Goal: Task Accomplishment & Management: Complete application form

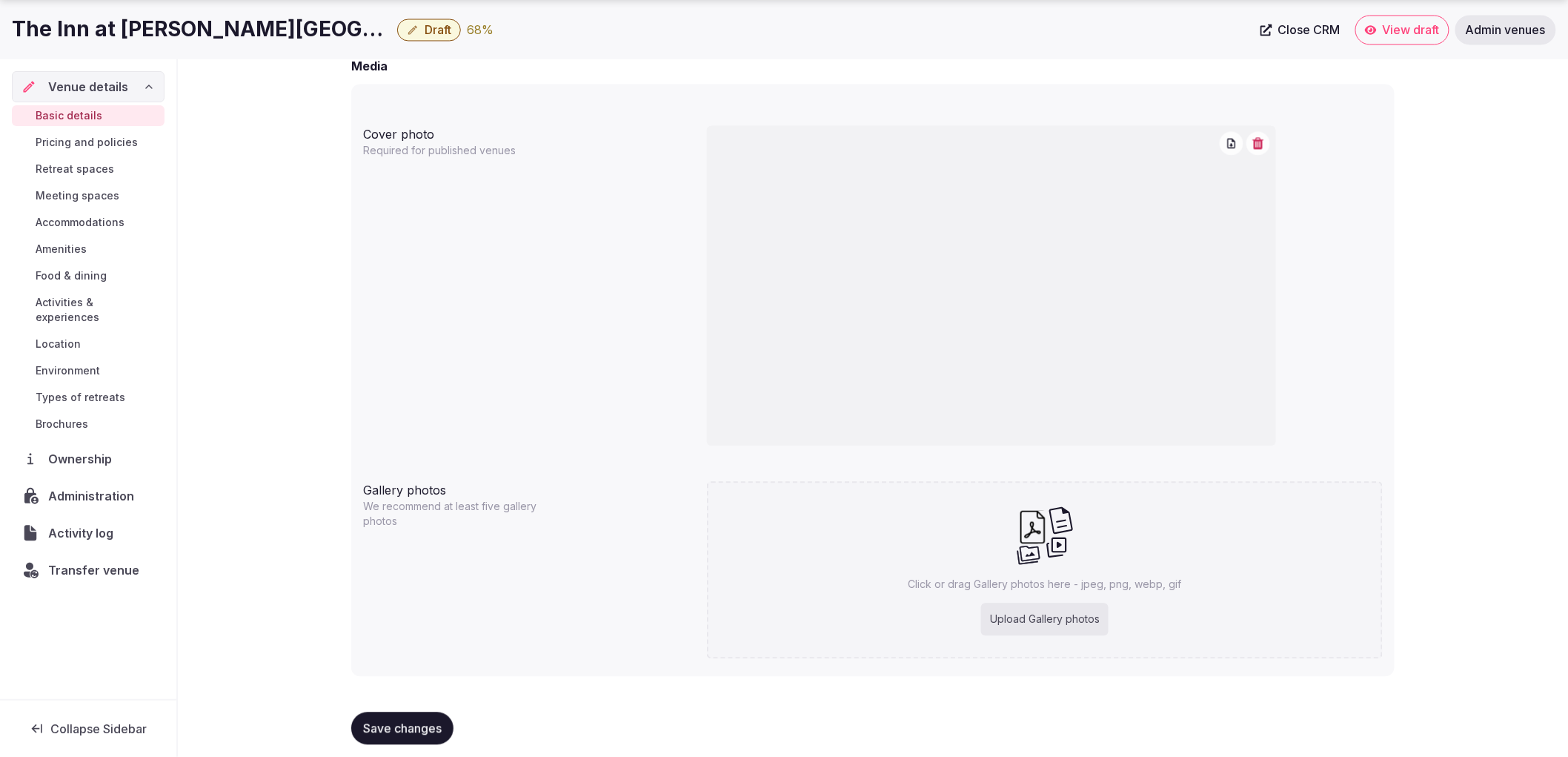
scroll to position [1203, 0]
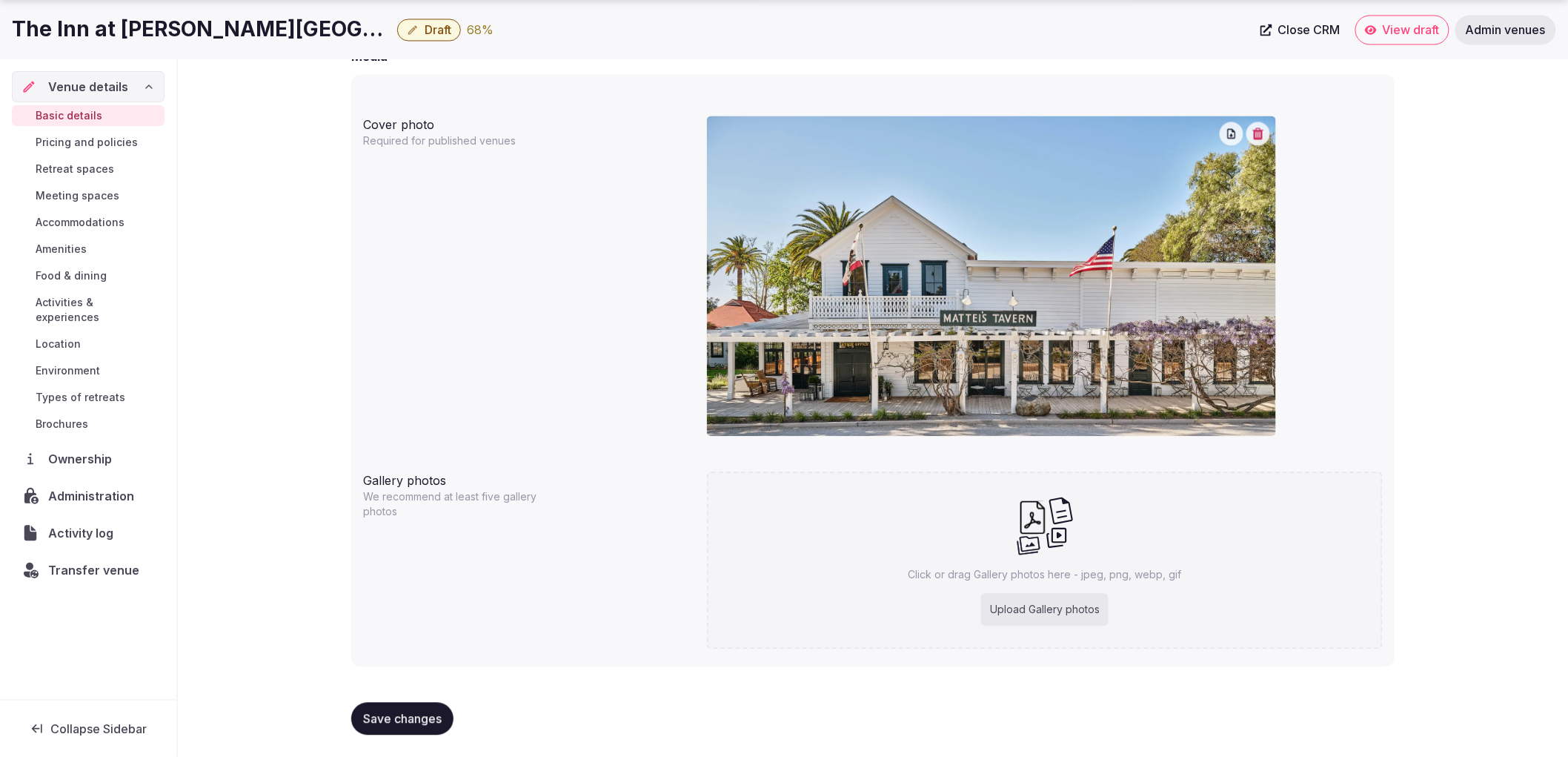
click at [1090, 582] on div "Click or drag Gallery photos here - jpeg, png, webp, gif Upload Gallery photos" at bounding box center [1044, 560] width 676 height 177
type input "**********"
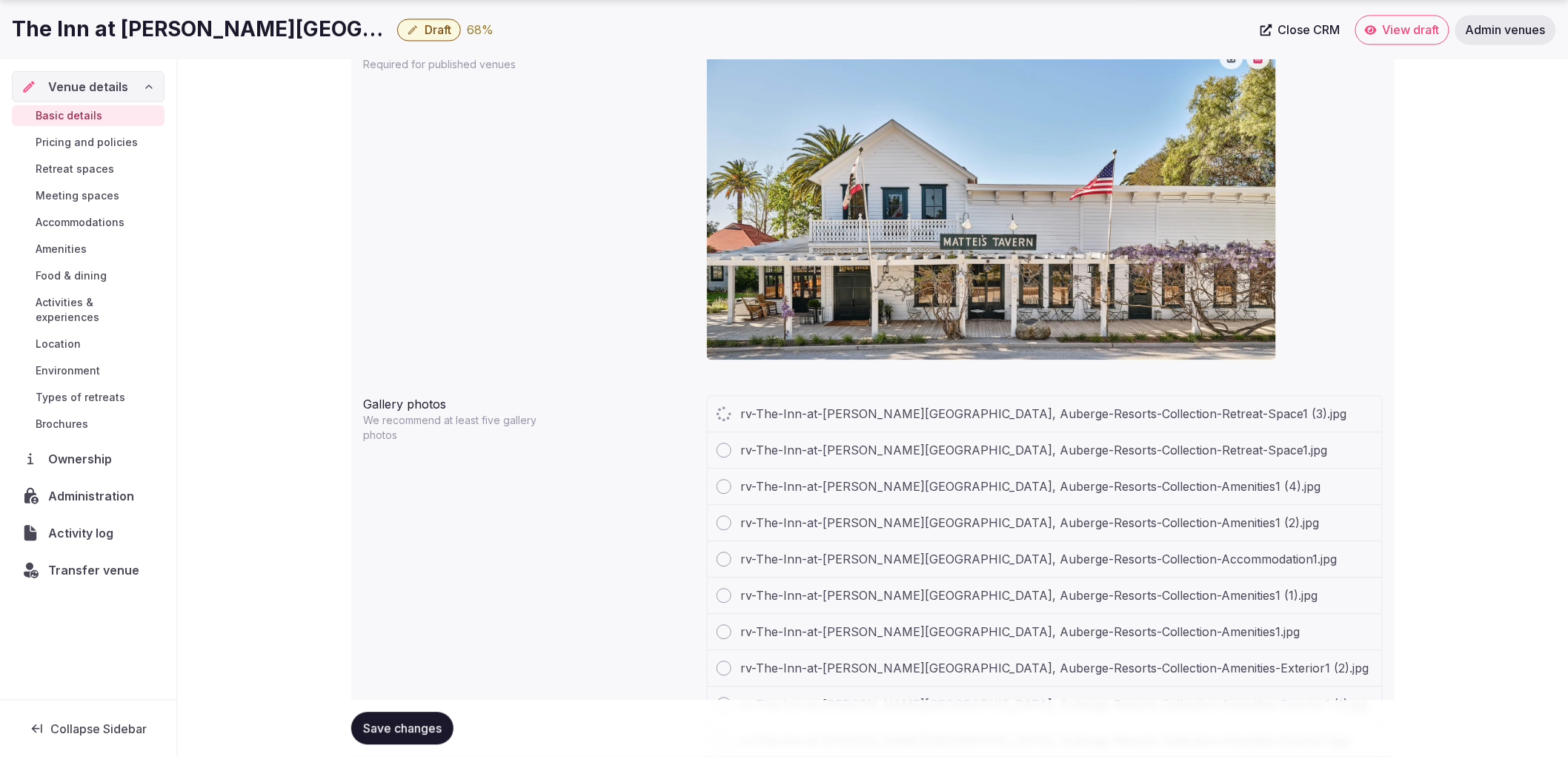
scroll to position [1492, 0]
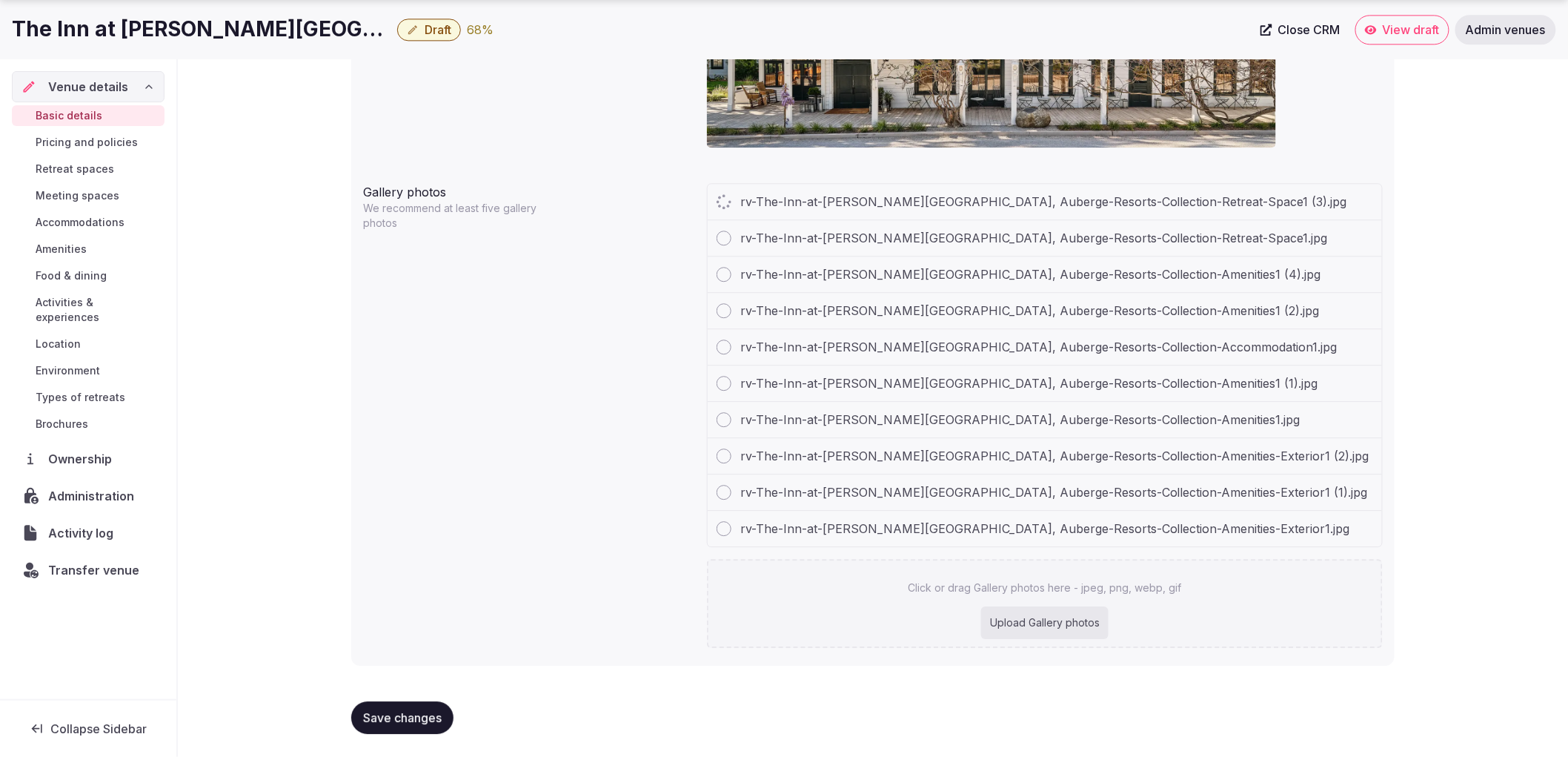
click at [1092, 617] on div "Upload Gallery photos" at bounding box center [1044, 622] width 128 height 33
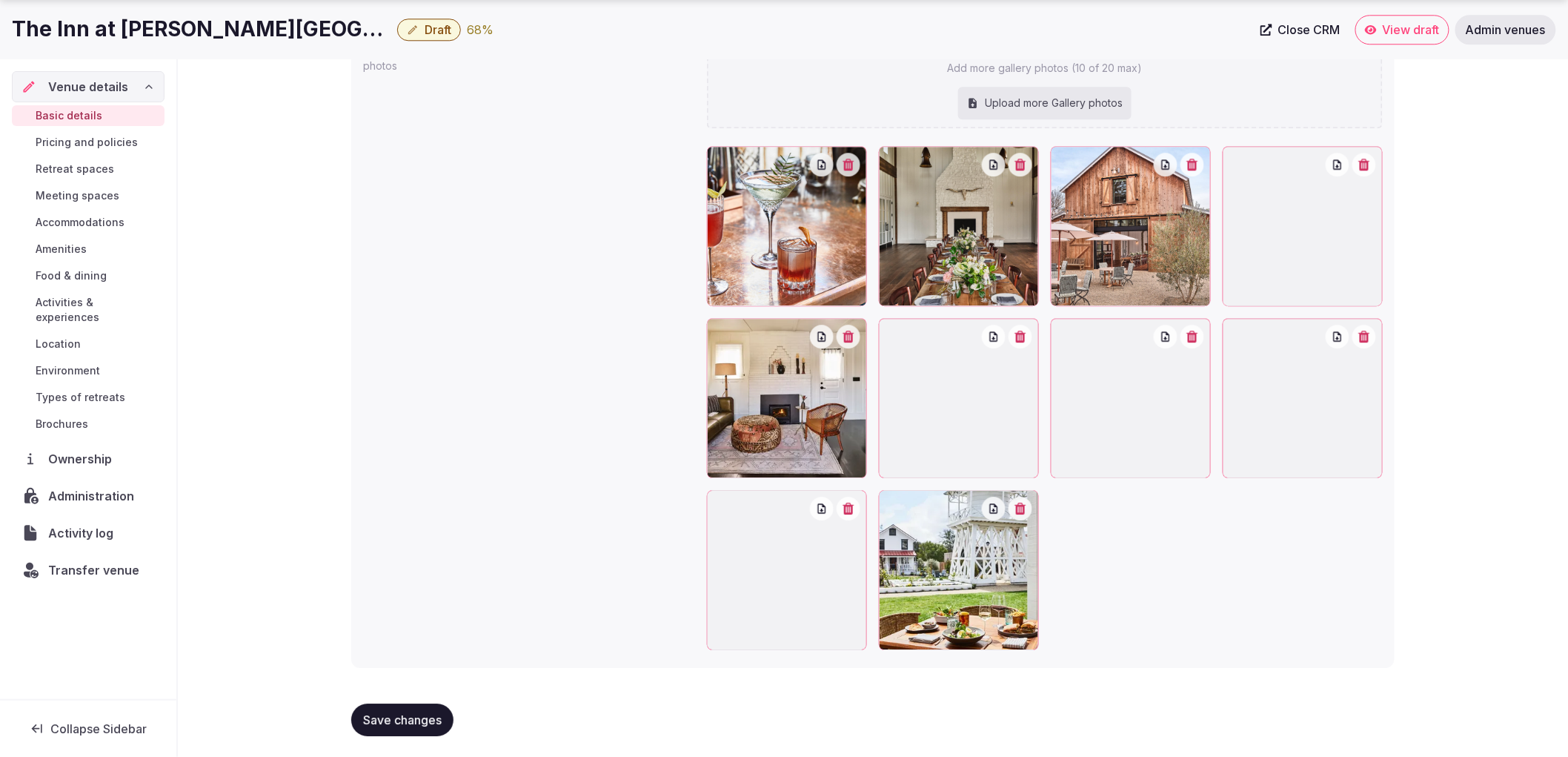
scroll to position [1650, 0]
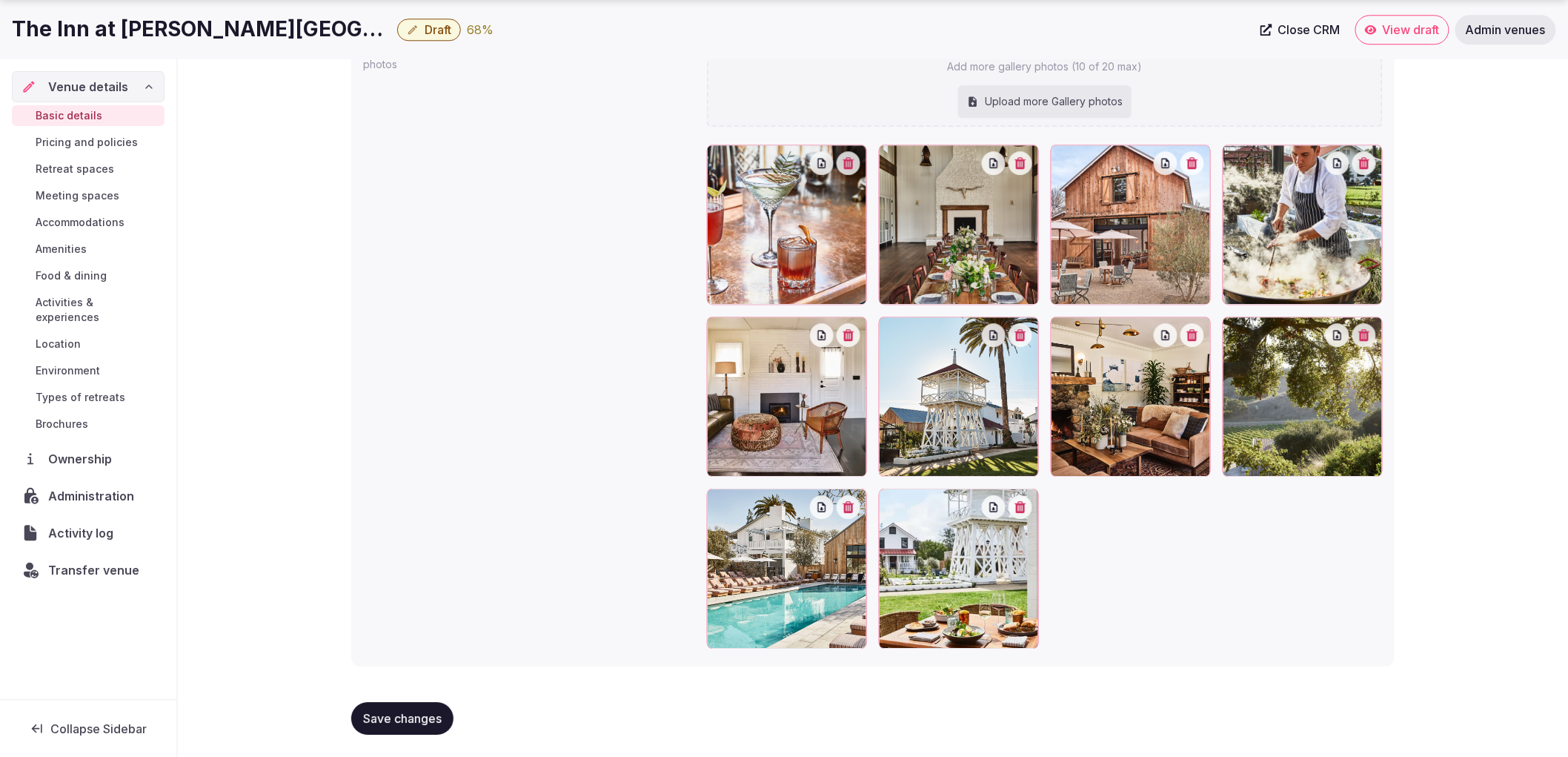
click at [420, 721] on span "Save changes" at bounding box center [402, 718] width 78 height 15
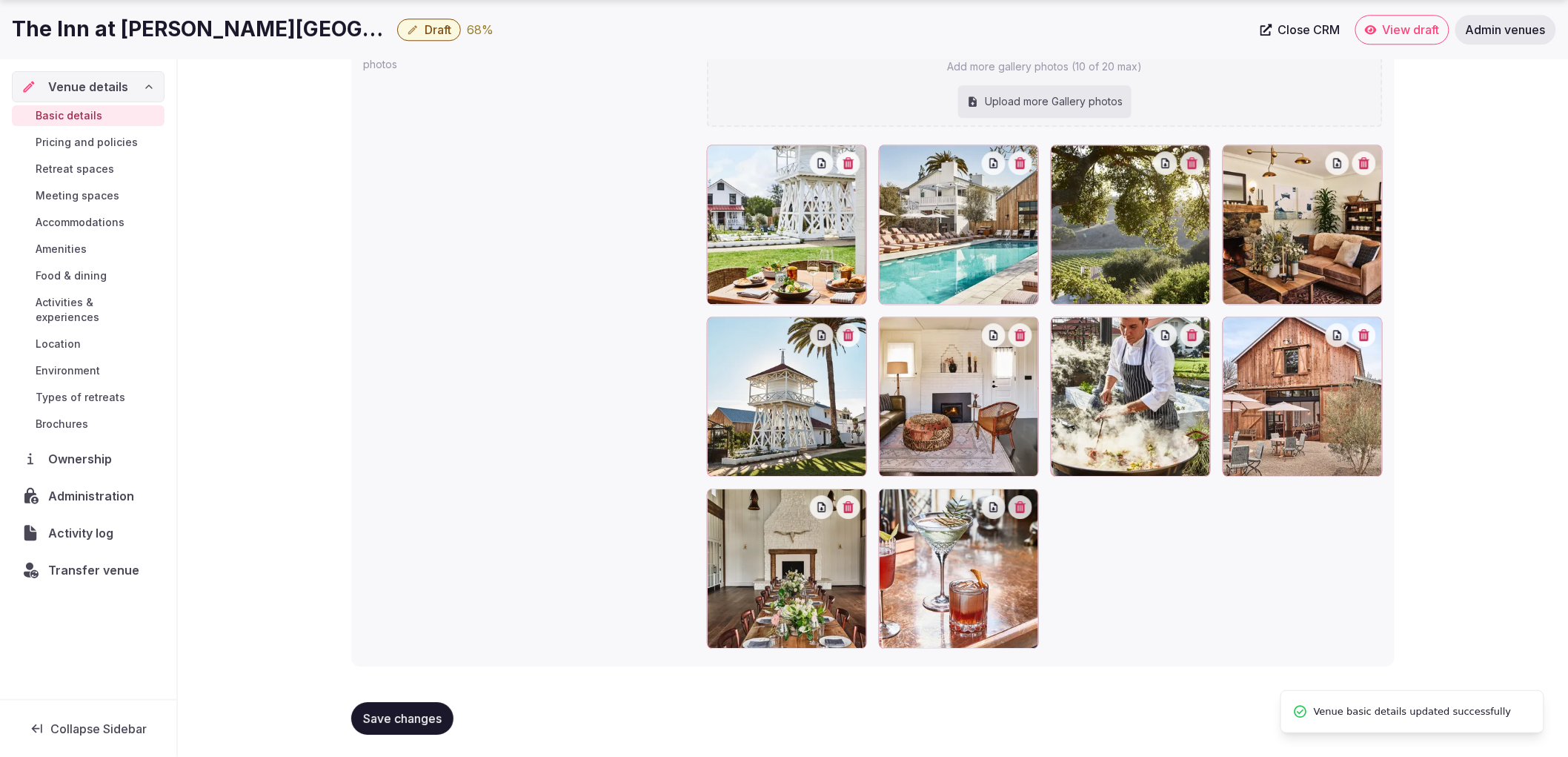
click at [420, 720] on span "Save changes" at bounding box center [402, 718] width 78 height 15
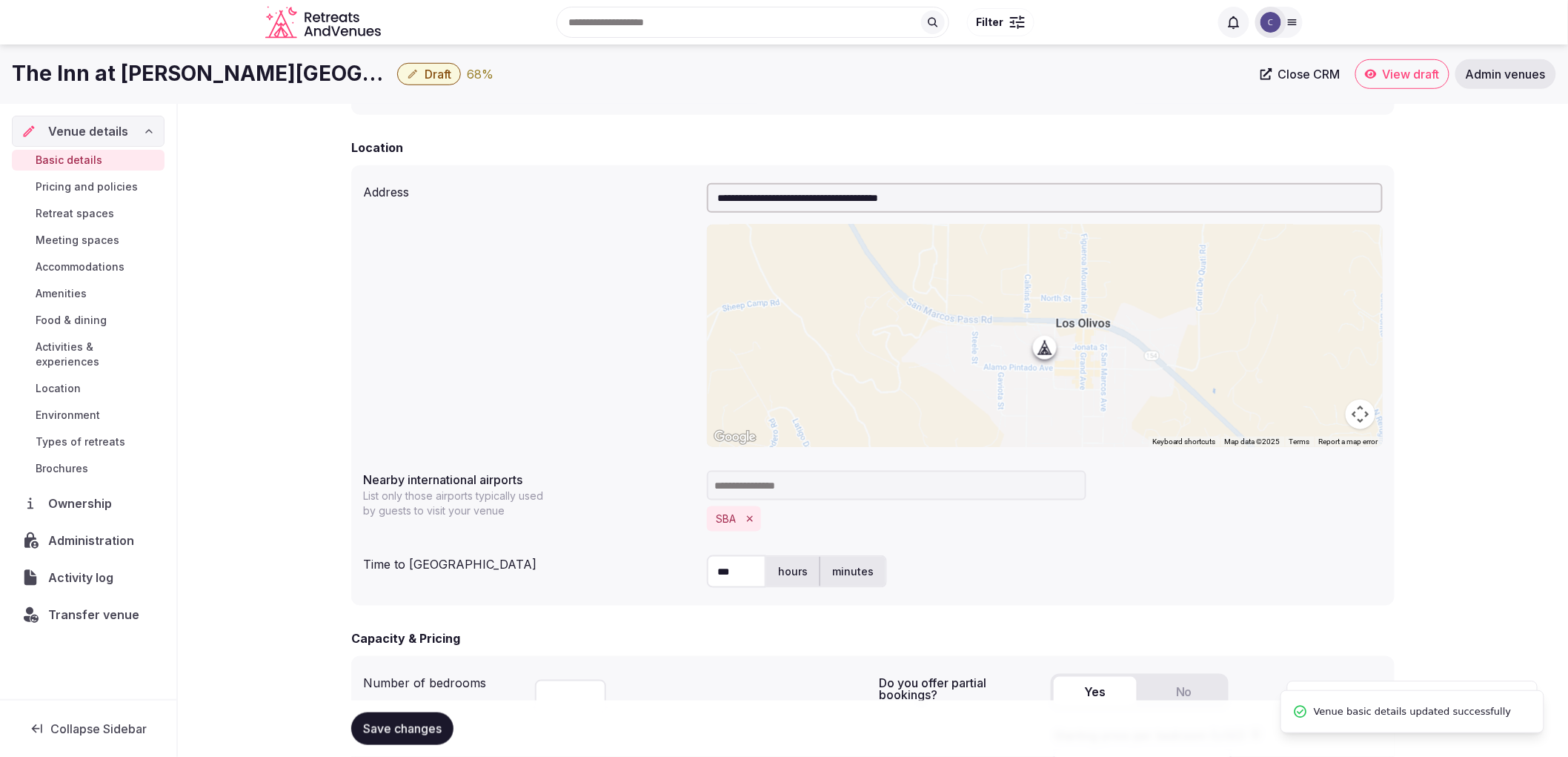
scroll to position [0, 0]
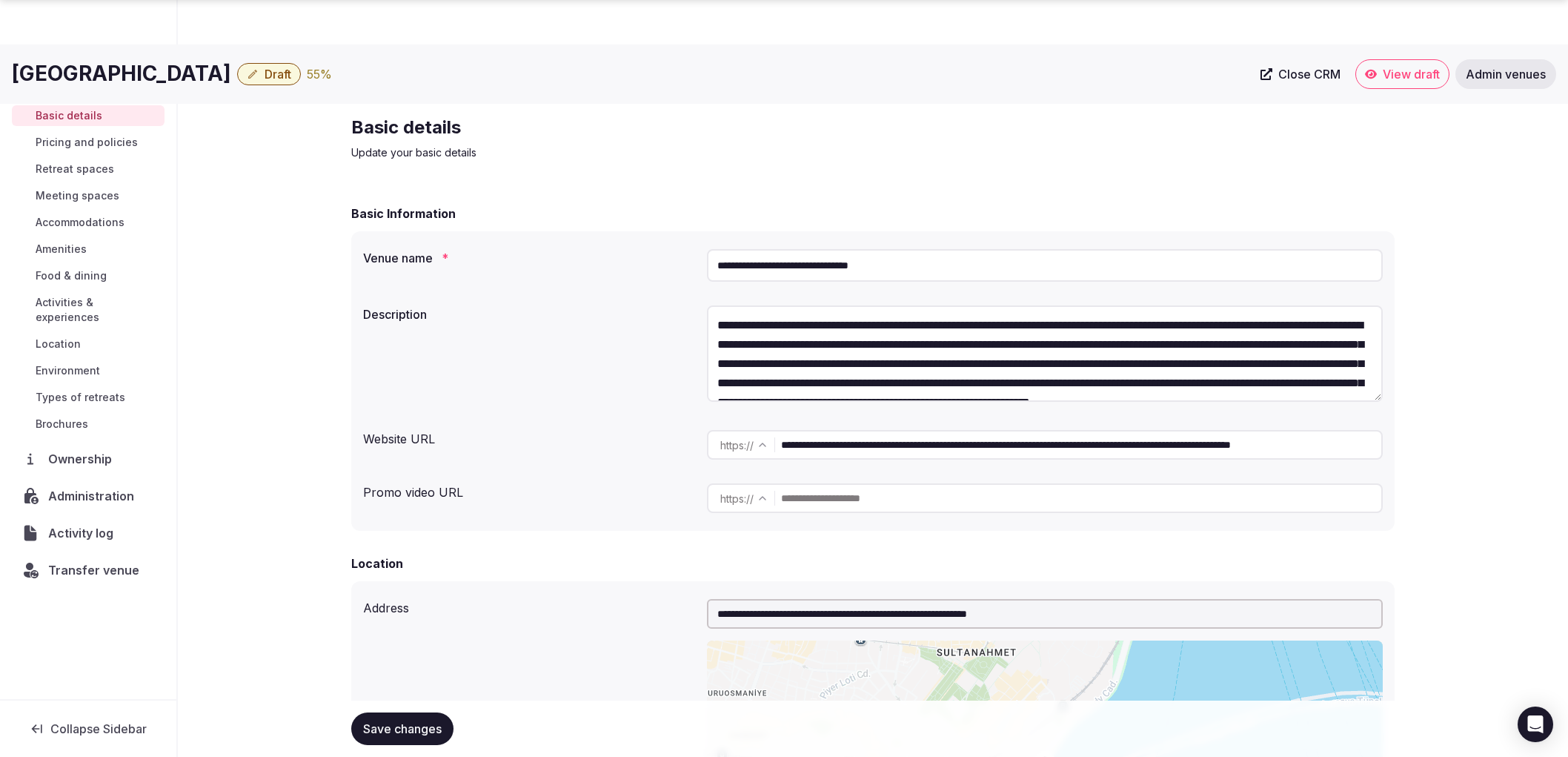
scroll to position [2296, 0]
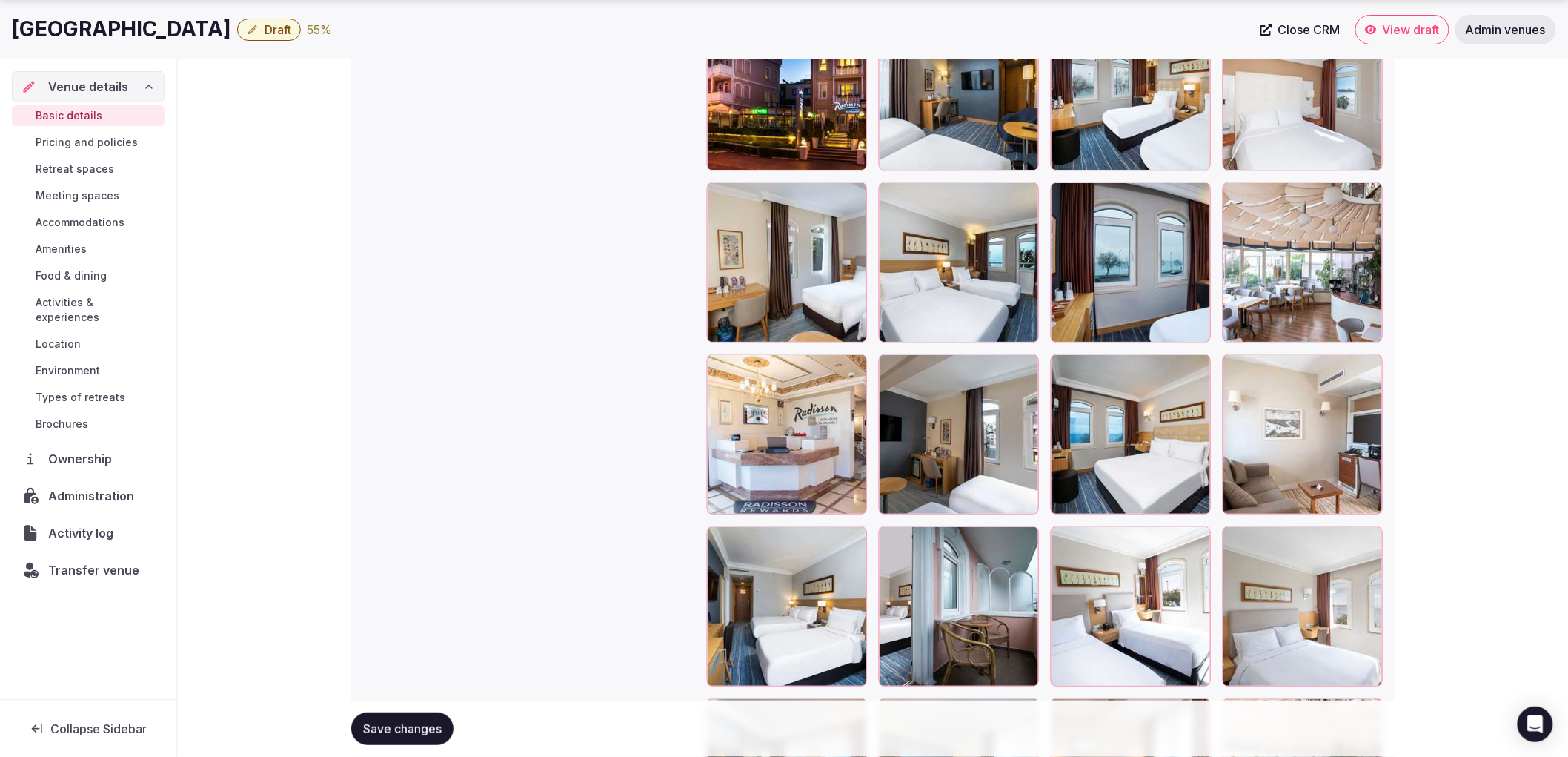
click at [418, 730] on span "Save changes" at bounding box center [402, 728] width 78 height 15
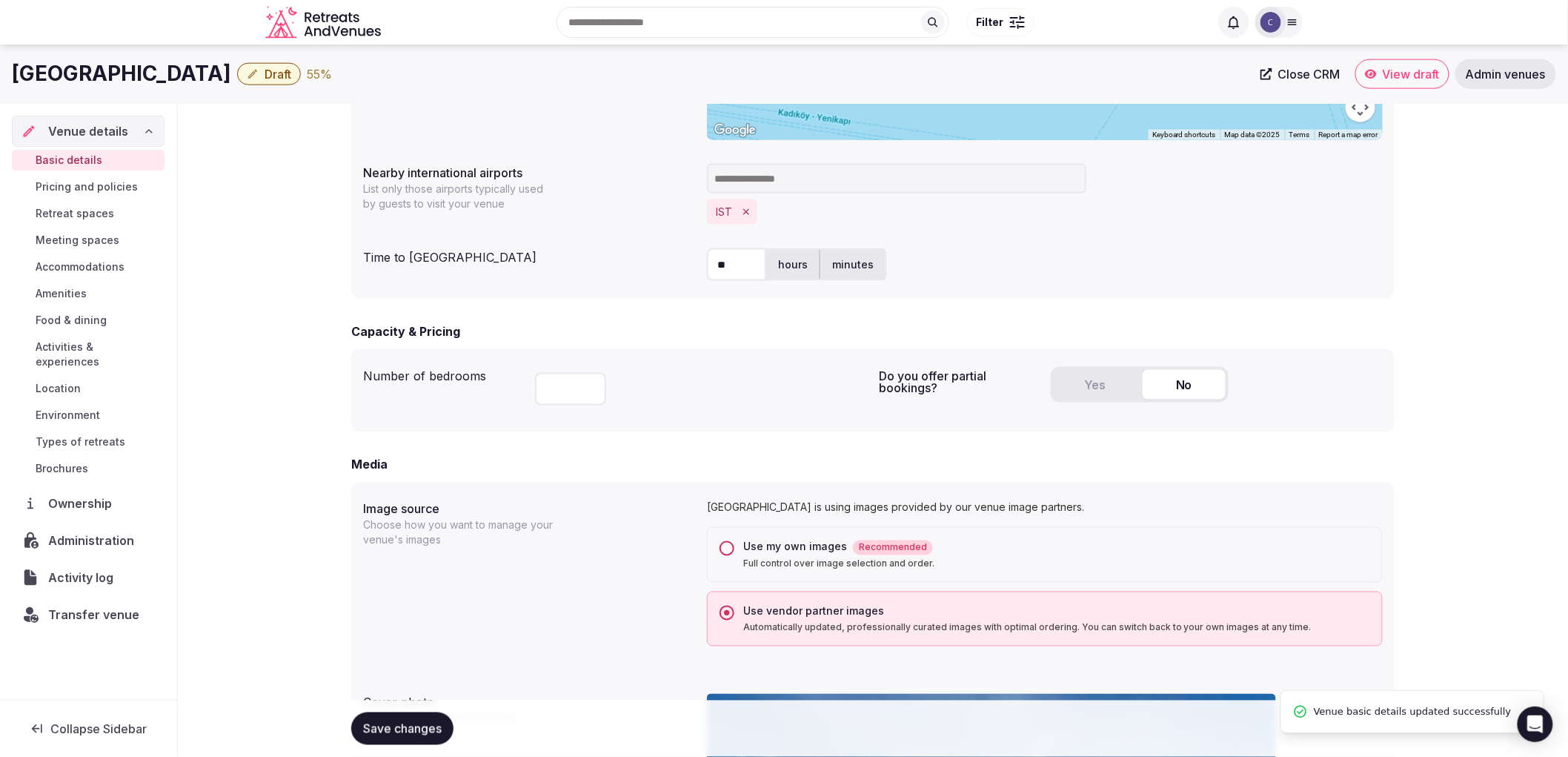
scroll to position [401, 0]
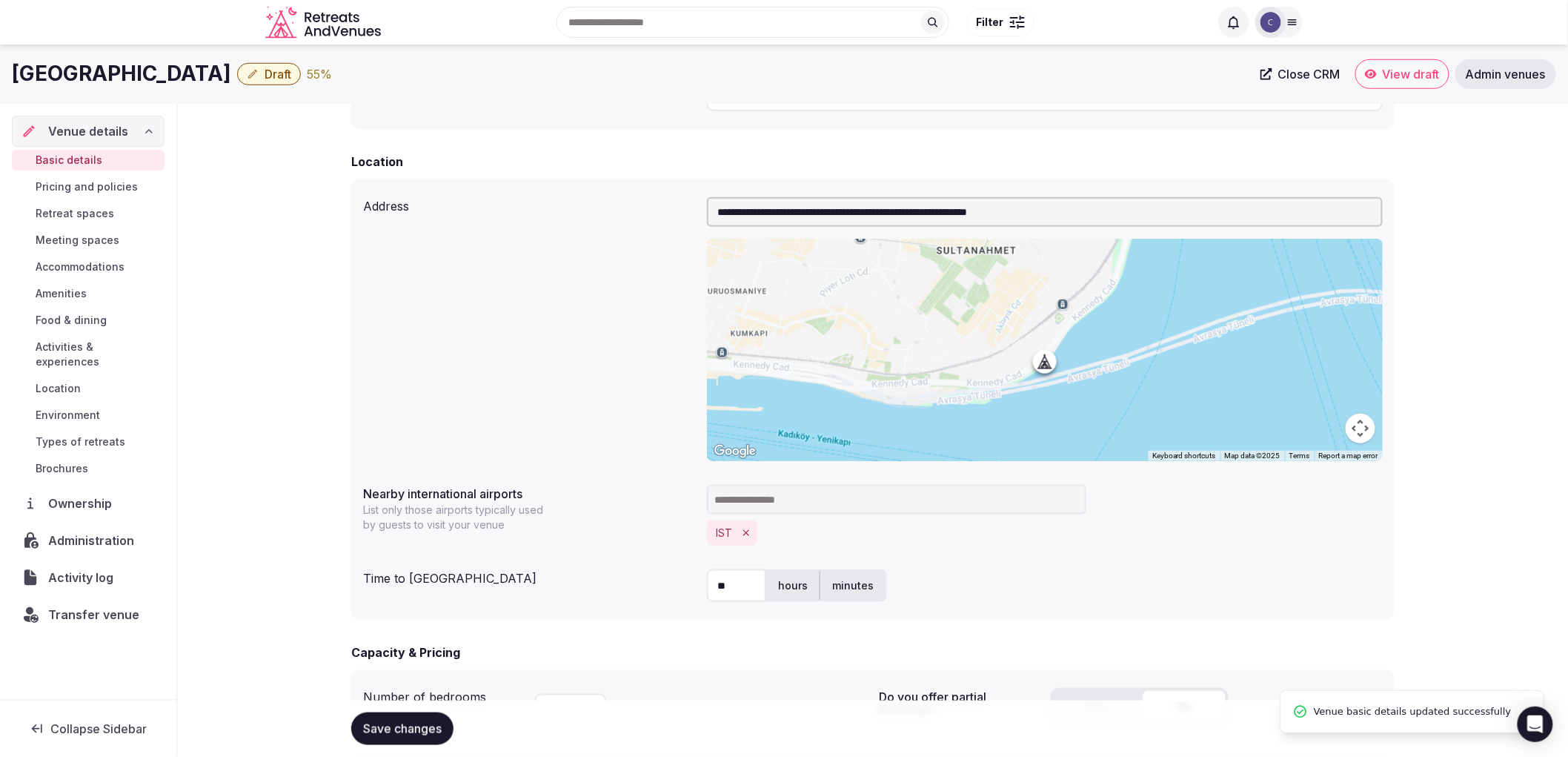
click at [90, 218] on span "Retreat spaces" at bounding box center [74, 213] width 78 height 15
click at [91, 217] on span "Retreat spaces" at bounding box center [74, 213] width 78 height 15
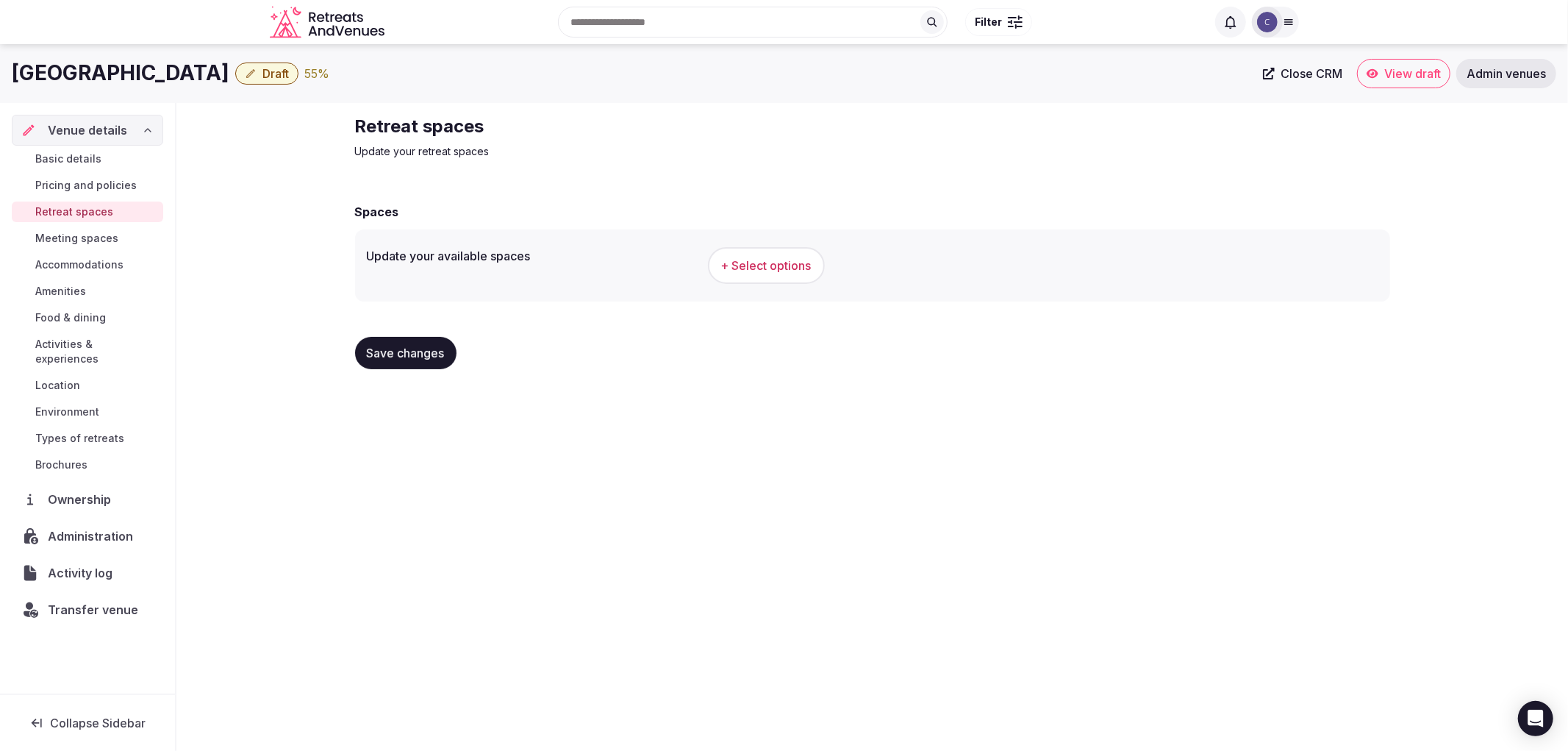
click at [107, 231] on span "Meeting spaces" at bounding box center [76, 238] width 83 height 15
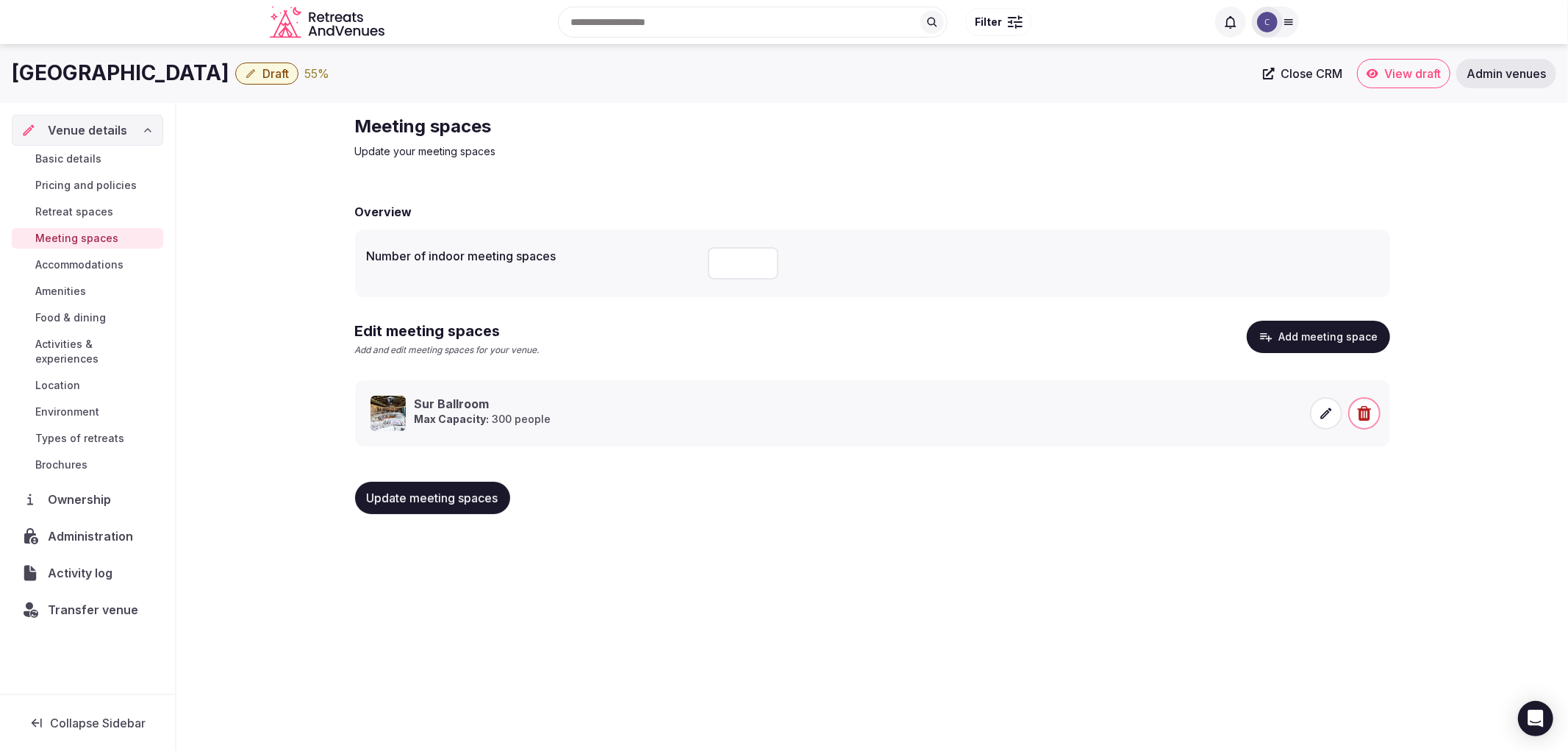
click at [112, 263] on span "Accommodations" at bounding box center [79, 265] width 88 height 15
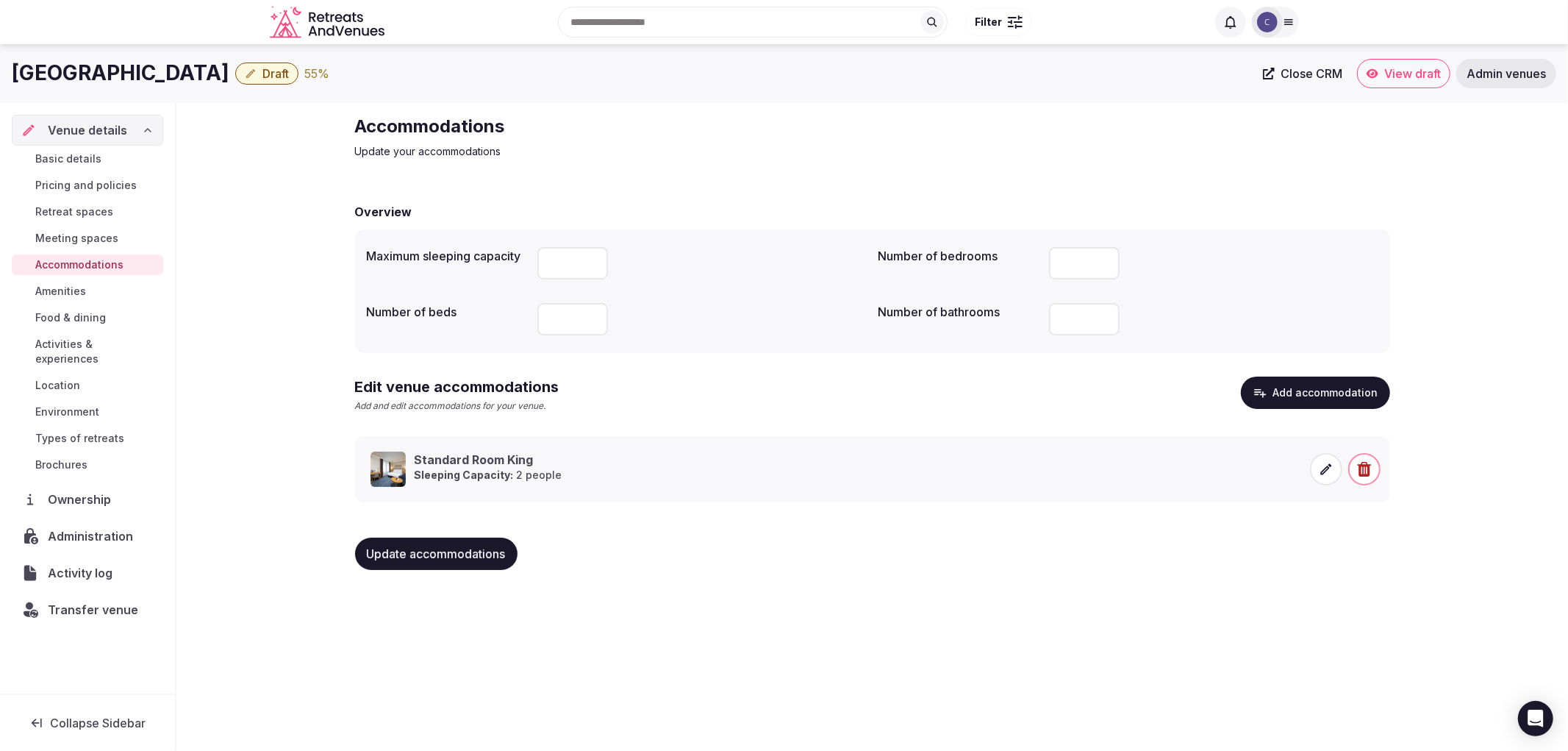
click at [101, 319] on span "Food & dining" at bounding box center [70, 317] width 71 height 15
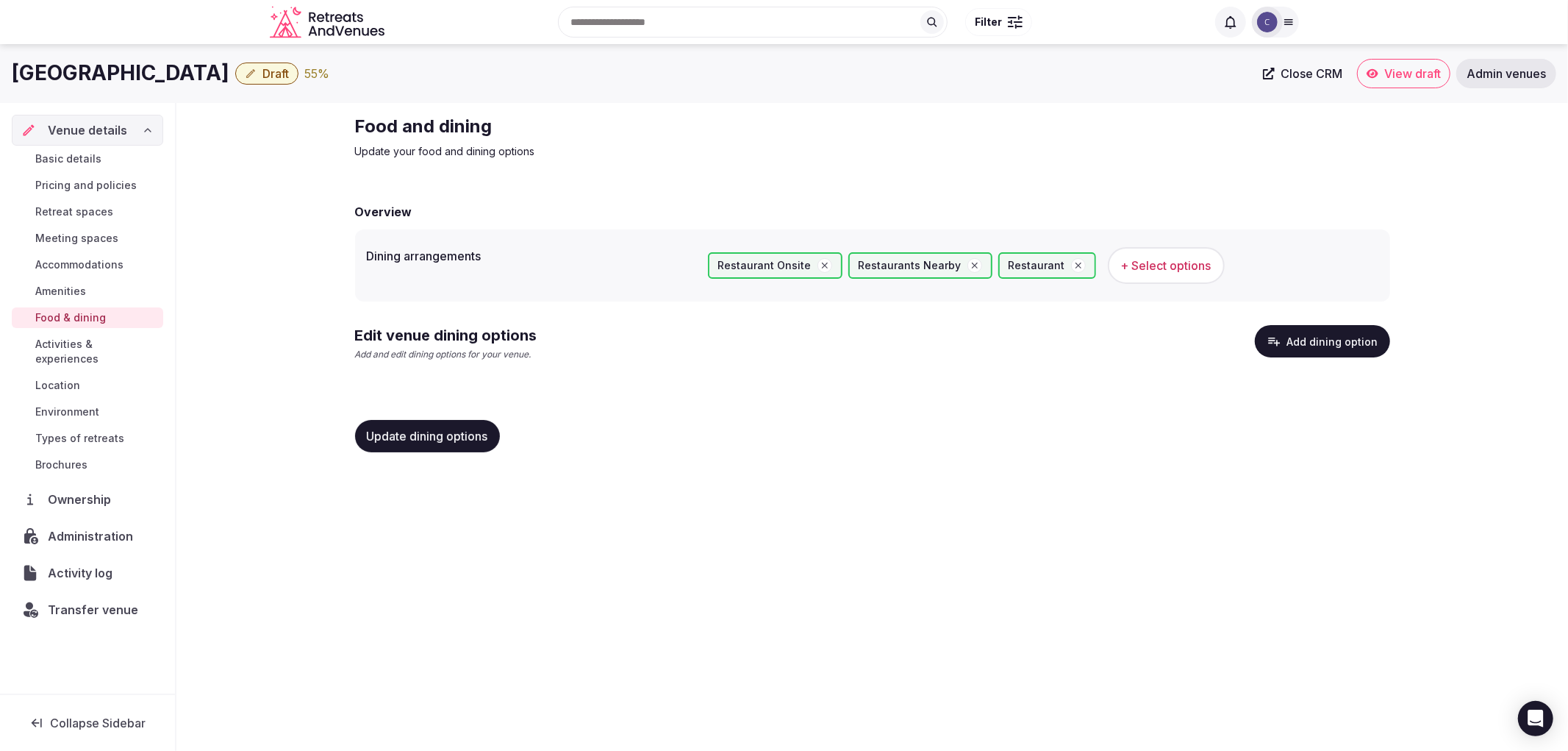
click at [230, 70] on h1 "Radisson Hotel Istanbul Sultanahmet" at bounding box center [120, 72] width 217 height 29
copy div "Radisson Hotel Istanbul Sultanahmet"
click at [1296, 329] on button "Add dining option" at bounding box center [1322, 341] width 135 height 32
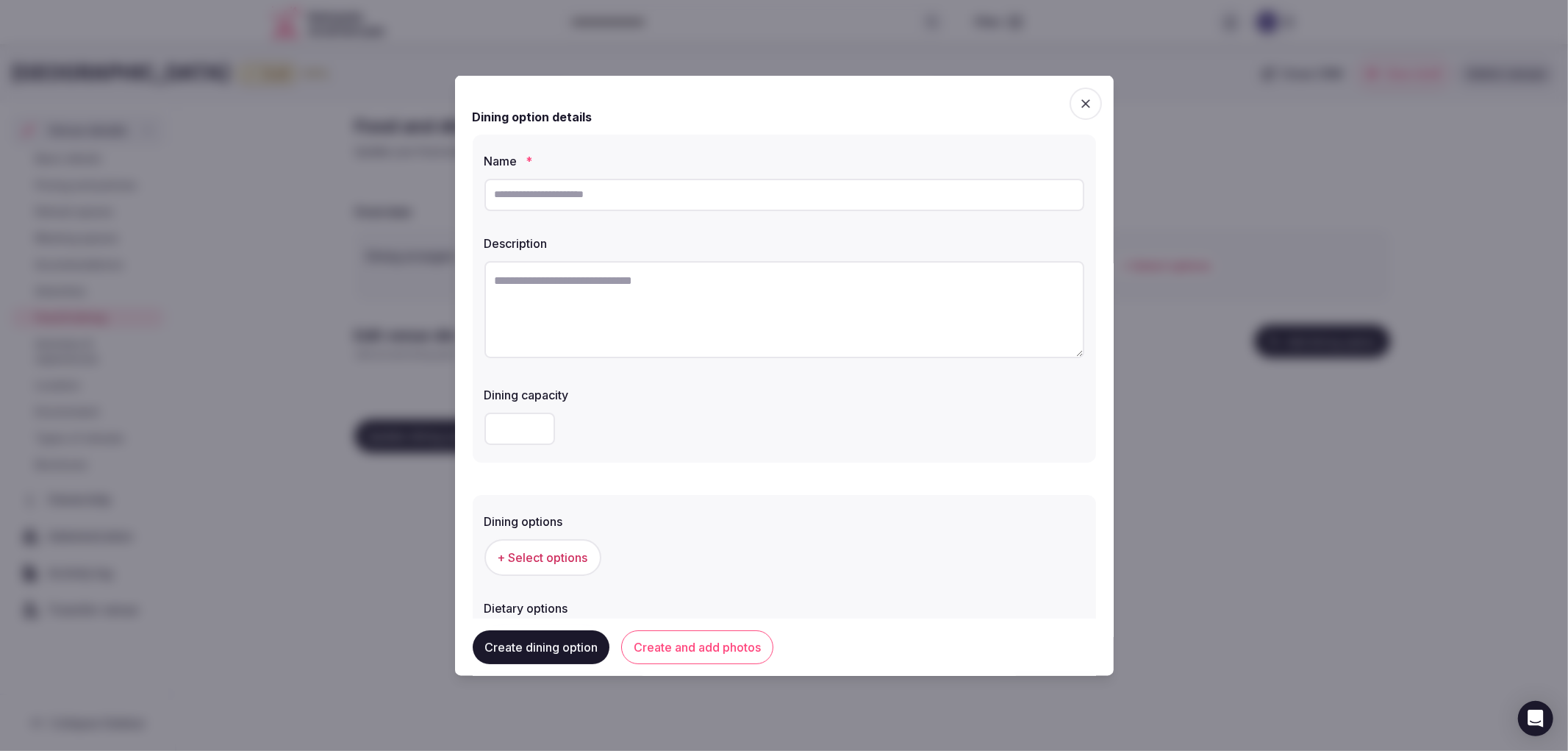
click at [607, 170] on div "Name *" at bounding box center [784, 181] width 600 height 71
click at [630, 201] on input "text" at bounding box center [784, 194] width 600 height 32
paste input "**********"
type input "**********"
click at [770, 343] on textarea at bounding box center [784, 308] width 600 height 97
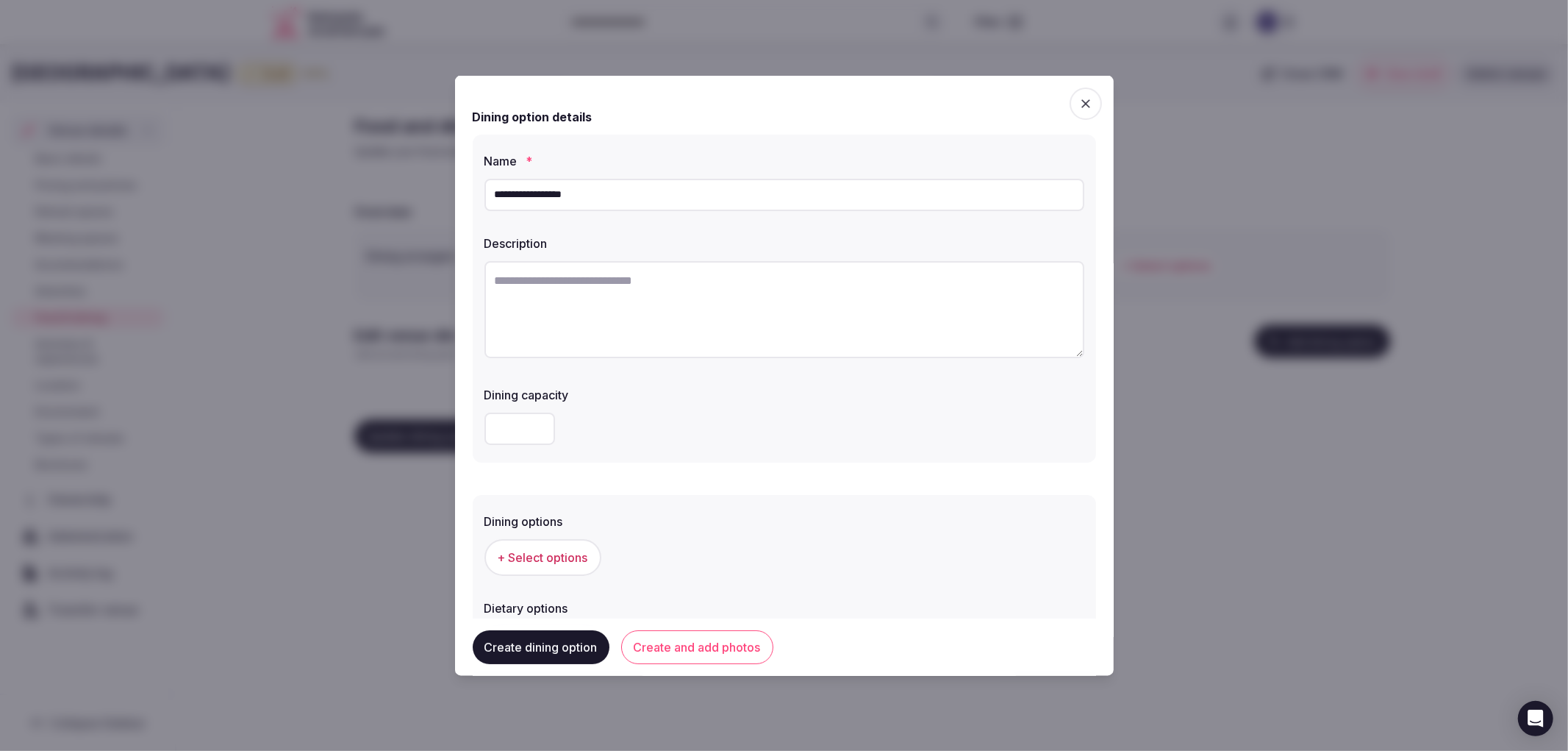
paste textarea "**********"
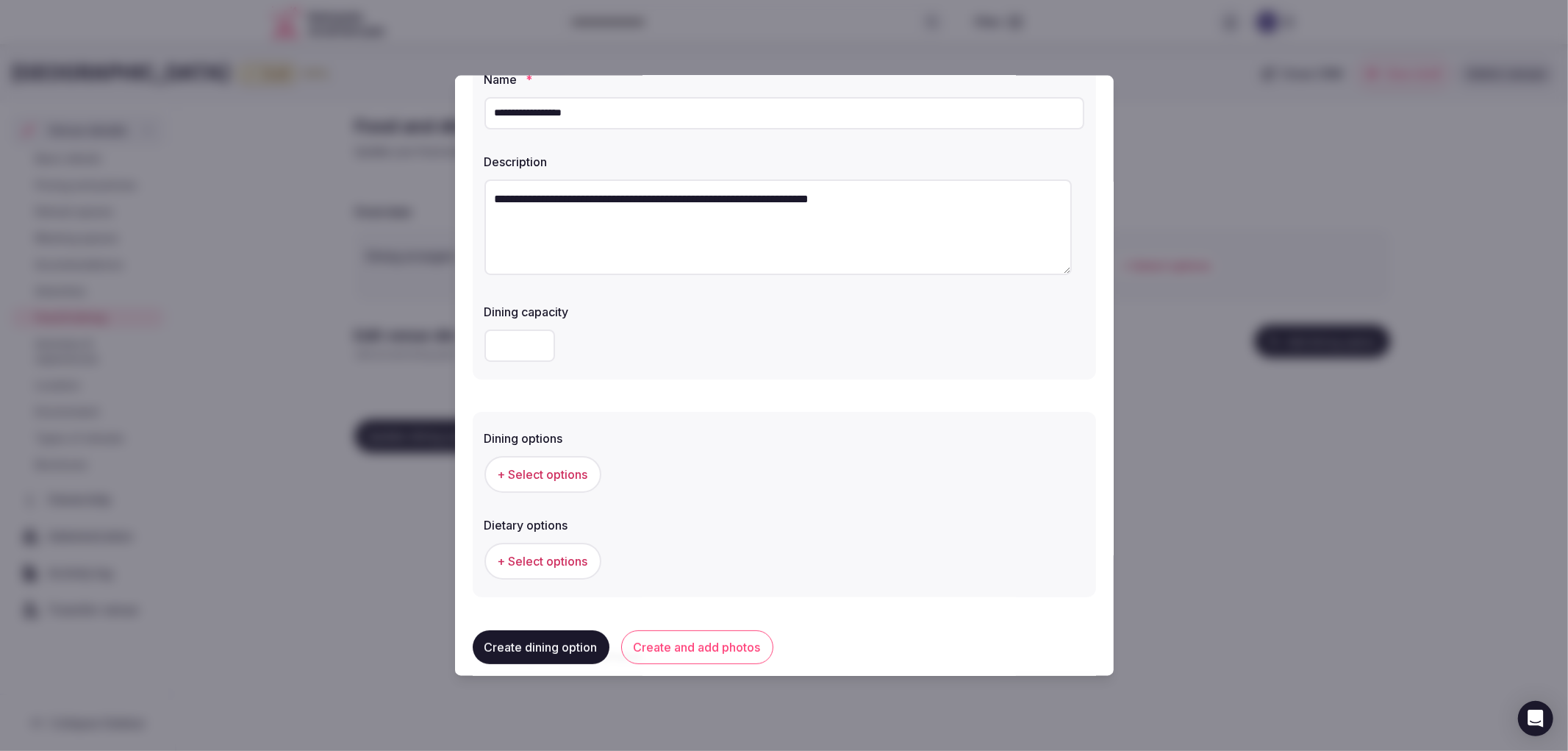
scroll to position [163, 0]
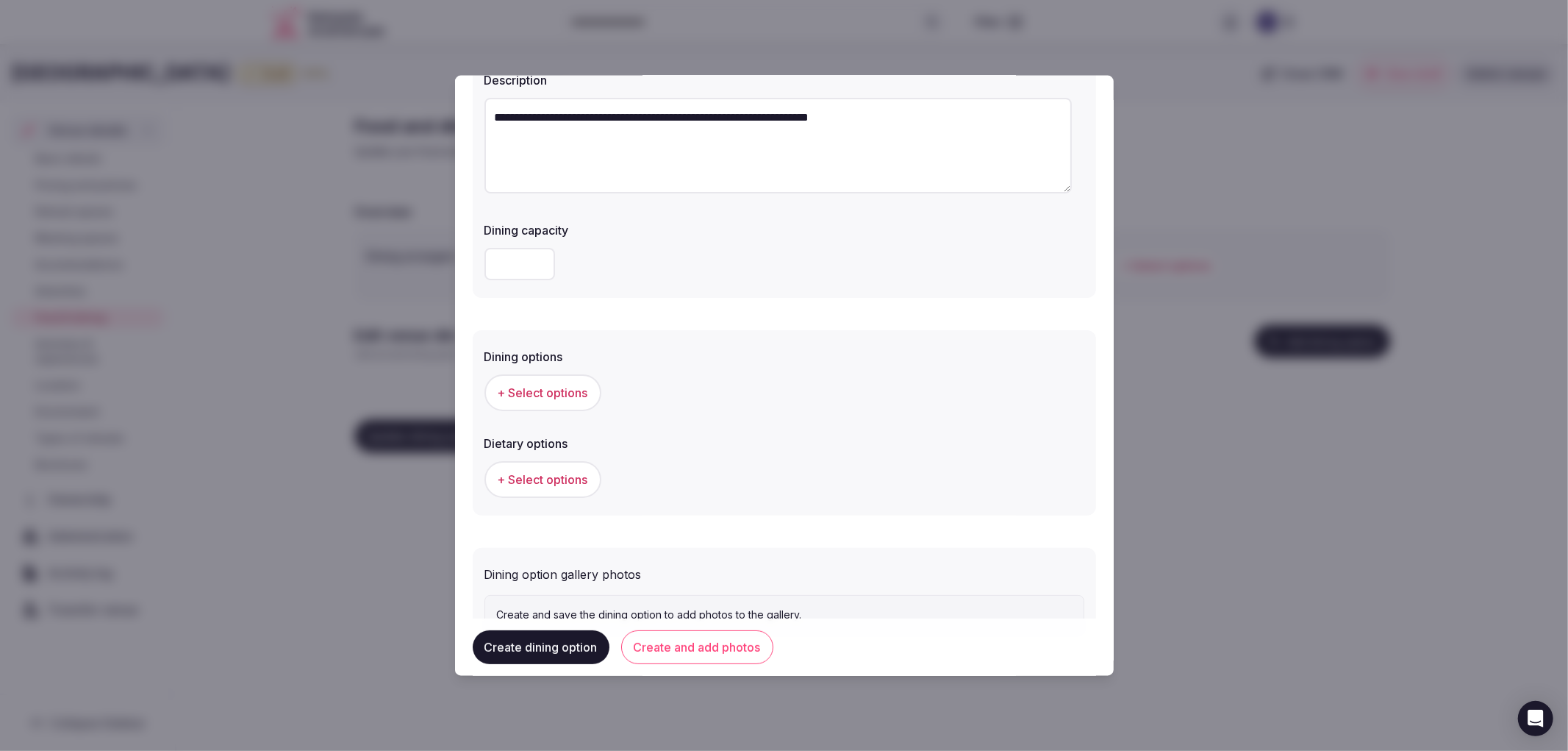
type textarea "**********"
click at [533, 389] on span "+ Select options" at bounding box center [543, 392] width 91 height 17
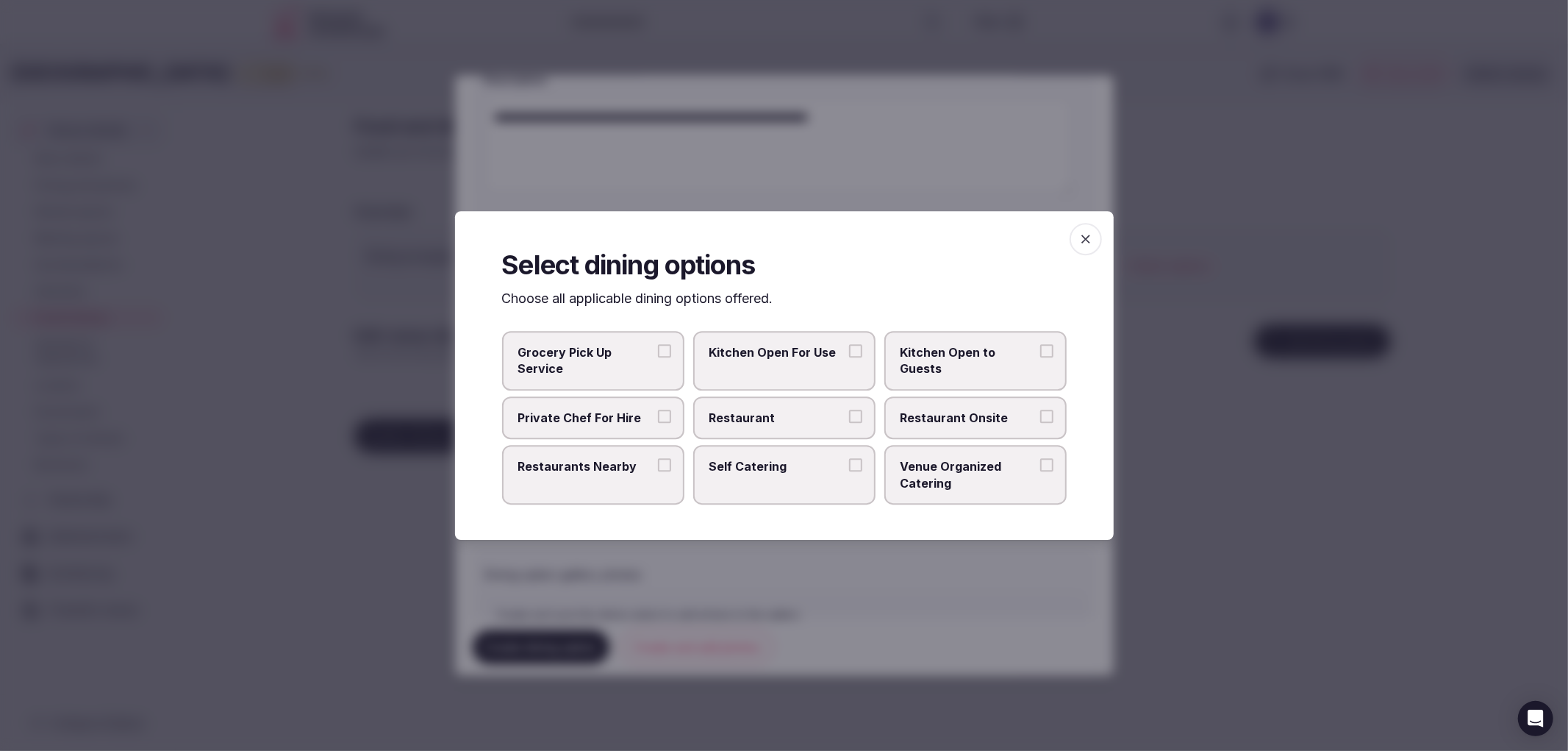
click at [758, 424] on span "Restaurant" at bounding box center [777, 417] width 135 height 17
click at [849, 423] on button "Restaurant" at bounding box center [856, 416] width 13 height 13
click at [949, 424] on span "Restaurant Onsite" at bounding box center [968, 417] width 135 height 17
click at [1040, 423] on button "Restaurant Onsite" at bounding box center [1046, 416] width 13 height 13
click at [544, 550] on div at bounding box center [784, 376] width 1568 height 751
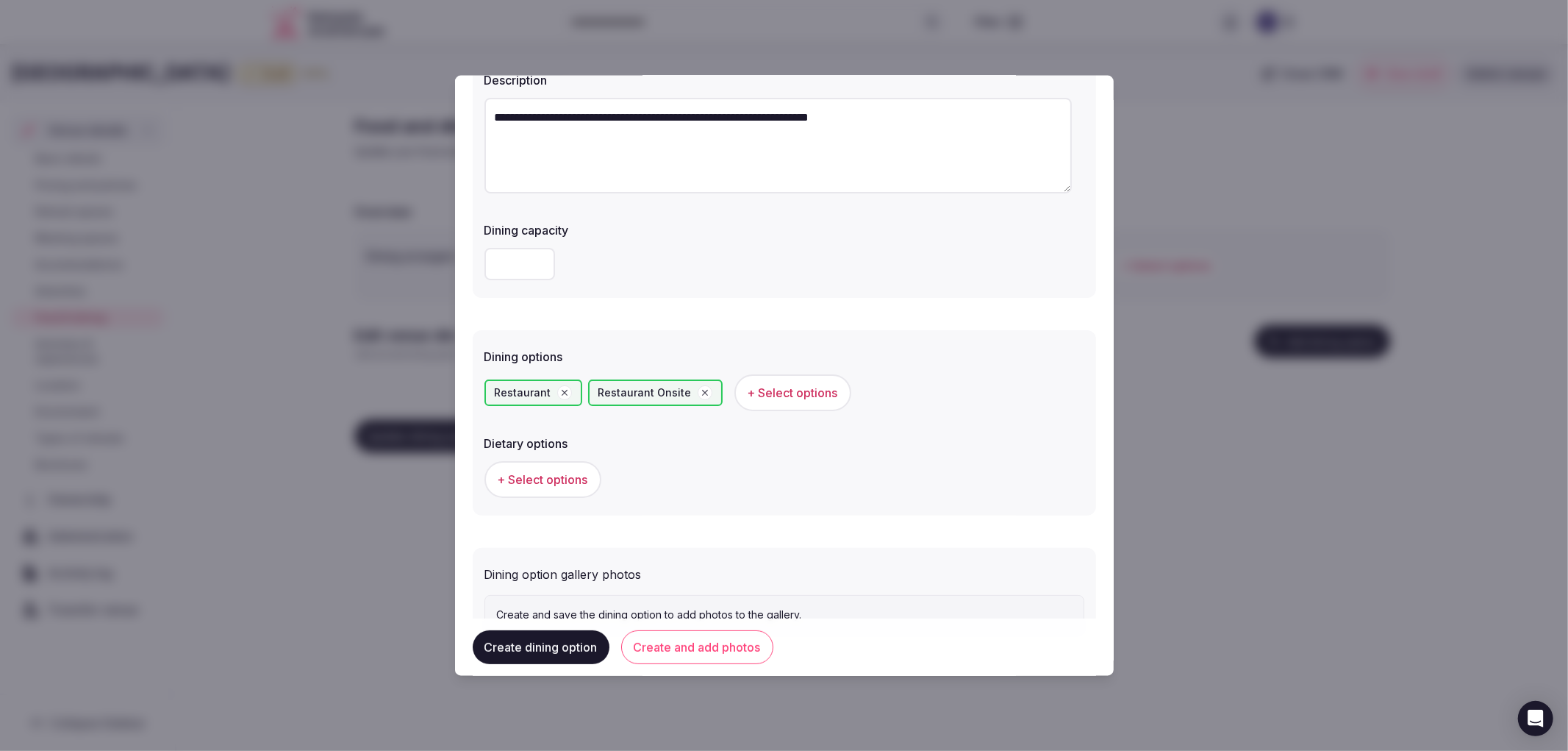
scroll to position [224, 0]
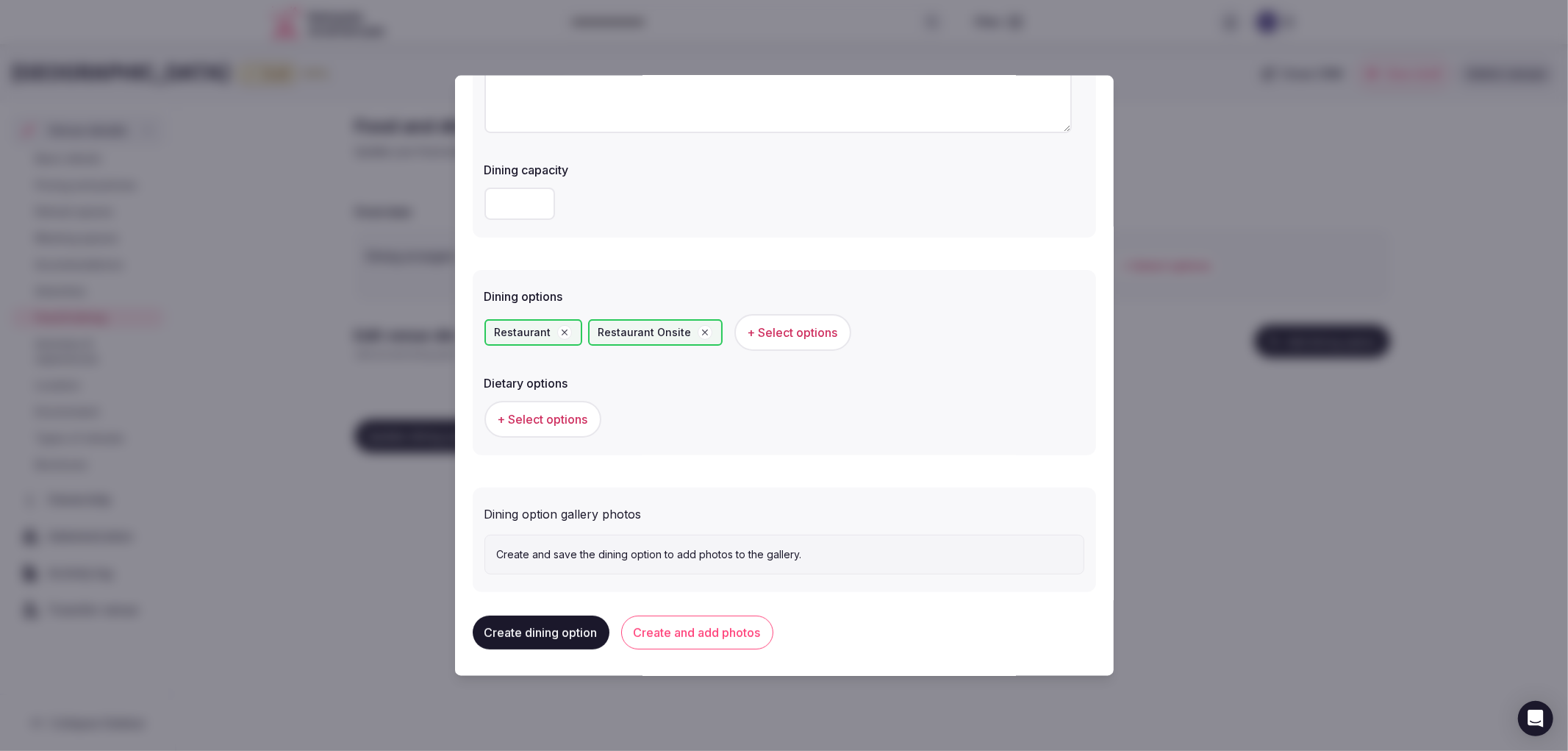
click at [675, 621] on button "Create and add photos" at bounding box center [698, 632] width 152 height 34
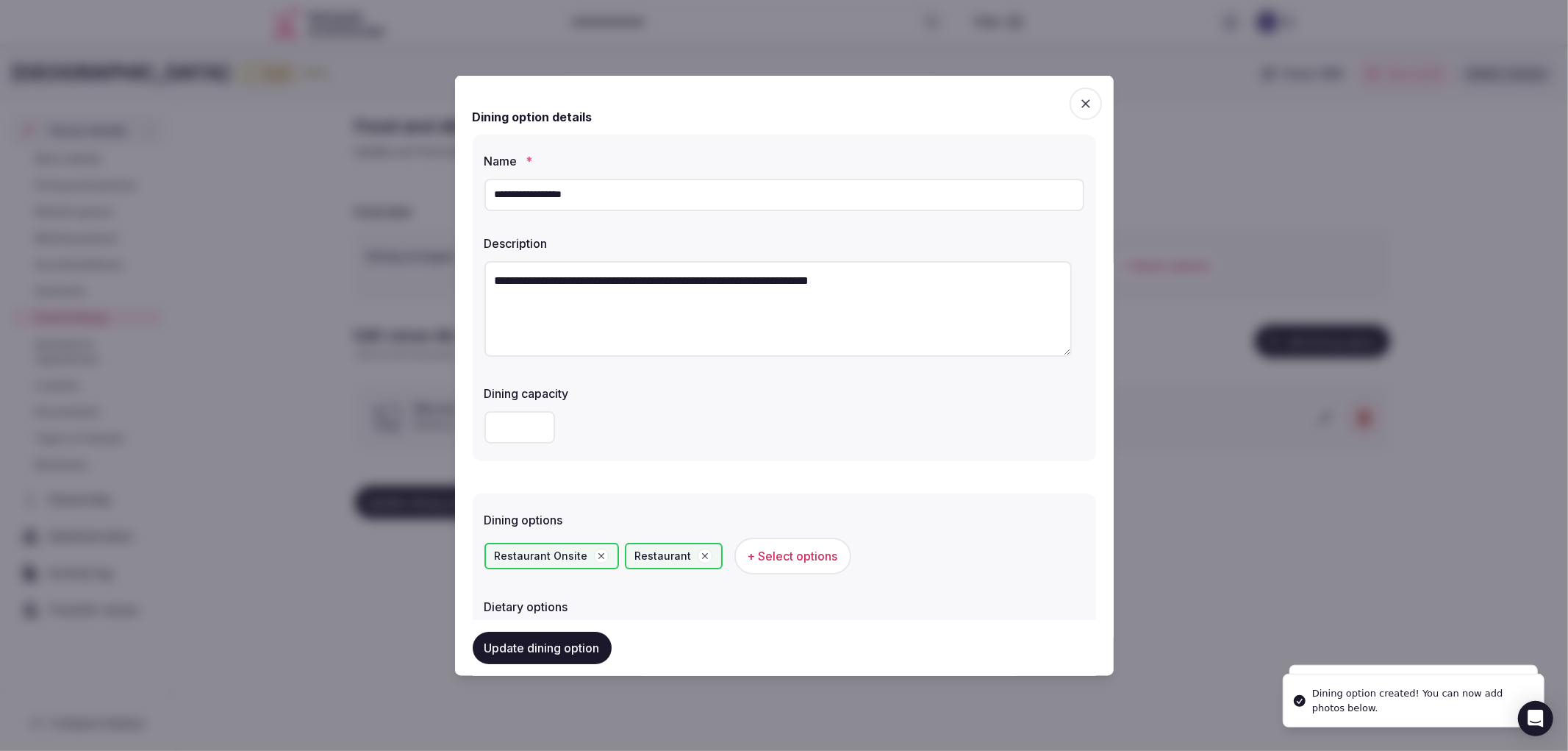
click at [219, 56] on div at bounding box center [784, 376] width 1568 height 751
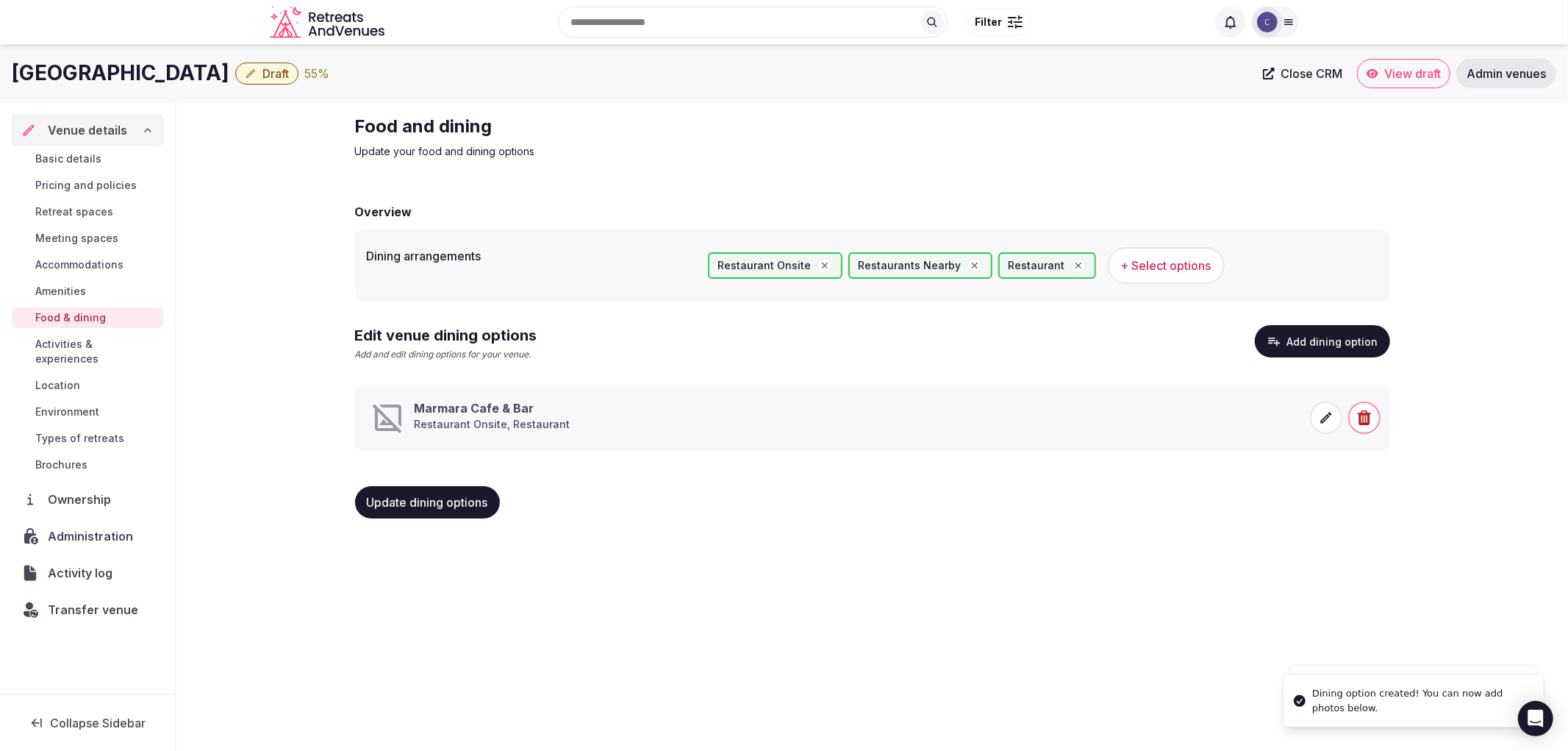
click at [173, 60] on h1 "Radisson Hotel Istanbul Sultanahmet" at bounding box center [120, 72] width 217 height 29
copy div "Radisson Hotel Istanbul Sultanahmet"
click at [706, 348] on div "Edit venue dining options Add and edit dining options for your venue. Add dinin…" at bounding box center [873, 348] width 1035 height 48
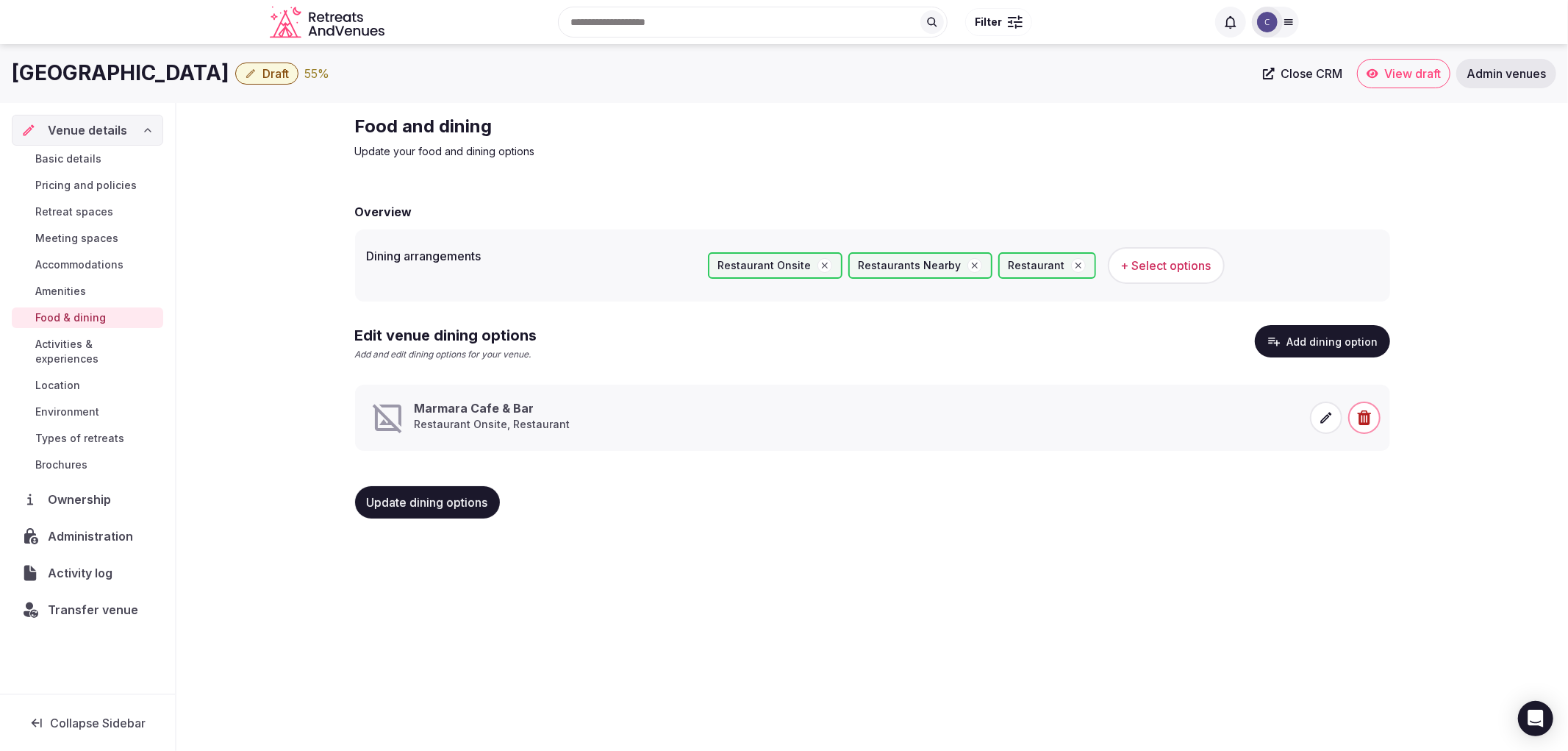
click at [1317, 419] on span at bounding box center [1326, 417] width 32 height 32
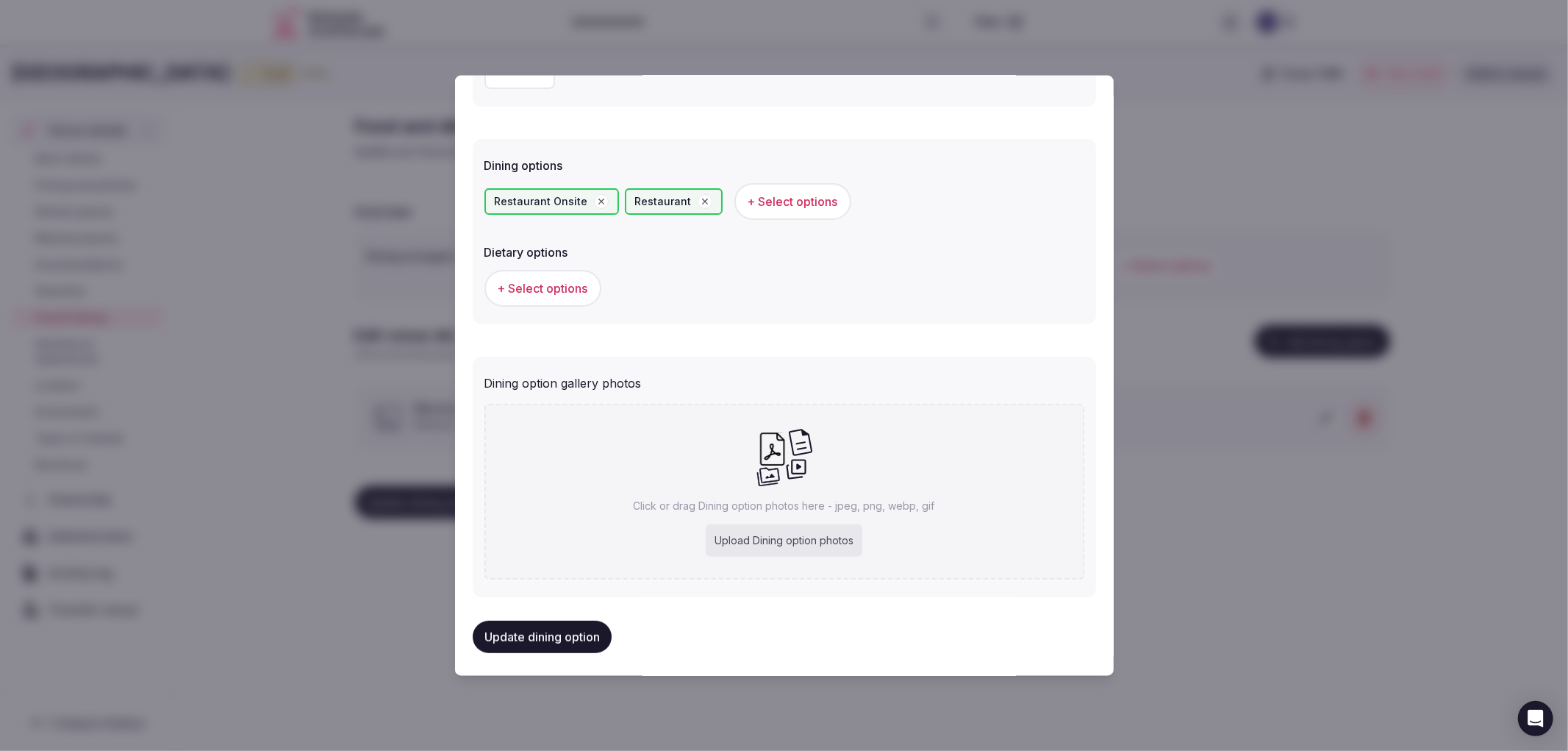
scroll to position [357, 0]
click at [759, 517] on div "Click or drag Dining option photos here - jpeg, png, webp, gif Upload Dining op…" at bounding box center [784, 488] width 600 height 176
type input "**********"
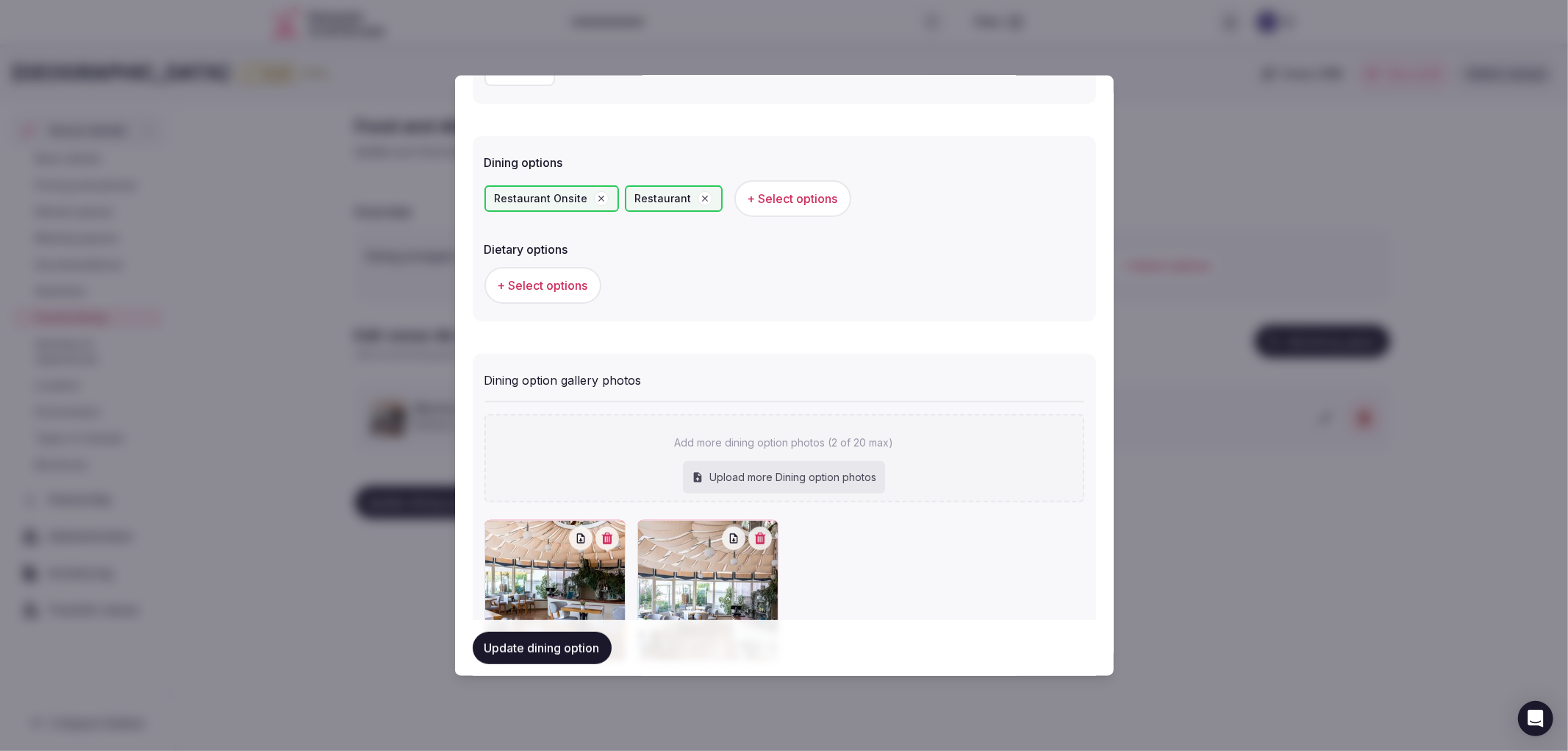
click at [567, 634] on button "Update dining option" at bounding box center [541, 647] width 139 height 32
click at [1259, 533] on div at bounding box center [784, 376] width 1568 height 751
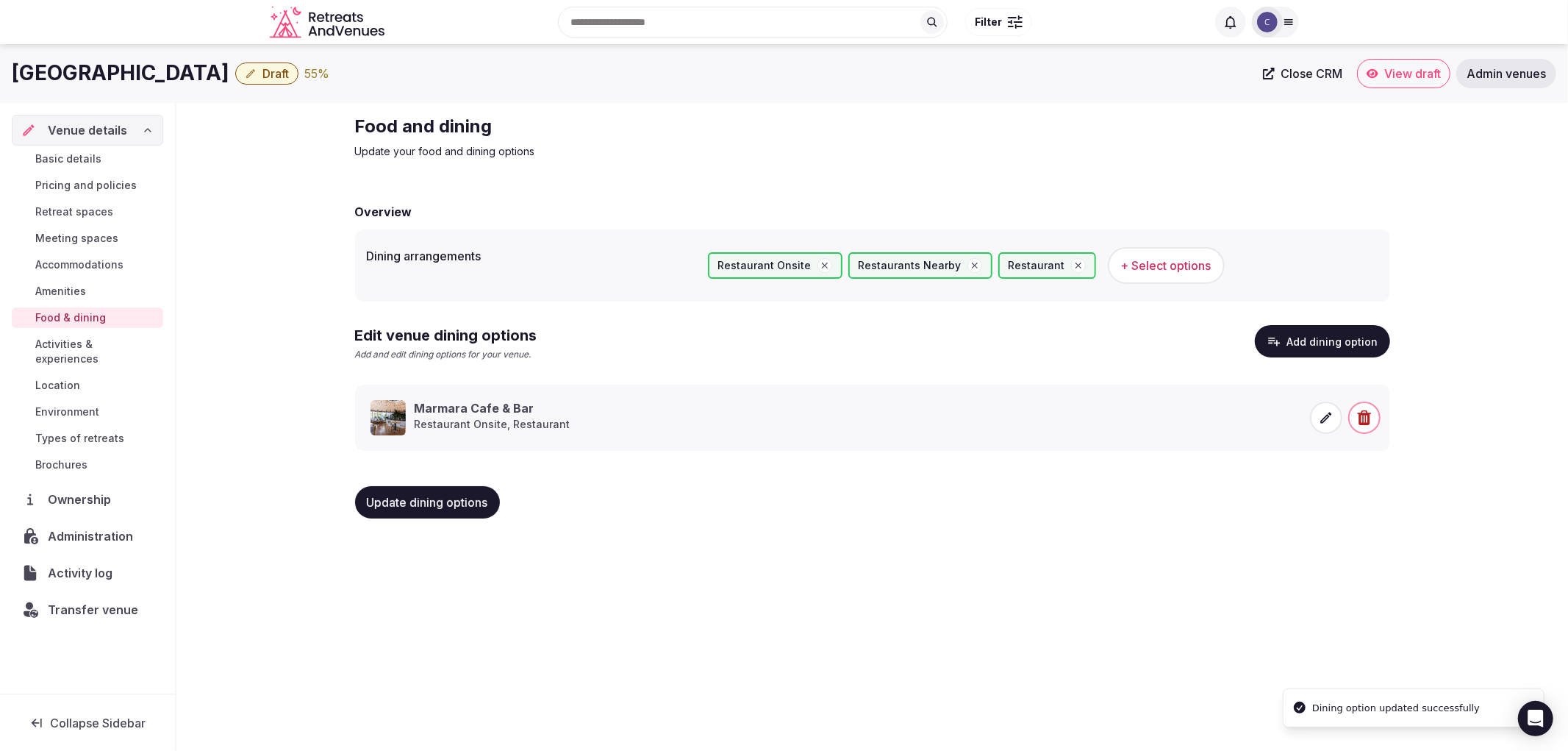
click at [441, 503] on span "Update dining options" at bounding box center [427, 502] width 121 height 15
click at [441, 503] on div "Update dining options" at bounding box center [437, 502] width 165 height 32
click at [441, 503] on span "Update dining options" at bounding box center [427, 502] width 121 height 15
click at [441, 503] on div "Update dining options" at bounding box center [437, 502] width 165 height 32
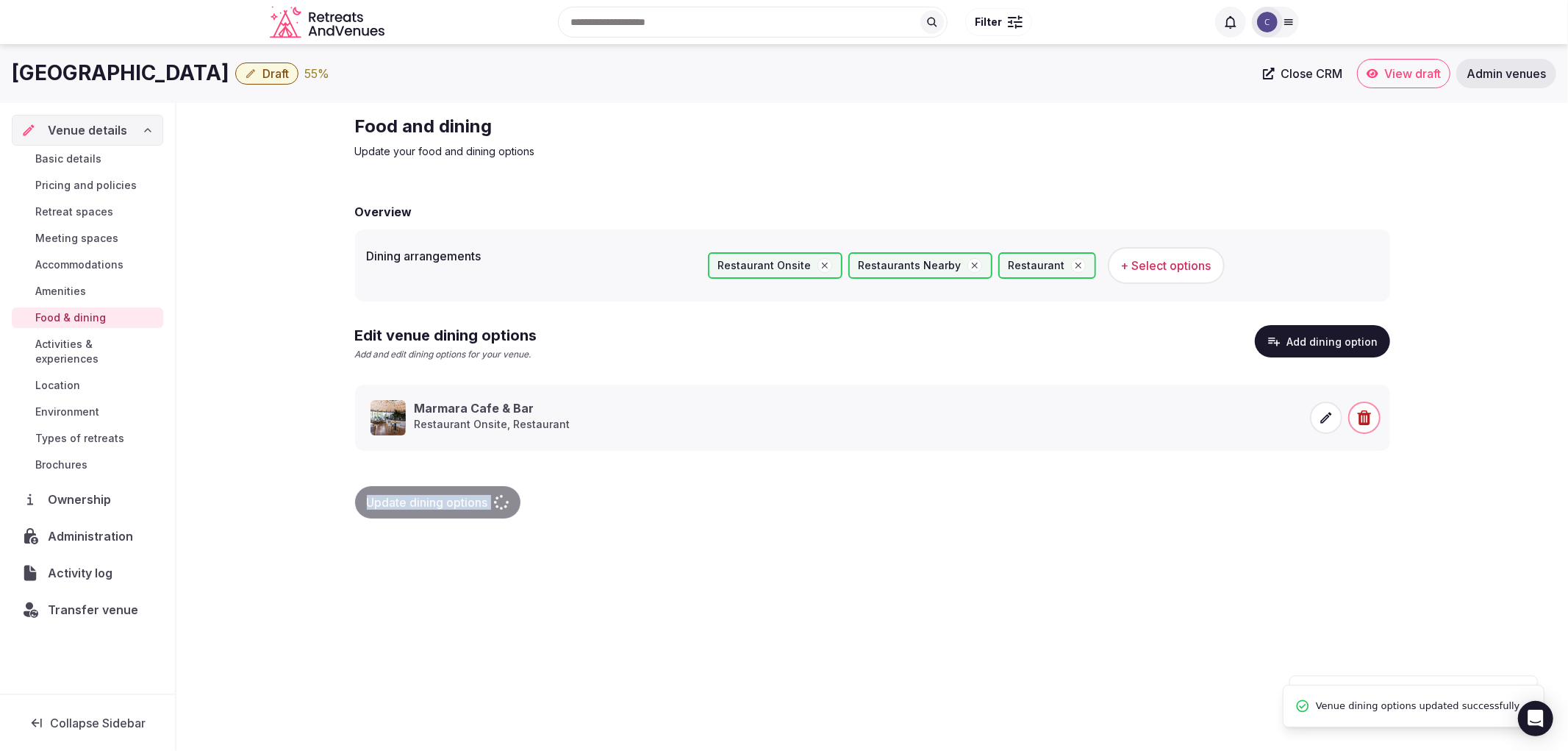
click at [441, 503] on div "Update dining options" at bounding box center [437, 502] width 165 height 32
click at [441, 503] on span "Update dining options" at bounding box center [427, 502] width 121 height 15
click at [441, 503] on div "Update dining options" at bounding box center [437, 502] width 165 height 32
click at [128, 346] on span "Activities & experiences" at bounding box center [96, 352] width 122 height 30
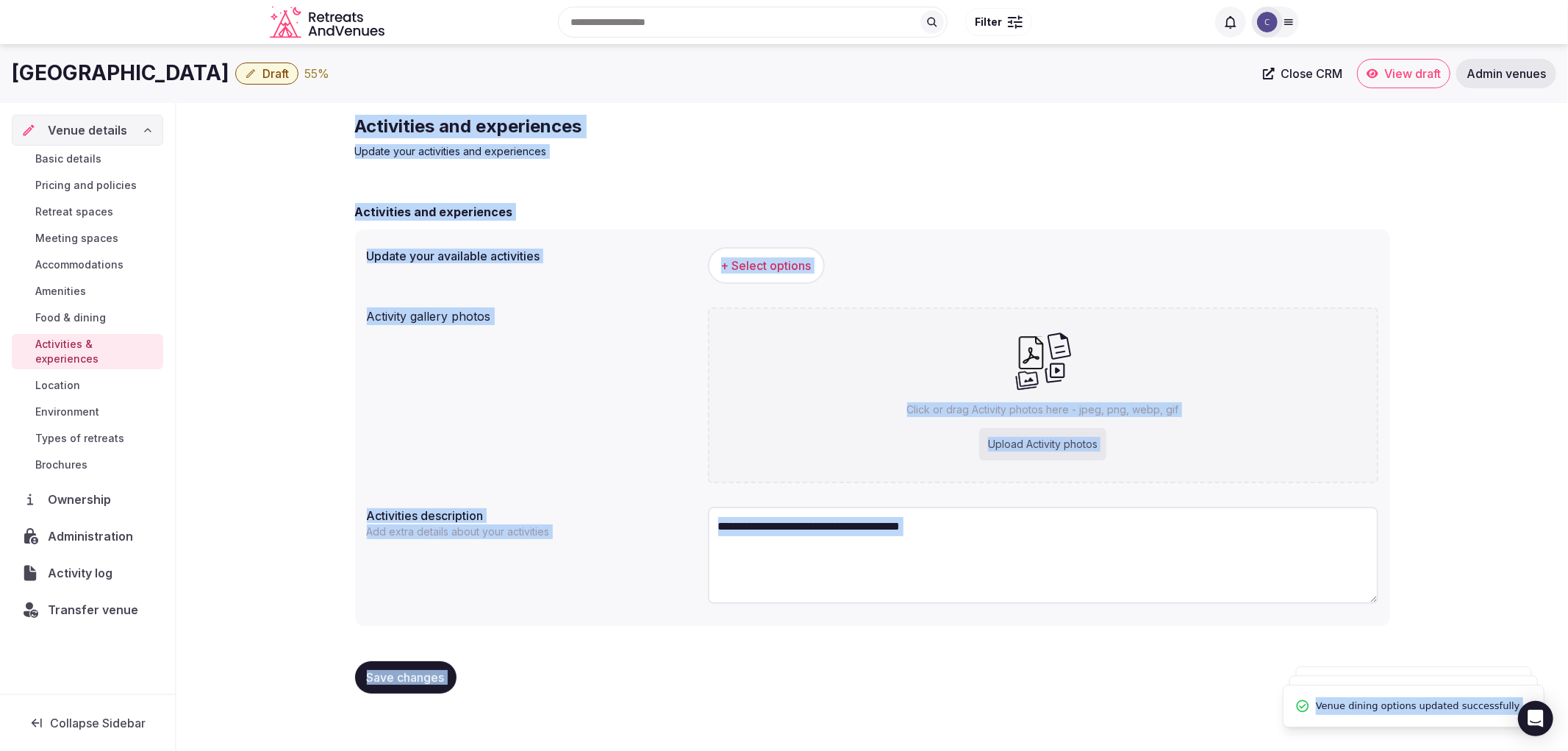
click at [613, 170] on div "Activities and experiences Update your activities and experiences Activities an…" at bounding box center [872, 410] width 1059 height 614
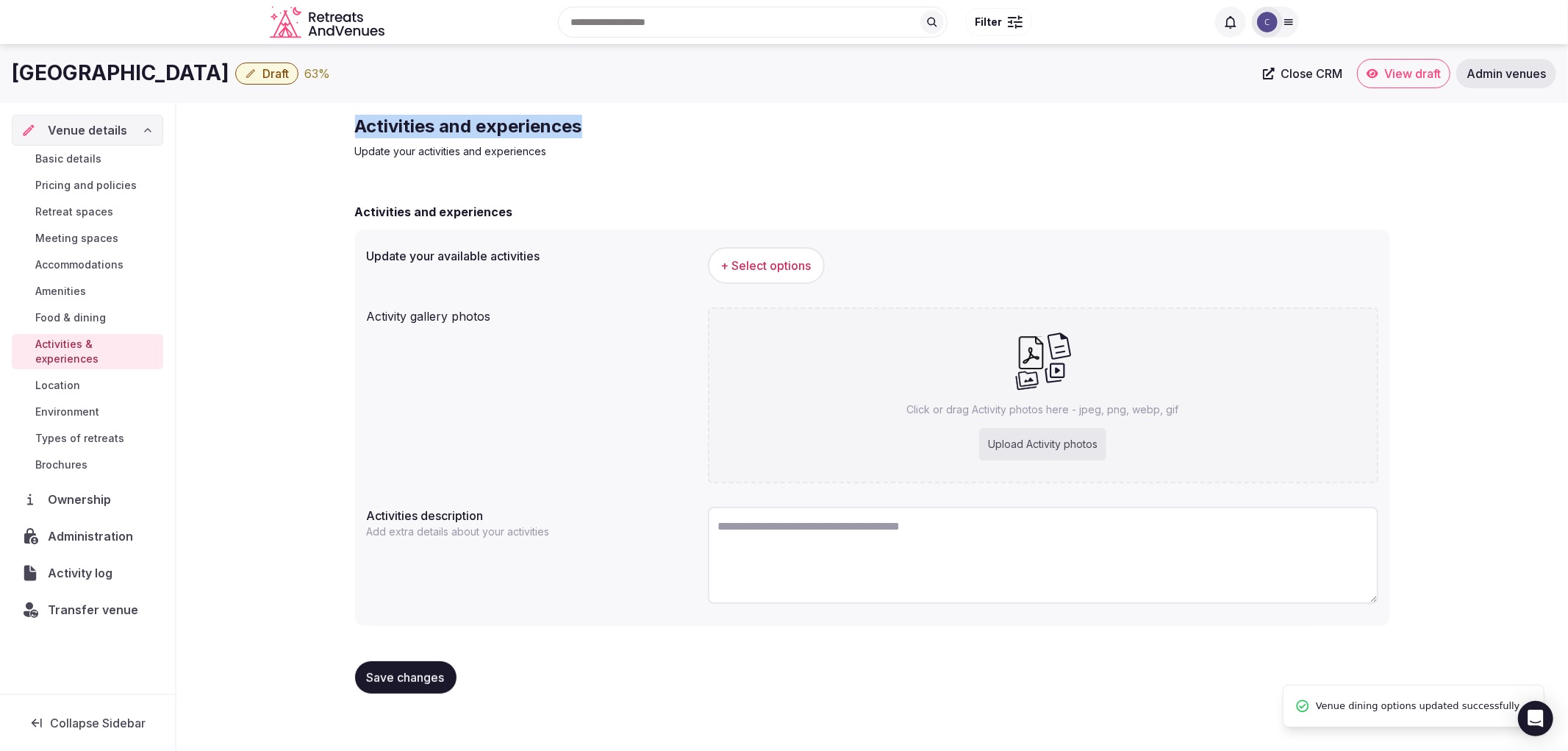
drag, startPoint x: 340, startPoint y: 123, endPoint x: 628, endPoint y: 116, distance: 288.1
click at [628, 116] on div "Activities and experiences Update your activities and experiences Activities an…" at bounding box center [872, 410] width 1392 height 614
copy h2 "Activities and experiences"
click at [808, 258] on span "+ Select options" at bounding box center [767, 265] width 91 height 17
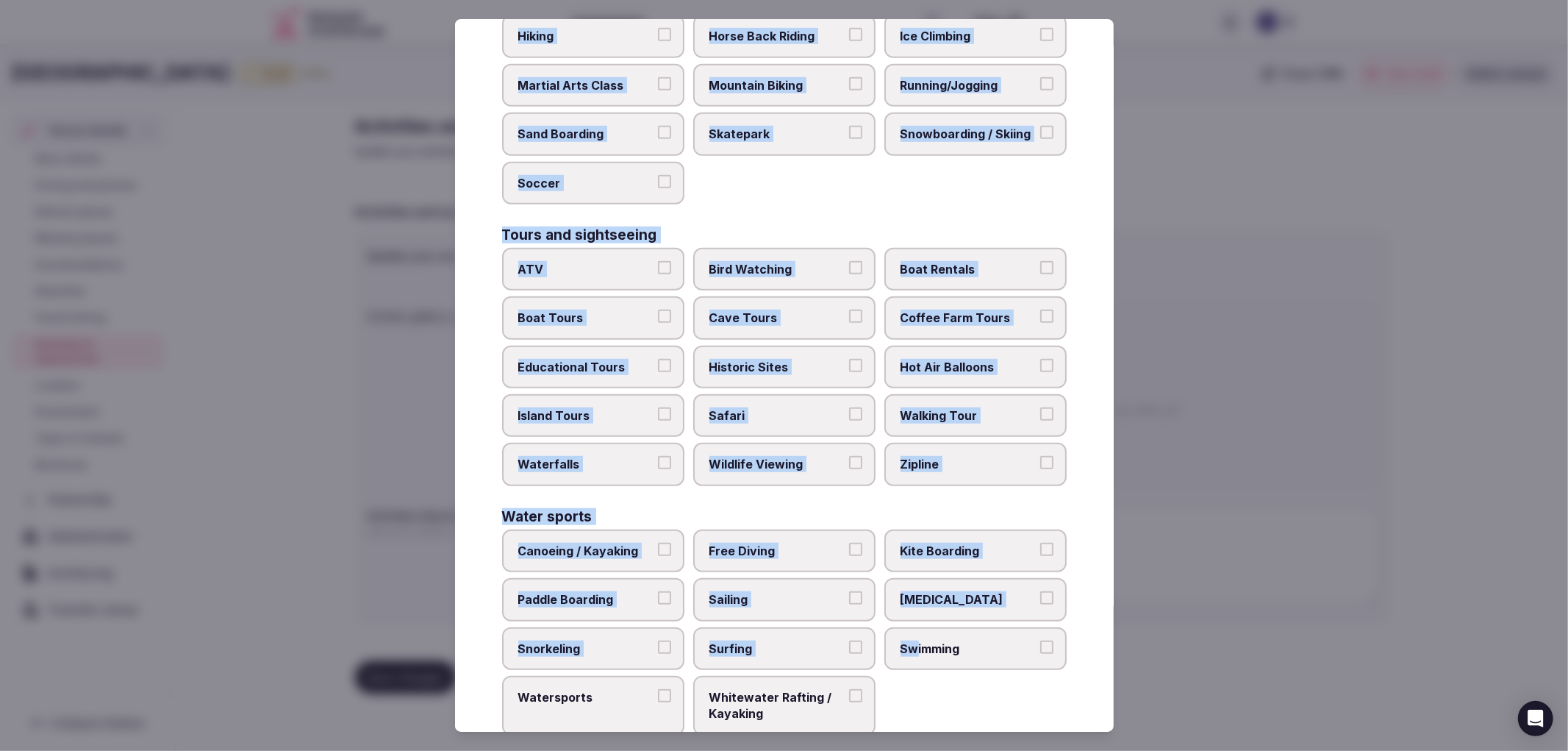
scroll to position [913, 0]
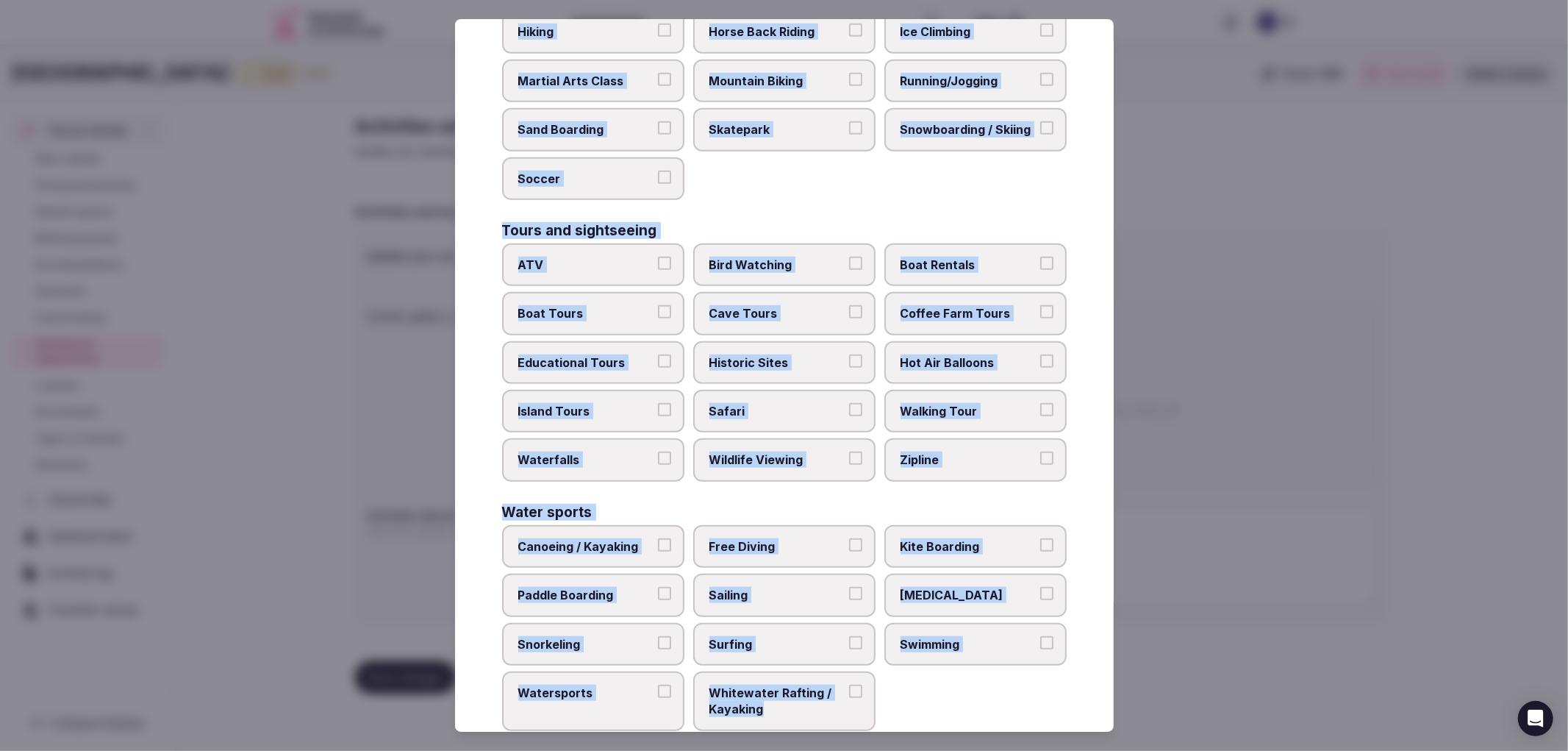
copy div "Culture Dancing Food and Culinary Classes Hip Hop Language Class Local Cultural…"
drag, startPoint x: 498, startPoint y: 148, endPoint x: 887, endPoint y: 677, distance: 656.6
click at [887, 677] on div "Select your activities Choose all applicable activities offered. Culture Dancin…" at bounding box center [784, 376] width 658 height 713
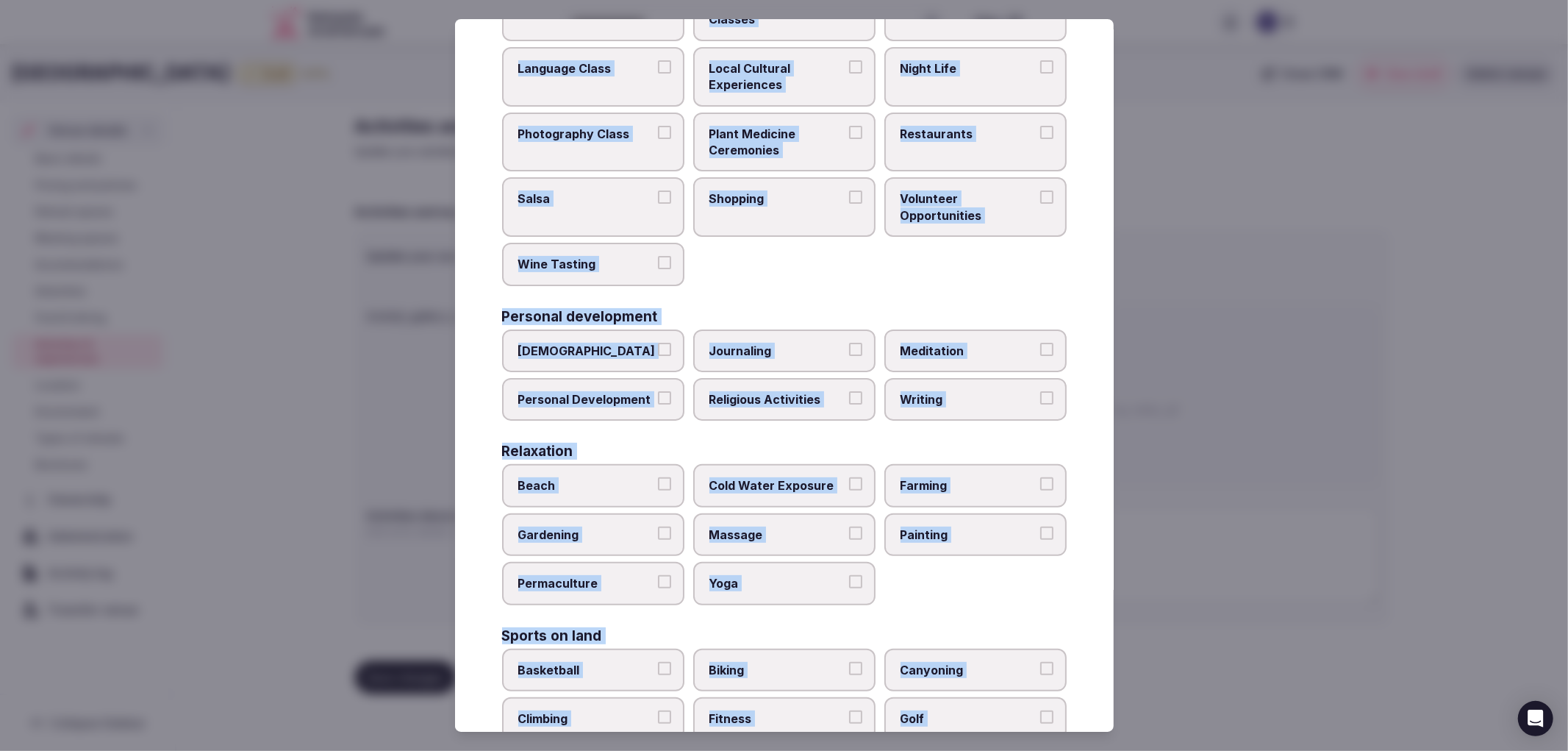
scroll to position [0, 0]
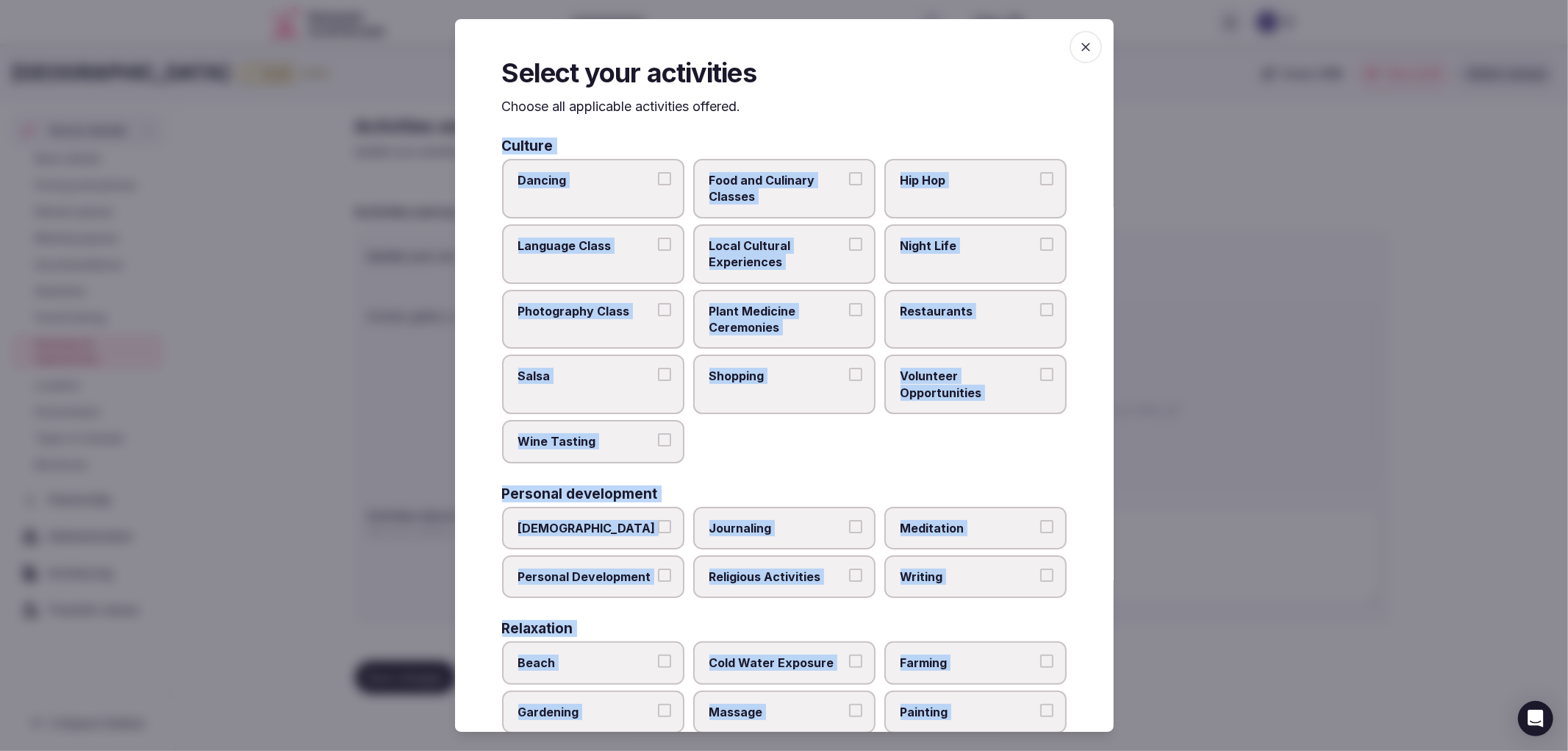
click at [835, 259] on span "Local Cultural Experiences" at bounding box center [777, 254] width 135 height 33
click at [849, 251] on button "Local Cultural Experiences" at bounding box center [856, 244] width 13 height 13
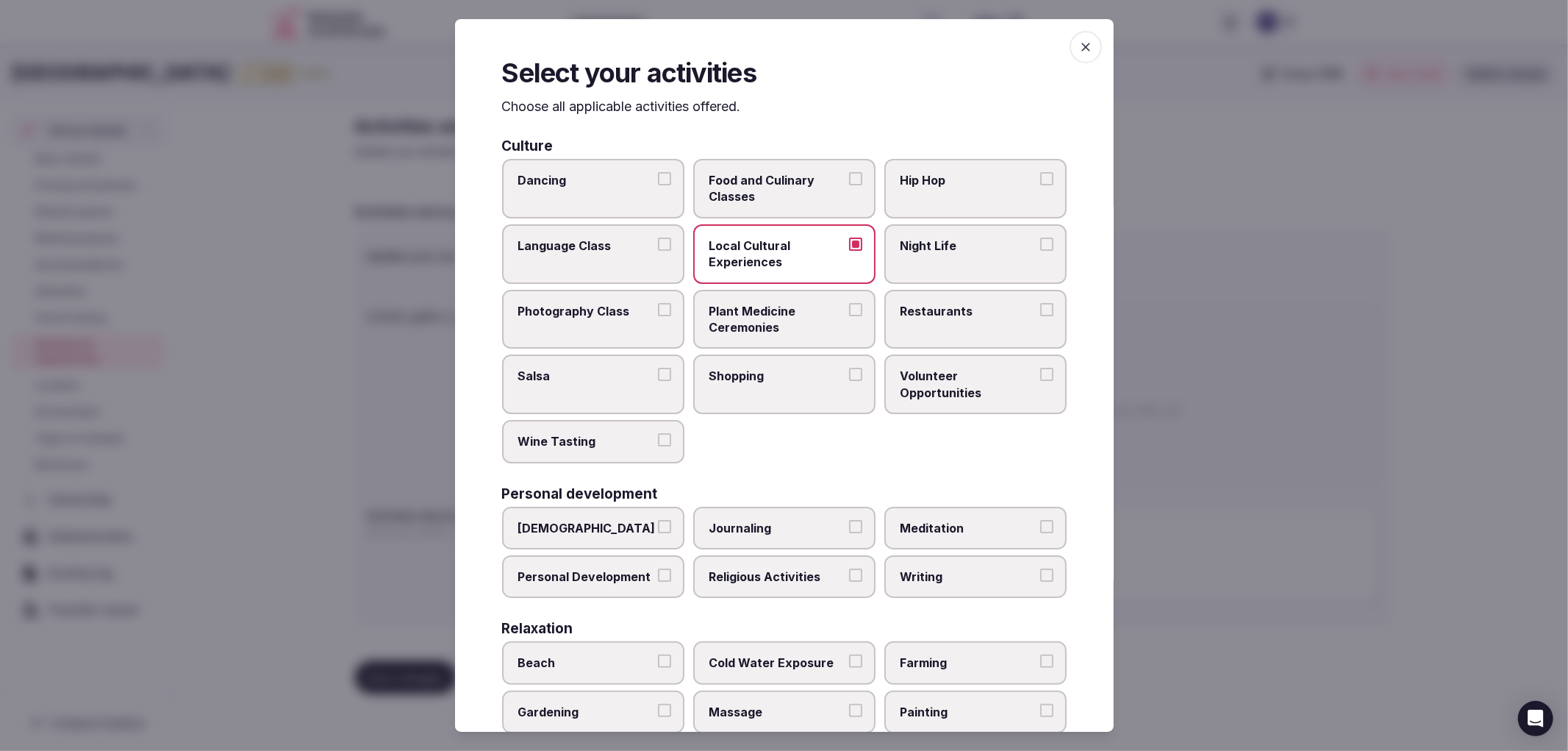
click at [921, 258] on label "Night Life" at bounding box center [975, 254] width 182 height 59
click at [1040, 251] on button "Night Life" at bounding box center [1046, 244] width 13 height 13
click at [934, 309] on span "Restaurants" at bounding box center [968, 311] width 135 height 17
click at [1040, 309] on button "Restaurants" at bounding box center [1046, 309] width 13 height 13
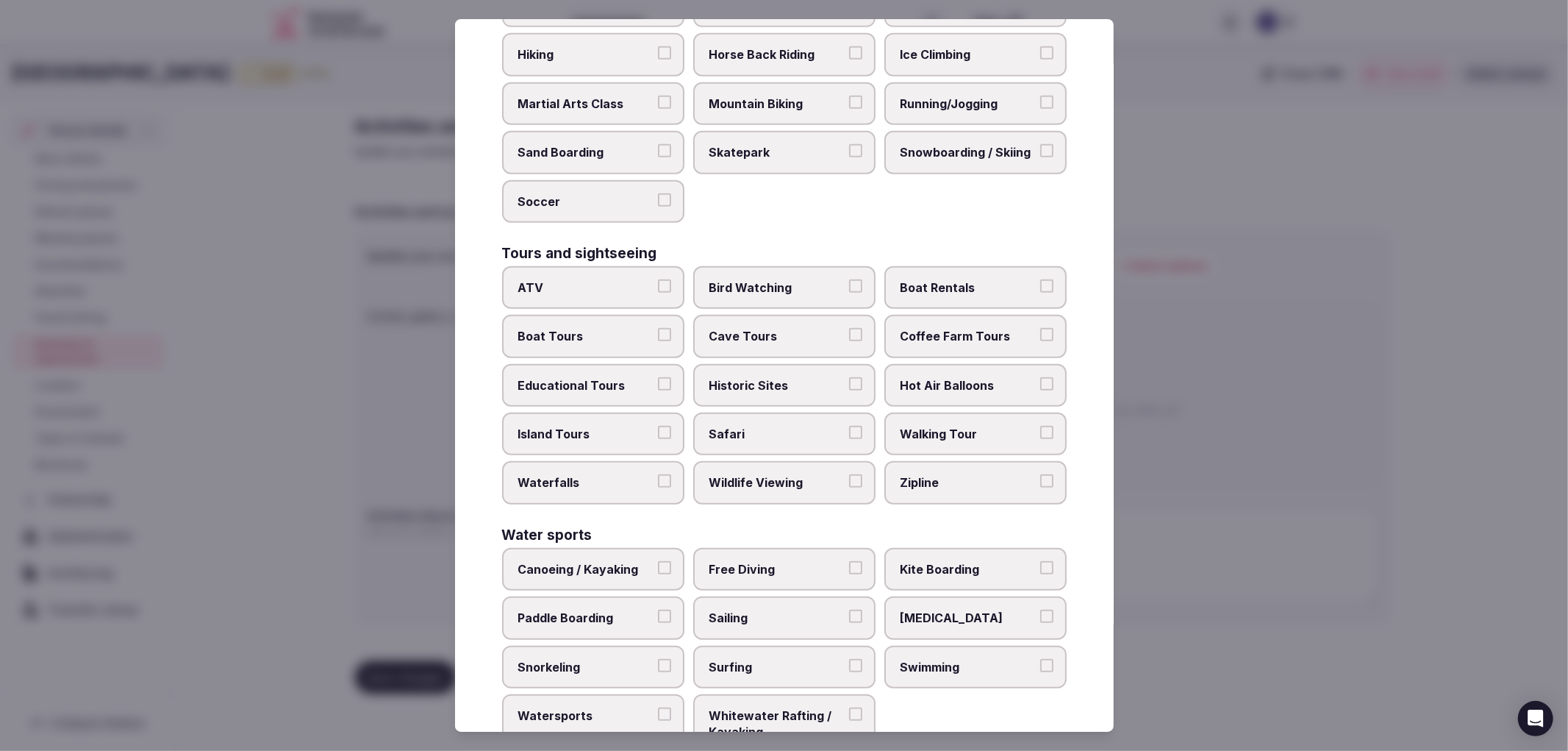
scroll to position [899, 0]
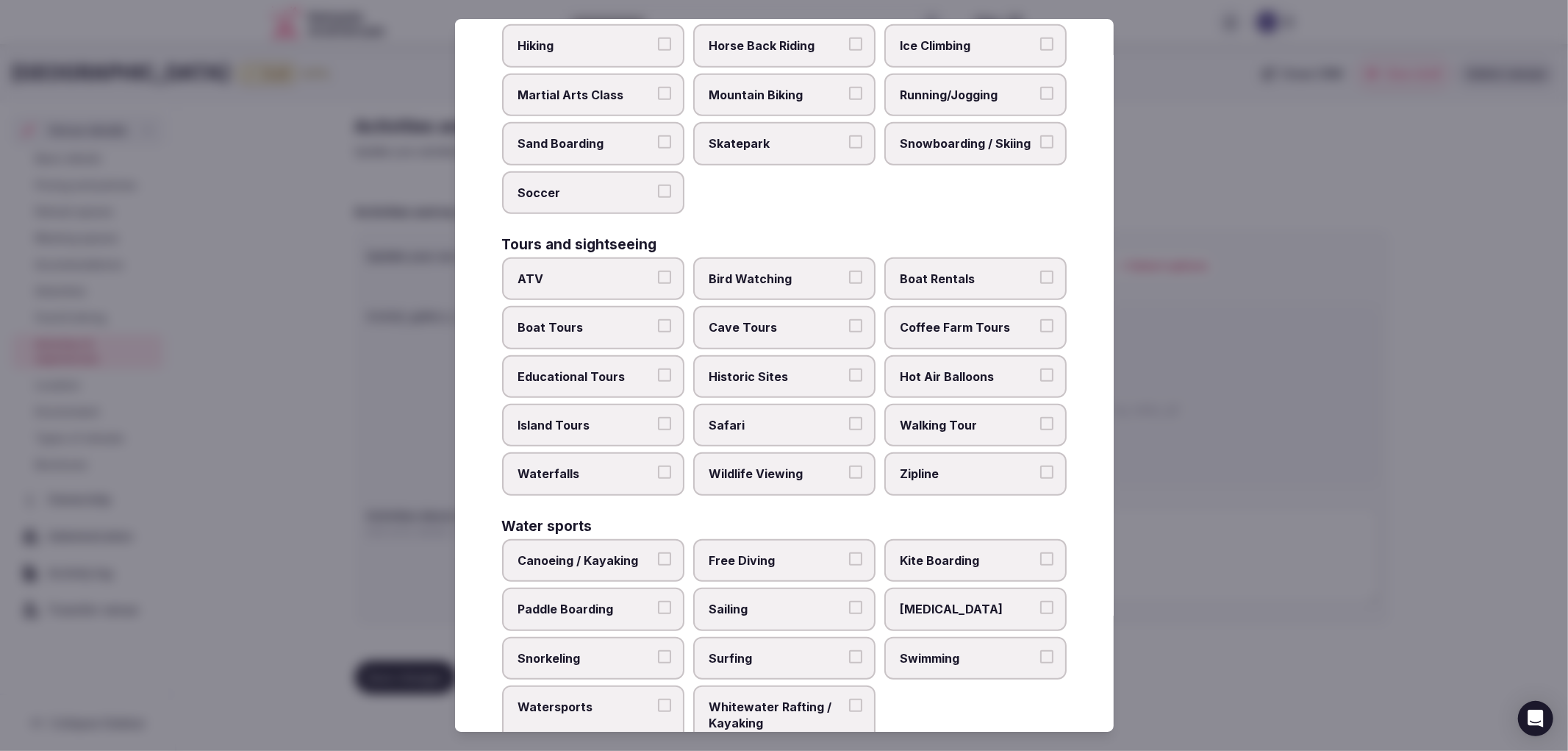
click at [774, 369] on span "Historic Sites" at bounding box center [777, 376] width 135 height 17
click at [849, 369] on button "Historic Sites" at bounding box center [856, 375] width 13 height 13
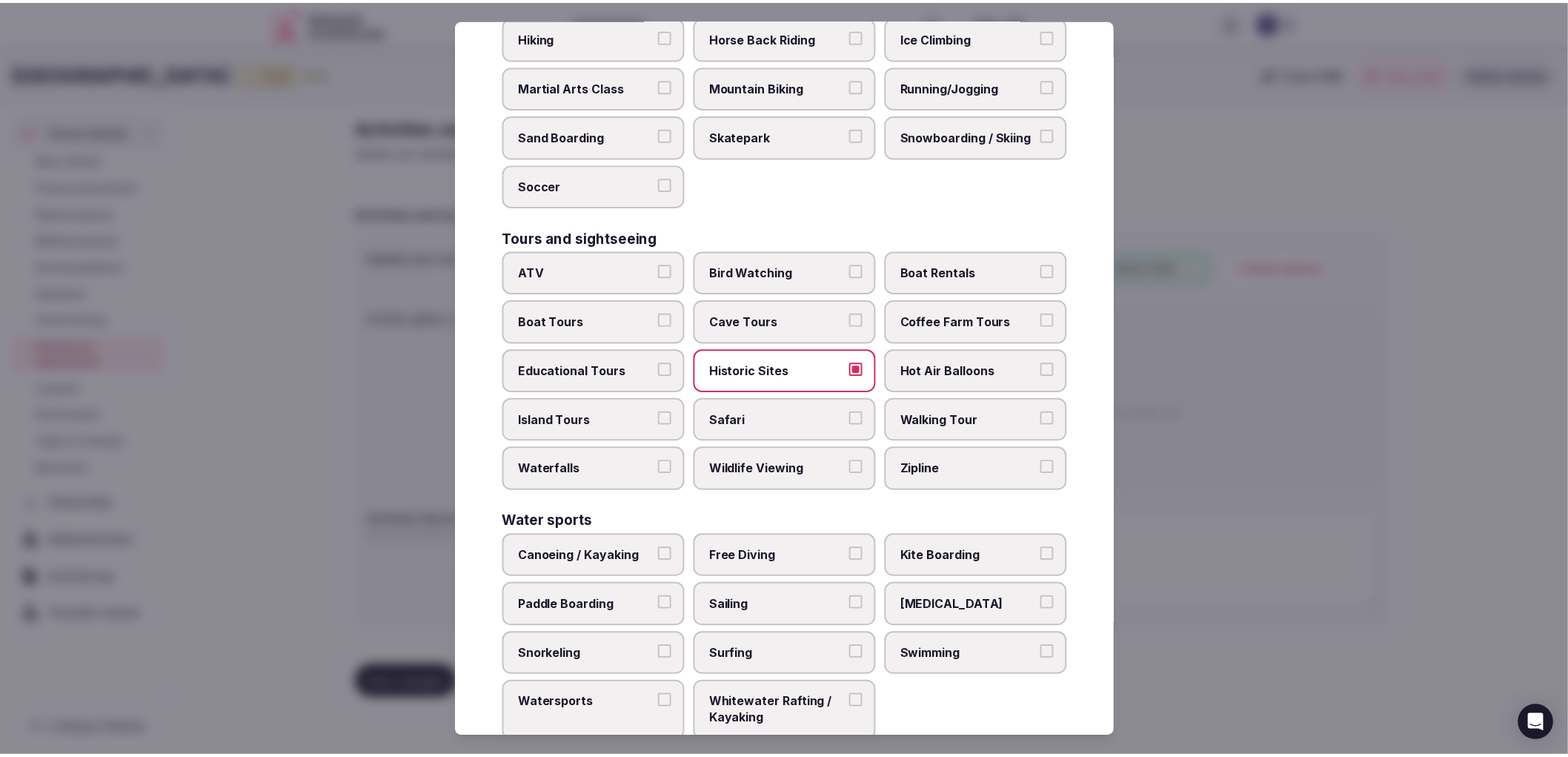
scroll to position [920, 0]
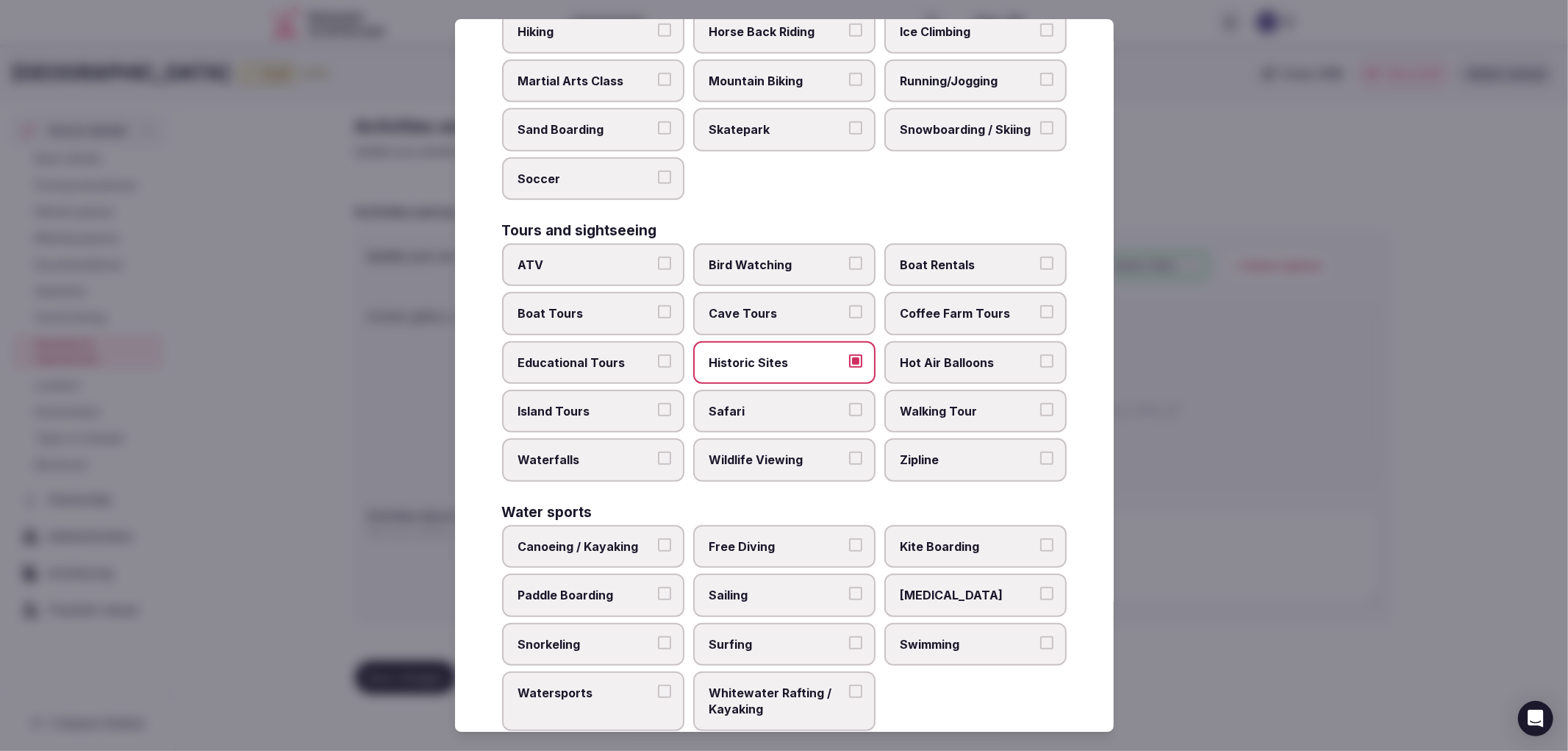
click at [1329, 550] on div at bounding box center [784, 376] width 1568 height 751
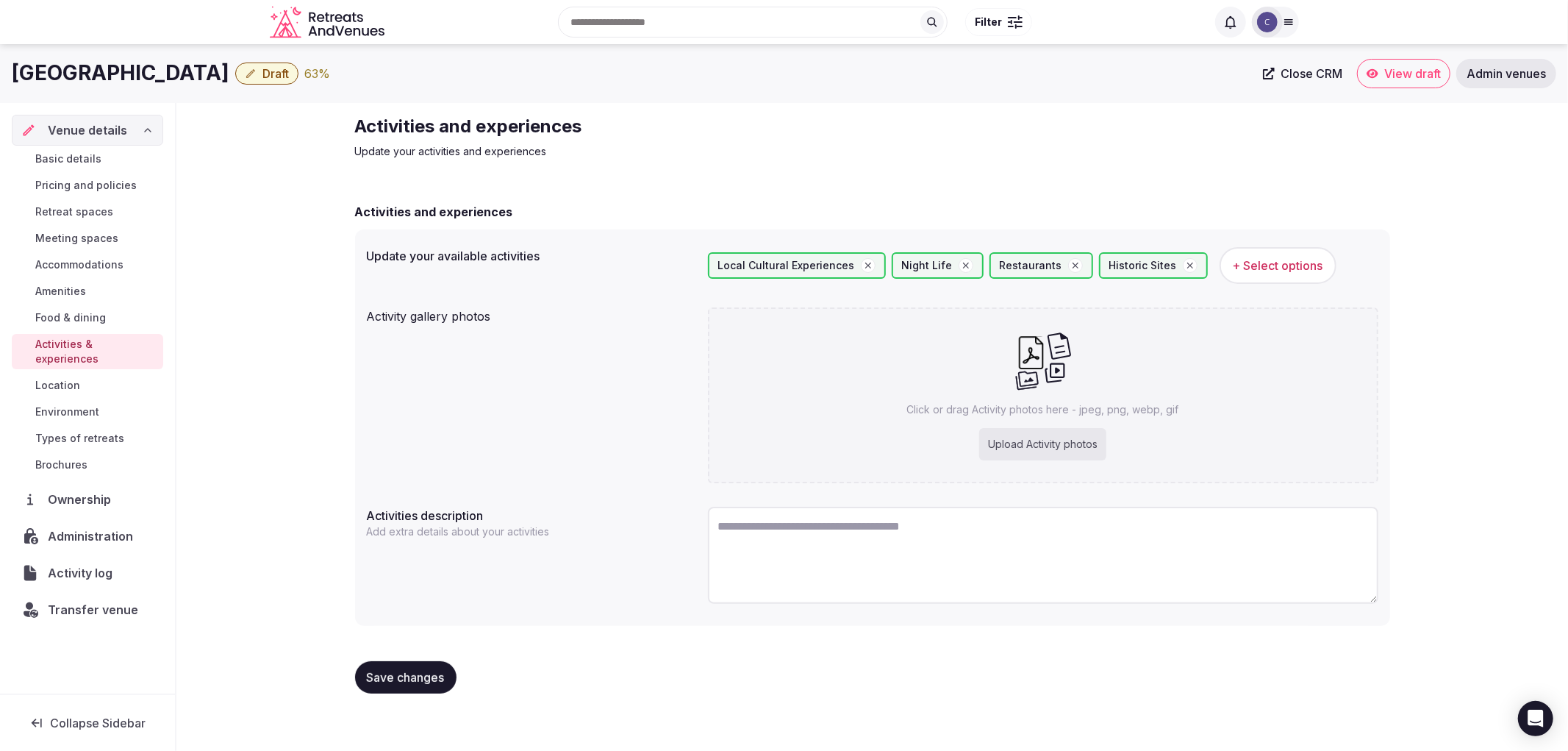
click at [413, 677] on span "Save changes" at bounding box center [405, 677] width 78 height 15
click at [865, 412] on div "Click or drag Activity photos here - jpeg, png, webp, gif Upload Activity photos" at bounding box center [1043, 395] width 671 height 176
type input "**********"
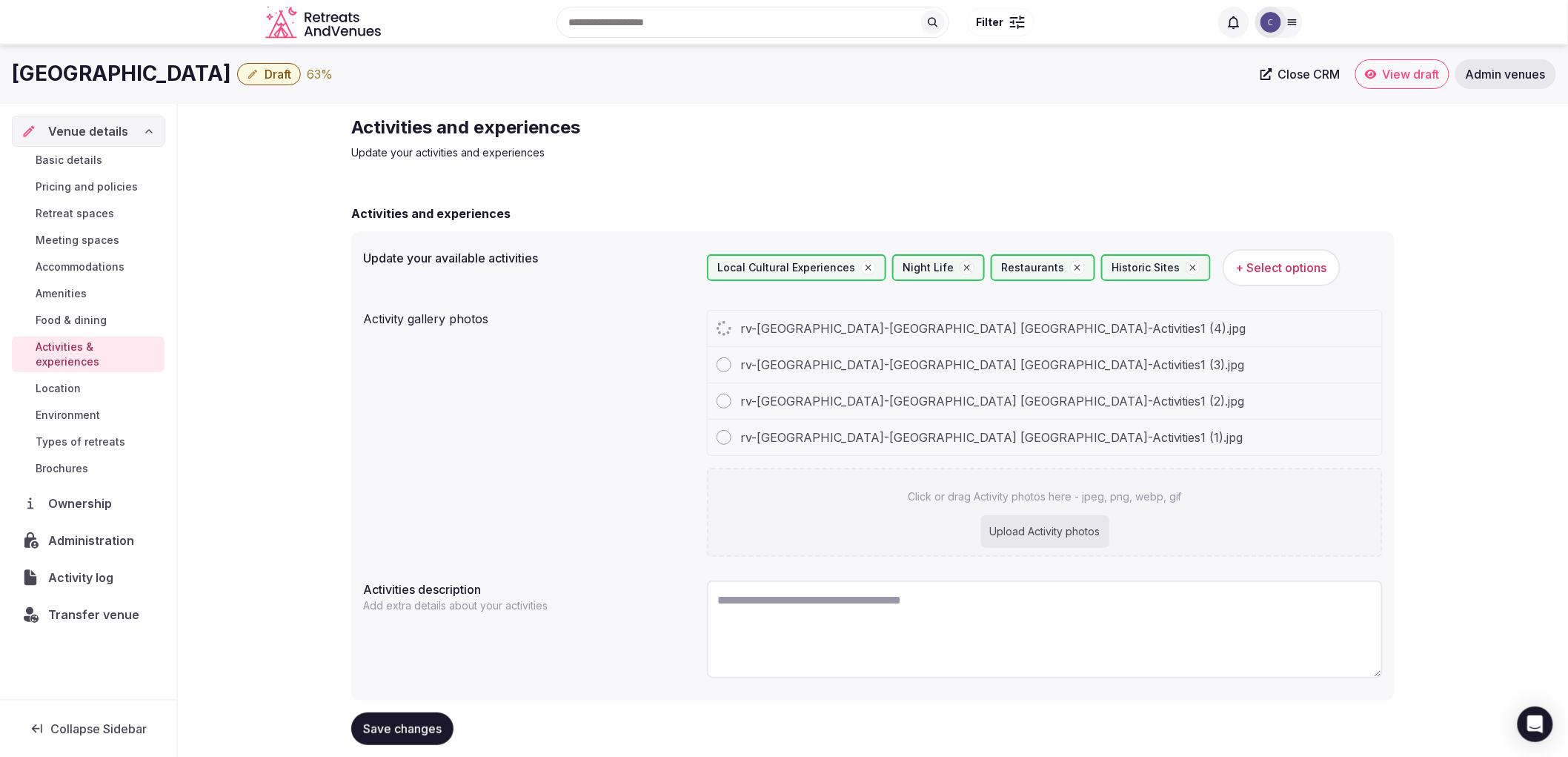
click at [1029, 537] on div "Upload Activity photos" at bounding box center [1045, 531] width 128 height 33
type input "**********"
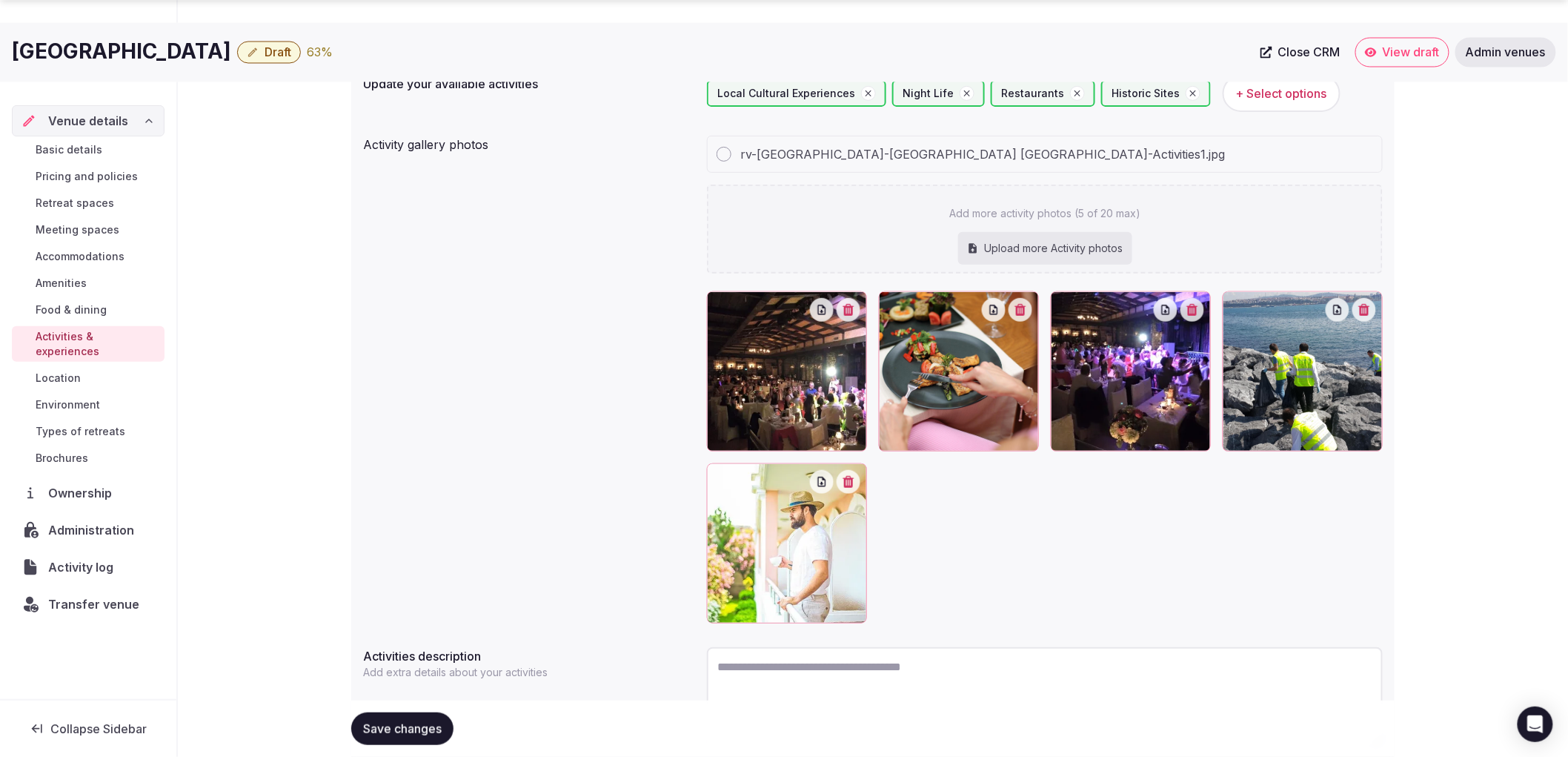
scroll to position [275, 0]
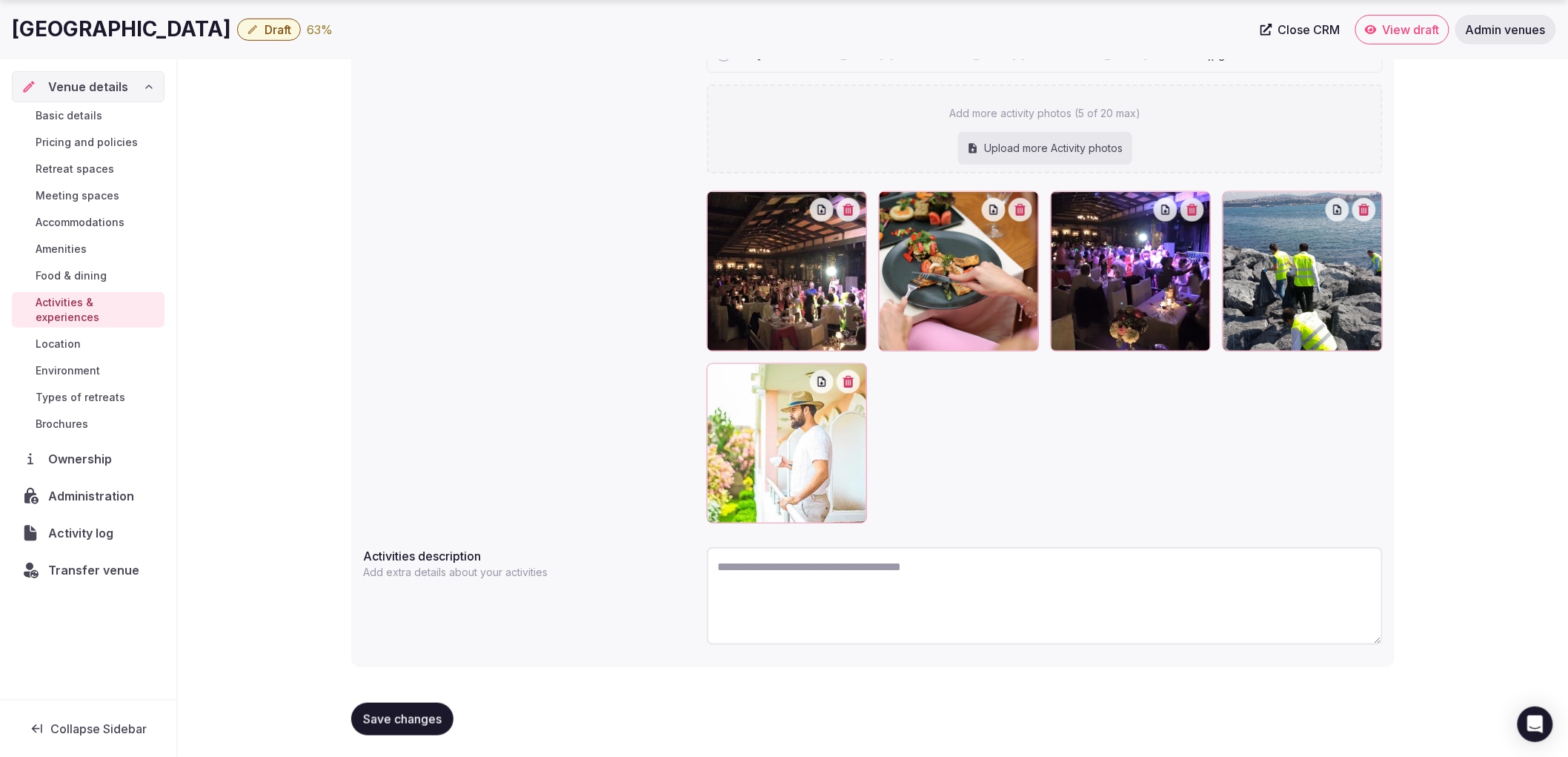
drag, startPoint x: 424, startPoint y: 705, endPoint x: 437, endPoint y: 686, distance: 23.0
click at [424, 702] on button "Save changes" at bounding box center [402, 718] width 102 height 33
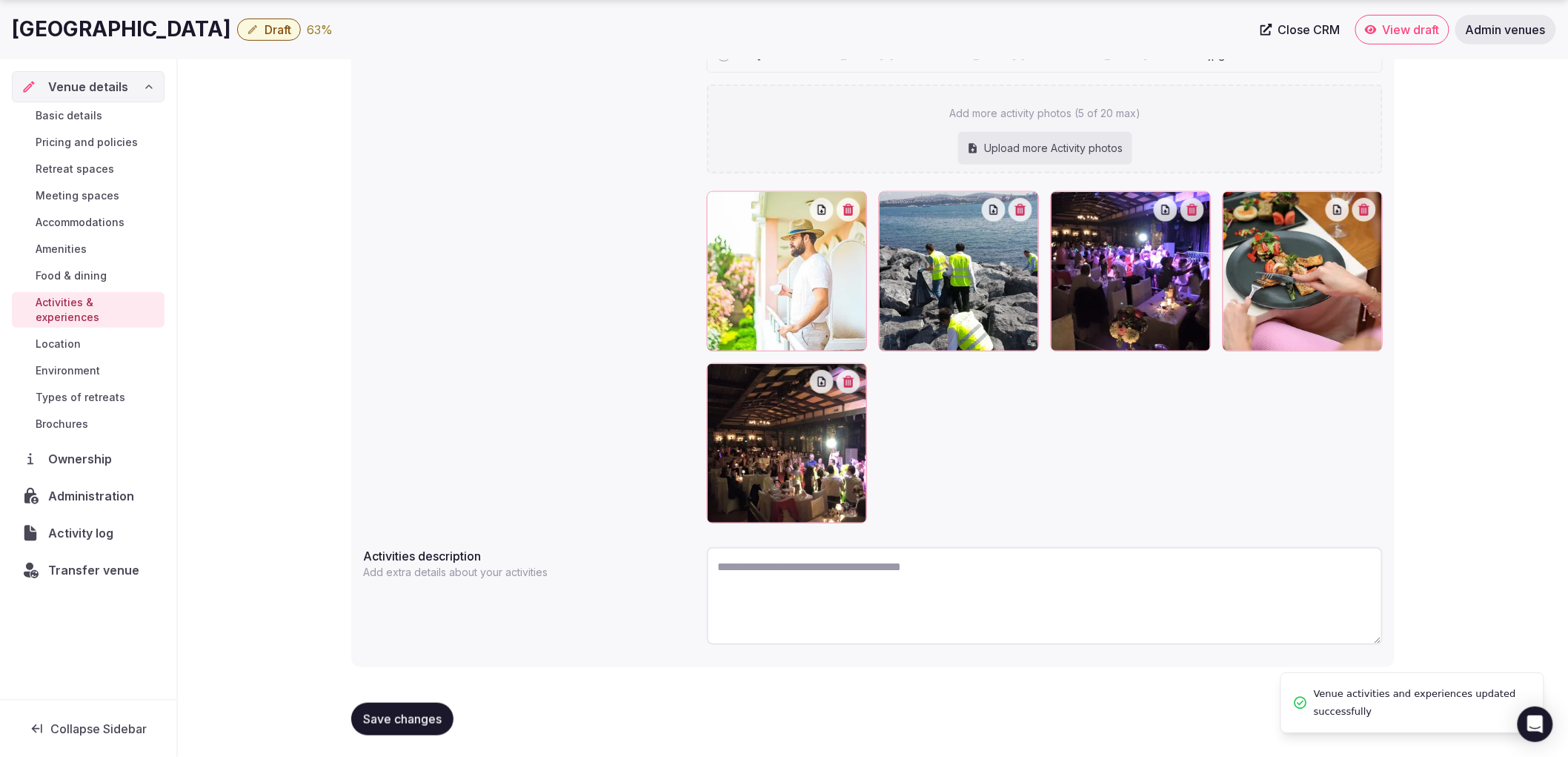
click at [375, 711] on span "Save changes" at bounding box center [402, 718] width 78 height 15
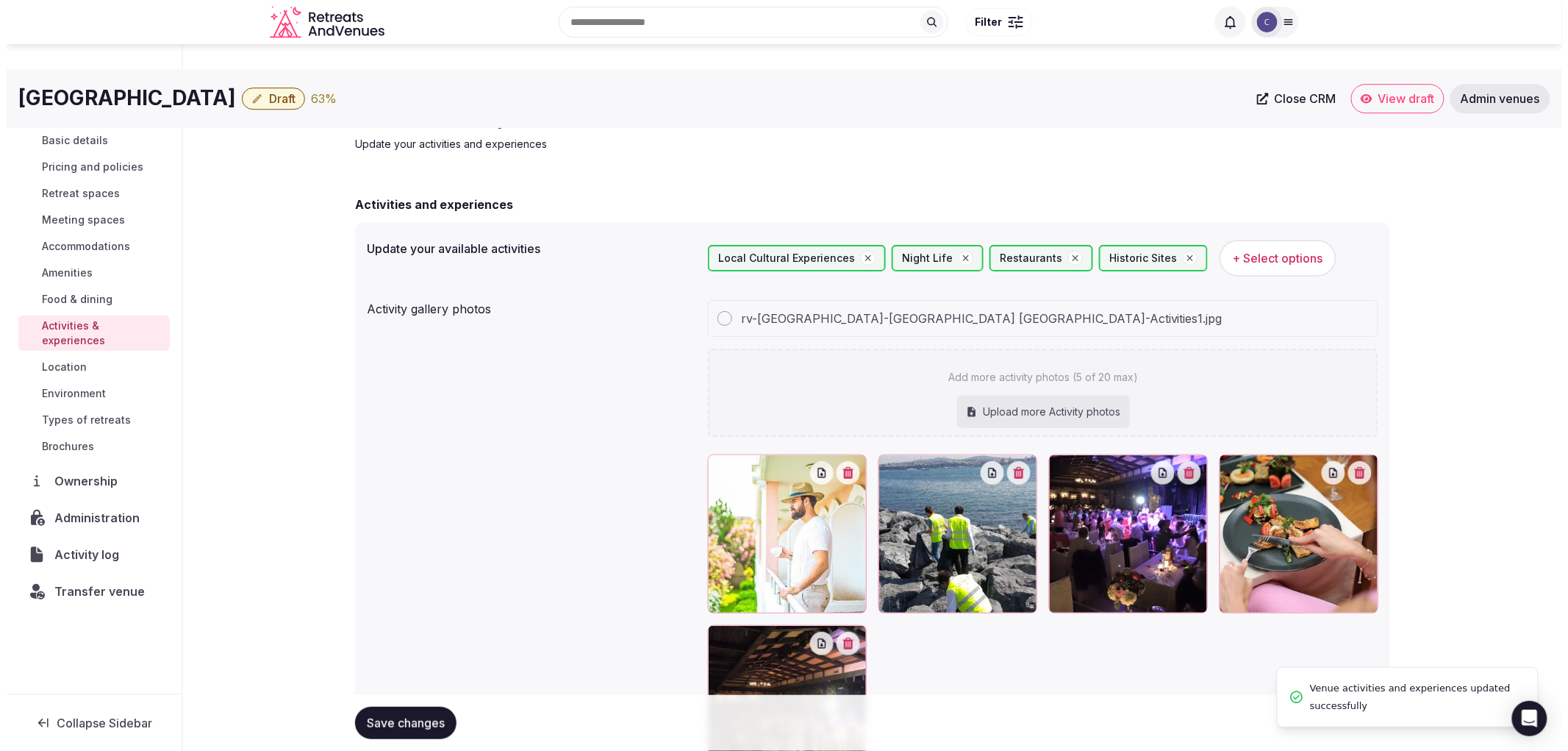
scroll to position [0, 0]
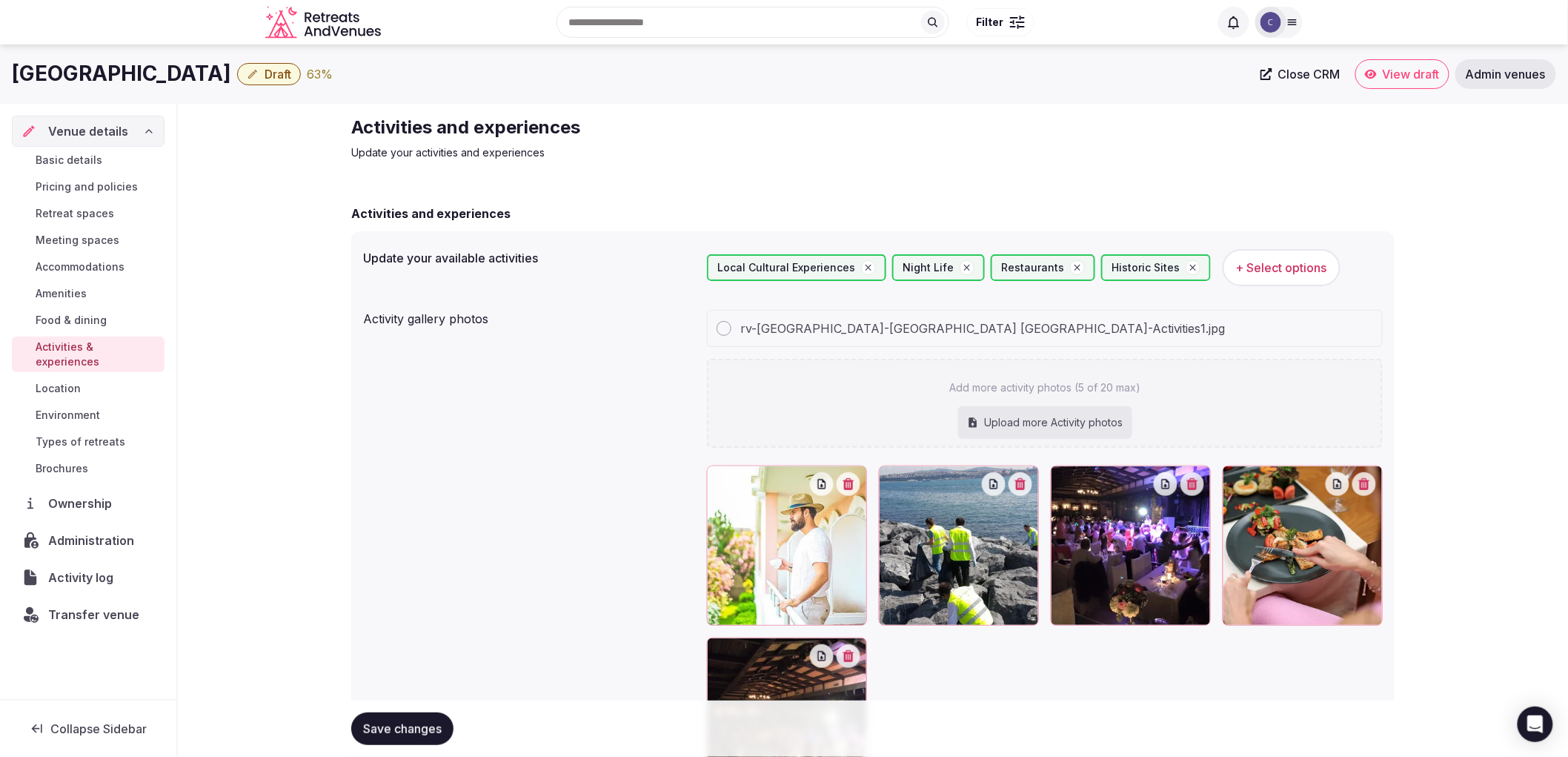
click at [91, 381] on link "Location" at bounding box center [87, 388] width 152 height 21
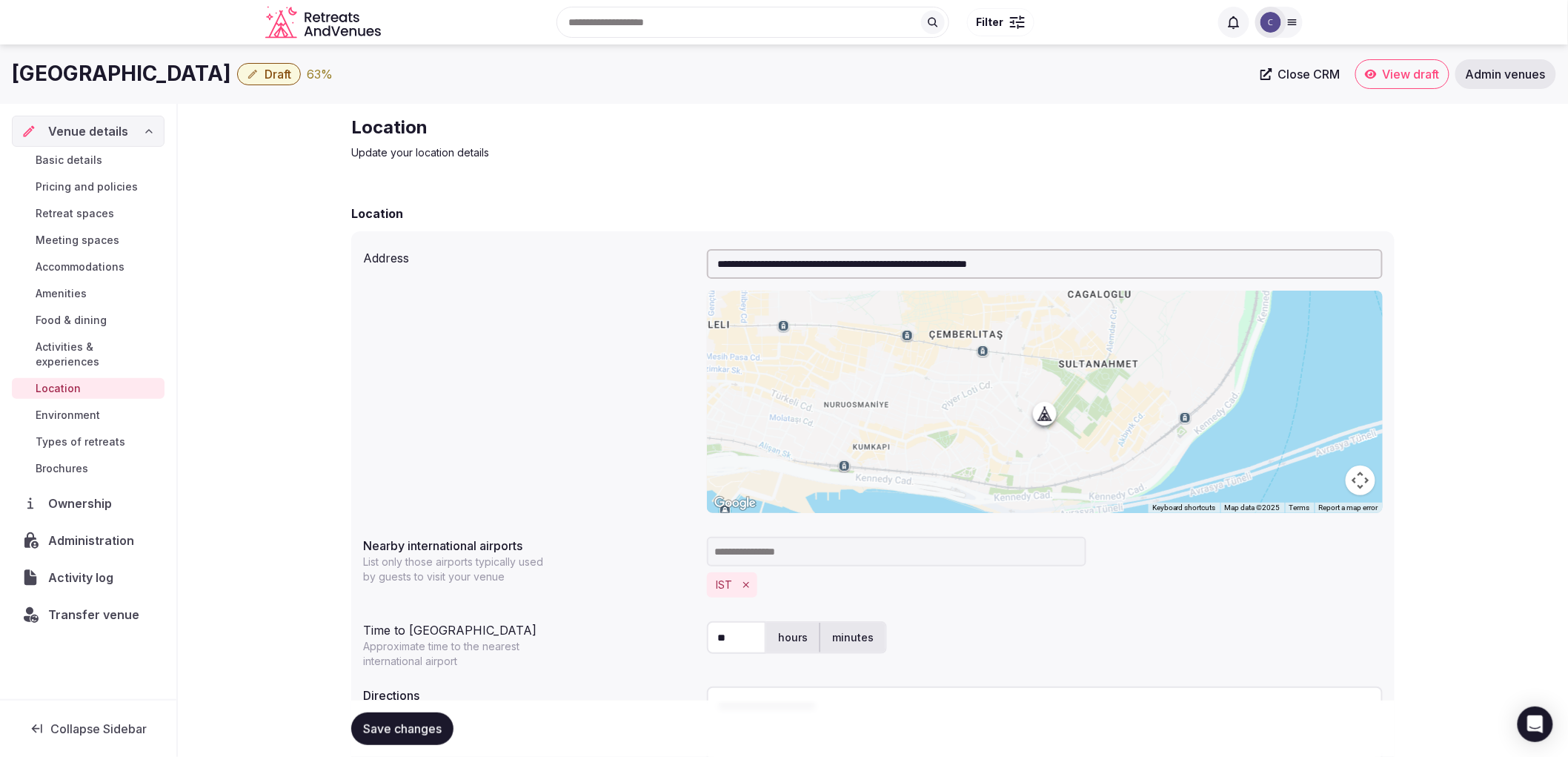
click at [77, 434] on span "Types of retreats" at bounding box center [80, 441] width 90 height 15
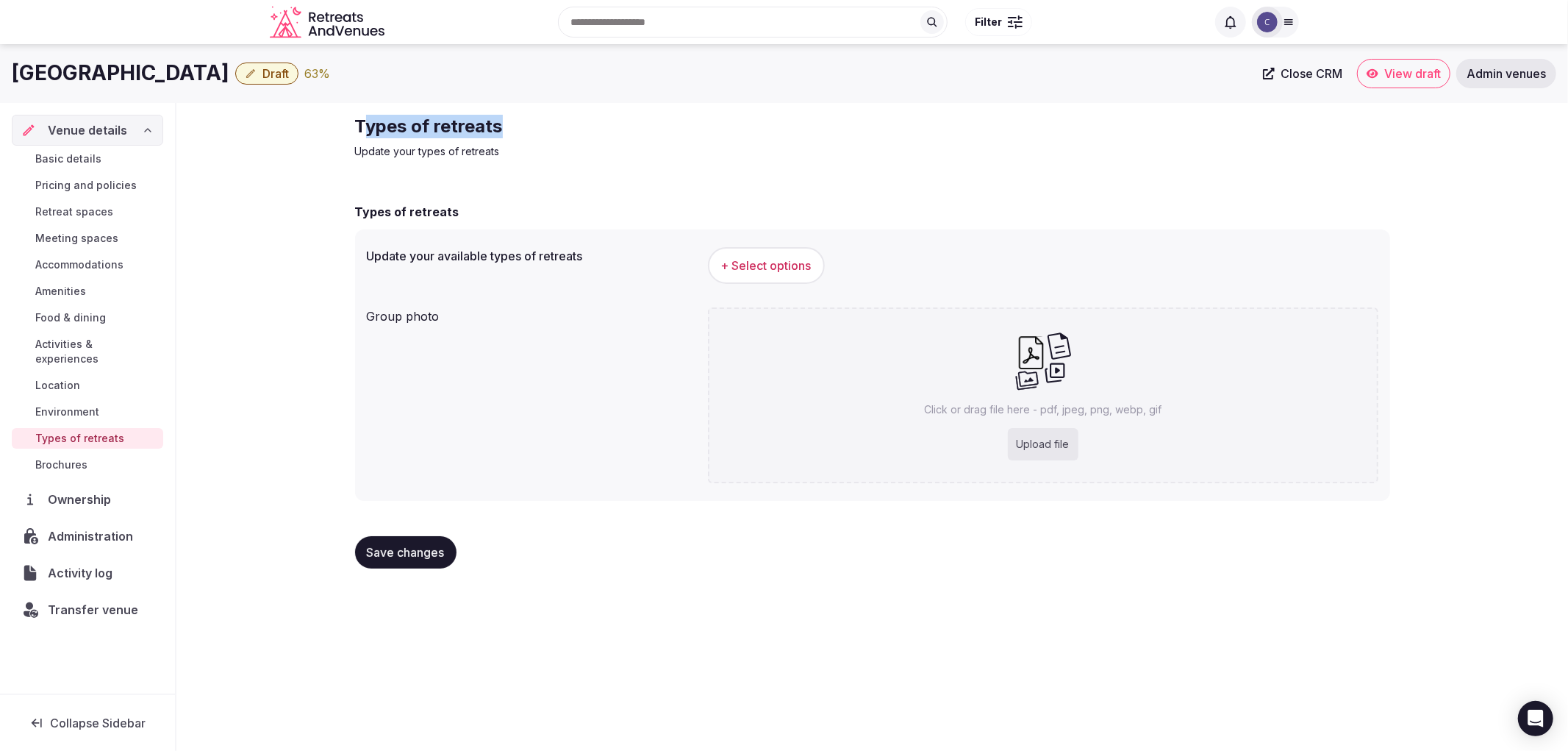
drag, startPoint x: 363, startPoint y: 123, endPoint x: 724, endPoint y: 105, distance: 361.4
click at [724, 105] on div "Types of retreats Update your types of retreats Types of retreats Update your a…" at bounding box center [872, 348] width 1059 height 489
click at [472, 149] on p "Update your types of retreats" at bounding box center [602, 151] width 494 height 15
drag, startPoint x: 354, startPoint y: 128, endPoint x: 654, endPoint y: 119, distance: 300.1
click at [654, 119] on div "Types of retreats Update your types of retreats Types of retreats Update your a…" at bounding box center [872, 348] width 1059 height 489
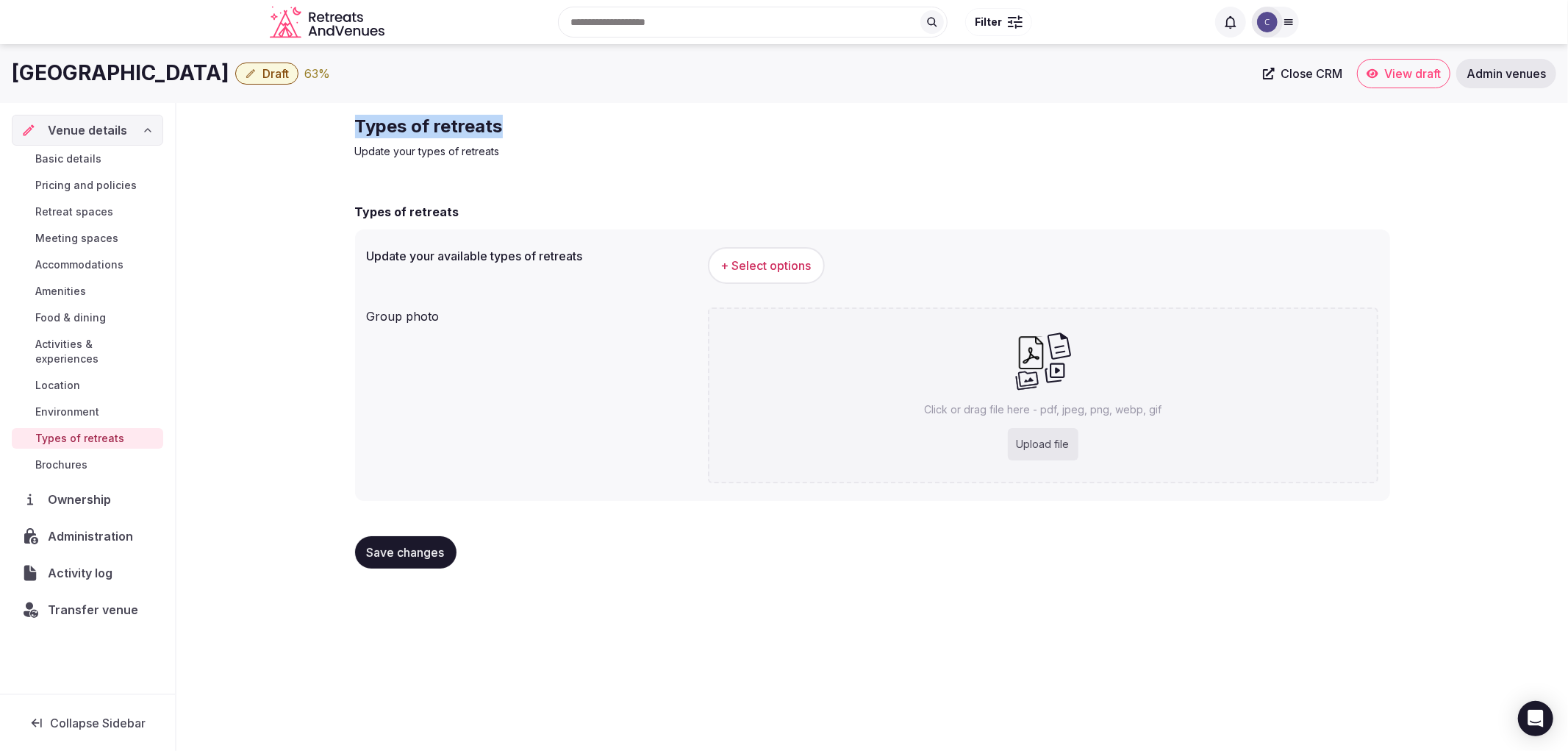
copy h2 "Types of retreats"
click at [761, 268] on span "+ Select options" at bounding box center [767, 265] width 91 height 17
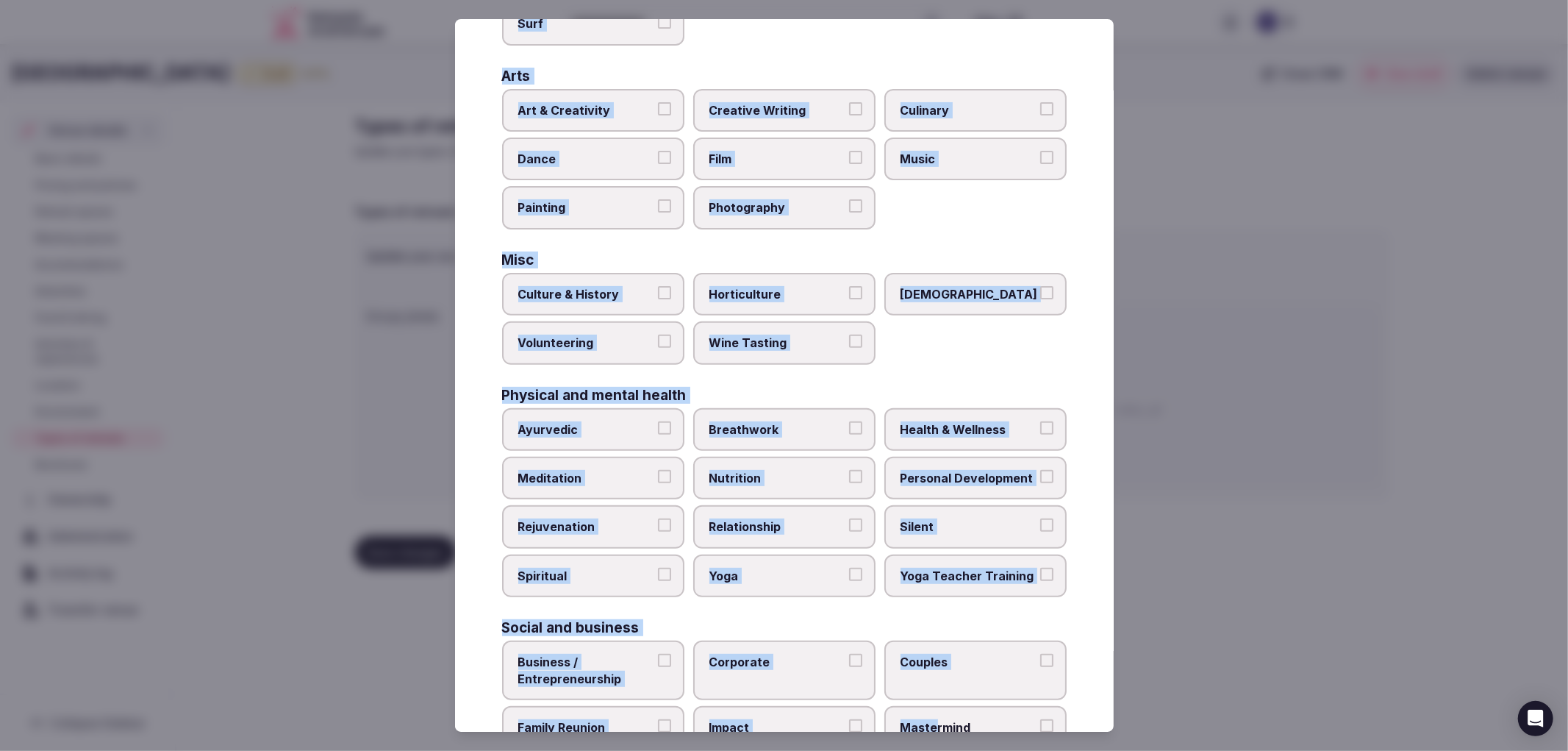
scroll to position [382, 0]
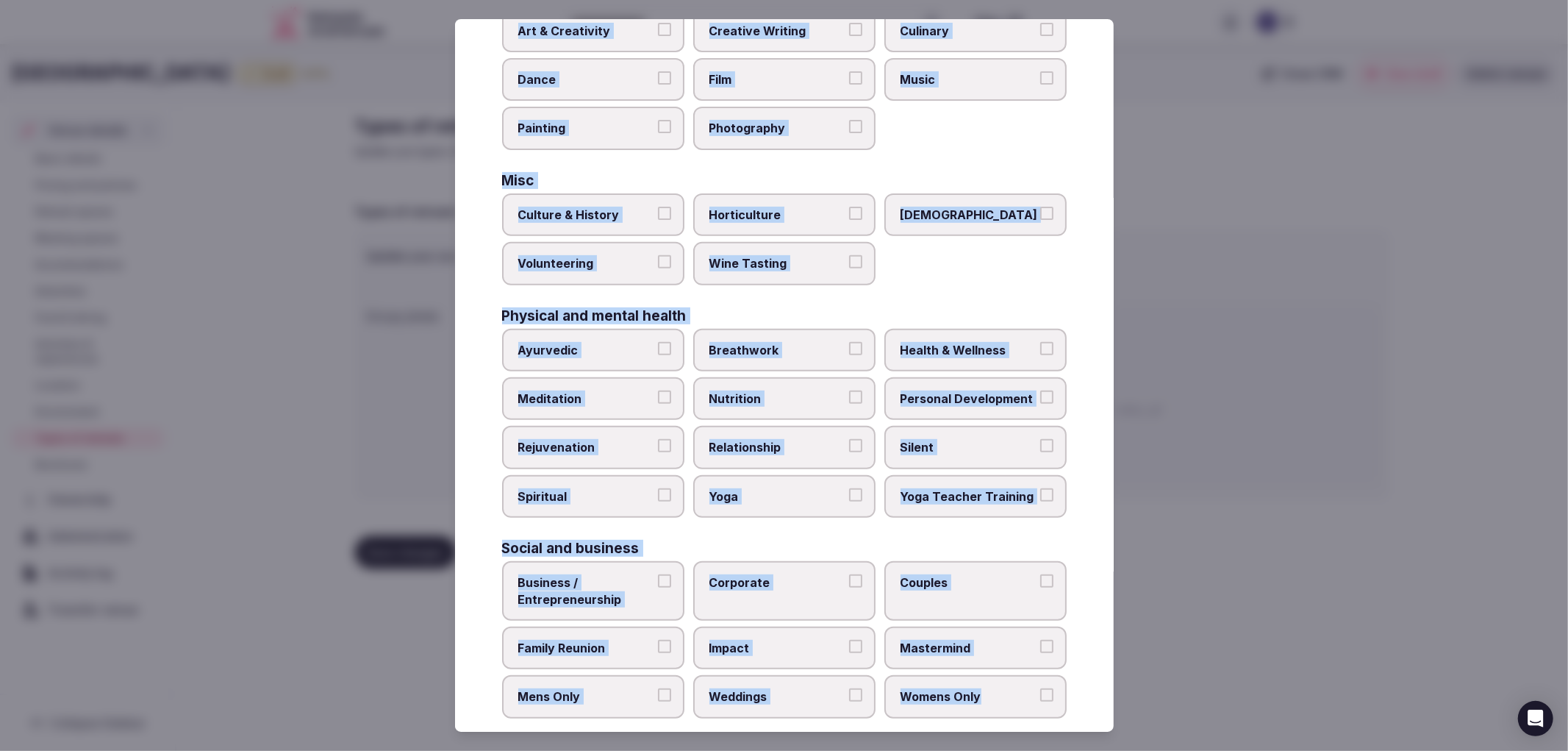
drag, startPoint x: 533, startPoint y: 163, endPoint x: 1021, endPoint y: 687, distance: 716.0
click at [1021, 688] on div "Select your types of retreats Choose all applicable types of retreats offered. …" at bounding box center [784, 376] width 658 height 713
copy div "Active Adventure Cold Water Exposure Cycling Golf Hunting & Fishing Kiteboardin…"
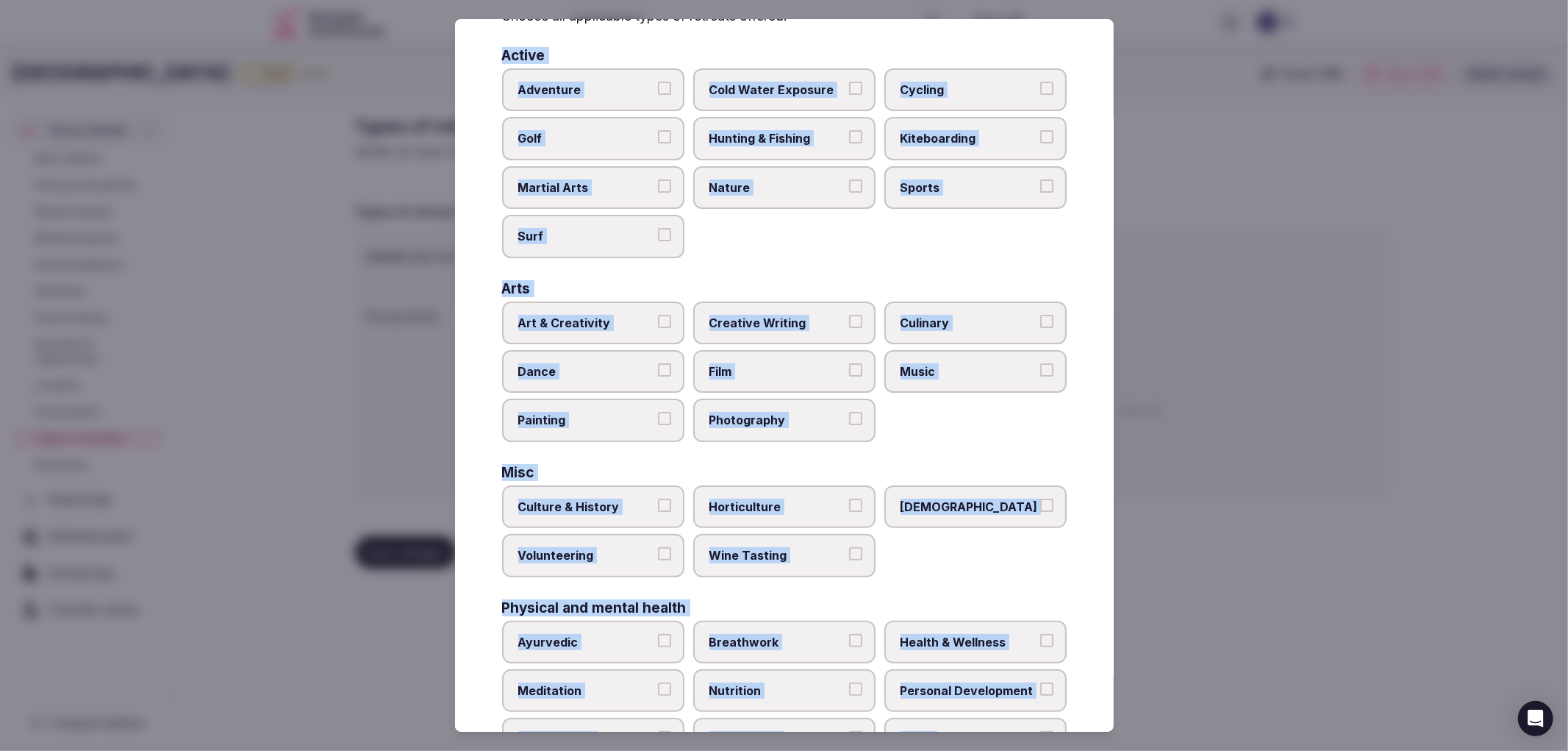
scroll to position [0, 0]
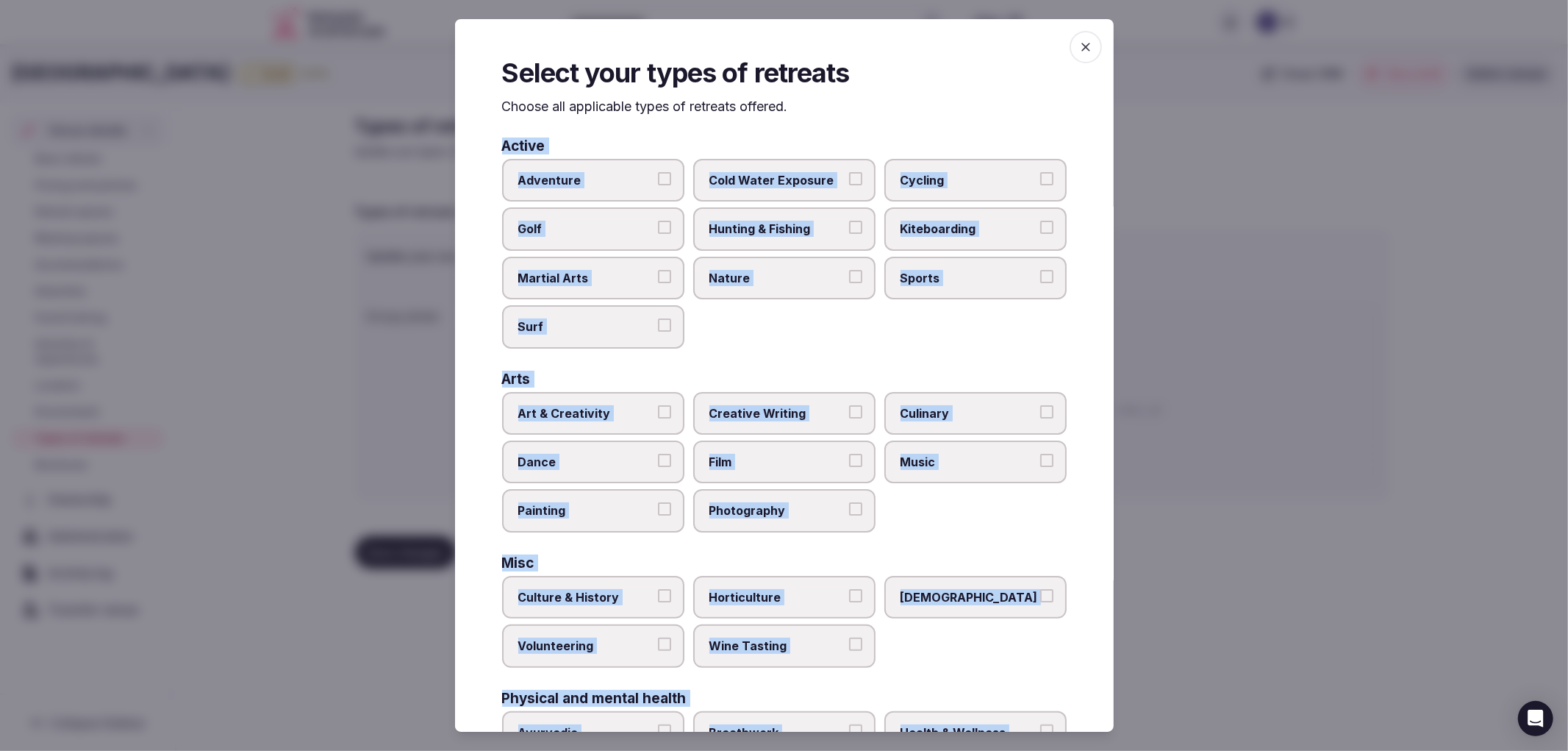
click at [726, 261] on label "Nature" at bounding box center [784, 278] width 182 height 43
click at [849, 270] on button "Nature" at bounding box center [856, 276] width 13 height 13
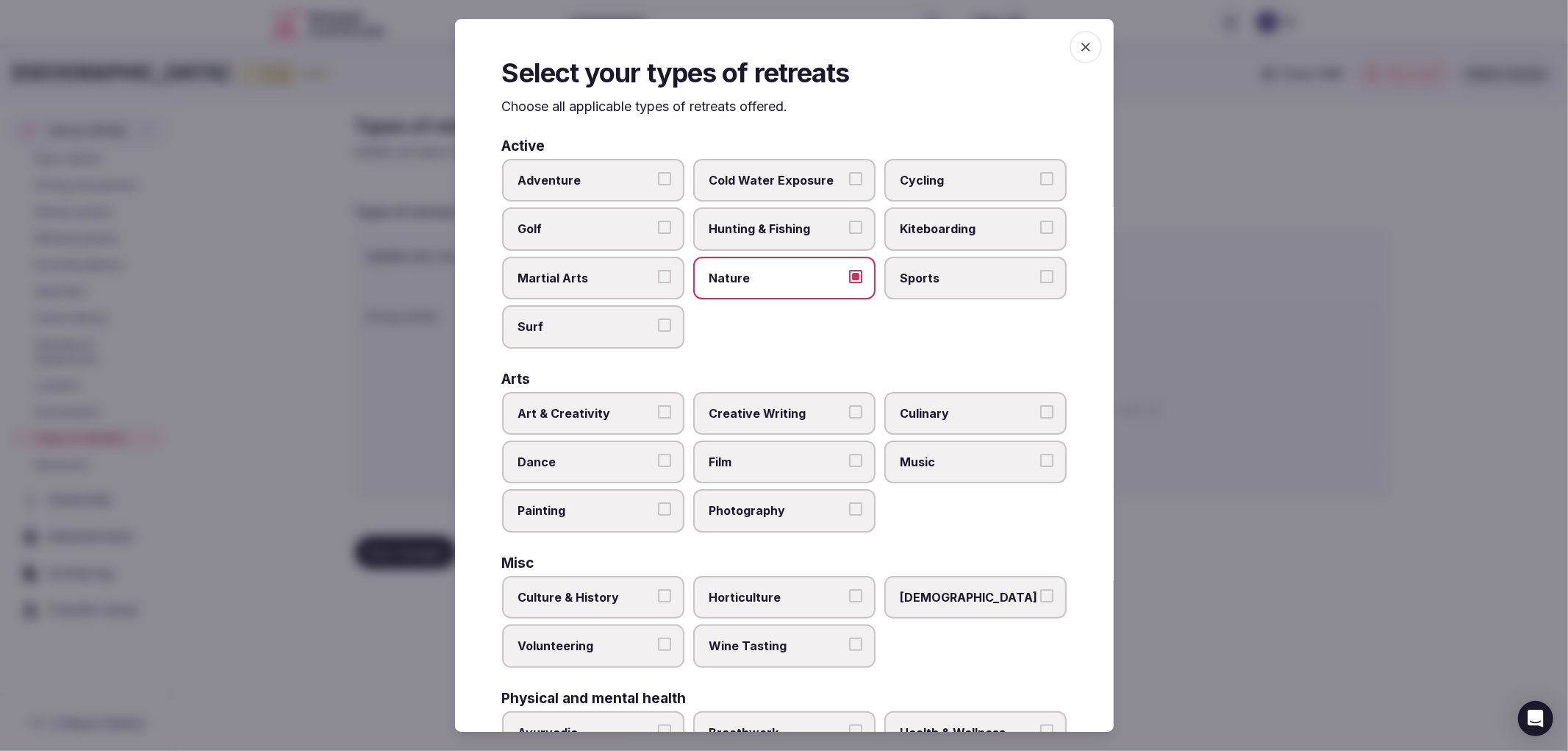
click at [640, 393] on label "Art & Creativity" at bounding box center [593, 413] width 182 height 43
click at [658, 405] on button "Art & Creativity" at bounding box center [664, 411] width 13 height 13
click at [748, 408] on span "Creative Writing" at bounding box center [777, 413] width 135 height 17
click at [849, 408] on button "Creative Writing" at bounding box center [856, 411] width 13 height 13
click at [926, 417] on label "Culinary" at bounding box center [975, 413] width 182 height 43
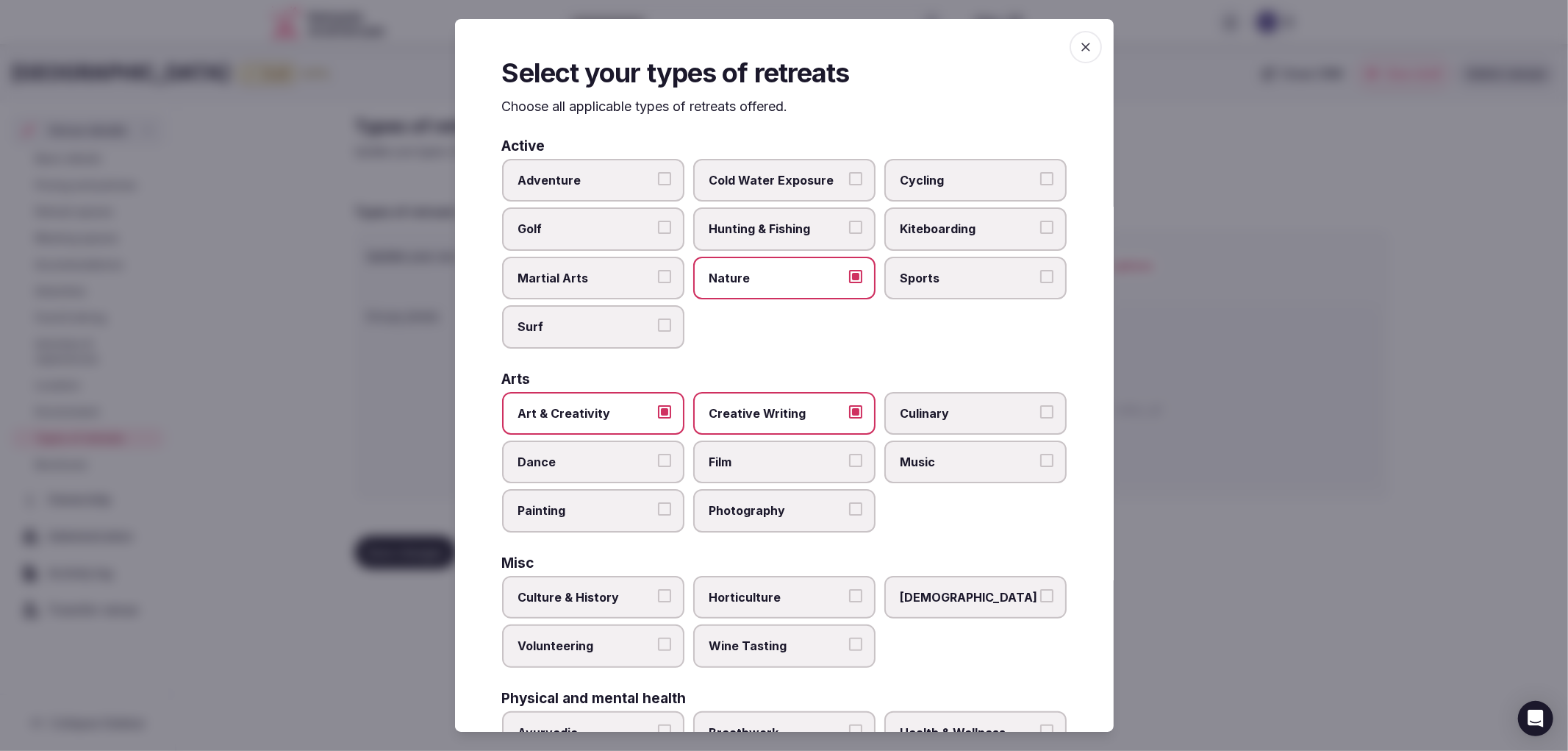
click at [1040, 417] on button "Culinary" at bounding box center [1046, 411] width 13 height 13
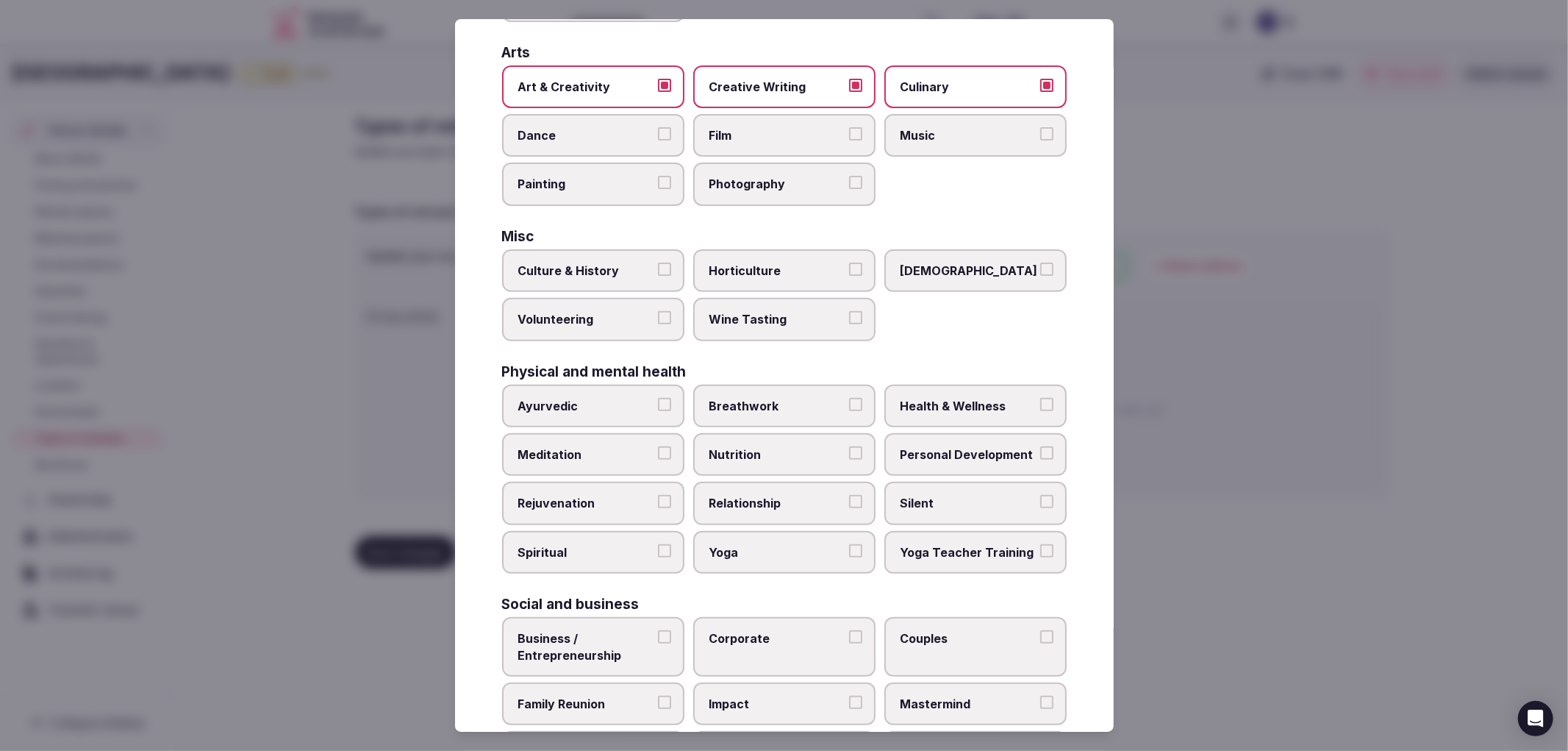
scroll to position [382, 0]
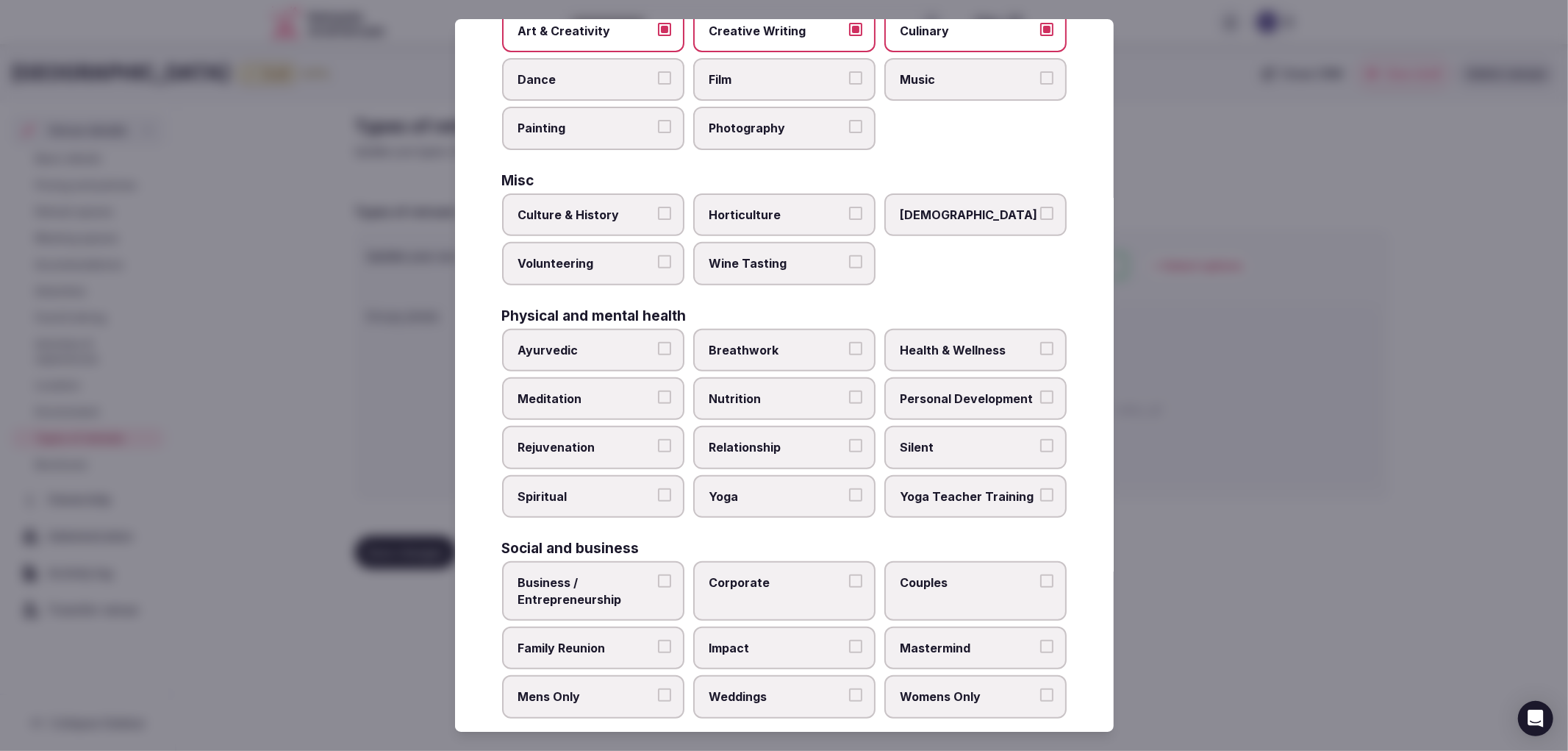
click at [753, 575] on label "Corporate" at bounding box center [784, 590] width 182 height 59
click at [849, 575] on button "Corporate" at bounding box center [856, 581] width 13 height 13
click at [652, 626] on label "Family Reunion" at bounding box center [593, 647] width 182 height 43
click at [658, 640] on button "Family Reunion" at bounding box center [664, 646] width 13 height 13
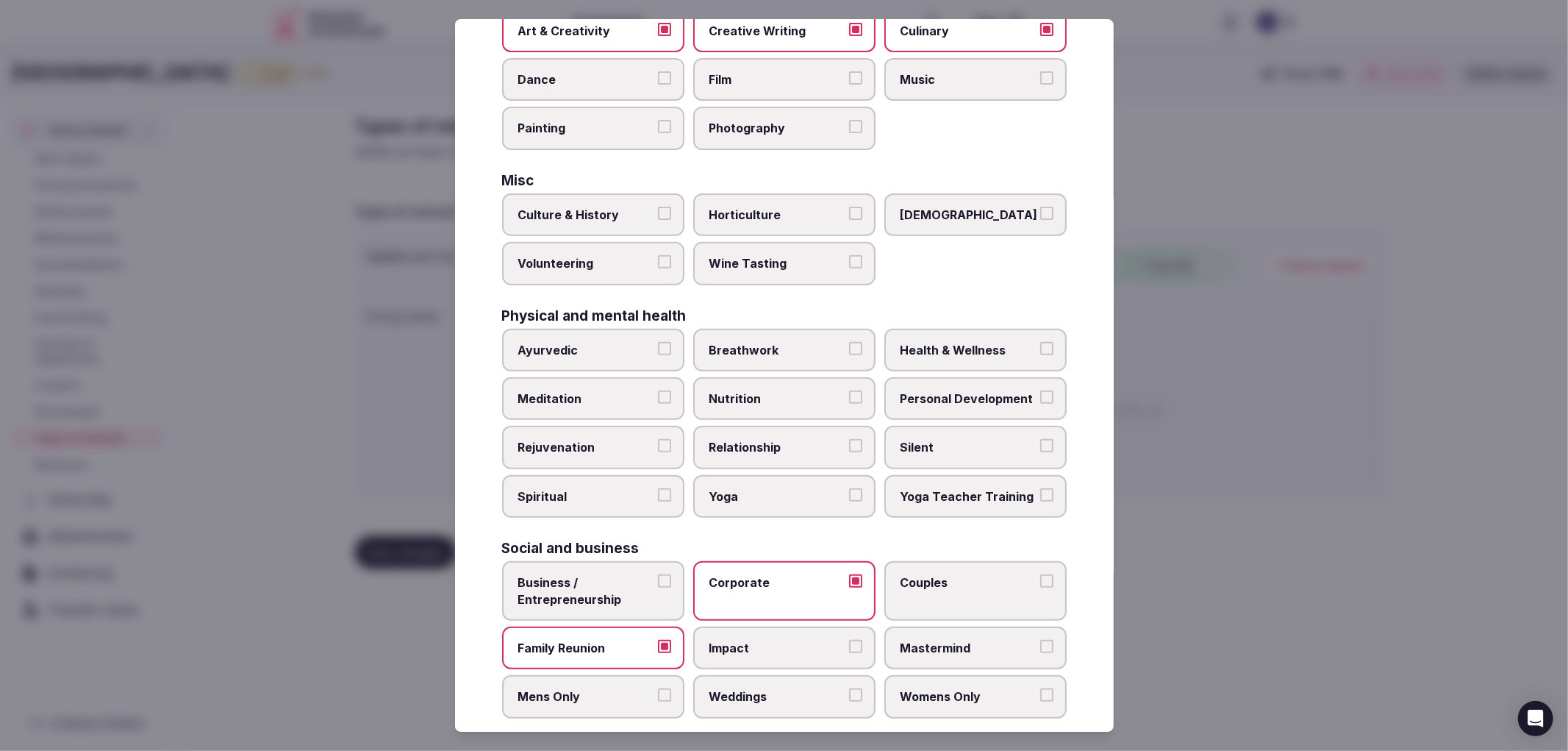
click at [787, 675] on label "Weddings" at bounding box center [784, 696] width 182 height 43
click at [849, 688] on button "Weddings" at bounding box center [856, 694] width 13 height 13
click at [1287, 570] on div at bounding box center [784, 376] width 1568 height 751
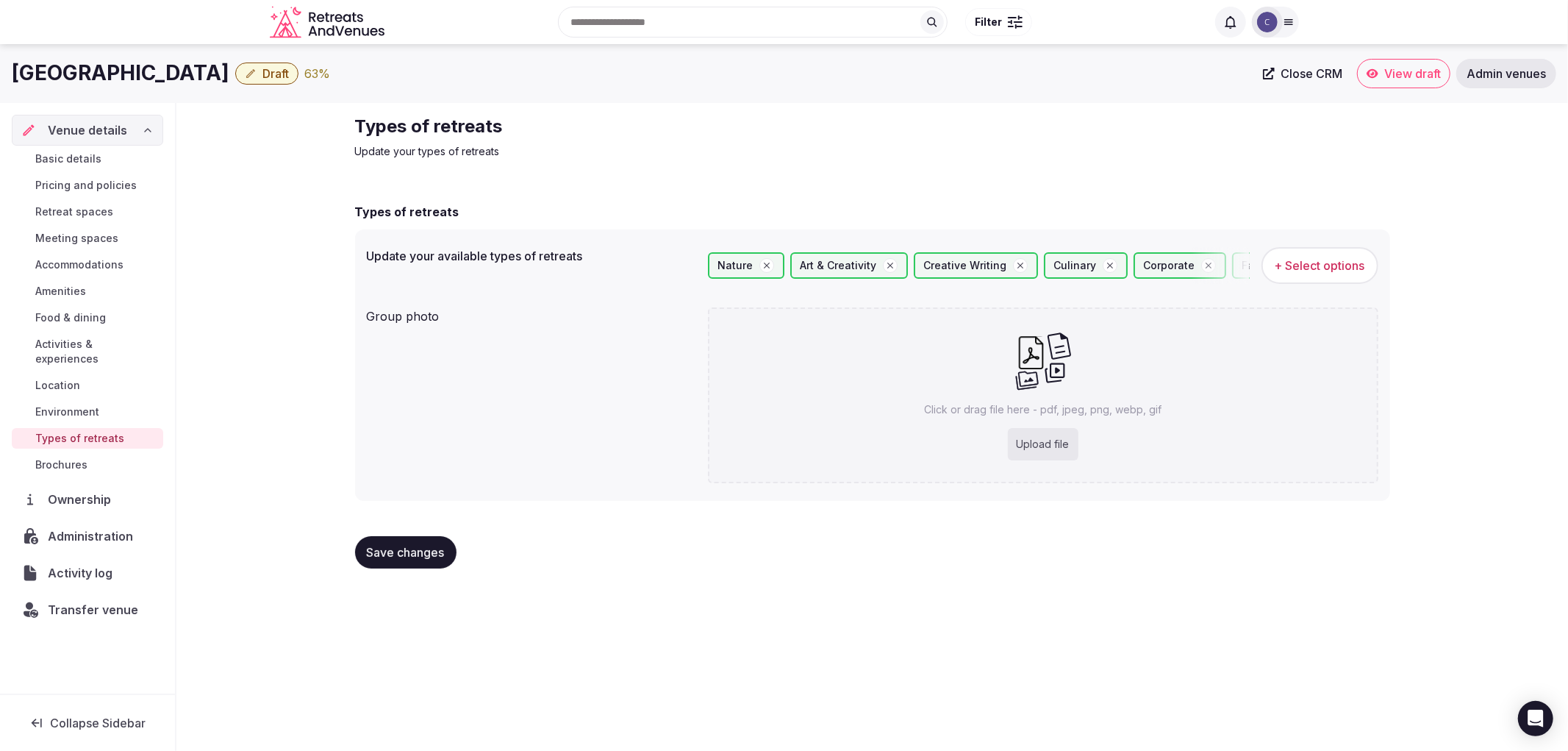
click at [423, 540] on button "Save changes" at bounding box center [406, 552] width 101 height 32
click at [1014, 459] on div "Click or drag file here - pdf, jpeg, png, webp, gif Upload file" at bounding box center [1043, 395] width 671 height 176
type input "**********"
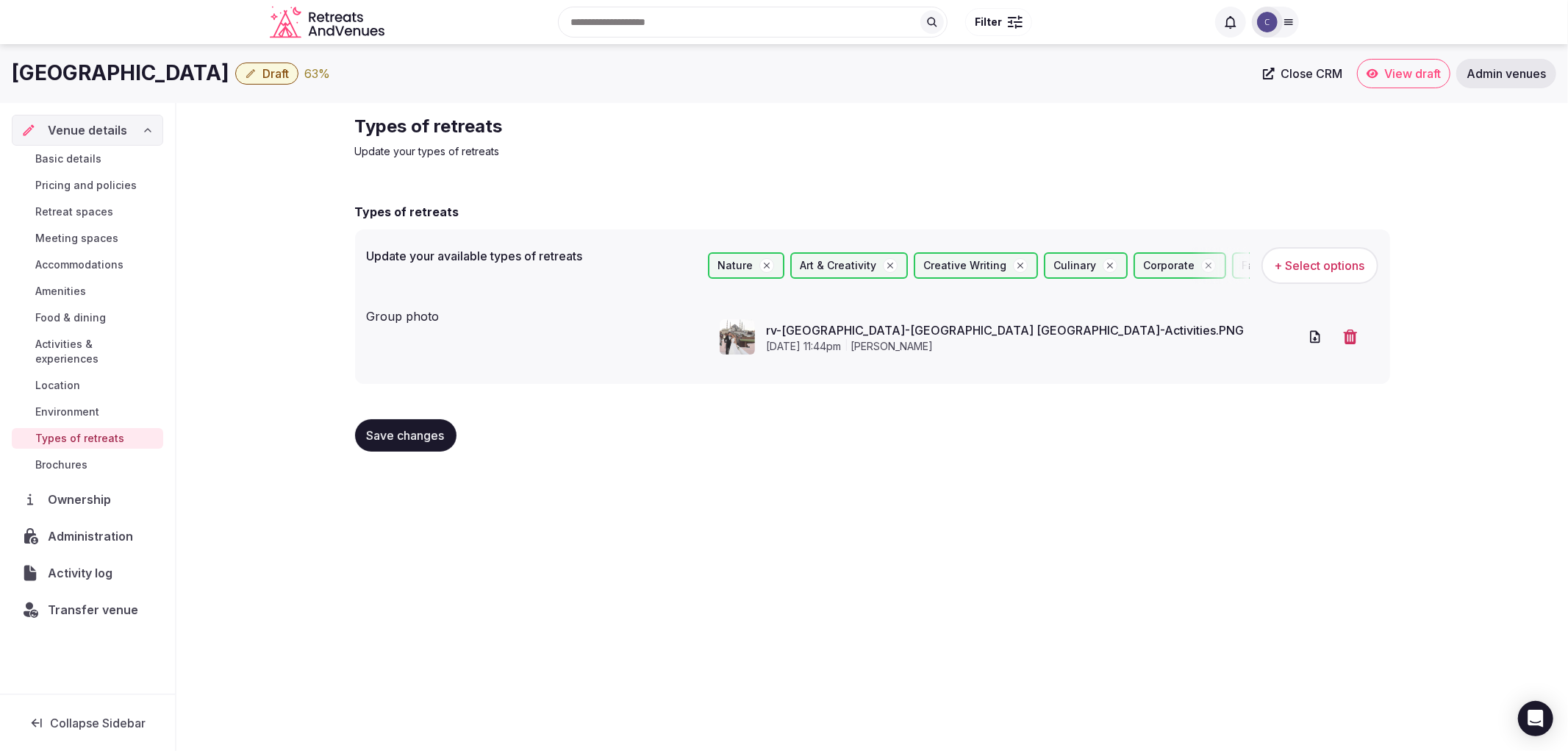
click at [422, 444] on button "Save changes" at bounding box center [406, 435] width 101 height 32
click at [105, 402] on link "Environment" at bounding box center [86, 412] width 151 height 21
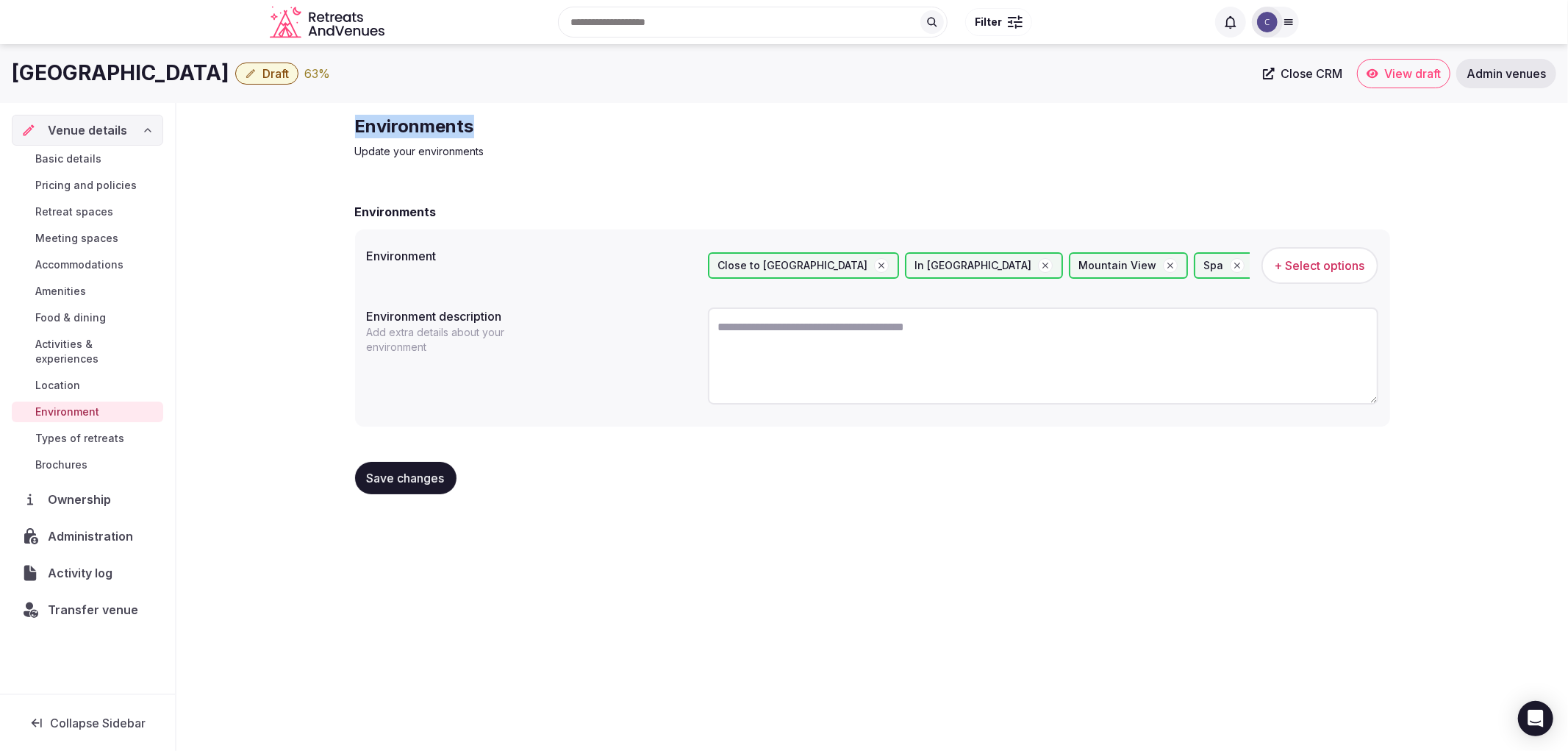
drag, startPoint x: 350, startPoint y: 123, endPoint x: 657, endPoint y: 114, distance: 307.1
click at [657, 114] on div "Environments Update your environments Environments Environment Close to City Ce…" at bounding box center [872, 310] width 1059 height 415
copy h2 "Environments"
click at [732, 325] on textarea at bounding box center [1043, 355] width 671 height 97
paste textarea "**********"
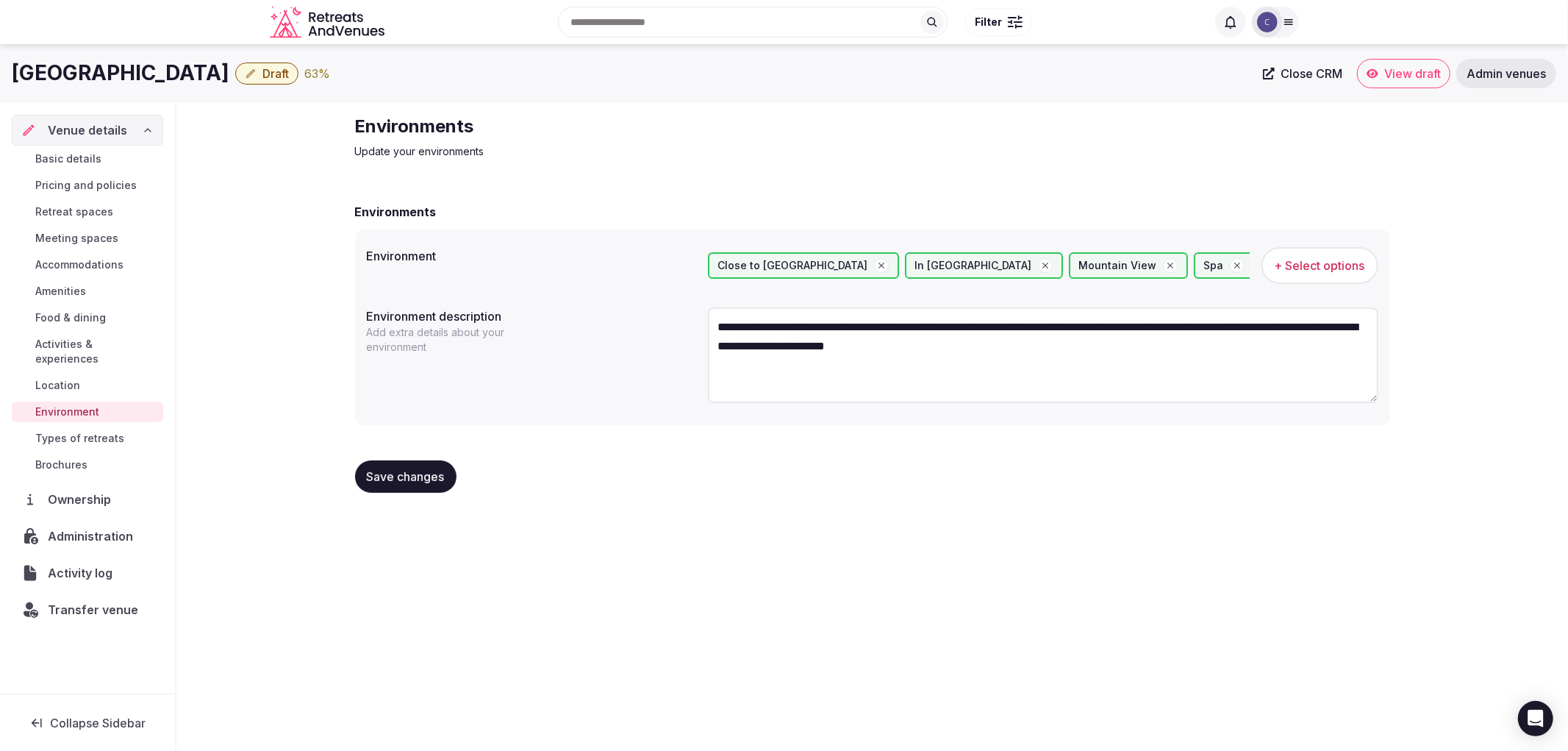
type textarea "**********"
click at [409, 479] on span "Save changes" at bounding box center [405, 476] width 78 height 15
click at [415, 474] on span "Save changes" at bounding box center [405, 476] width 78 height 15
click at [415, 474] on div "Saving..." at bounding box center [401, 476] width 91 height 32
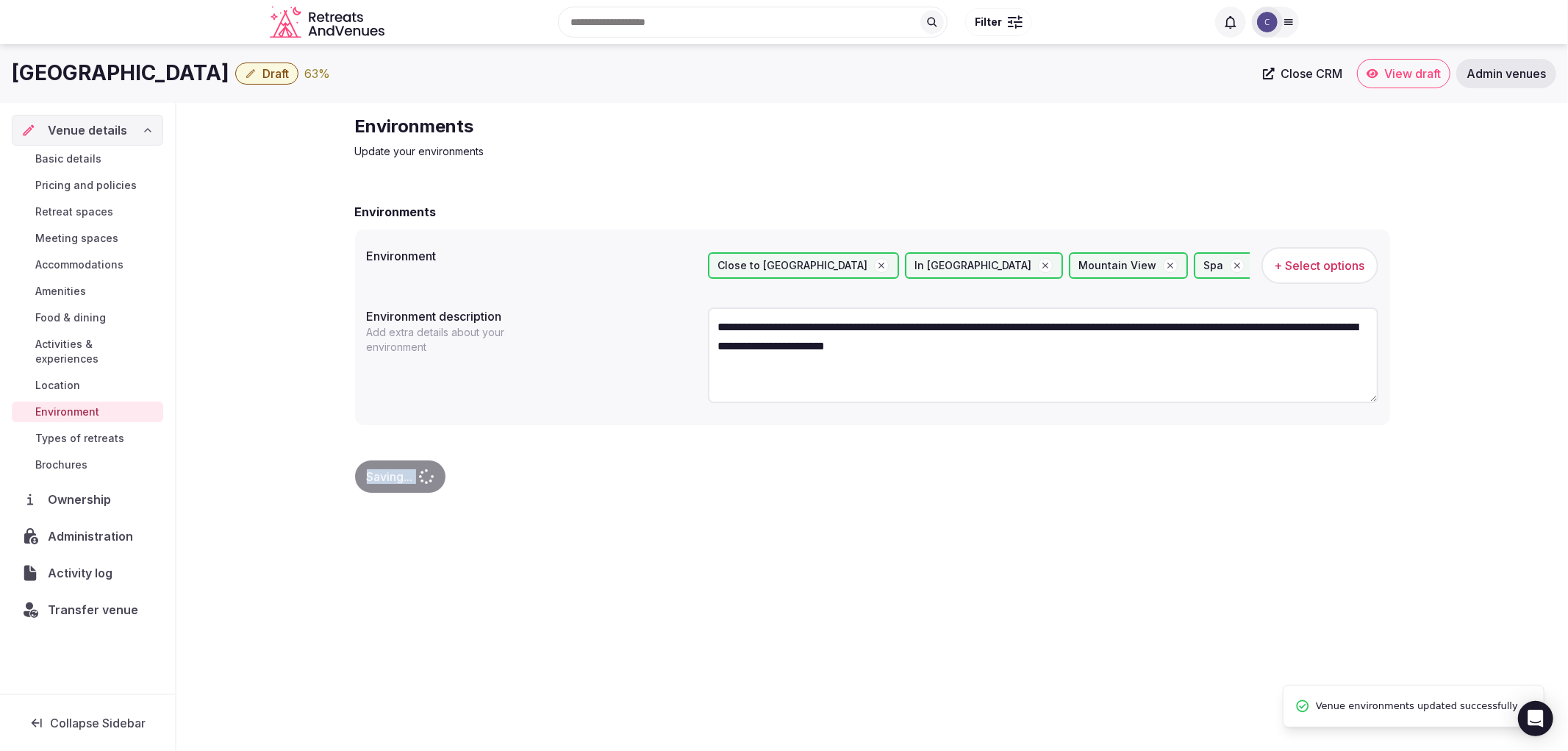
click at [413, 474] on span "Saving..." at bounding box center [389, 476] width 46 height 15
click at [415, 474] on div "Saving..." at bounding box center [401, 476] width 91 height 32
click at [91, 313] on span "Food & dining" at bounding box center [70, 317] width 71 height 15
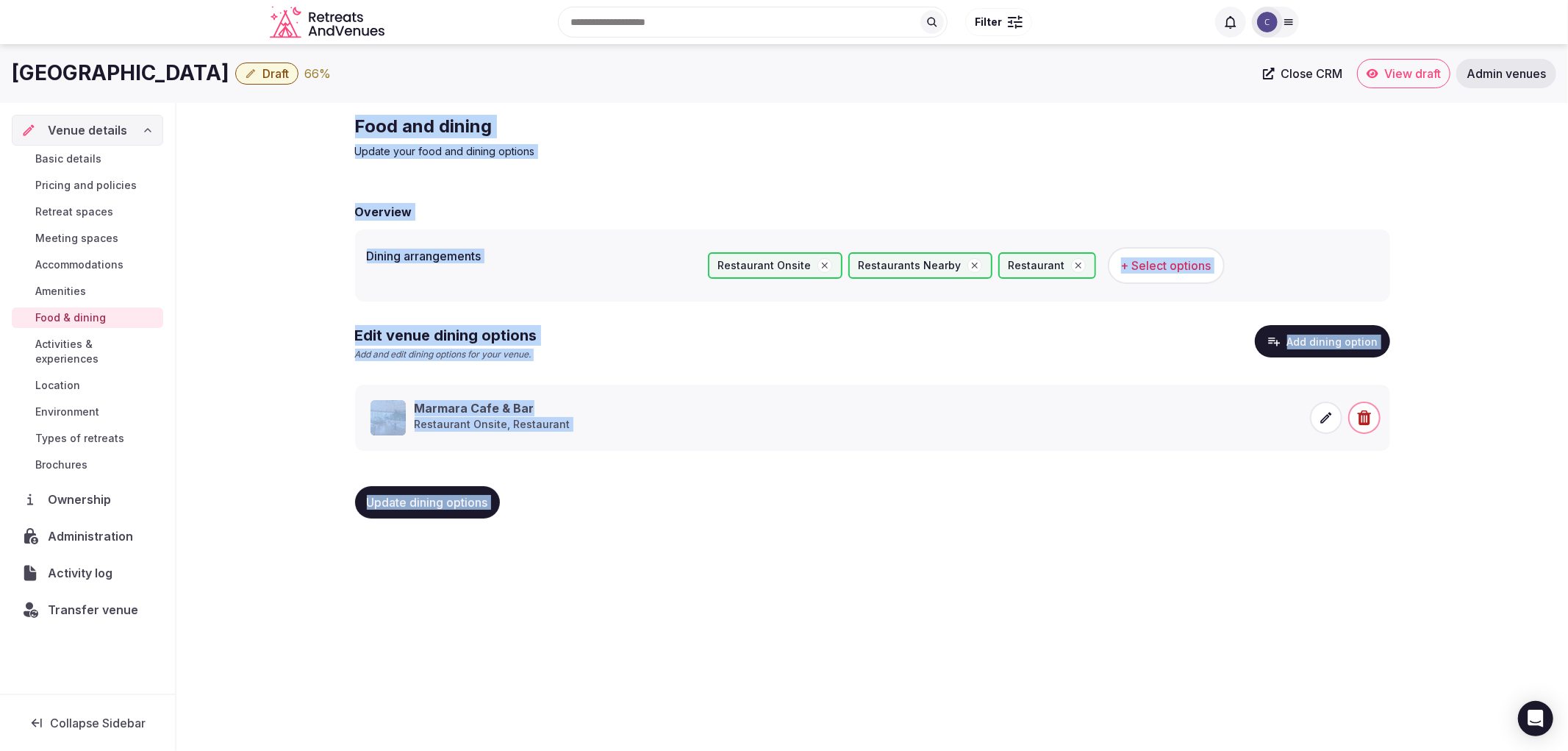
click at [655, 533] on div "Food and dining Update your food and dining options Overview Dining arrangement…" at bounding box center [872, 322] width 1059 height 439
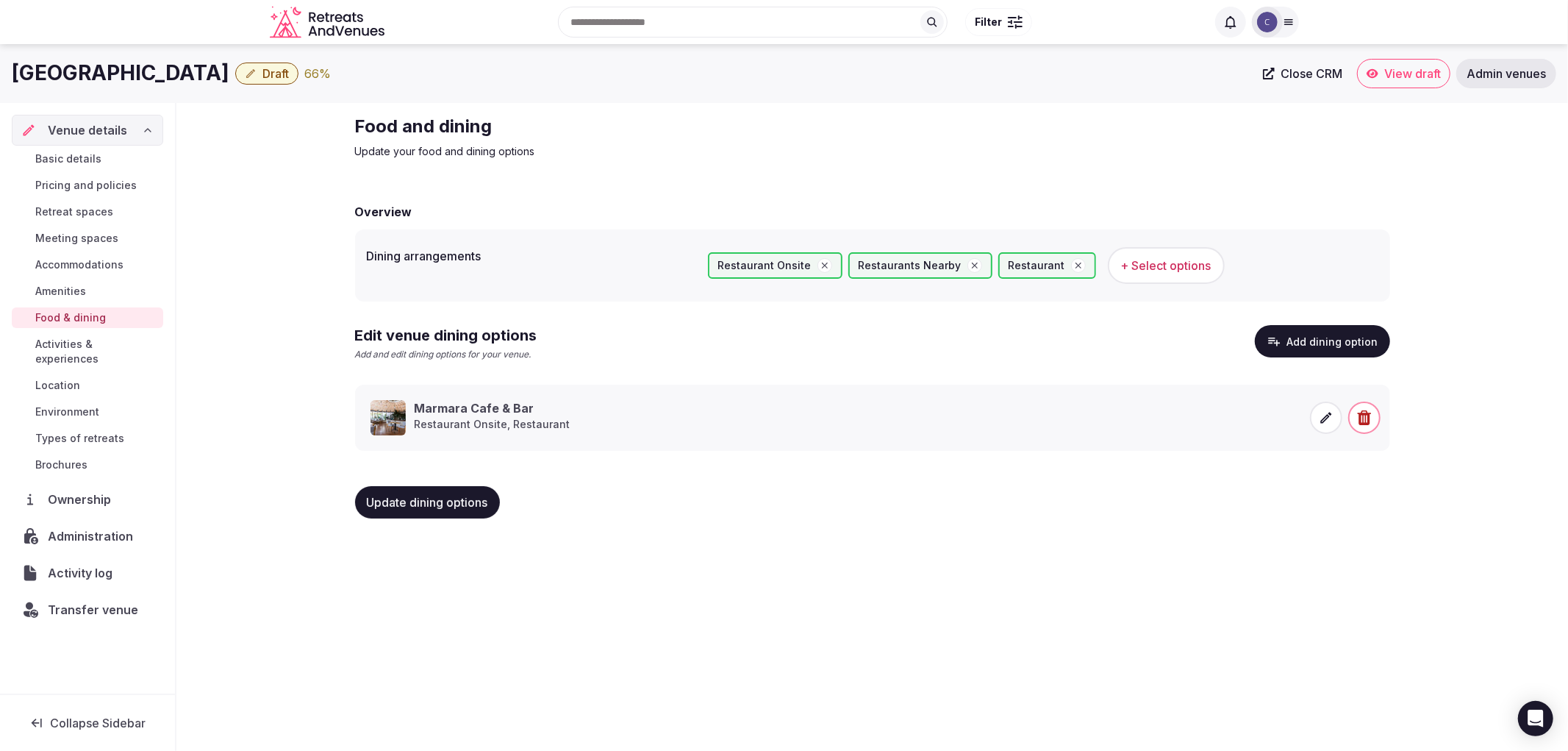
click at [100, 290] on link "Amenities" at bounding box center [86, 292] width 151 height 21
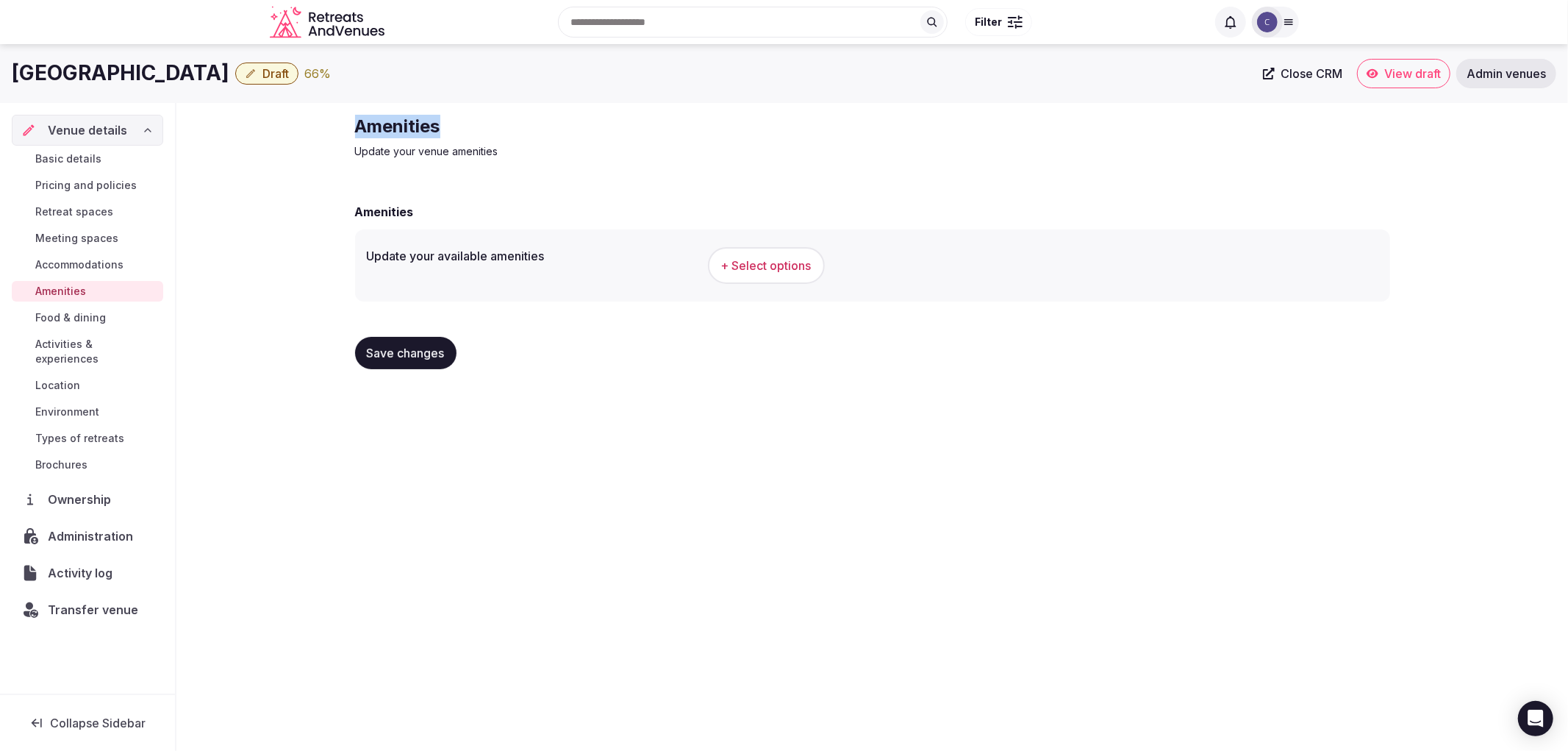
drag, startPoint x: 342, startPoint y: 118, endPoint x: 692, endPoint y: 131, distance: 350.2
click at [692, 131] on div "Amenities Update your venue amenities Amenities Update your available amenities…" at bounding box center [872, 248] width 1392 height 290
copy h2 "Amenities"
click at [759, 250] on button "+ Select options" at bounding box center [767, 265] width 117 height 37
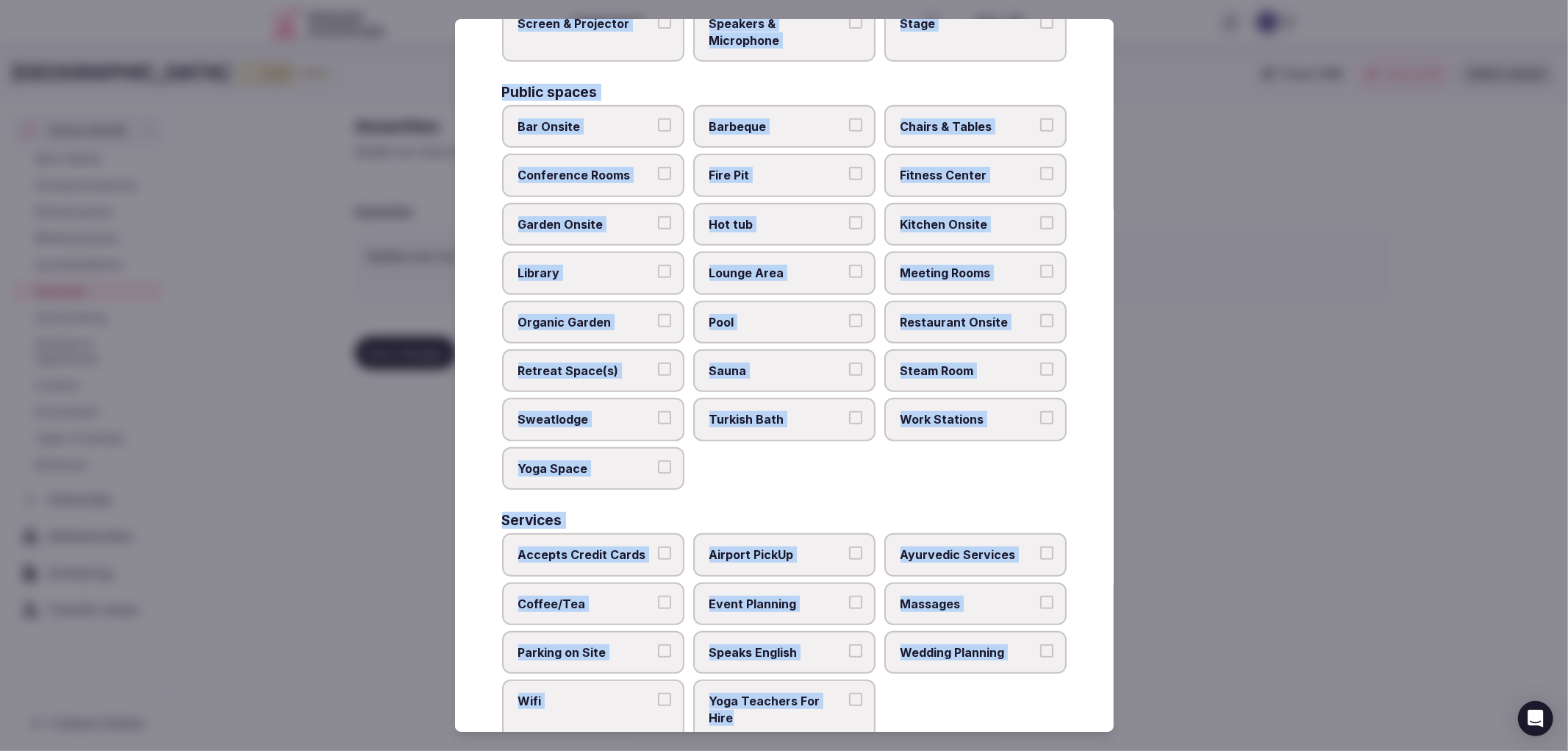
scroll to position [575, 0]
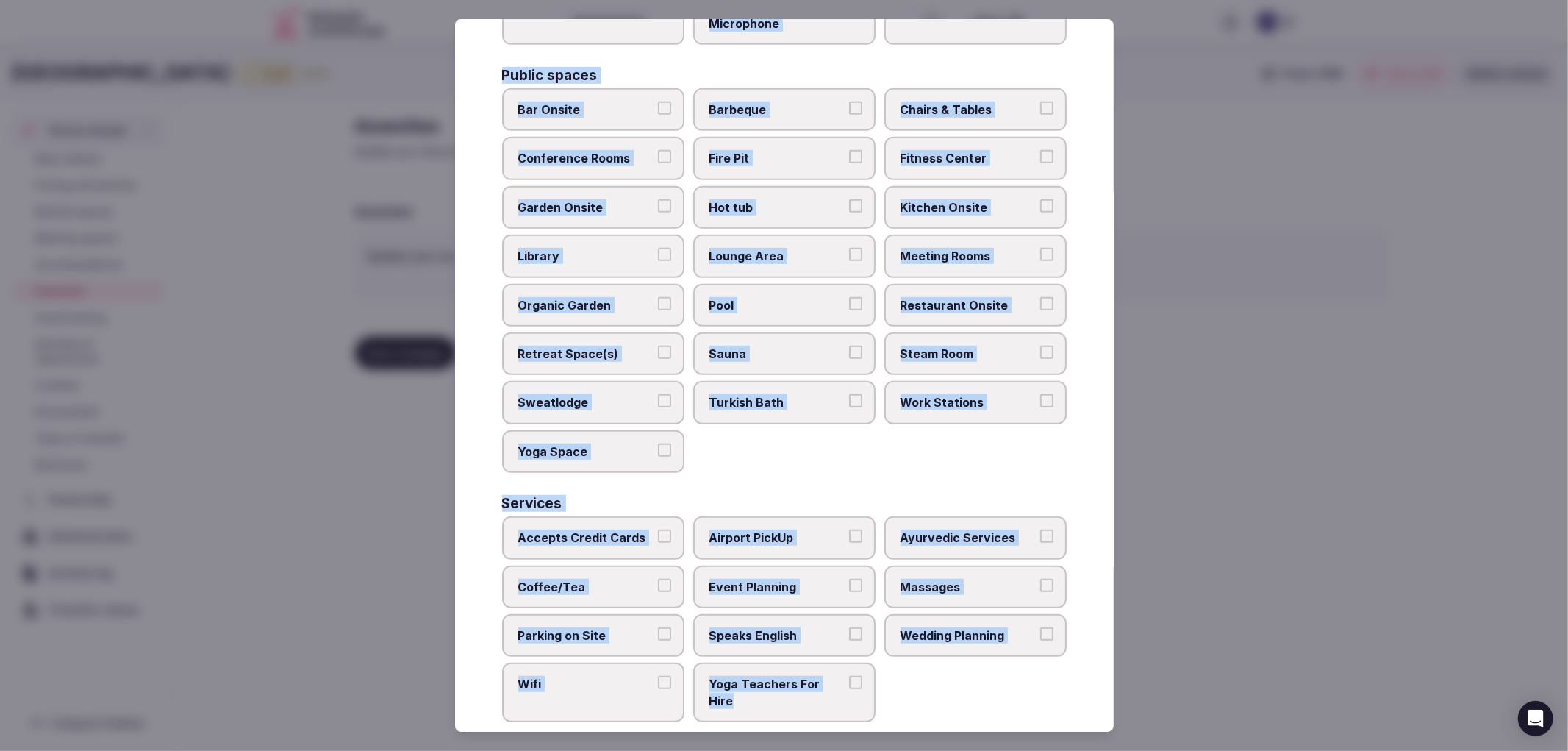
drag, startPoint x: 500, startPoint y: 145, endPoint x: 827, endPoint y: 679, distance: 626.2
click at [827, 679] on div "Select your venue amenities Choose all applicable amenities offered. Activities…" at bounding box center [784, 376] width 658 height 713
copy div "Activities Bicycles Camping Allowed Onsite Ice Bath Pool Table Surf Board Renta…"
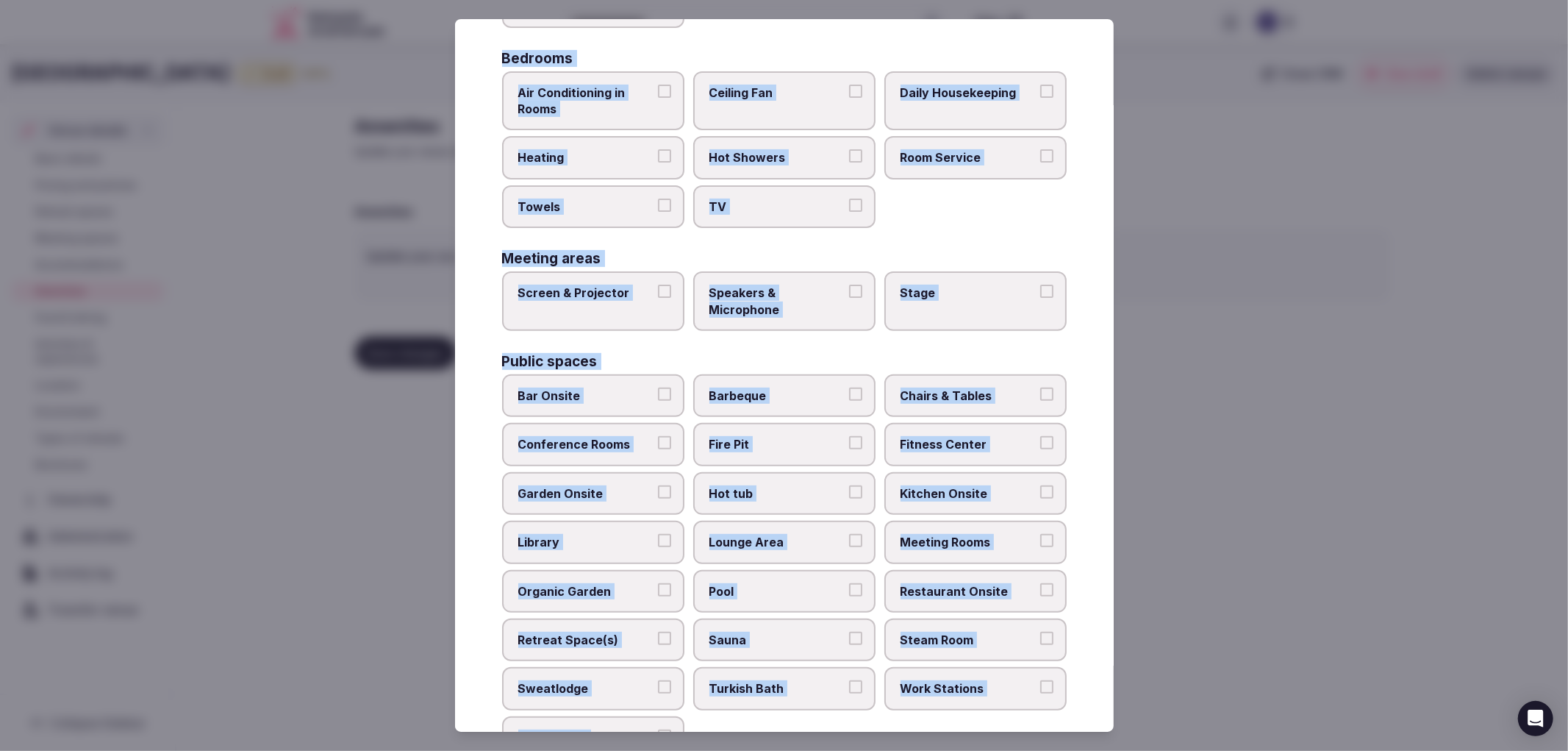
scroll to position [247, 0]
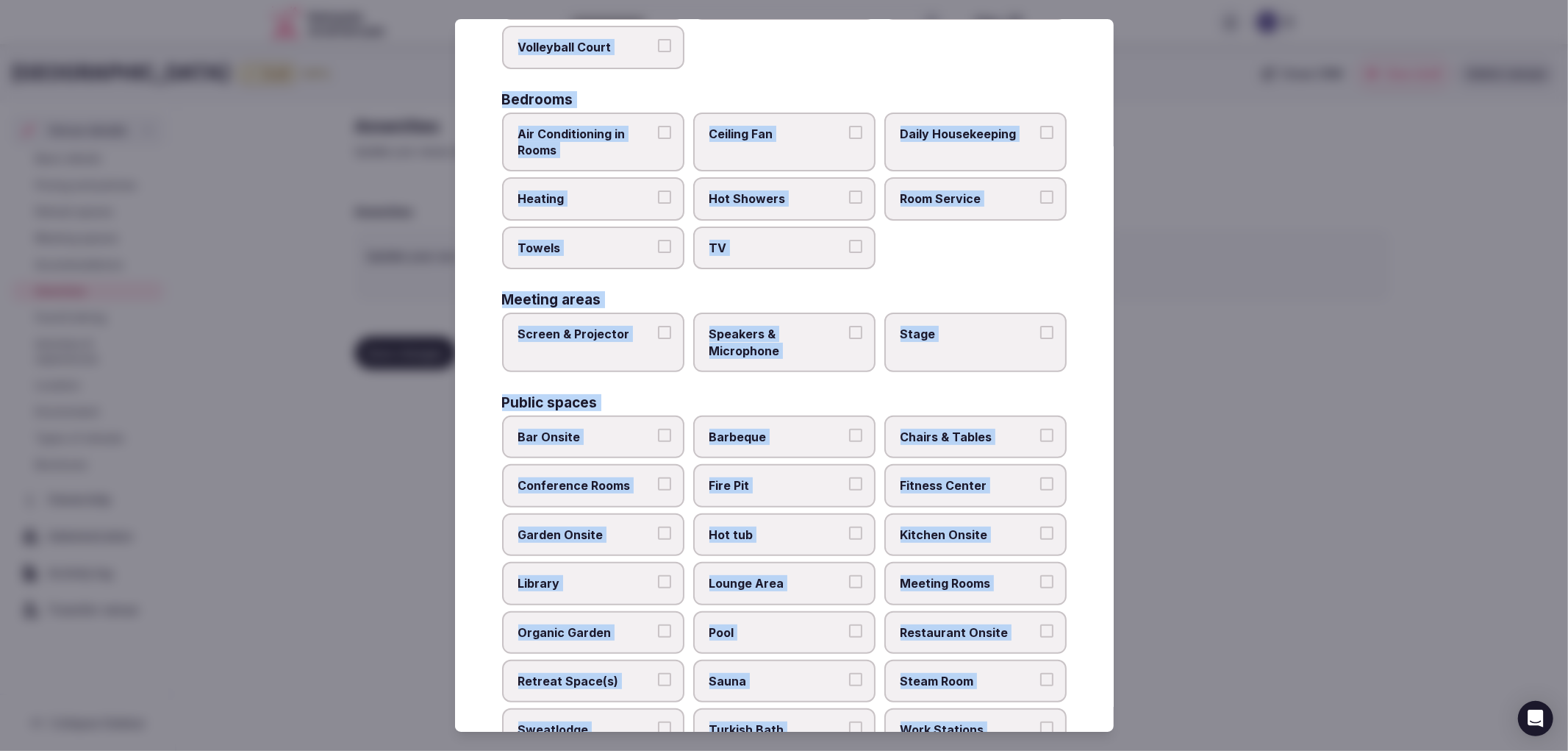
click at [592, 151] on span "Air Conditioning in Rooms" at bounding box center [586, 142] width 135 height 33
click at [658, 139] on button "Air Conditioning in Rooms" at bounding box center [664, 132] width 13 height 13
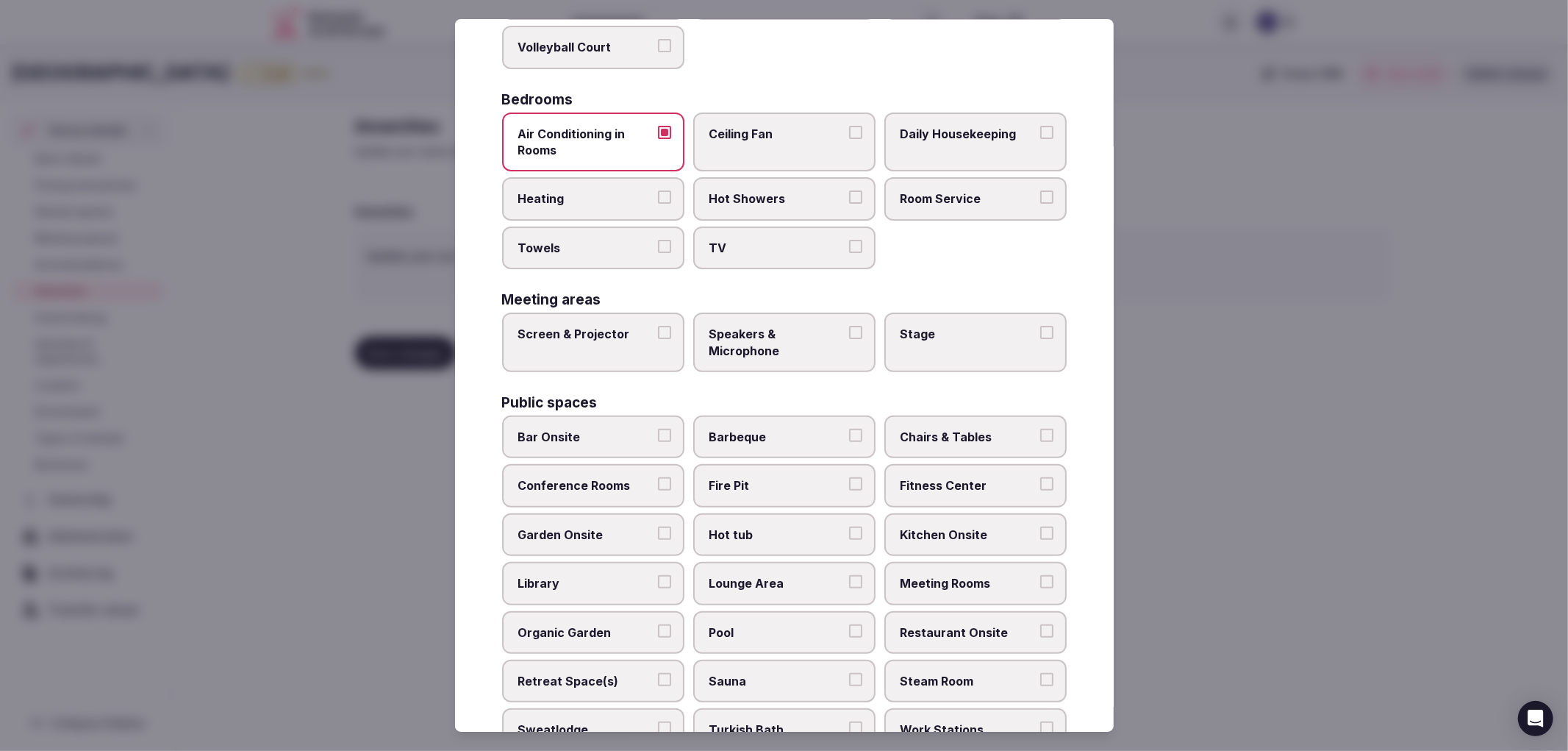
click at [608, 198] on span "Heating" at bounding box center [586, 198] width 135 height 17
click at [658, 198] on button "Heating" at bounding box center [664, 196] width 13 height 13
click at [622, 240] on span "Towels" at bounding box center [586, 248] width 135 height 17
click at [658, 240] on button "Towels" at bounding box center [664, 246] width 13 height 13
click at [758, 200] on span "Hot Showers" at bounding box center [777, 198] width 135 height 17
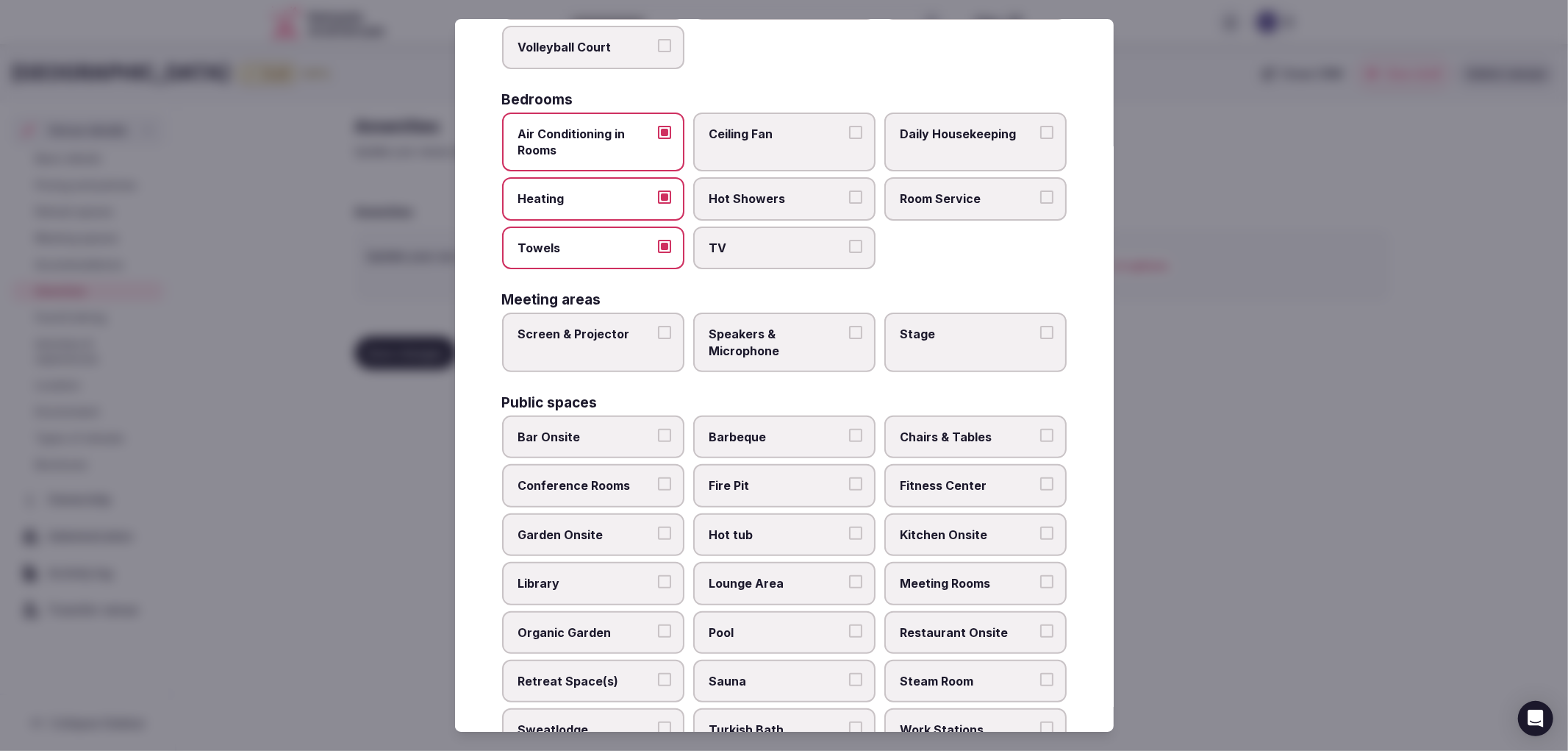
click at [849, 200] on button "Hot Showers" at bounding box center [856, 196] width 13 height 13
click at [770, 226] on label "TV" at bounding box center [784, 247] width 182 height 43
click at [849, 240] on button "TV" at bounding box center [856, 246] width 13 height 13
click at [903, 193] on span "Room Service" at bounding box center [968, 198] width 135 height 17
click at [1040, 193] on button "Room Service" at bounding box center [1046, 196] width 13 height 13
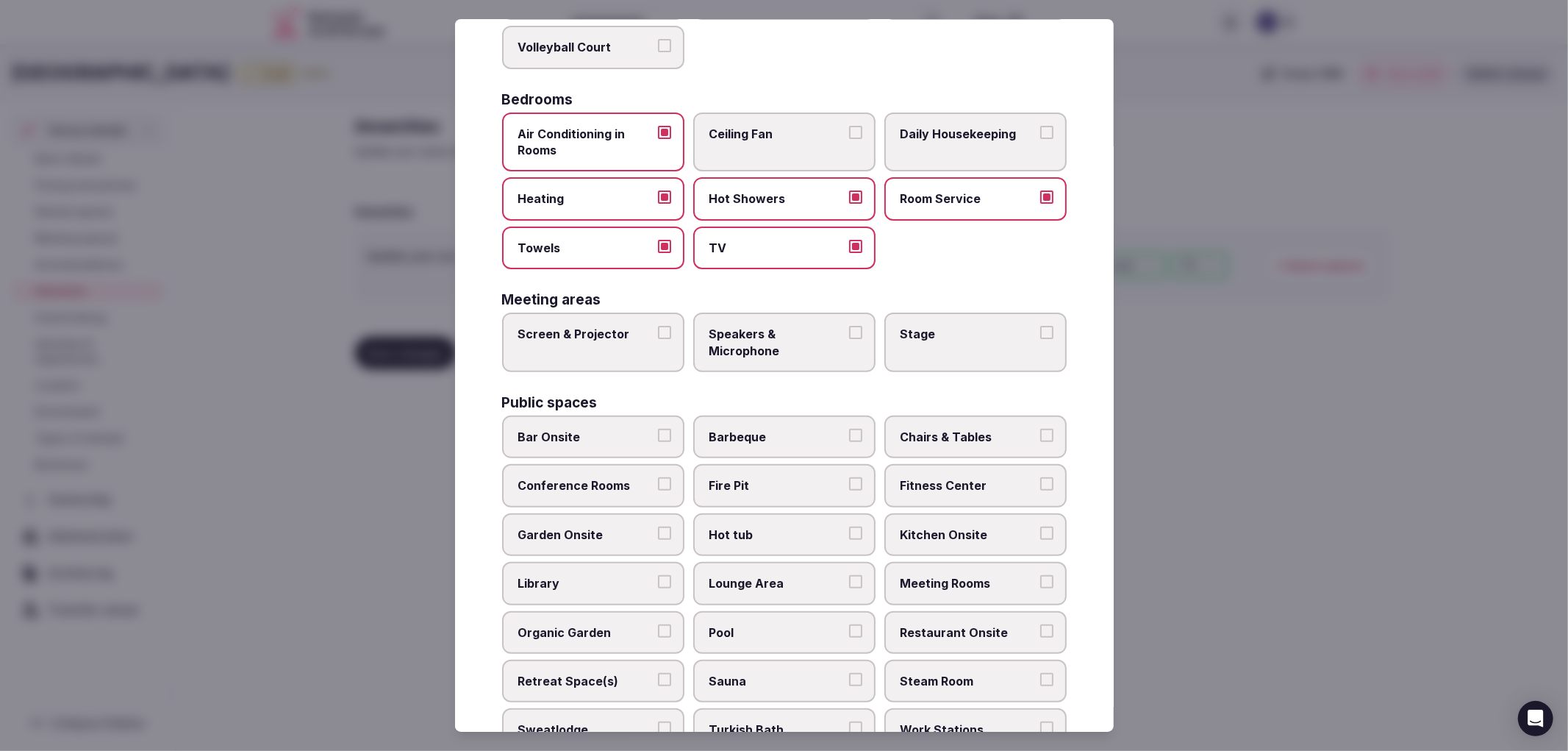
click at [923, 142] on label "Daily Housekeeping" at bounding box center [975, 142] width 182 height 59
click at [1040, 139] on button "Daily Housekeeping" at bounding box center [1046, 132] width 13 height 13
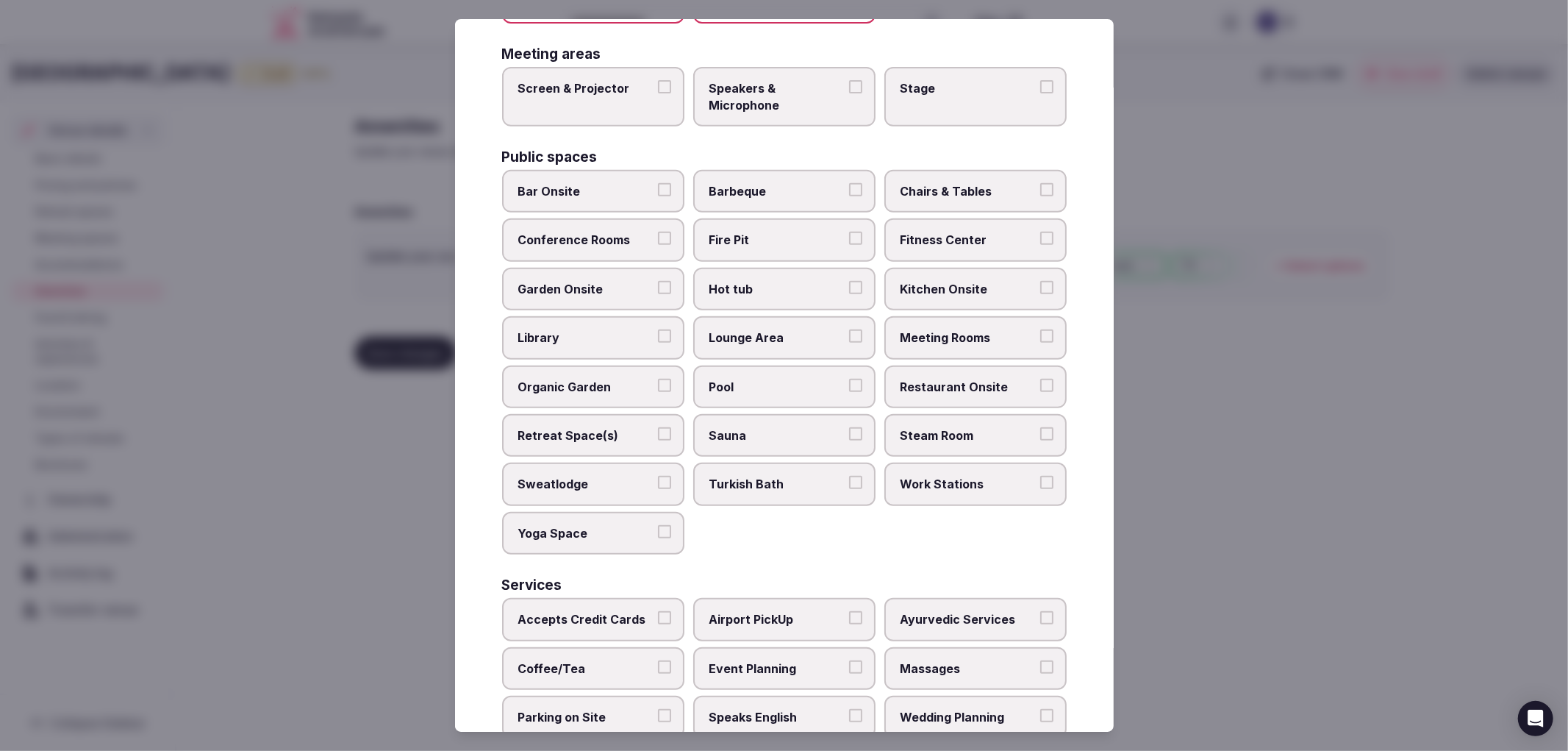
scroll to position [575, 0]
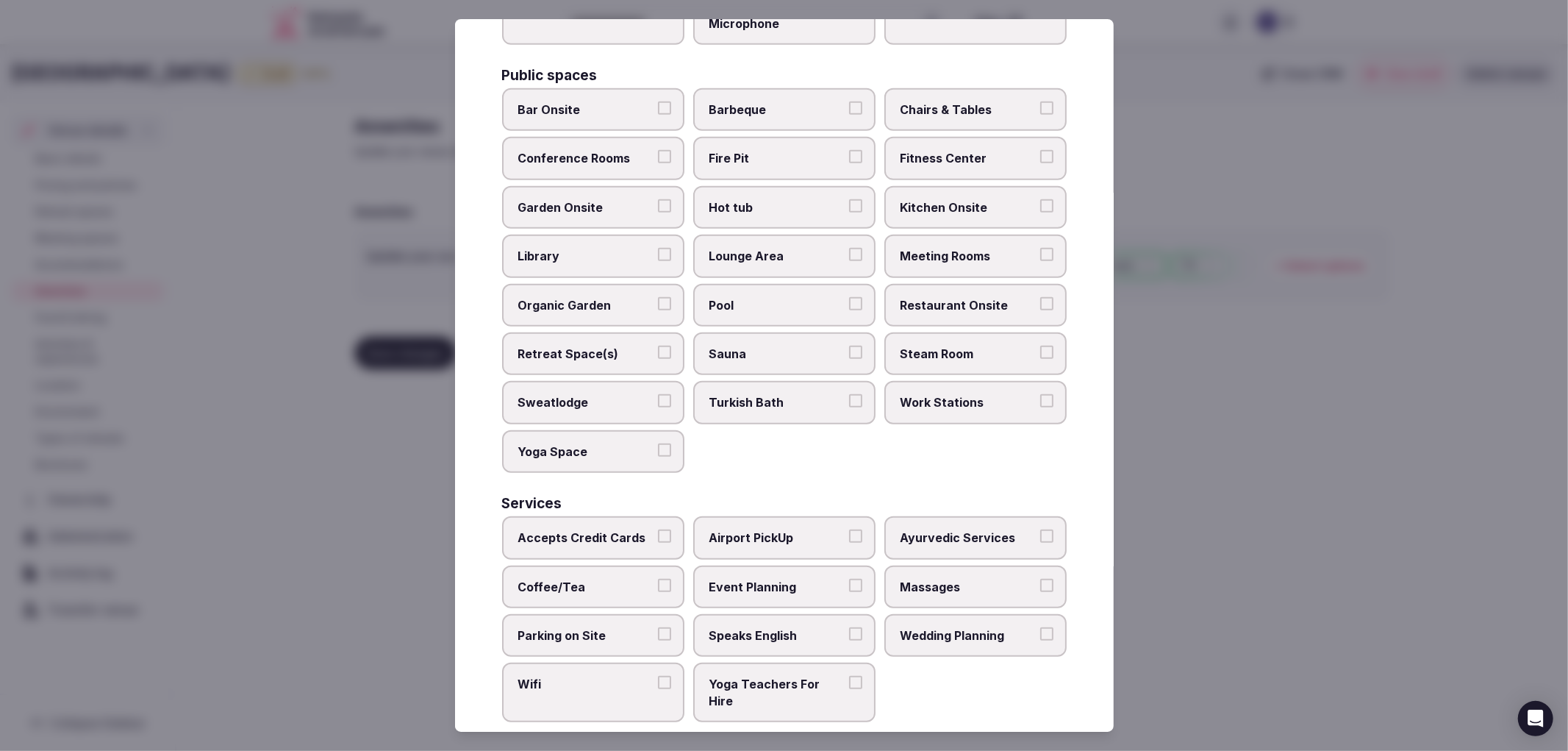
click at [633, 528] on label "Accepts Credit Cards" at bounding box center [593, 537] width 182 height 43
click at [658, 529] on button "Accepts Credit Cards" at bounding box center [664, 535] width 13 height 13
click at [630, 579] on span "Coffee/Tea" at bounding box center [586, 587] width 135 height 17
click at [658, 579] on button "Coffee/Tea" at bounding box center [664, 585] width 13 height 13
drag, startPoint x: 649, startPoint y: 630, endPoint x: 659, endPoint y: 664, distance: 35.4
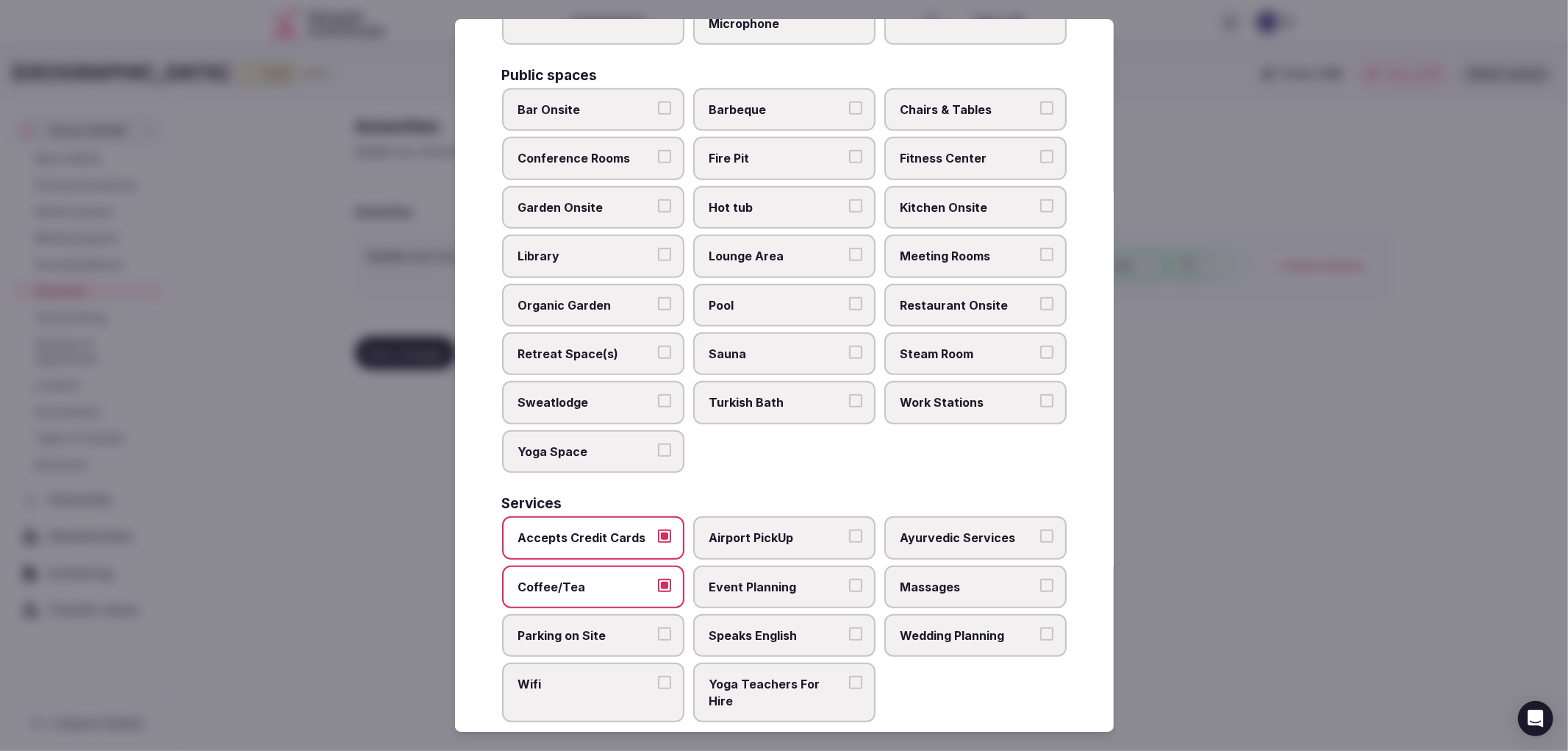
click at [650, 632] on label "Parking on Site" at bounding box center [593, 635] width 182 height 43
click at [658, 632] on button "Parking on Site" at bounding box center [664, 633] width 13 height 13
drag, startPoint x: 662, startPoint y: 667, endPoint x: 672, endPoint y: 662, distance: 11.2
click at [663, 667] on label "Wifi" at bounding box center [593, 692] width 182 height 59
click at [663, 676] on button "Wifi" at bounding box center [664, 682] width 13 height 13
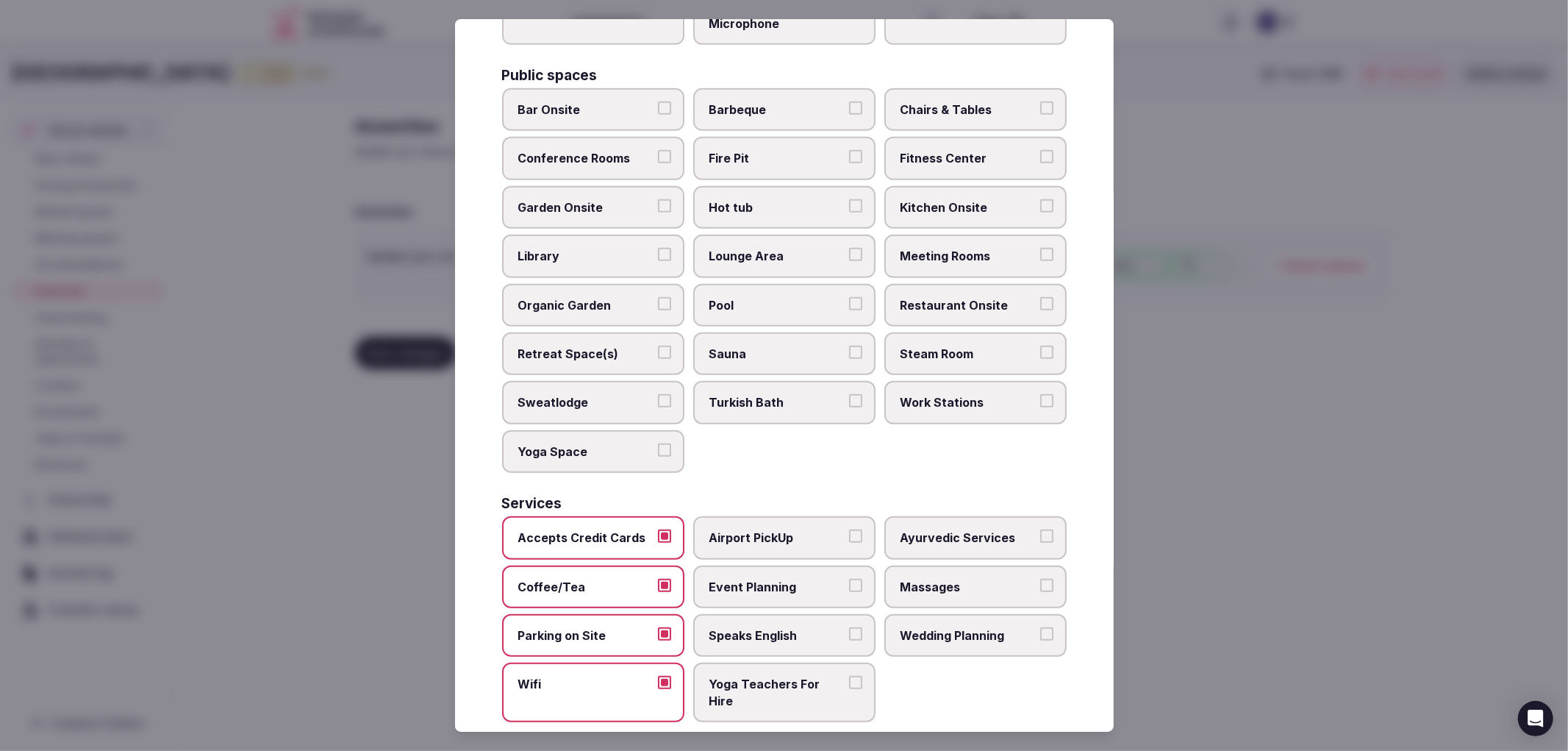
drag, startPoint x: 754, startPoint y: 571, endPoint x: 982, endPoint y: 557, distance: 228.4
click at [755, 579] on span "Event Planning" at bounding box center [777, 587] width 135 height 17
click at [849, 579] on button "Event Planning" at bounding box center [856, 585] width 13 height 13
click at [1019, 587] on div "Accepts Credit Cards Airport PickUp Ayurvedic Services Coffee/Tea Event Plannin…" at bounding box center [784, 619] width 565 height 206
click at [1019, 627] on span "Wedding Planning" at bounding box center [968, 635] width 135 height 17
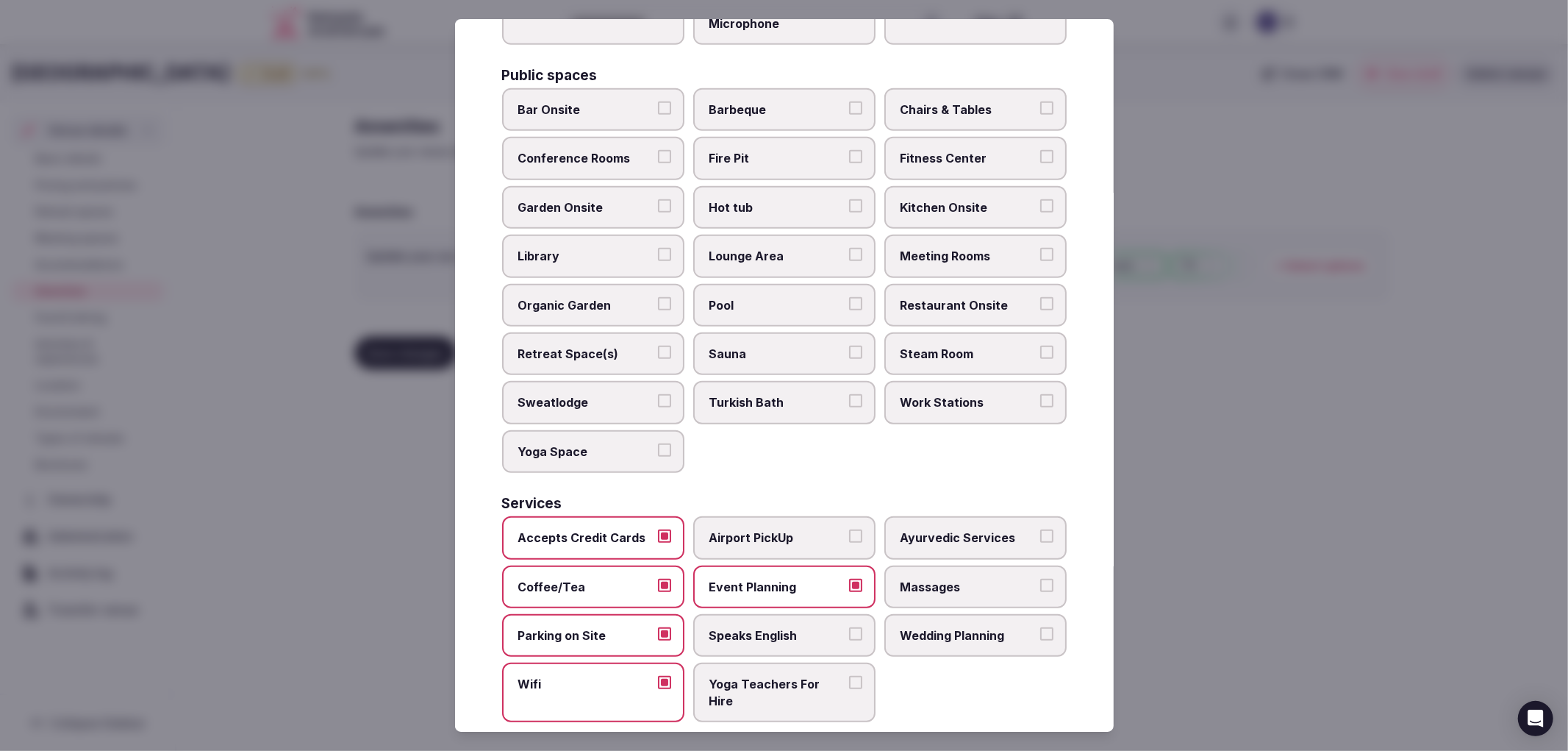
click at [1040, 627] on button "Wedding Planning" at bounding box center [1046, 633] width 13 height 13
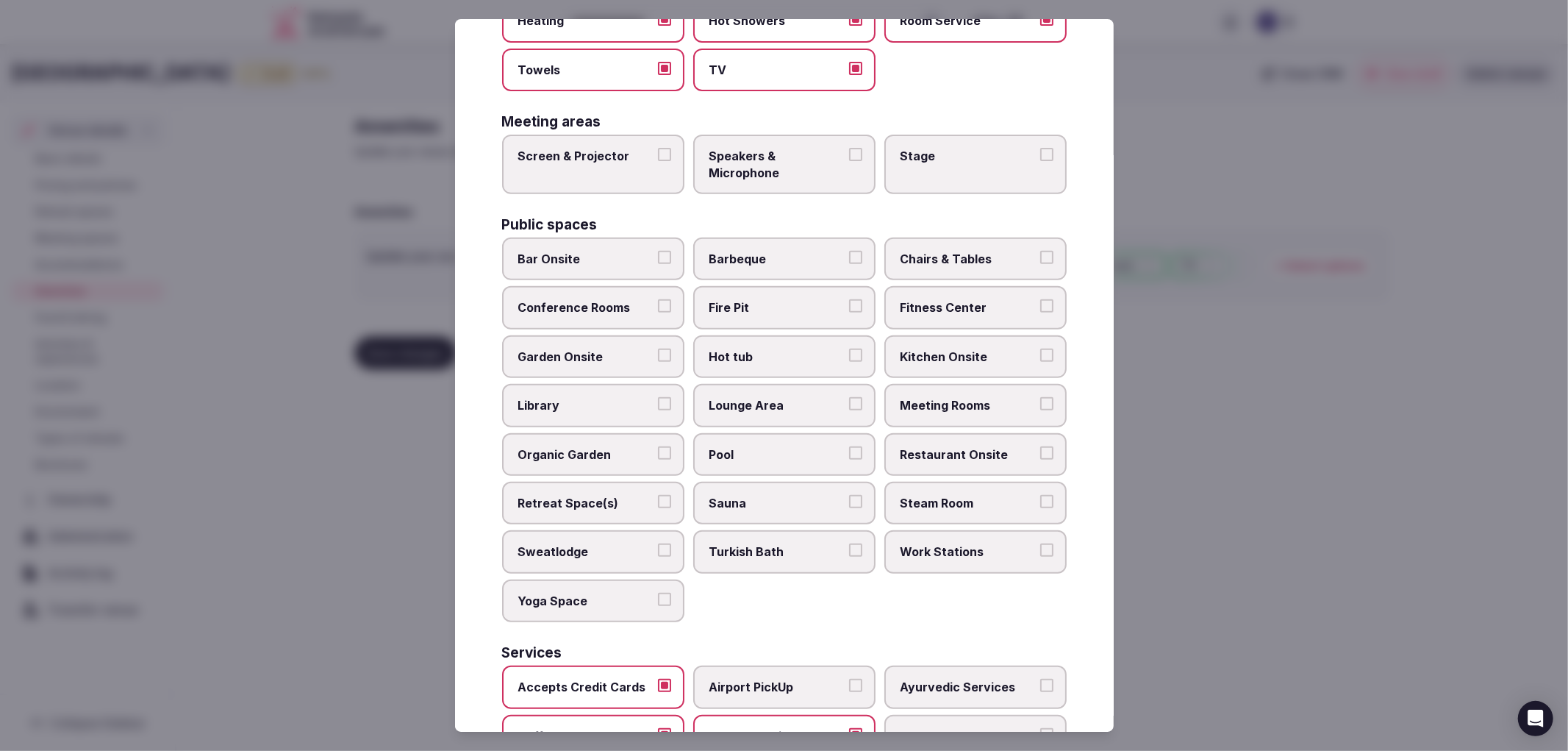
scroll to position [410, 0]
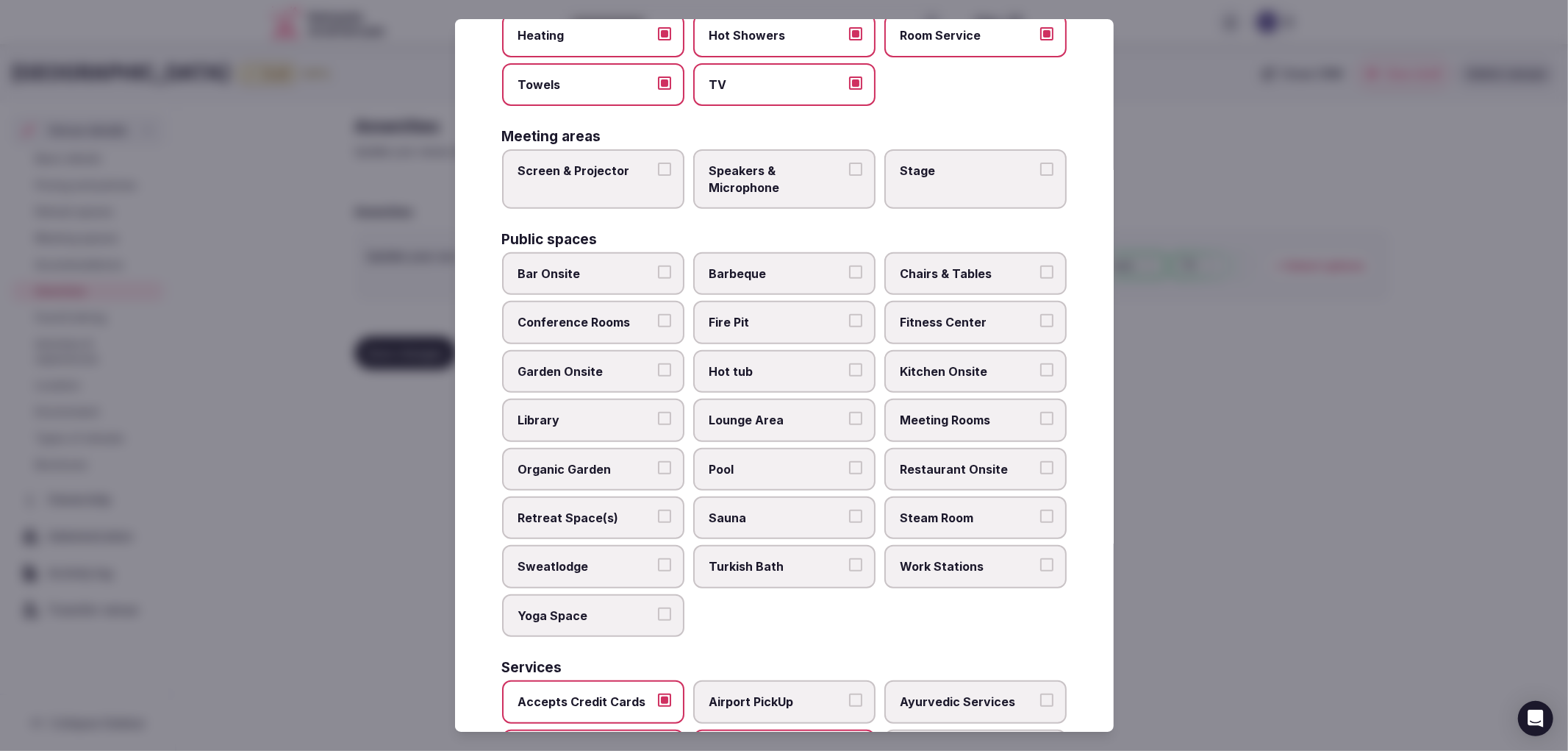
click at [945, 314] on span "Fitness Center" at bounding box center [968, 322] width 135 height 17
click at [1040, 314] on button "Fitness Center" at bounding box center [1046, 320] width 13 height 13
click at [666, 265] on button "Bar Onsite" at bounding box center [664, 272] width 13 height 13
click at [909, 398] on label "Meeting Rooms" at bounding box center [975, 419] width 182 height 43
click at [1040, 412] on button "Meeting Rooms" at bounding box center [1046, 418] width 13 height 13
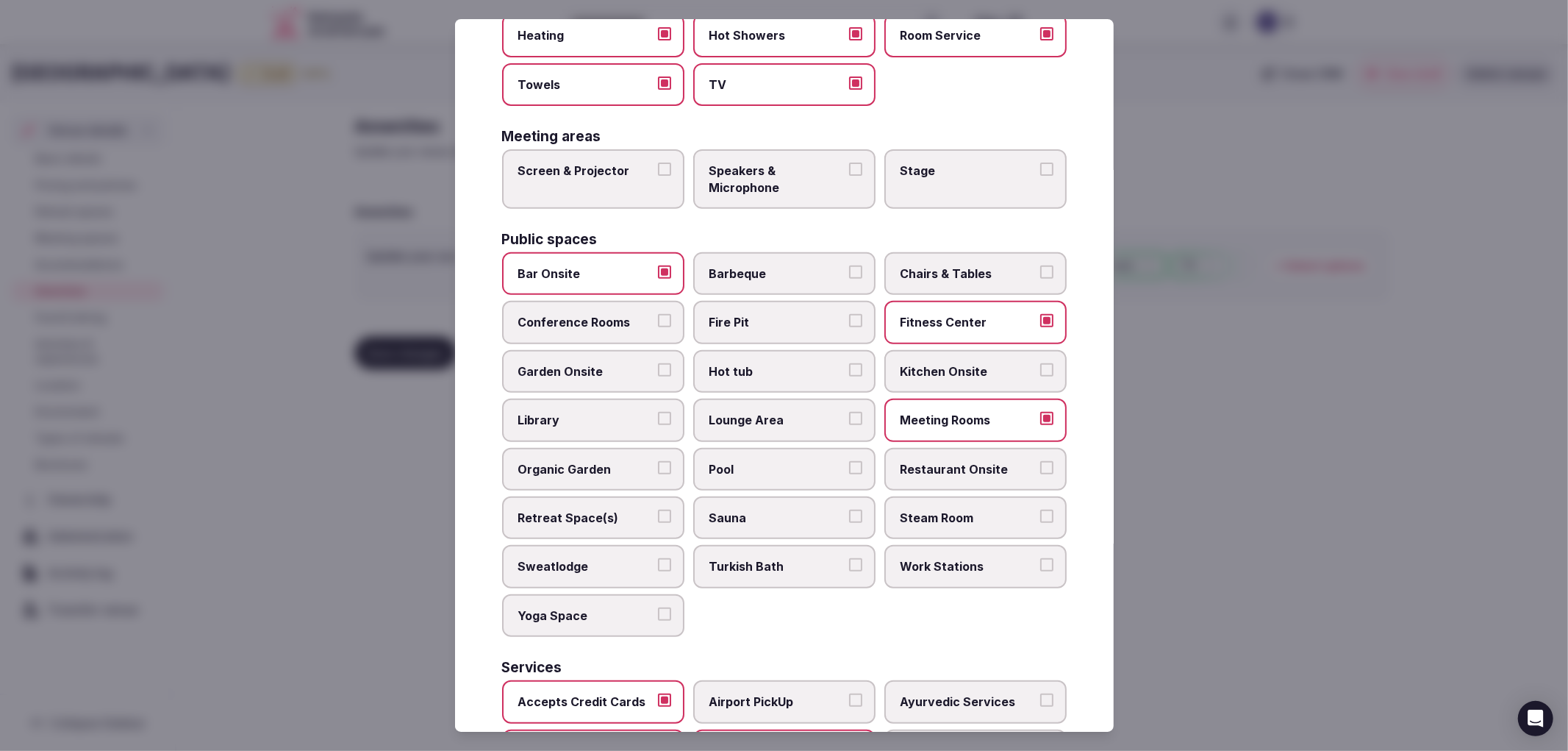
click at [915, 363] on span "Kitchen Onsite" at bounding box center [968, 371] width 135 height 17
click at [1040, 363] on button "Kitchen Onsite" at bounding box center [1046, 369] width 13 height 13
click at [931, 461] on span "Restaurant Onsite" at bounding box center [968, 469] width 135 height 17
click at [1040, 461] on button "Restaurant Onsite" at bounding box center [1046, 467] width 13 height 13
click at [753, 461] on span "Pool" at bounding box center [777, 469] width 135 height 17
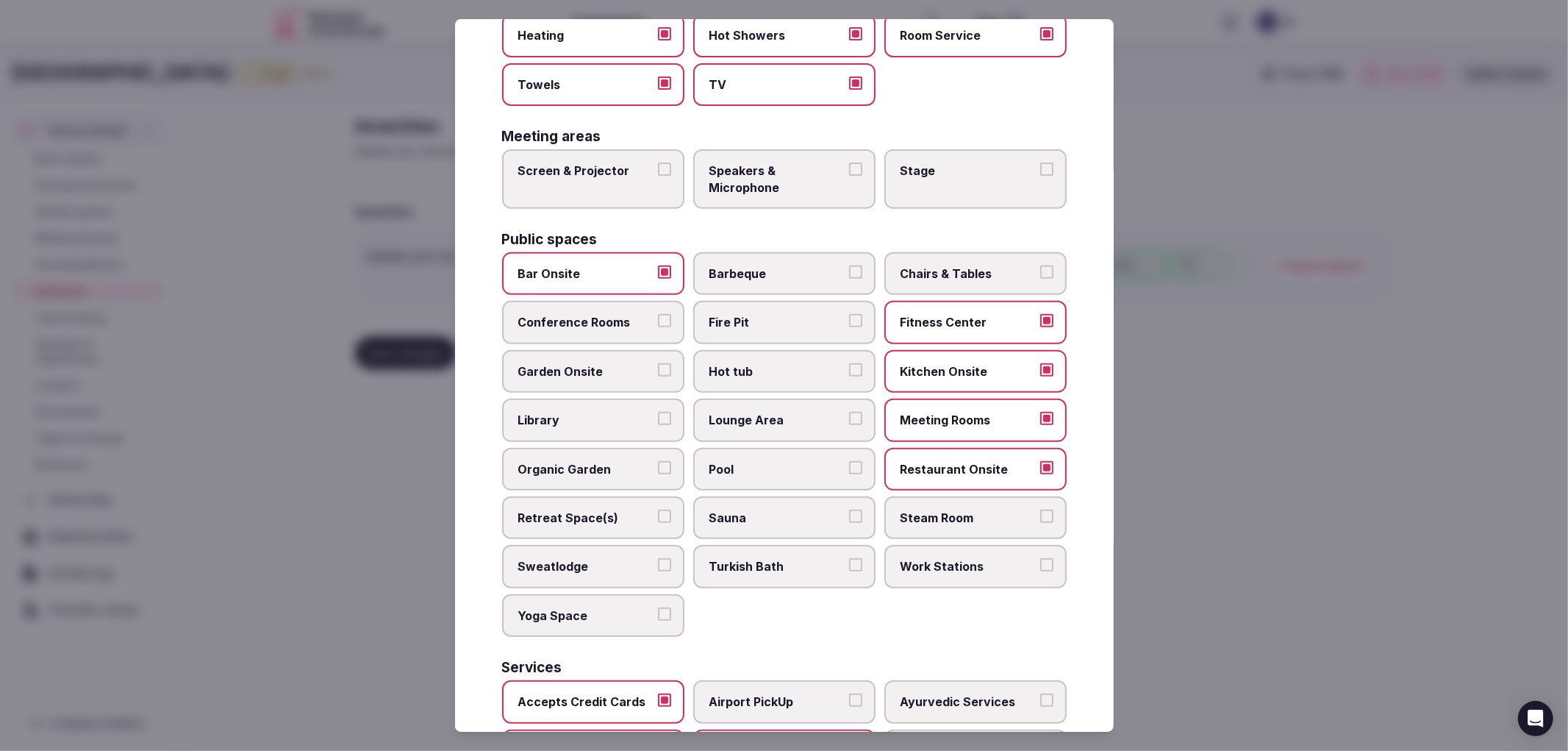
click at [849, 461] on button "Pool" at bounding box center [856, 467] width 13 height 13
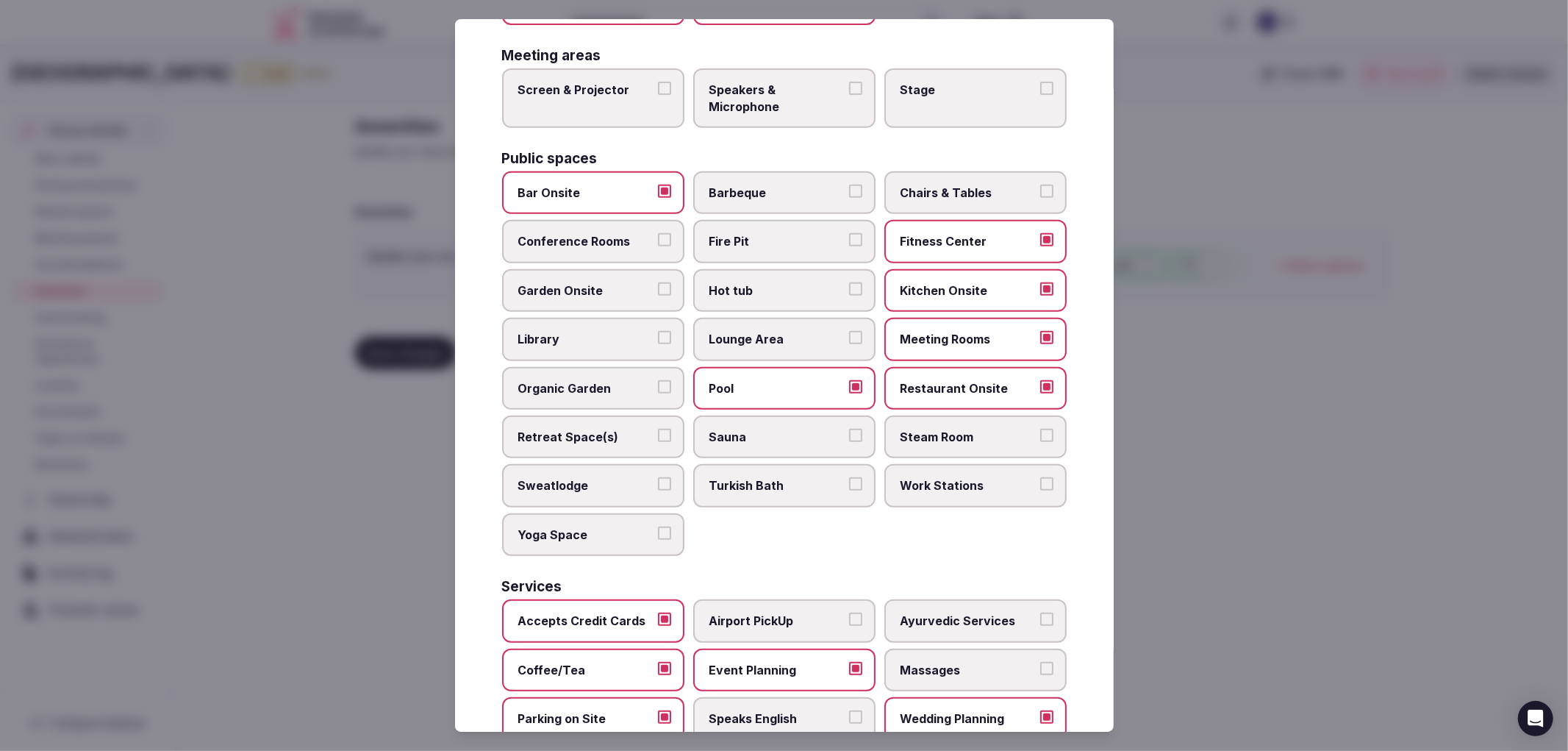
scroll to position [493, 0]
click at [1133, 98] on div at bounding box center [784, 376] width 1568 height 751
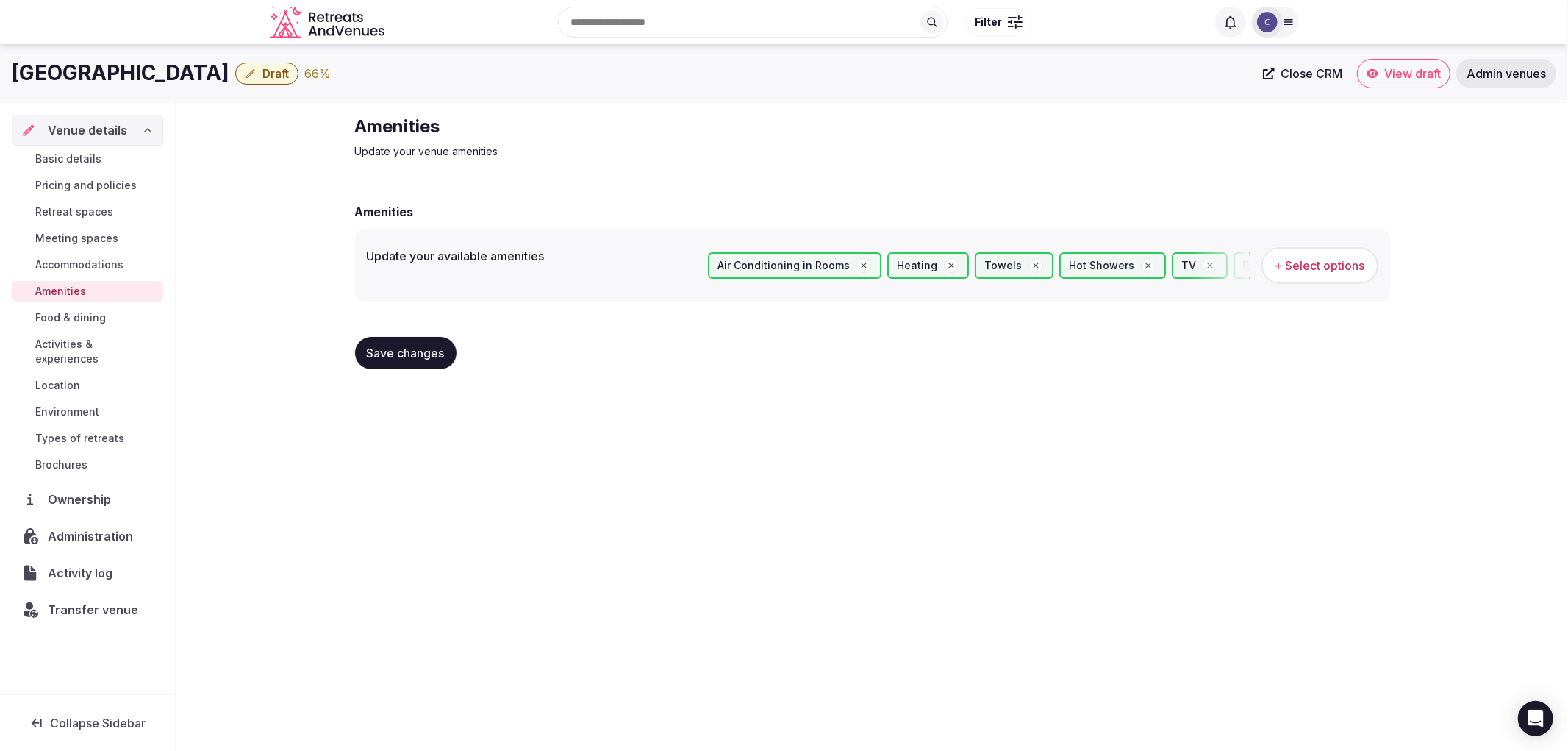
click at [416, 338] on button "Save changes" at bounding box center [406, 353] width 101 height 32
click at [63, 198] on div "Basic details Pricing and policies Retreat spaces Meeting spaces Accommodations…" at bounding box center [86, 312] width 151 height 333
click at [67, 204] on span "Retreat spaces" at bounding box center [73, 211] width 78 height 15
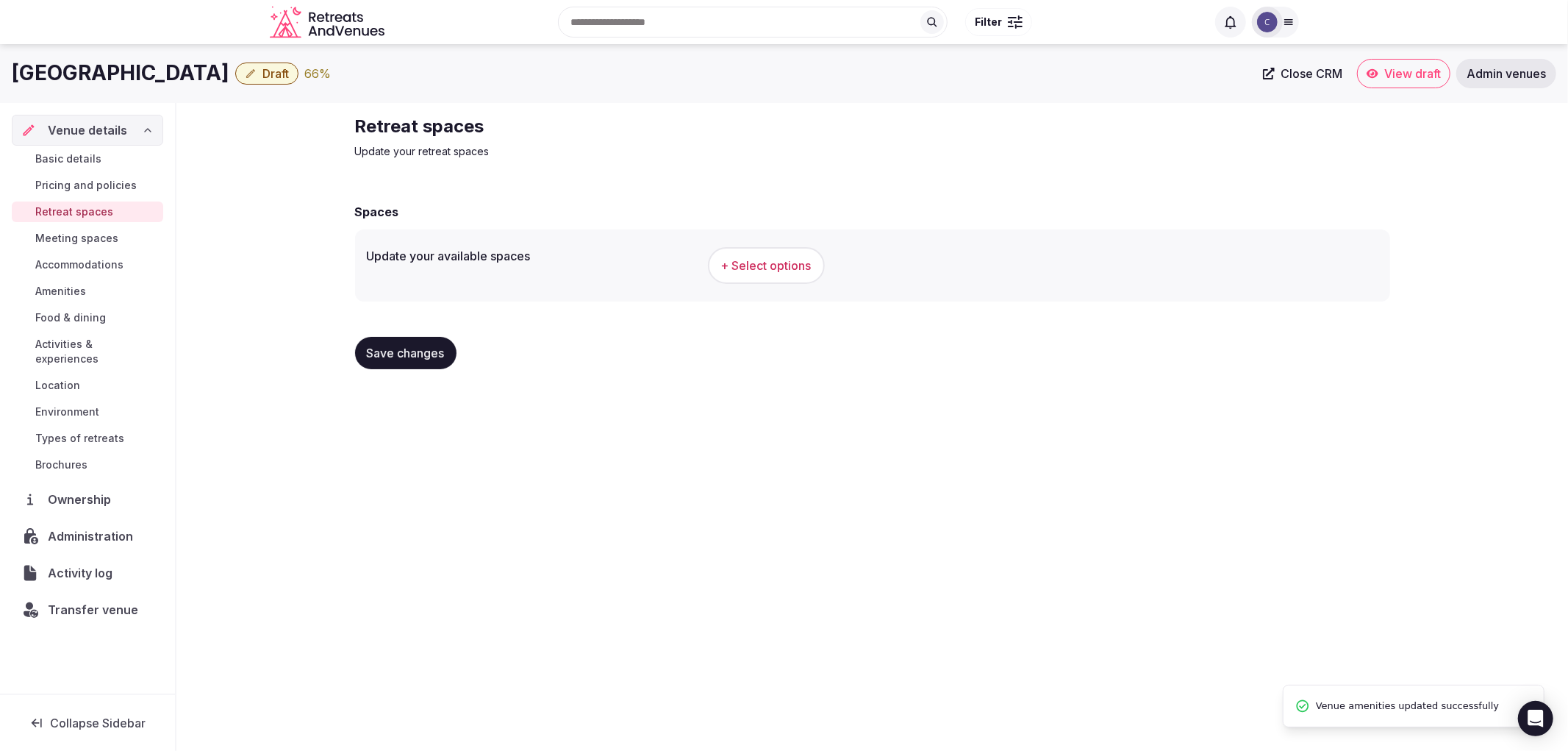
click at [731, 260] on span "+ Select options" at bounding box center [767, 265] width 91 height 17
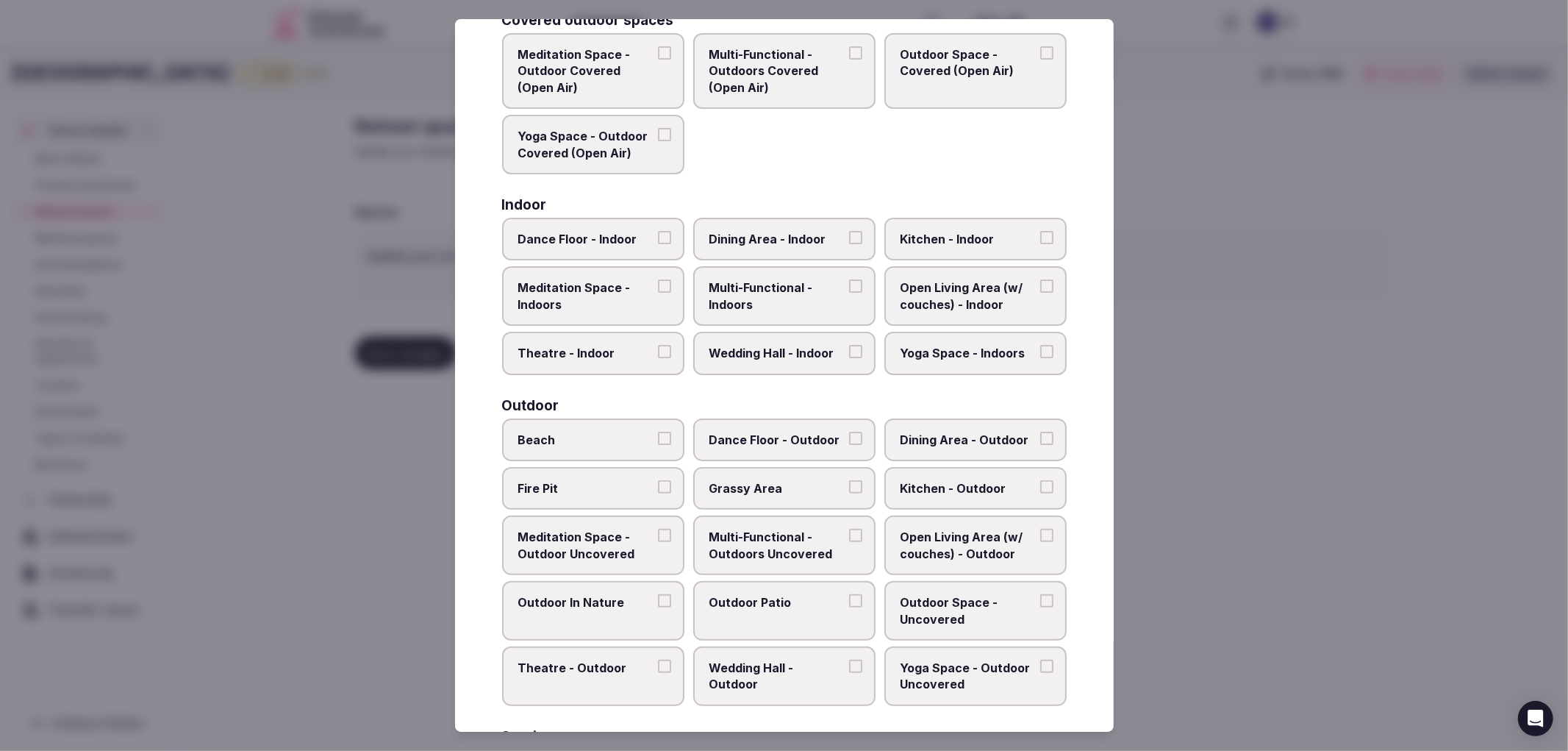
scroll to position [123, 0]
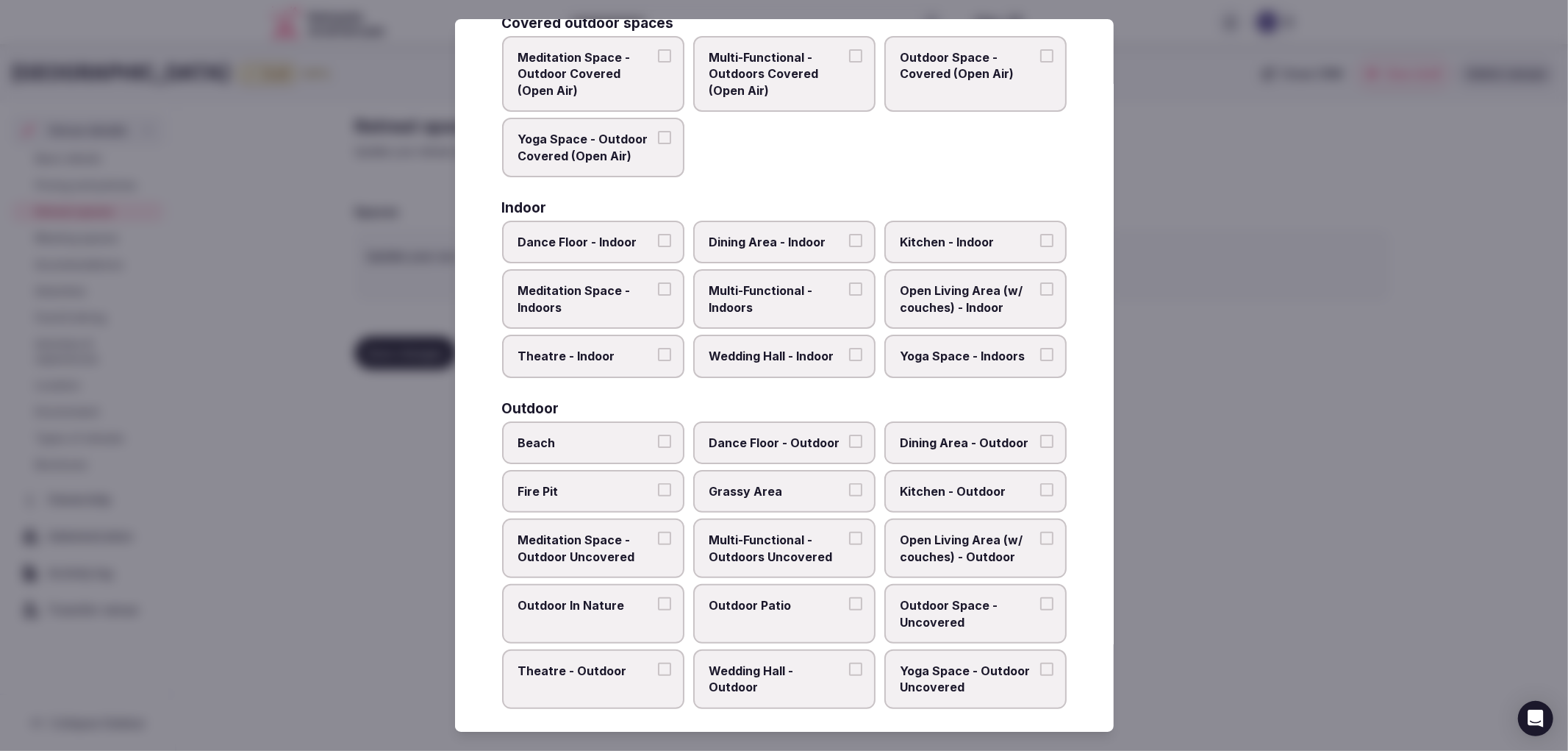
click at [849, 311] on label "Multi-Functional - Indoors" at bounding box center [784, 299] width 182 height 59
click at [849, 296] on button "Multi-Functional - Indoors" at bounding box center [856, 288] width 13 height 13
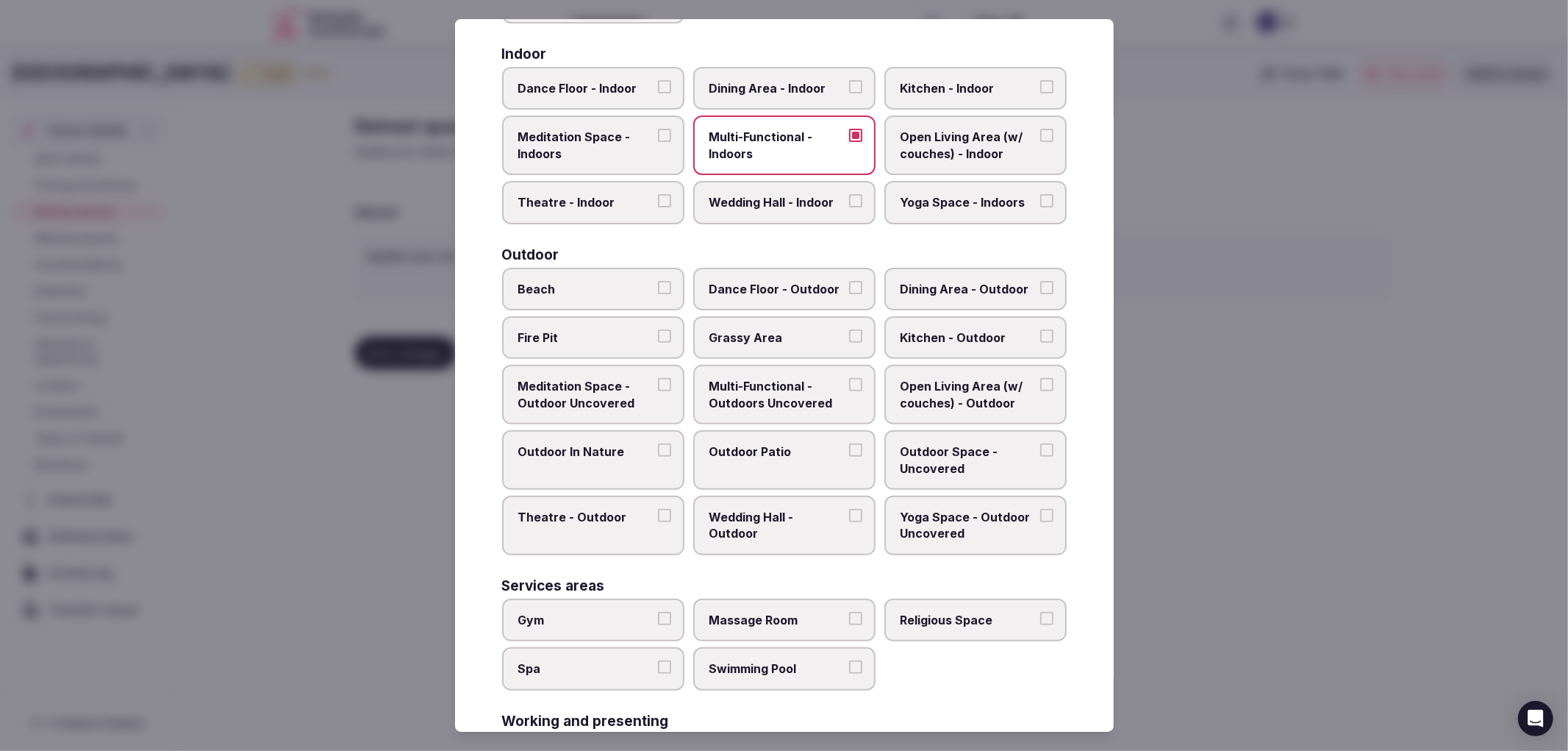
scroll to position [450, 0]
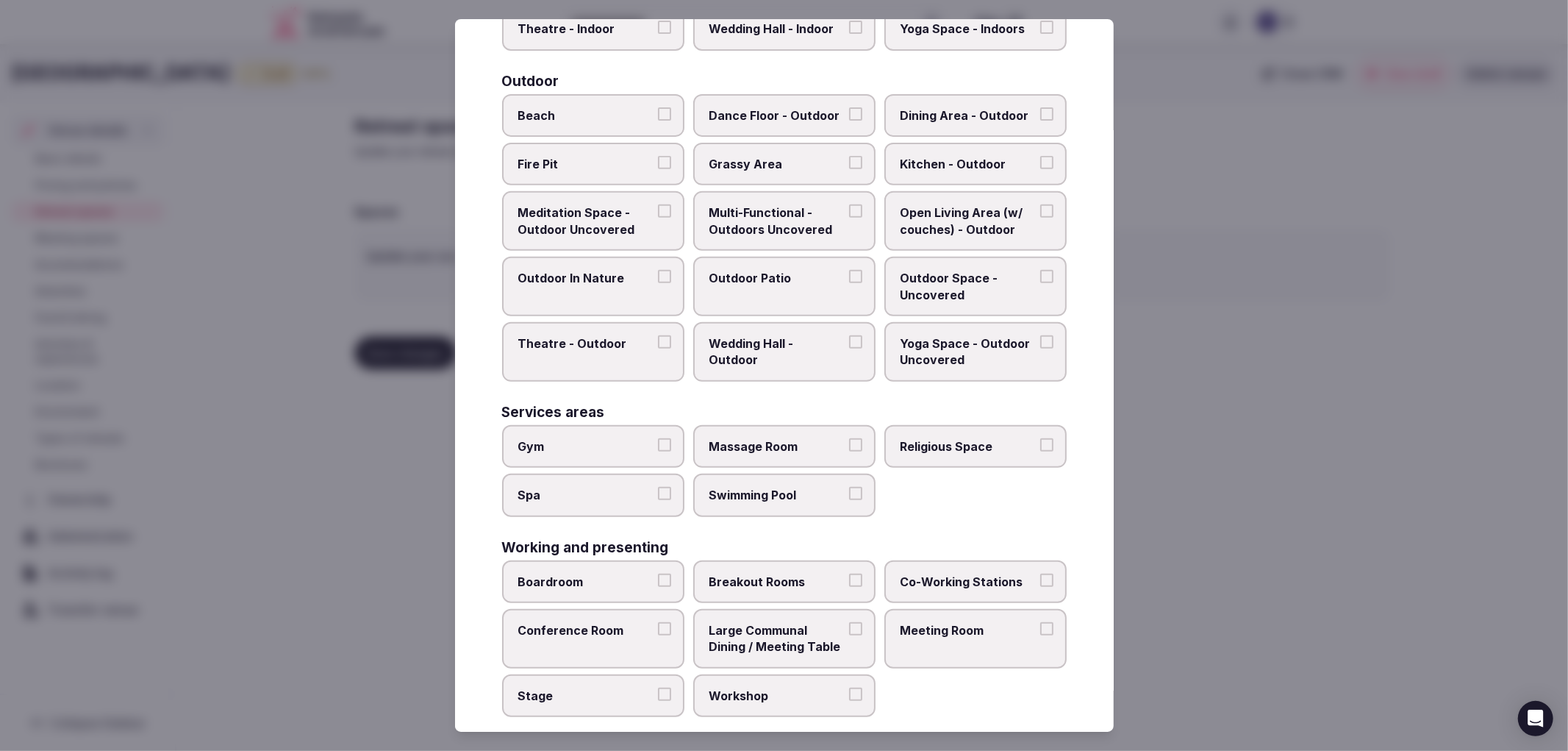
click at [801, 335] on span "Wedding Hall - Outdoor" at bounding box center [777, 352] width 135 height 33
click at [849, 335] on button "Wedding Hall - Outdoor" at bounding box center [856, 341] width 13 height 13
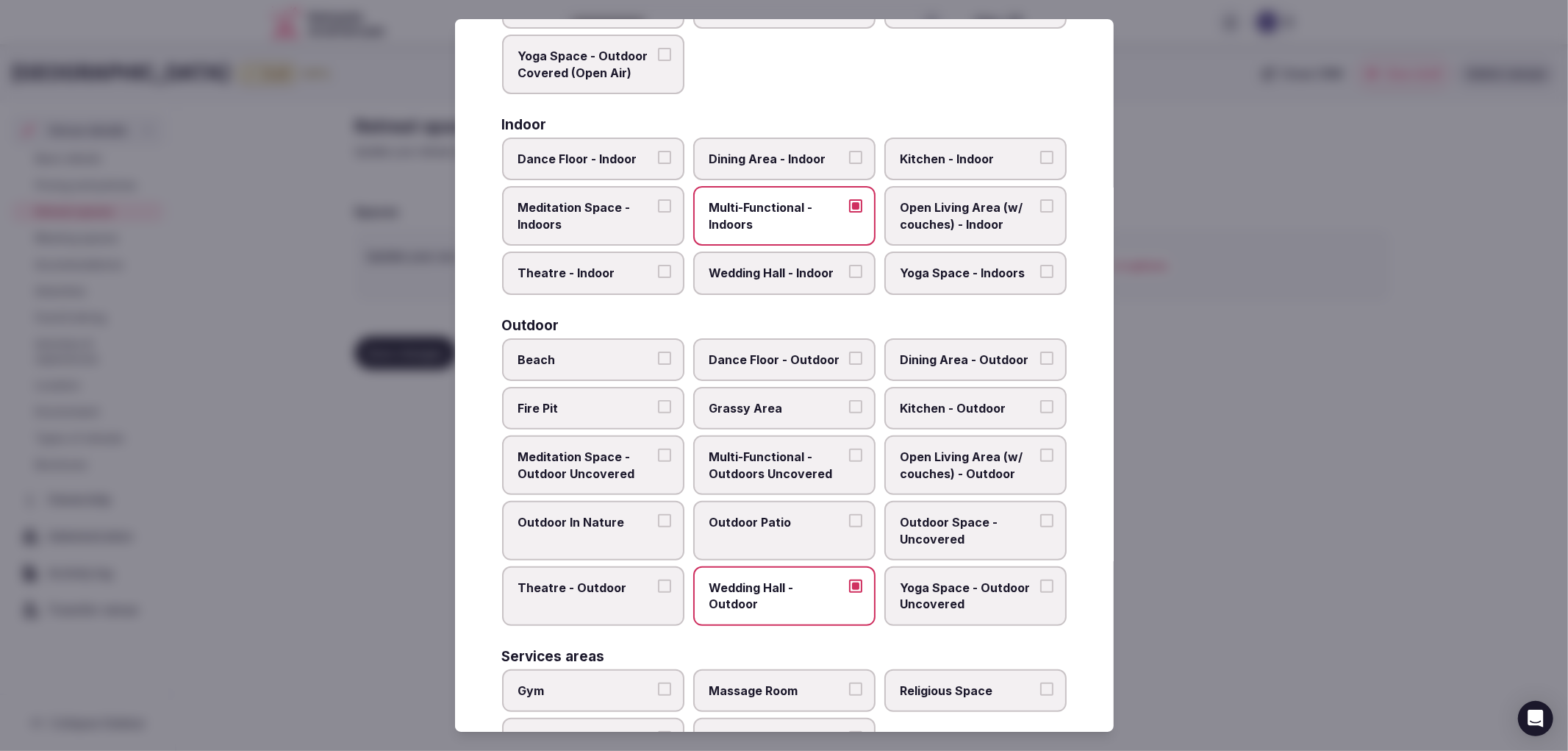
scroll to position [204, 0]
click at [819, 275] on span "Wedding Hall - Indoor" at bounding box center [777, 274] width 135 height 17
click at [849, 275] on button "Wedding Hall - Indoor" at bounding box center [856, 272] width 13 height 13
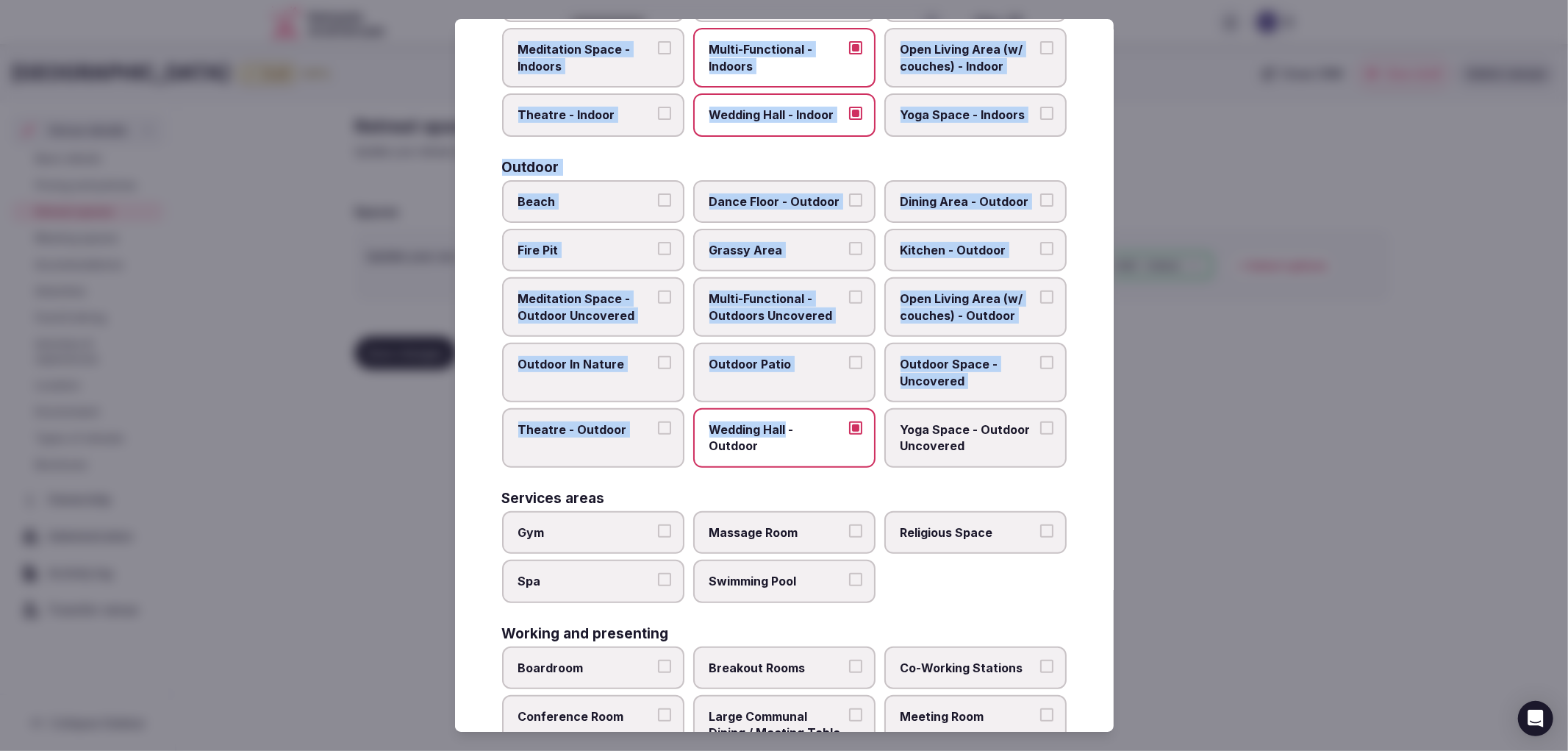
scroll to position [450, 0]
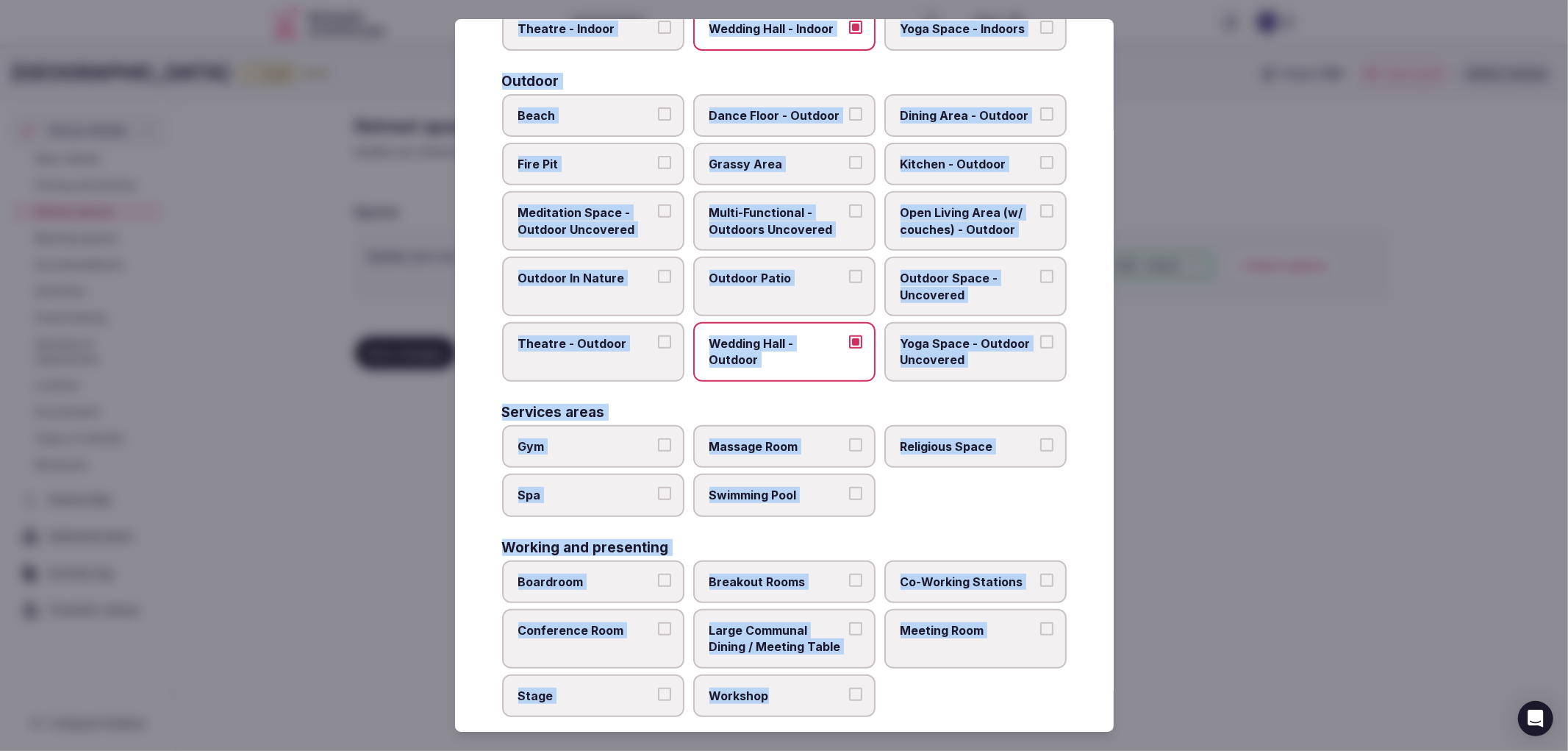
drag, startPoint x: 502, startPoint y: 151, endPoint x: 803, endPoint y: 668, distance: 598.2
click at [803, 668] on div "Covered outdoor spaces Meditation Space - Outdoor Covered (Open Air) Multi-Func…" at bounding box center [784, 203] width 565 height 1028
copy div "Covered outdoor spaces Meditation Space - Outdoor Covered (Open Air) Multi-Func…"
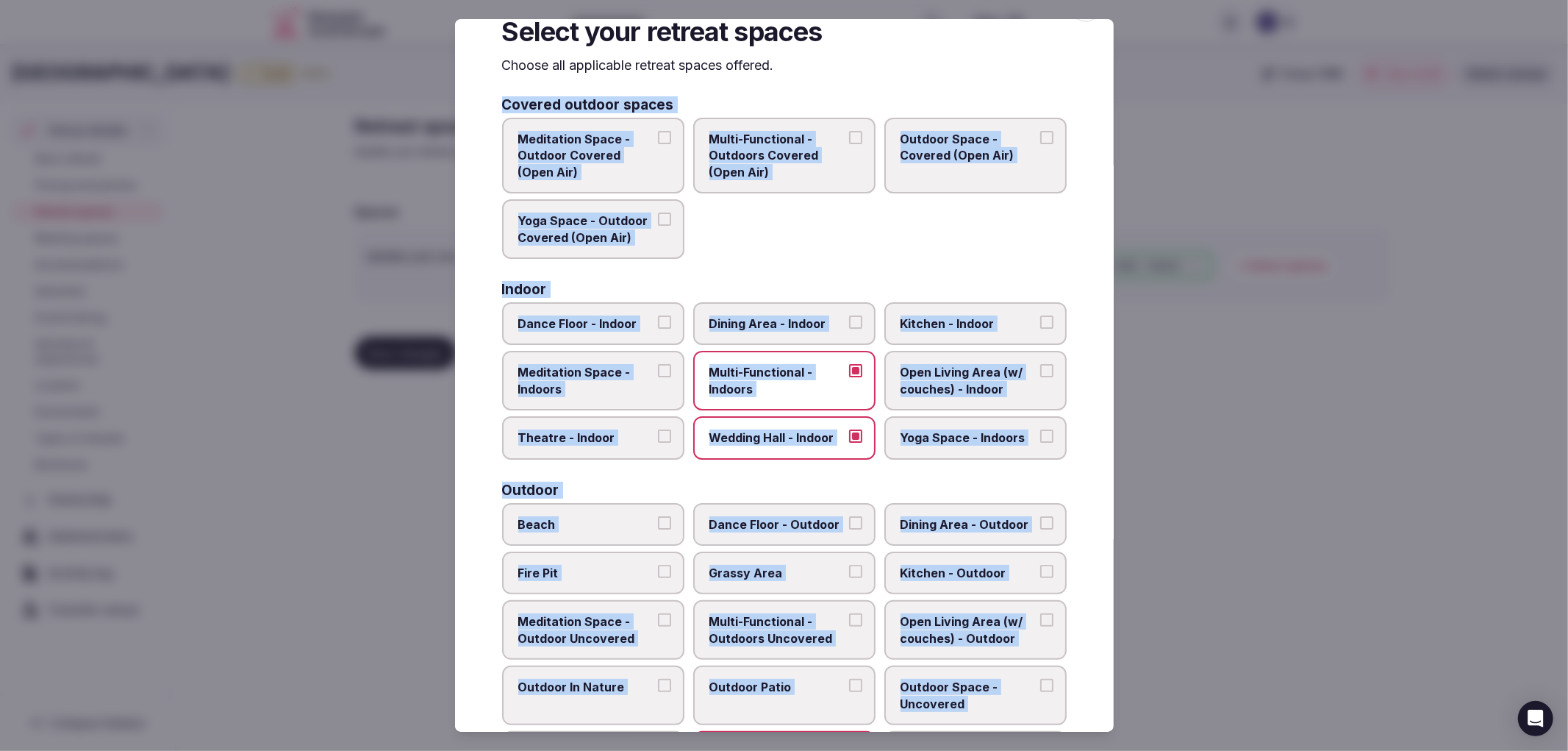
scroll to position [0, 0]
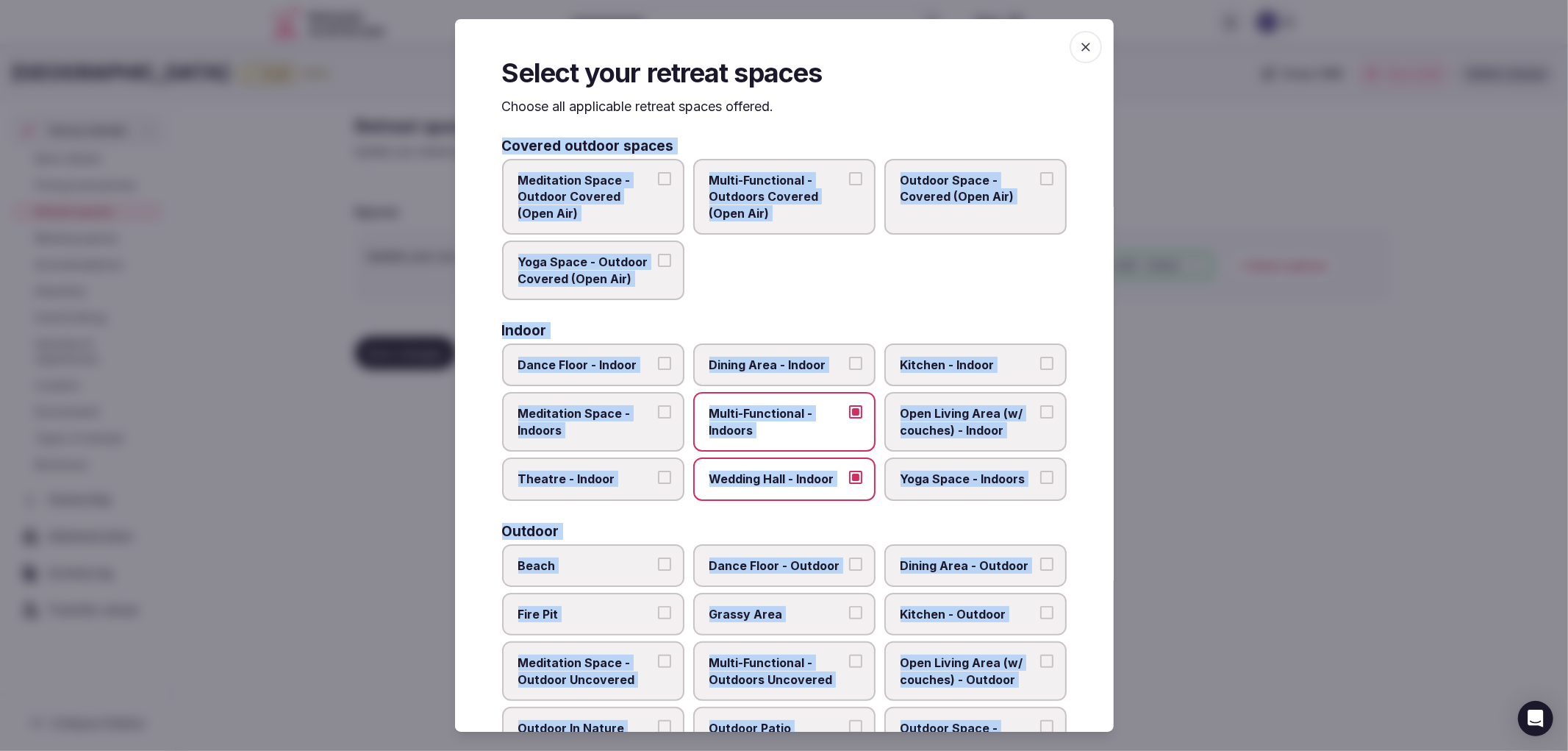
click at [844, 323] on div "Indoor" at bounding box center [784, 330] width 565 height 14
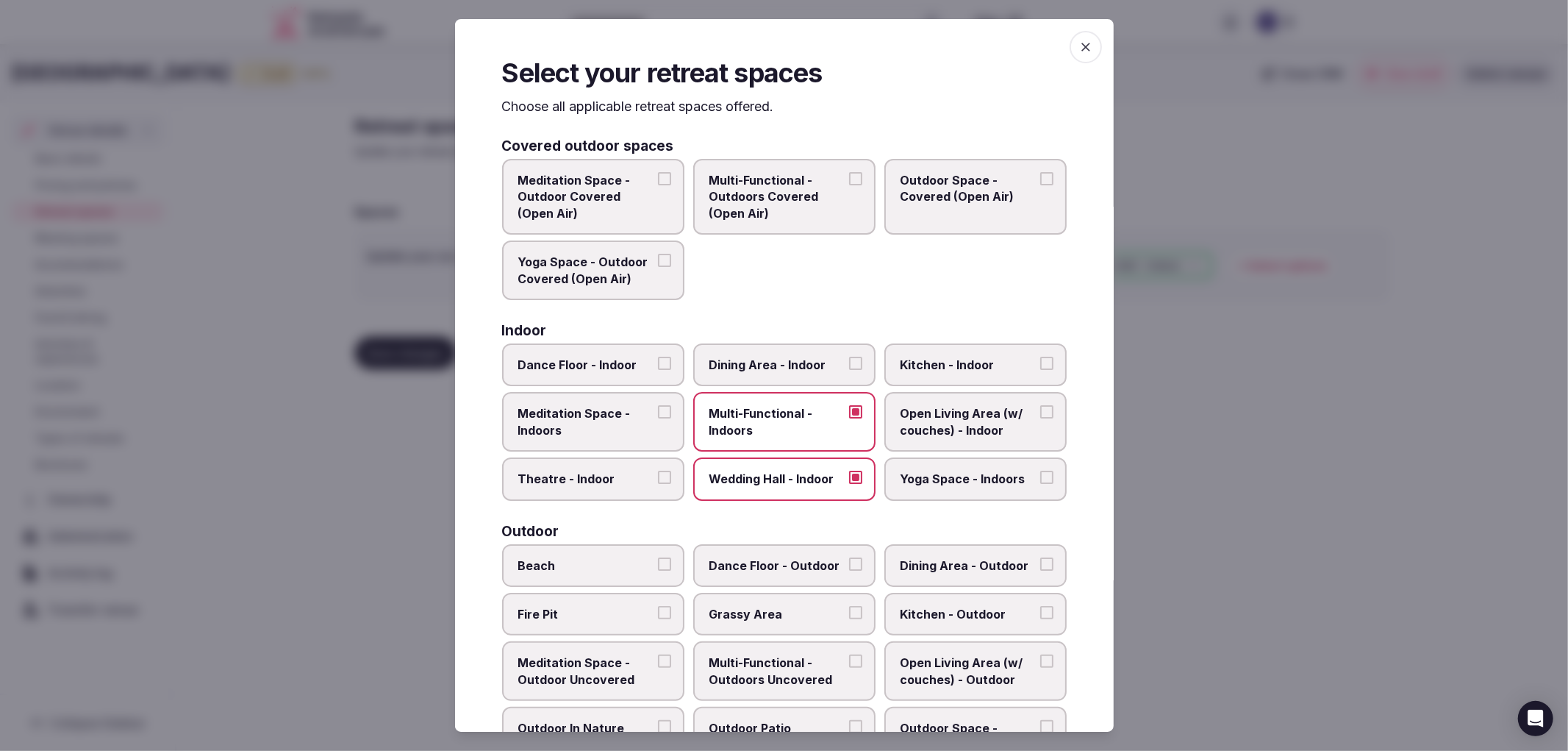
click at [596, 276] on span "Yoga Space - Outdoor Covered (Open Air)" at bounding box center [586, 271] width 135 height 33
click at [658, 267] on button "Yoga Space - Outdoor Covered (Open Air)" at bounding box center [664, 260] width 13 height 13
click at [623, 272] on span "Yoga Space - Outdoor Covered (Open Air)" at bounding box center [586, 271] width 135 height 33
click at [658, 267] on button "Yoga Space - Outdoor Covered (Open Air)" at bounding box center [664, 260] width 13 height 13
click at [964, 203] on span "Outdoor Space - Covered (Open Air)" at bounding box center [968, 189] width 135 height 33
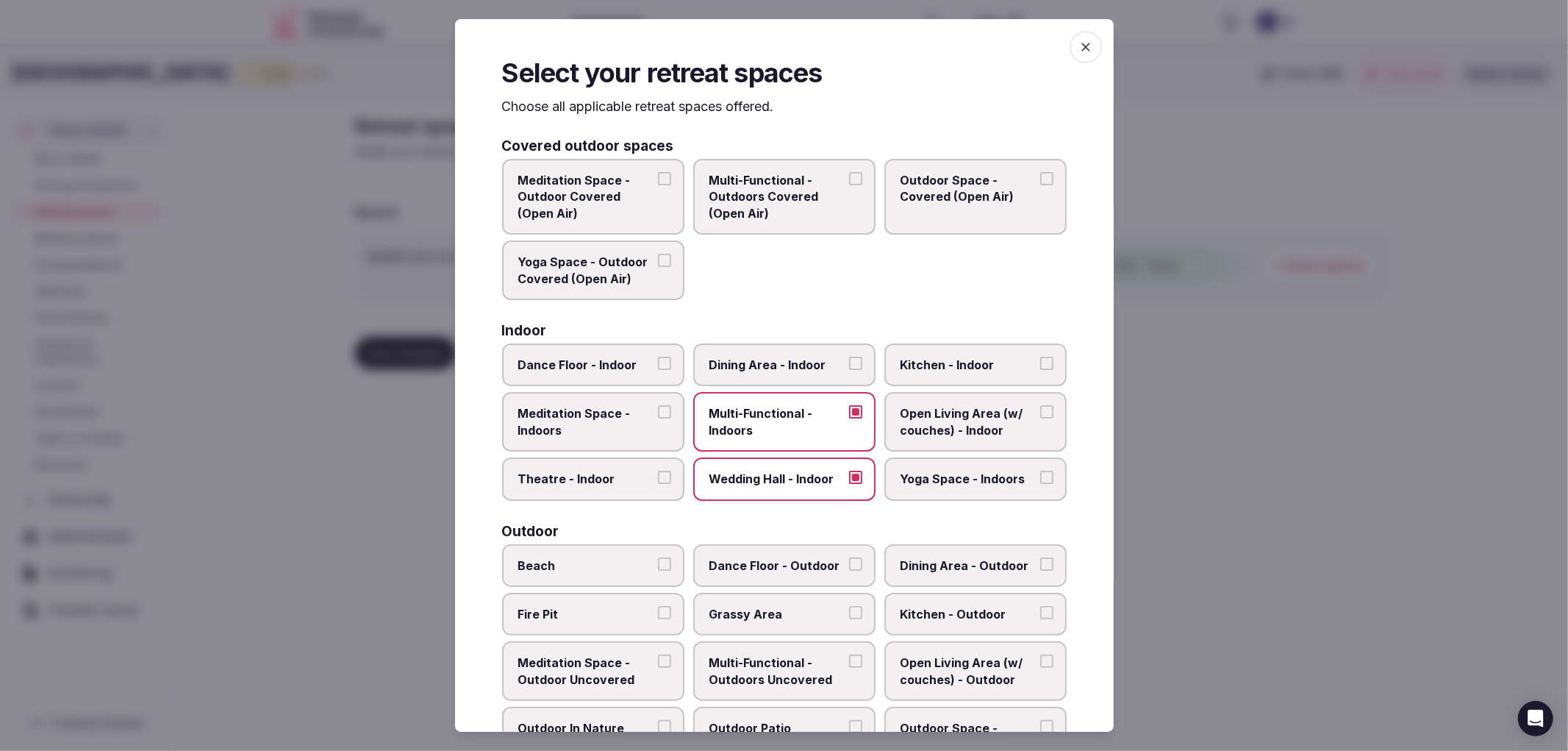
click at [1040, 185] on button "Outdoor Space - Covered (Open Air)" at bounding box center [1046, 178] width 13 height 13
click at [800, 434] on label "Multi-Functional - Indoors" at bounding box center [784, 422] width 182 height 59
click at [849, 418] on button "Multi-Functional - Indoors" at bounding box center [856, 411] width 13 height 13
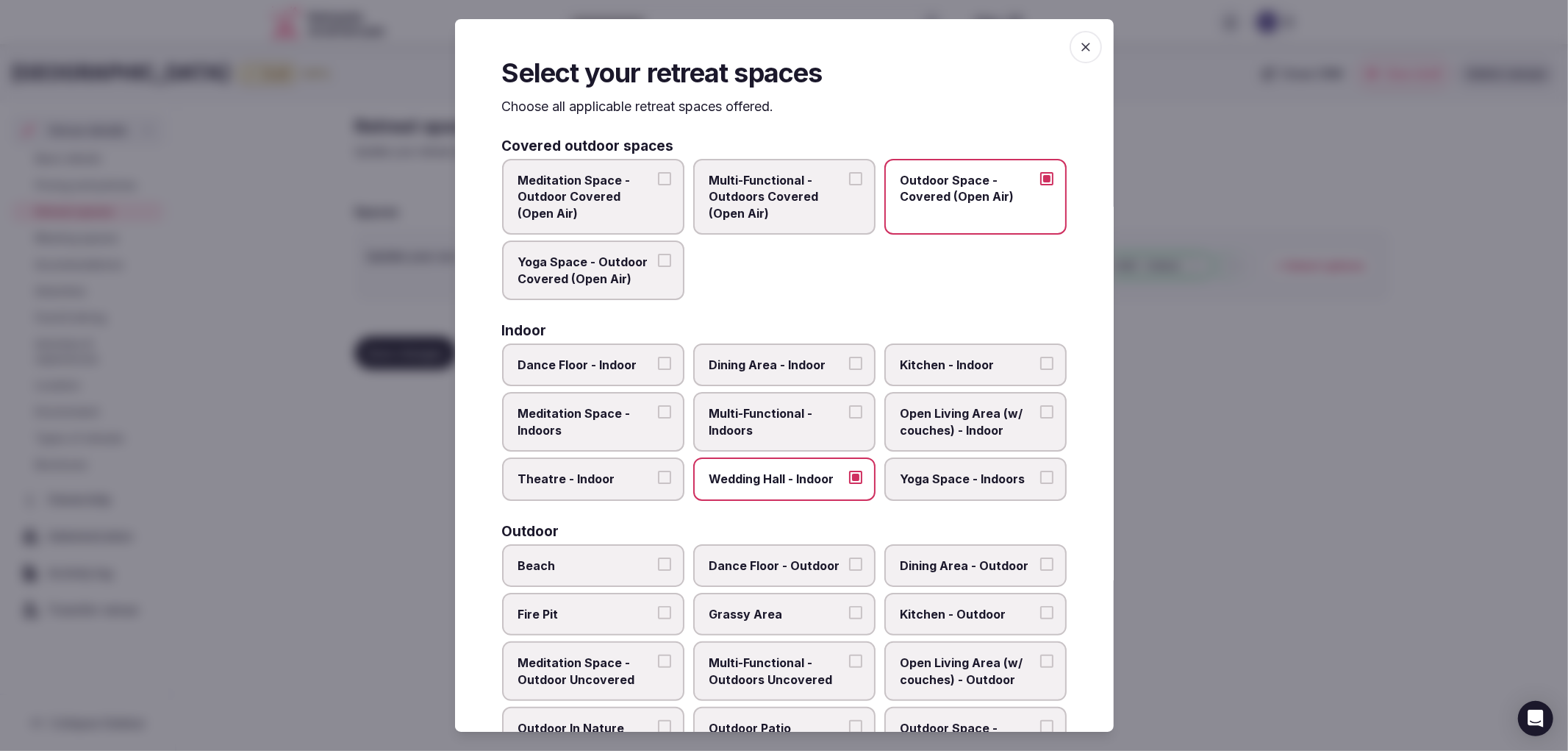
click at [812, 472] on span "Wedding Hall - Indoor" at bounding box center [777, 479] width 135 height 17
click at [849, 472] on button "Wedding Hall - Indoor" at bounding box center [856, 477] width 13 height 13
click at [807, 361] on span "Dining Area - Indoor" at bounding box center [777, 364] width 135 height 17
click at [849, 361] on button "Dining Area - Indoor" at bounding box center [856, 362] width 13 height 13
click at [777, 421] on span "Multi-Functional - Indoors" at bounding box center [777, 422] width 135 height 33
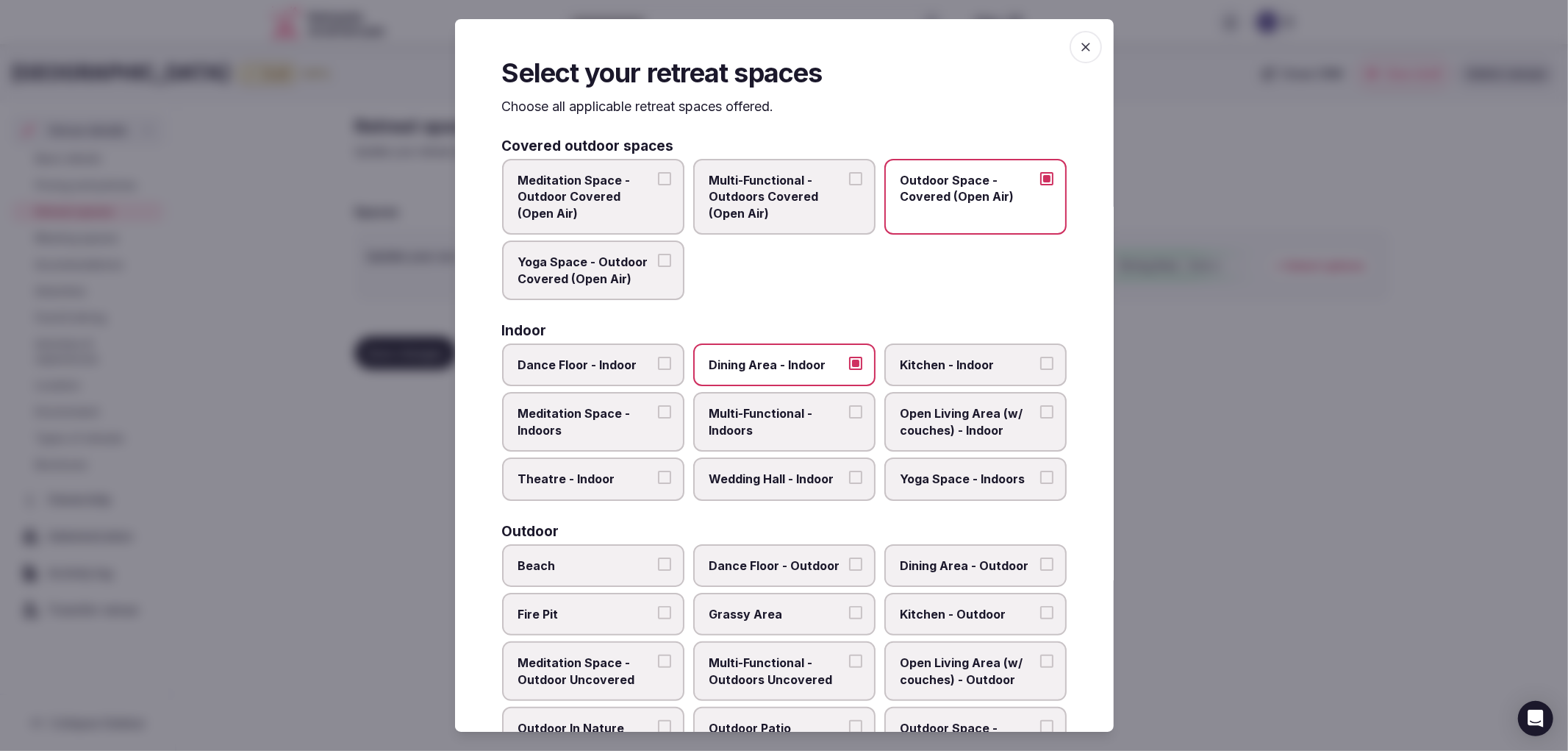
click at [849, 418] on button "Multi-Functional - Indoors" at bounding box center [856, 411] width 13 height 13
click at [820, 498] on div "Covered outdoor spaces Meditation Space - Outdoor Covered (Open Air) Multi-Func…" at bounding box center [784, 652] width 565 height 1028
click at [819, 480] on span "Wedding Hall - Indoor" at bounding box center [777, 479] width 135 height 17
click at [849, 480] on button "Wedding Hall - Indoor" at bounding box center [856, 477] width 13 height 13
click at [787, 471] on span "Wedding Hall - Indoor" at bounding box center [777, 479] width 135 height 17
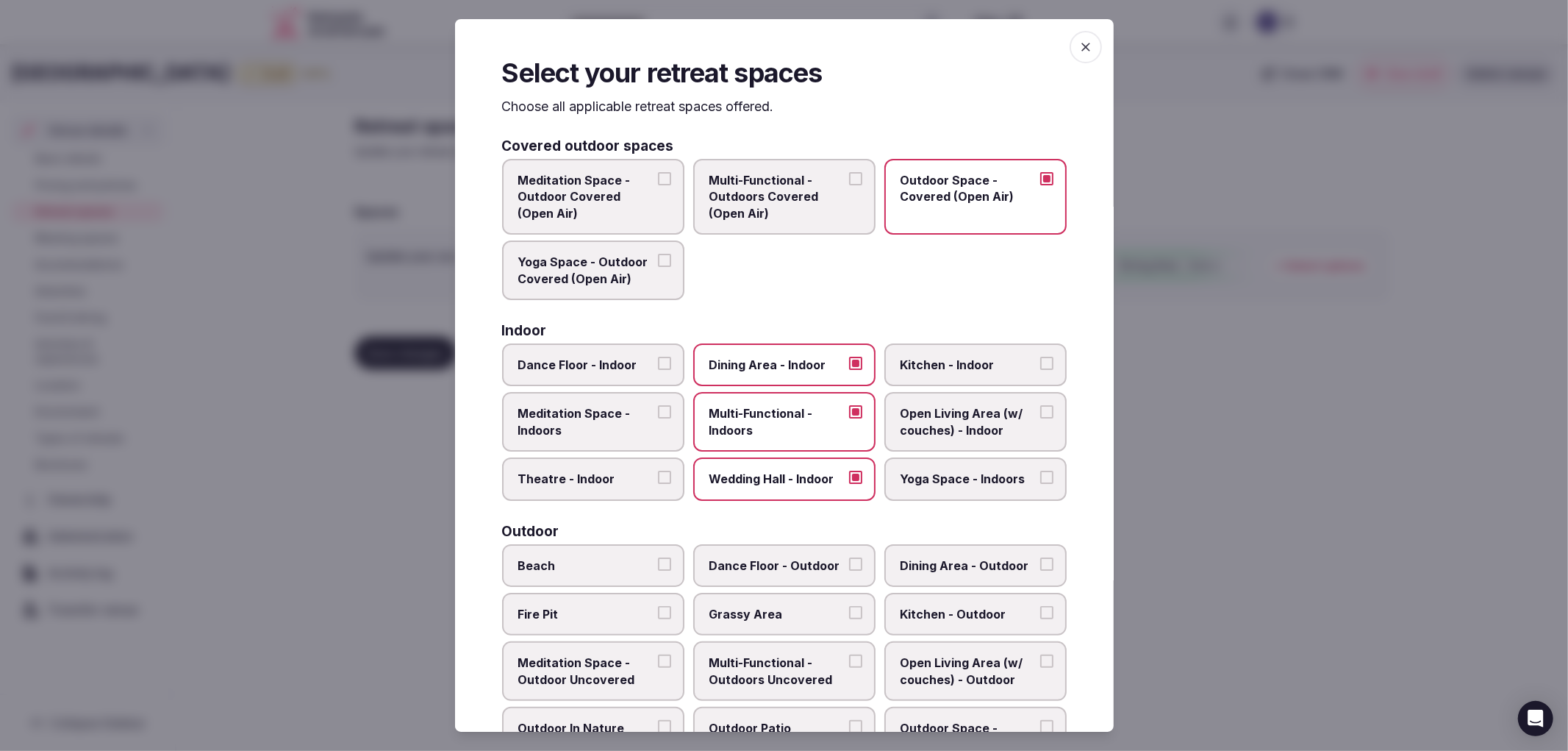
click at [849, 471] on button "Wedding Hall - Indoor" at bounding box center [856, 477] width 13 height 13
click at [607, 471] on span "Theatre - Indoor" at bounding box center [586, 479] width 135 height 17
click at [658, 471] on button "Theatre - Indoor" at bounding box center [664, 477] width 13 height 13
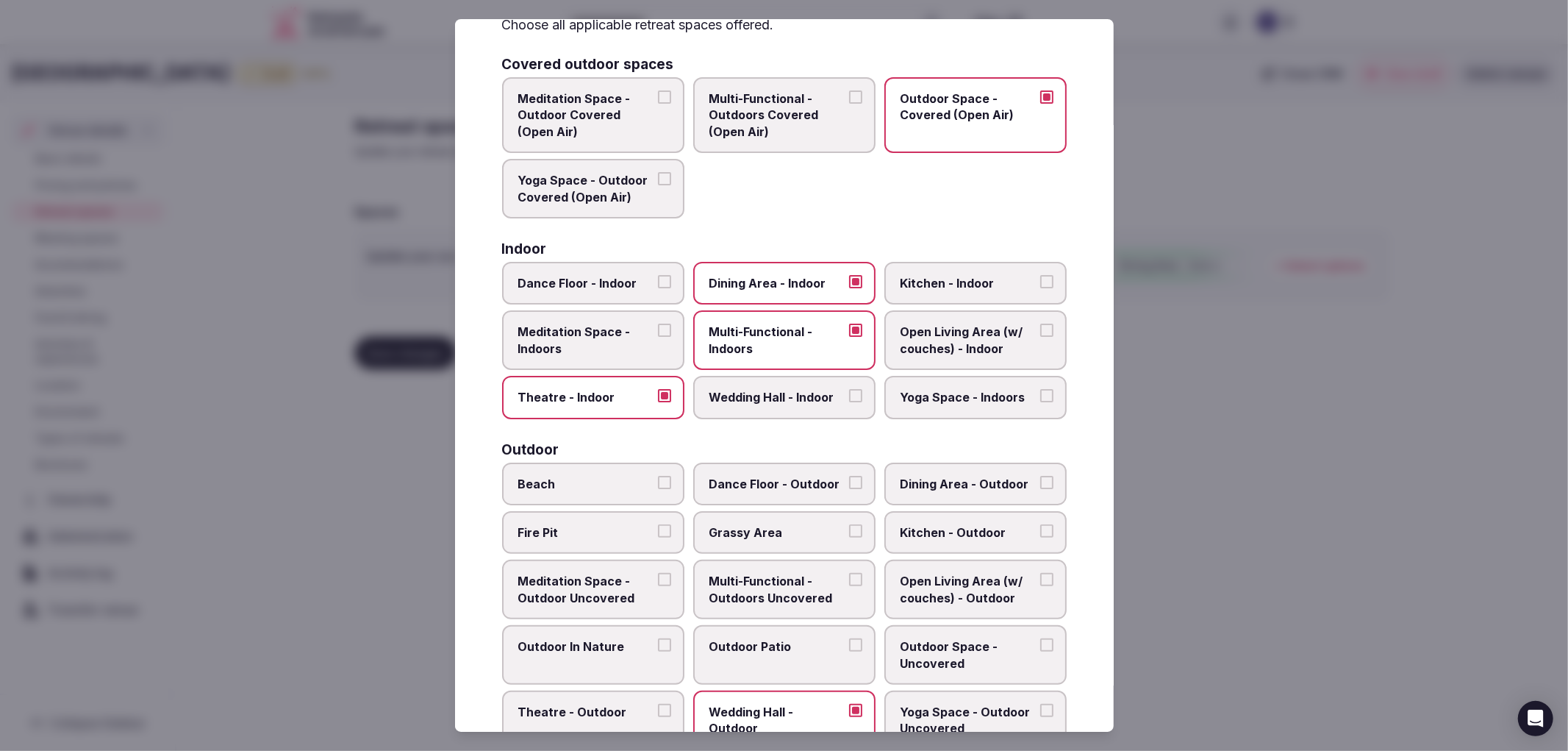
click at [931, 465] on label "Dining Area - Outdoor" at bounding box center [975, 484] width 182 height 43
click at [1040, 476] on button "Dining Area - Outdoor" at bounding box center [1046, 482] width 13 height 13
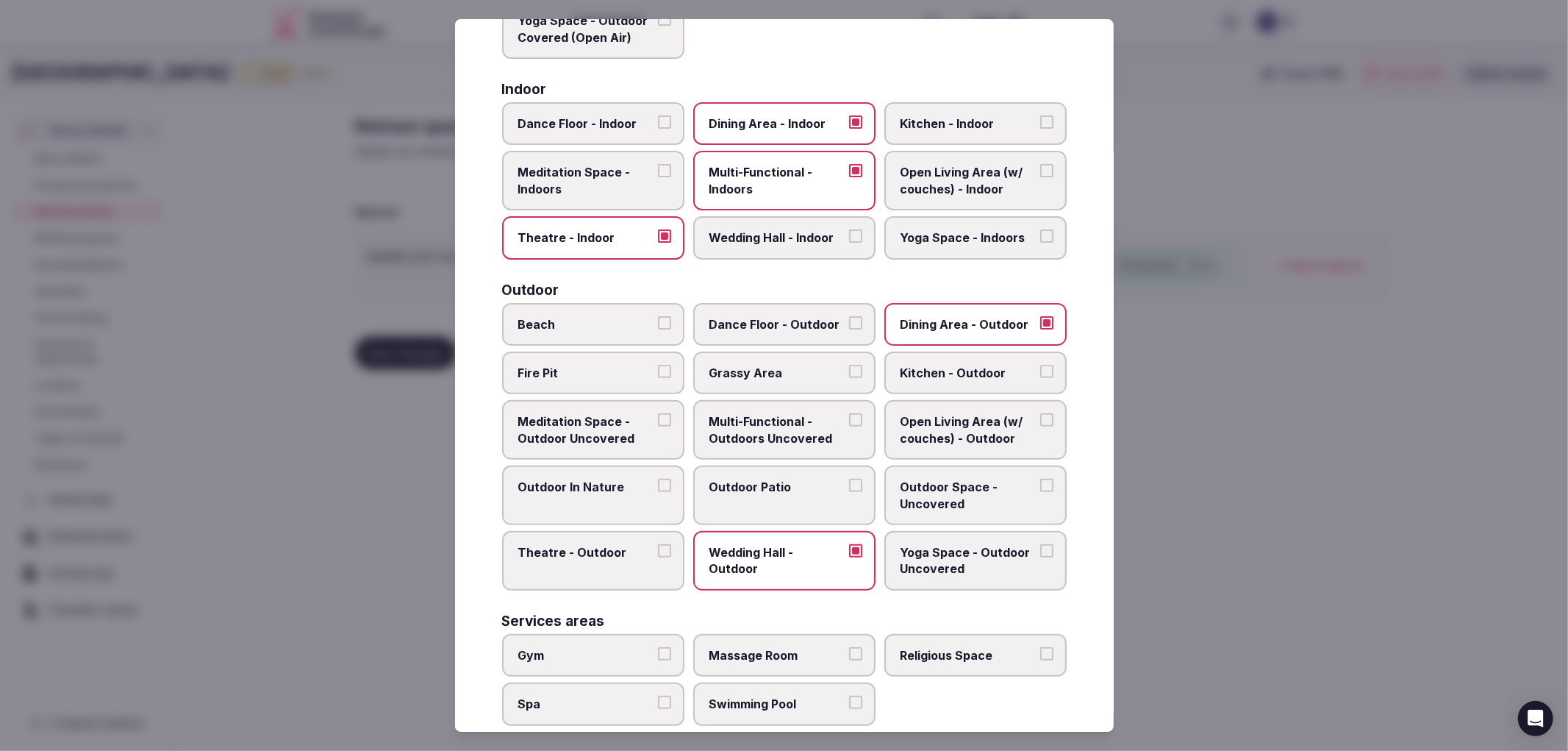
scroll to position [245, 0]
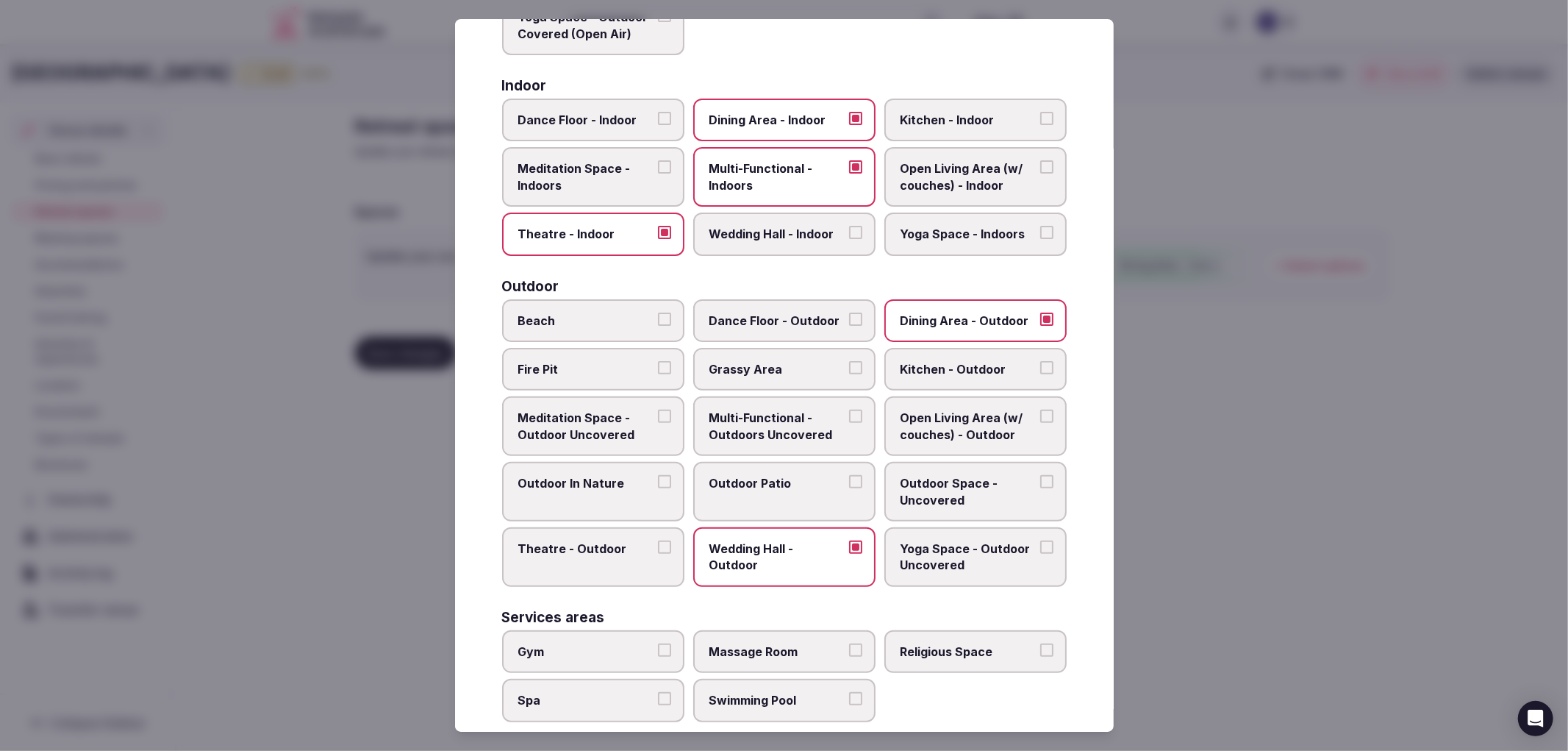
click at [821, 491] on label "Outdoor Patio" at bounding box center [784, 492] width 182 height 59
click at [849, 488] on button "Outdoor Patio" at bounding box center [856, 481] width 13 height 13
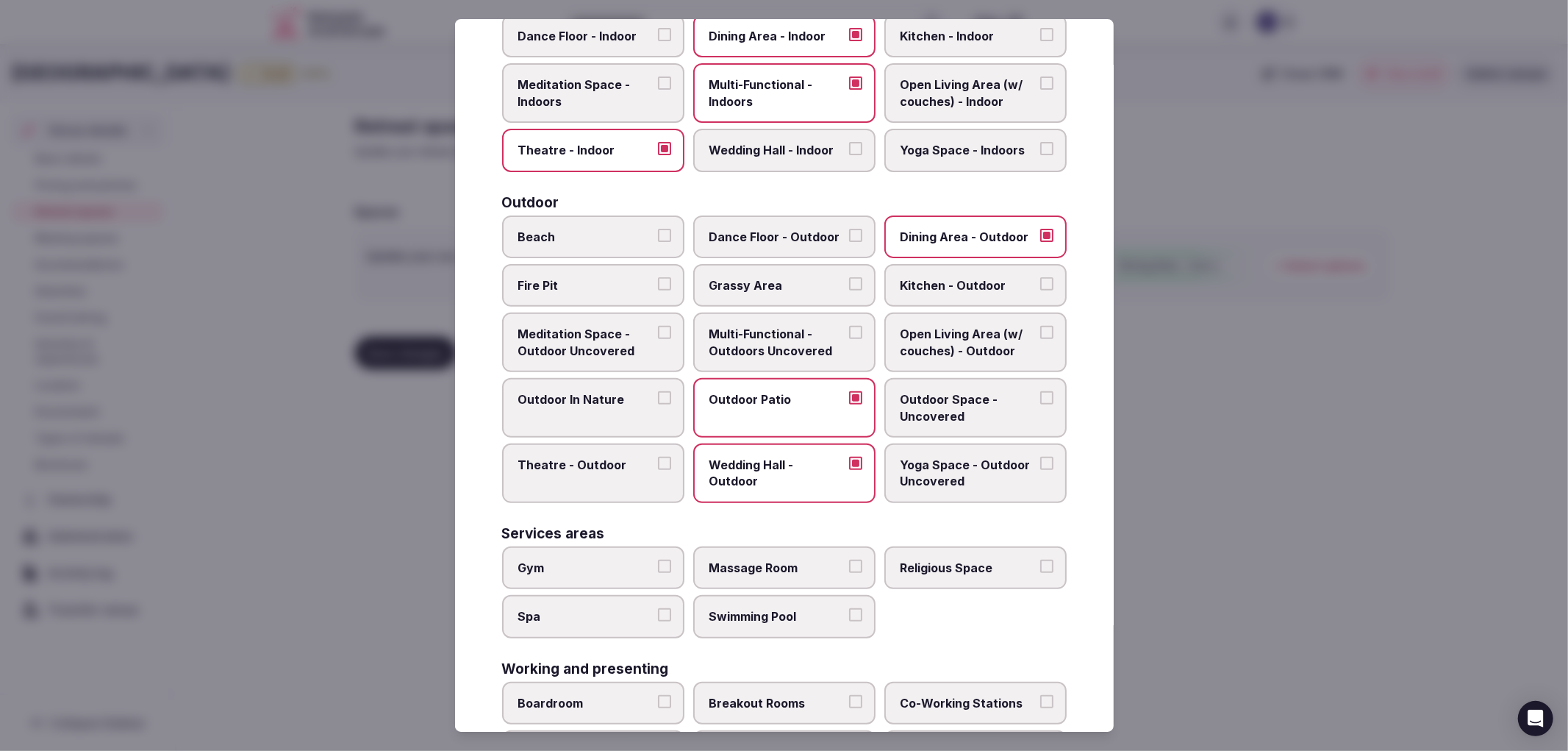
scroll to position [450, 0]
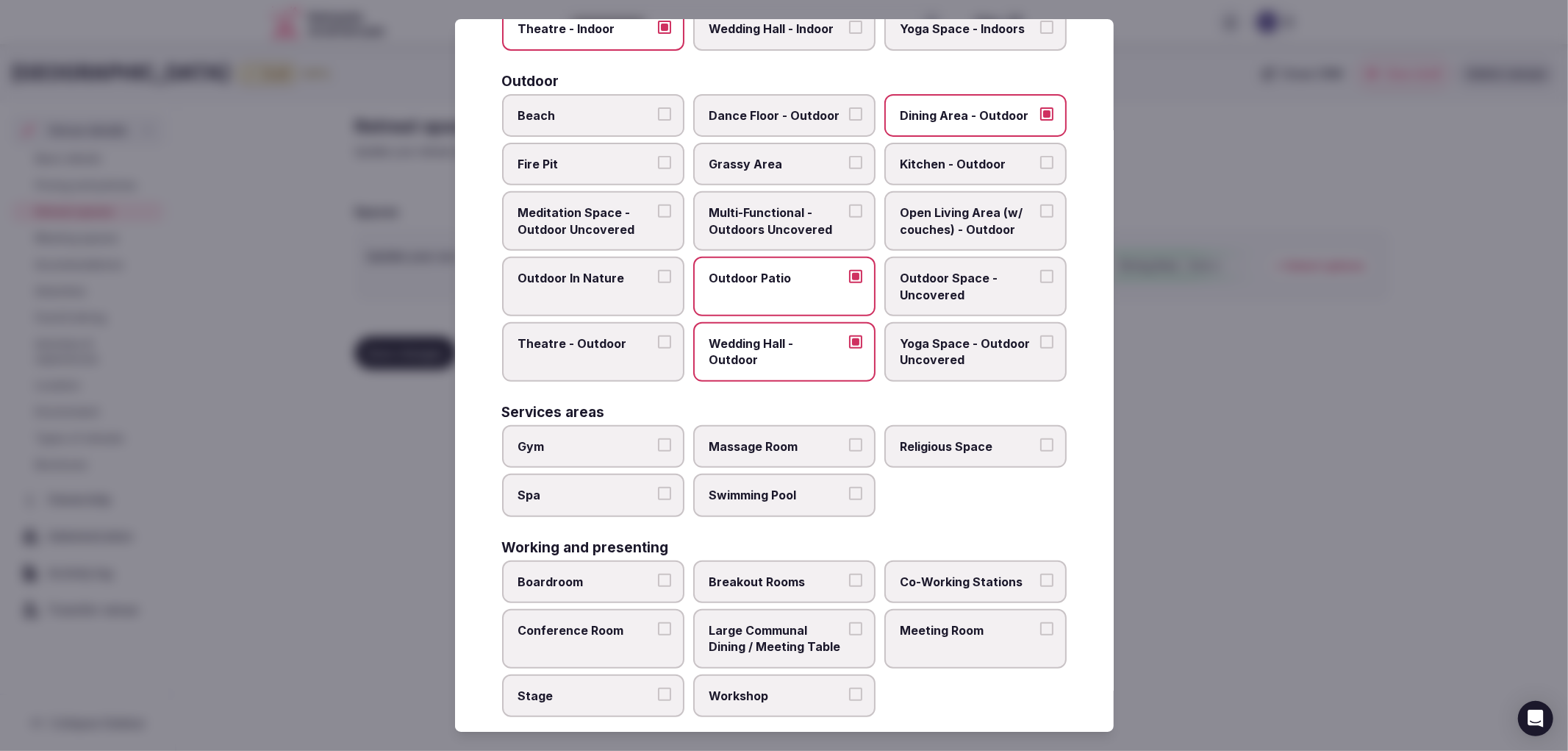
click at [598, 574] on span "Boardroom" at bounding box center [586, 582] width 135 height 17
click at [658, 574] on button "Boardroom" at bounding box center [664, 580] width 13 height 13
drag, startPoint x: 653, startPoint y: 619, endPoint x: 785, endPoint y: 612, distance: 132.2
click at [657, 619] on label "Conference Room" at bounding box center [593, 638] width 182 height 59
click at [658, 622] on button "Conference Room" at bounding box center [664, 628] width 13 height 13
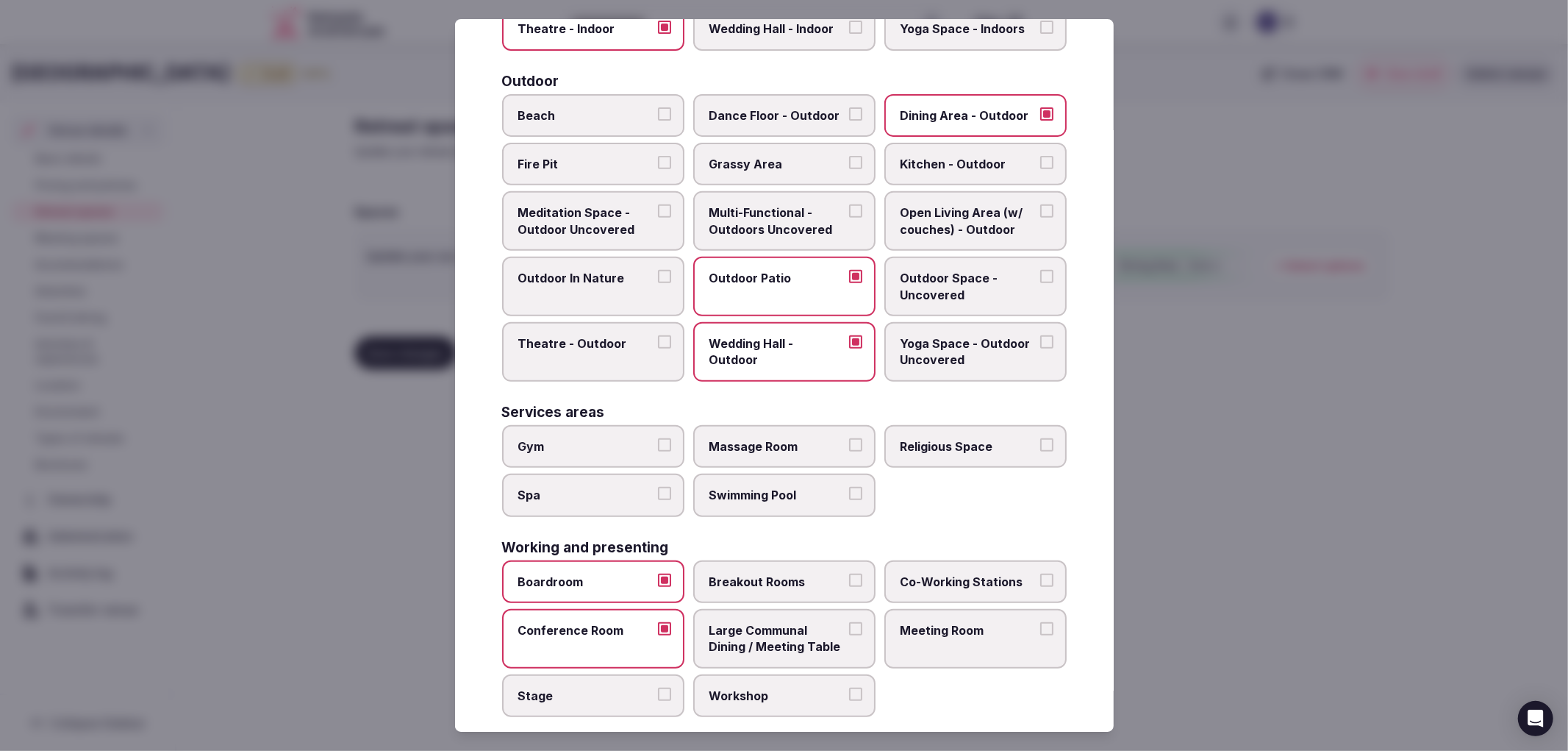
click at [787, 622] on span "Large Communal Dining / Meeting Table" at bounding box center [777, 638] width 135 height 33
click at [849, 622] on button "Large Communal Dining / Meeting Table" at bounding box center [856, 628] width 13 height 13
click at [961, 622] on span "Meeting Room" at bounding box center [968, 630] width 135 height 17
click at [1040, 622] on button "Meeting Room" at bounding box center [1046, 628] width 13 height 13
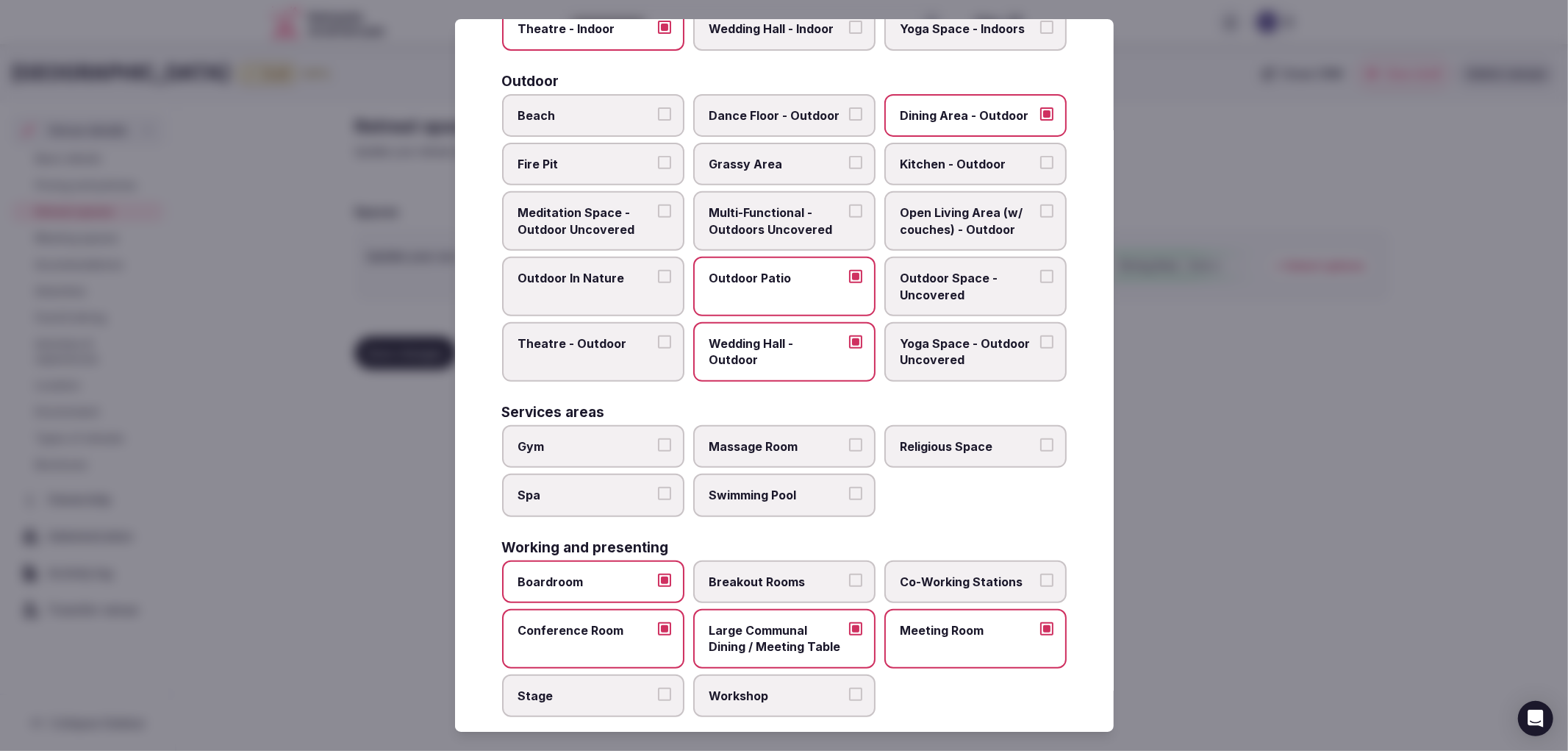
click at [824, 687] on span "Workshop" at bounding box center [777, 695] width 135 height 17
click at [849, 687] on button "Workshop" at bounding box center [856, 693] width 13 height 13
click at [1152, 560] on div at bounding box center [784, 376] width 1568 height 751
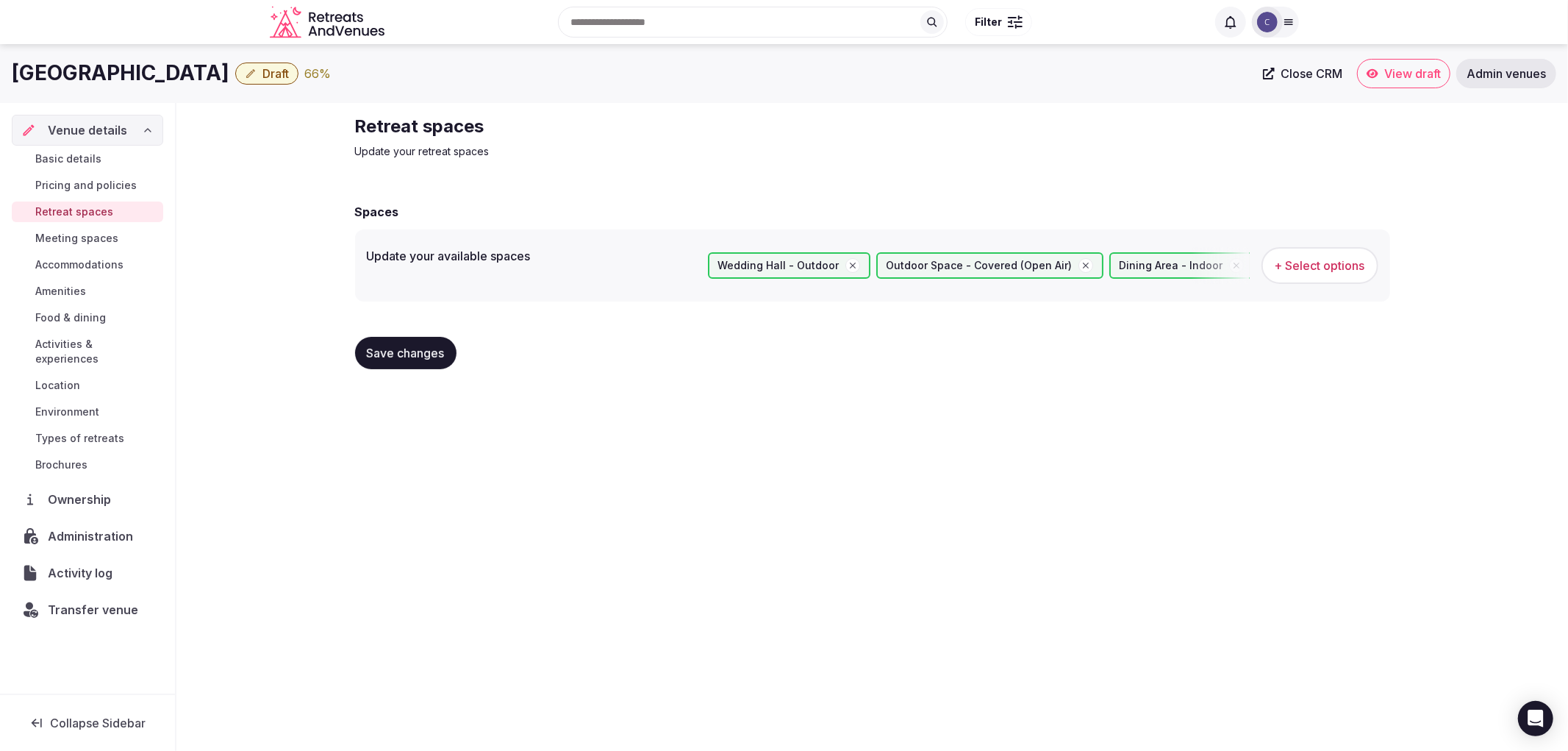
click at [437, 353] on span "Save changes" at bounding box center [405, 353] width 78 height 15
click at [391, 361] on button "Save changes" at bounding box center [406, 353] width 101 height 32
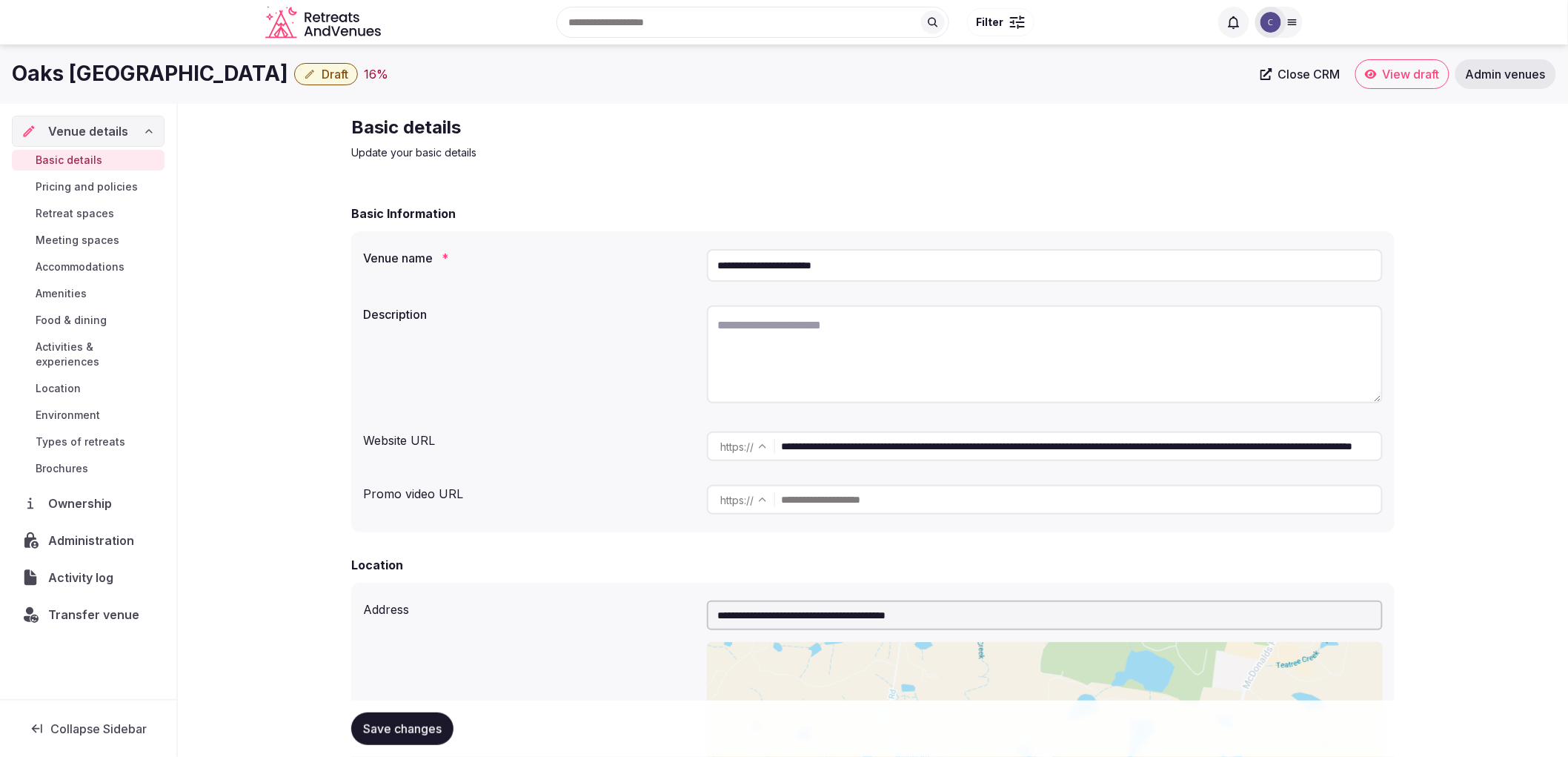
click at [854, 271] on input "**********" at bounding box center [1044, 265] width 676 height 33
click at [856, 270] on input "**********" at bounding box center [1044, 265] width 676 height 33
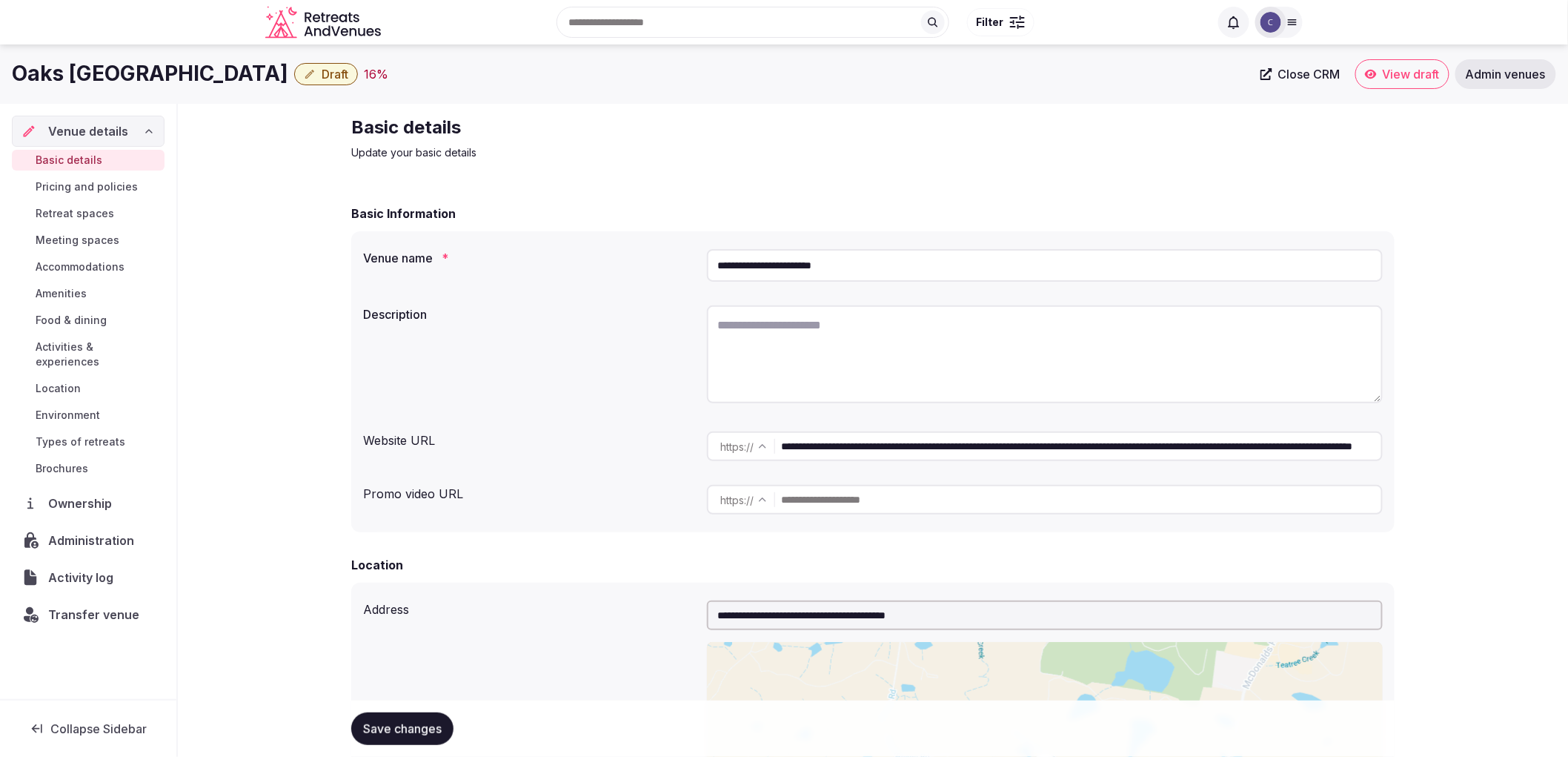
click at [880, 413] on div "**********" at bounding box center [873, 382] width 1044 height 301
click at [889, 351] on textarea at bounding box center [1044, 354] width 676 height 98
paste textarea "**********"
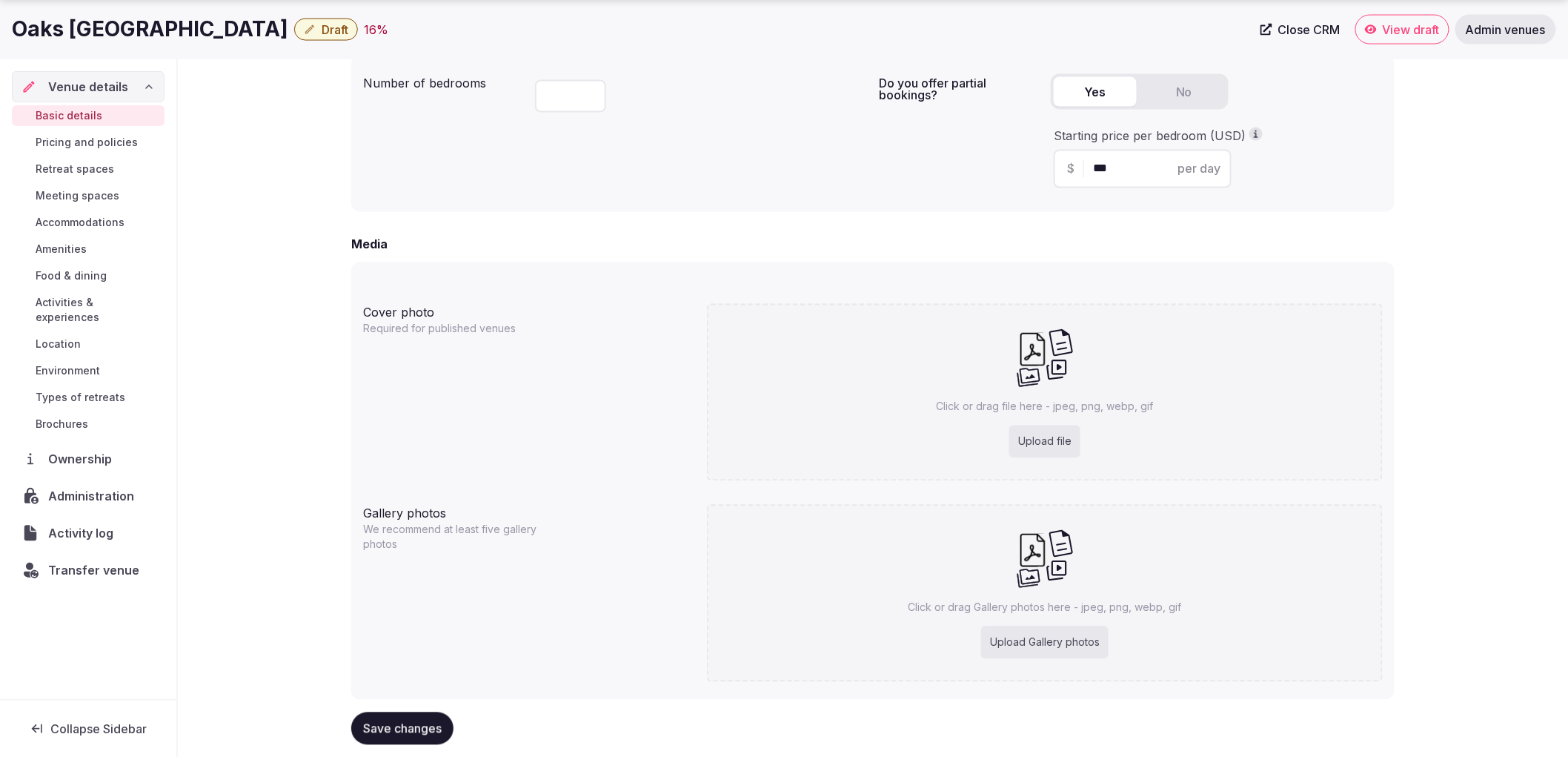
scroll to position [1048, 0]
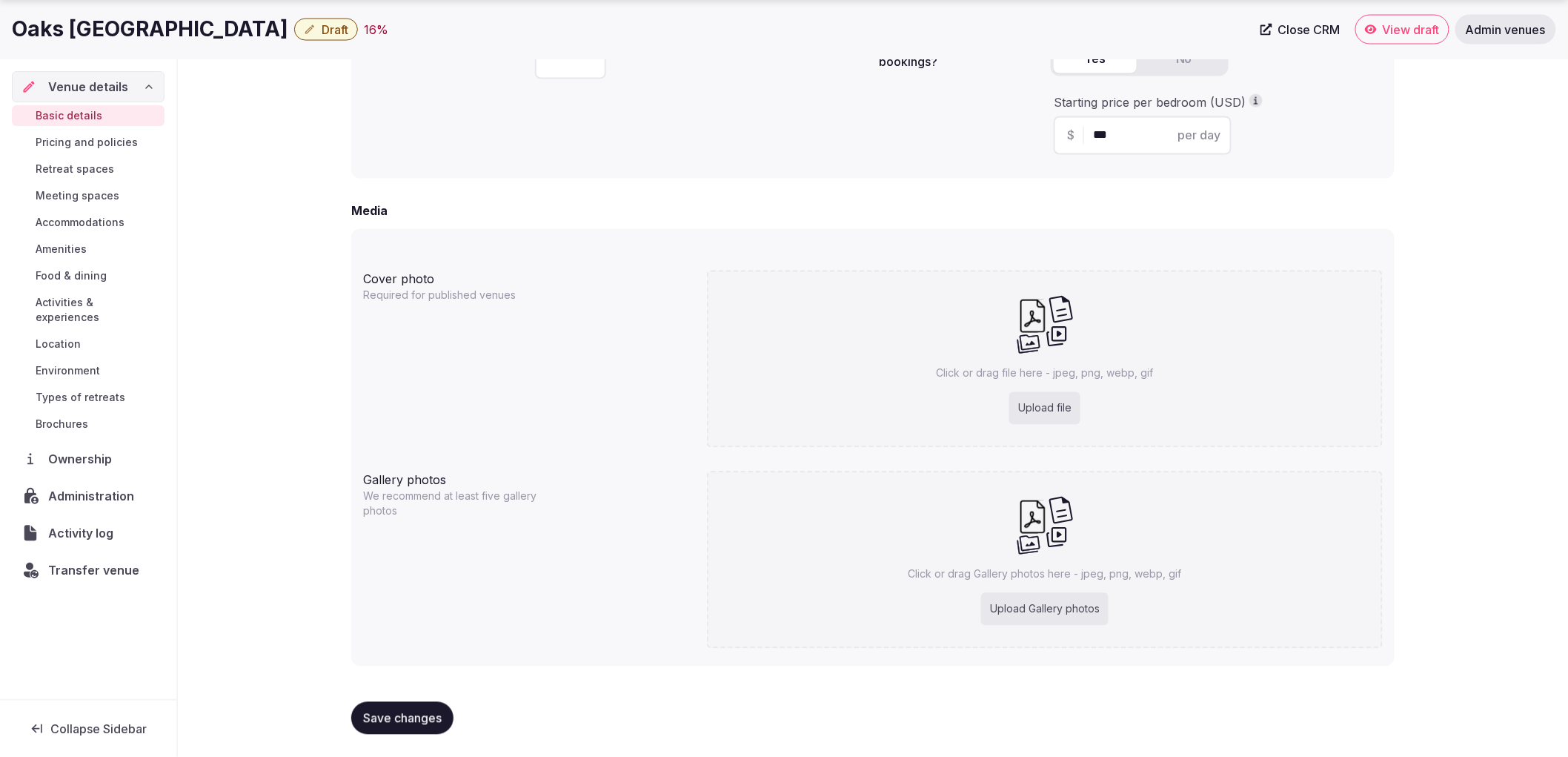
type textarea "**********"
click at [421, 711] on span "Save changes" at bounding box center [402, 718] width 78 height 15
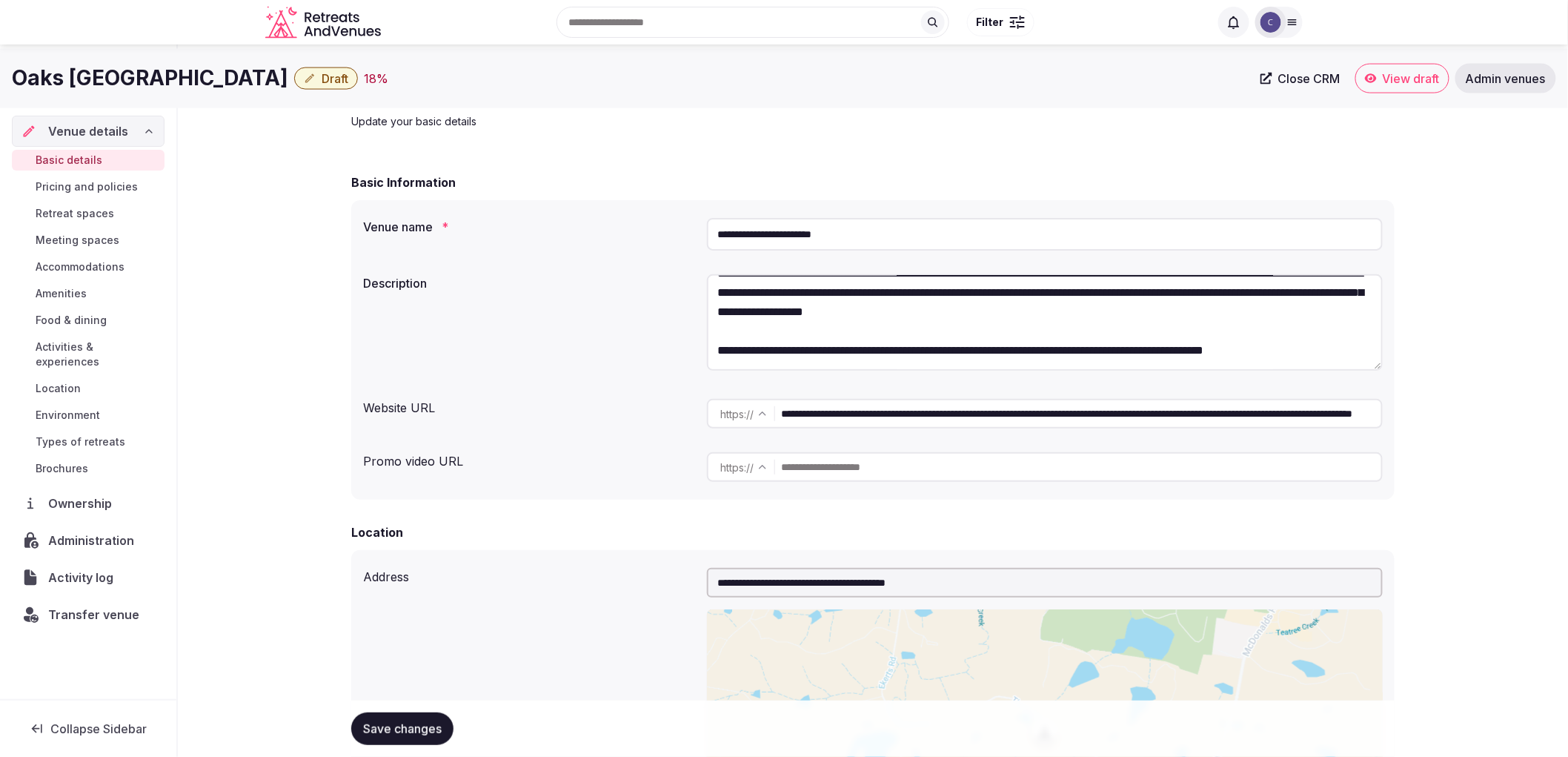
scroll to position [0, 0]
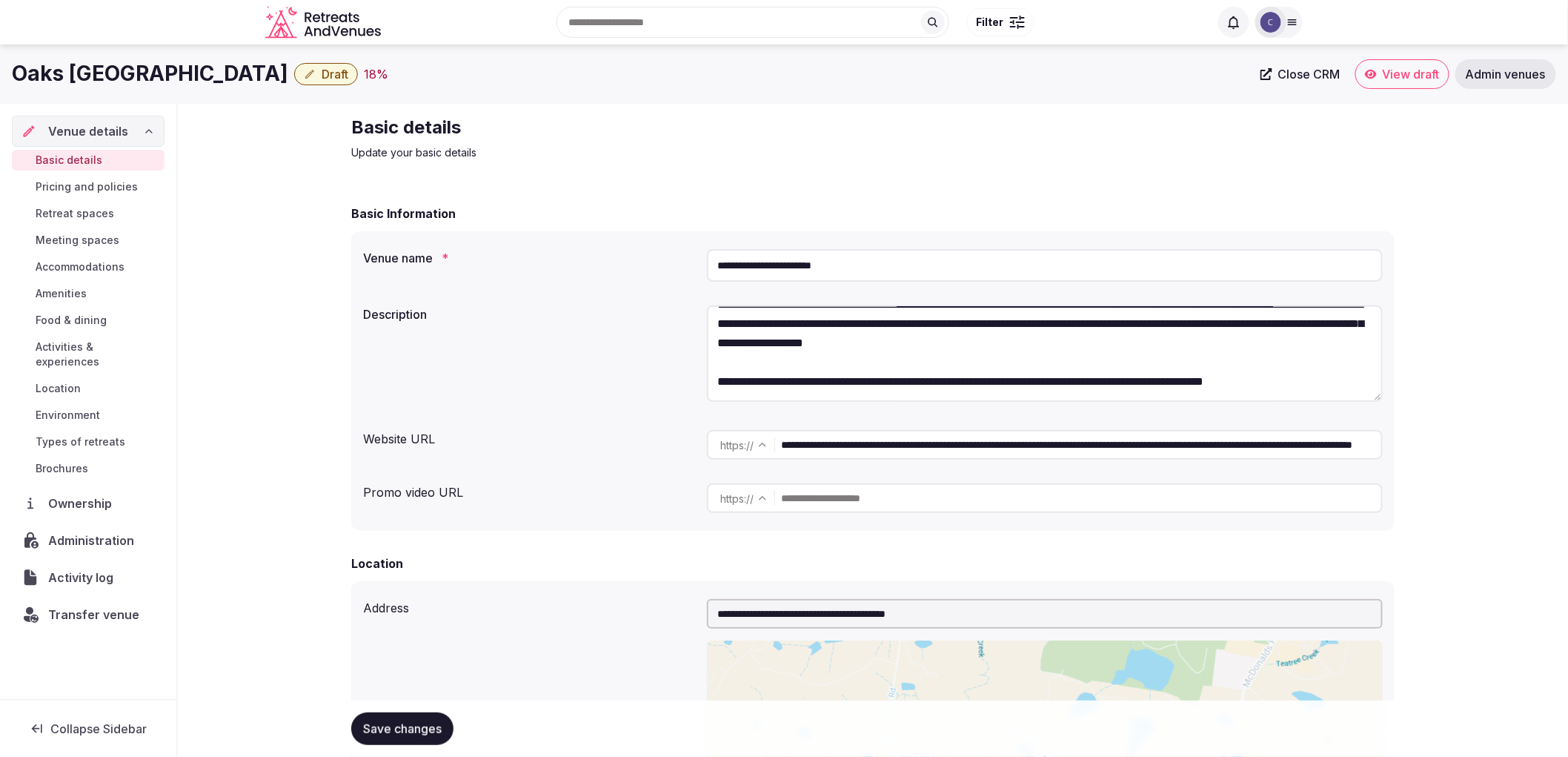
copy h1 "Oaks Cypress Lakes Resort"
drag, startPoint x: 6, startPoint y: 70, endPoint x: 288, endPoint y: 71, distance: 282.0
click at [288, 71] on div "Oaks Cypress Lakes Resort Draft 18 % Close CRM View draft Admin venues" at bounding box center [784, 74] width 1568 height 30
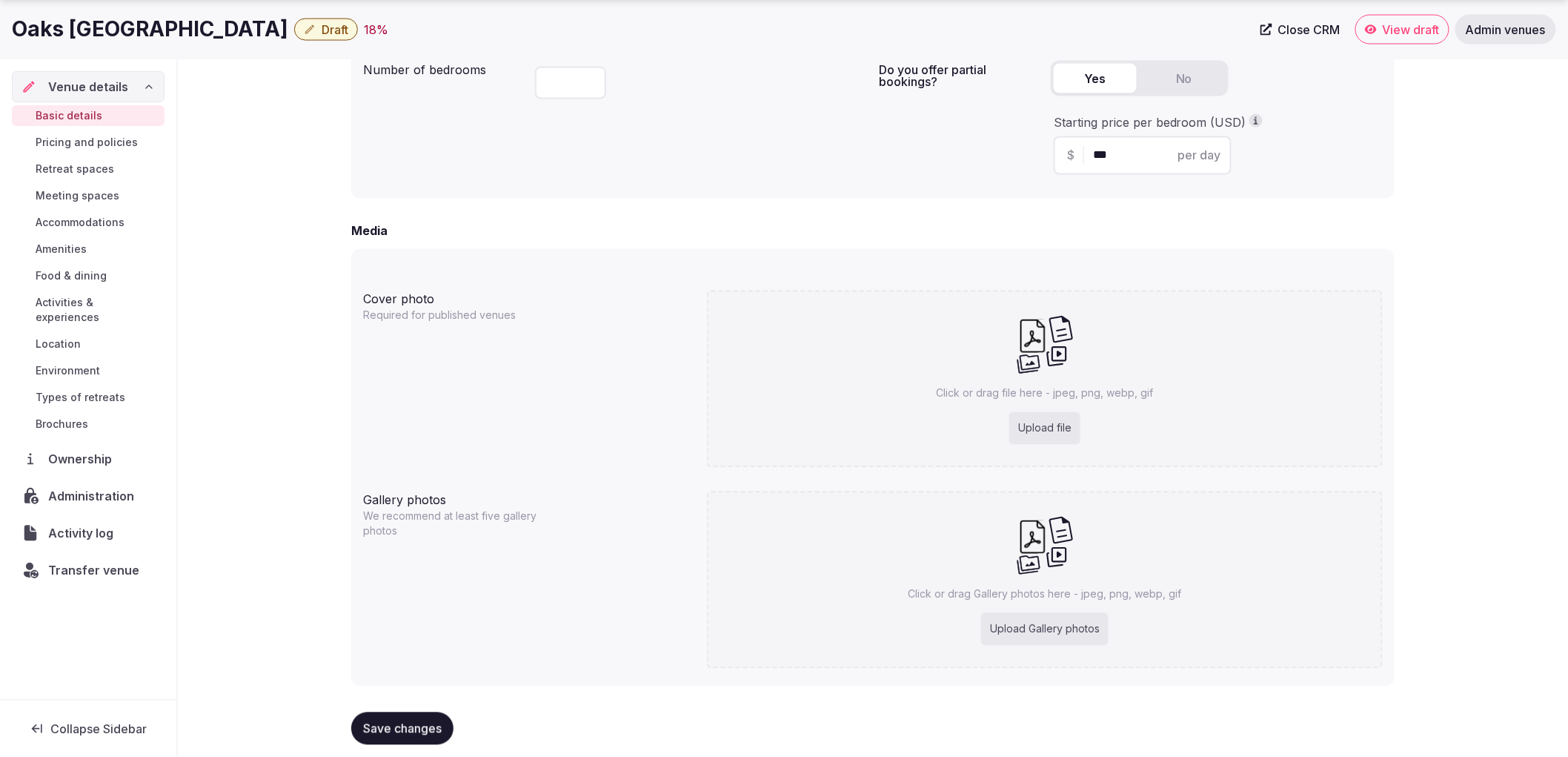
scroll to position [1048, 0]
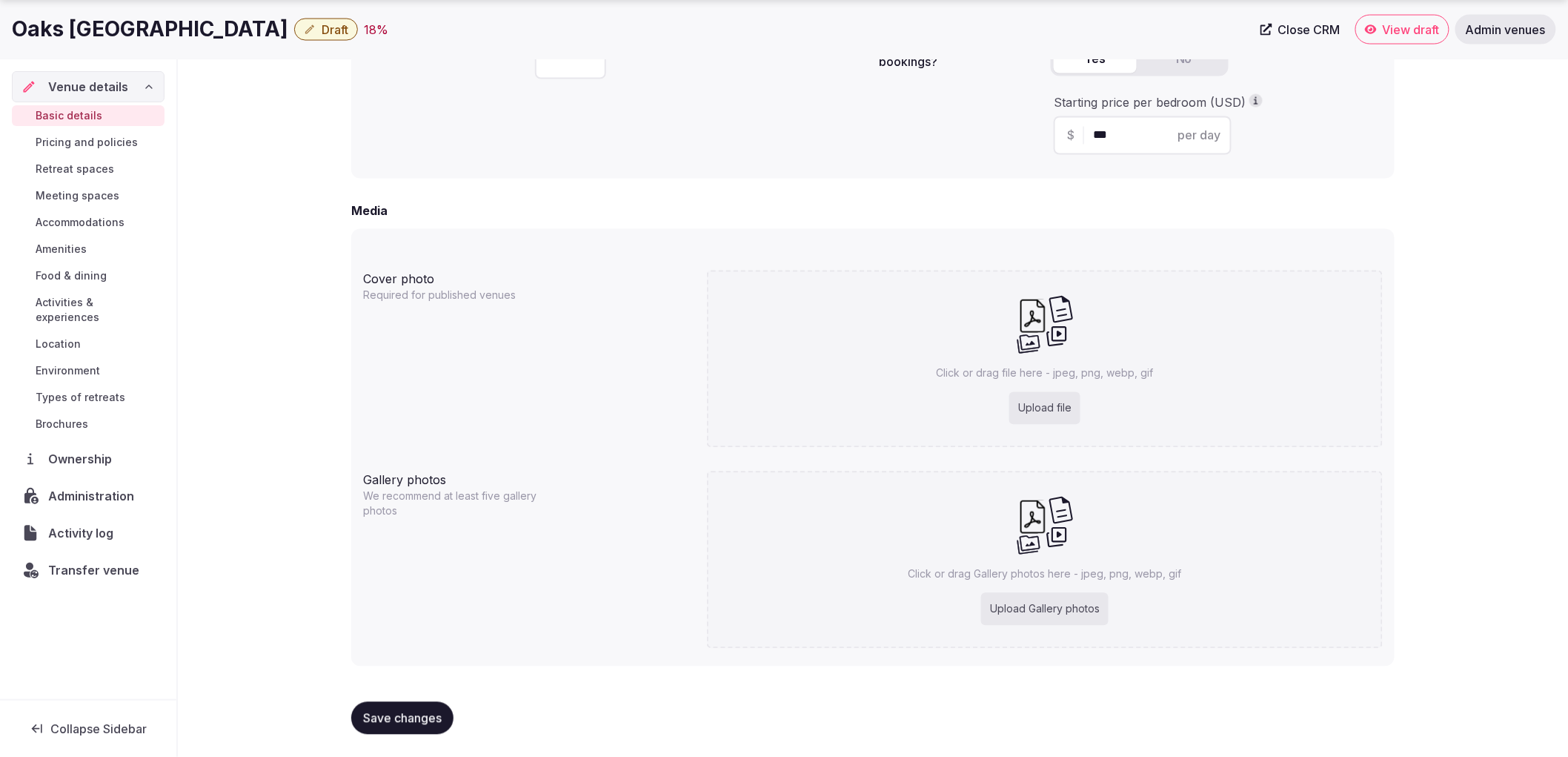
click at [1011, 409] on div "Upload file" at bounding box center [1044, 408] width 71 height 33
type input "**********"
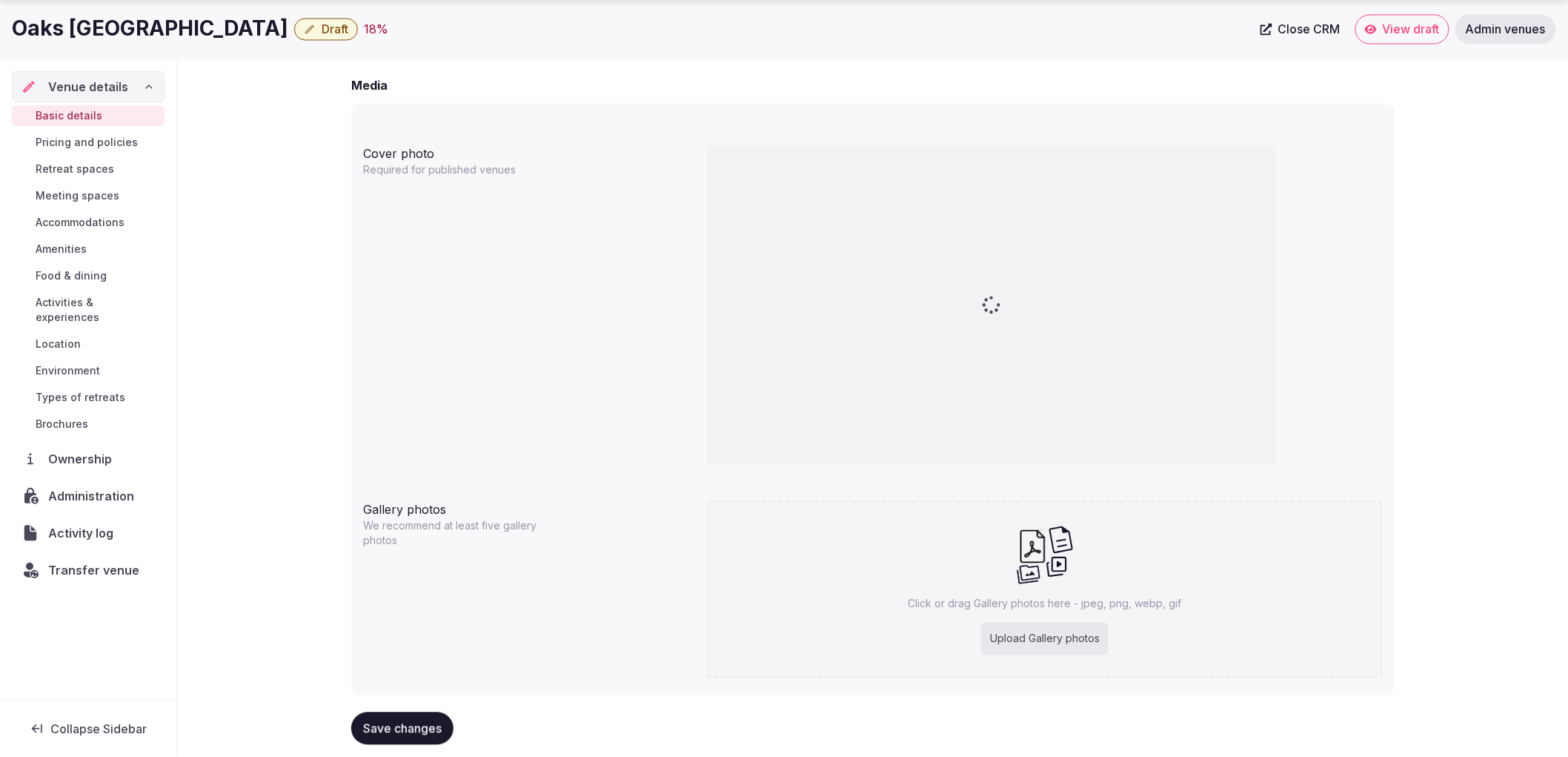
scroll to position [1203, 0]
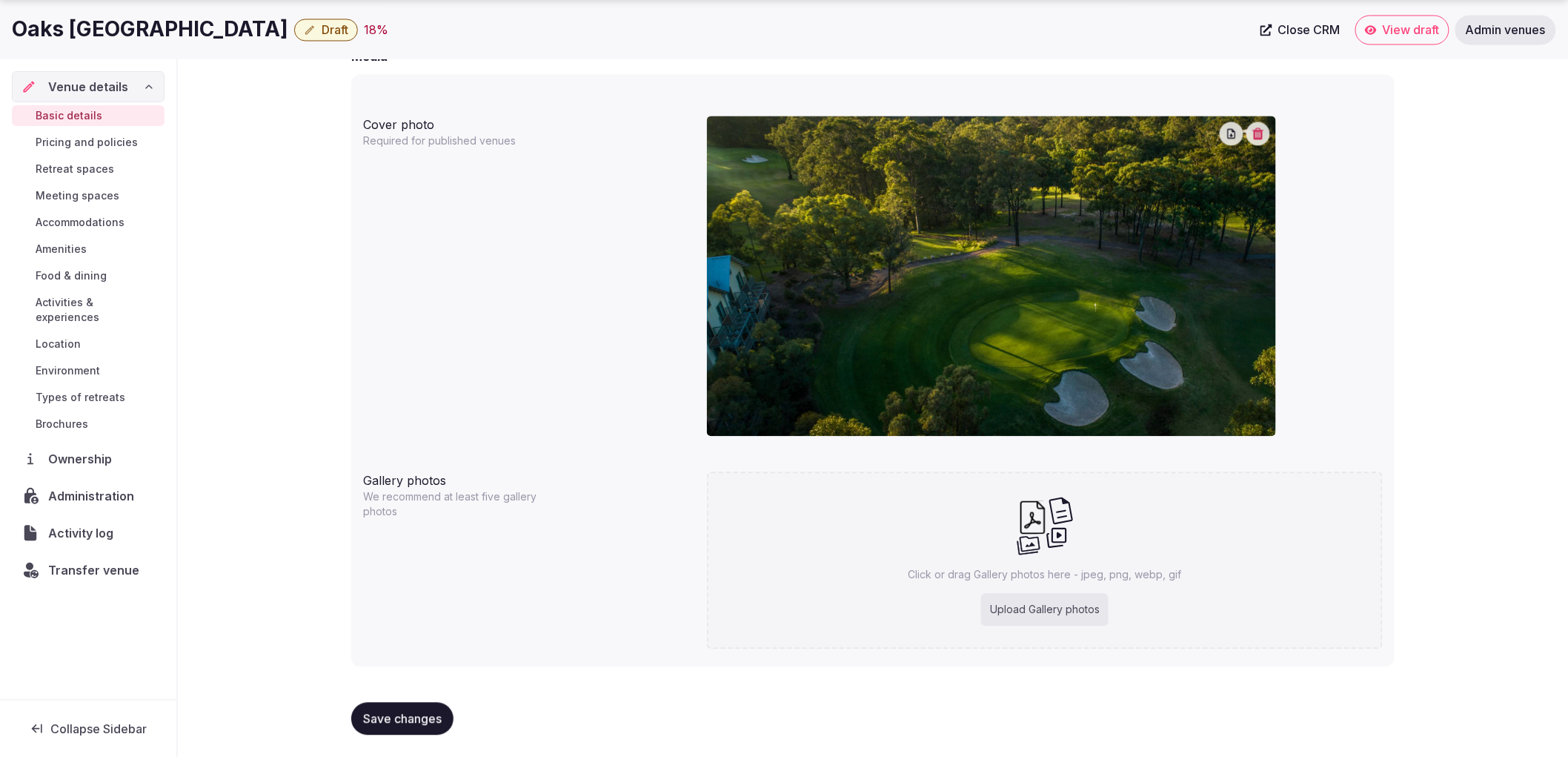
click at [425, 722] on span "Save changes" at bounding box center [402, 718] width 78 height 15
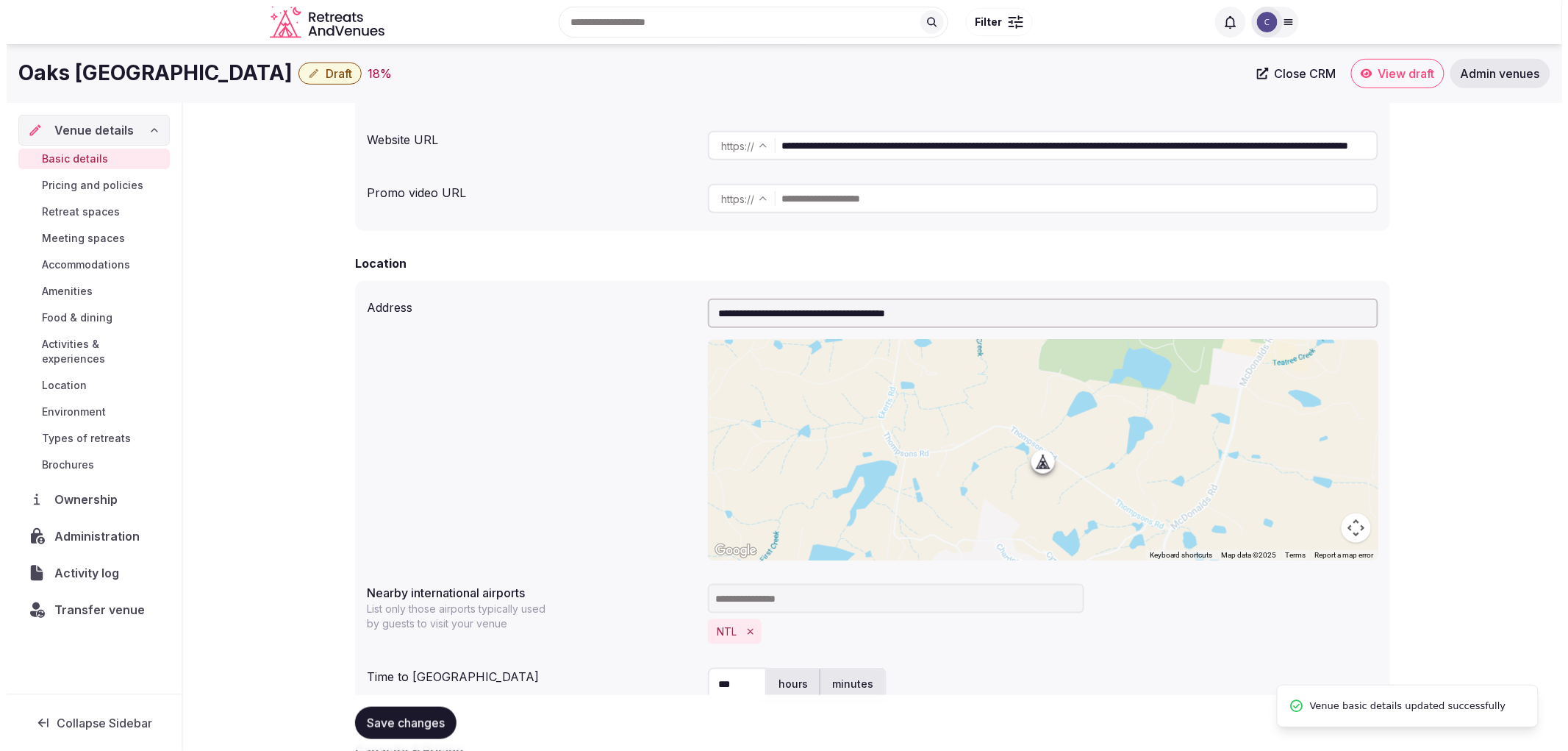
scroll to position [0, 0]
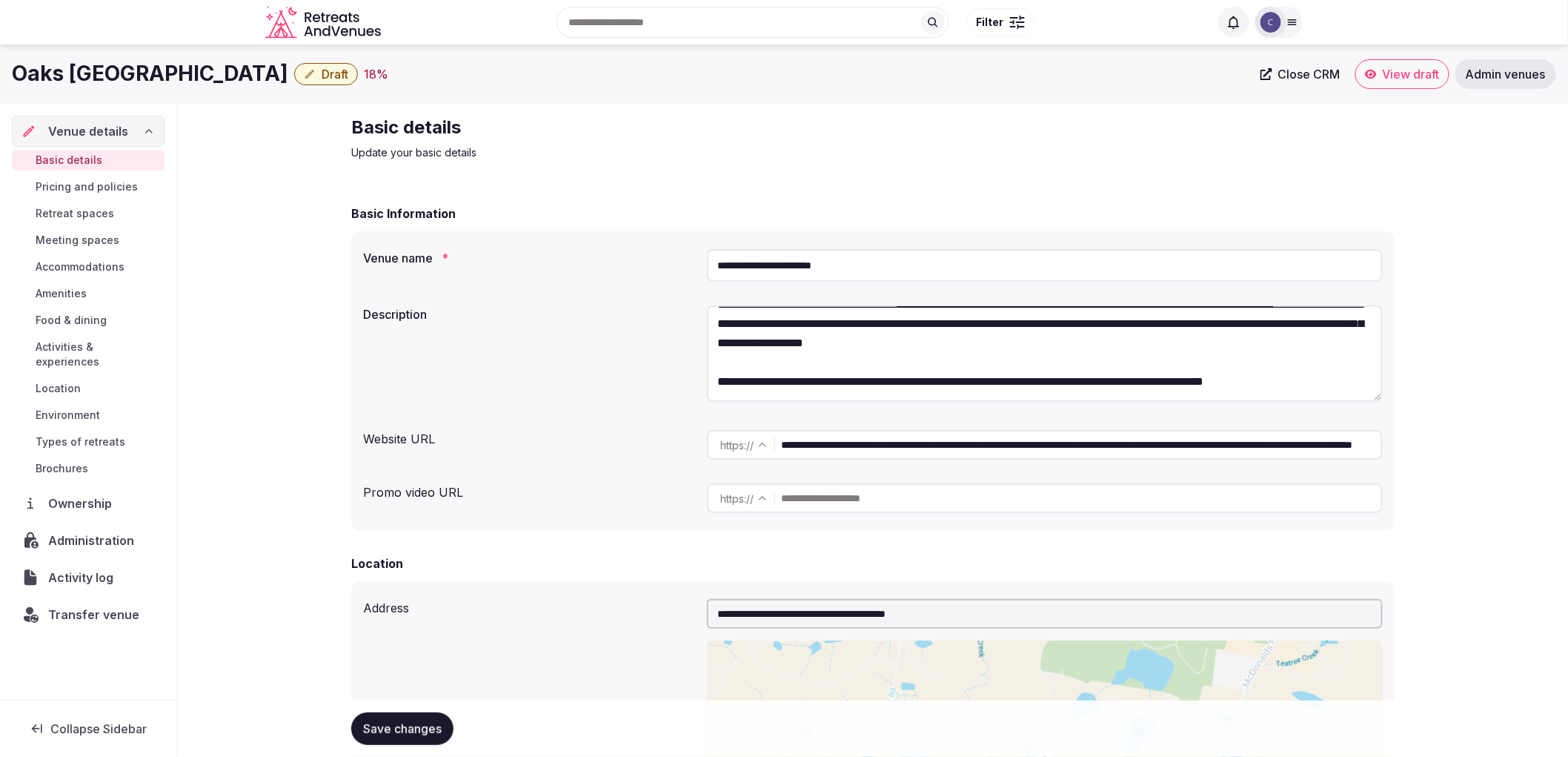
click at [106, 262] on span "Accommodations" at bounding box center [79, 267] width 89 height 15
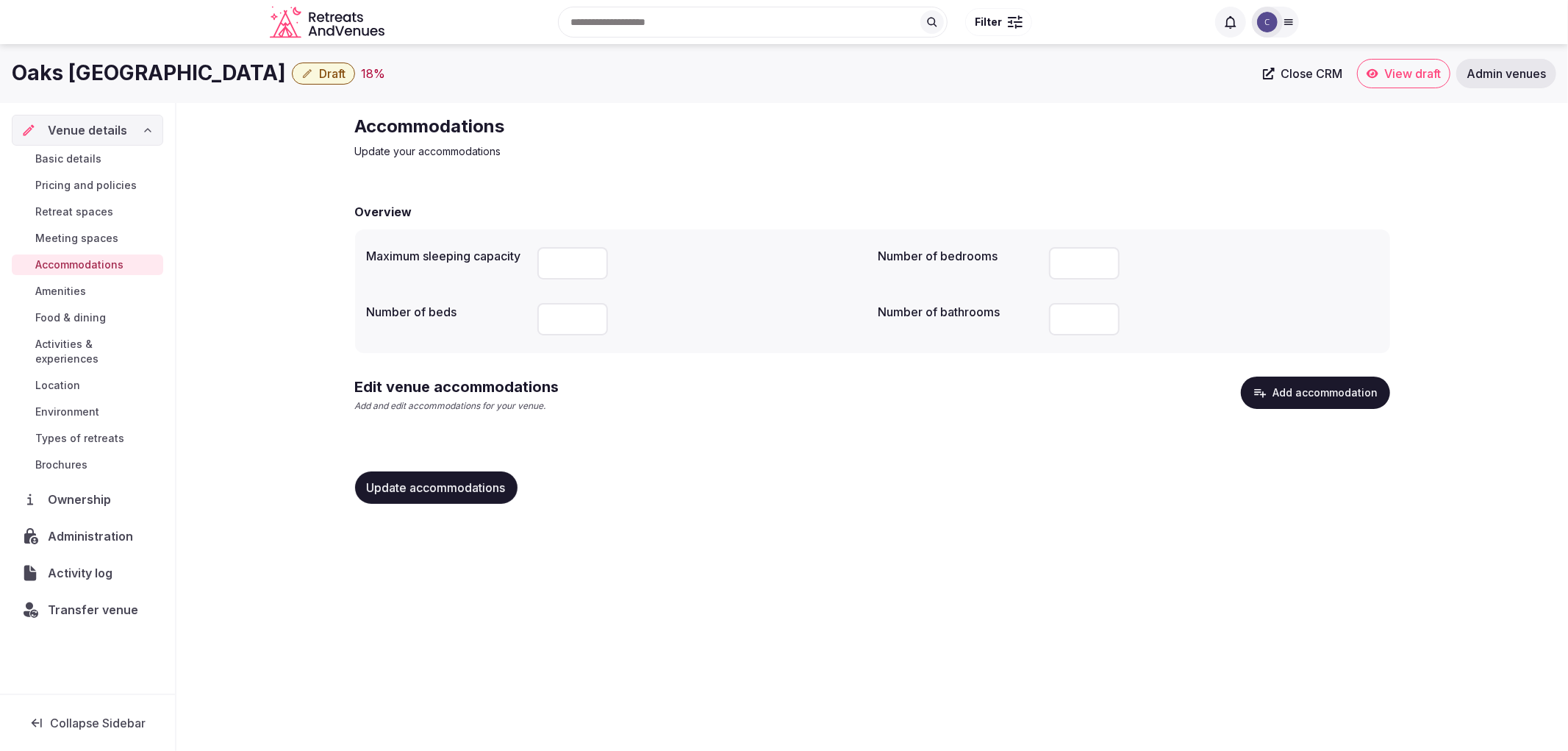
click at [1309, 393] on button "Add accommodation" at bounding box center [1315, 392] width 149 height 32
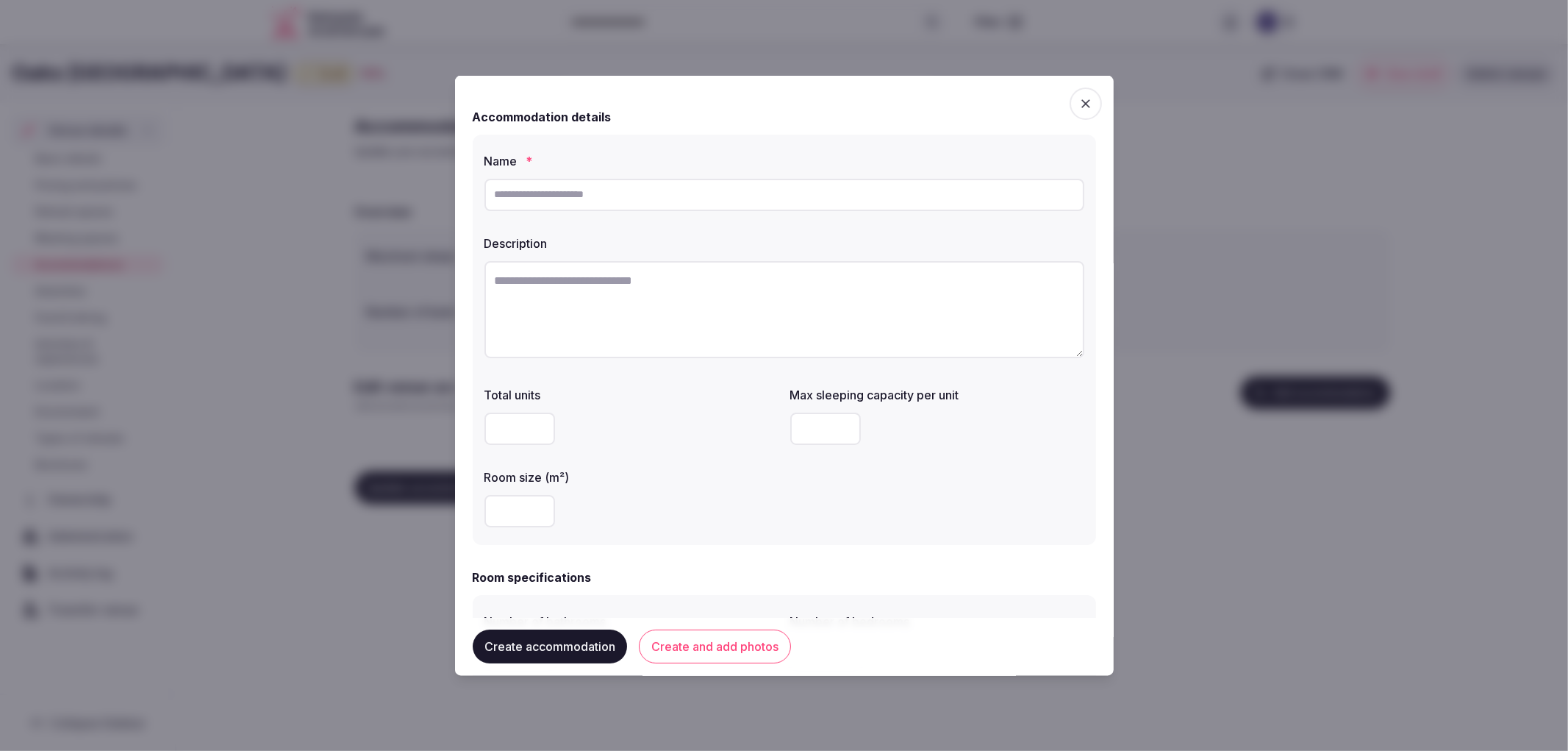
click at [563, 168] on div "Name *" at bounding box center [784, 181] width 600 height 71
click at [560, 175] on div at bounding box center [784, 194] width 600 height 45
click at [557, 184] on input "text" at bounding box center [784, 194] width 600 height 32
paste input "**********"
type input "**********"
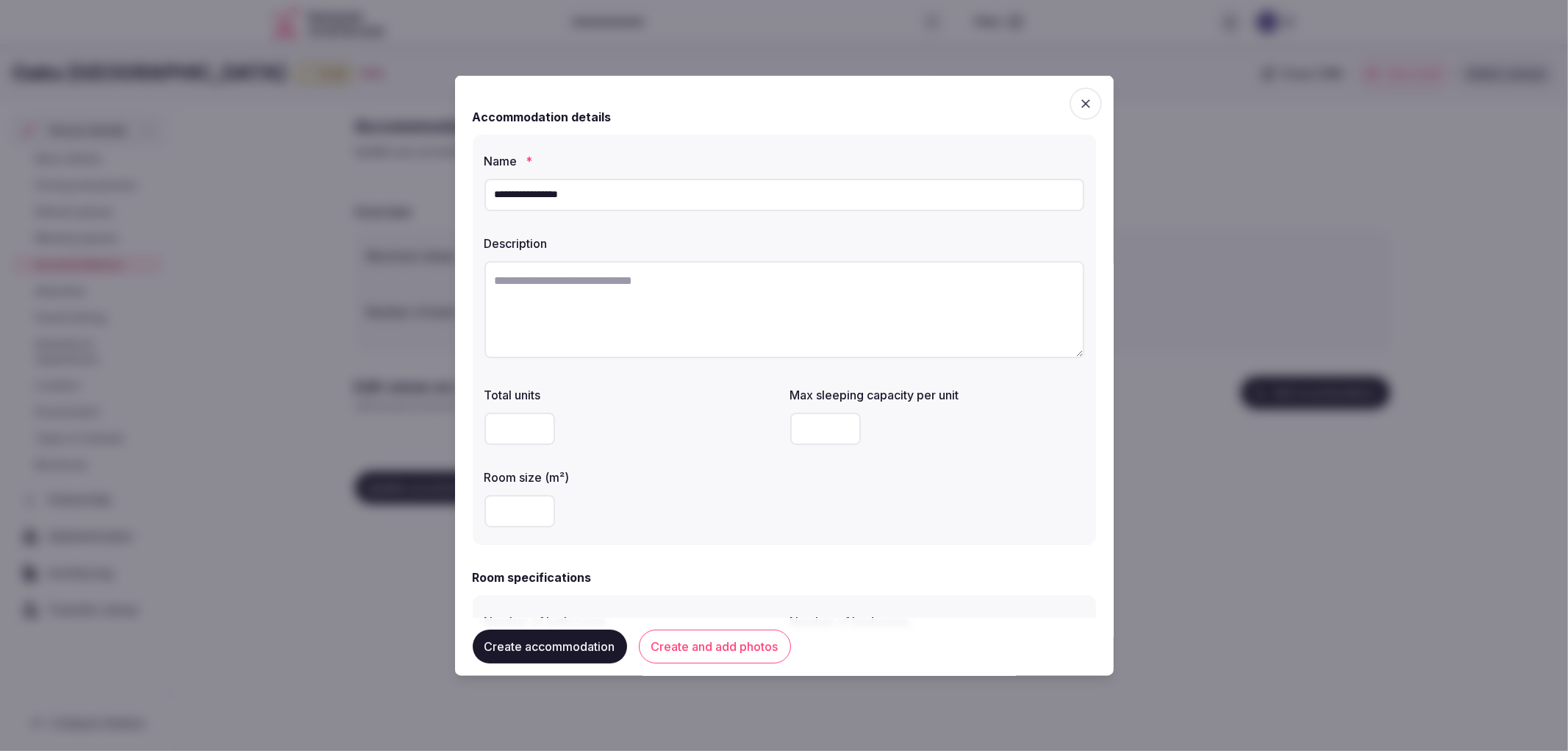
click at [784, 283] on textarea at bounding box center [784, 308] width 600 height 97
paste textarea "**********"
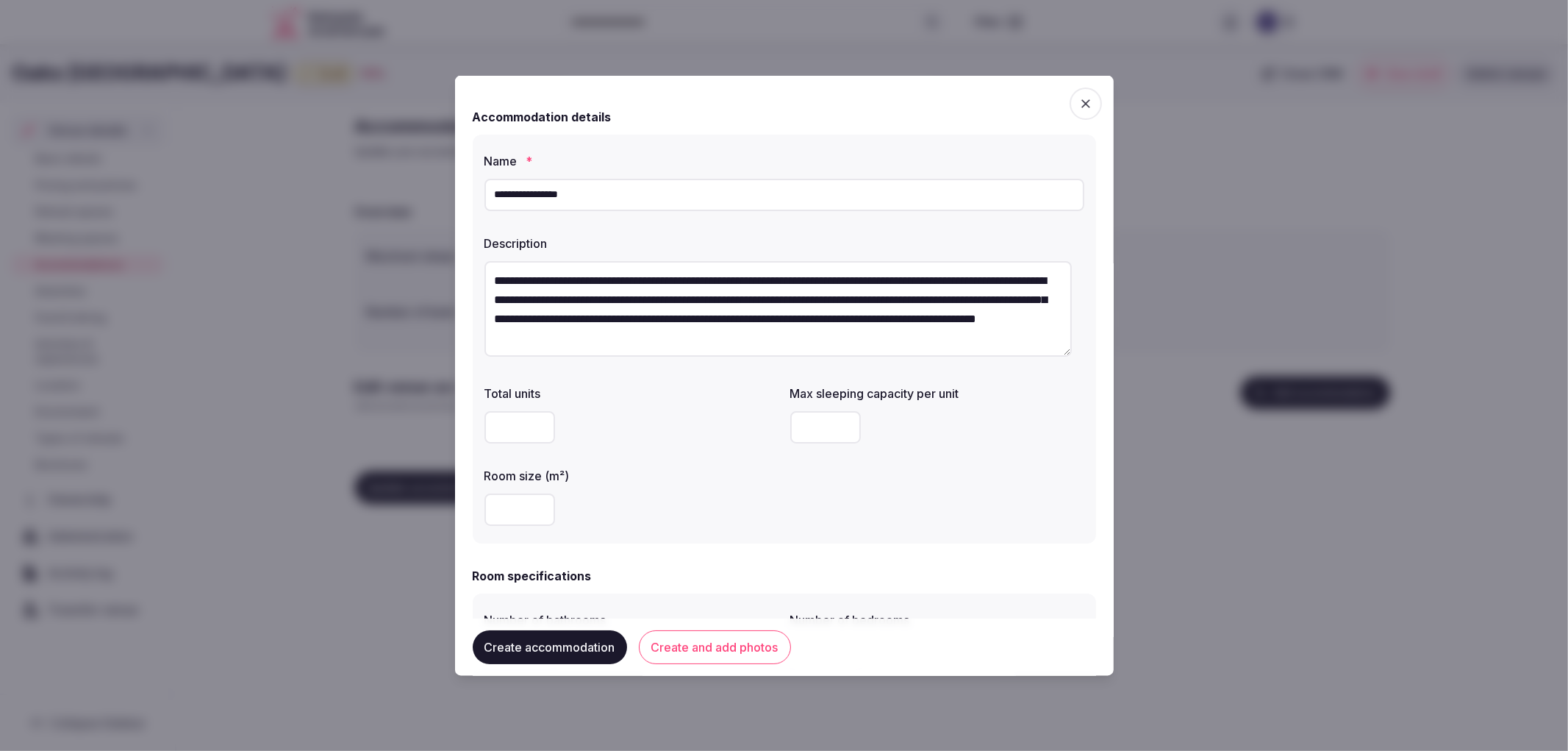
type textarea "**********"
click at [790, 423] on input "number" at bounding box center [825, 426] width 71 height 32
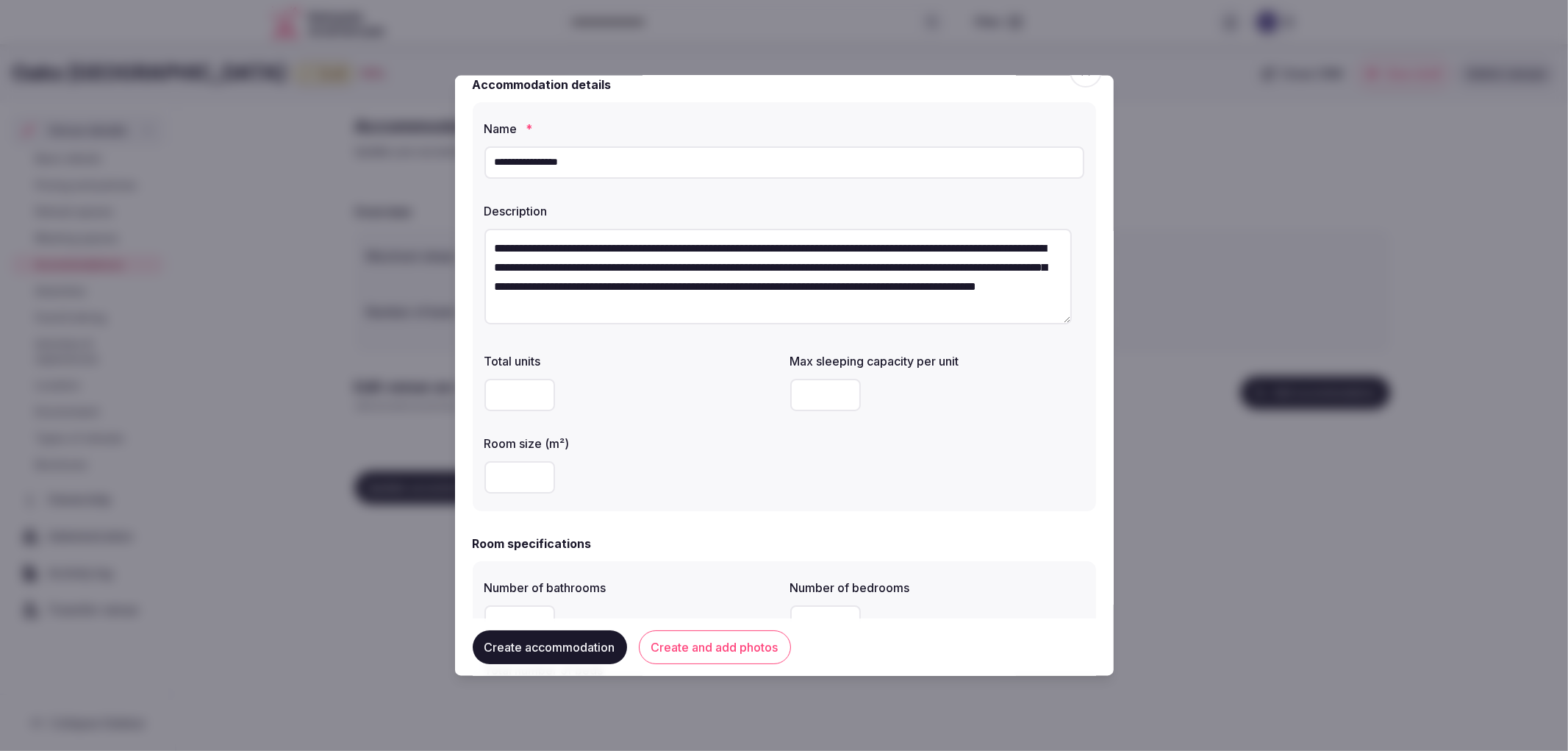
scroll to position [245, 0]
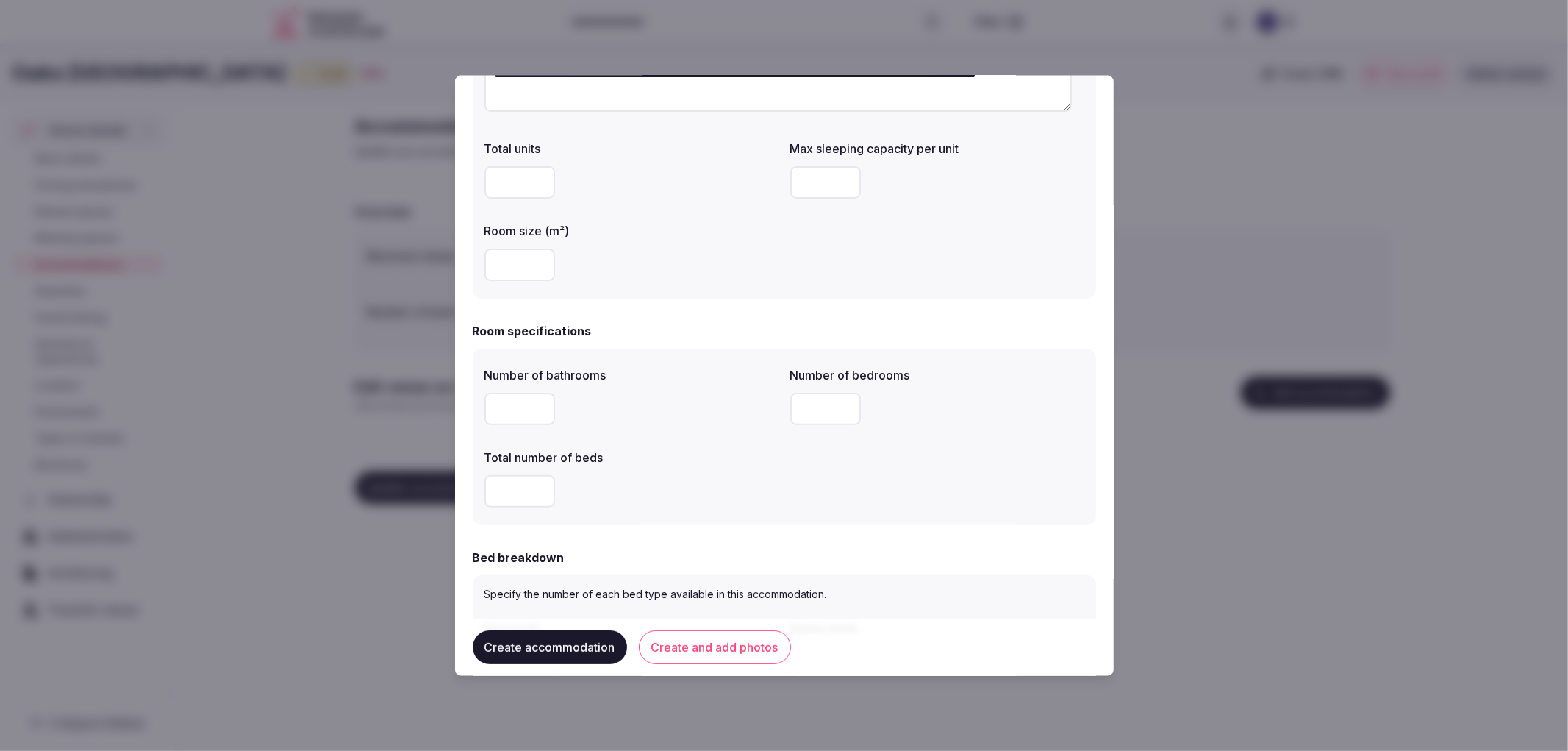
type input "*"
click at [508, 397] on input "number" at bounding box center [519, 408] width 71 height 32
type input "*"
click at [824, 407] on input "number" at bounding box center [825, 408] width 71 height 32
type input "*"
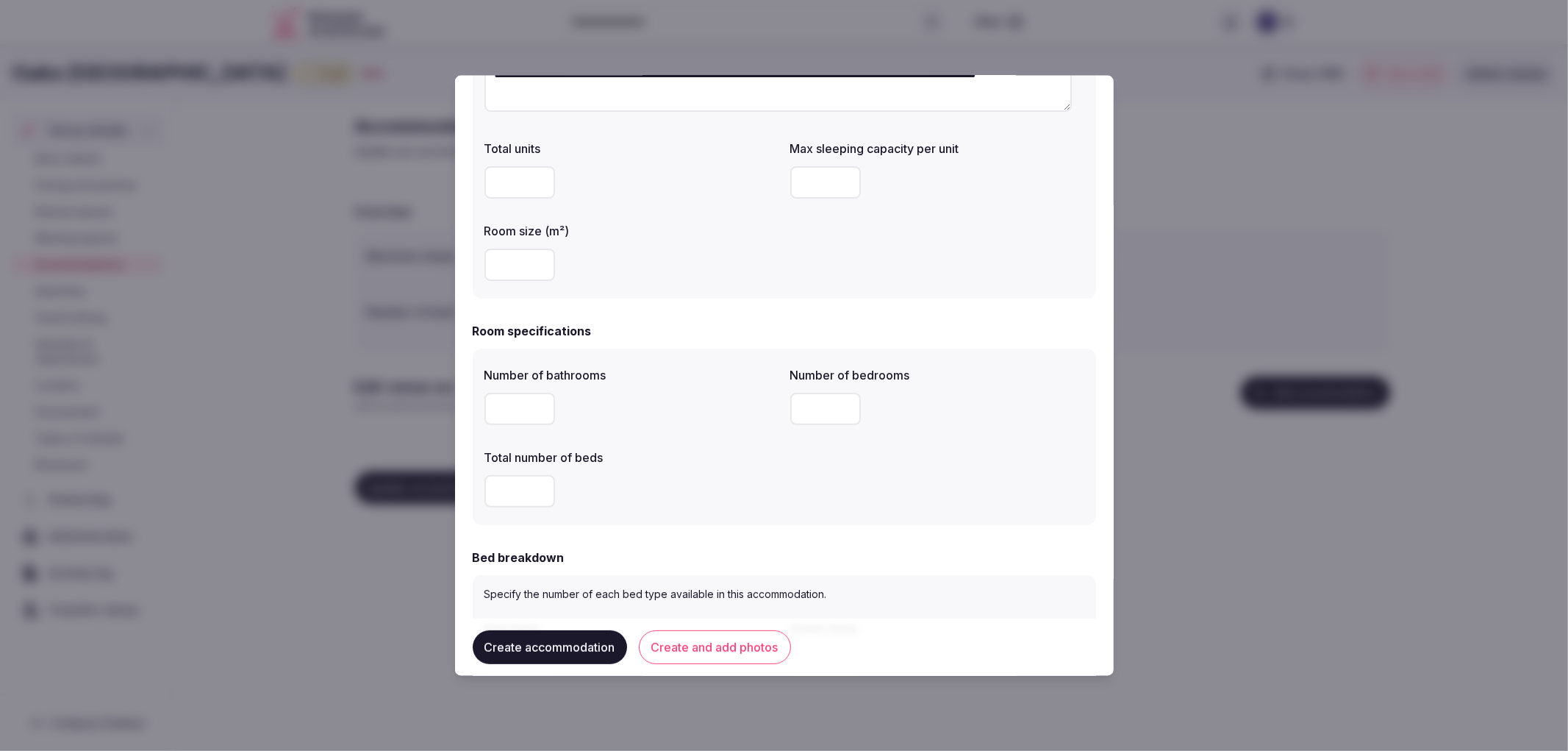
click at [534, 486] on input "*" at bounding box center [519, 490] width 71 height 32
click at [539, 481] on input "*" at bounding box center [519, 490] width 71 height 32
click at [538, 486] on input "*" at bounding box center [519, 490] width 71 height 32
type input "*"
click at [545, 496] on input "*" at bounding box center [519, 490] width 71 height 32
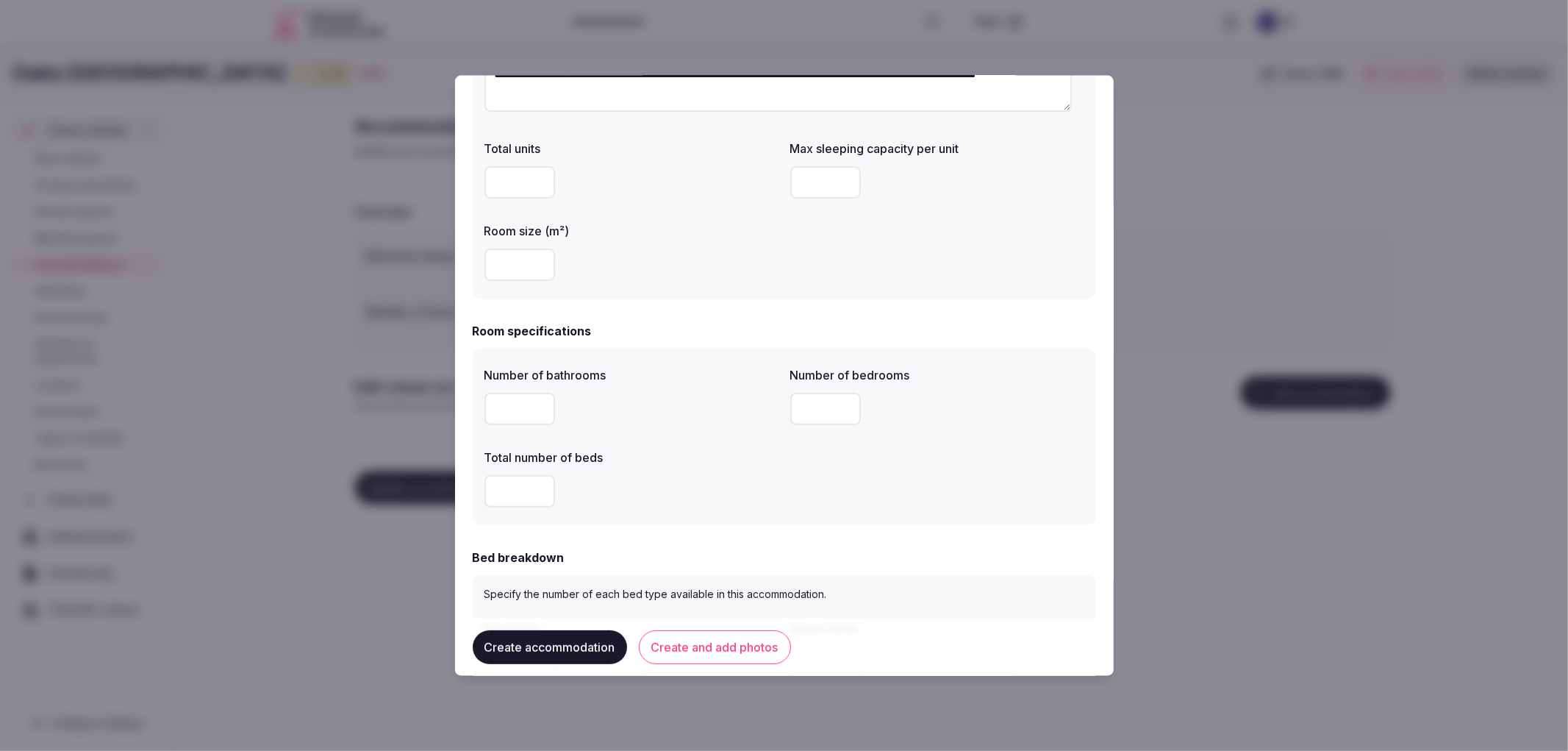
click at [533, 491] on input "number" at bounding box center [519, 490] width 71 height 32
click at [534, 482] on input "number" at bounding box center [519, 490] width 71 height 32
type input "*"
click at [541, 487] on input "*" at bounding box center [519, 490] width 71 height 32
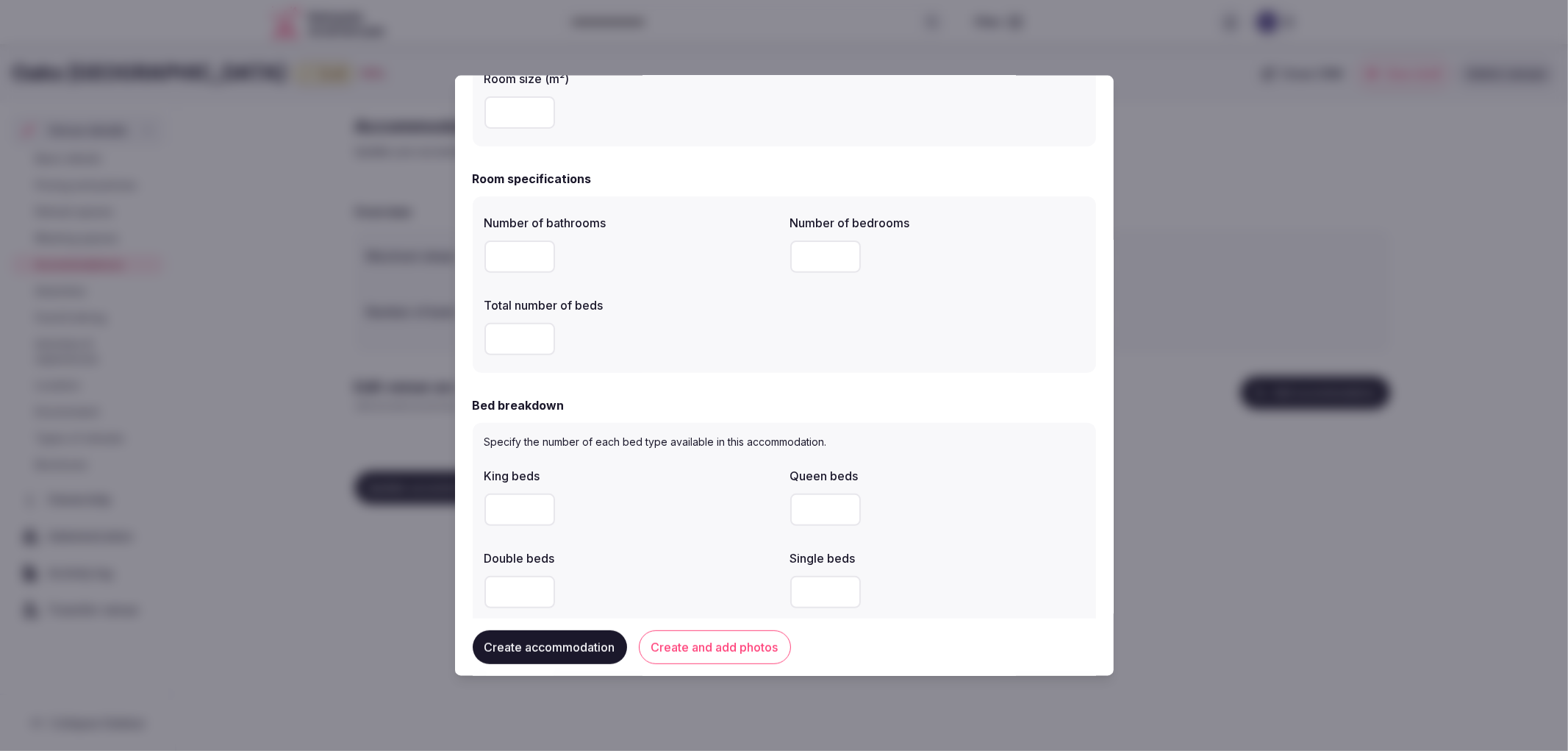
scroll to position [571, 0]
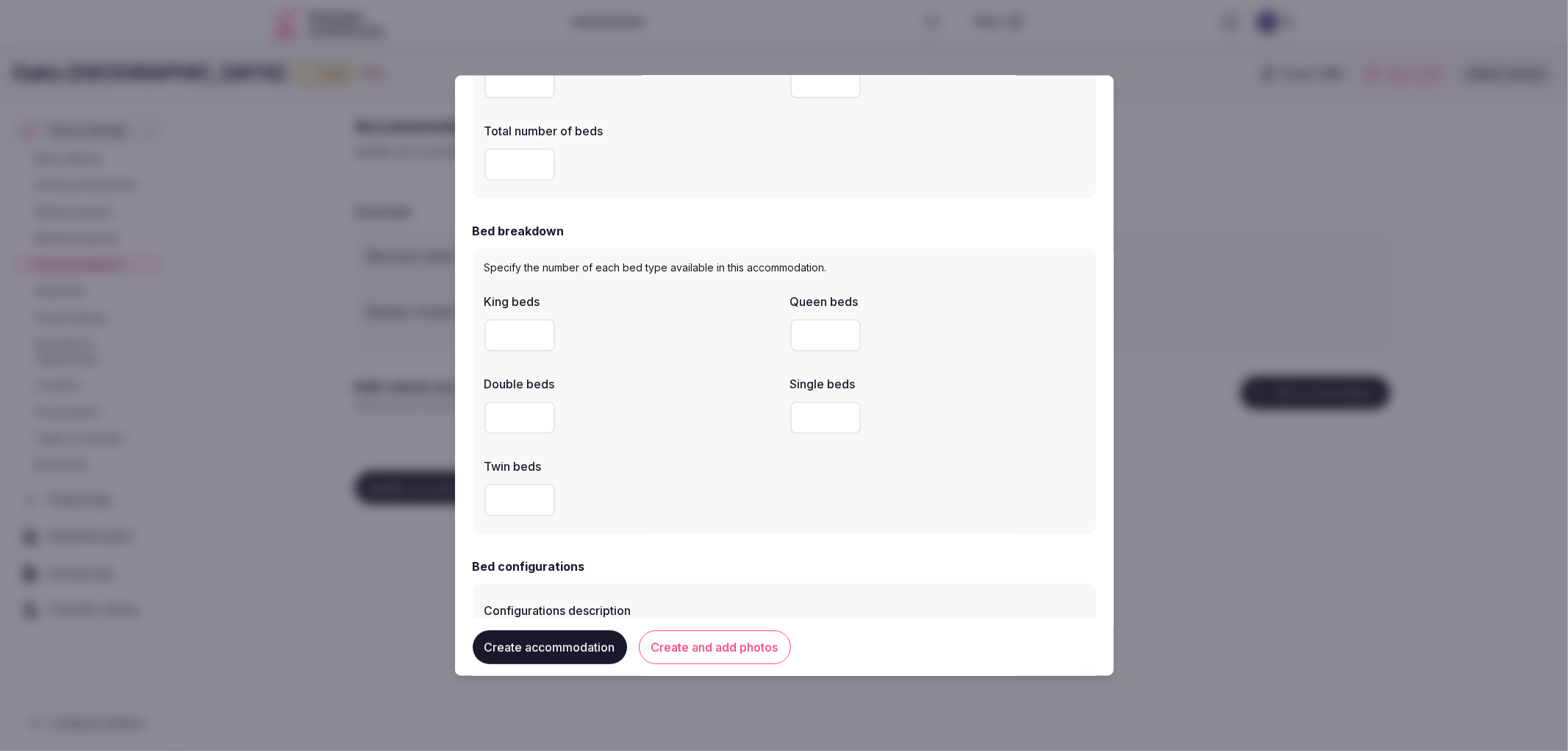
click at [519, 340] on input "number" at bounding box center [519, 334] width 71 height 32
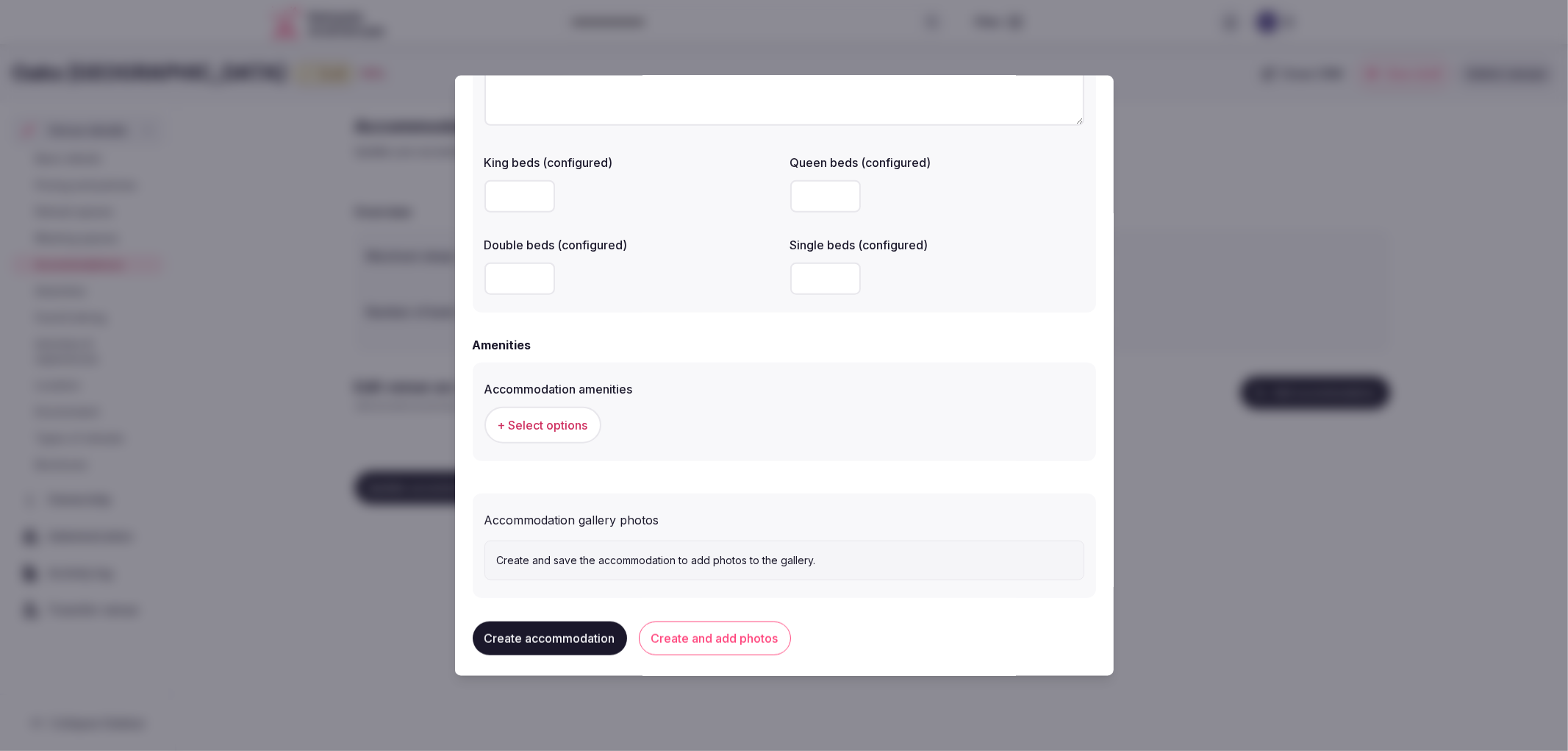
scroll to position [1175, 0]
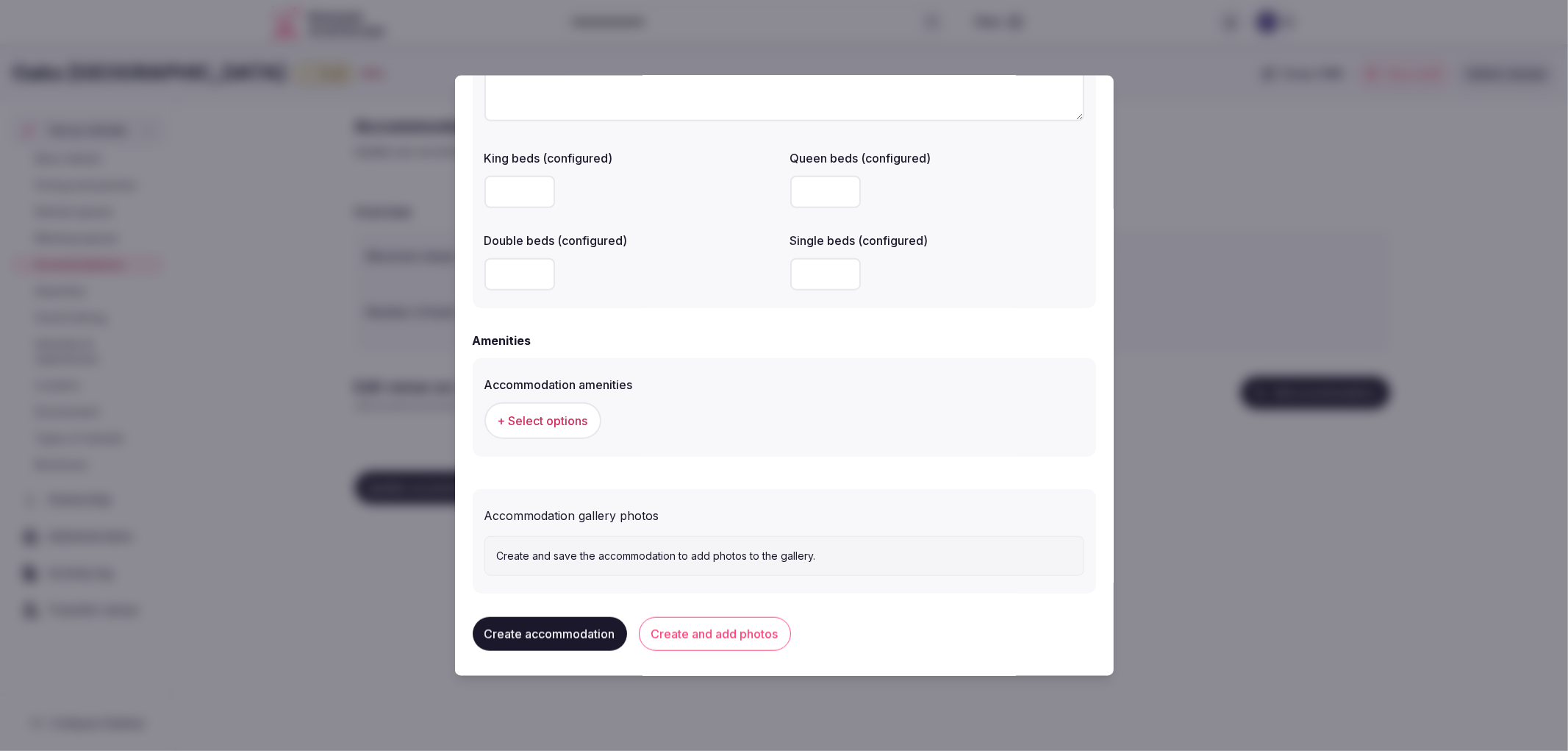
type input "*"
click at [560, 428] on button "+ Select options" at bounding box center [543, 420] width 117 height 37
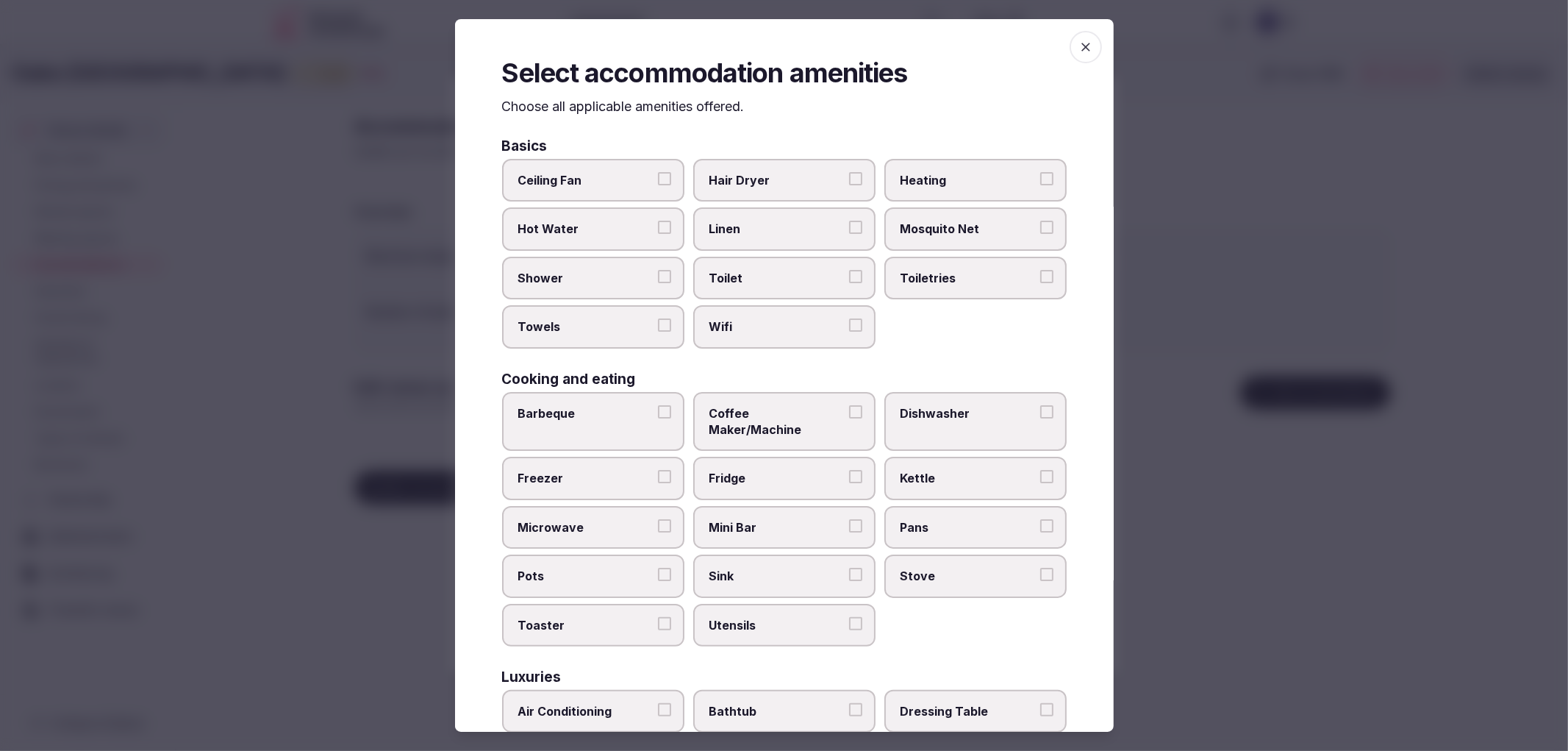
click at [610, 284] on label "Shower" at bounding box center [593, 278] width 182 height 43
click at [658, 283] on button "Shower" at bounding box center [664, 276] width 13 height 13
click at [642, 313] on label "Towels" at bounding box center [593, 326] width 182 height 43
click at [658, 319] on button "Towels" at bounding box center [664, 325] width 13 height 13
click at [777, 282] on span "Toilet" at bounding box center [777, 278] width 135 height 17
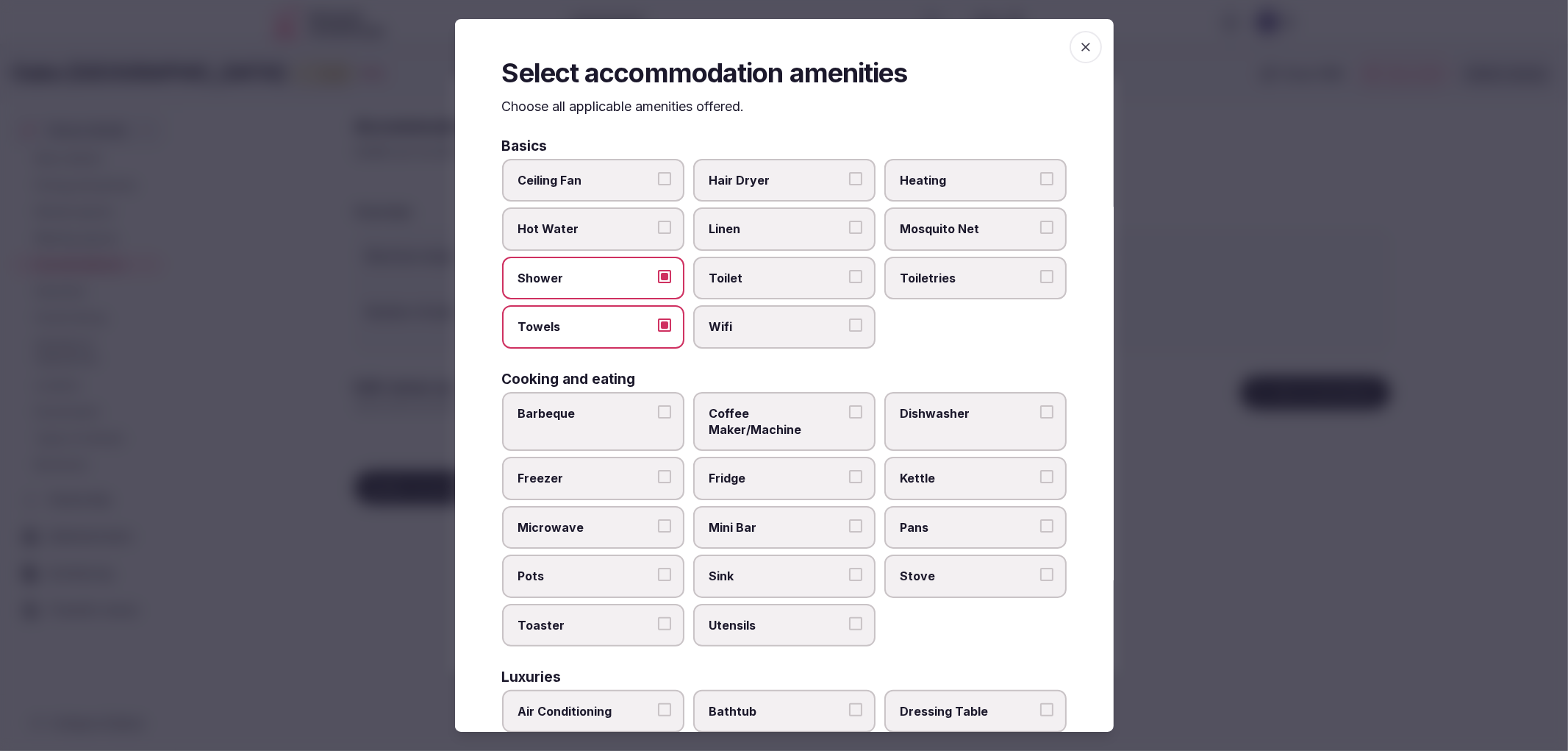
click at [849, 282] on button "Toilet" at bounding box center [856, 276] width 13 height 13
drag, startPoint x: 796, startPoint y: 310, endPoint x: 827, endPoint y: 297, distance: 33.6
click at [798, 310] on label "Wifi" at bounding box center [784, 326] width 182 height 43
click at [849, 319] on button "Wifi" at bounding box center [856, 325] width 13 height 13
click at [923, 281] on span "Toiletries" at bounding box center [968, 278] width 135 height 17
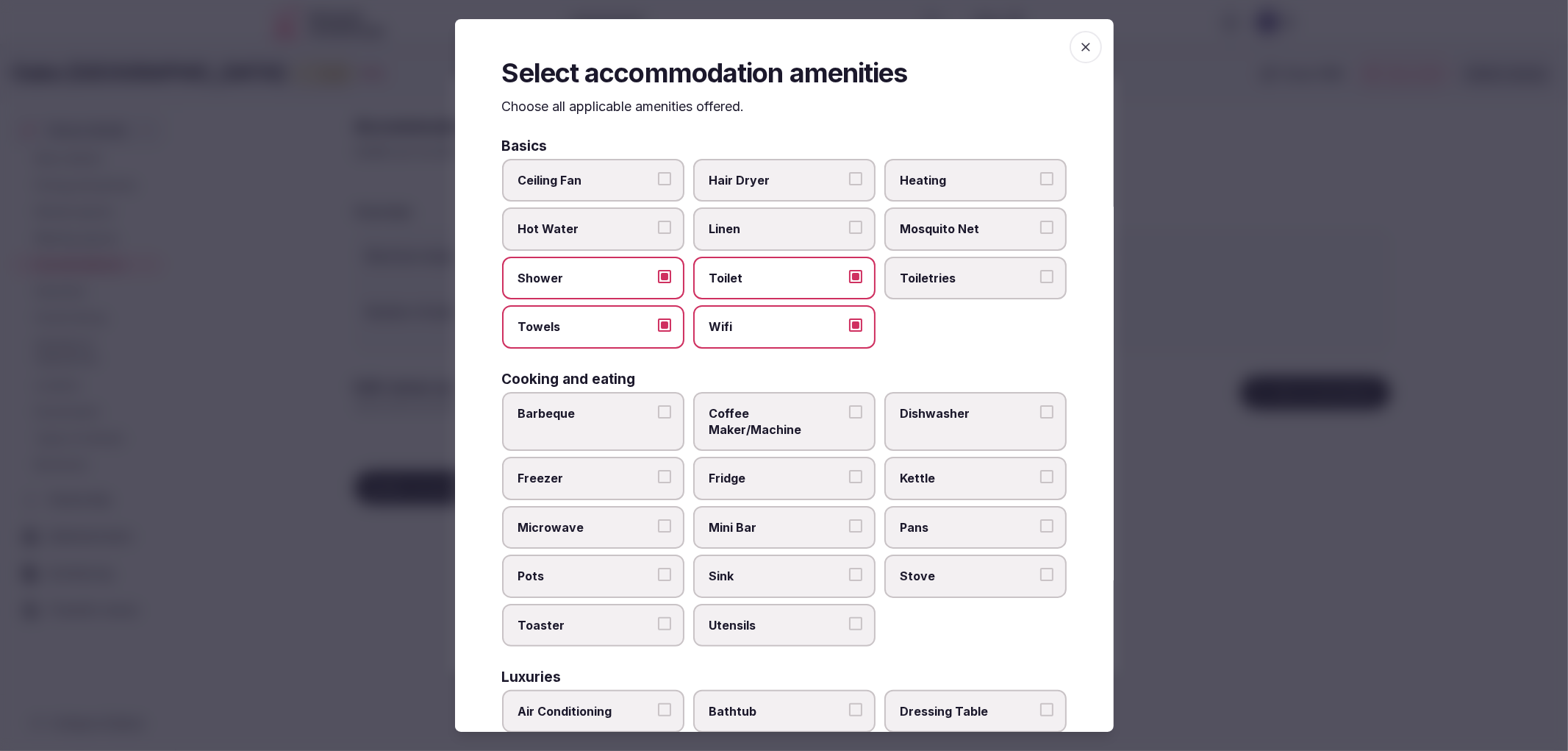
click at [1040, 281] on button "Toiletries" at bounding box center [1046, 276] width 13 height 13
click at [770, 144] on div "Basics" at bounding box center [784, 146] width 565 height 14
click at [772, 159] on label "Hair Dryer" at bounding box center [784, 180] width 182 height 43
click at [849, 172] on button "Hair Dryer" at bounding box center [856, 178] width 13 height 13
click at [798, 398] on label "Coffee Maker/Machine" at bounding box center [784, 422] width 182 height 59
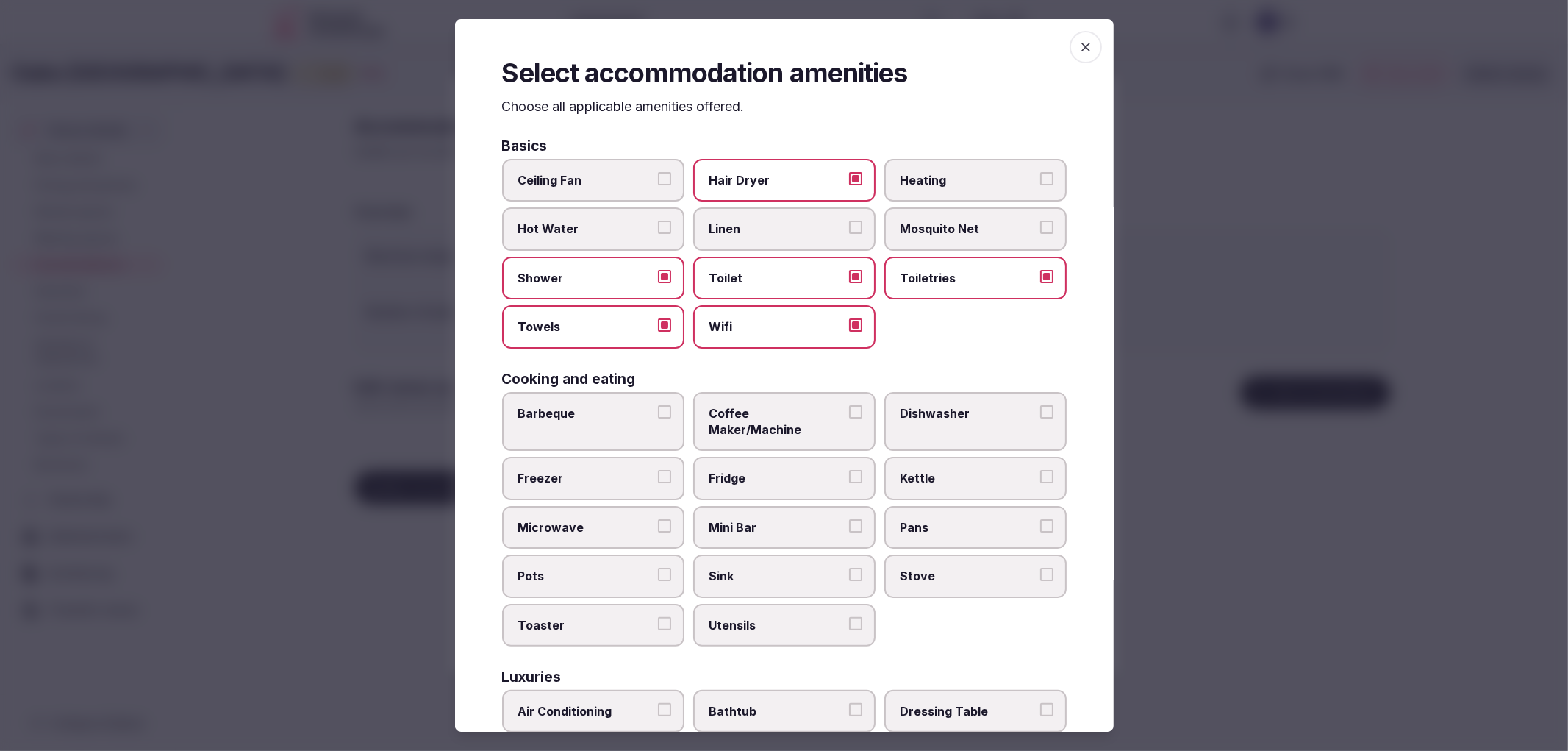
click at [849, 405] on button "Coffee Maker/Machine" at bounding box center [856, 411] width 13 height 13
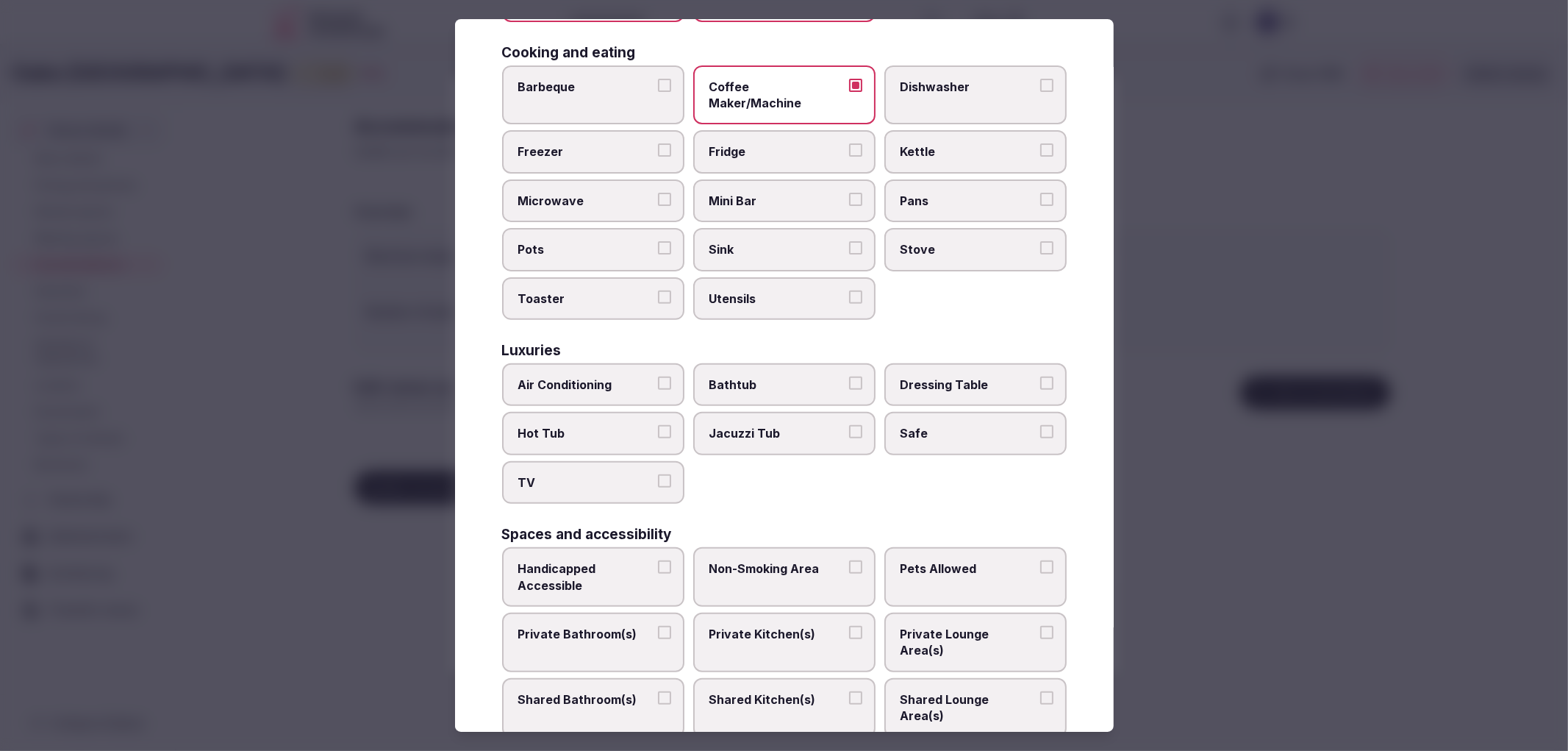
click at [590, 376] on span "Air Conditioning" at bounding box center [586, 384] width 135 height 17
click at [658, 376] on button "Air Conditioning" at bounding box center [664, 382] width 13 height 13
drag, startPoint x: 629, startPoint y: 479, endPoint x: 652, endPoint y: 473, distance: 23.8
click at [629, 479] on div "Basics Ceiling Fan Hair Dryer Heating Hot Water Linen Mosquito Net Shower Toile…" at bounding box center [784, 390] width 565 height 1157
click at [976, 425] on span "Safe" at bounding box center [968, 433] width 135 height 17
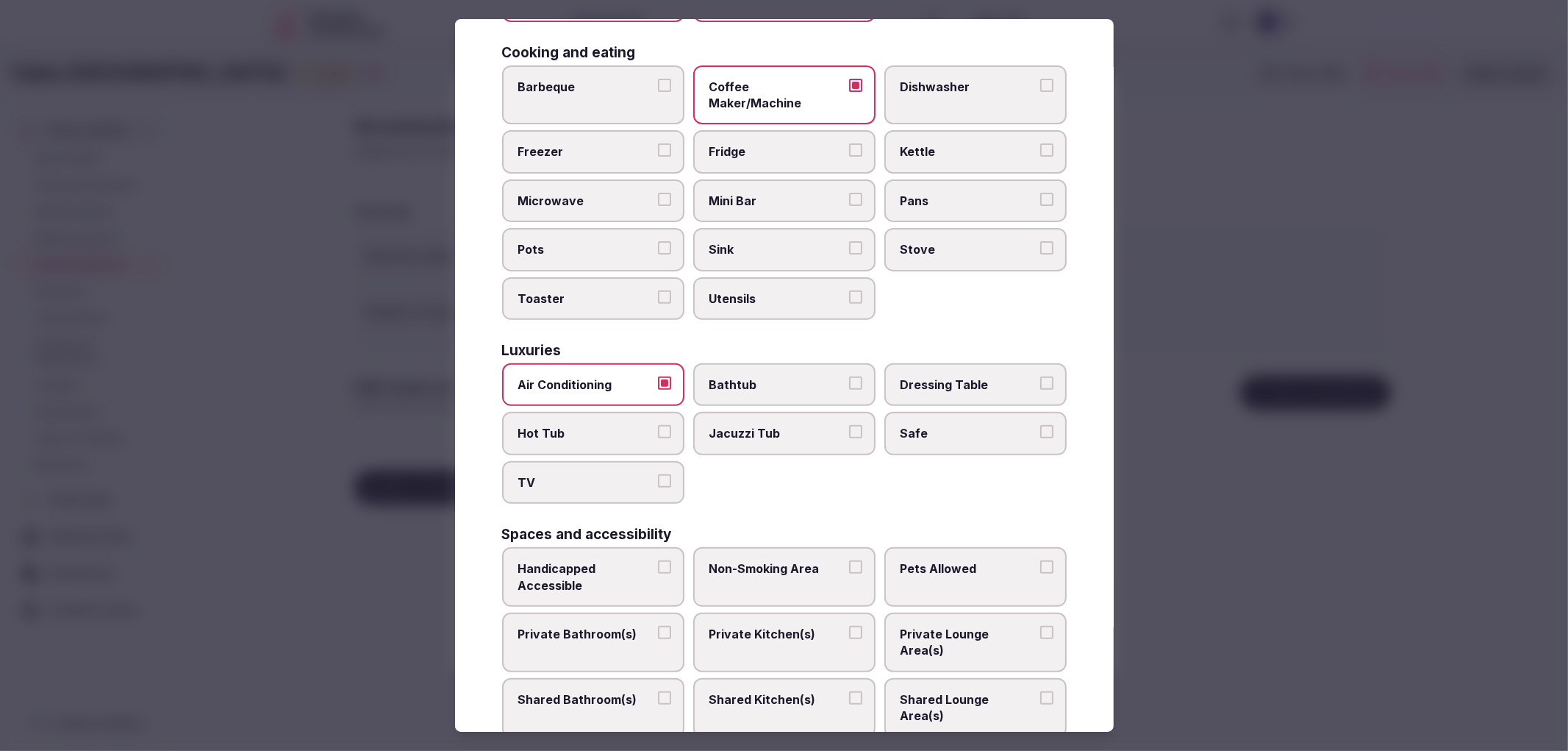
click at [1040, 425] on button "Safe" at bounding box center [1046, 431] width 13 height 13
click at [653, 461] on label "TV" at bounding box center [593, 482] width 182 height 43
click at [658, 474] on button "TV" at bounding box center [664, 480] width 13 height 13
click at [1021, 425] on span "Safe" at bounding box center [968, 433] width 135 height 17
click at [1040, 425] on button "Safe" at bounding box center [1046, 431] width 13 height 13
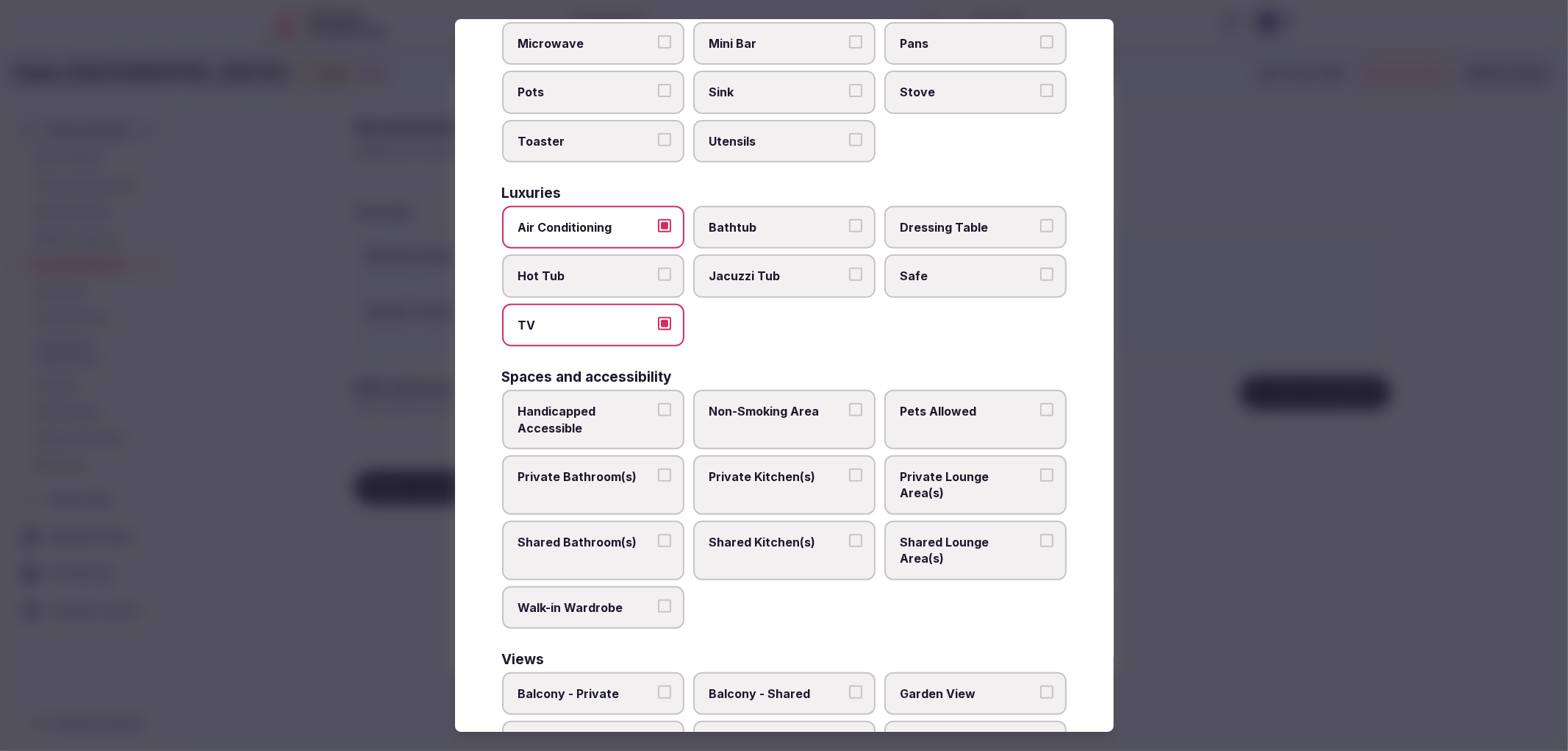
scroll to position [490, 0]
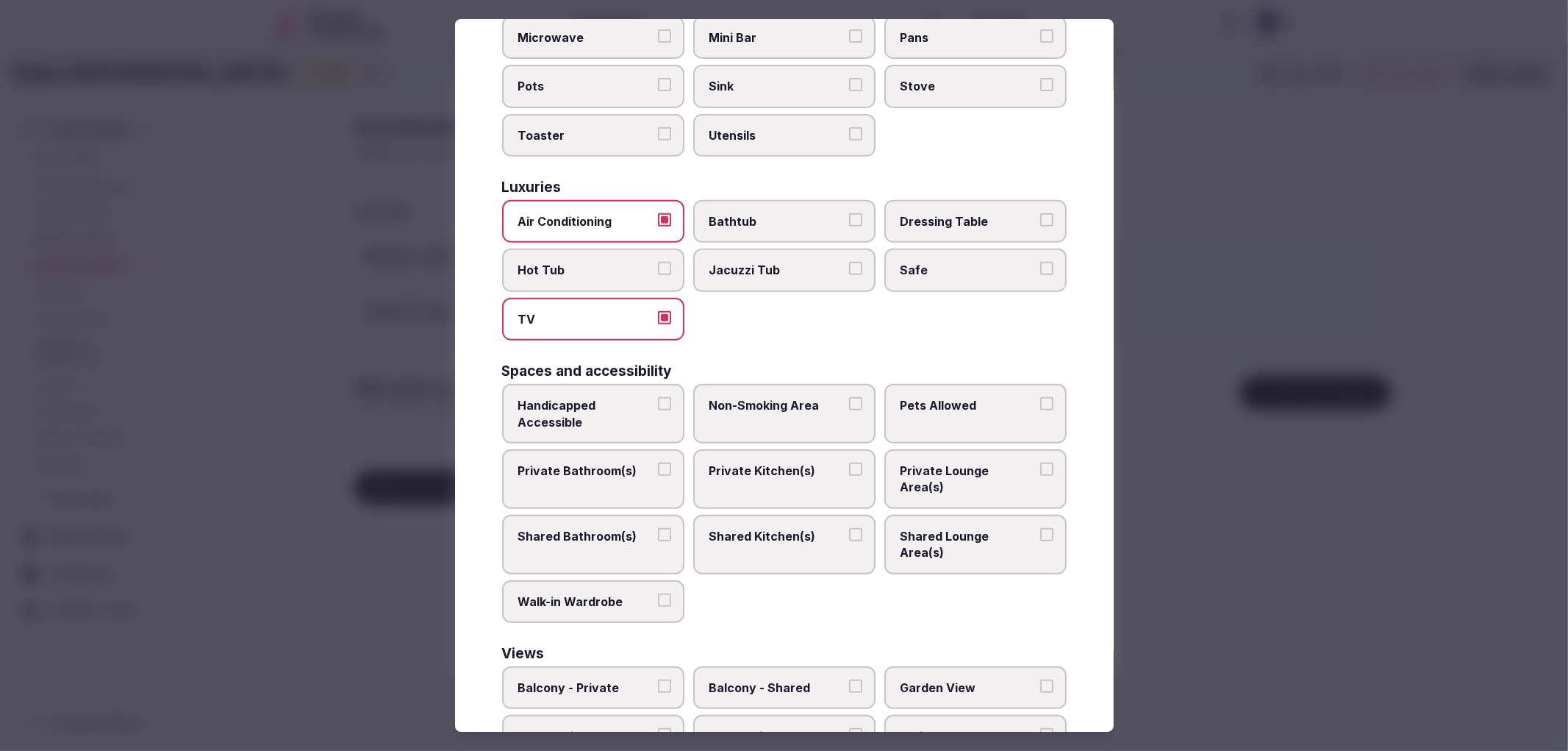
click at [622, 397] on span "Handicapped Accessible" at bounding box center [586, 414] width 135 height 33
click at [658, 397] on button "Handicapped Accessible" at bounding box center [664, 403] width 13 height 13
click at [629, 449] on label "Private Bathroom(s)" at bounding box center [593, 479] width 182 height 59
click at [658, 463] on button "Private Bathroom(s)" at bounding box center [664, 469] width 13 height 13
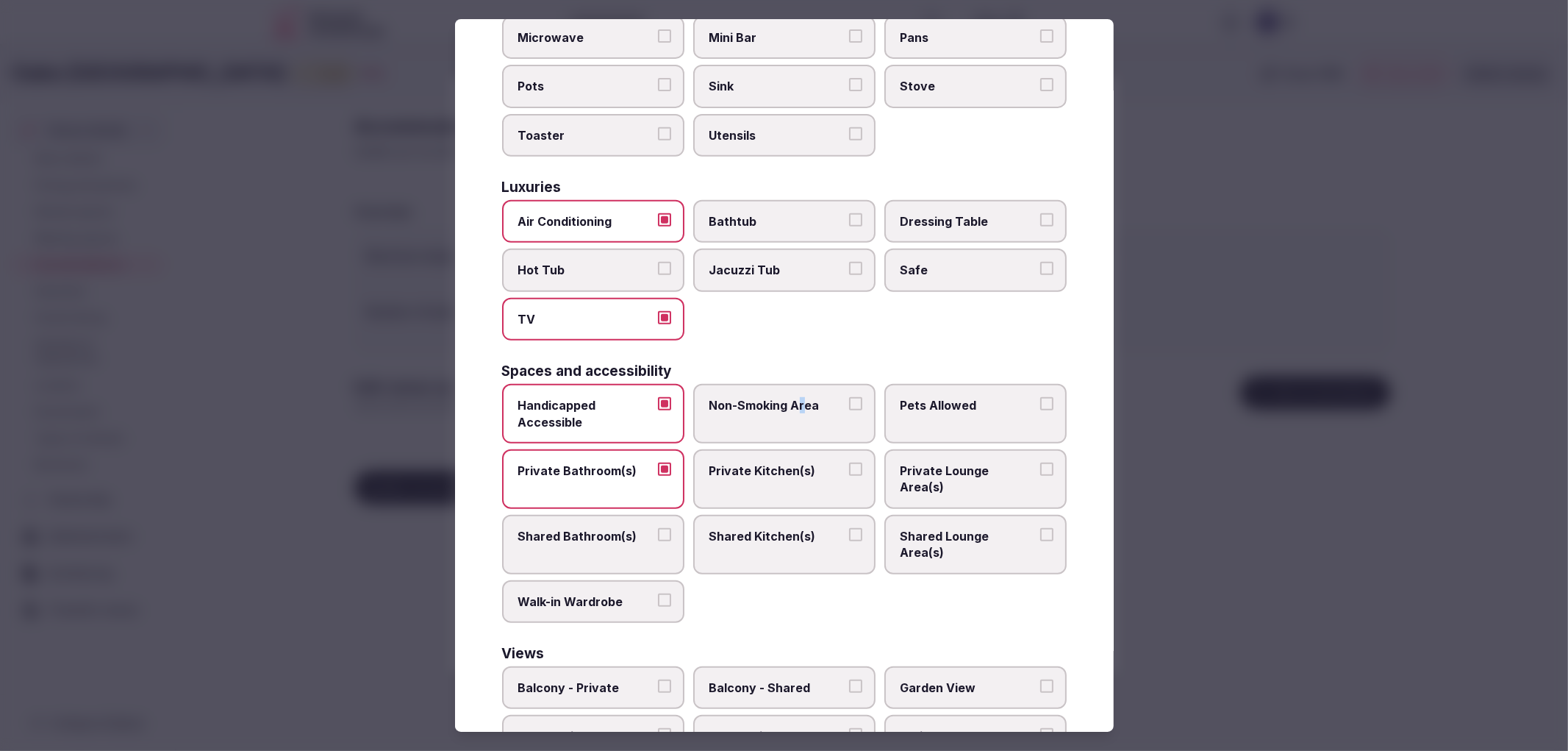
click at [798, 384] on label "Non-Smoking Area" at bounding box center [784, 414] width 182 height 59
click at [583, 679] on span "Balcony - Private" at bounding box center [586, 687] width 135 height 17
click at [658, 679] on button "Balcony - Private" at bounding box center [664, 686] width 13 height 13
click at [822, 364] on div "Spaces and accessibility" at bounding box center [784, 371] width 565 height 14
click at [816, 384] on label "Non-Smoking Area" at bounding box center [784, 414] width 182 height 59
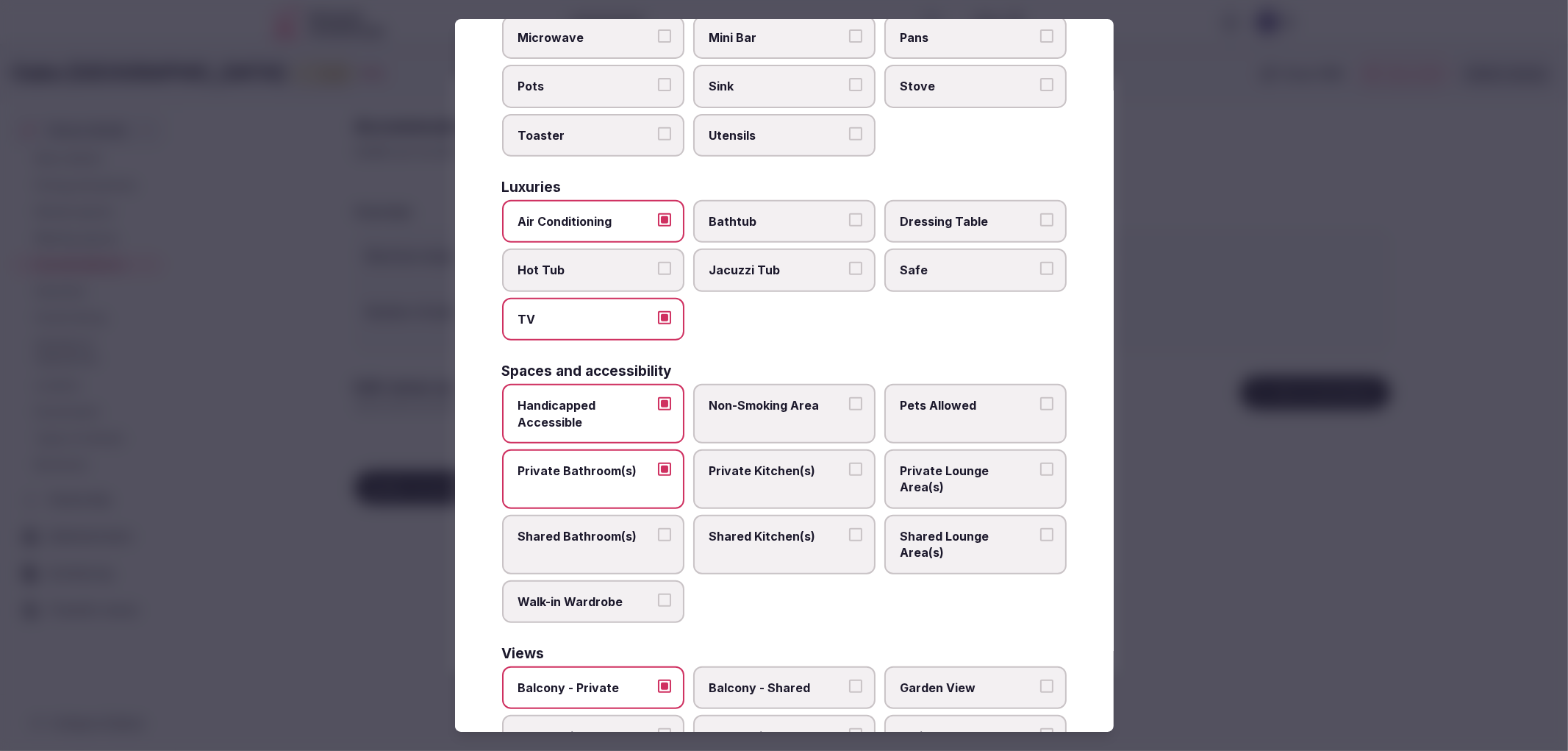
click at [849, 397] on button "Non-Smoking Area" at bounding box center [856, 403] width 13 height 13
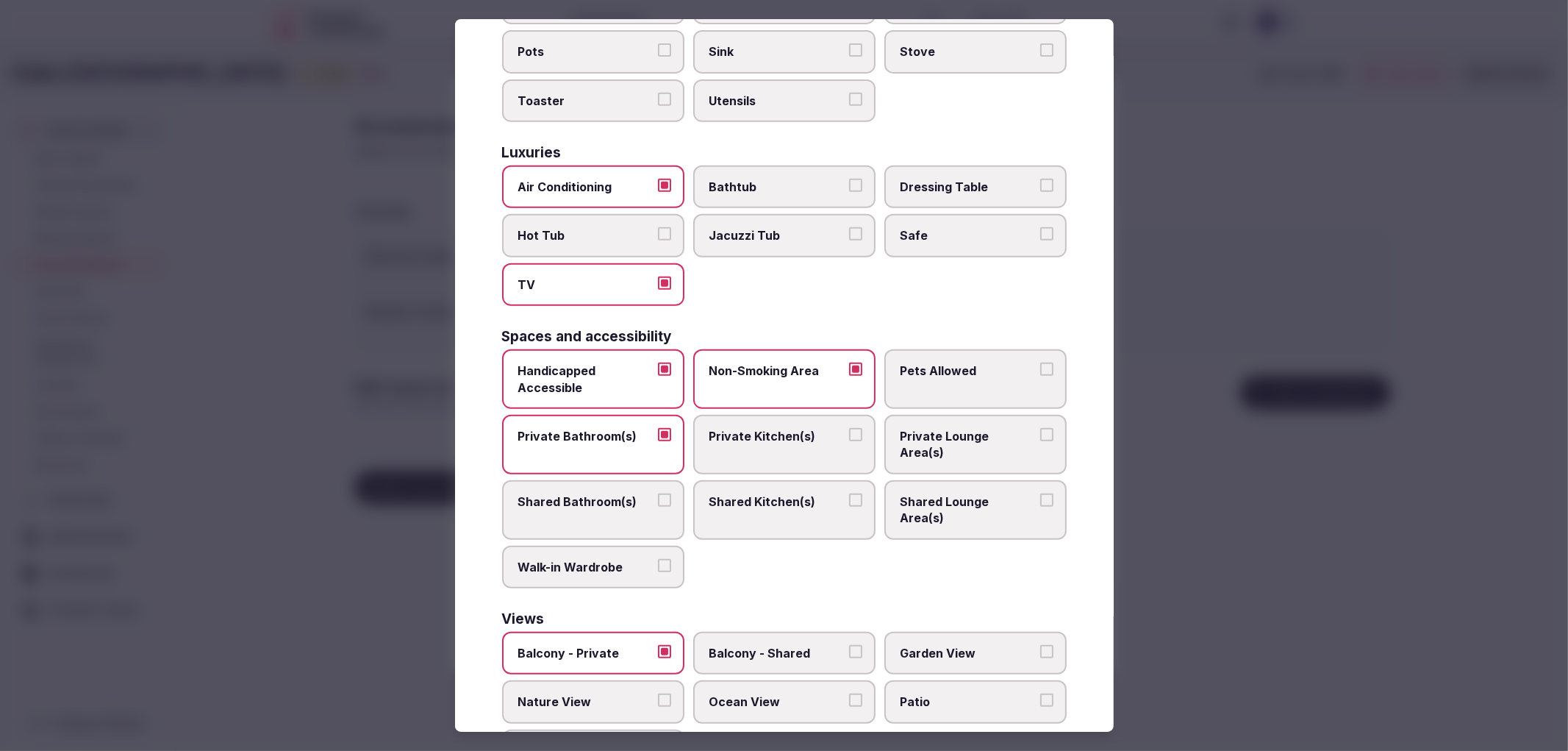
click at [1370, 596] on div at bounding box center [784, 376] width 1568 height 751
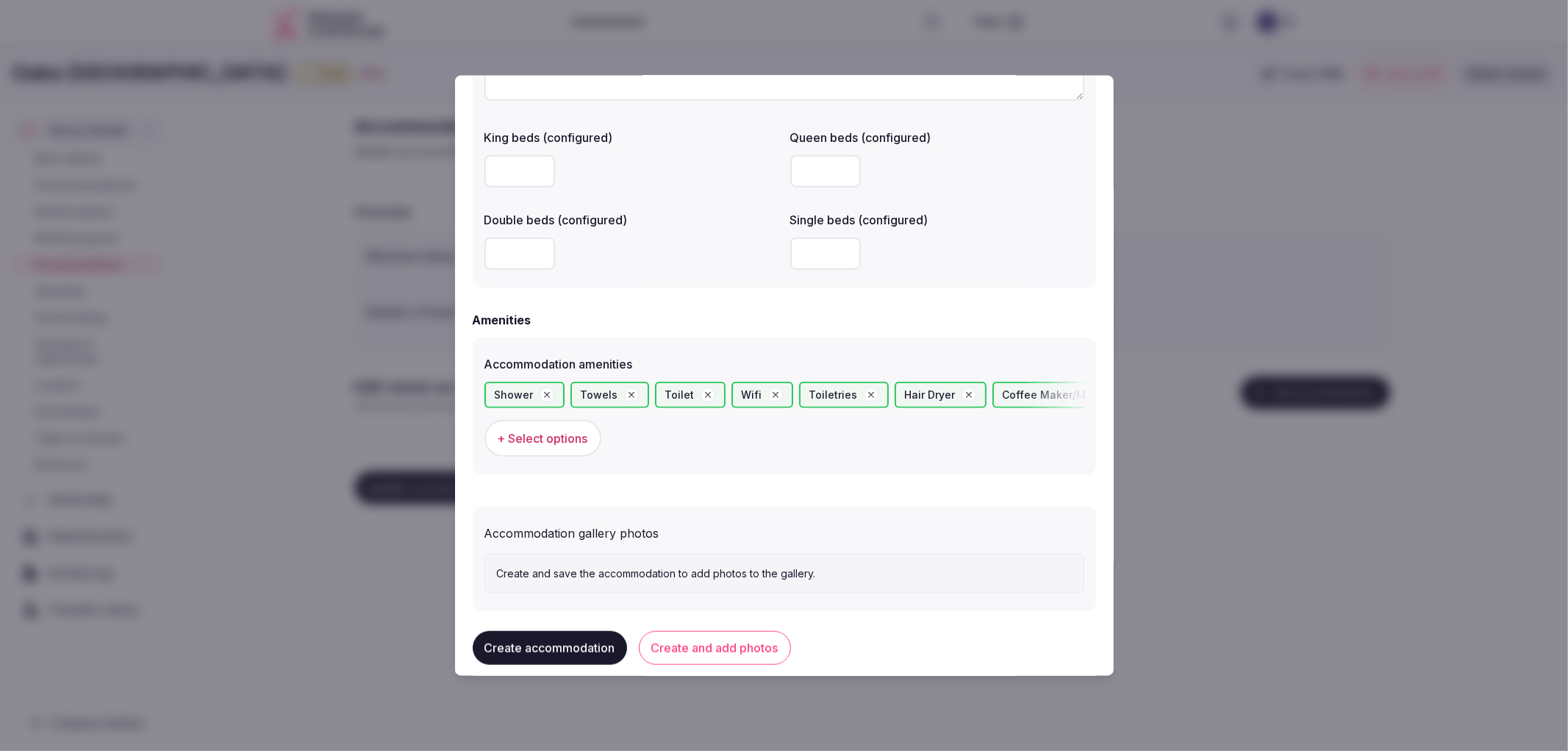
scroll to position [1212, 0]
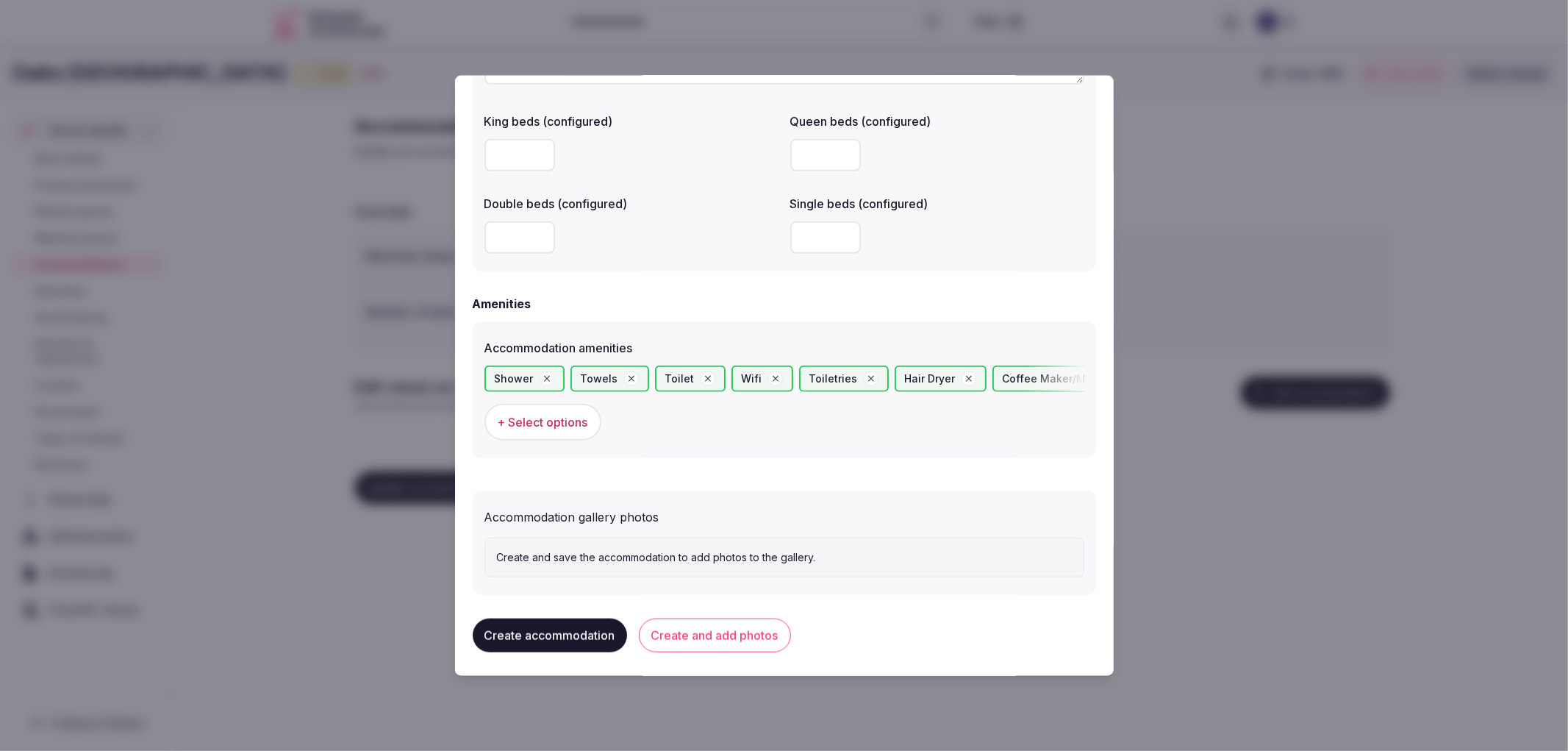
click at [751, 640] on button "Create and add photos" at bounding box center [715, 634] width 152 height 34
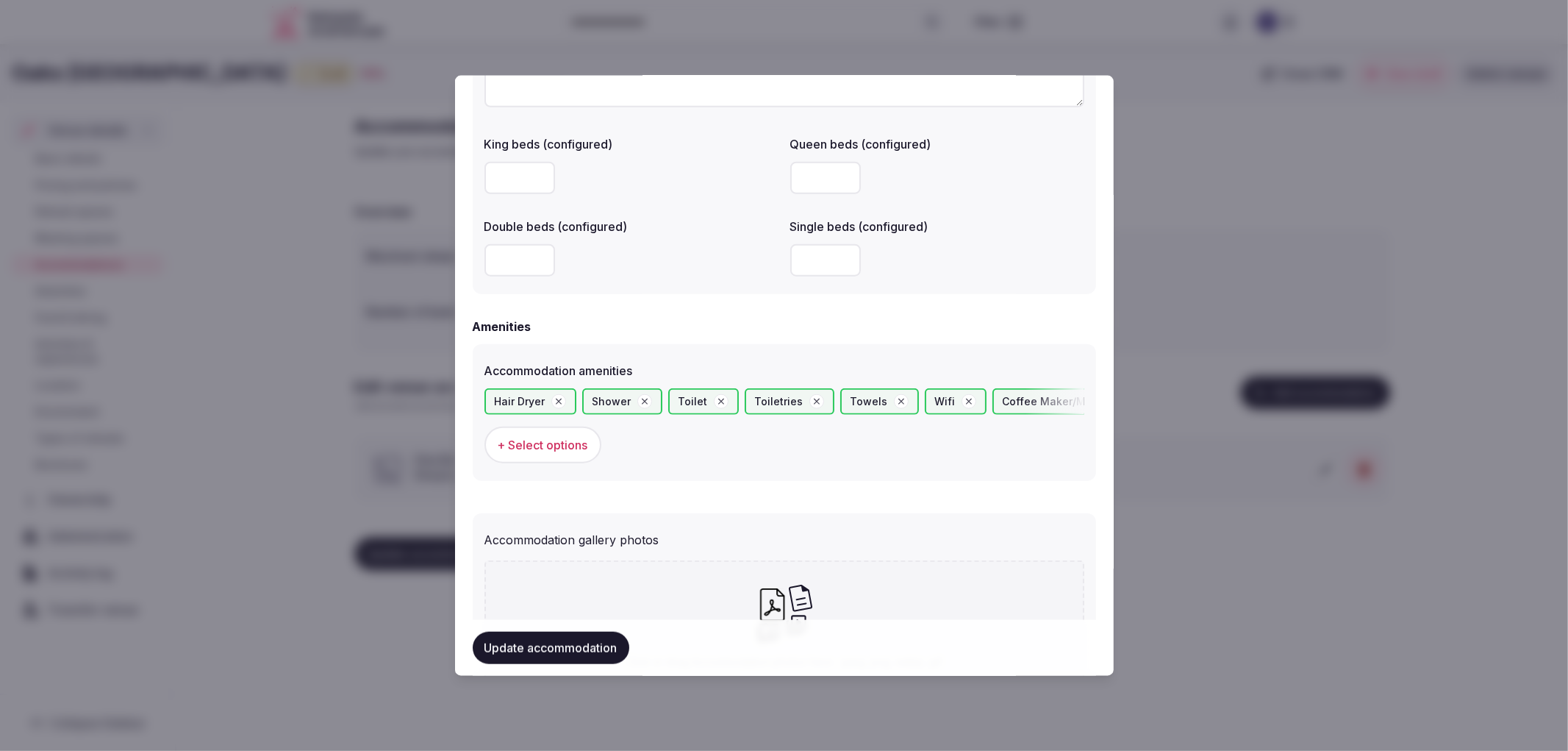
scroll to position [1347, 0]
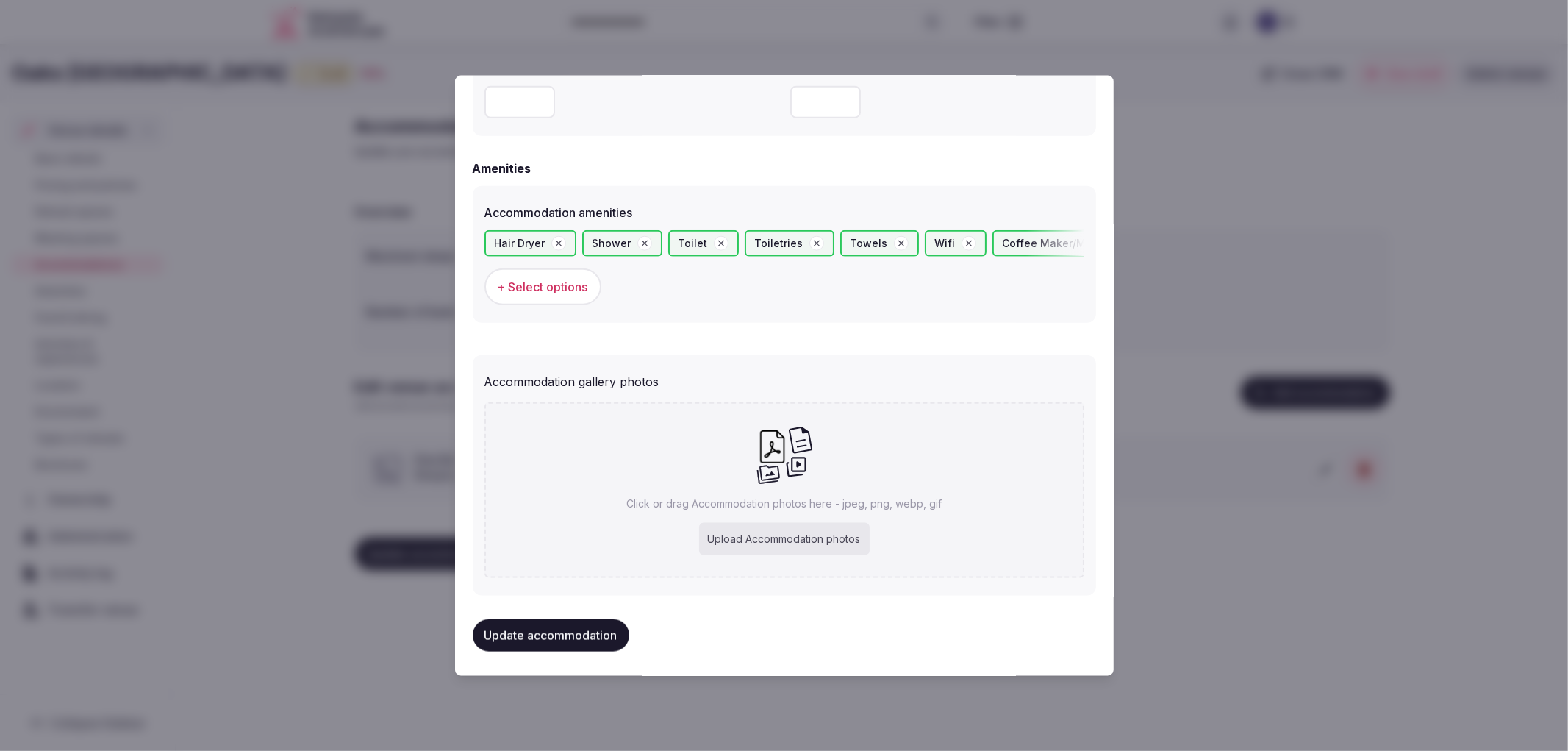
click at [803, 538] on div "Upload Accommodation photos" at bounding box center [784, 539] width 170 height 32
type input "**********"
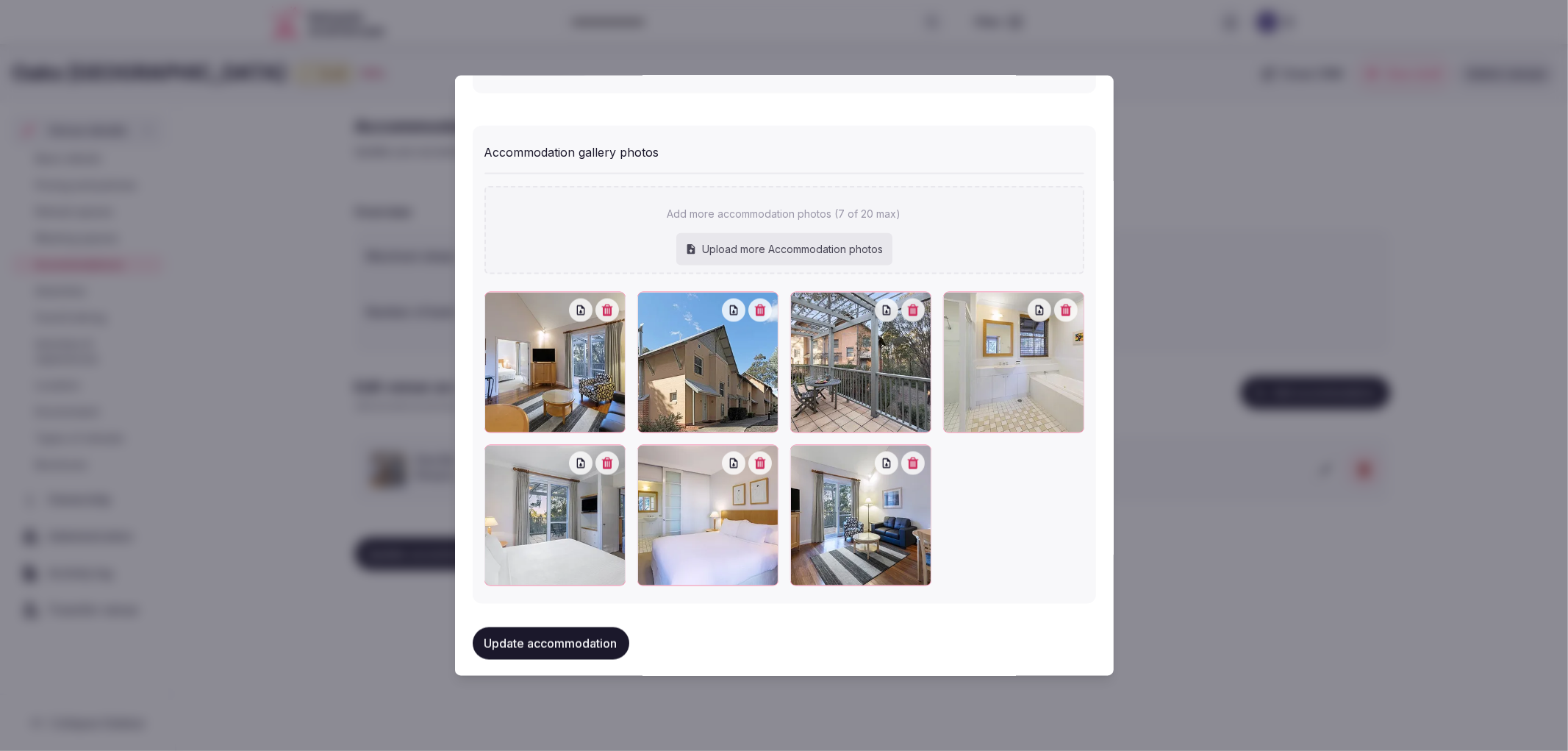
scroll to position [1578, 0]
click at [612, 626] on button "Update accommodation" at bounding box center [550, 642] width 156 height 32
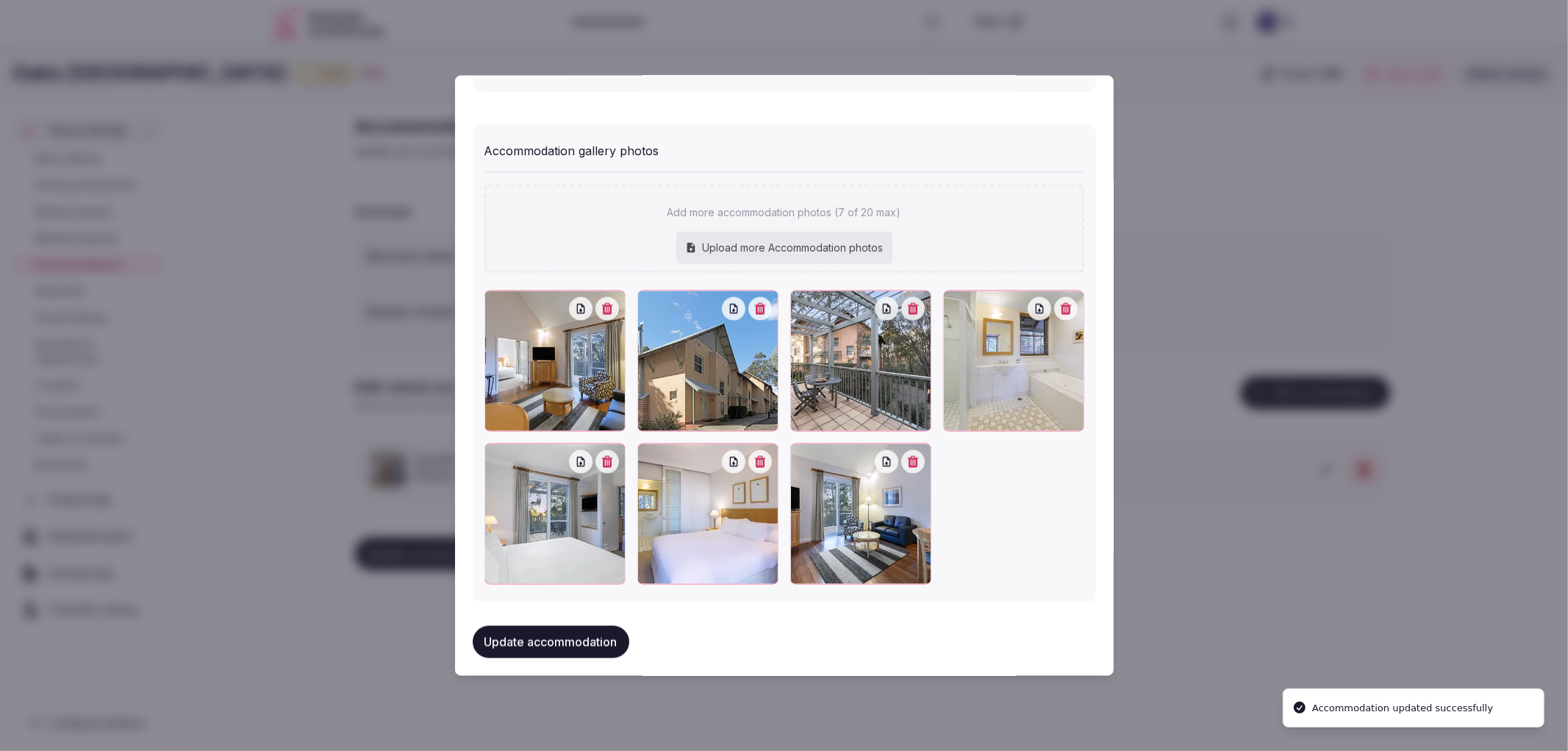
click at [296, 596] on div at bounding box center [784, 376] width 1568 height 751
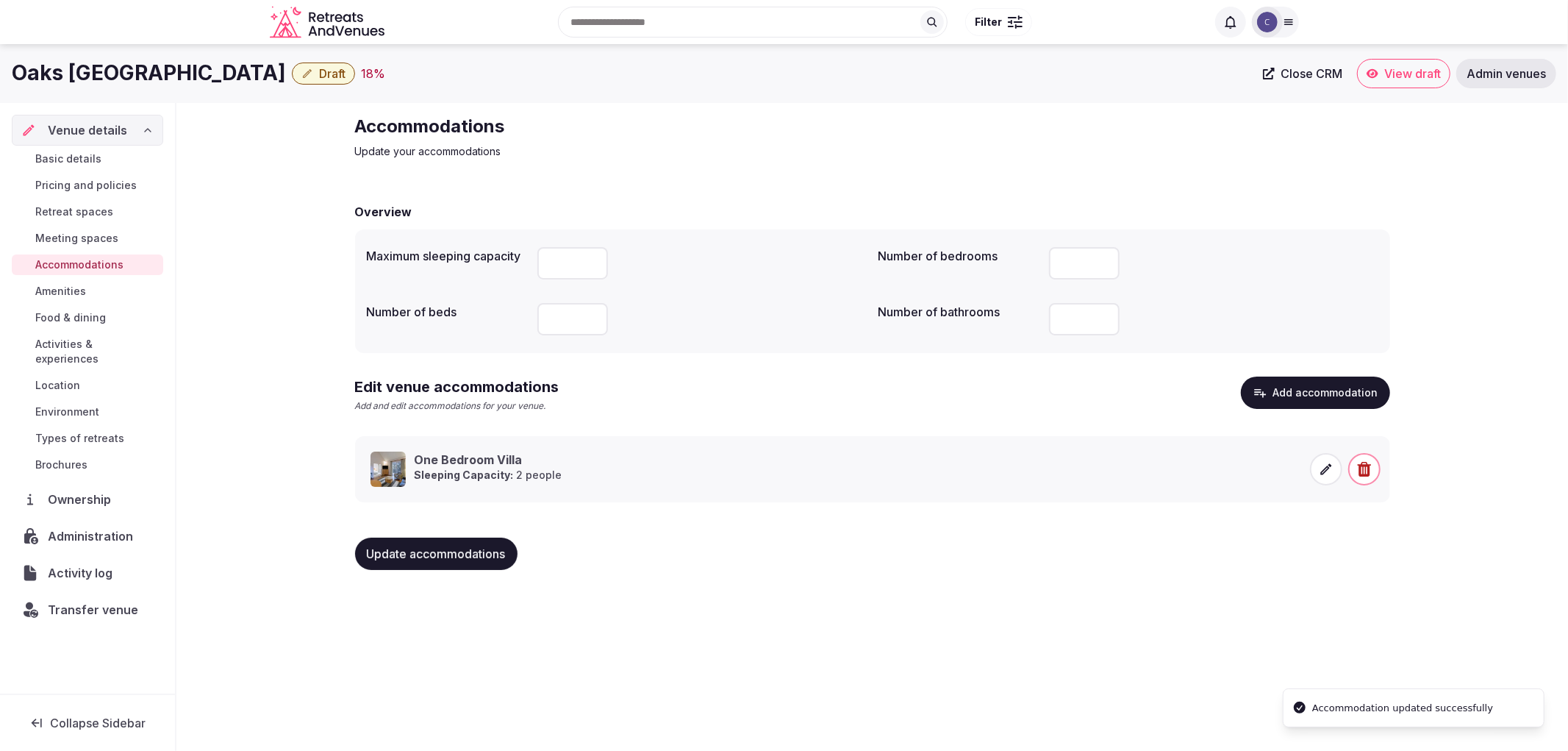
click at [435, 563] on button "Update accommodations" at bounding box center [437, 554] width 162 height 32
click at [72, 285] on span "Amenities" at bounding box center [60, 291] width 51 height 15
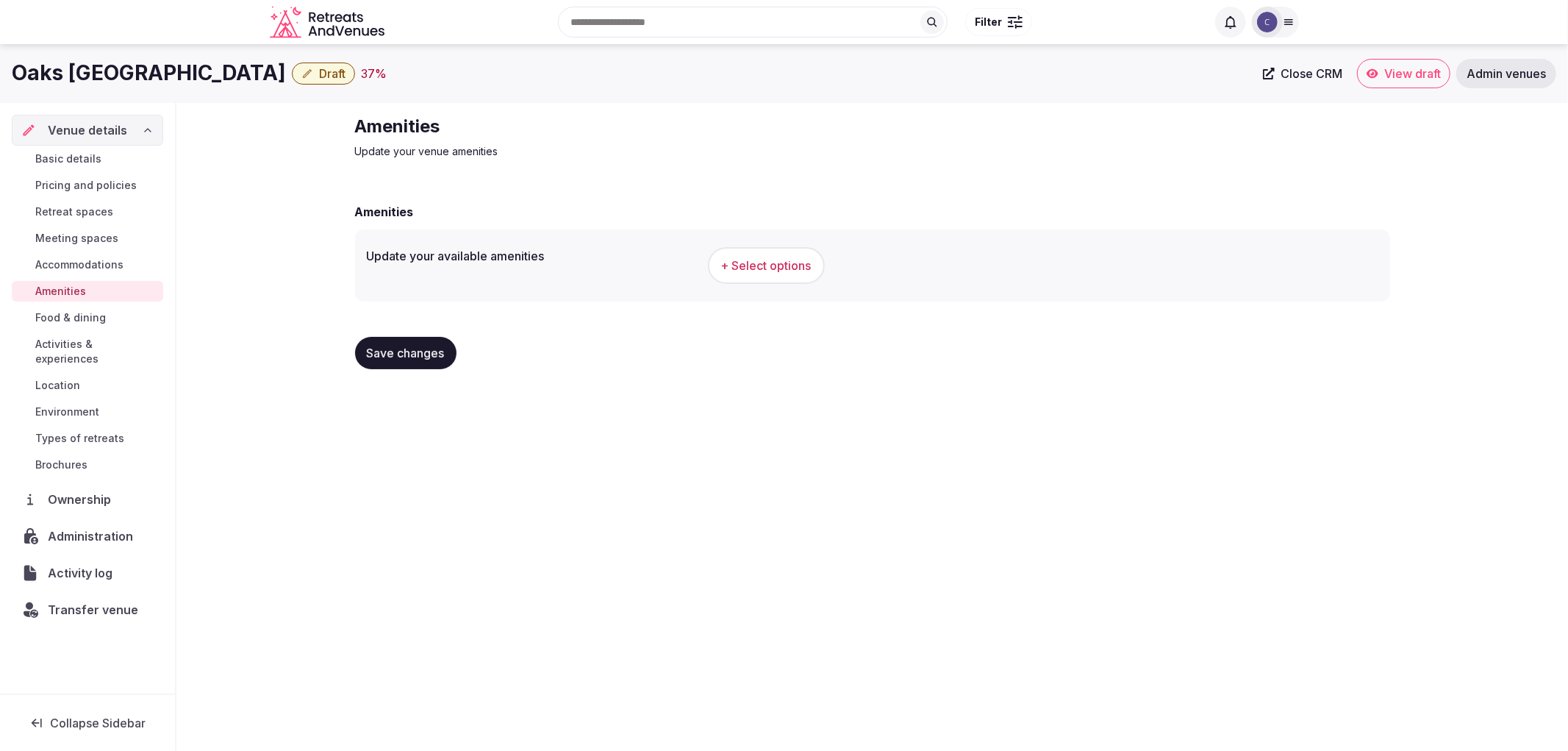
click at [85, 326] on link "Food & dining" at bounding box center [86, 318] width 151 height 21
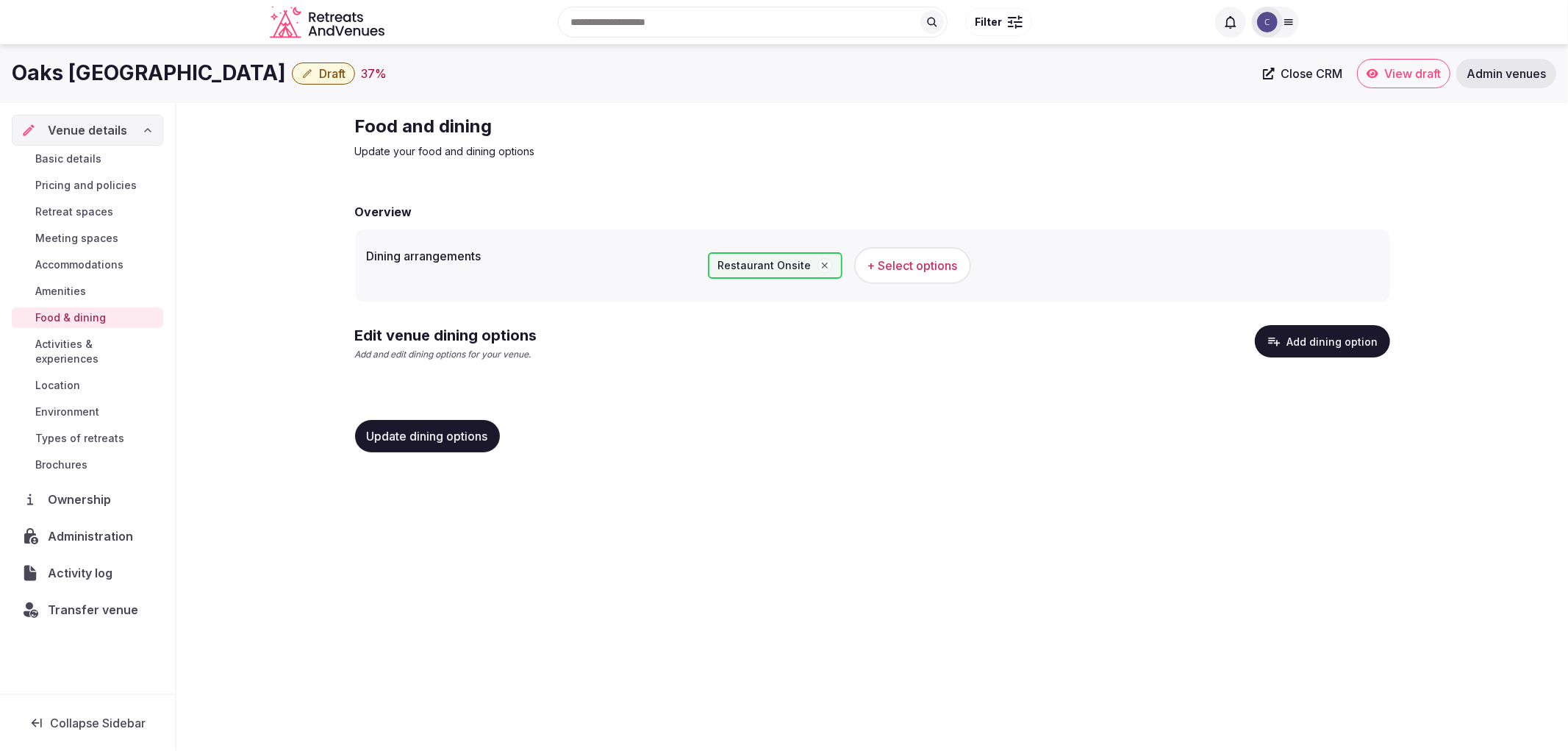
click at [1303, 351] on button "Add dining option" at bounding box center [1322, 341] width 135 height 32
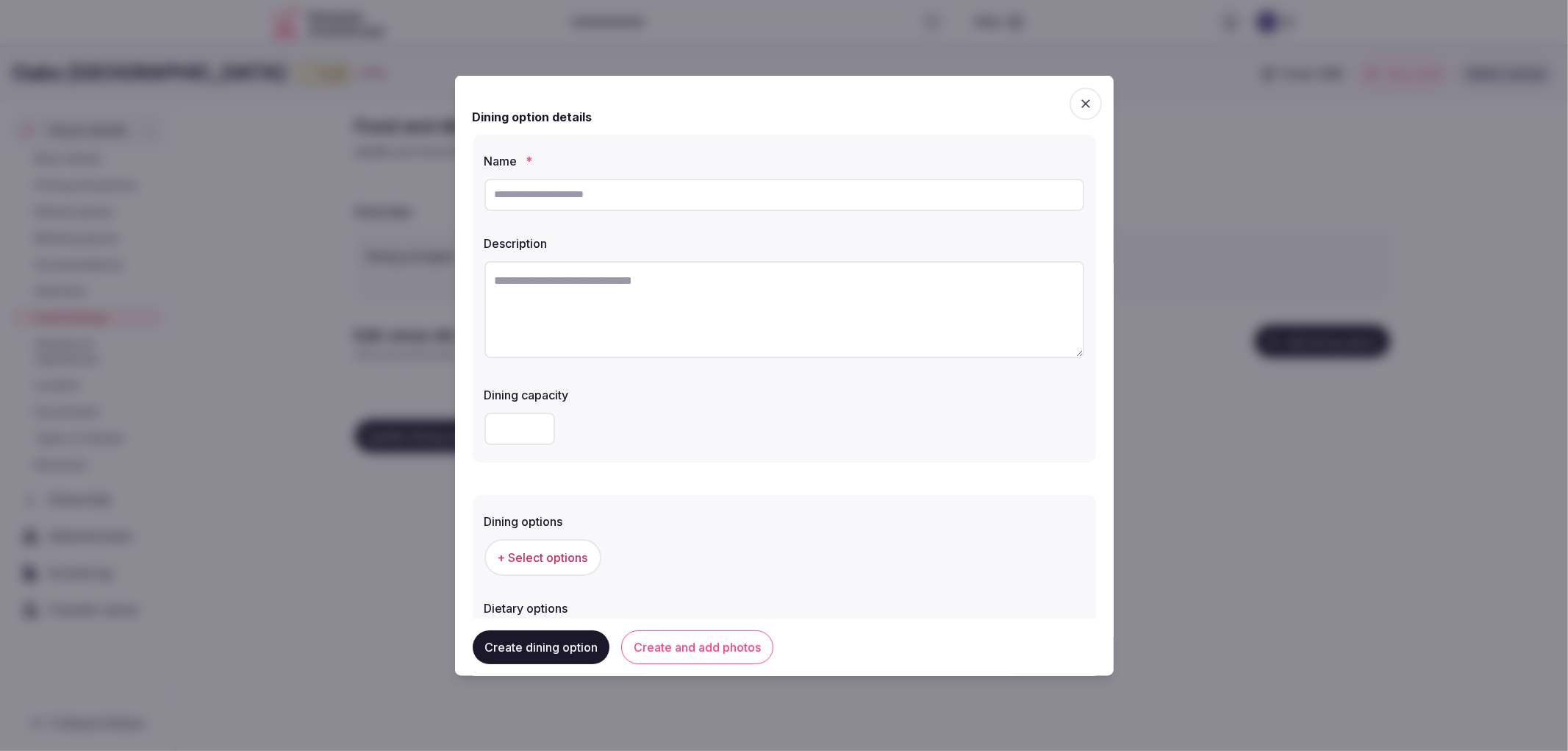
click at [677, 203] on input "text" at bounding box center [784, 194] width 600 height 32
paste input "**********"
type input "**********"
click at [775, 336] on textarea at bounding box center [784, 308] width 600 height 97
paste textarea "**********"
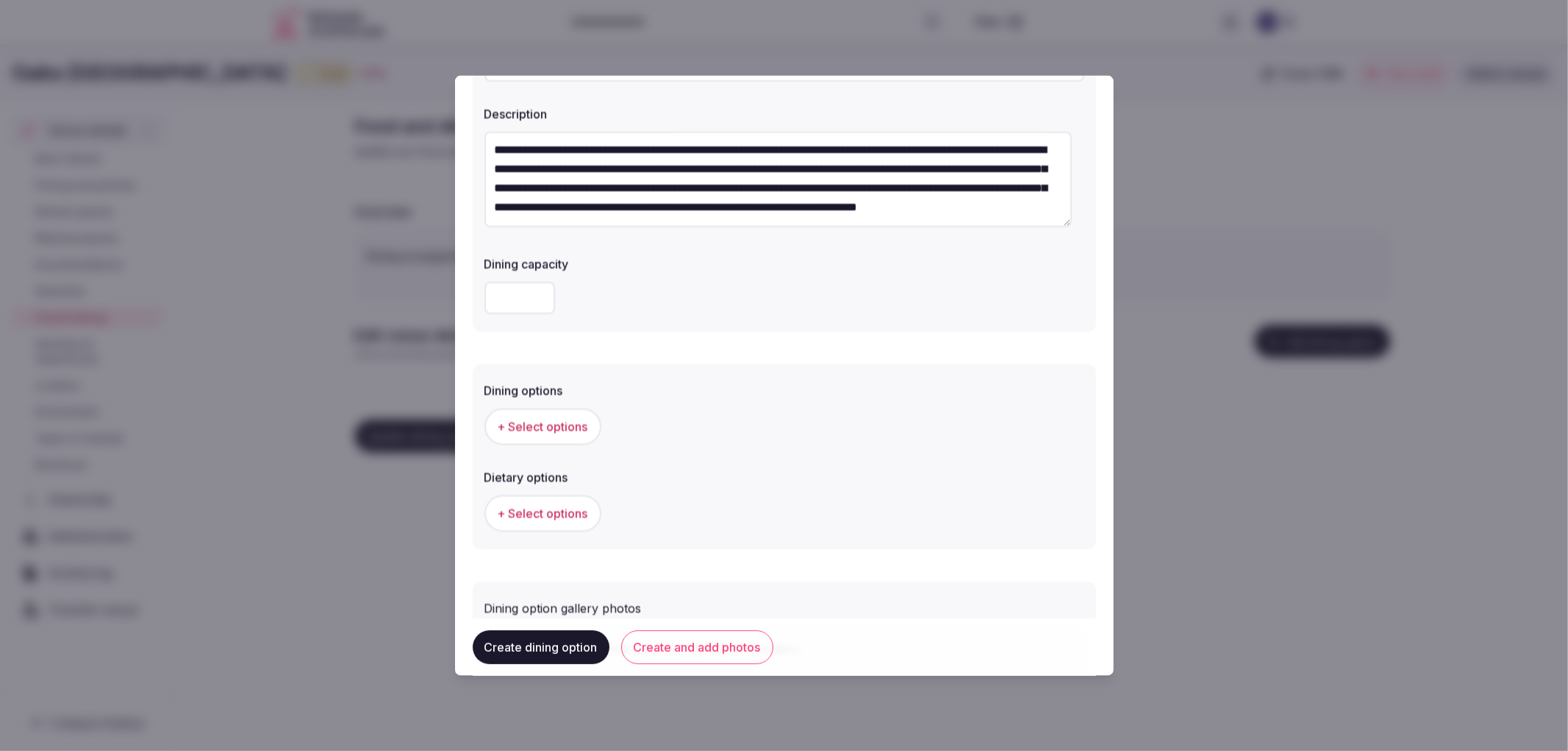
scroll to position [163, 0]
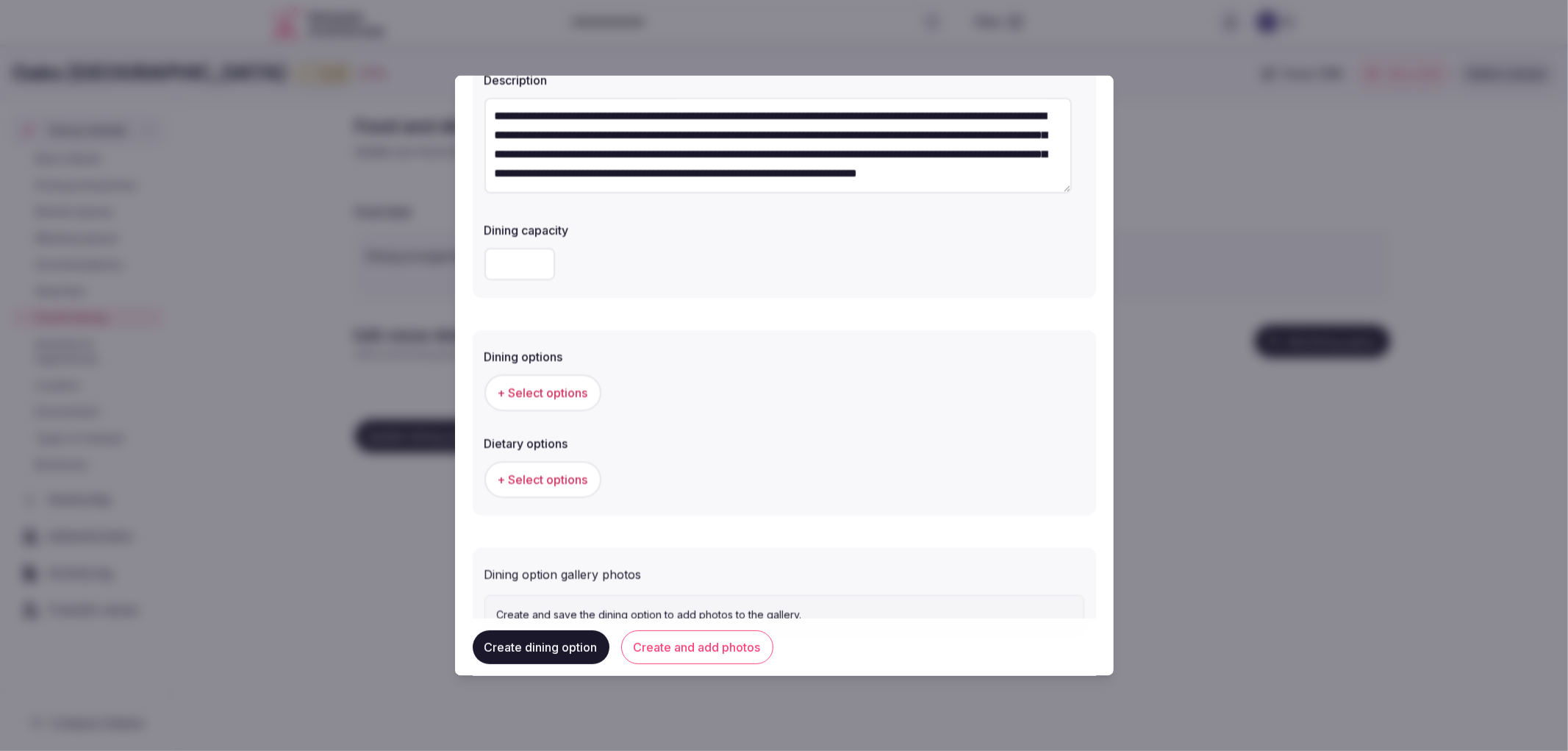
type textarea "**********"
click at [553, 410] on div "+ Select options" at bounding box center [784, 392] width 600 height 49
click at [559, 403] on button "+ Select options" at bounding box center [543, 392] width 117 height 37
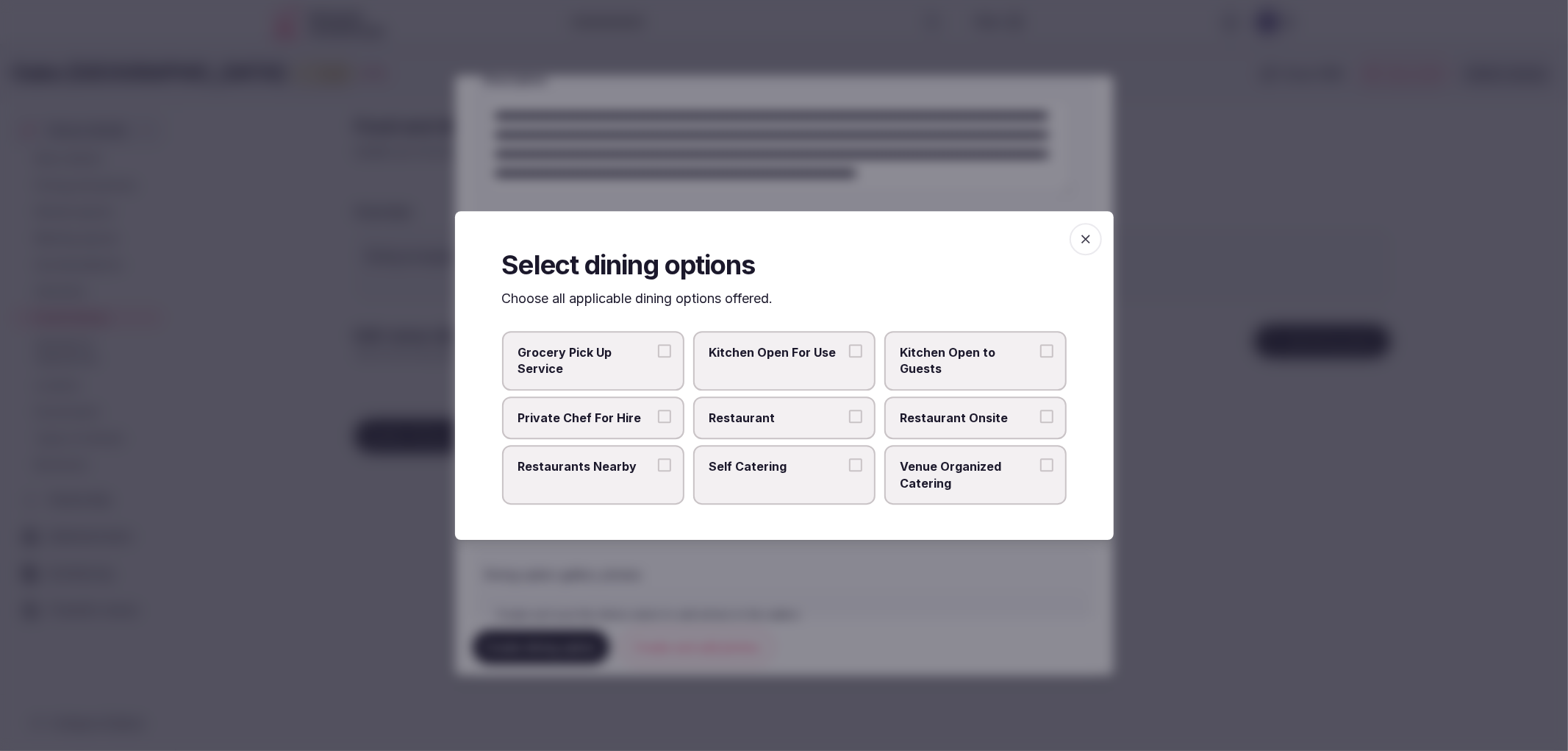
click at [822, 424] on span "Restaurant" at bounding box center [777, 417] width 135 height 17
click at [849, 423] on button "Restaurant" at bounding box center [856, 416] width 13 height 13
click at [970, 422] on span "Restaurant Onsite" at bounding box center [968, 417] width 135 height 17
click at [1040, 422] on button "Restaurant Onsite" at bounding box center [1046, 416] width 13 height 13
click at [1091, 237] on icon "button" at bounding box center [1085, 238] width 15 height 15
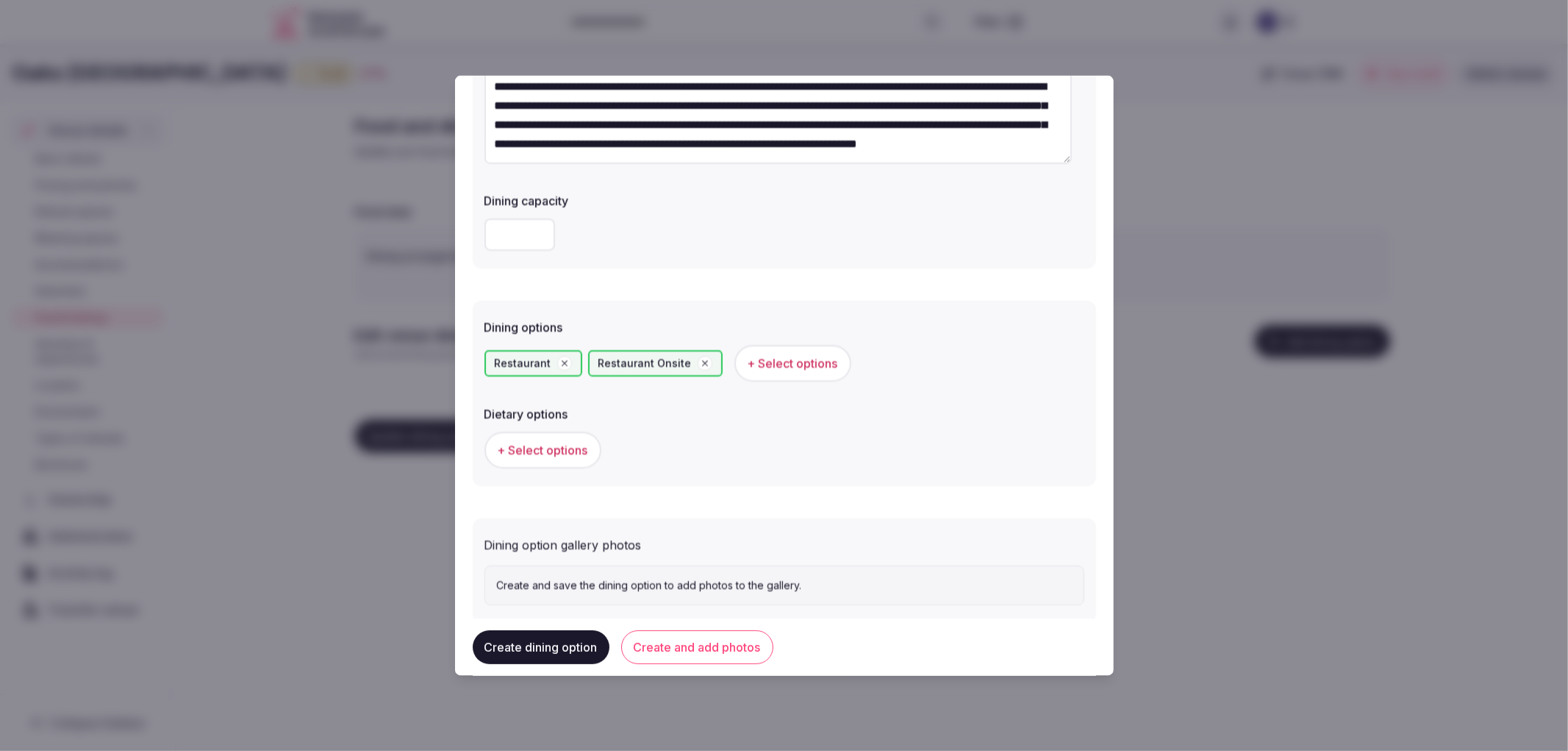
scroll to position [224, 0]
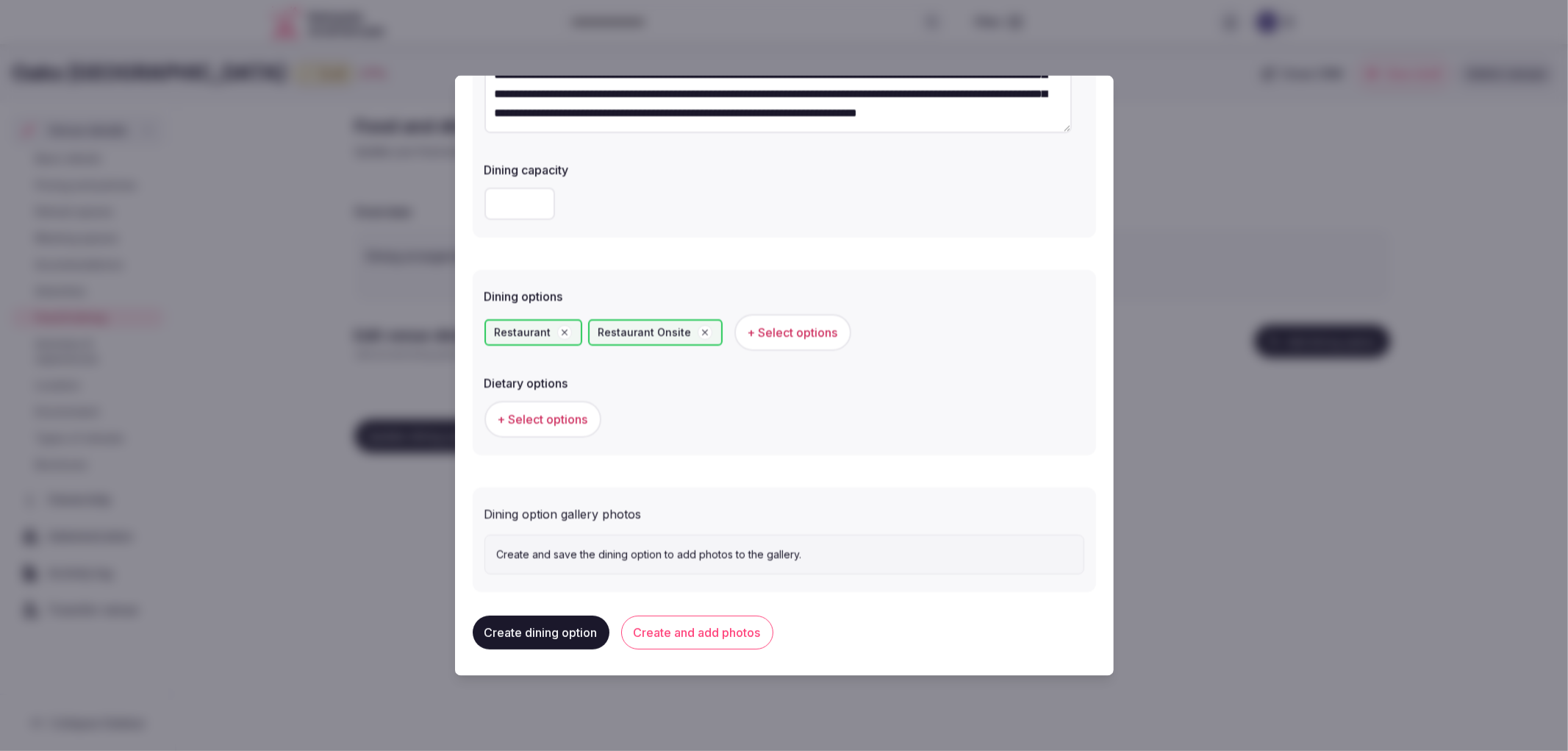
click at [713, 630] on button "Create and add photos" at bounding box center [698, 632] width 152 height 34
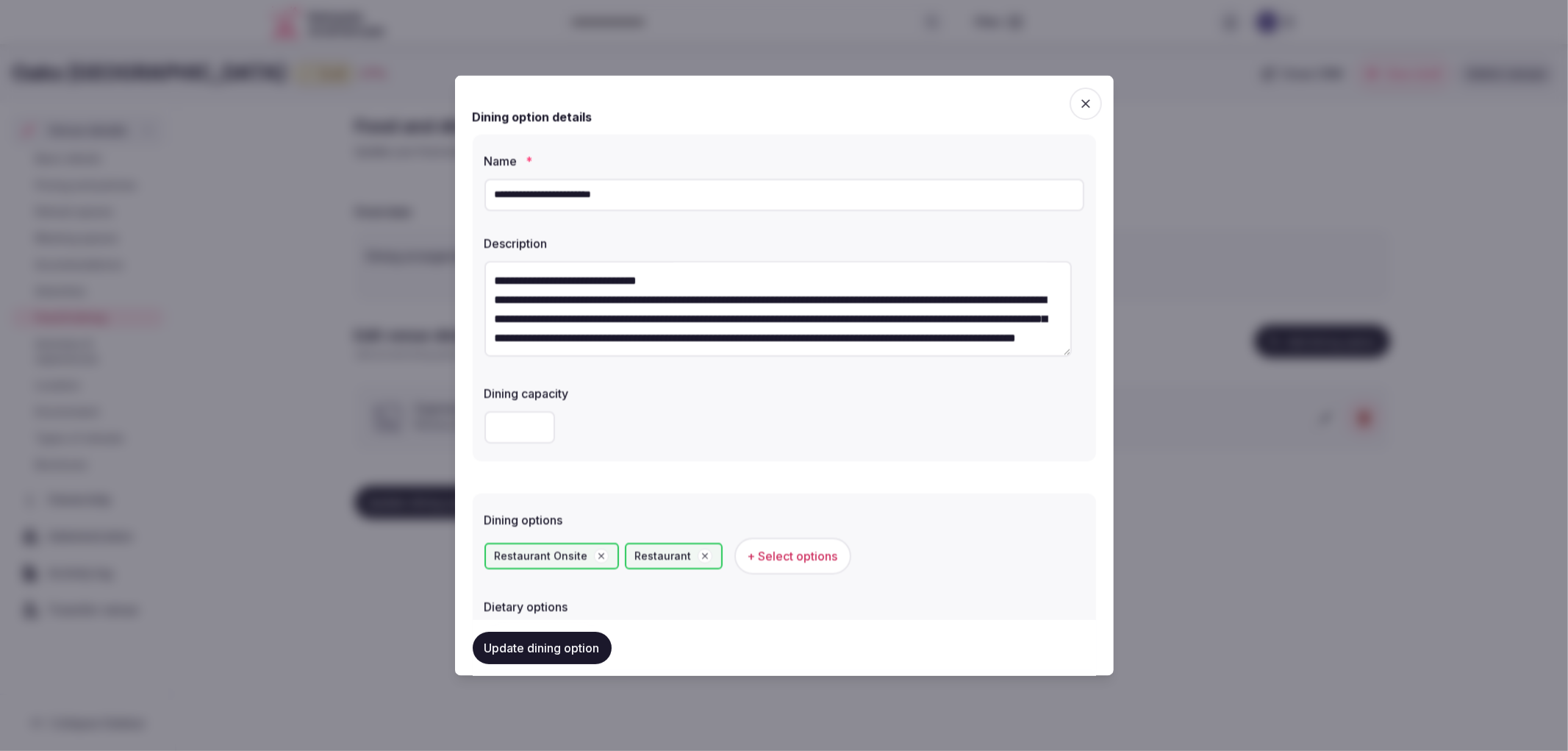
click at [561, 658] on button "Update dining option" at bounding box center [541, 647] width 139 height 32
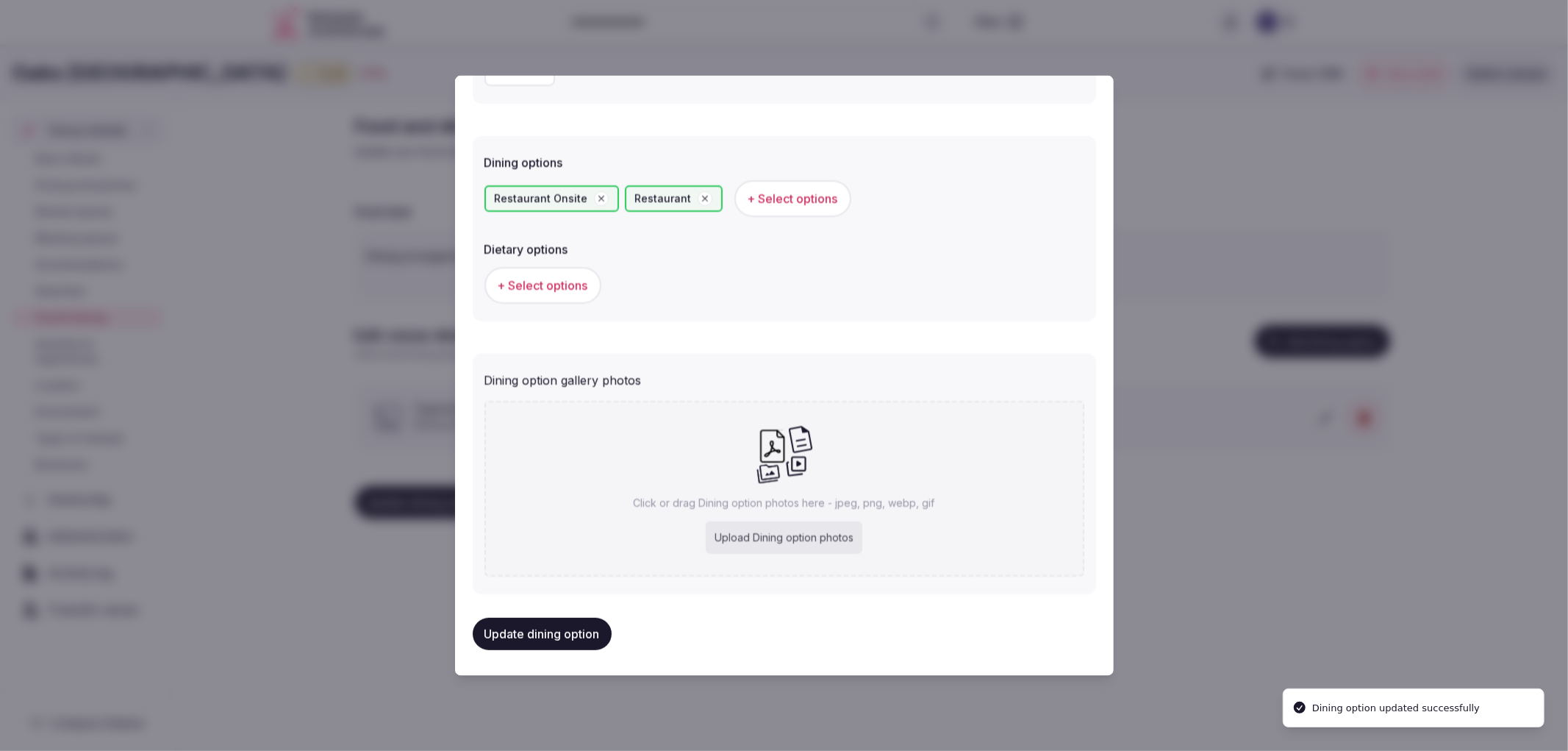
click at [759, 539] on div "Food and dining Update your food and dining options Overview Dining arrangement…" at bounding box center [872, 322] width 1059 height 439
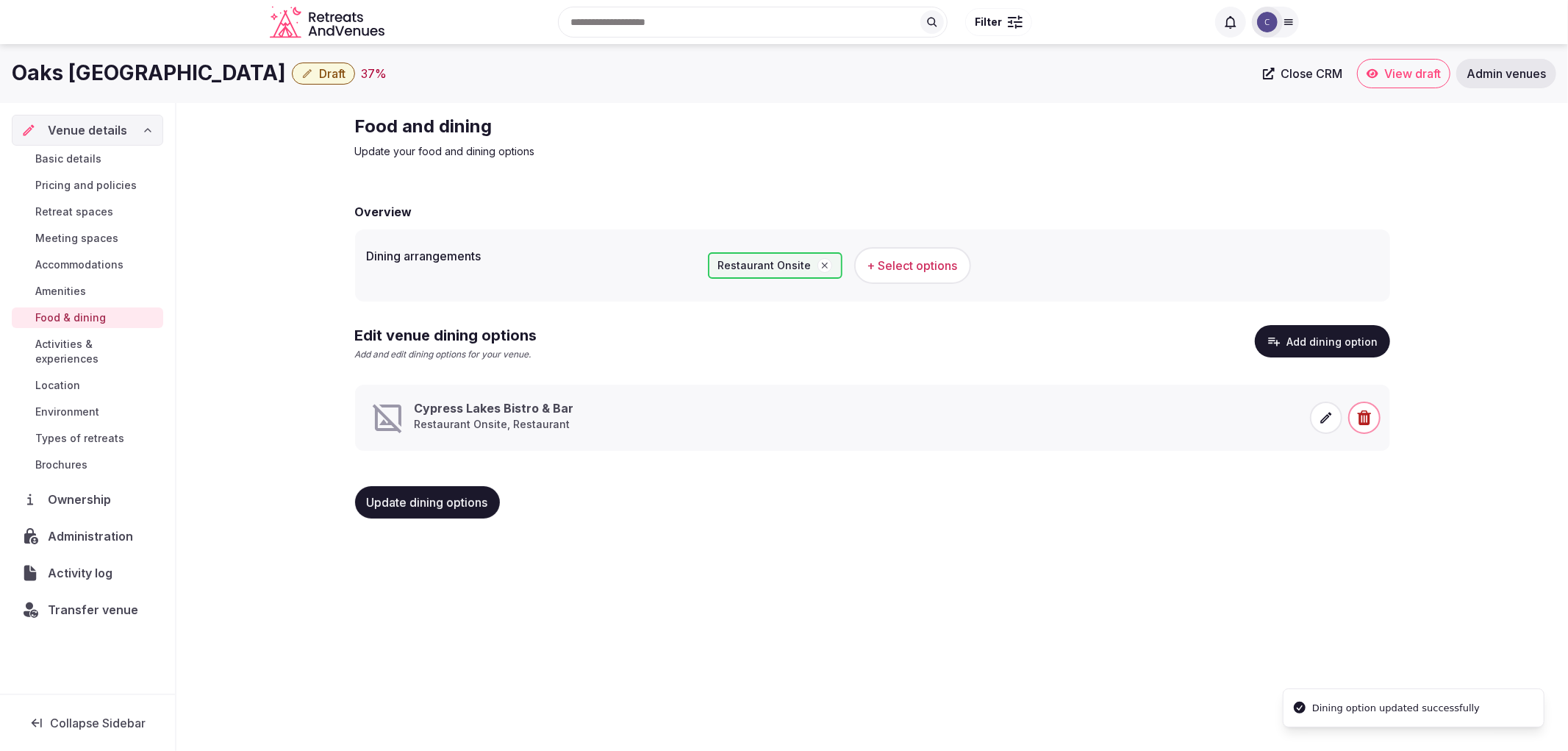
click at [1321, 412] on icon at bounding box center [1326, 417] width 15 height 15
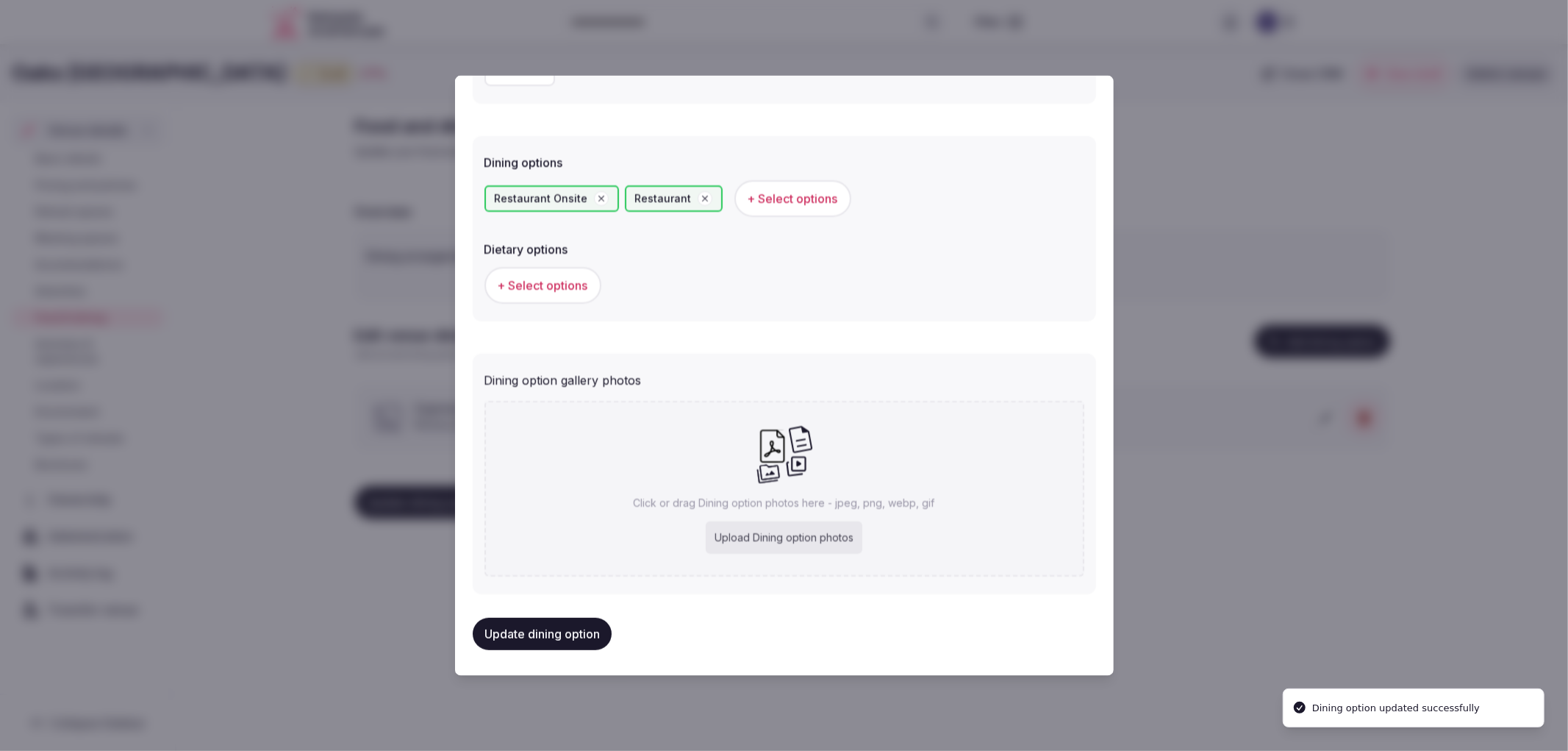
click at [772, 521] on div "Upload Dining option photos" at bounding box center [783, 537] width 156 height 32
type input "**********"
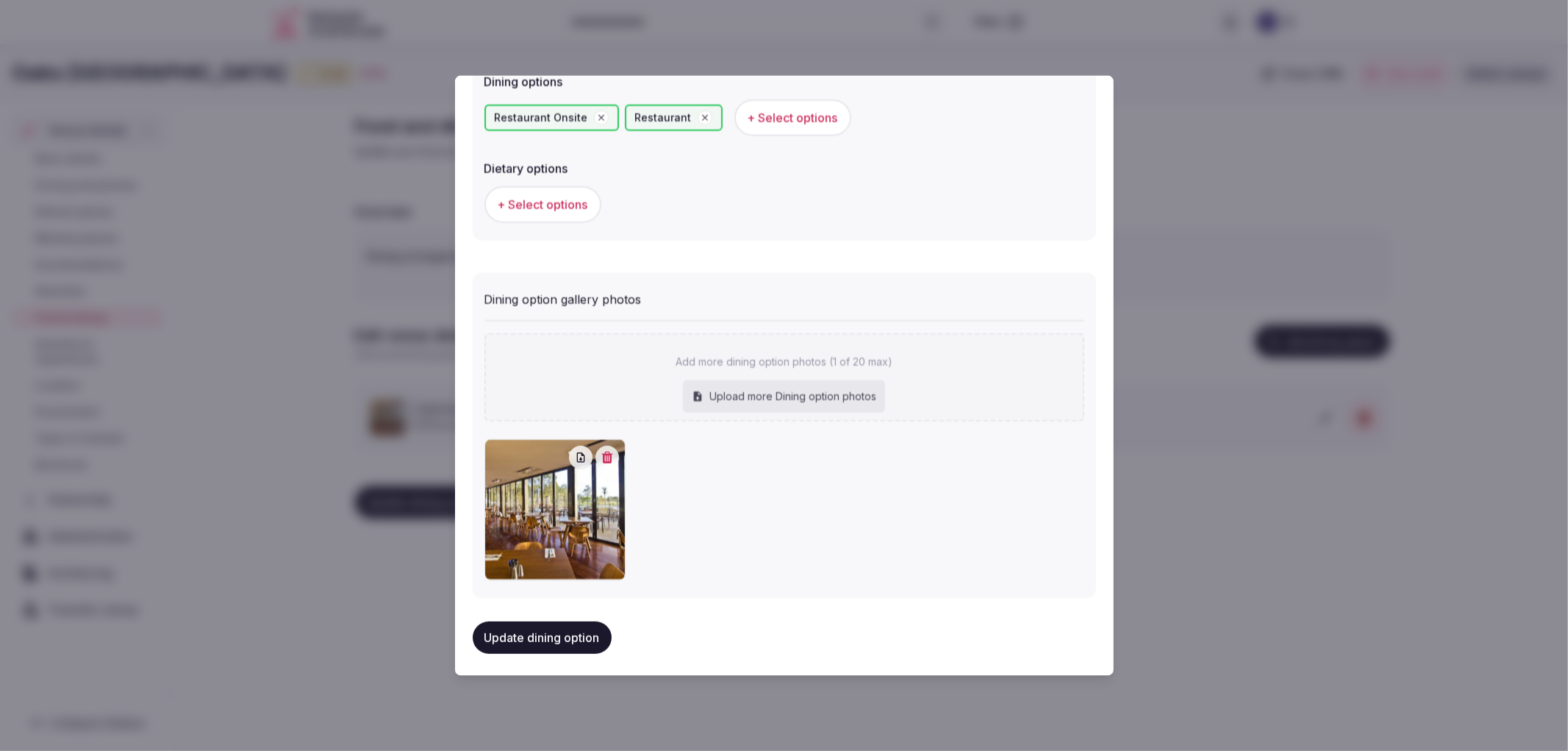
scroll to position [439, 0]
click at [534, 630] on button "Update dining option" at bounding box center [541, 637] width 139 height 32
click at [416, 621] on div at bounding box center [784, 376] width 1568 height 751
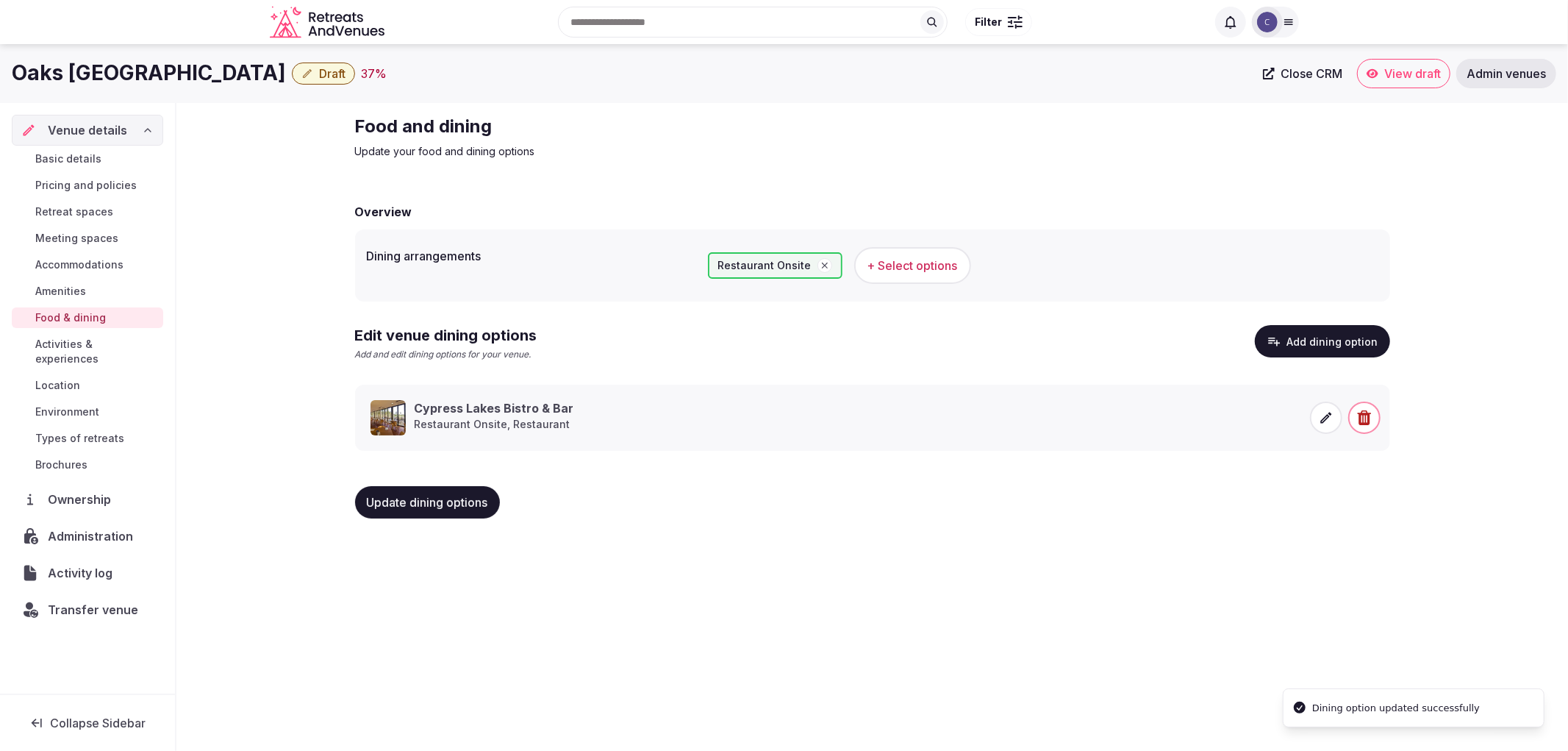
click at [434, 510] on button "Update dining options" at bounding box center [428, 502] width 145 height 32
click at [69, 178] on span "Pricing and policies" at bounding box center [86, 185] width 101 height 15
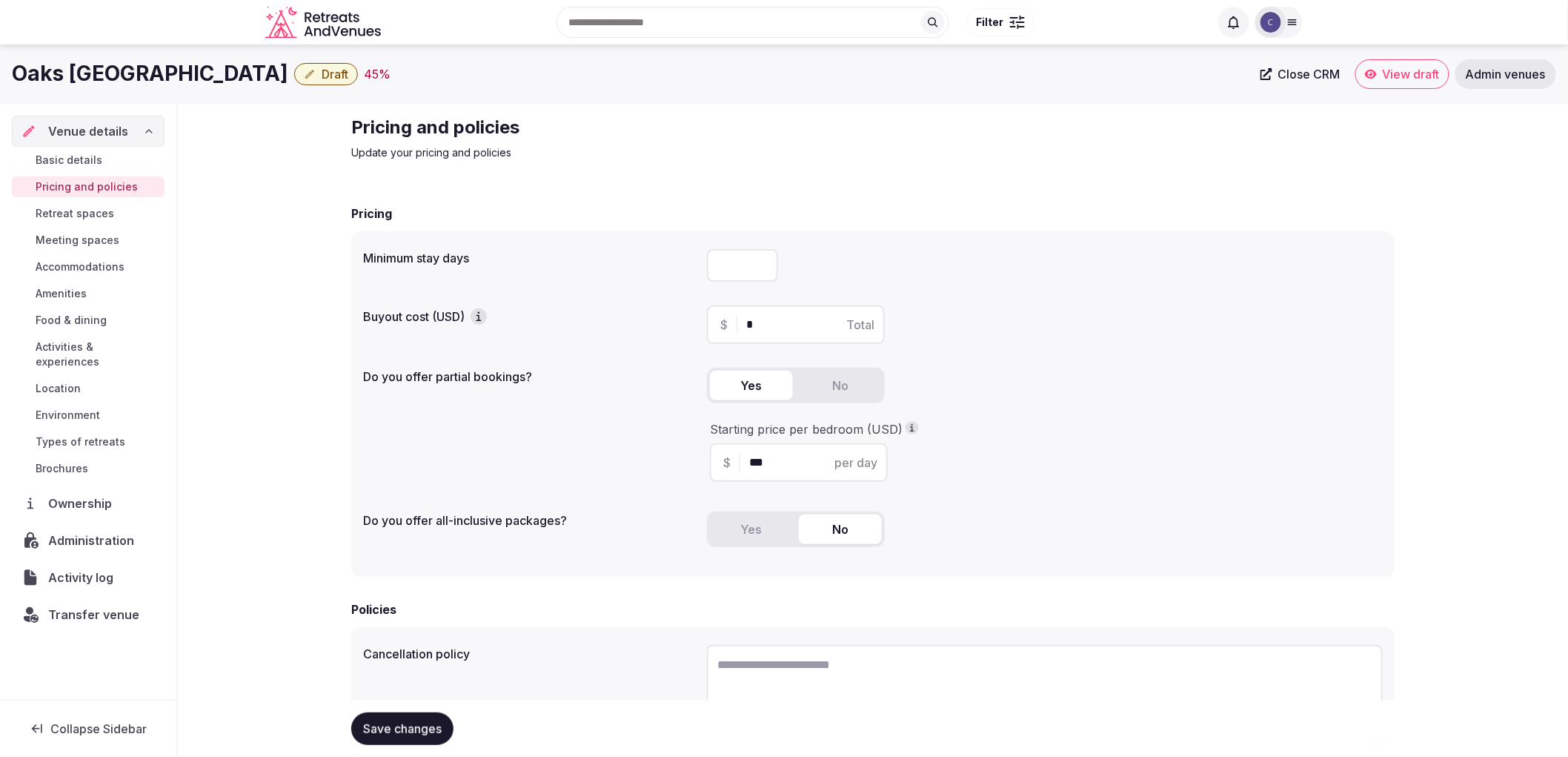
click at [58, 236] on span "Meeting spaces" at bounding box center [77, 239] width 84 height 15
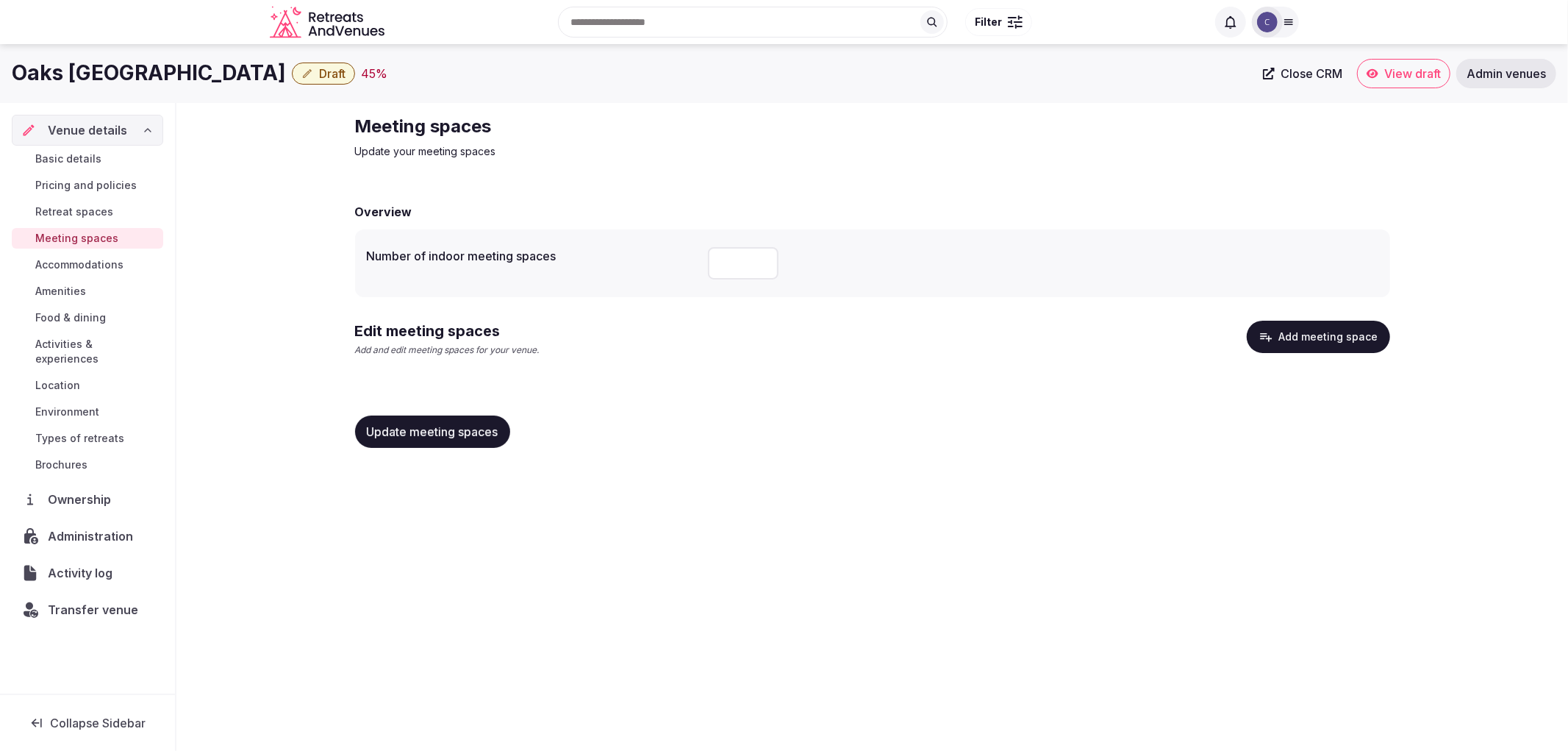
click at [722, 262] on input "number" at bounding box center [743, 263] width 71 height 32
type input "**"
click at [430, 417] on button "Update meeting spaces" at bounding box center [433, 431] width 155 height 32
click at [1289, 332] on button "Add meeting space" at bounding box center [1318, 336] width 143 height 32
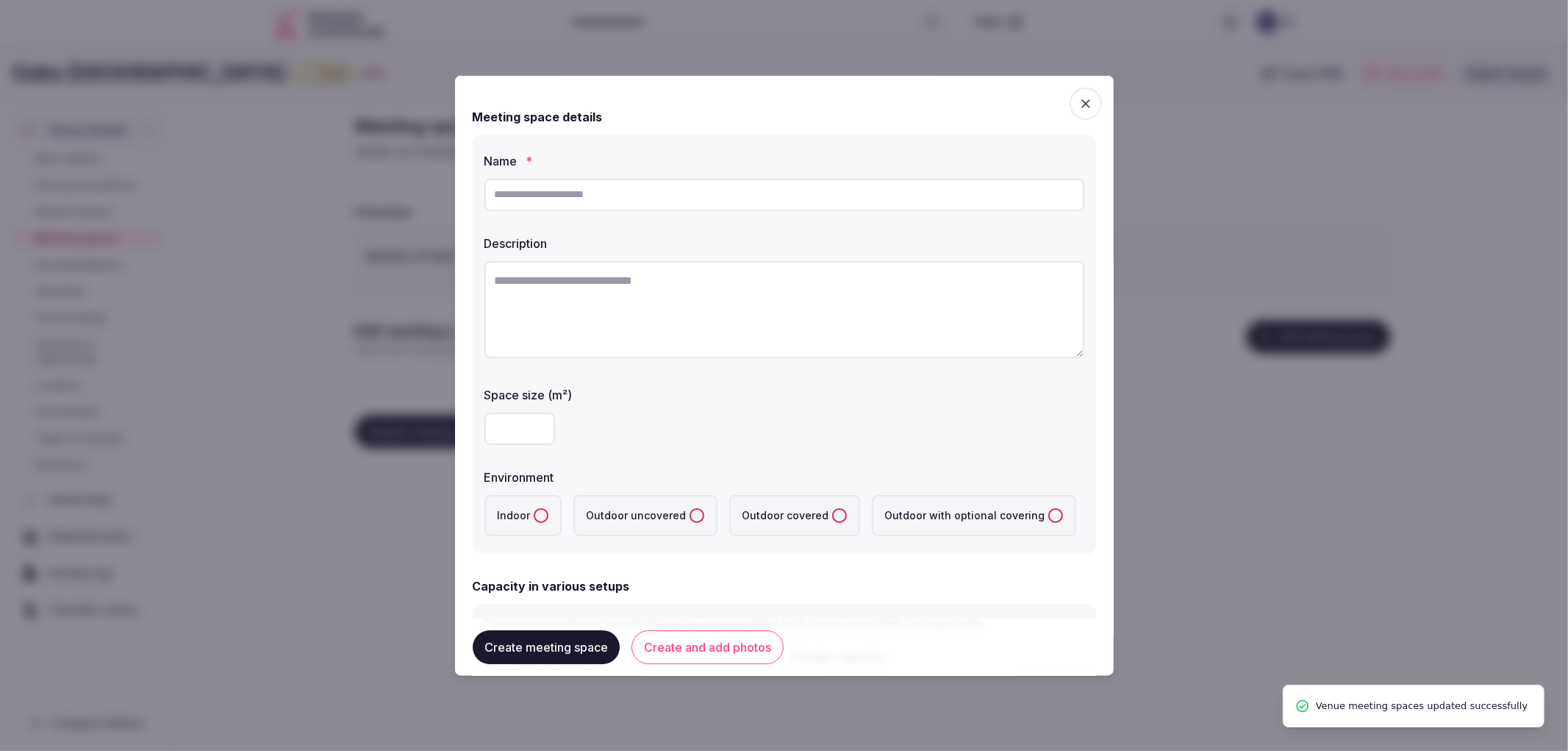
click at [795, 194] on input "text" at bounding box center [784, 194] width 600 height 32
paste input "**********"
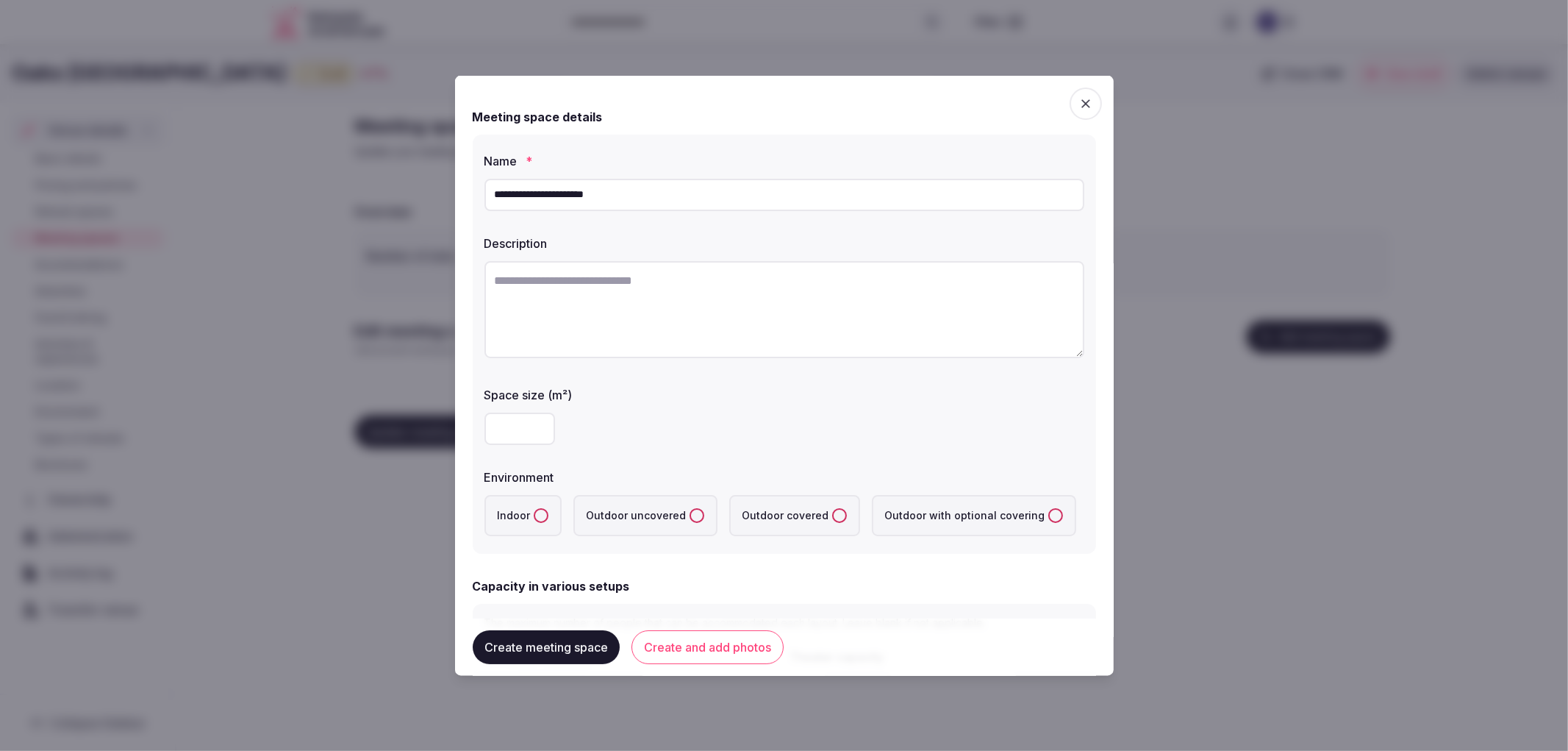
type input "**********"
click at [705, 381] on div "Space size (m²)" at bounding box center [784, 389] width 600 height 21
click at [671, 302] on textarea at bounding box center [784, 308] width 600 height 97
paste textarea "**********"
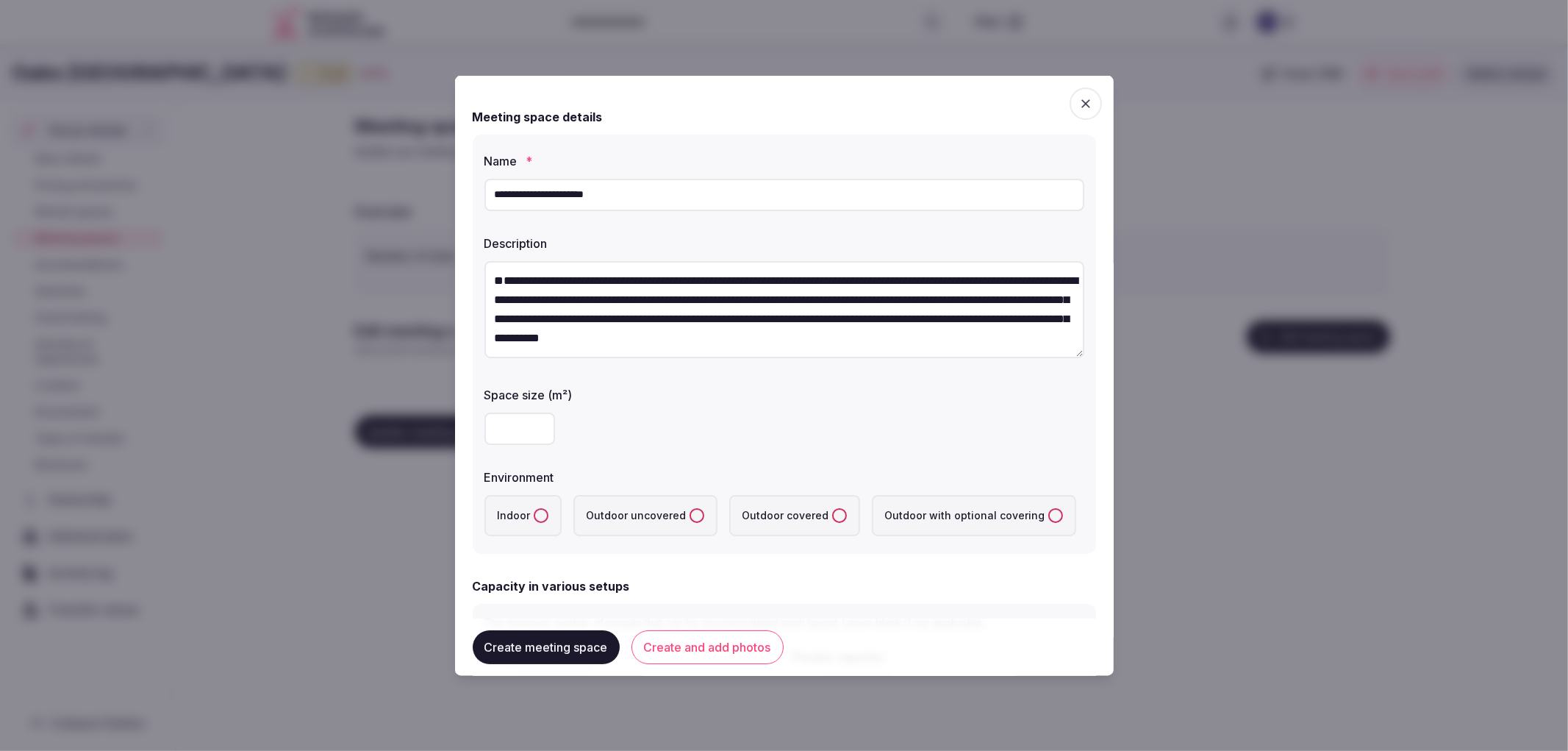
scroll to position [26, 0]
type textarea "**********"
click at [505, 430] on input "number" at bounding box center [519, 426] width 71 height 32
type input "**"
click at [530, 517] on label "Indoor" at bounding box center [523, 513] width 77 height 41
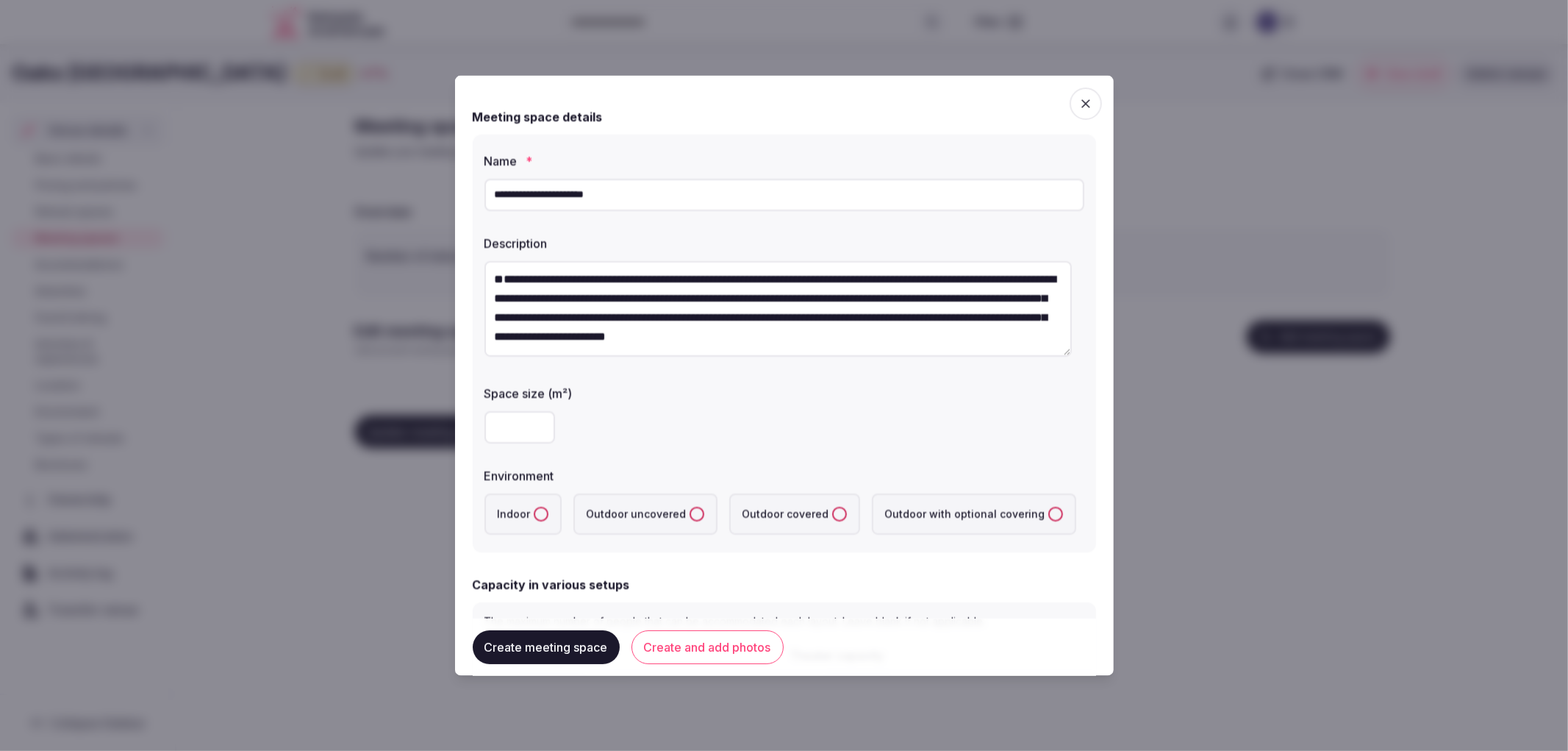
click at [533, 517] on button "Indoor" at bounding box center [540, 513] width 15 height 15
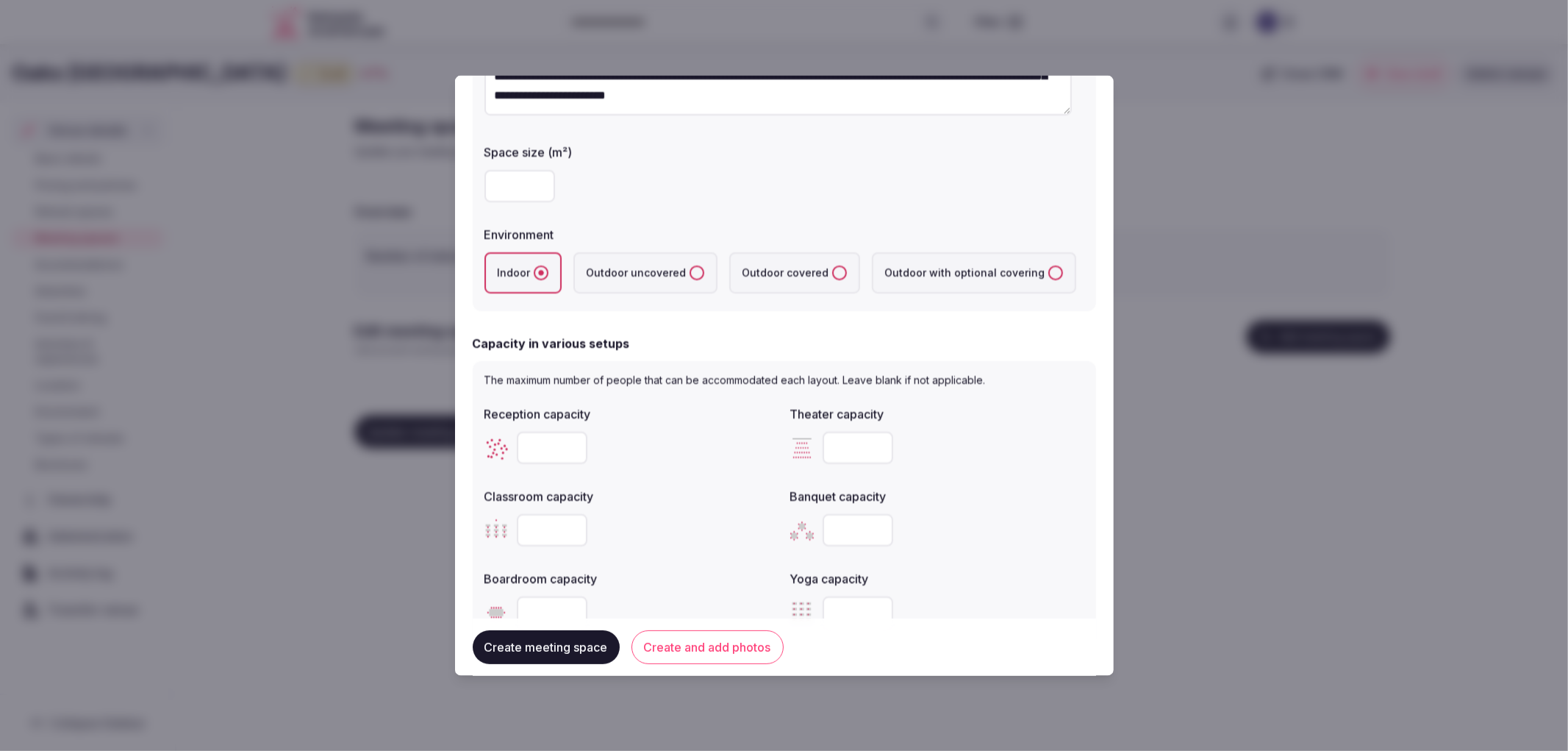
scroll to position [245, 0]
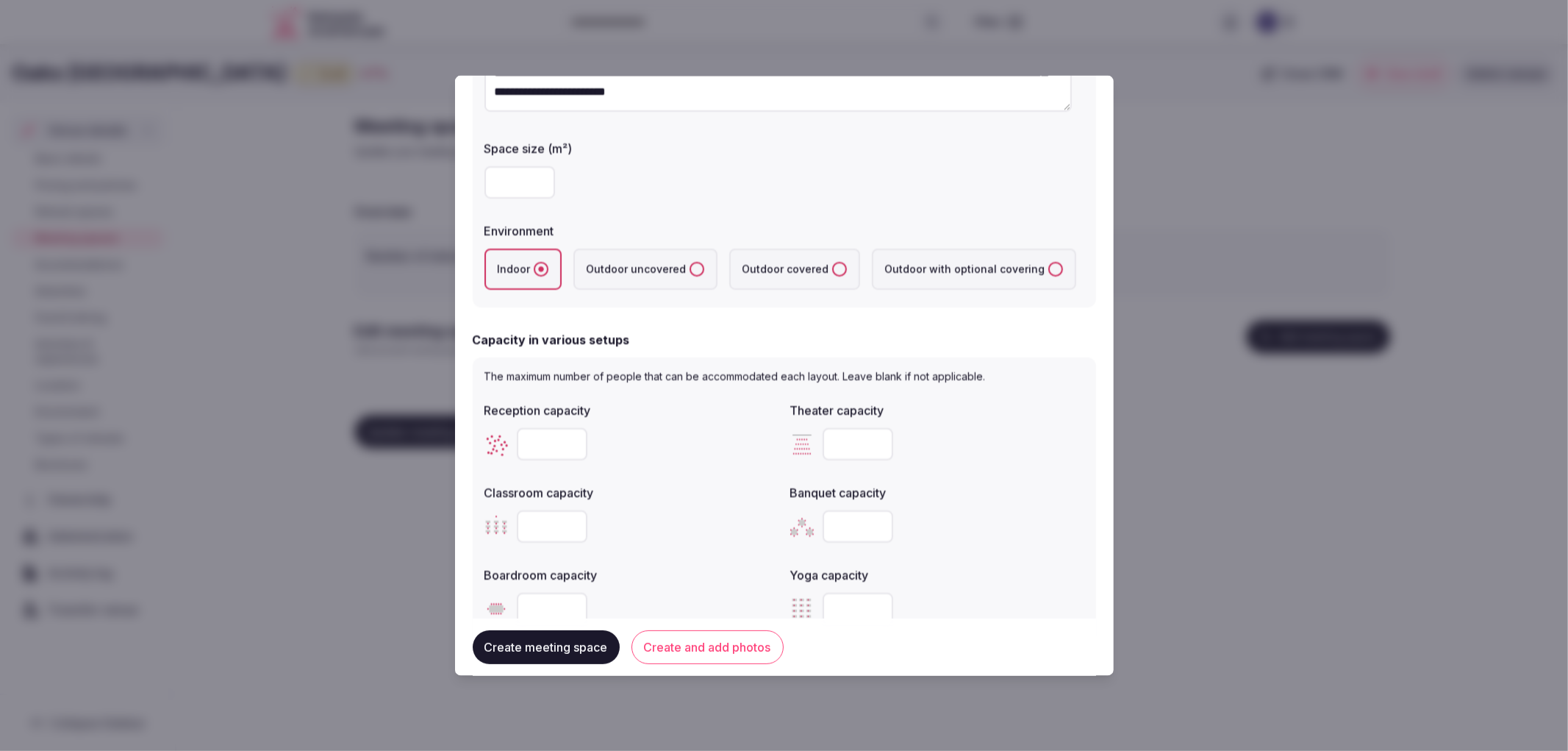
click at [522, 434] on input "number" at bounding box center [552, 443] width 71 height 32
type input "***"
click at [842, 510] on input "number" at bounding box center [857, 526] width 71 height 32
type input "***"
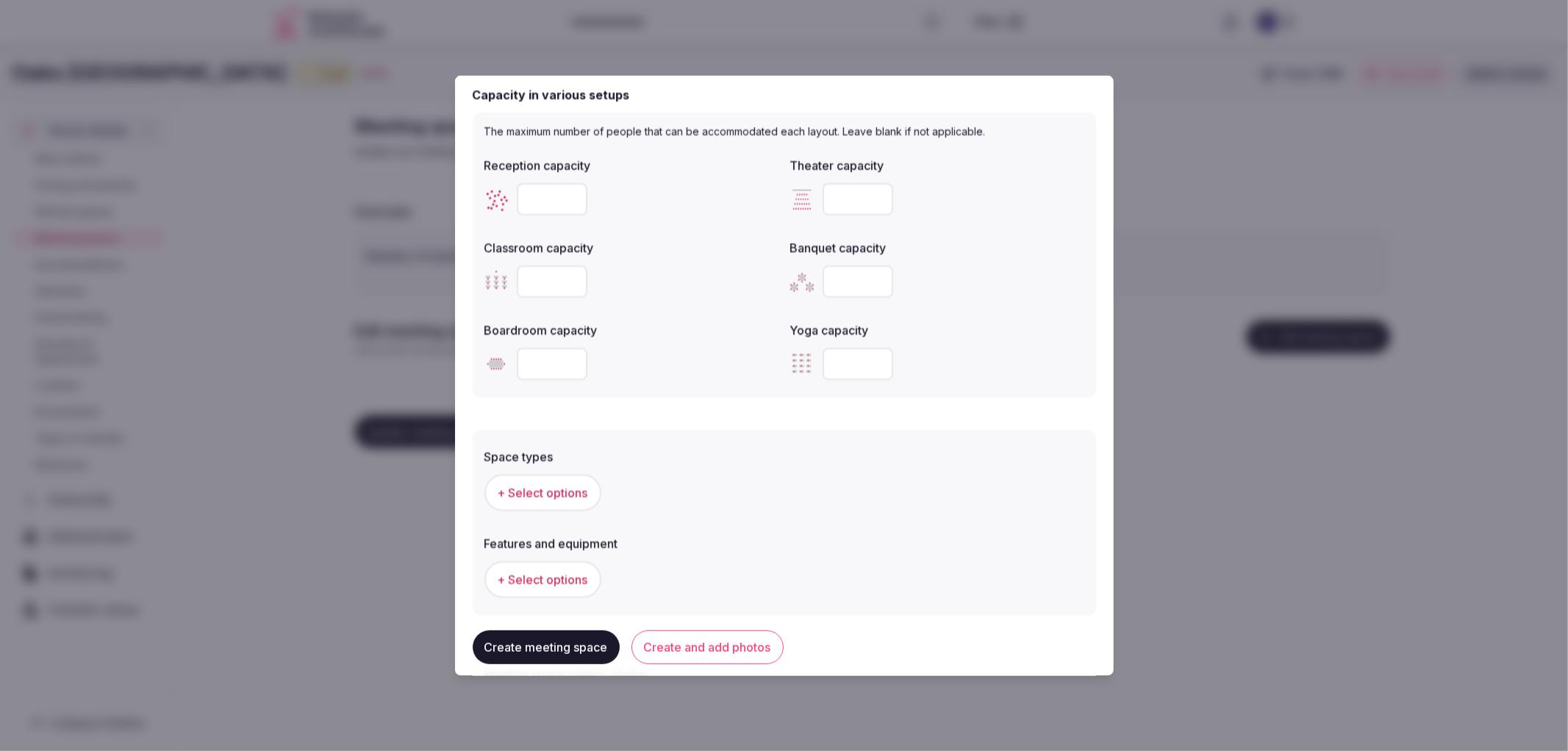
scroll to position [649, 0]
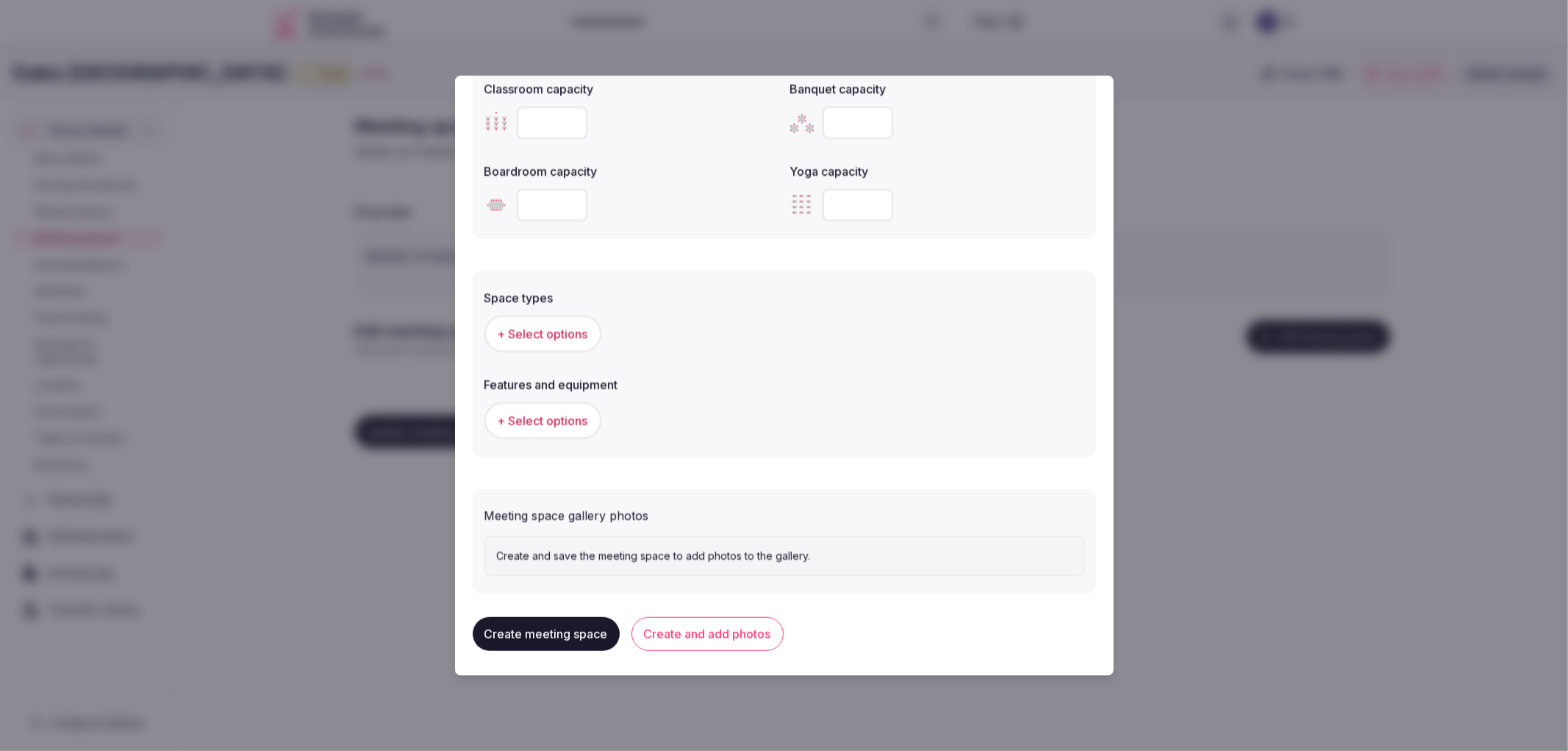
click at [540, 346] on button "+ Select options" at bounding box center [543, 333] width 117 height 37
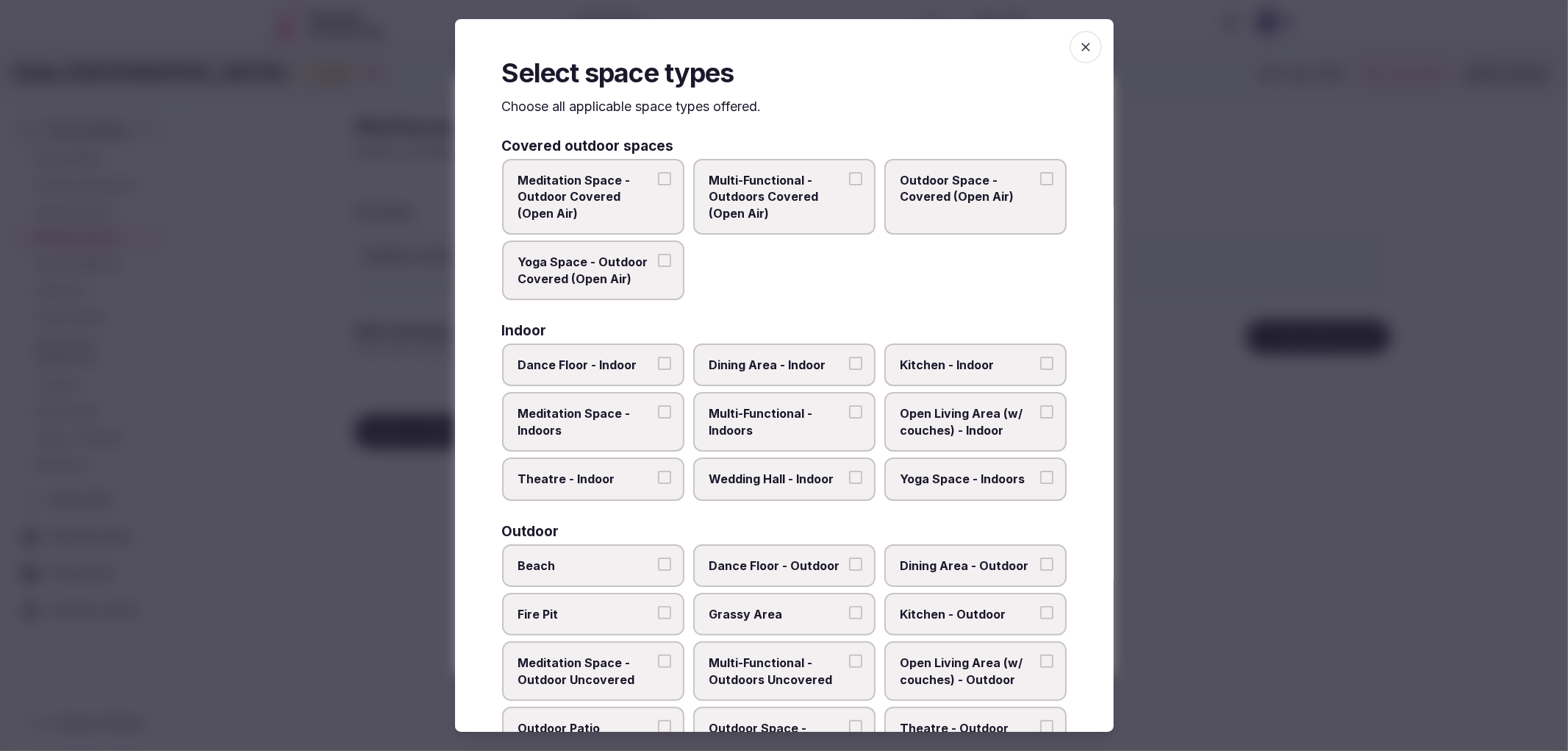
click at [751, 413] on span "Multi-Functional - Indoors" at bounding box center [777, 422] width 135 height 33
click at [849, 413] on button "Multi-Functional - Indoors" at bounding box center [856, 411] width 13 height 13
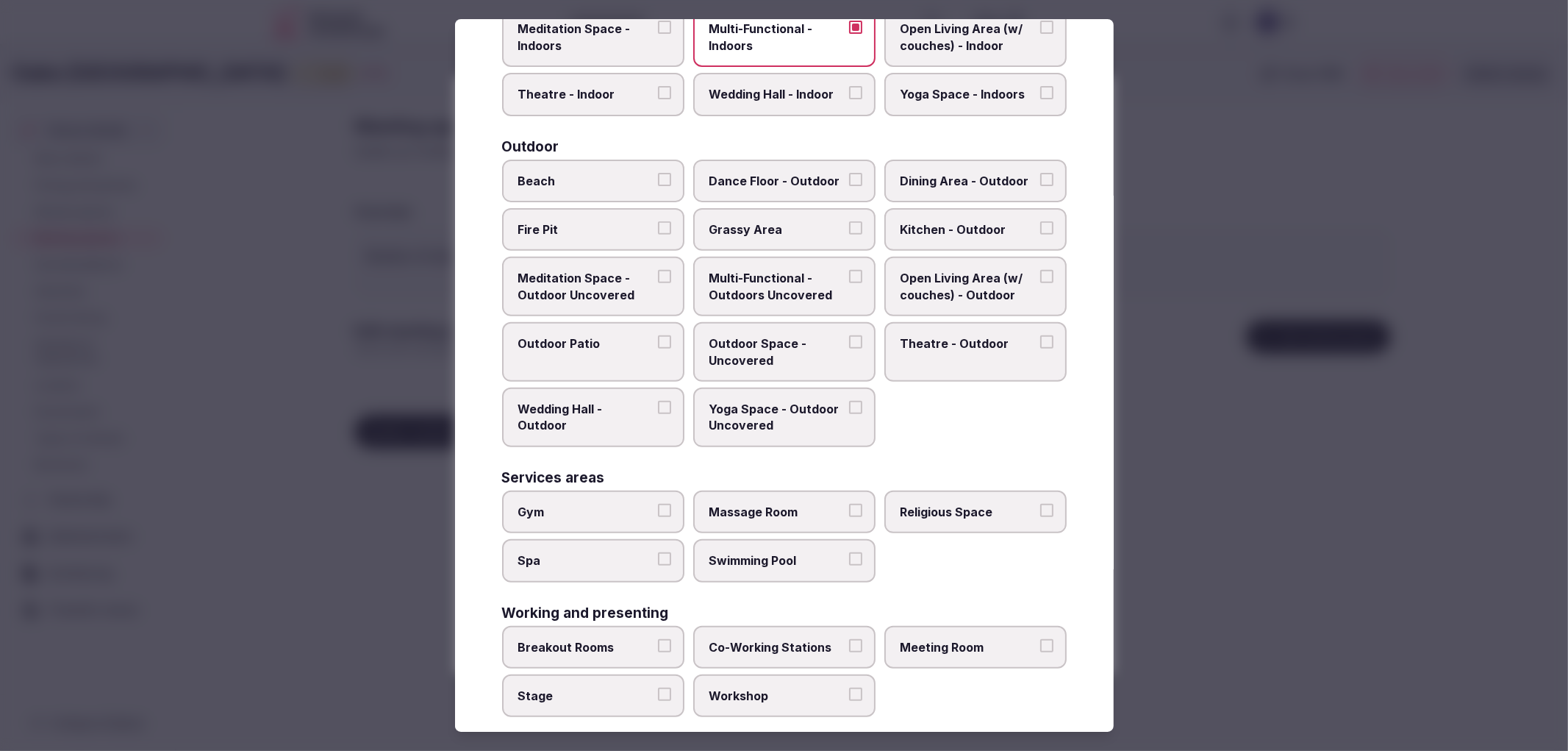
scroll to position [385, 0]
click at [768, 552] on span "Swimming Pool" at bounding box center [777, 560] width 135 height 17
click at [849, 552] on button "Swimming Pool" at bounding box center [856, 558] width 13 height 13
click at [664, 638] on button "Breakout Rooms" at bounding box center [664, 644] width 13 height 13
click at [946, 638] on span "Meeting Room" at bounding box center [968, 646] width 135 height 17
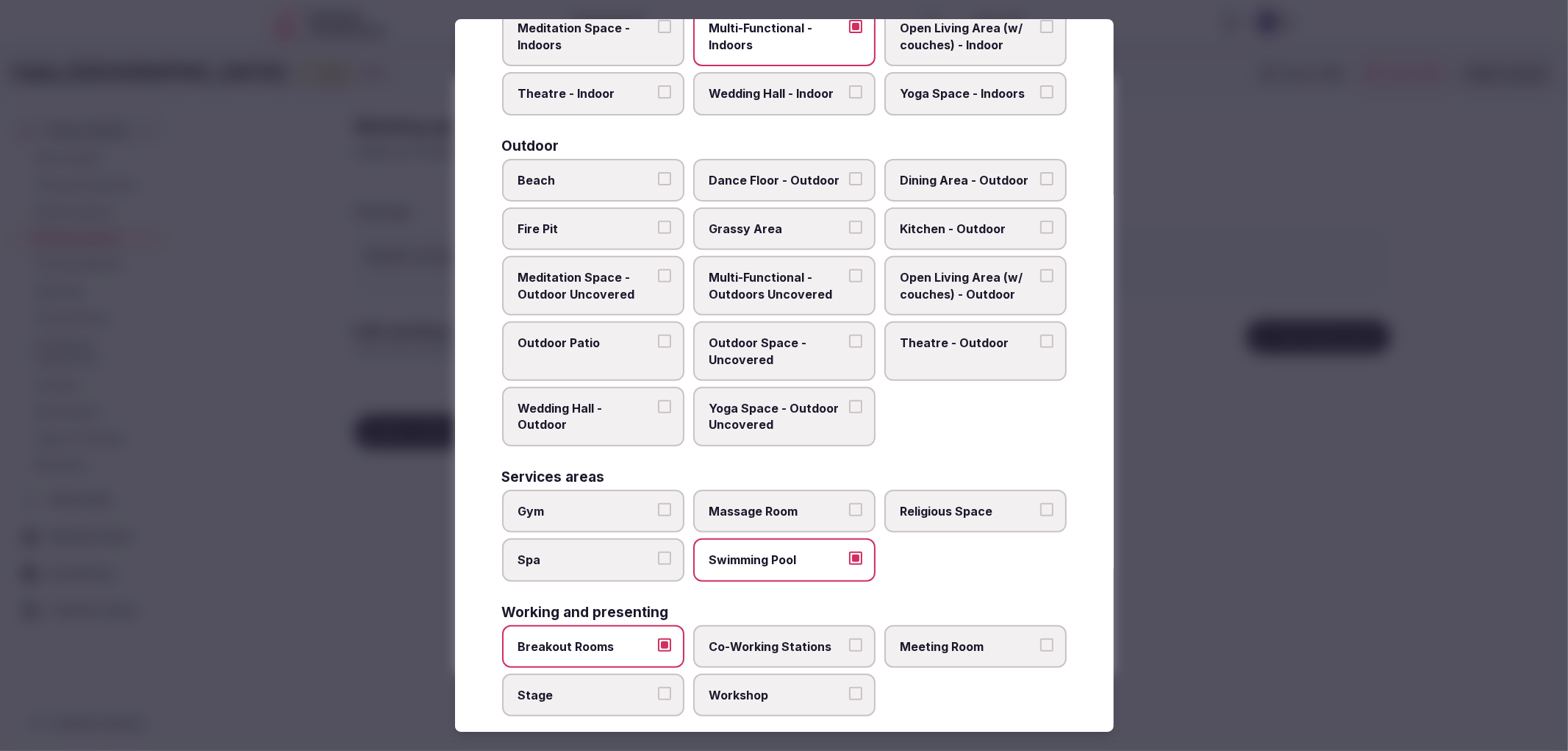
click at [1040, 638] on button "Meeting Room" at bounding box center [1046, 644] width 13 height 13
click at [1225, 540] on div at bounding box center [784, 376] width 1568 height 751
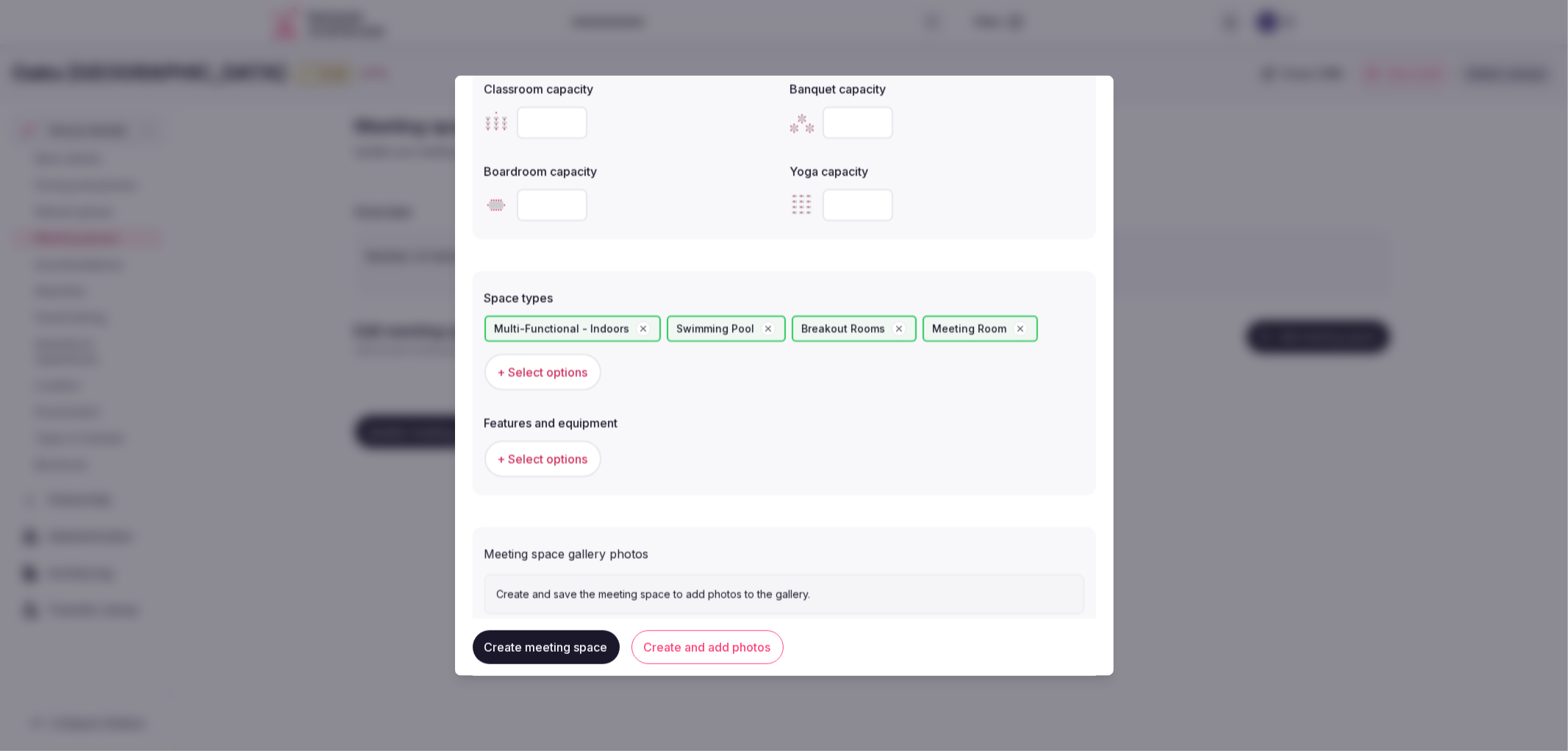
click at [561, 456] on span "+ Select options" at bounding box center [543, 458] width 91 height 17
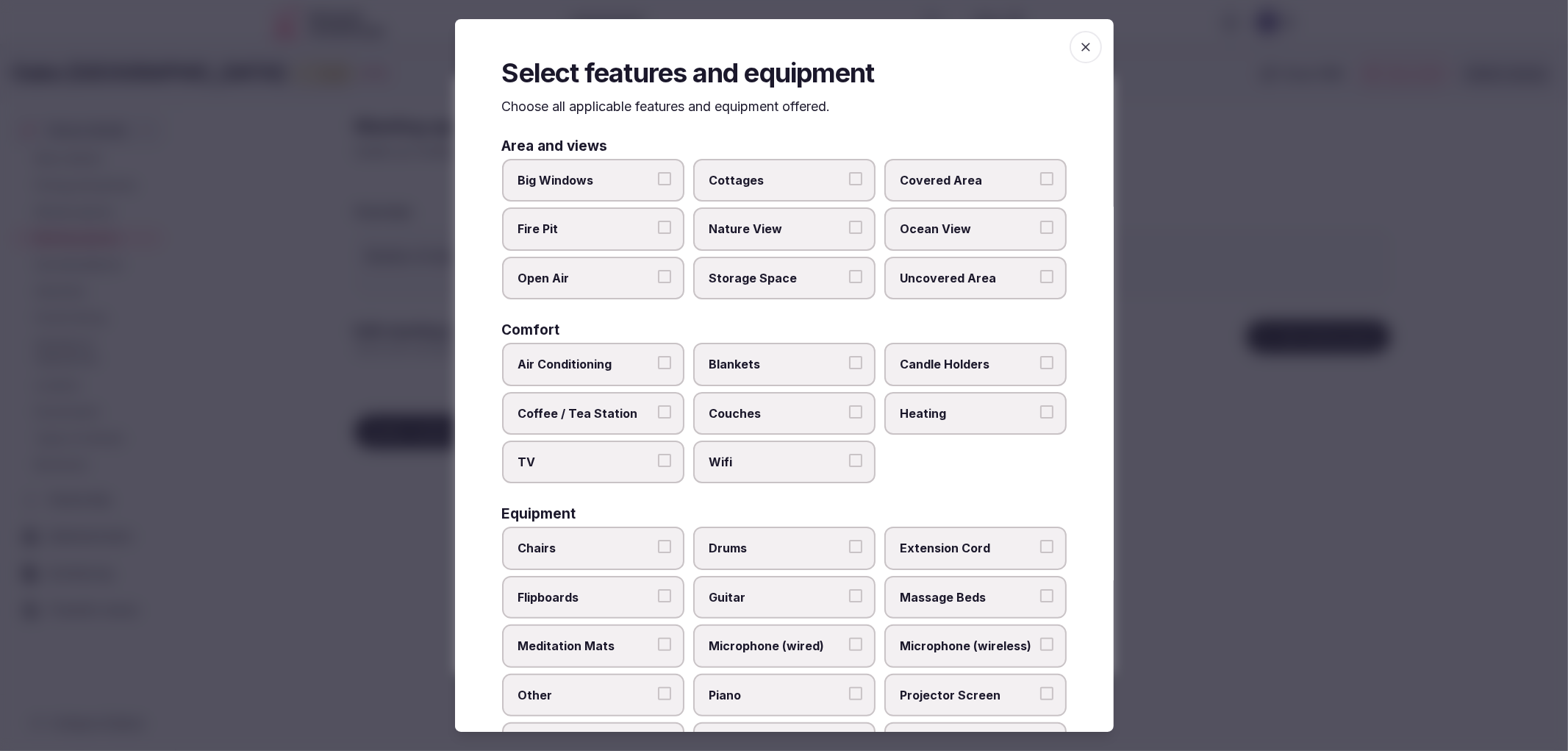
click at [621, 362] on span "Air Conditioning" at bounding box center [586, 364] width 135 height 17
click at [658, 362] on button "Air Conditioning" at bounding box center [664, 362] width 13 height 13
click at [643, 443] on label "TV" at bounding box center [593, 461] width 182 height 43
click at [658, 454] on button "TV" at bounding box center [664, 460] width 13 height 13
click at [758, 454] on span "Wifi" at bounding box center [777, 462] width 135 height 17
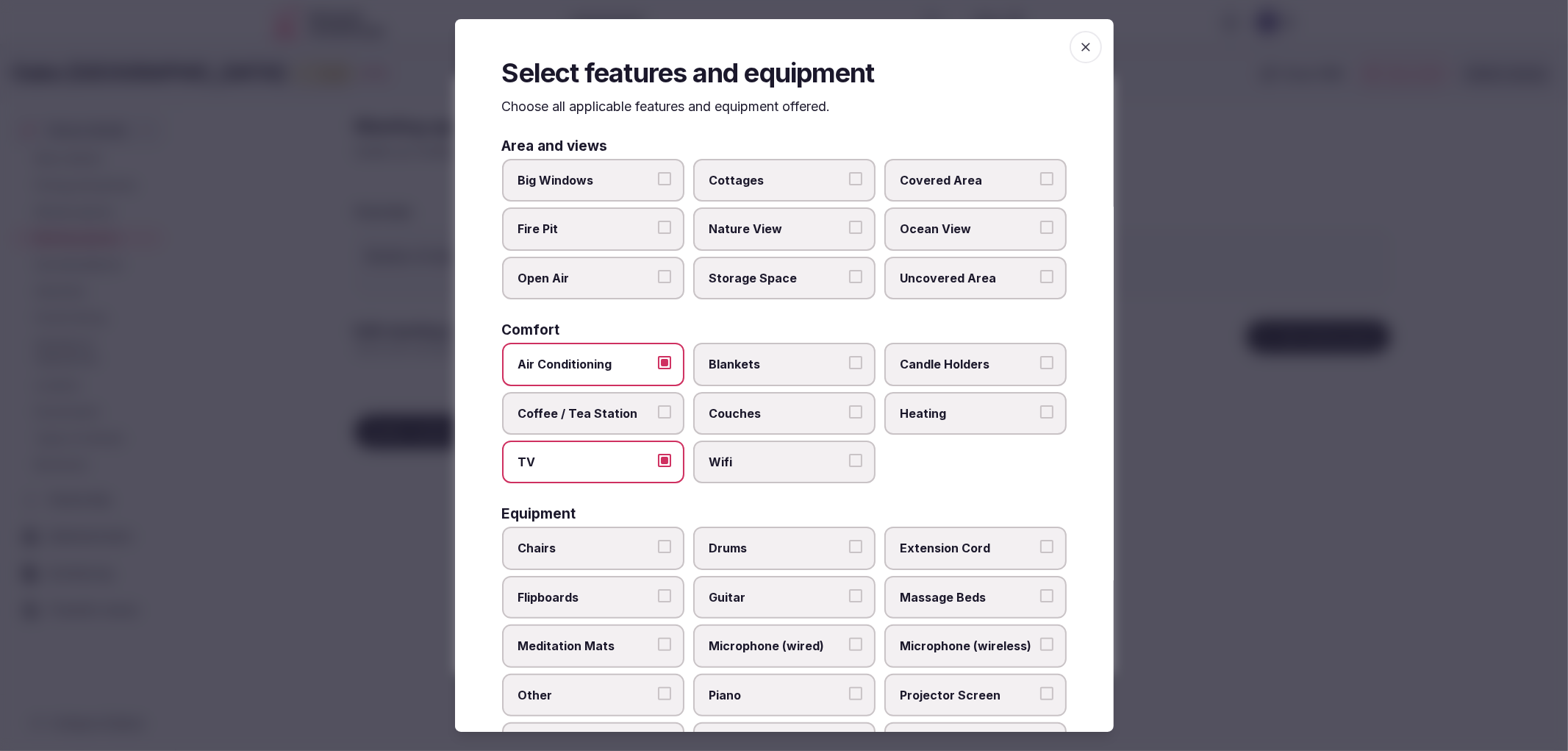
click at [849, 454] on button "Wifi" at bounding box center [856, 460] width 13 height 13
click at [599, 405] on span "Coffee / Tea Station" at bounding box center [586, 413] width 135 height 17
click at [658, 405] on button "Coffee / Tea Station" at bounding box center [664, 411] width 13 height 13
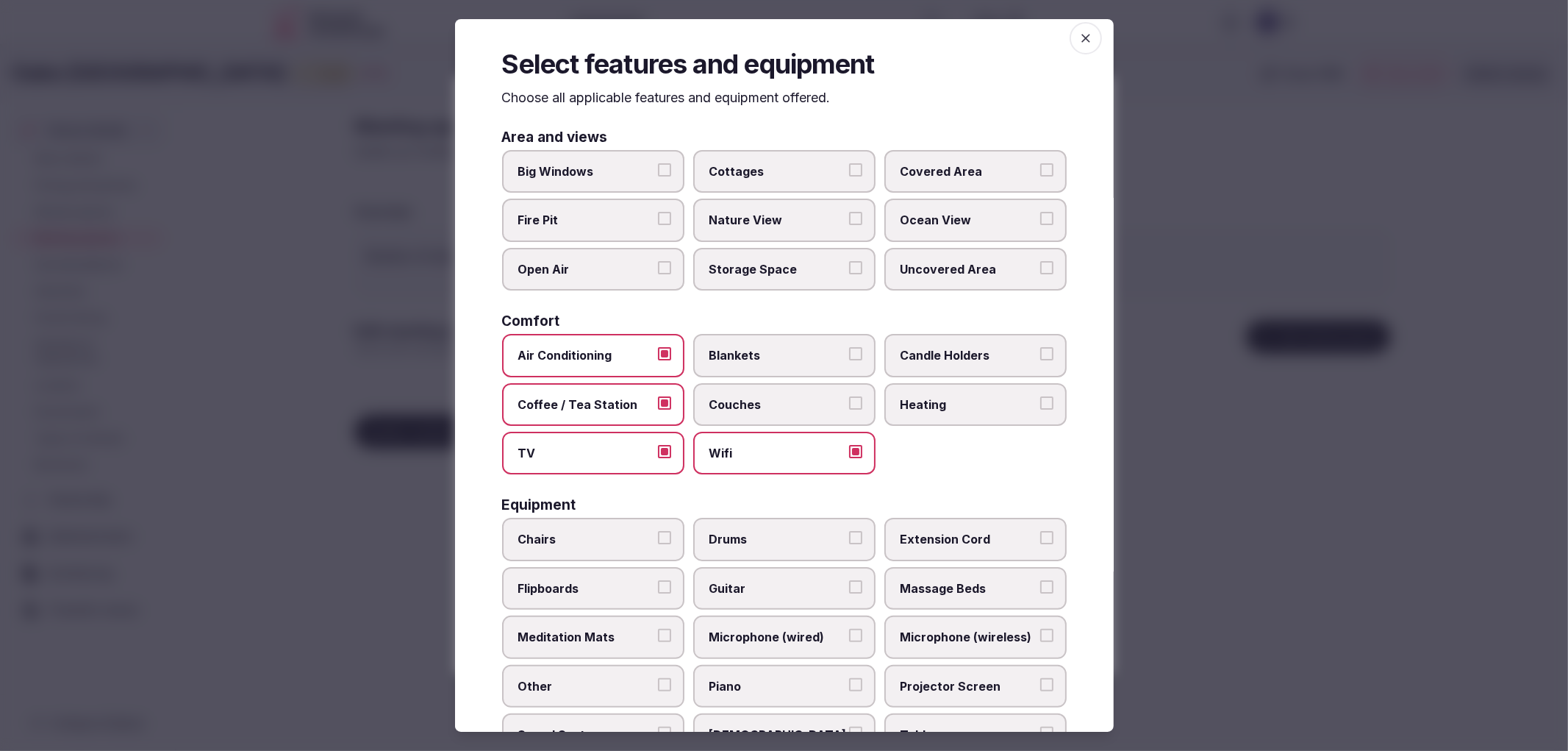
scroll to position [0, 0]
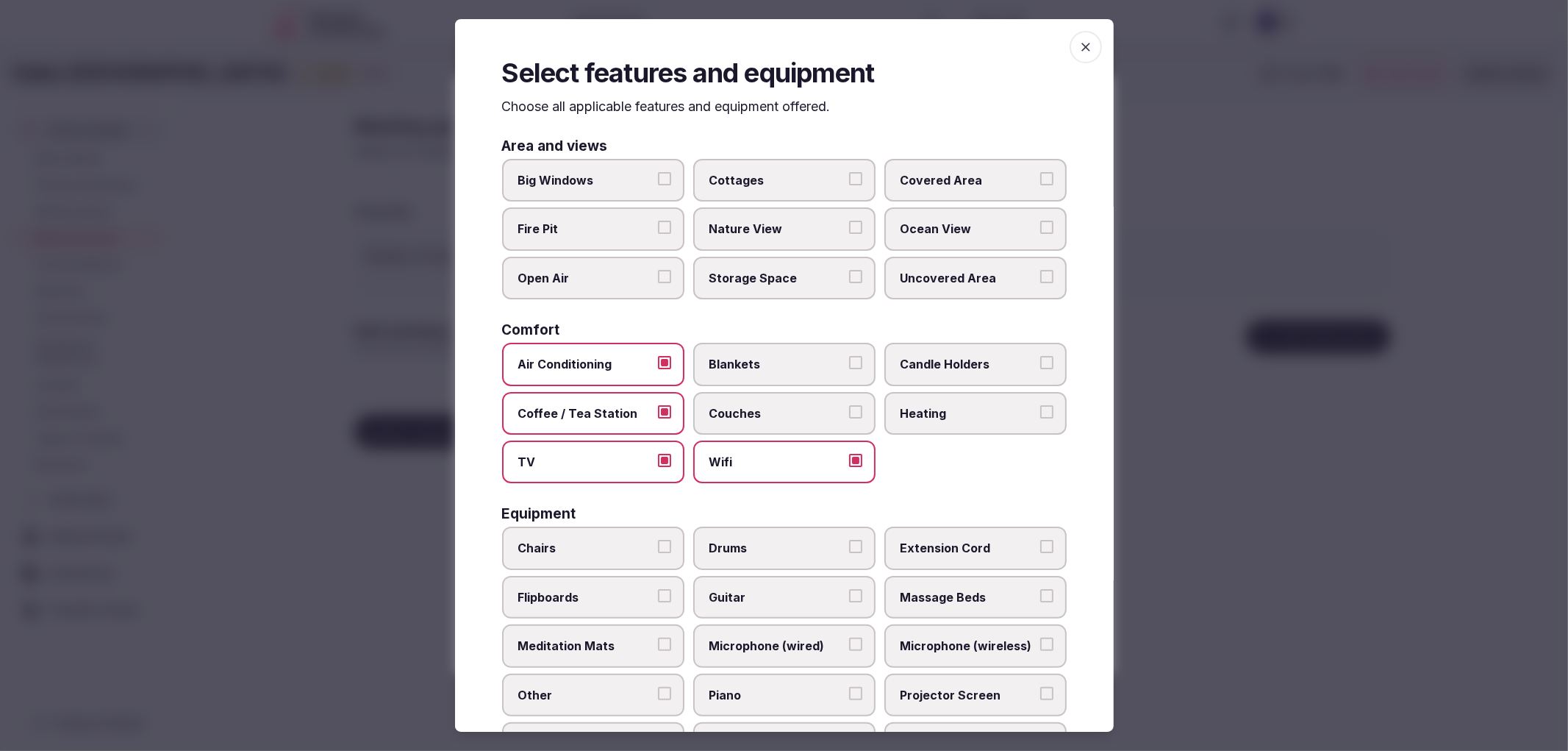
click at [767, 179] on span "Cottages" at bounding box center [777, 180] width 135 height 17
click at [849, 179] on button "Cottages" at bounding box center [856, 178] width 13 height 13
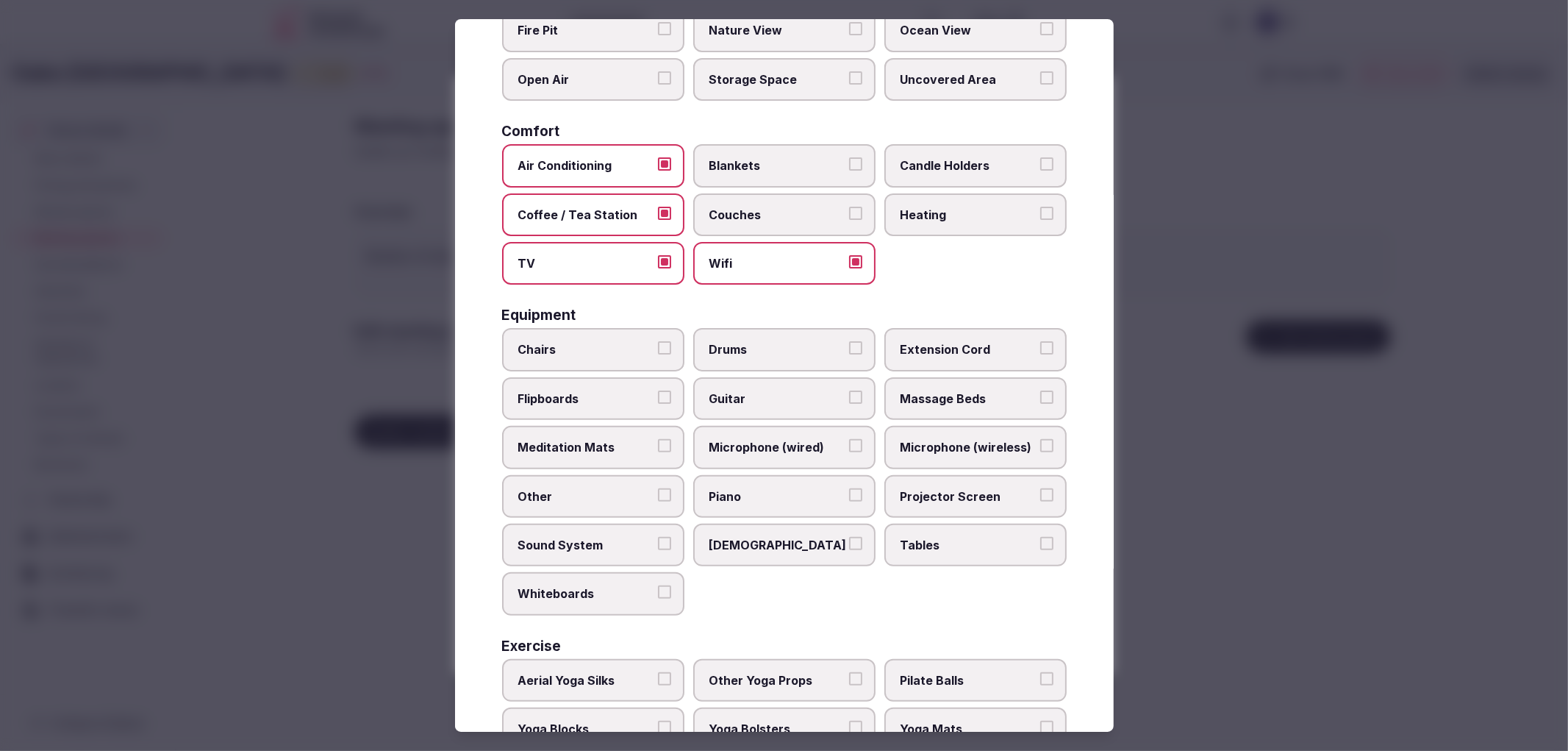
scroll to position [281, 0]
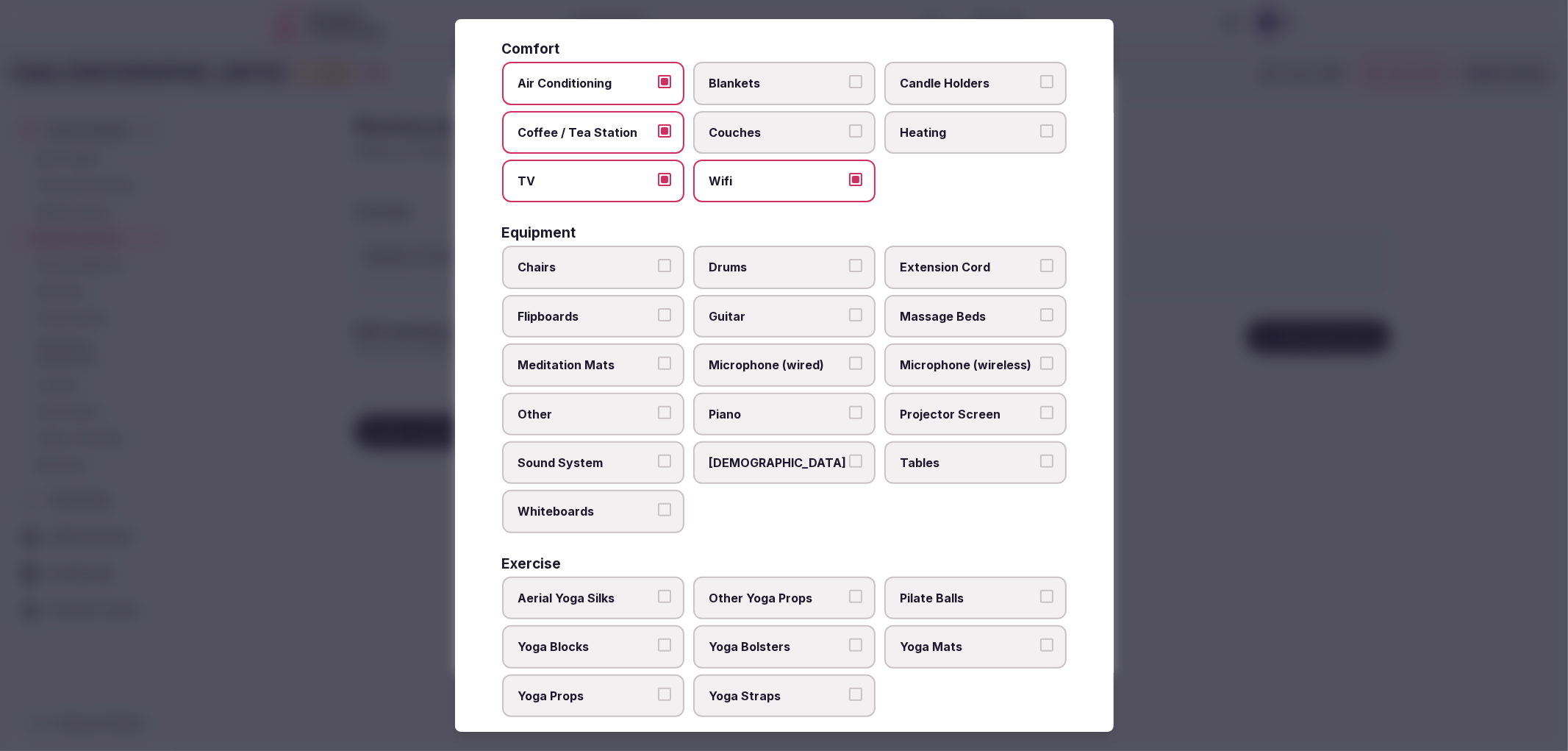
click at [622, 265] on span "Chairs" at bounding box center [586, 266] width 135 height 17
click at [658, 265] on button "Chairs" at bounding box center [664, 265] width 13 height 13
click at [887, 449] on label "Tables" at bounding box center [975, 462] width 182 height 43
click at [1040, 454] on button "Tables" at bounding box center [1046, 460] width 13 height 13
click at [799, 454] on span "Sunbeds" at bounding box center [777, 462] width 135 height 17
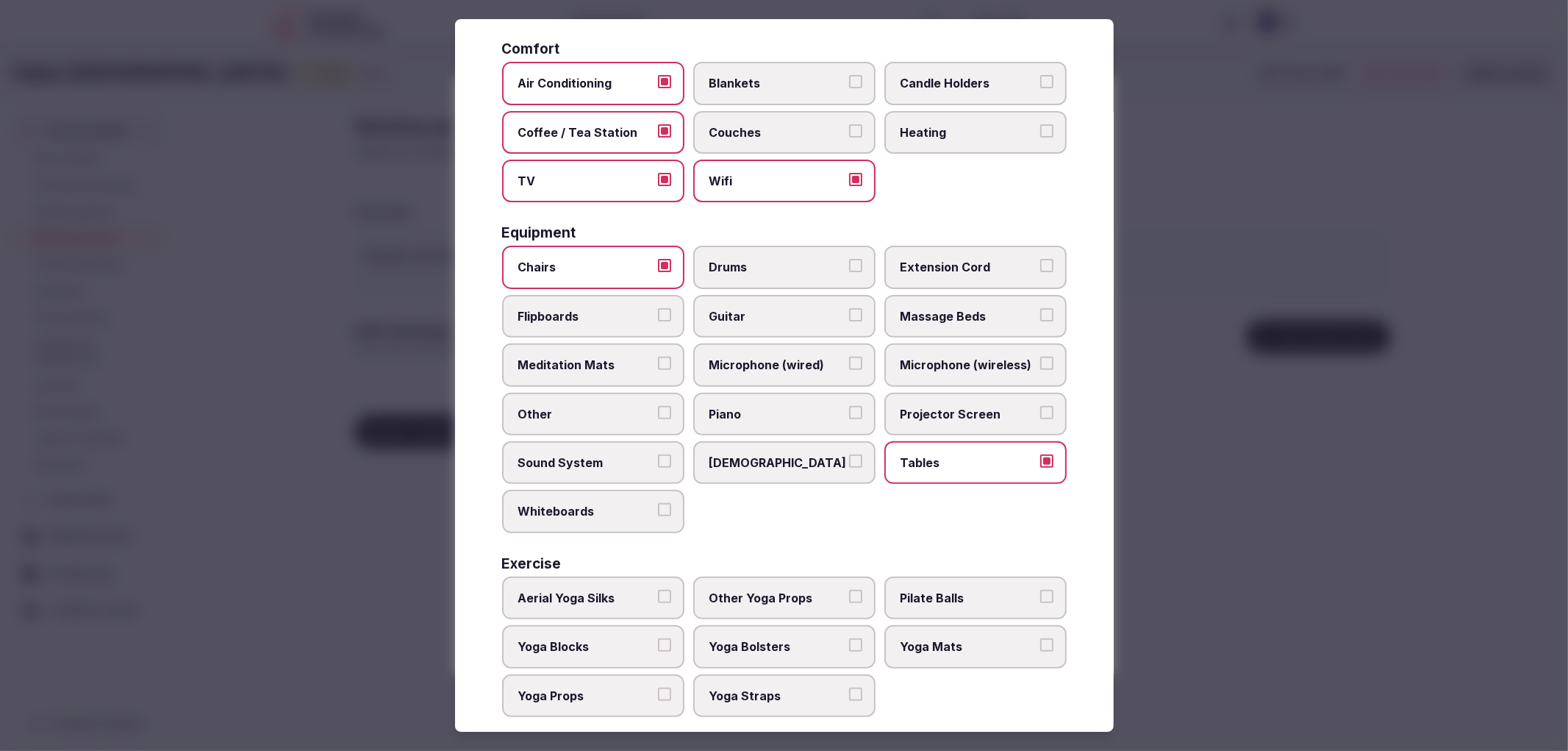
click at [849, 454] on button "Sunbeds" at bounding box center [856, 460] width 13 height 13
click at [1324, 553] on div at bounding box center [784, 376] width 1568 height 751
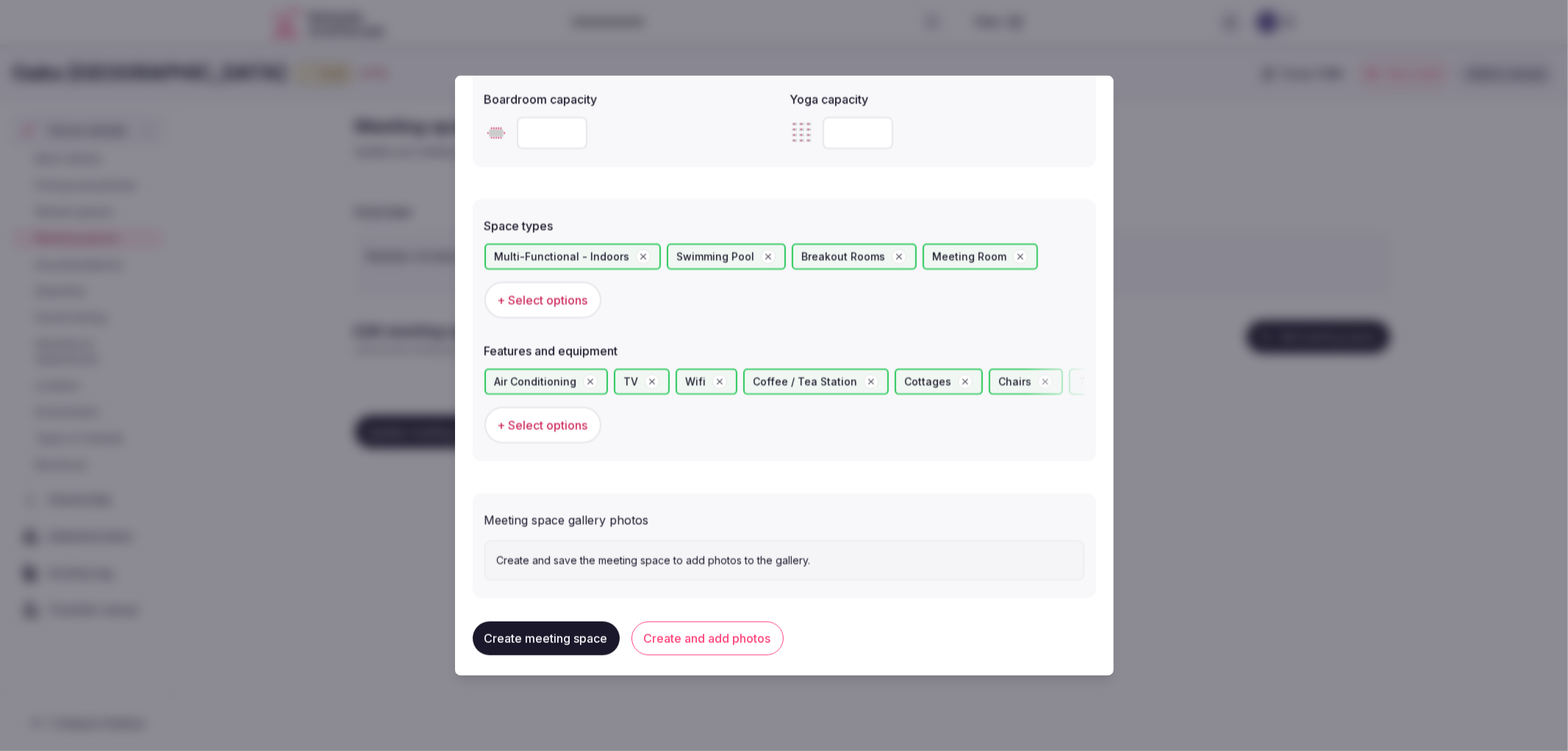
scroll to position [722, 0]
click at [724, 620] on button "Create and add photos" at bounding box center [707, 637] width 152 height 34
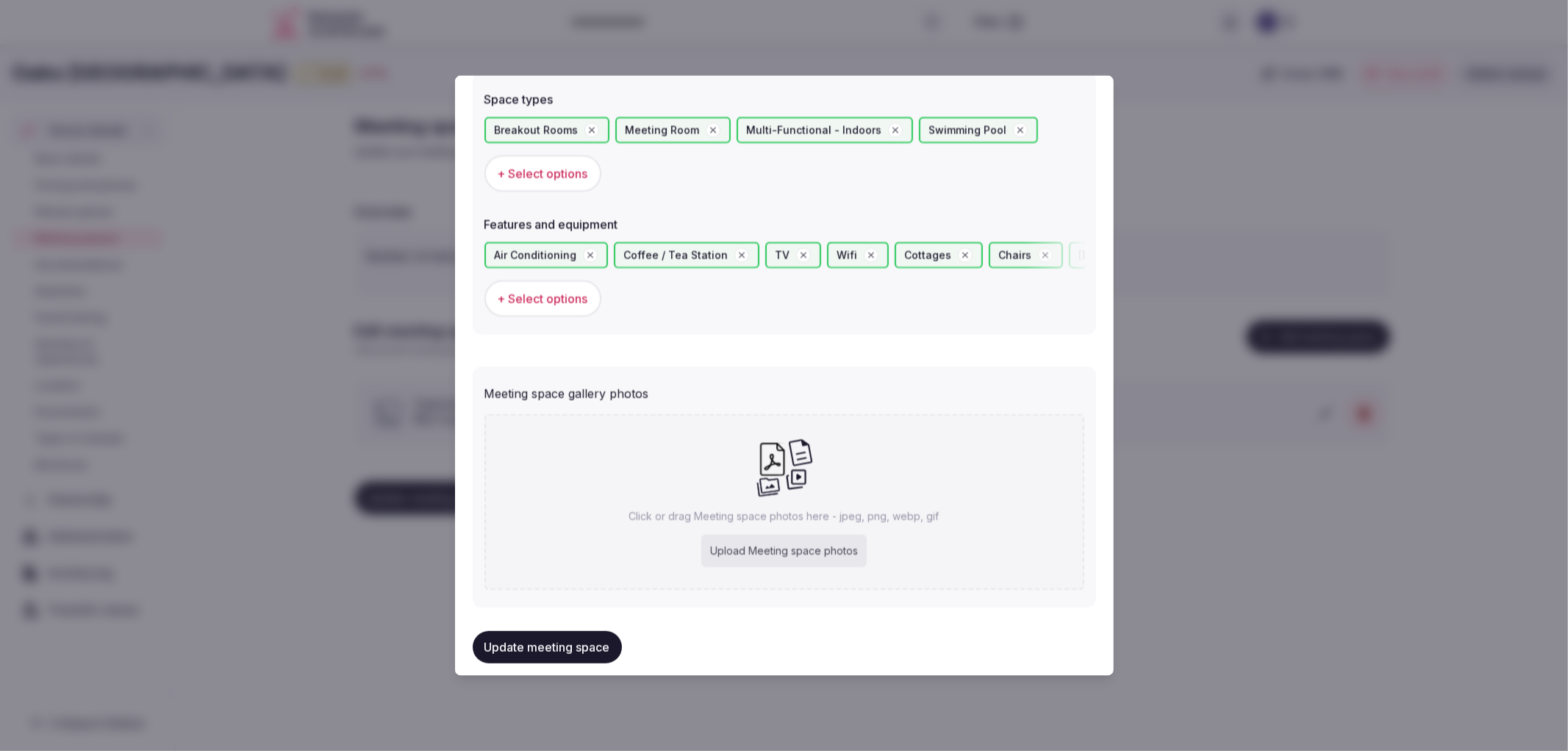
scroll to position [857, 0]
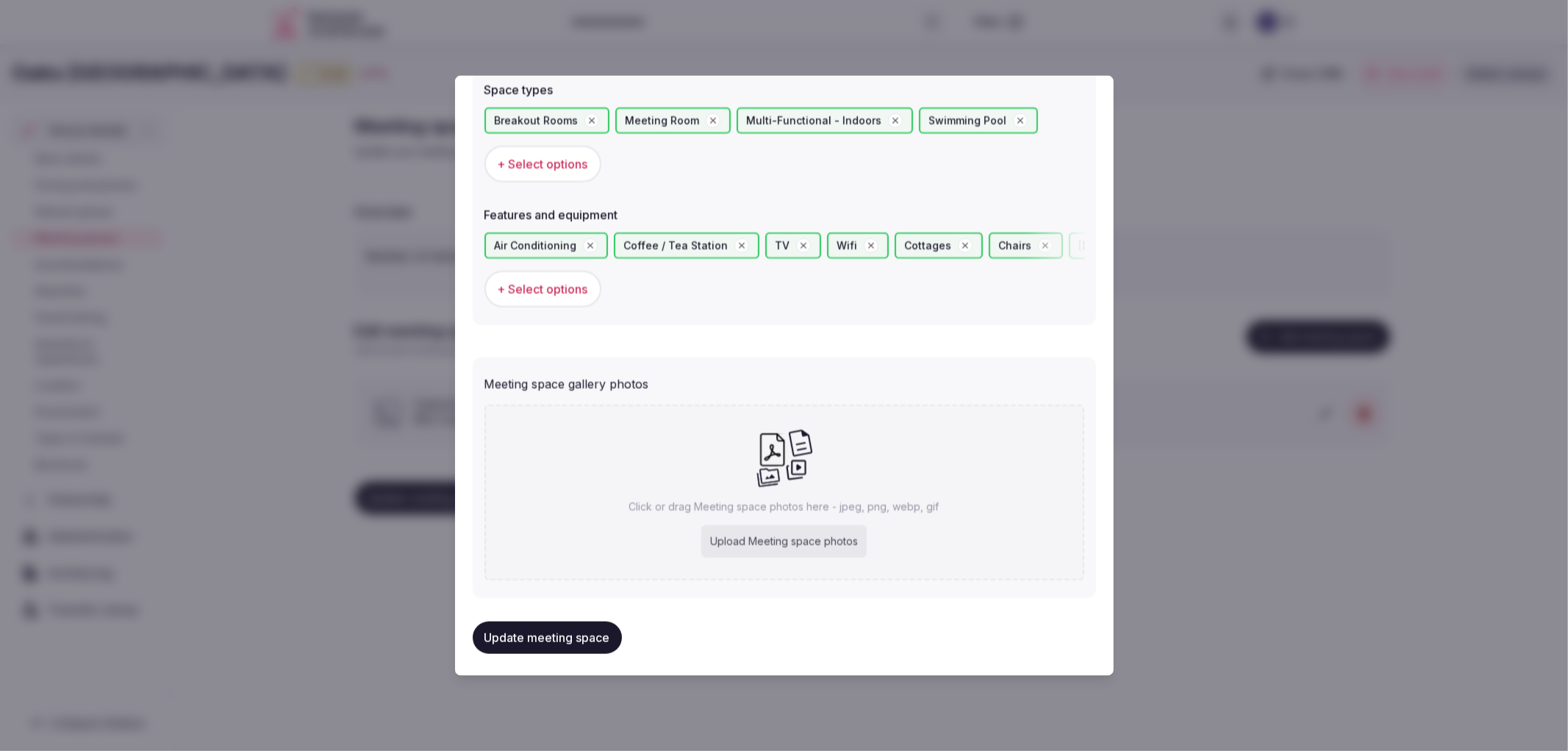
click at [739, 549] on div "Click or drag Meeting space photos here - jpeg, png, webp, gif Upload Meeting s…" at bounding box center [784, 492] width 600 height 176
type input "**********"
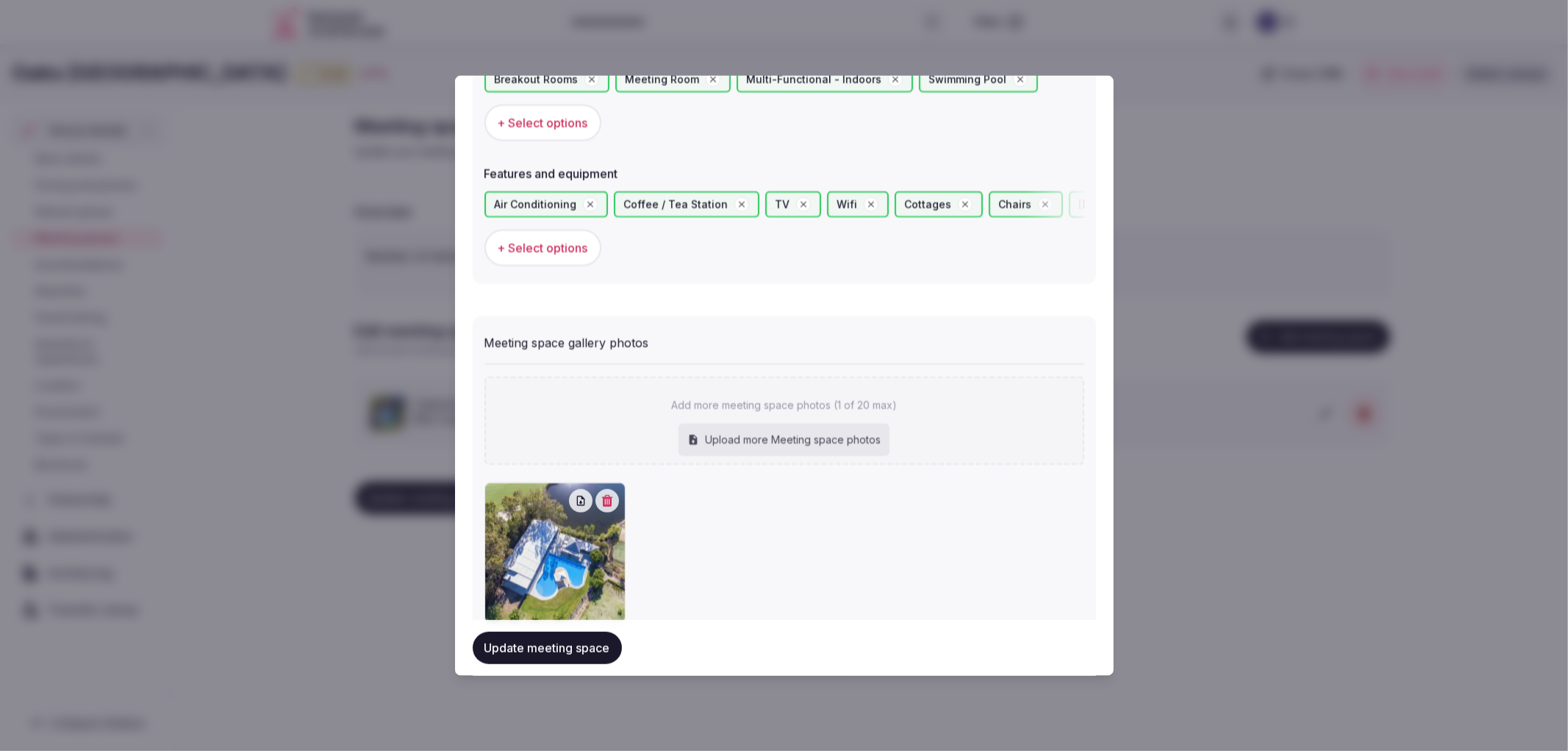
scroll to position [938, 0]
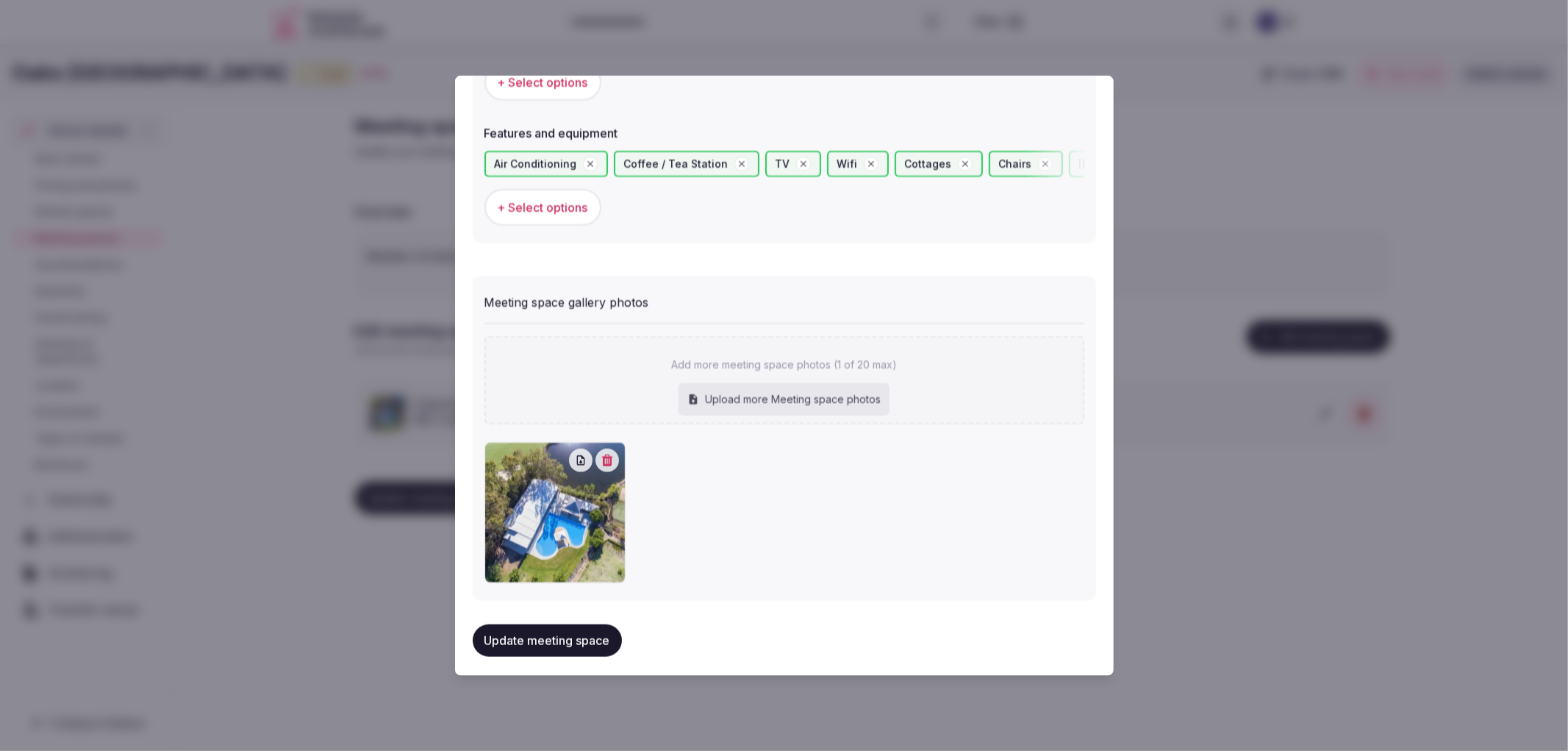
click at [570, 628] on button "Update meeting space" at bounding box center [547, 640] width 149 height 32
click at [370, 537] on div at bounding box center [784, 376] width 1568 height 751
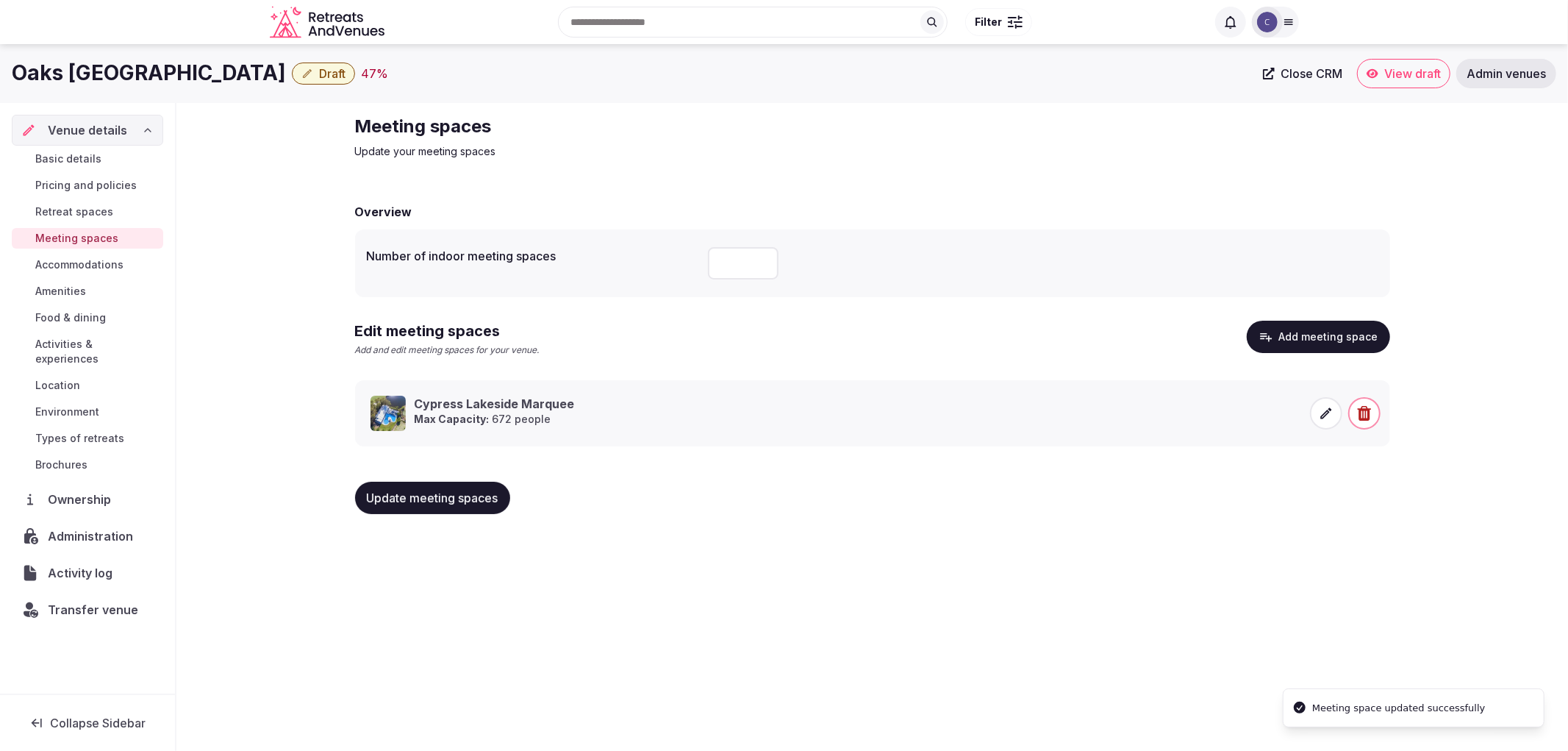
click at [409, 505] on button "Update meeting spaces" at bounding box center [433, 498] width 155 height 32
click at [109, 343] on span "Activities & experiences" at bounding box center [96, 352] width 122 height 30
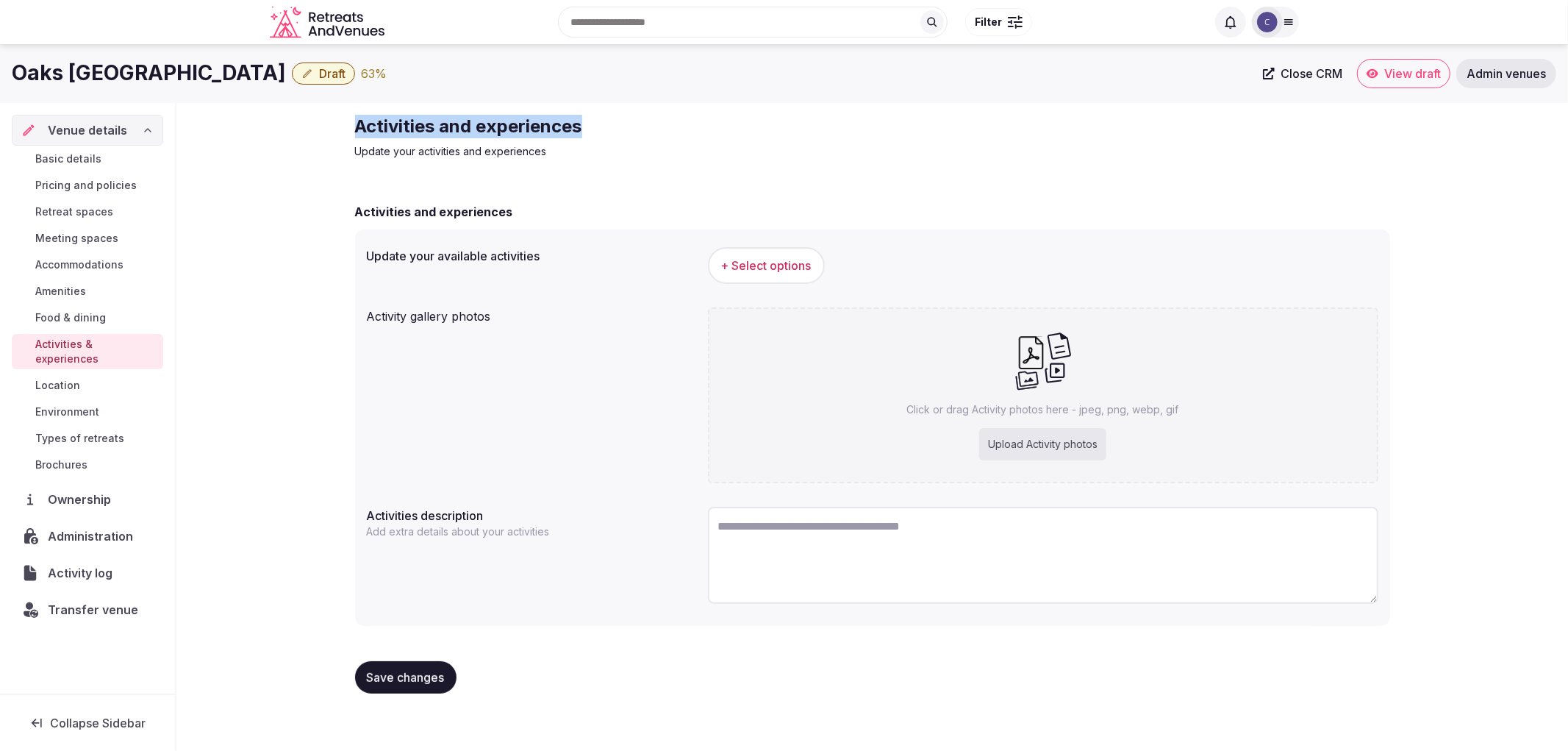
copy h2 "Activities and experiences"
drag, startPoint x: 370, startPoint y: 128, endPoint x: 709, endPoint y: 123, distance: 339.0
click at [709, 123] on h2 "Activities and experiences" at bounding box center [602, 126] width 494 height 24
click at [162, 76] on h1 "Oaks Cypress Lakes Resort" at bounding box center [148, 72] width 274 height 29
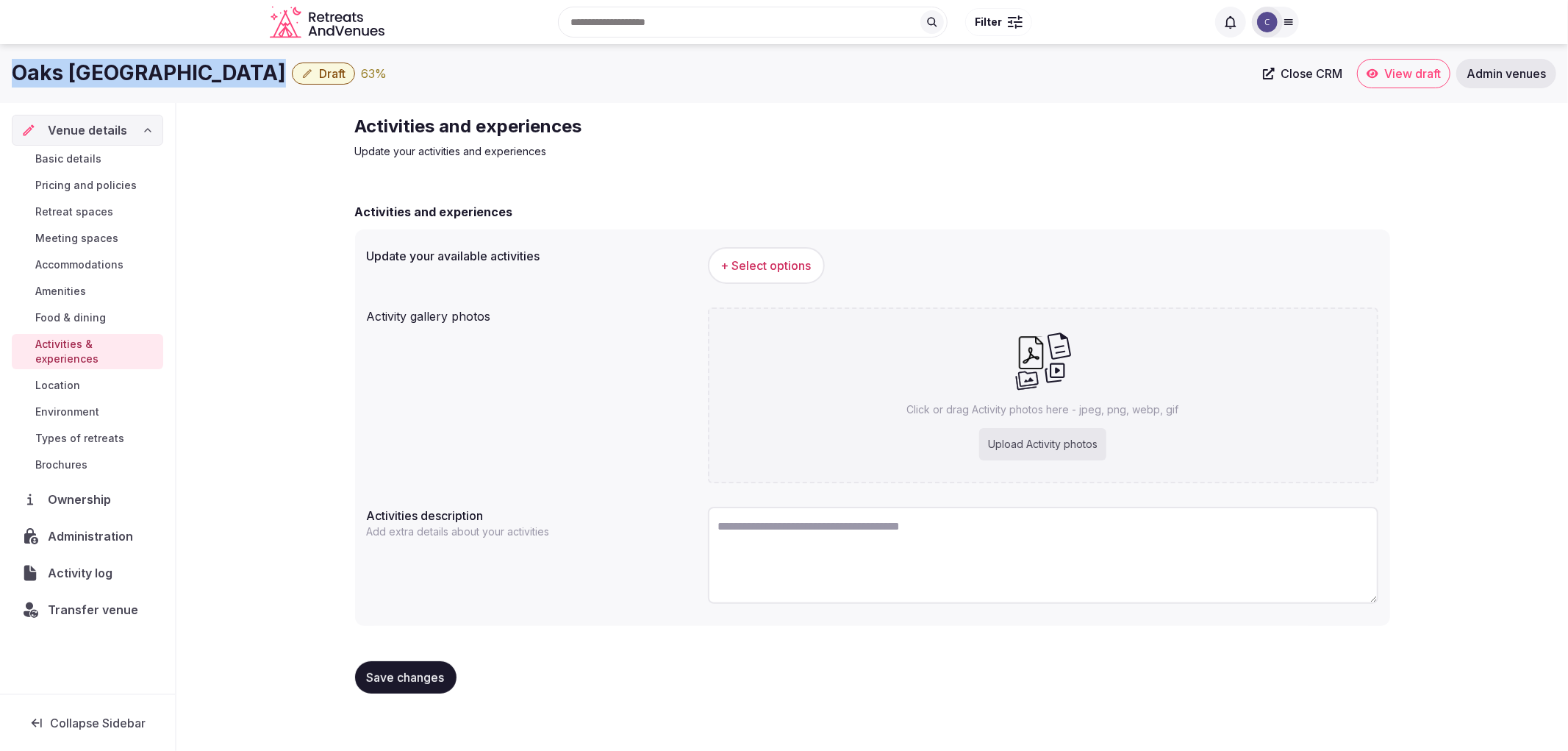
click at [162, 76] on h1 "Oaks Cypress Lakes Resort" at bounding box center [148, 72] width 274 height 29
copy div "Oaks Cypress Lakes Resort"
click at [1056, 420] on div "Click or drag Activity photos here - jpeg, png, webp, gif Upload Activity photos" at bounding box center [1043, 395] width 671 height 176
click at [768, 271] on span "+ Select options" at bounding box center [767, 265] width 91 height 17
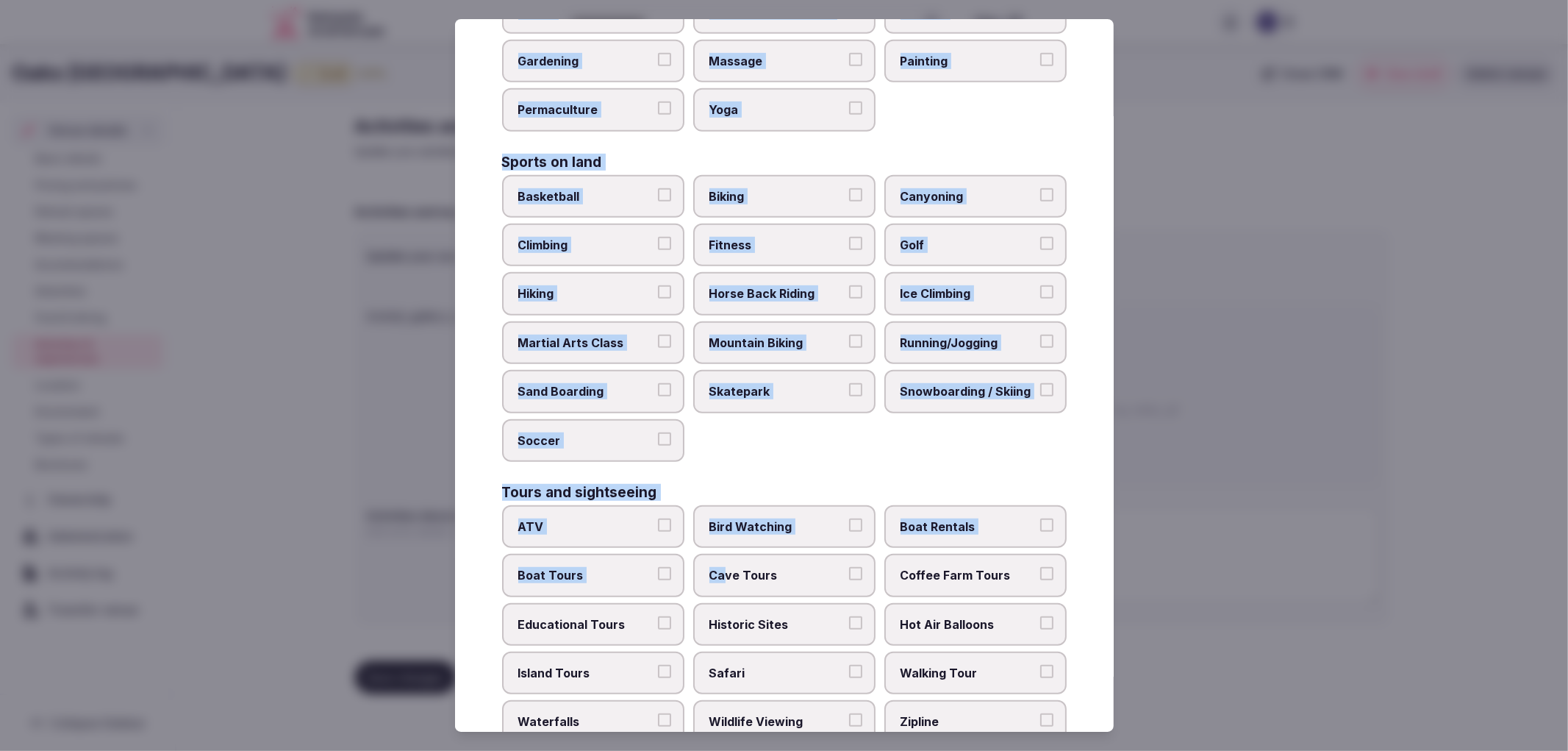
scroll to position [913, 0]
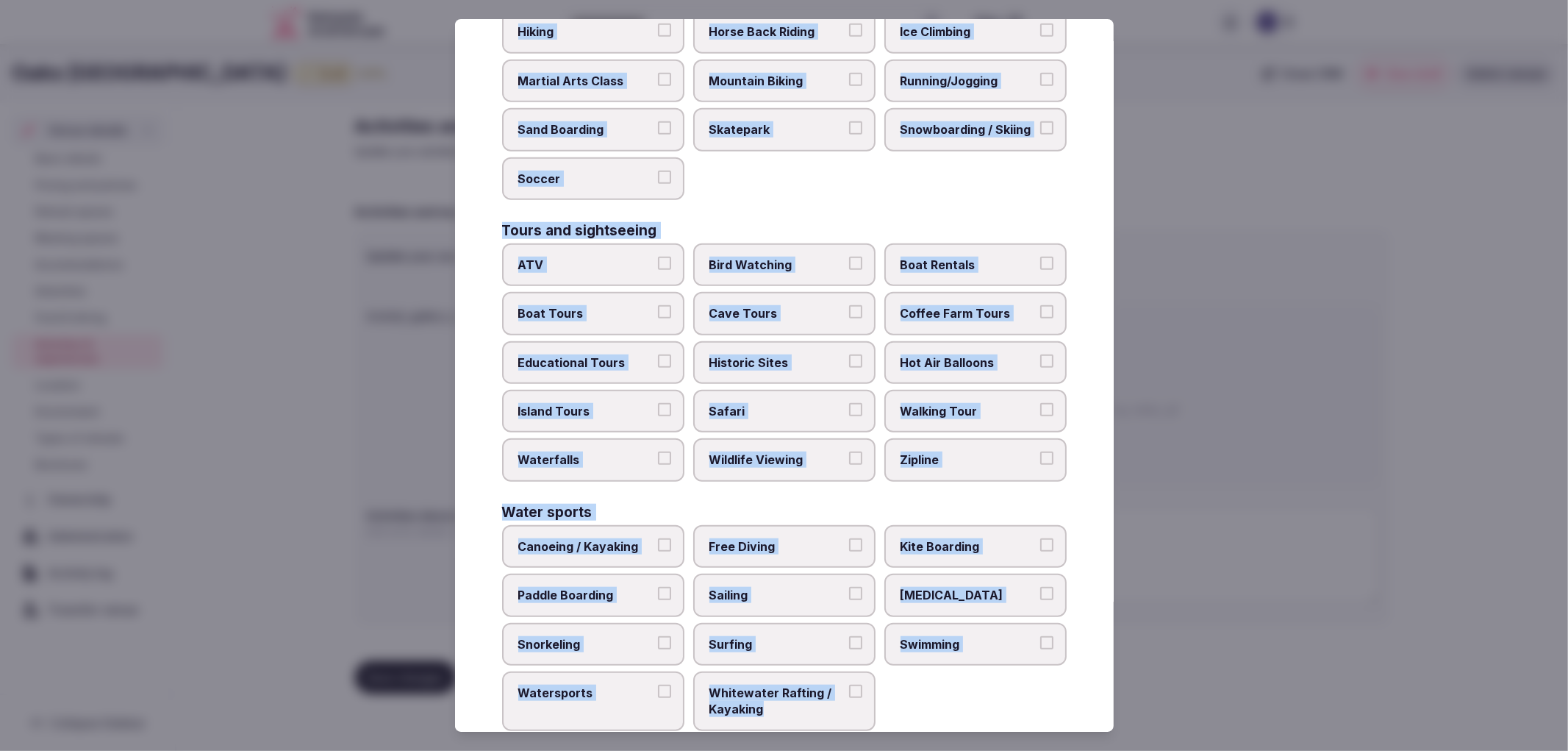
drag, startPoint x: 500, startPoint y: 133, endPoint x: 811, endPoint y: 700, distance: 646.7
click at [811, 700] on div "Select your activities Choose all applicable activities offered. Culture Dancin…" at bounding box center [784, 376] width 658 height 713
copy div "Culture Dancing Food and Culinary Classes Hip Hop Language Class Local Cultural…"
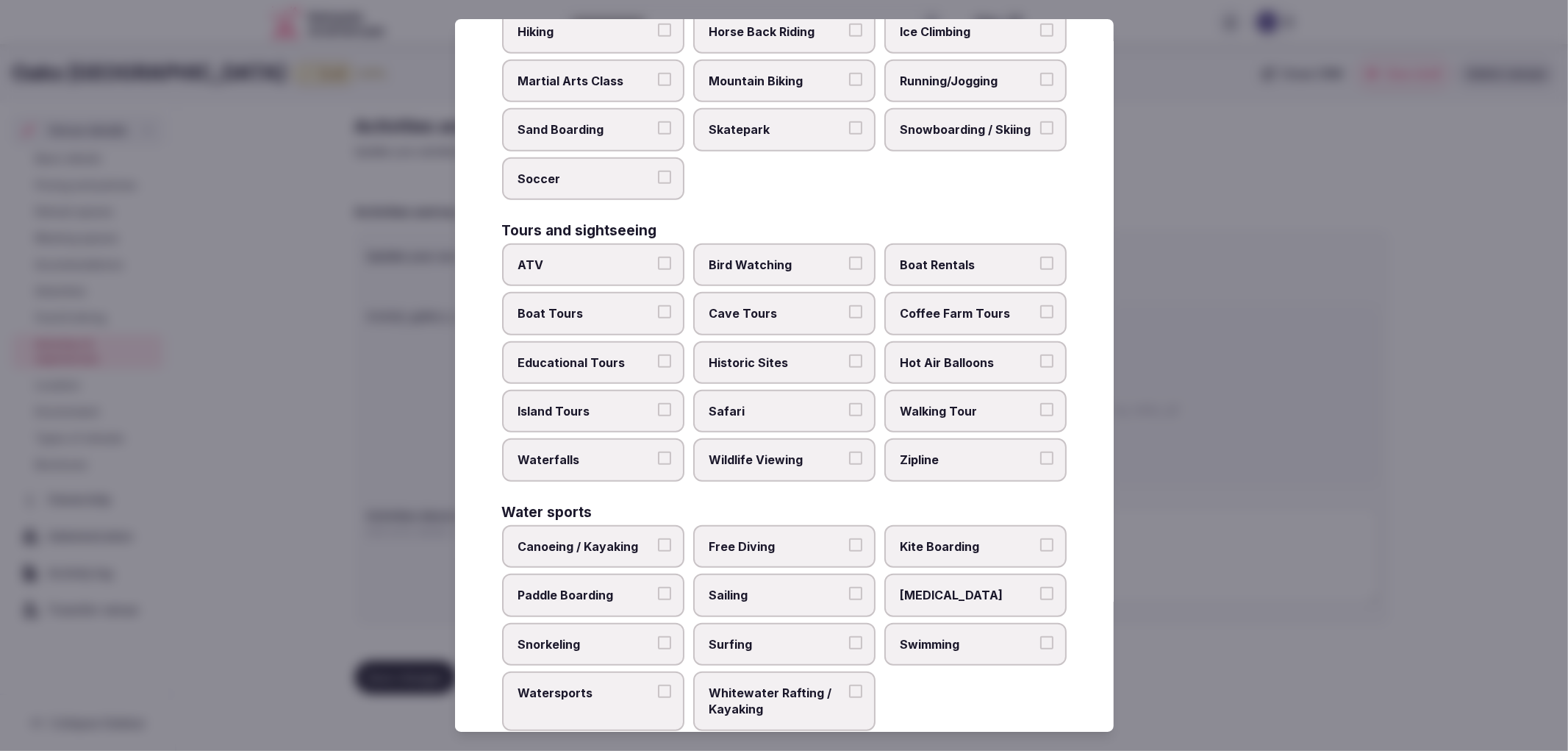
click at [413, 394] on div at bounding box center [784, 376] width 1568 height 751
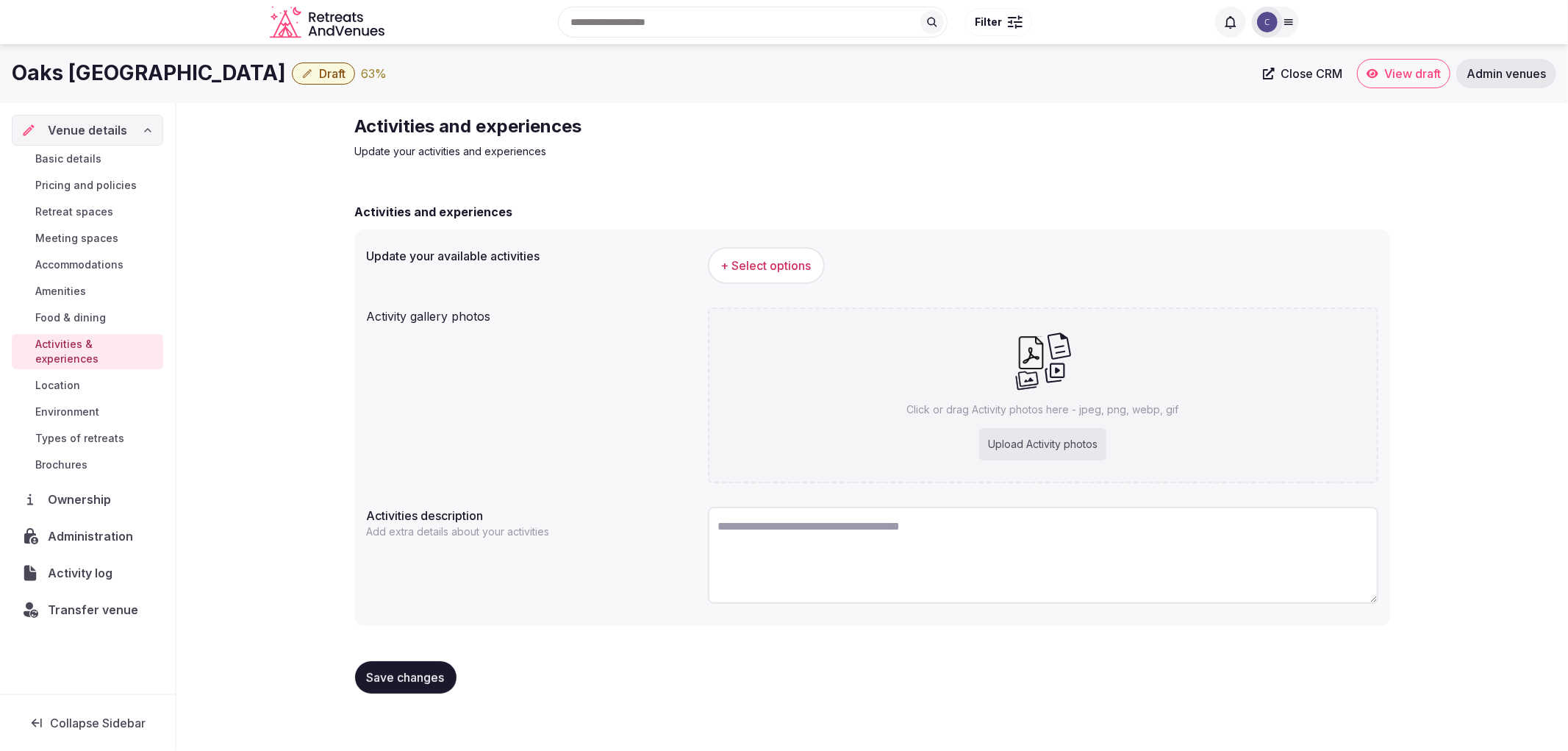
click at [1024, 438] on div "Upload Activity photos" at bounding box center [1043, 444] width 127 height 32
click at [760, 258] on span "+ Select options" at bounding box center [767, 265] width 91 height 17
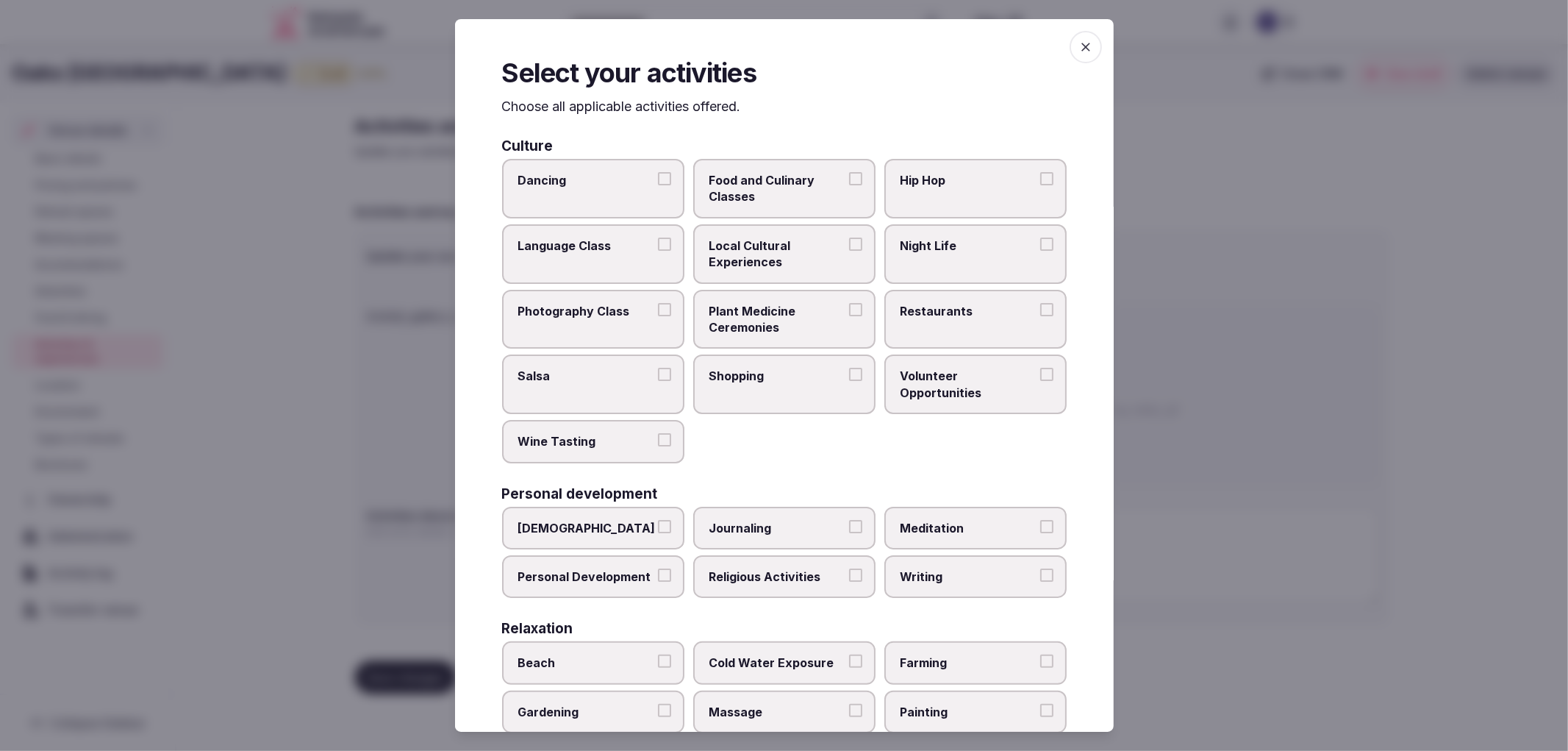
click at [920, 232] on label "Night Life" at bounding box center [975, 254] width 182 height 59
click at [1040, 238] on button "Night Life" at bounding box center [1046, 244] width 13 height 13
click at [949, 312] on span "Restaurants" at bounding box center [968, 311] width 135 height 17
click at [1040, 312] on button "Restaurants" at bounding box center [1046, 309] width 13 height 13
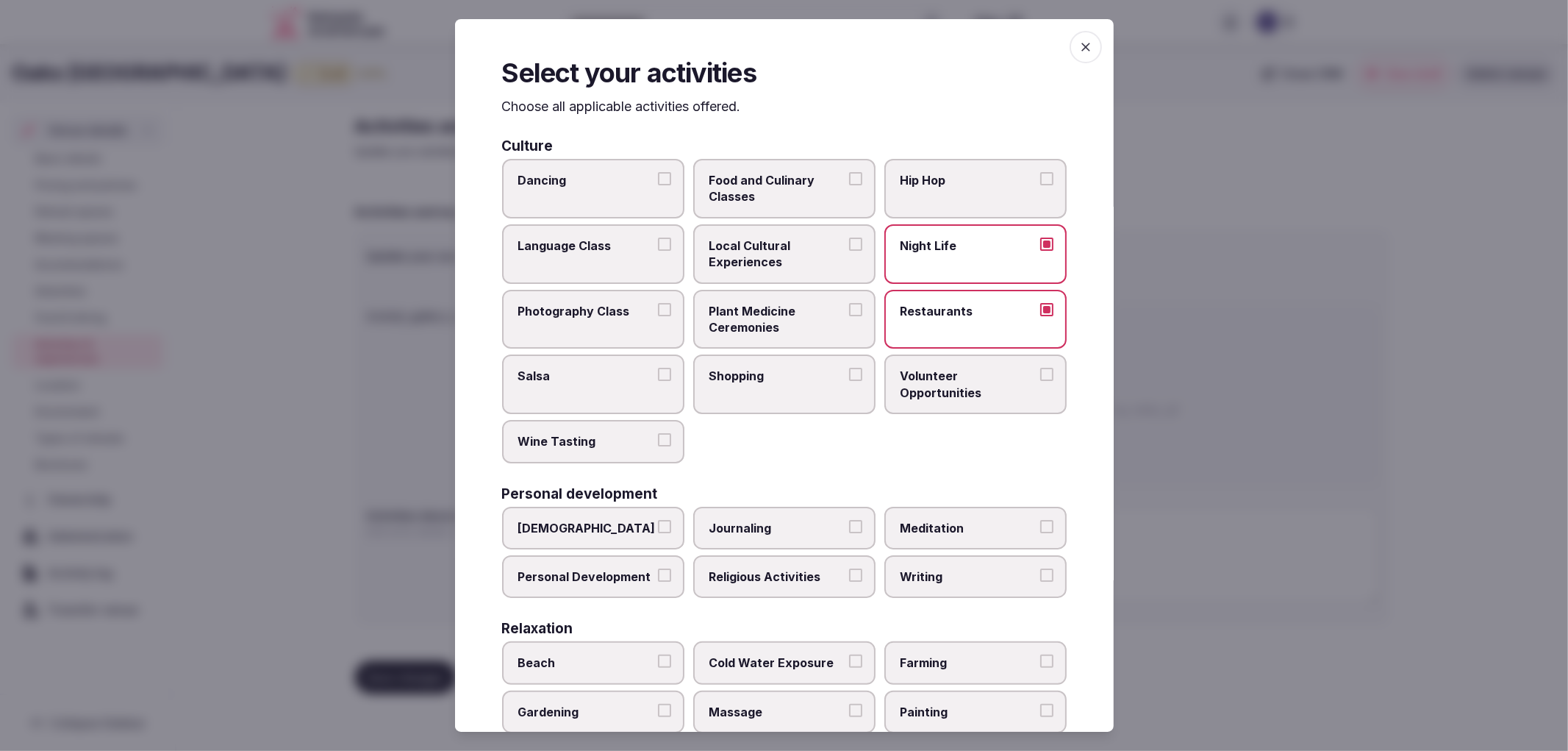
click at [808, 368] on span "Shopping" at bounding box center [777, 376] width 135 height 17
click at [849, 368] on button "Shopping" at bounding box center [856, 374] width 13 height 13
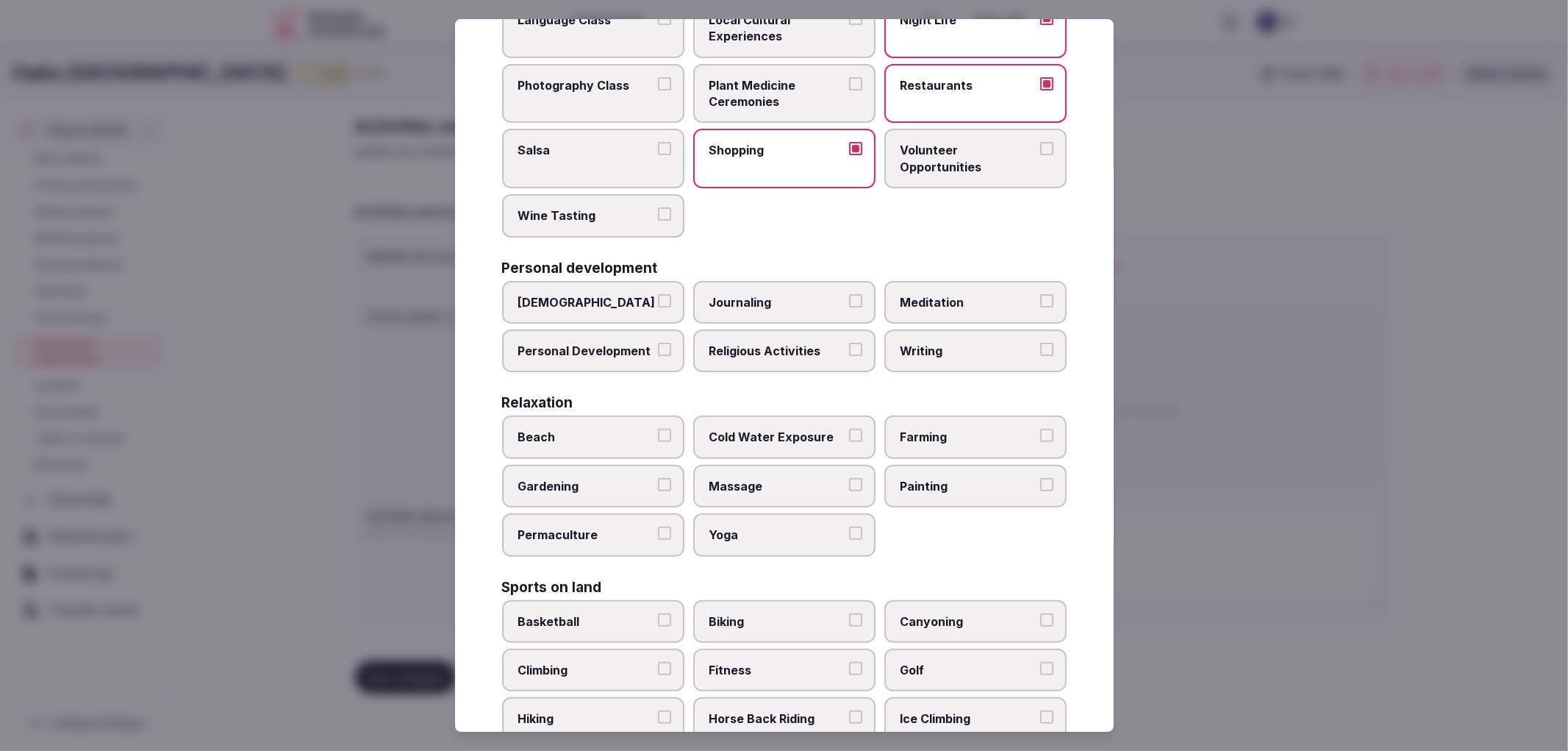
scroll to position [245, 0]
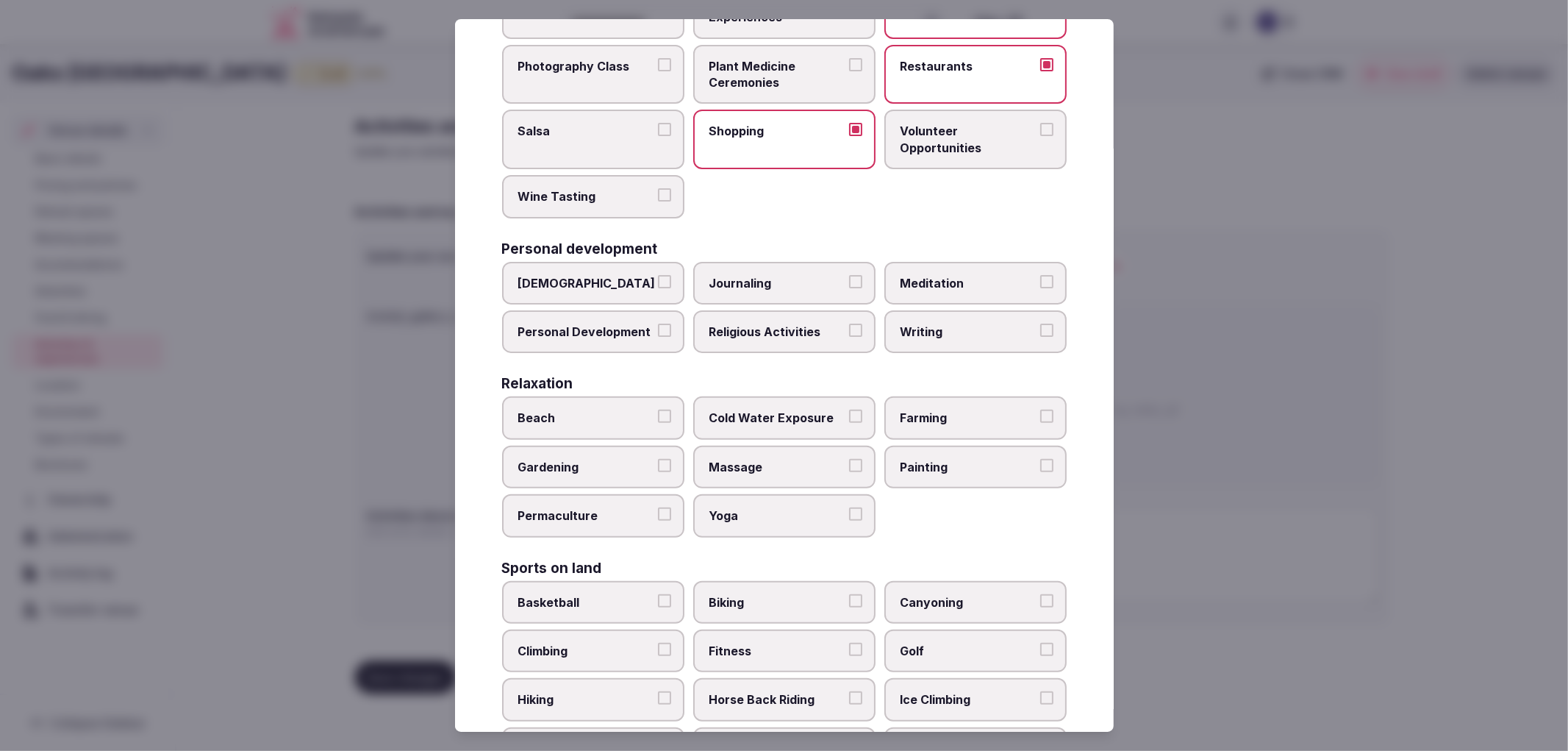
click at [901, 282] on span "Meditation" at bounding box center [968, 283] width 135 height 17
click at [1040, 282] on button "Meditation" at bounding box center [1046, 281] width 13 height 13
click at [891, 319] on label "Writing" at bounding box center [975, 331] width 182 height 43
click at [1040, 323] on button "Writing" at bounding box center [1046, 329] width 13 height 13
click at [770, 458] on span "Massage" at bounding box center [777, 466] width 135 height 17
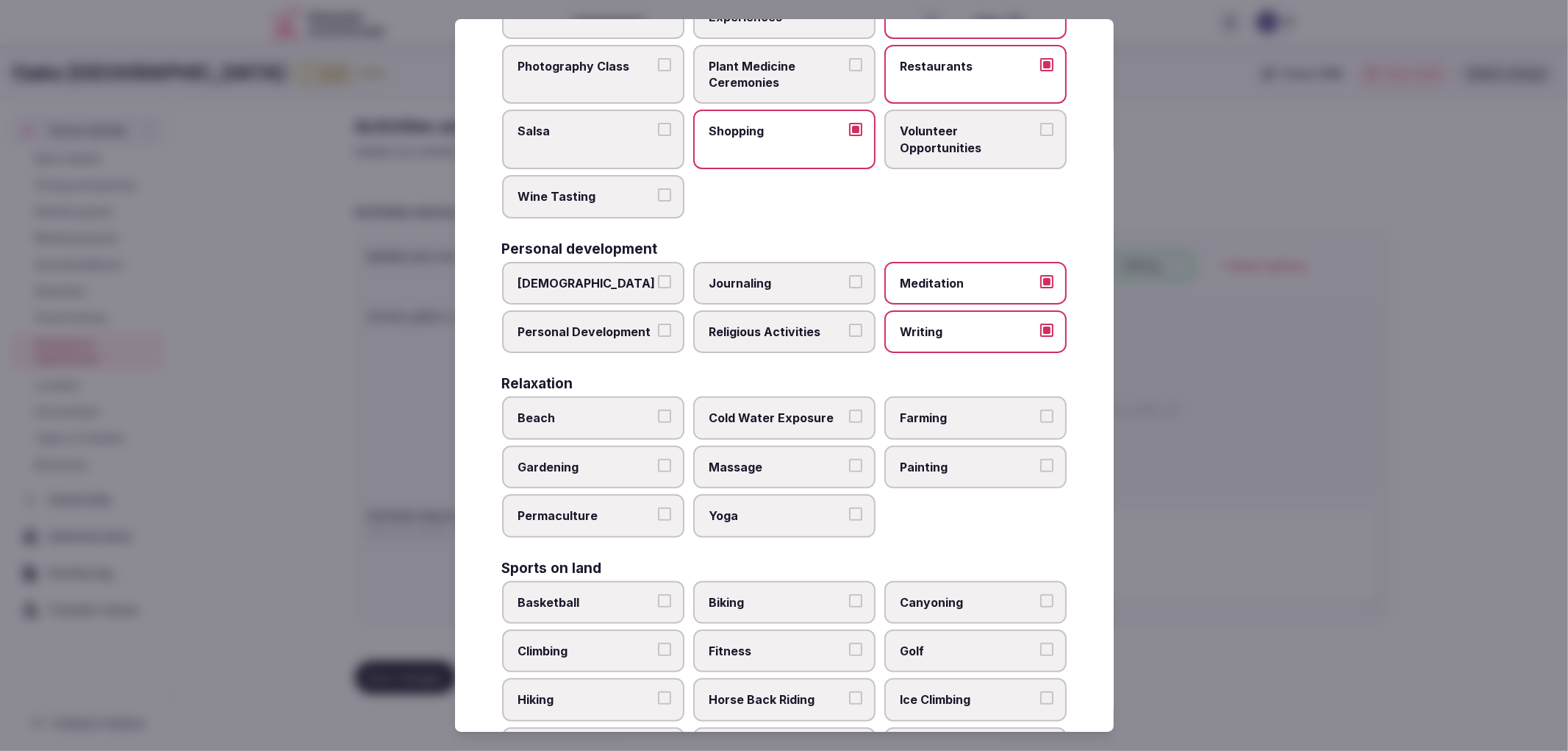
click at [849, 458] on button "Massage" at bounding box center [856, 465] width 13 height 13
click at [780, 507] on span "Yoga" at bounding box center [777, 515] width 135 height 17
click at [849, 507] on button "Yoga" at bounding box center [856, 513] width 13 height 13
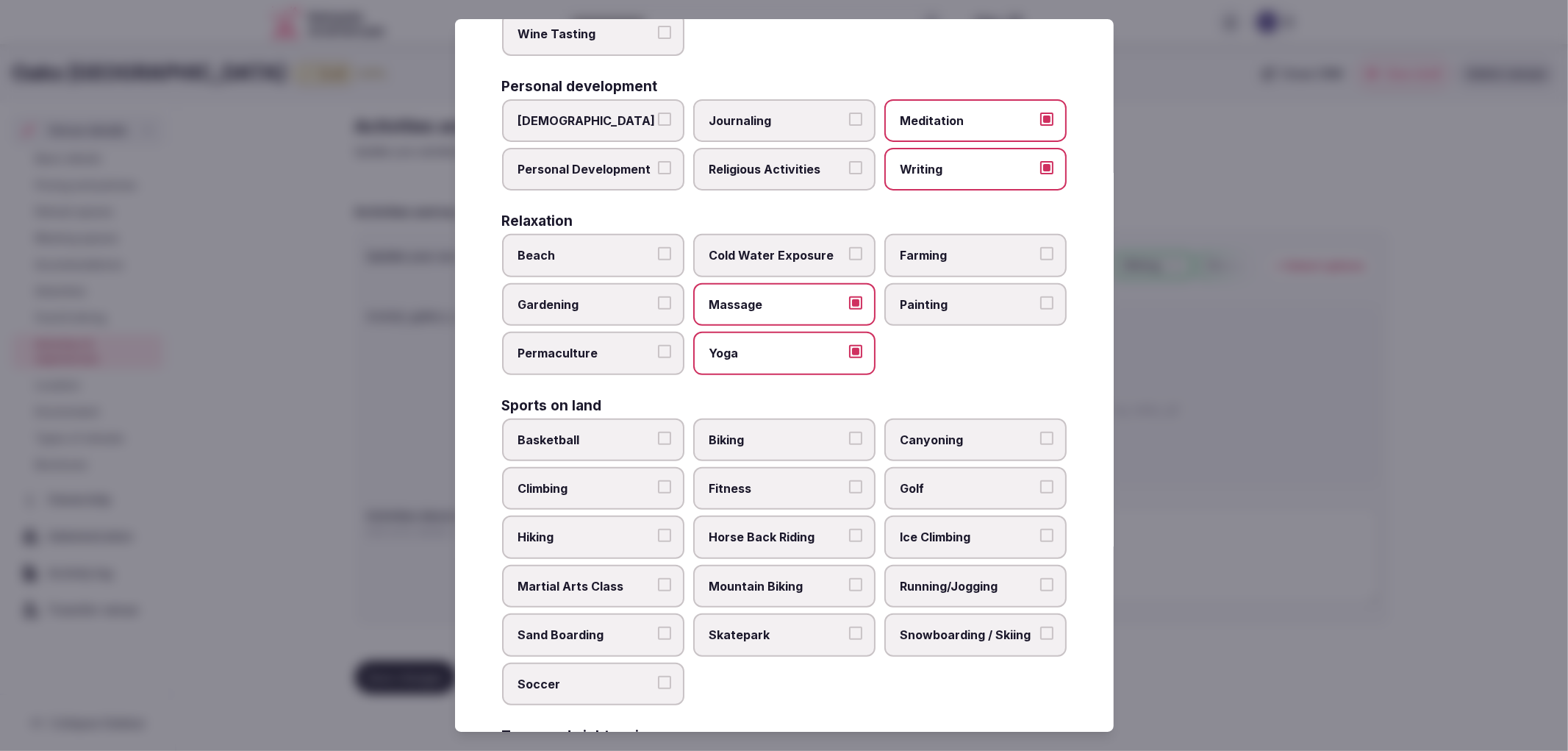
scroll to position [408, 0]
click at [767, 466] on label "Fitness" at bounding box center [784, 487] width 182 height 43
click at [849, 479] on button "Fitness" at bounding box center [856, 486] width 13 height 13
click at [960, 577] on span "Running/Jogging" at bounding box center [968, 585] width 135 height 17
click at [1040, 577] on button "Running/Jogging" at bounding box center [1046, 583] width 13 height 13
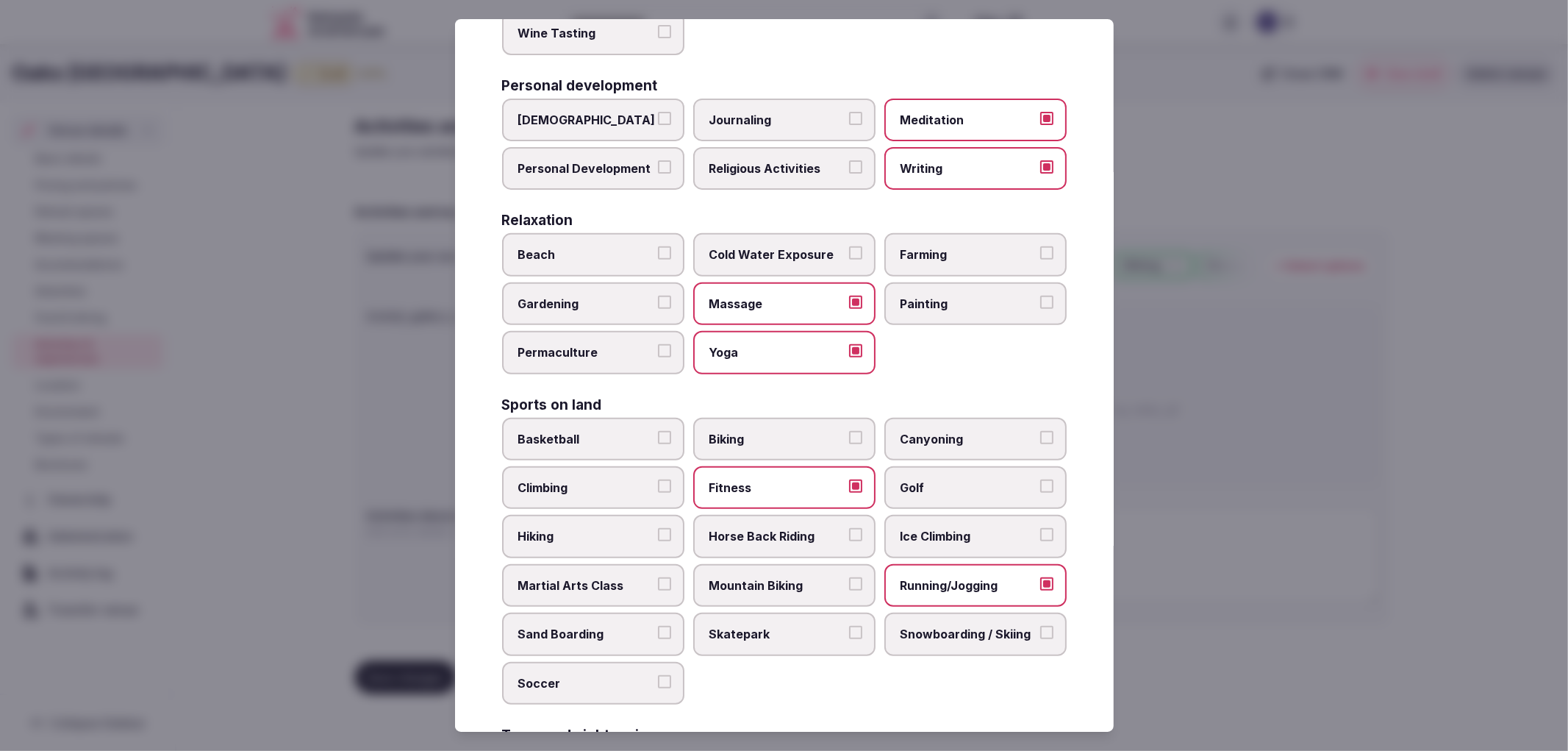
click at [963, 466] on label "Golf" at bounding box center [975, 487] width 182 height 43
click at [1040, 479] on button "Golf" at bounding box center [1046, 486] width 13 height 13
click at [669, 514] on label "Hiking" at bounding box center [593, 535] width 182 height 43
click at [669, 528] on button "Hiking" at bounding box center [664, 534] width 13 height 13
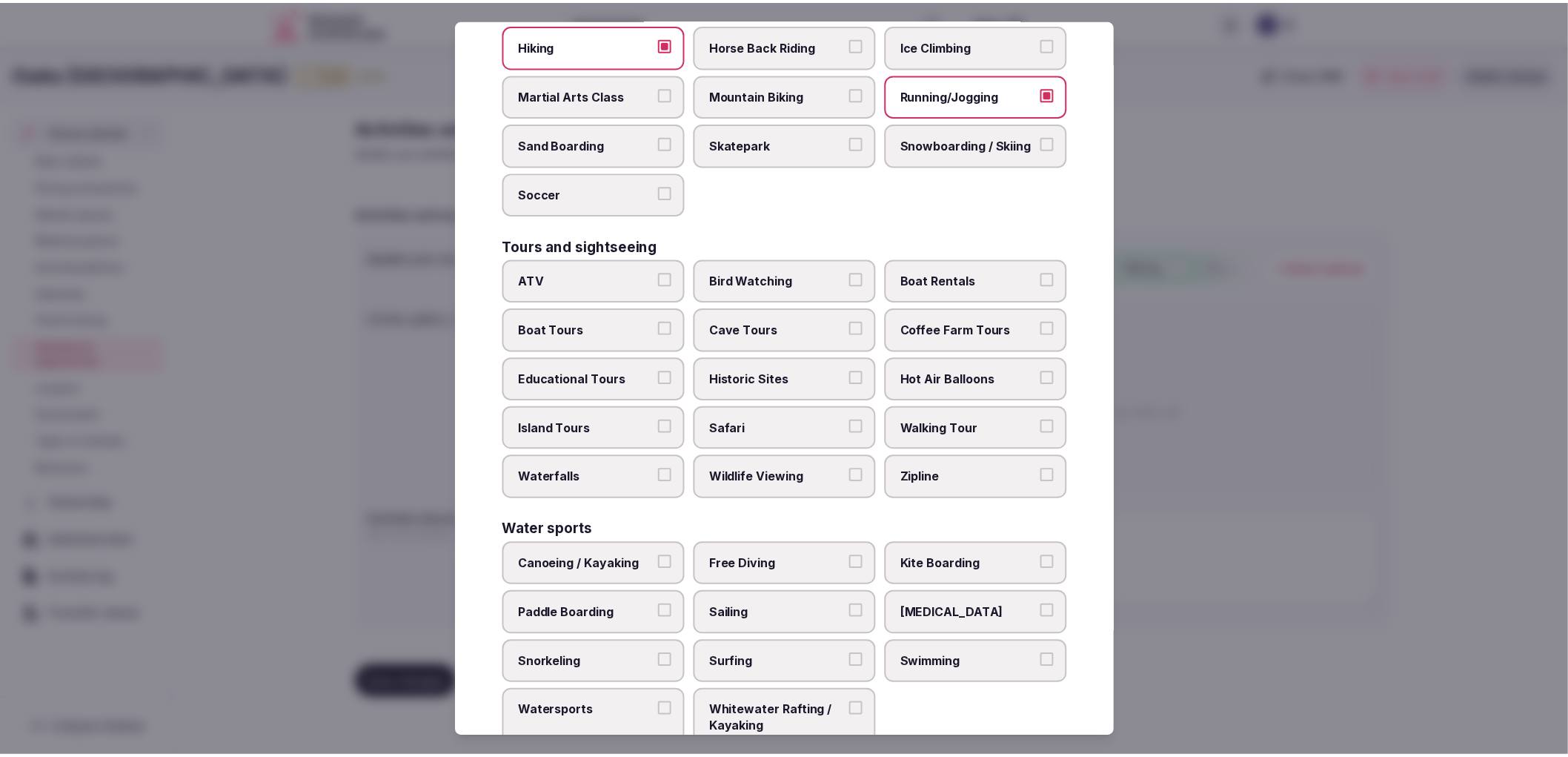
scroll to position [920, 0]
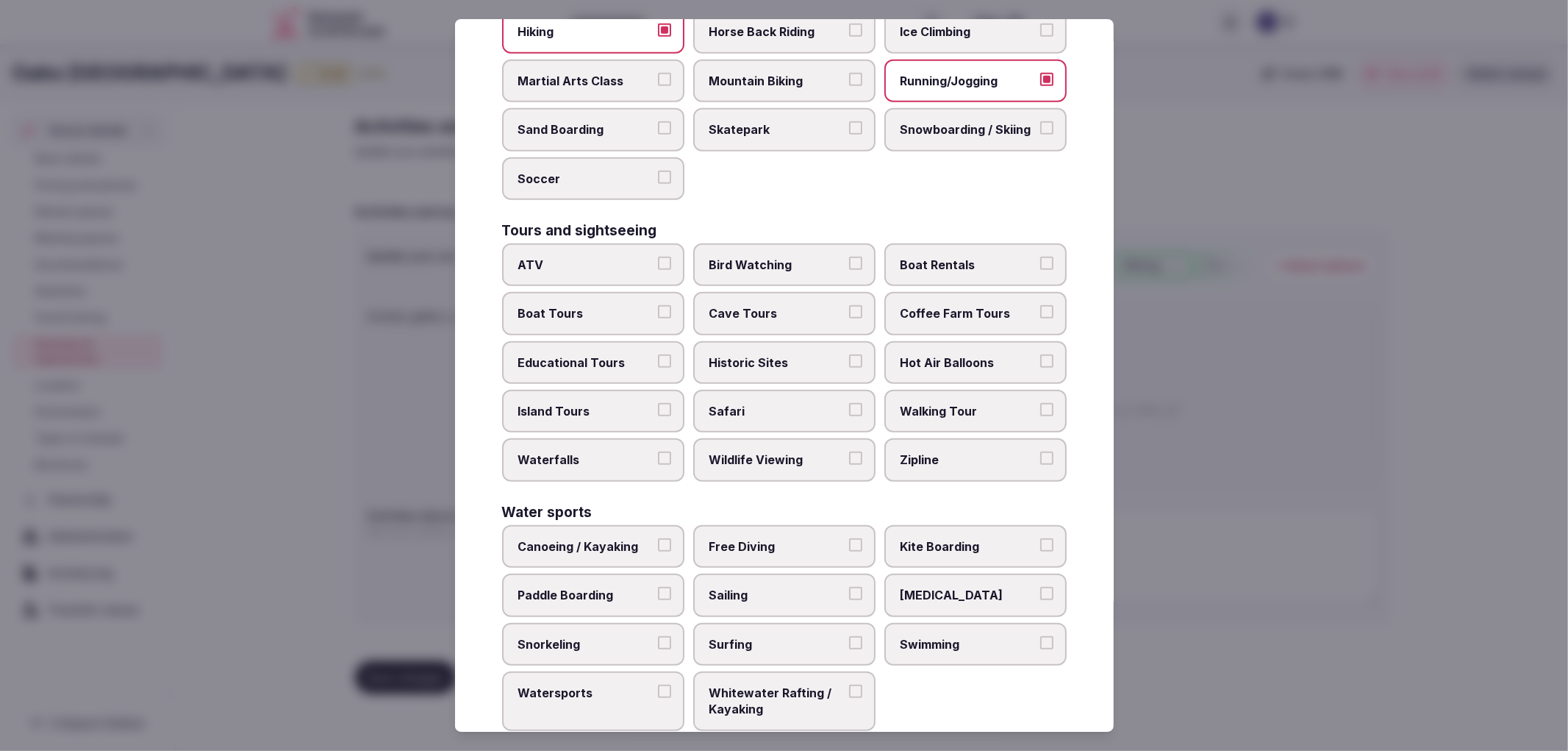
click at [784, 257] on span "Bird Watching" at bounding box center [777, 265] width 135 height 17
click at [849, 257] on button "Bird Watching" at bounding box center [856, 263] width 13 height 13
click at [761, 355] on span "Historic Sites" at bounding box center [777, 362] width 135 height 17
click at [849, 355] on button "Historic Sites" at bounding box center [856, 361] width 13 height 13
click at [679, 346] on label "Educational Tours" at bounding box center [593, 362] width 182 height 43
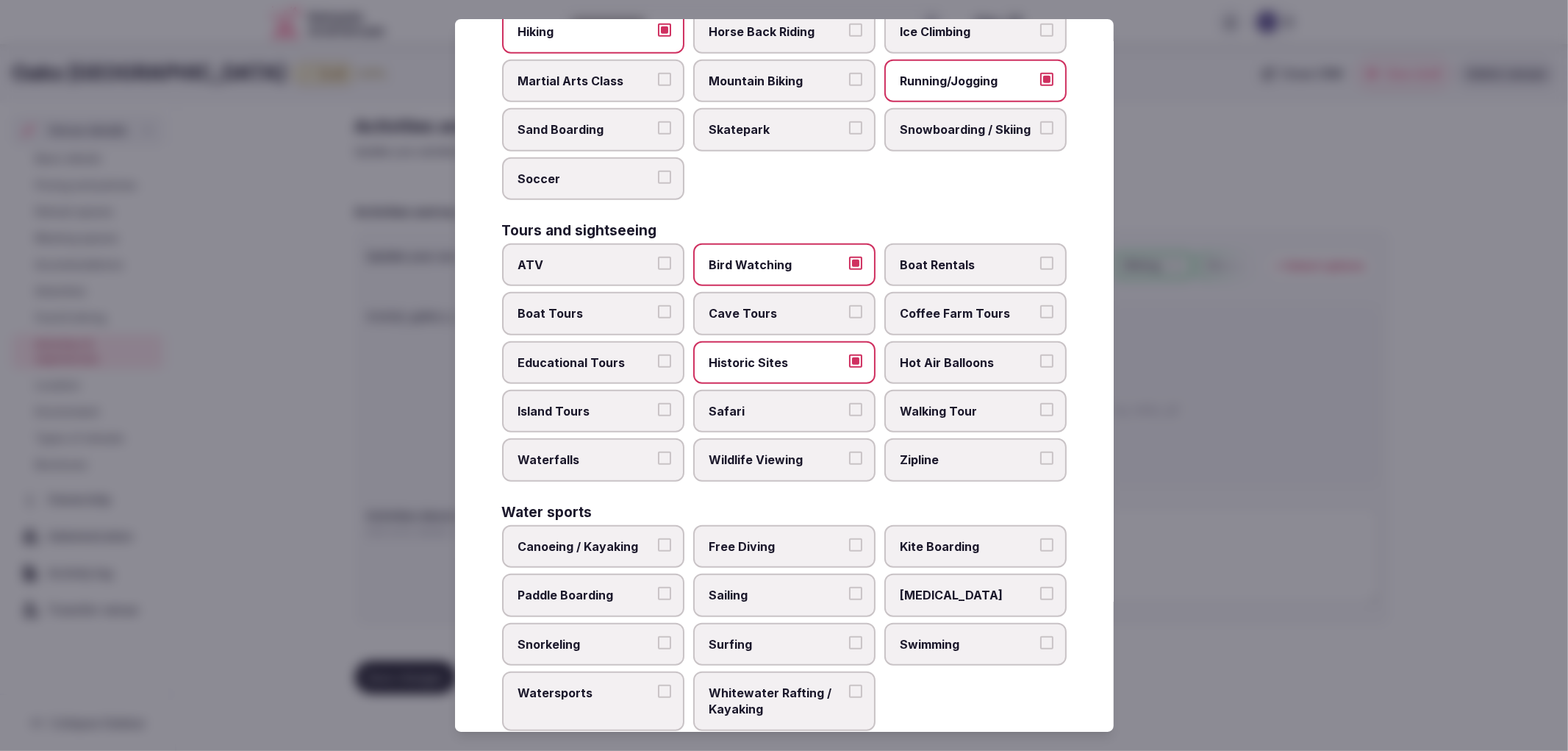
click at [671, 355] on button "Educational Tours" at bounding box center [664, 361] width 13 height 13
click at [945, 636] on span "Swimming" at bounding box center [968, 644] width 135 height 17
click at [1040, 636] on button "Swimming" at bounding box center [1046, 642] width 13 height 13
click at [1225, 519] on div at bounding box center [784, 376] width 1568 height 751
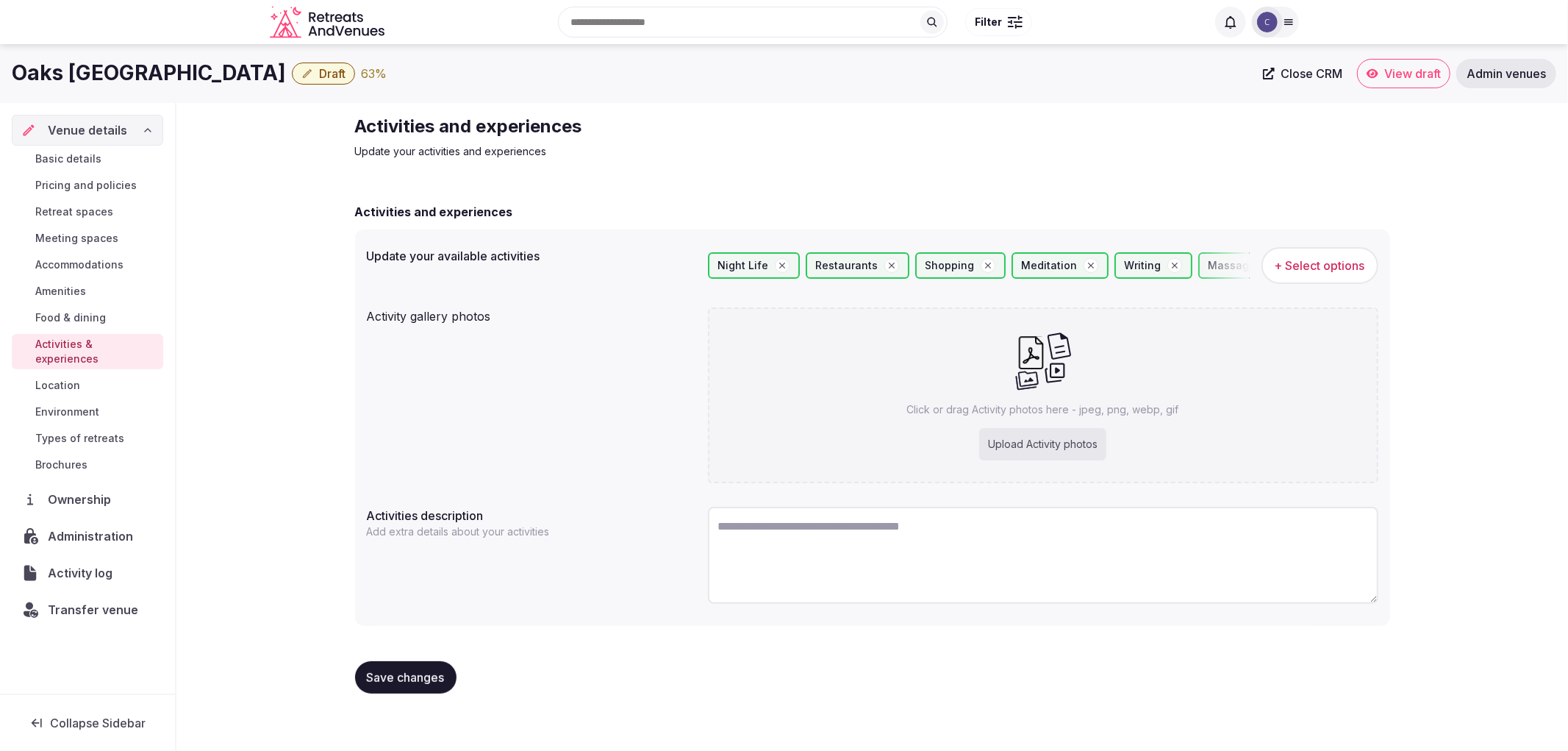
click at [966, 441] on div "Click or drag Activity photos here - jpeg, png, webp, gif Upload Activity photos" at bounding box center [1043, 395] width 671 height 176
type input "**********"
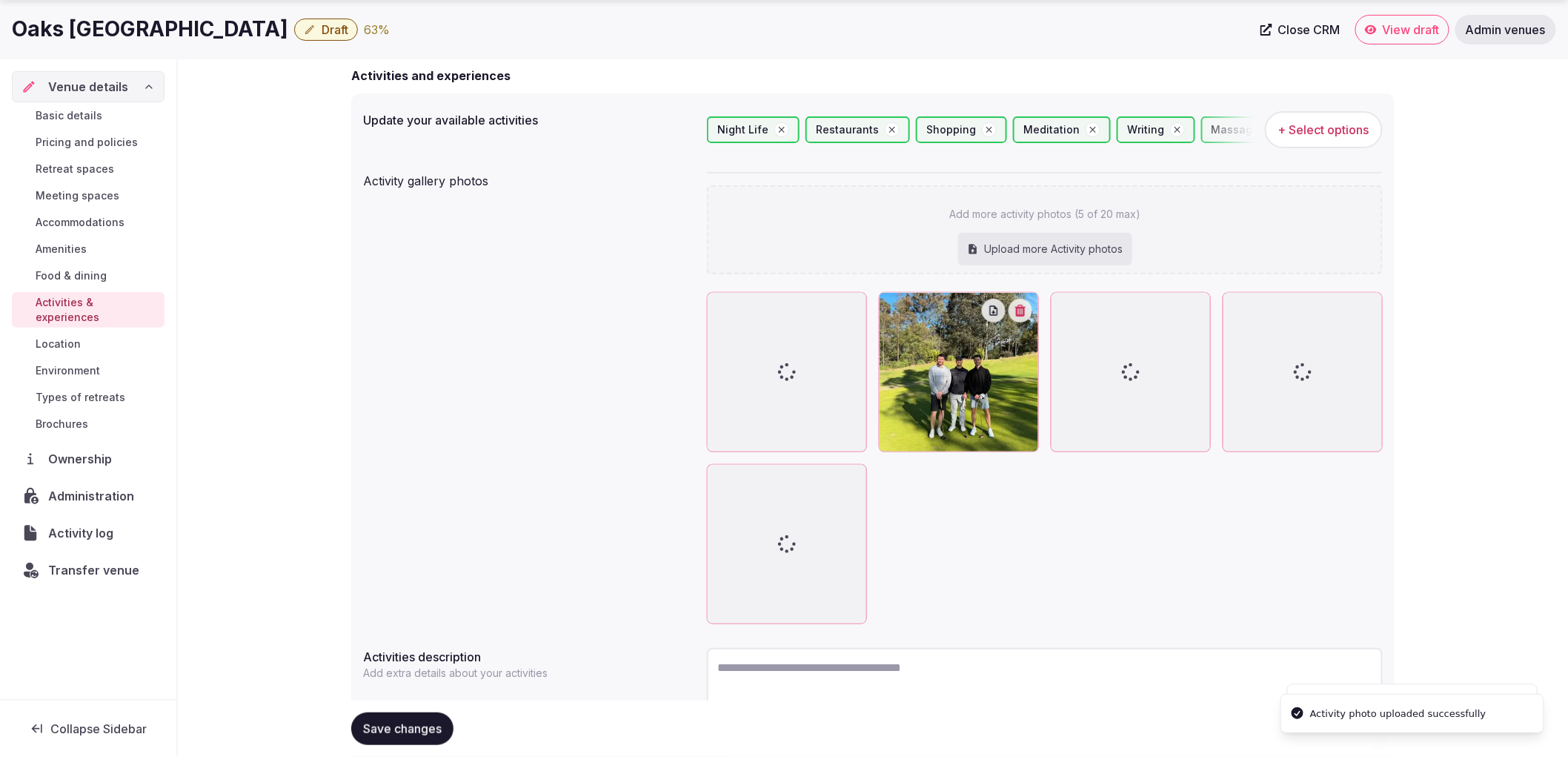
scroll to position [184, 0]
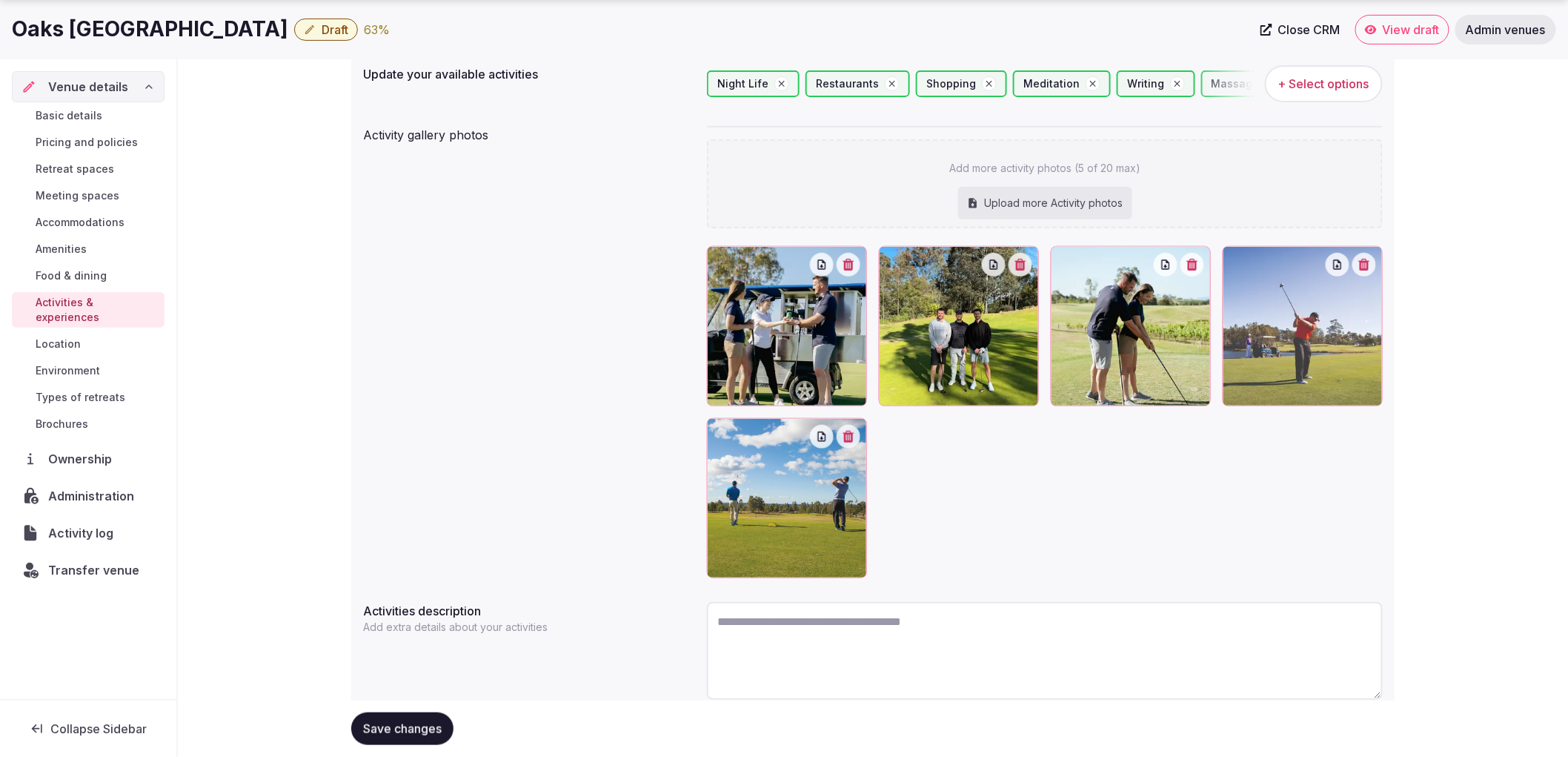
click at [368, 723] on span "Save changes" at bounding box center [402, 728] width 78 height 15
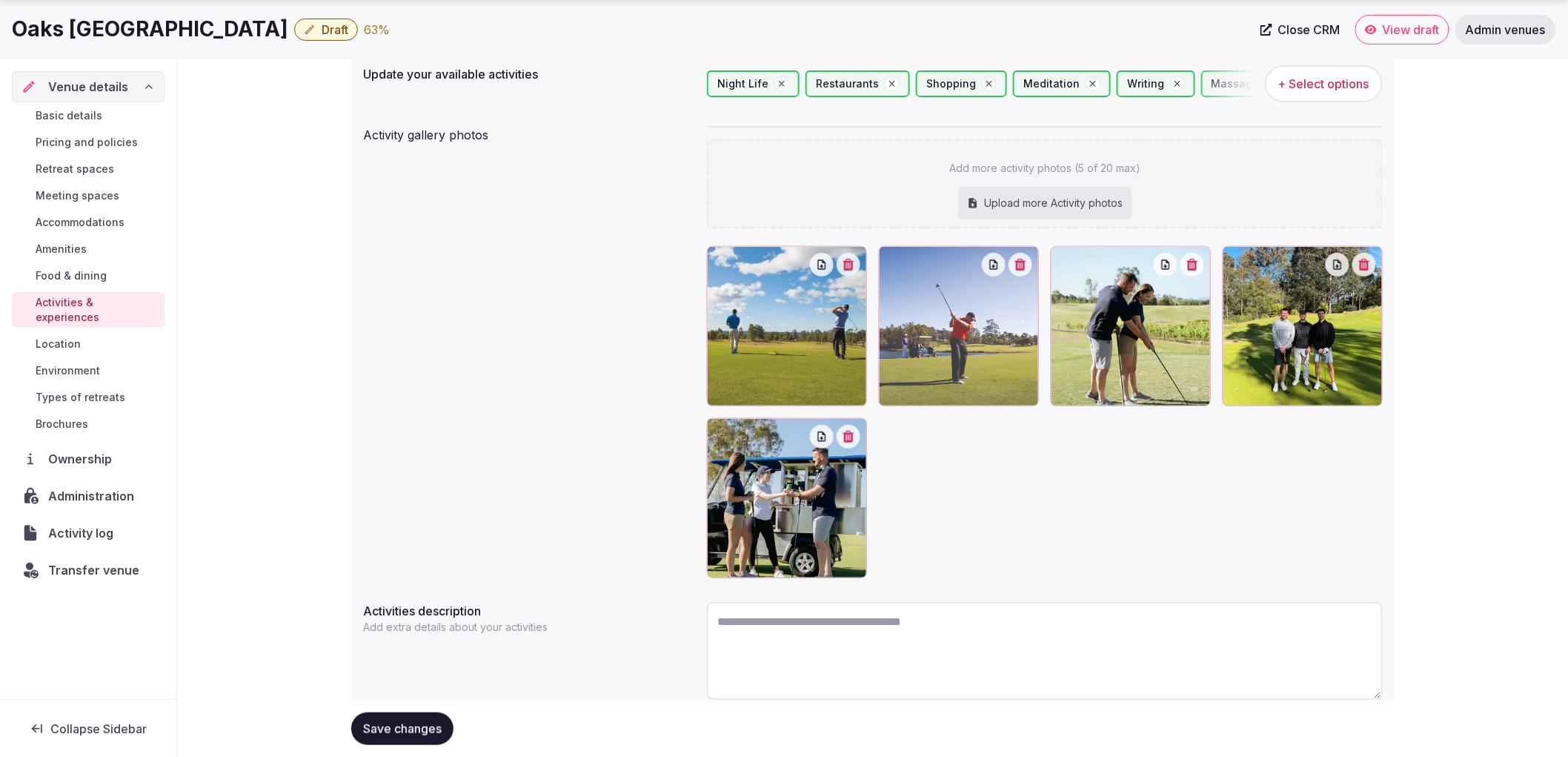
click at [517, 623] on p "Add extra details about your activities" at bounding box center [458, 627] width 190 height 15
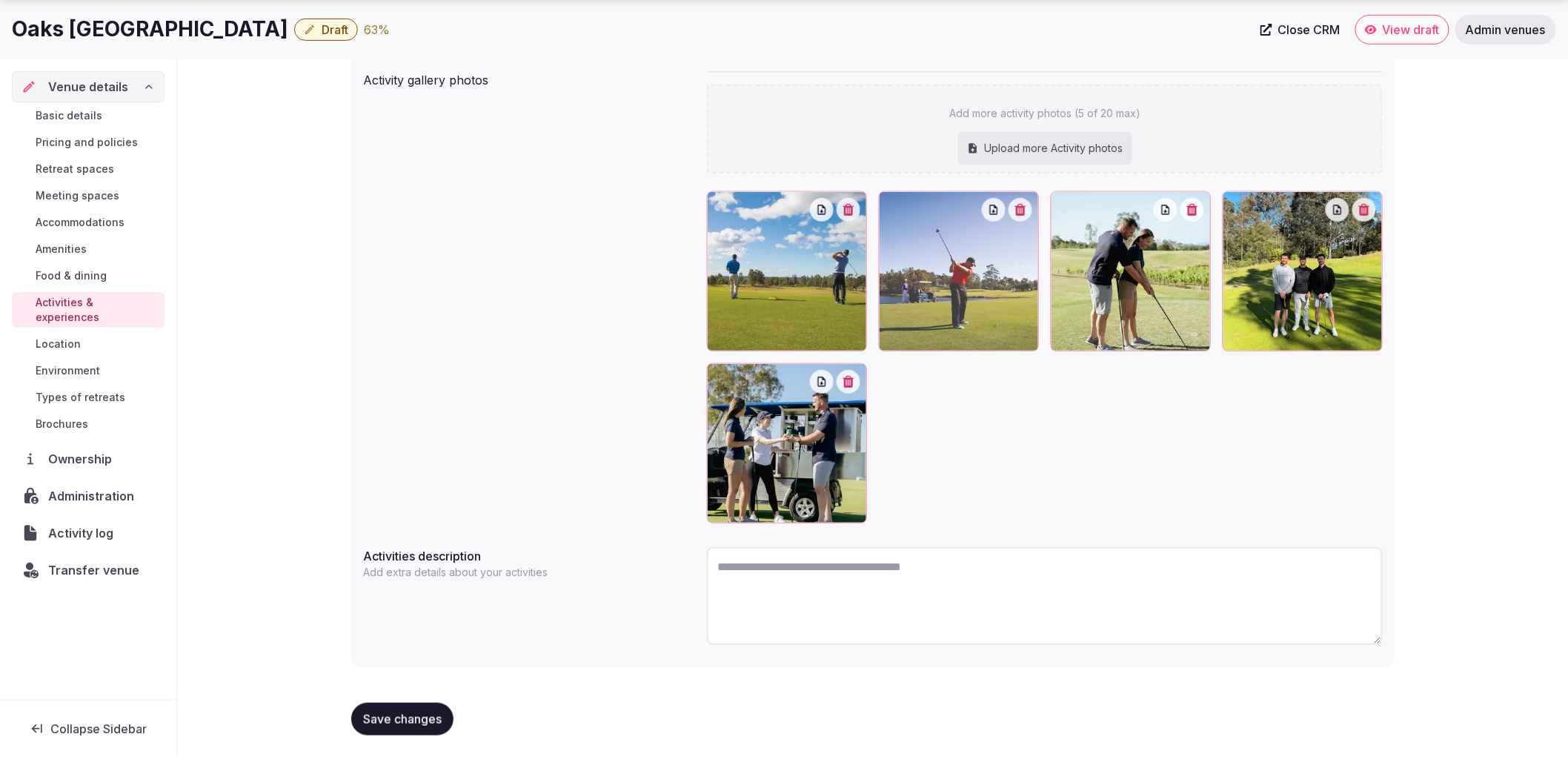
click at [434, 715] on span "Save changes" at bounding box center [402, 718] width 78 height 15
drag, startPoint x: 441, startPoint y: 698, endPoint x: 440, endPoint y: 719, distance: 21.0
click at [440, 701] on div "Save changes" at bounding box center [873, 719] width 1044 height 56
click at [440, 719] on span "Save changes" at bounding box center [402, 718] width 78 height 15
click at [71, 267] on link "Food & dining" at bounding box center [87, 276] width 152 height 21
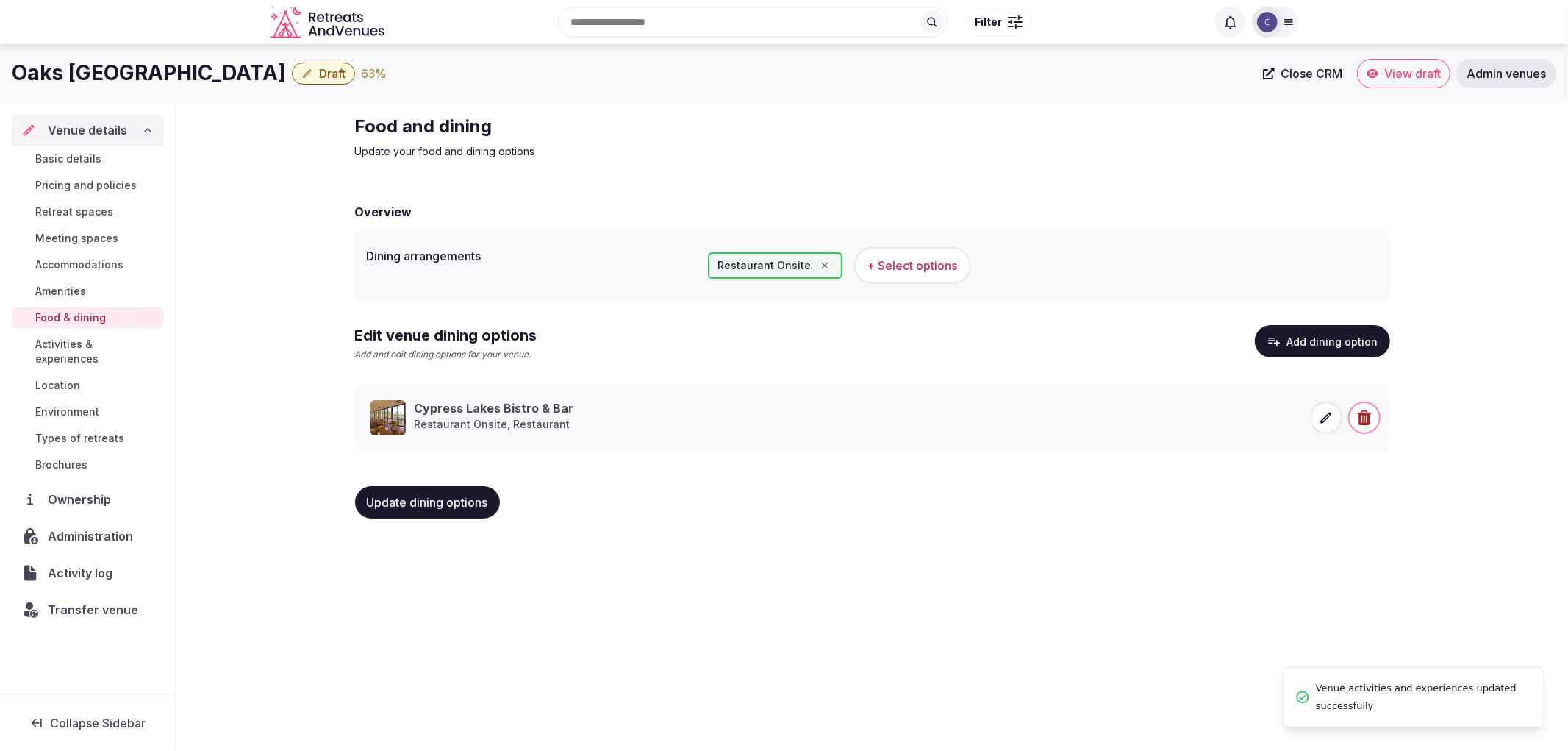
click at [104, 296] on link "Amenities" at bounding box center [86, 292] width 151 height 21
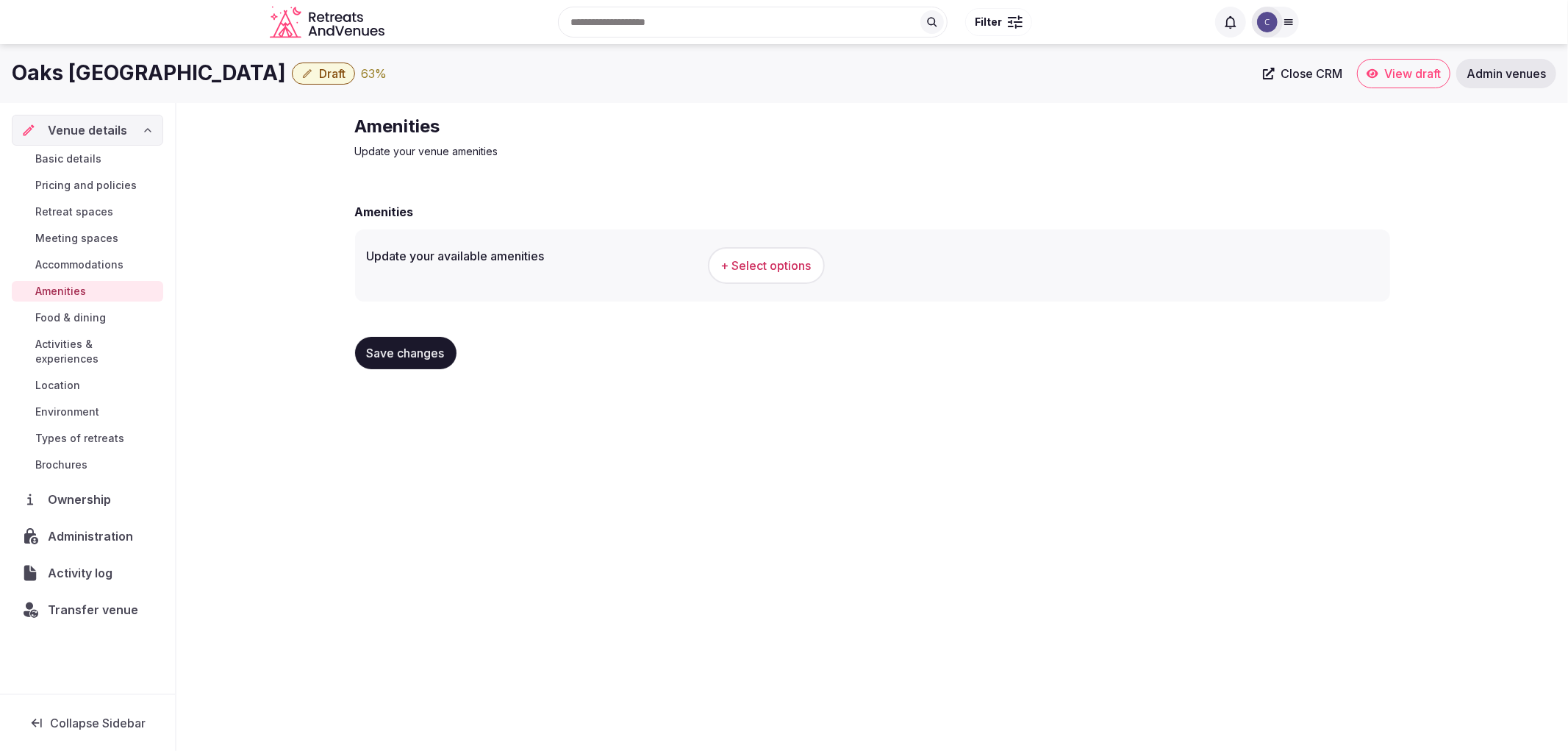
click at [86, 412] on div "Basic details Pricing and policies Retreat spaces Meeting spaces Accommodations…" at bounding box center [86, 312] width 151 height 333
click at [107, 431] on span "Types of retreats" at bounding box center [79, 438] width 89 height 15
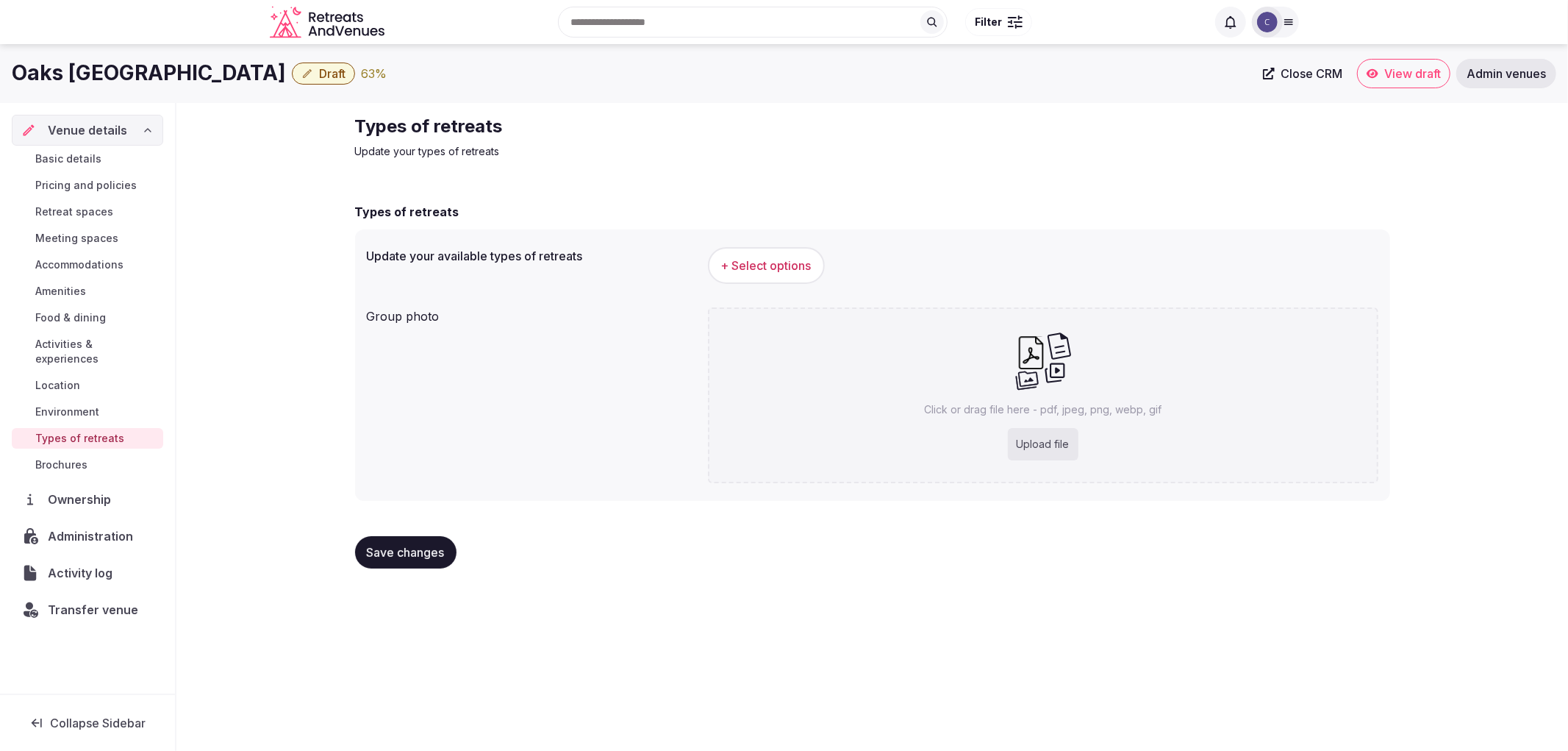
click at [790, 266] on span "+ Select options" at bounding box center [767, 265] width 91 height 17
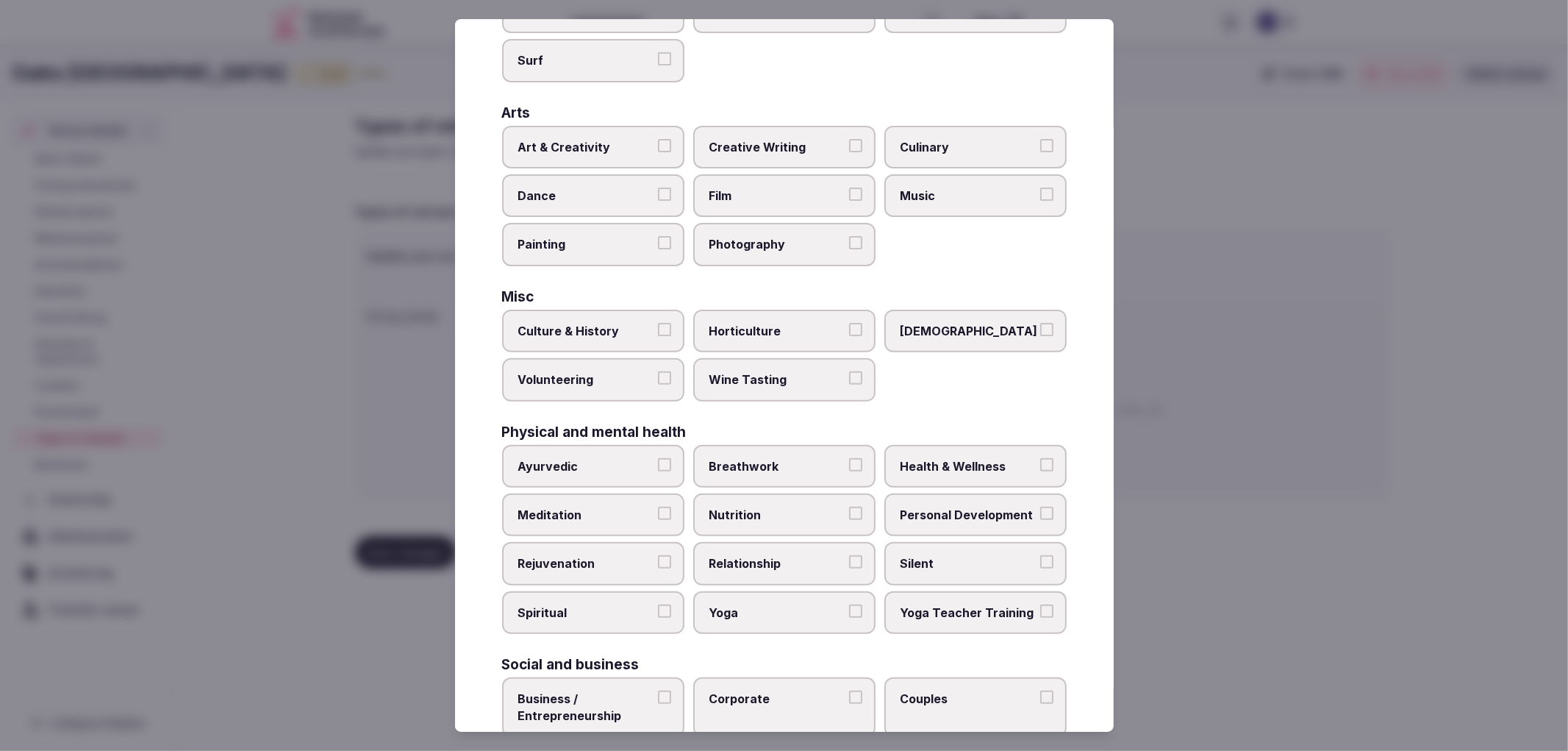
scroll to position [382, 0]
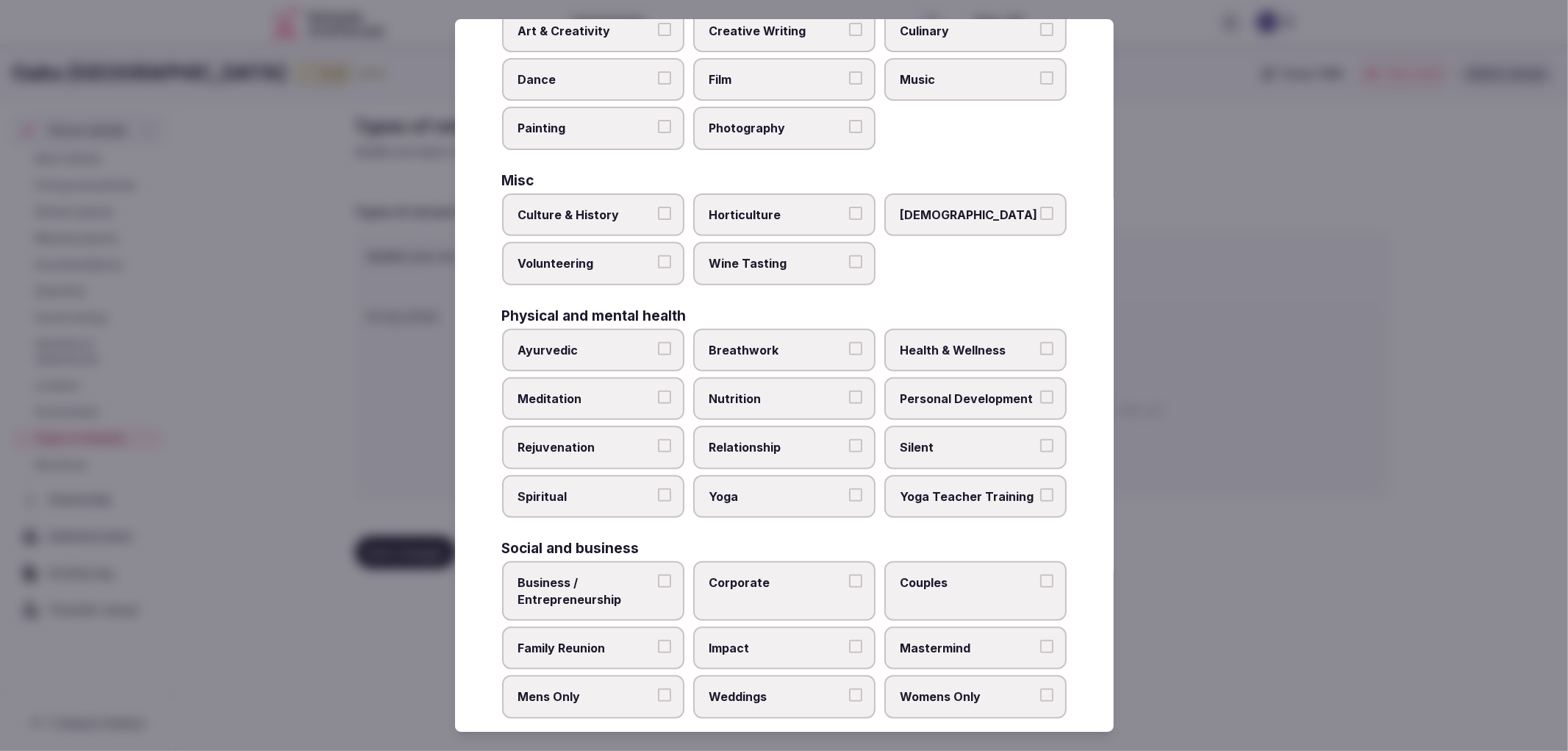
click at [744, 587] on label "Corporate" at bounding box center [784, 590] width 182 height 59
click at [849, 587] on button "Corporate" at bounding box center [856, 581] width 13 height 13
drag, startPoint x: 737, startPoint y: 684, endPoint x: 744, endPoint y: 672, distance: 13.9
click at [738, 688] on span "Weddings" at bounding box center [777, 696] width 135 height 17
click at [849, 688] on button "Weddings" at bounding box center [856, 694] width 13 height 13
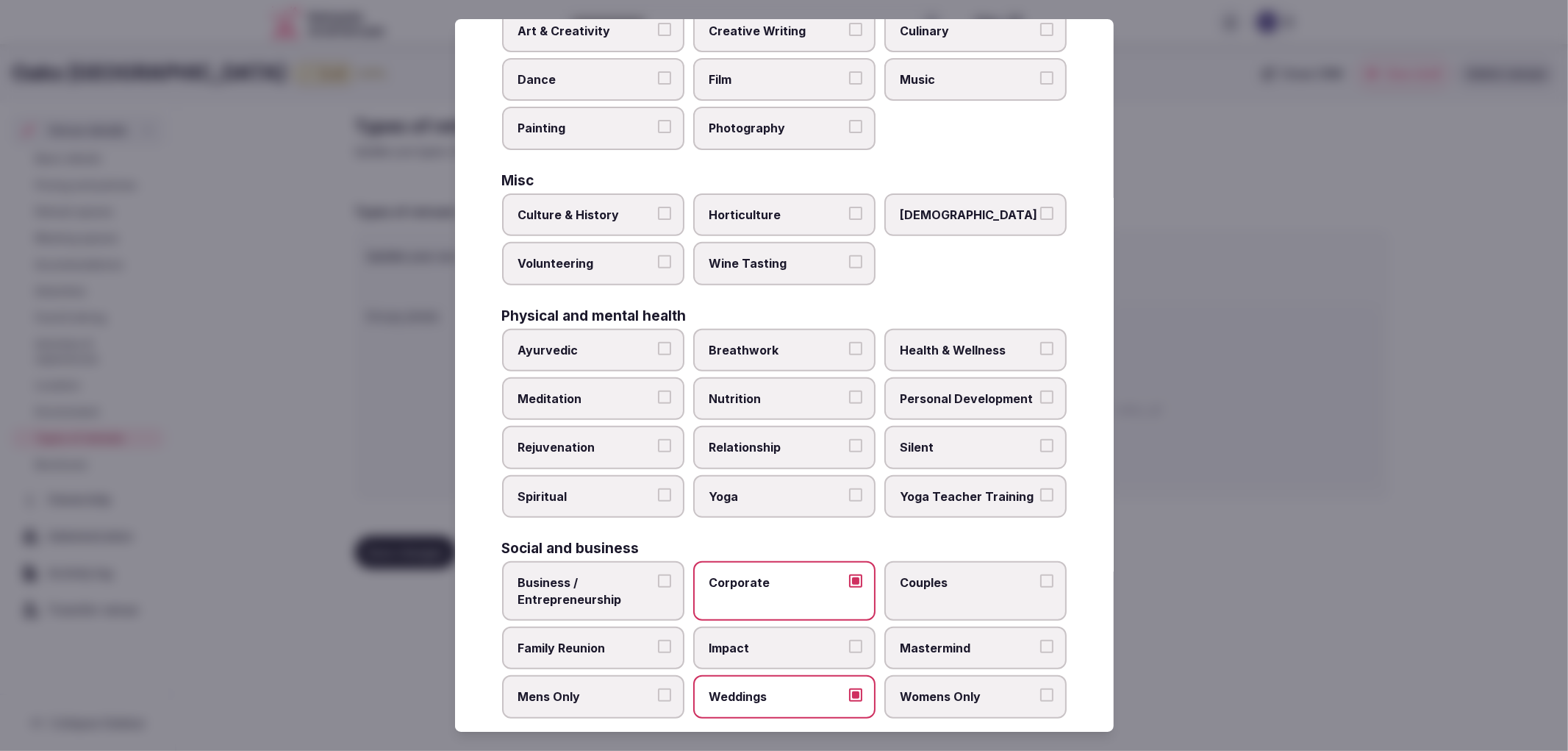
click at [622, 640] on span "Family Reunion" at bounding box center [586, 648] width 135 height 17
click at [658, 640] on button "Family Reunion" at bounding box center [664, 646] width 13 height 13
click at [414, 527] on div at bounding box center [784, 376] width 1568 height 751
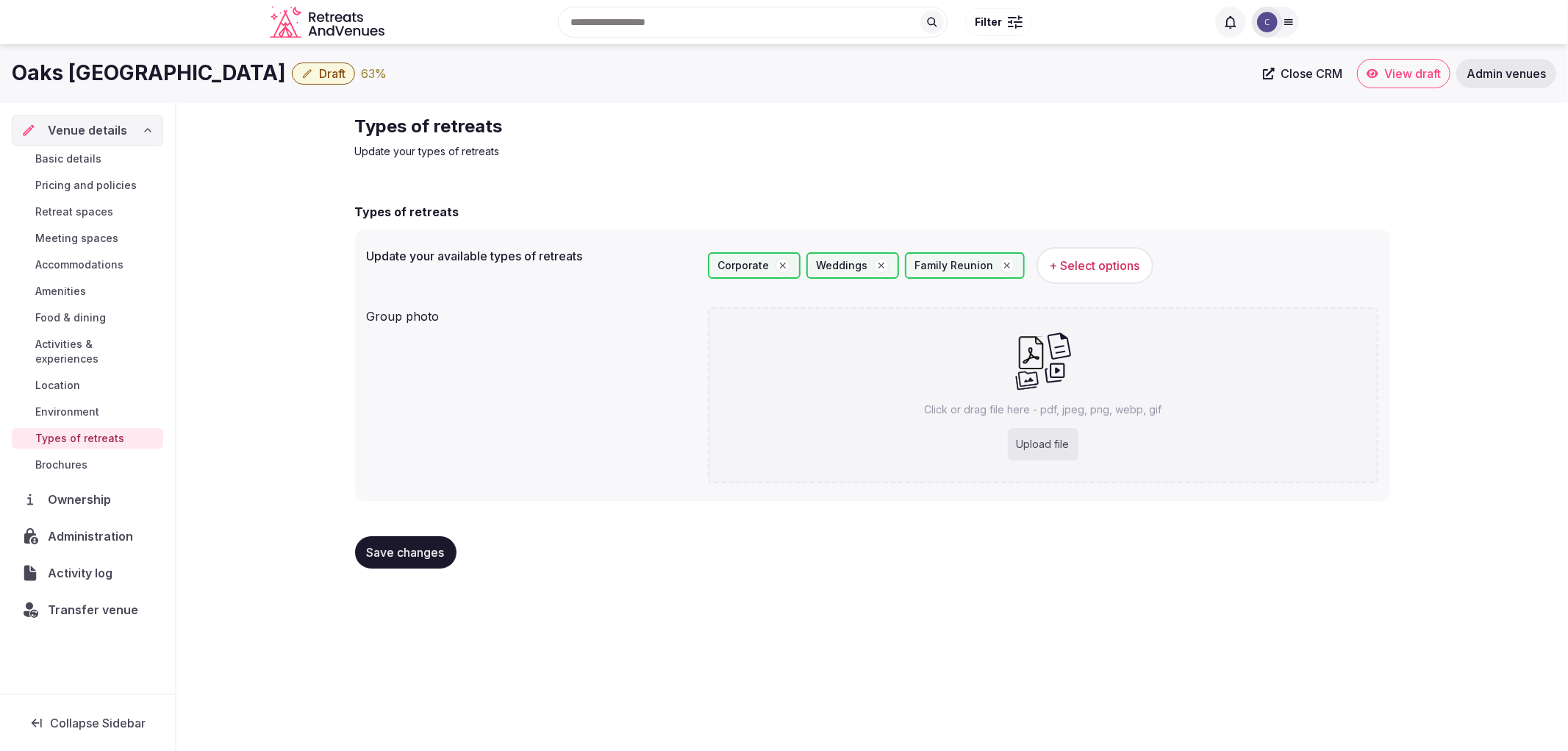
click at [444, 541] on button "Save changes" at bounding box center [406, 552] width 101 height 32
click at [1035, 431] on div "Upload file" at bounding box center [1042, 444] width 71 height 32
type input "**********"
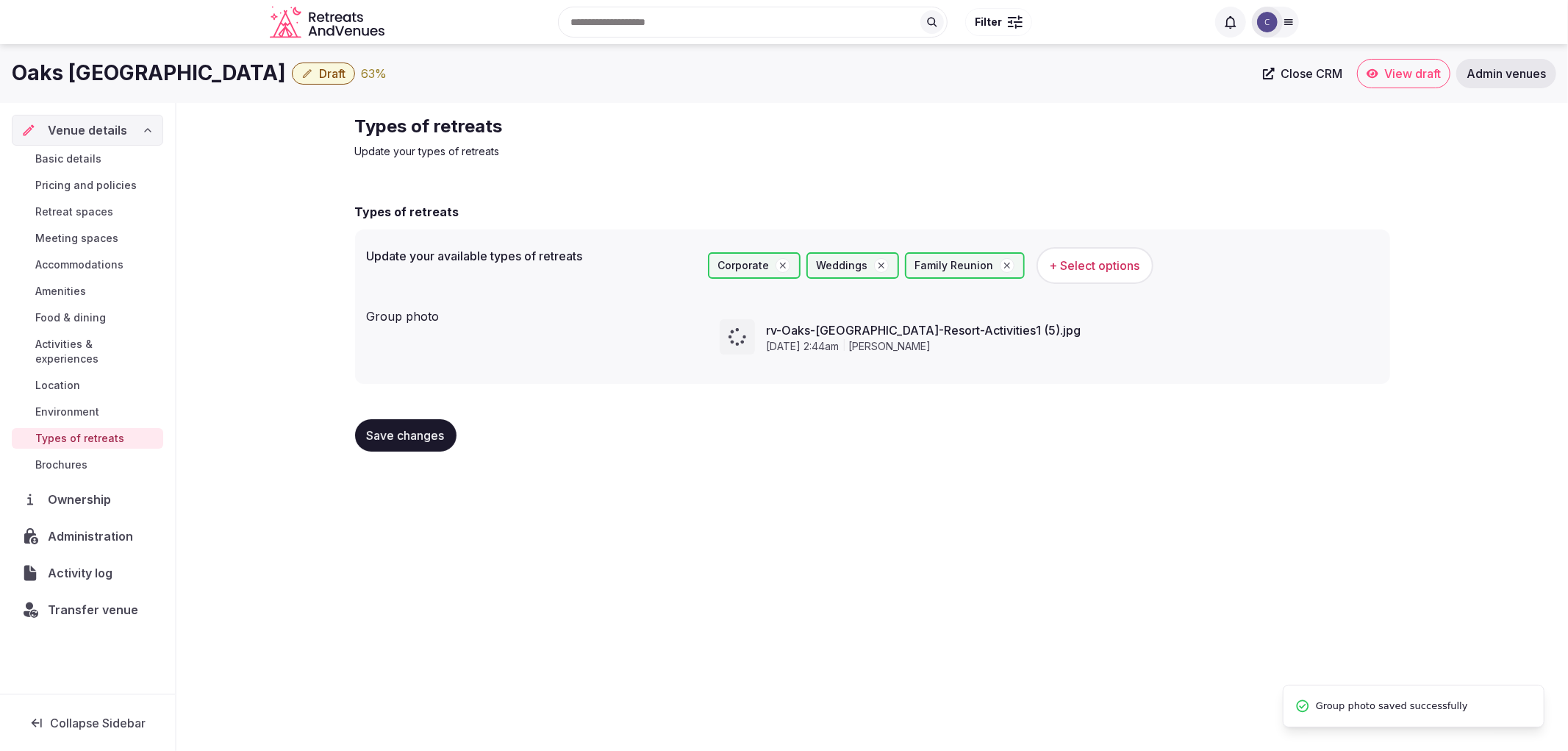
click at [416, 506] on div "Oaks Cypress Lakes Resort Draft 63 % Close CRM View draft Admin venues Venue de…" at bounding box center [784, 393] width 1568 height 698
click at [431, 446] on button "Save changes" at bounding box center [406, 435] width 101 height 32
click at [436, 436] on span "Save changes" at bounding box center [405, 435] width 78 height 15
click at [92, 404] on span "Environment" at bounding box center [66, 411] width 64 height 15
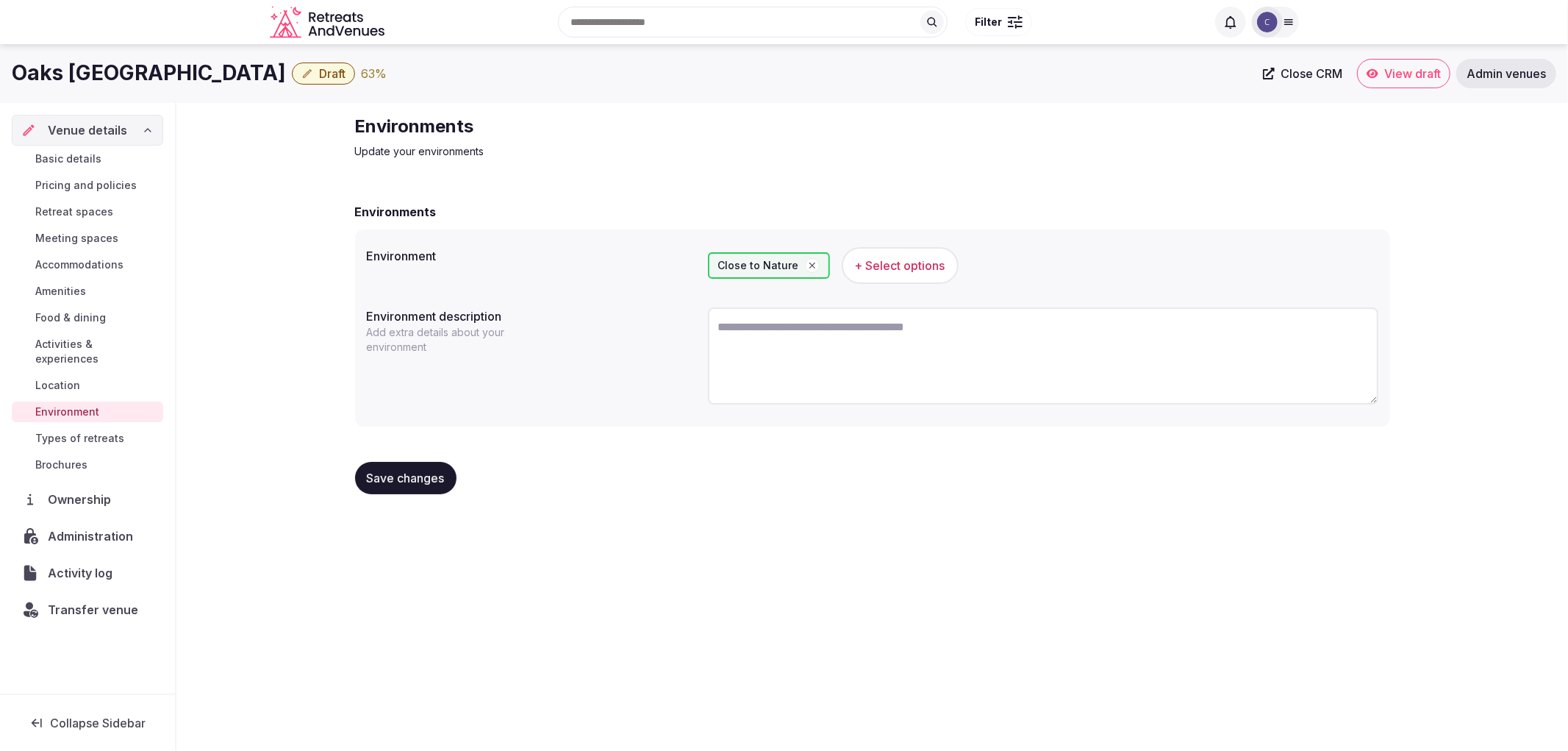
click at [910, 379] on textarea at bounding box center [1043, 355] width 671 height 97
paste textarea "**********"
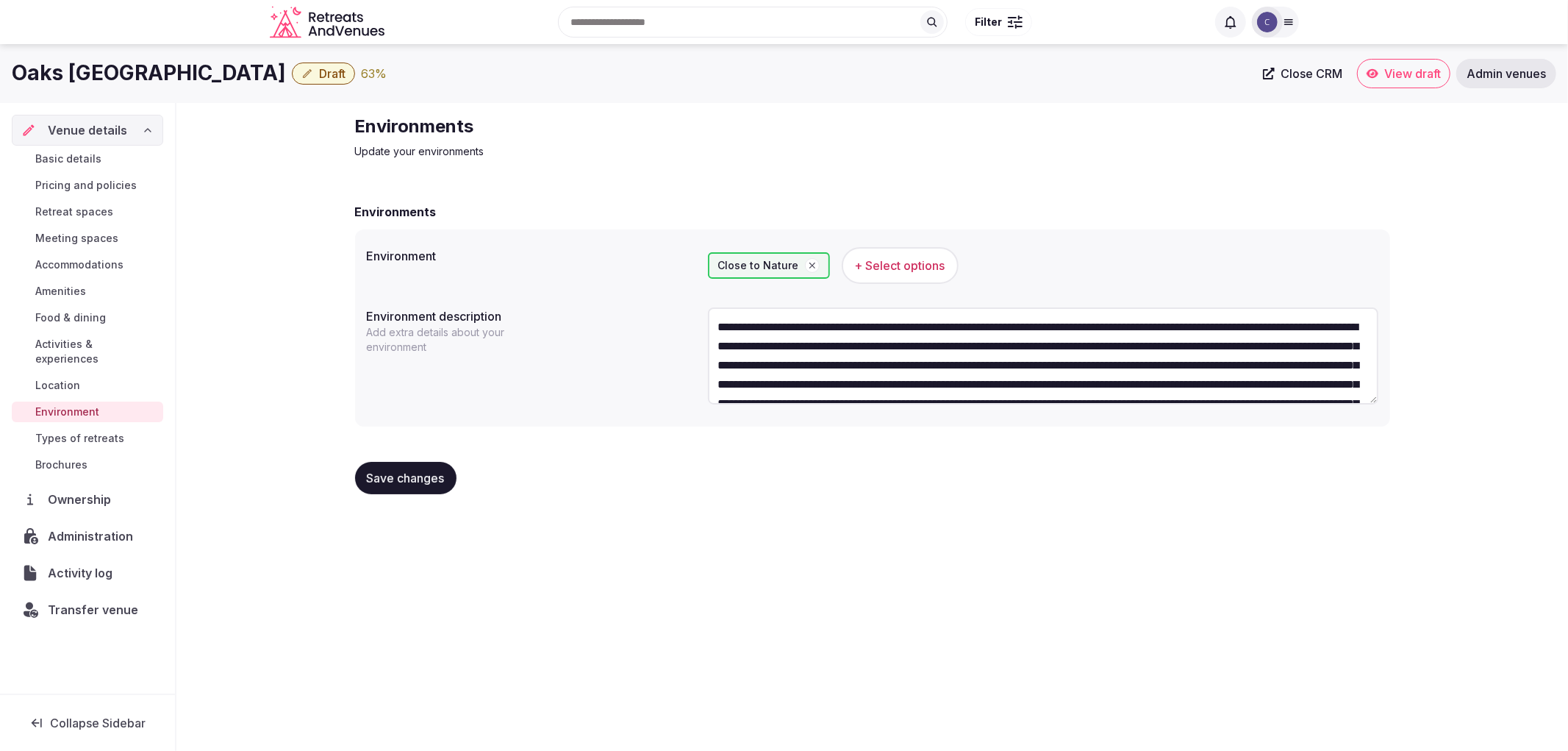
scroll to position [84, 0]
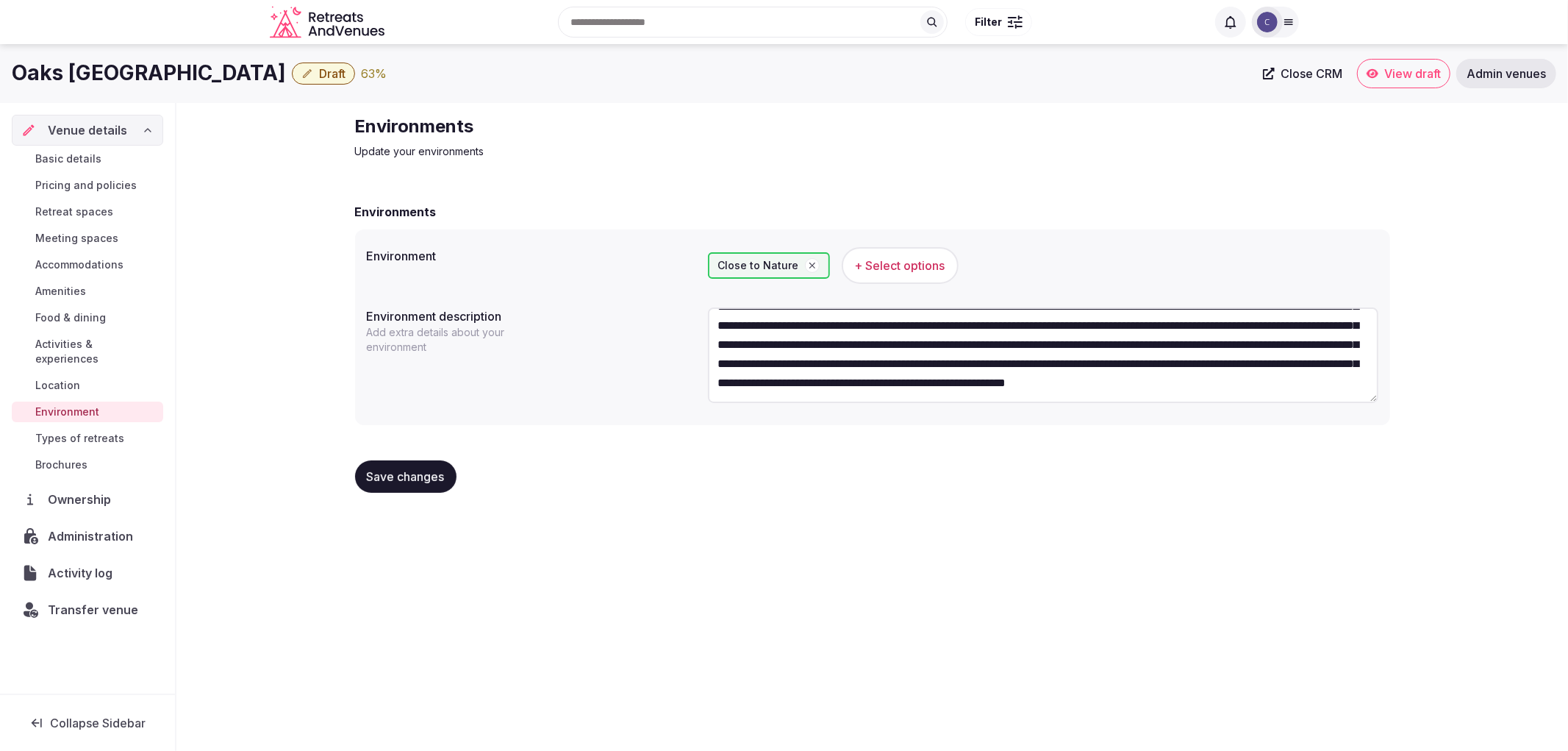
type textarea "**********"
drag, startPoint x: 377, startPoint y: 486, endPoint x: 394, endPoint y: 481, distance: 17.7
click at [378, 486] on button "Save changes" at bounding box center [406, 476] width 101 height 32
click at [382, 478] on span "Save changes" at bounding box center [405, 476] width 78 height 15
click at [77, 314] on span "Food & dining" at bounding box center [70, 317] width 71 height 15
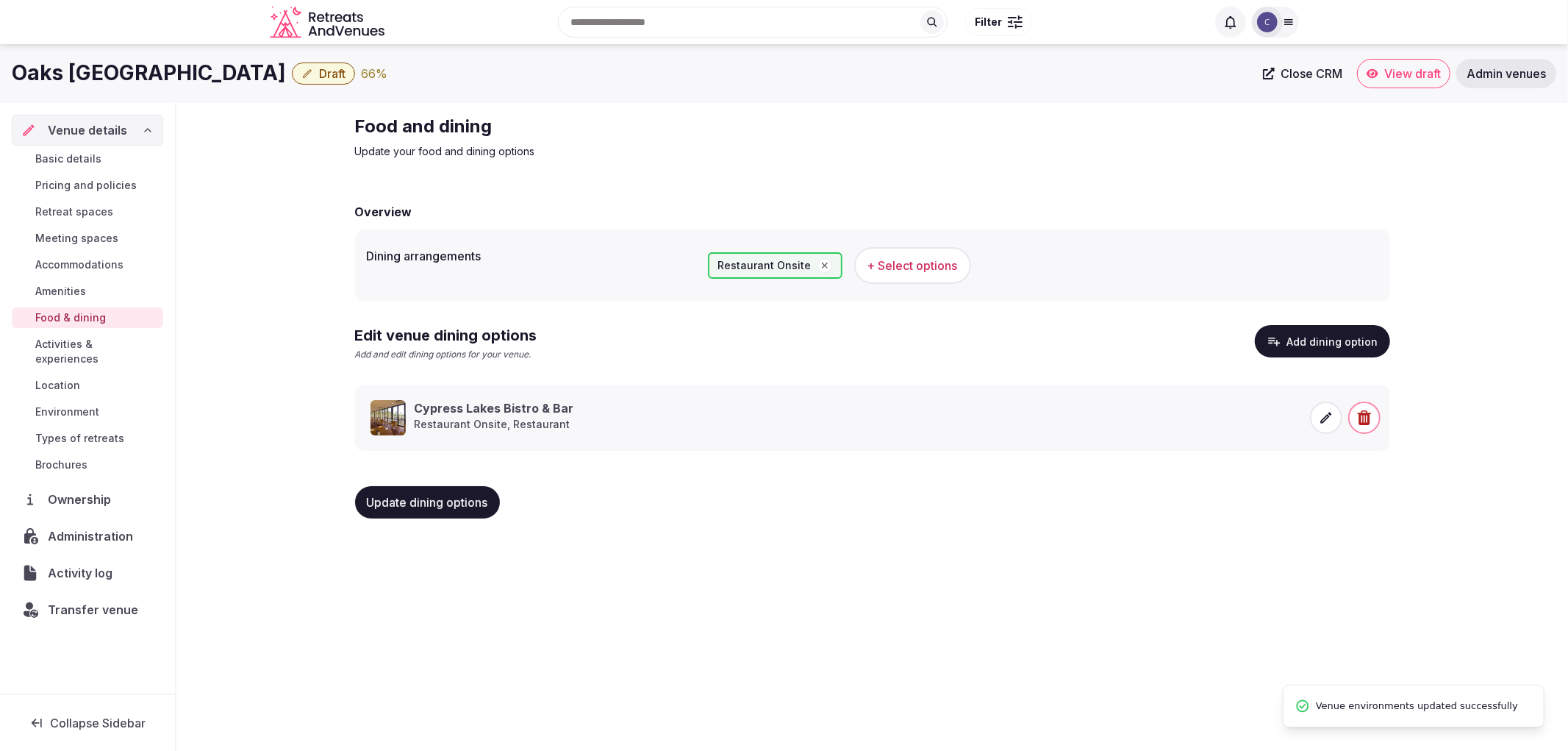
click at [86, 284] on link "Amenities" at bounding box center [86, 292] width 151 height 21
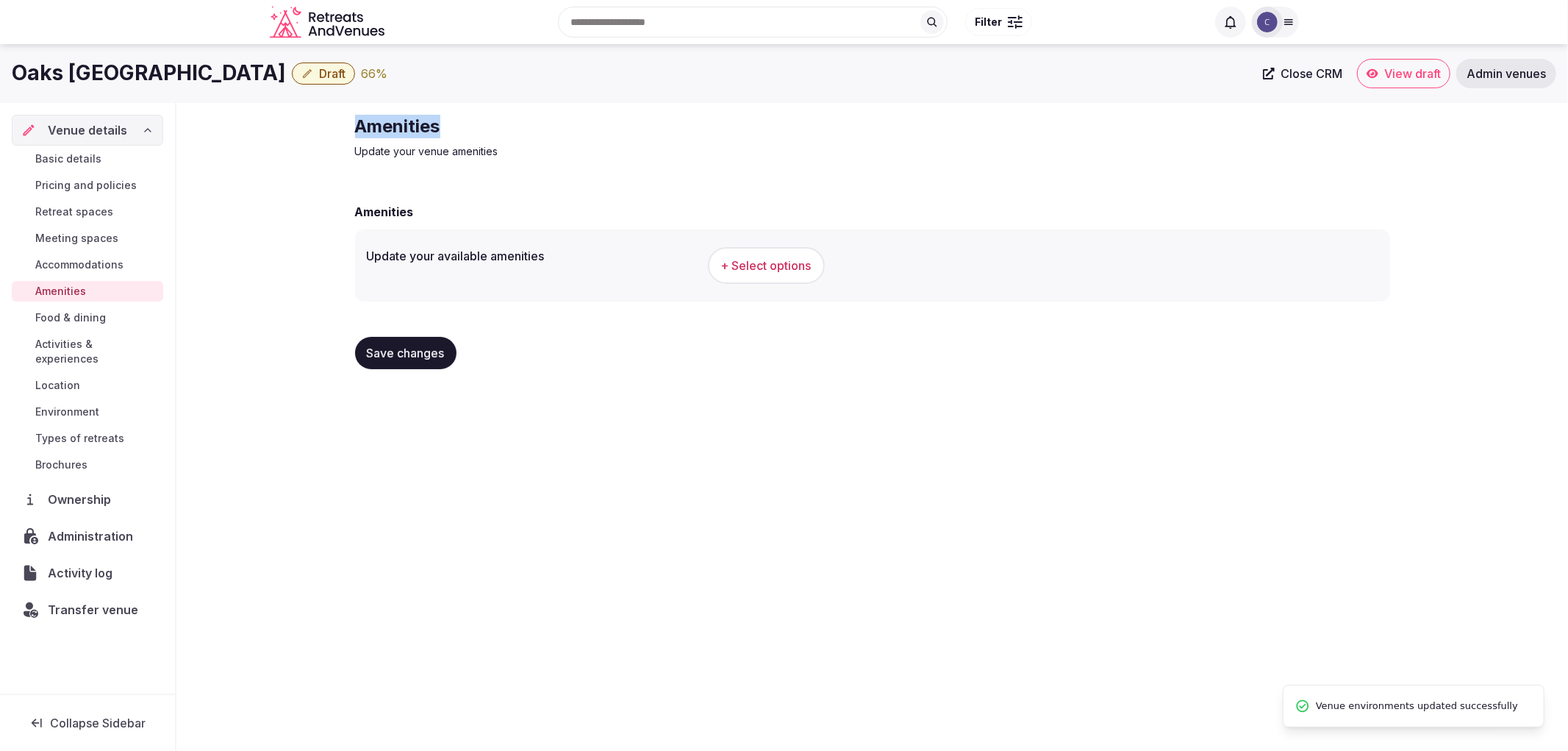
drag, startPoint x: 354, startPoint y: 126, endPoint x: 636, endPoint y: 123, distance: 282.0
click at [636, 123] on div "Amenities Update your venue amenities Amenities Update your available amenities…" at bounding box center [872, 248] width 1059 height 290
click at [726, 258] on span "+ Select options" at bounding box center [767, 265] width 91 height 17
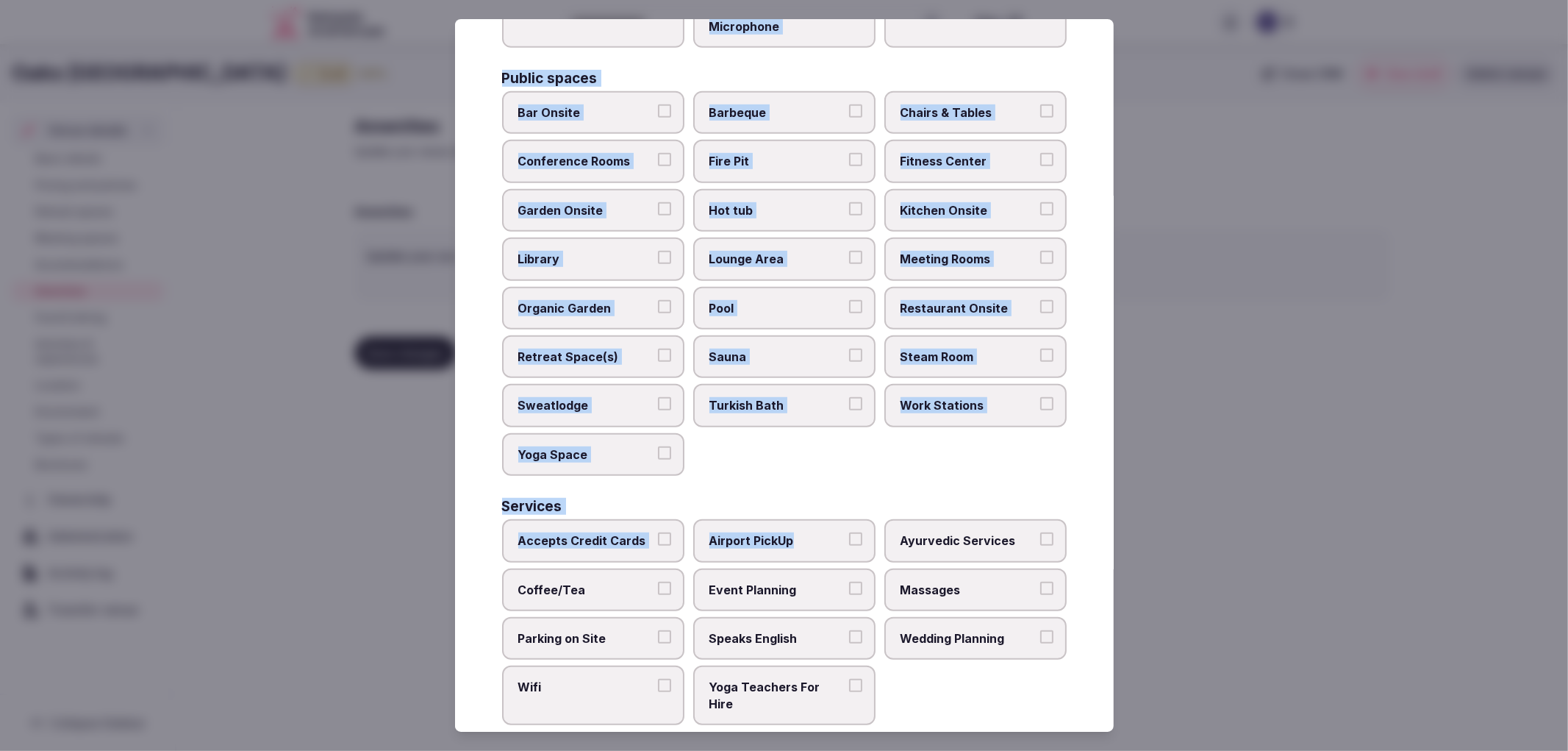
scroll to position [575, 0]
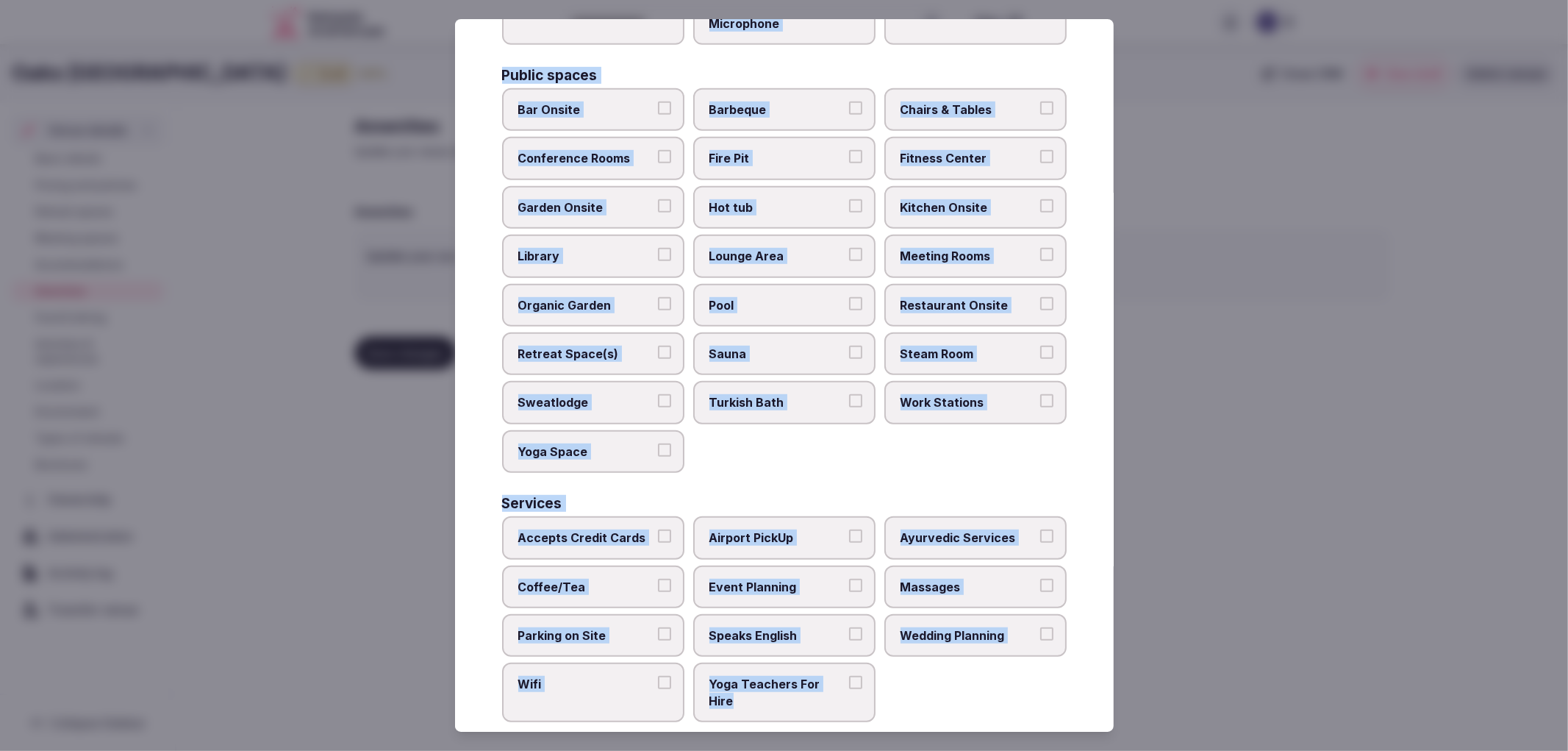
copy div "Activities Bicycles Camping Allowed Onsite Ice Bath Pool Table Surf Board Renta…"
drag, startPoint x: 488, startPoint y: 143, endPoint x: 854, endPoint y: 678, distance: 648.2
click at [854, 678] on div "Select your venue amenities Choose all applicable amenities offered. Activities…" at bounding box center [784, 376] width 658 height 713
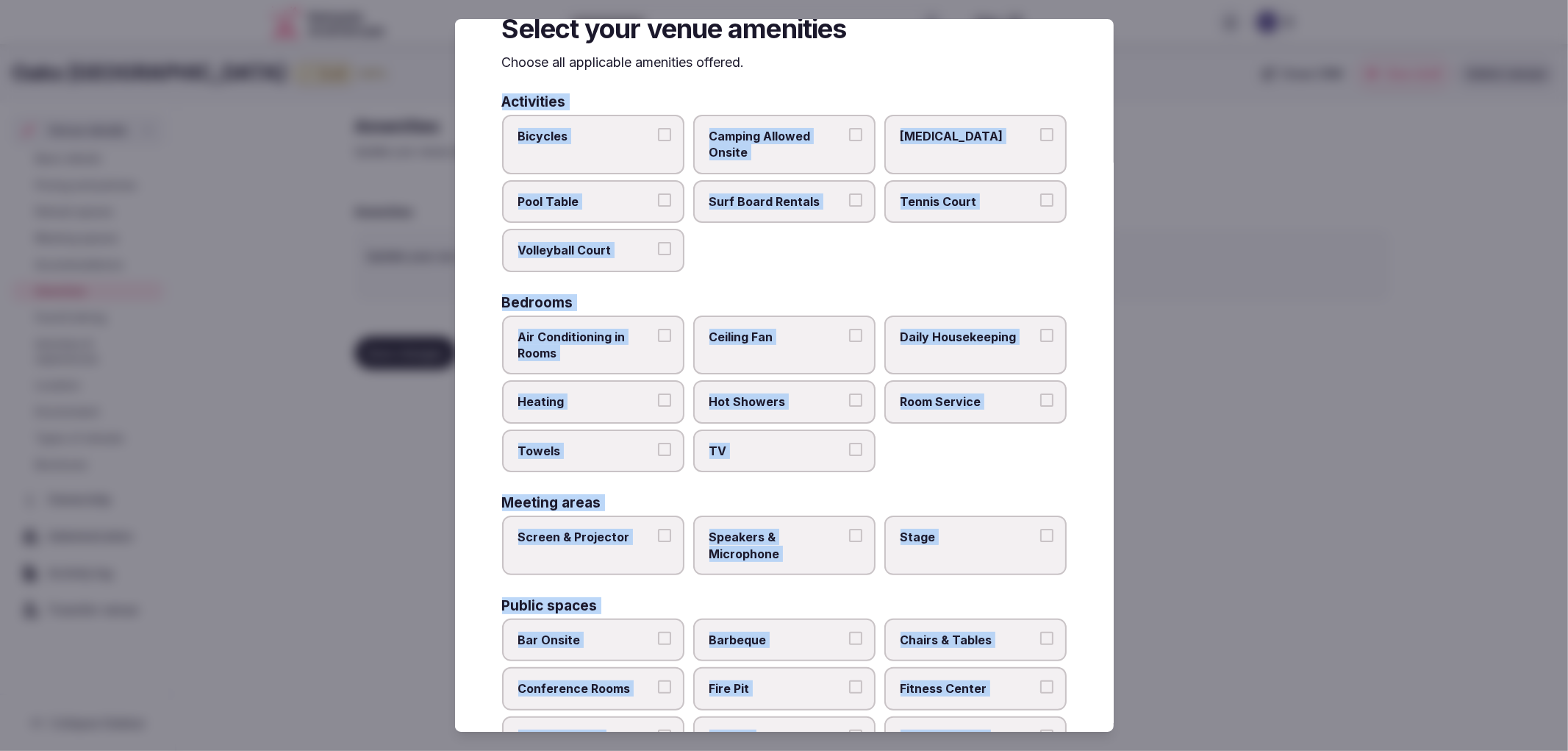
scroll to position [3, 0]
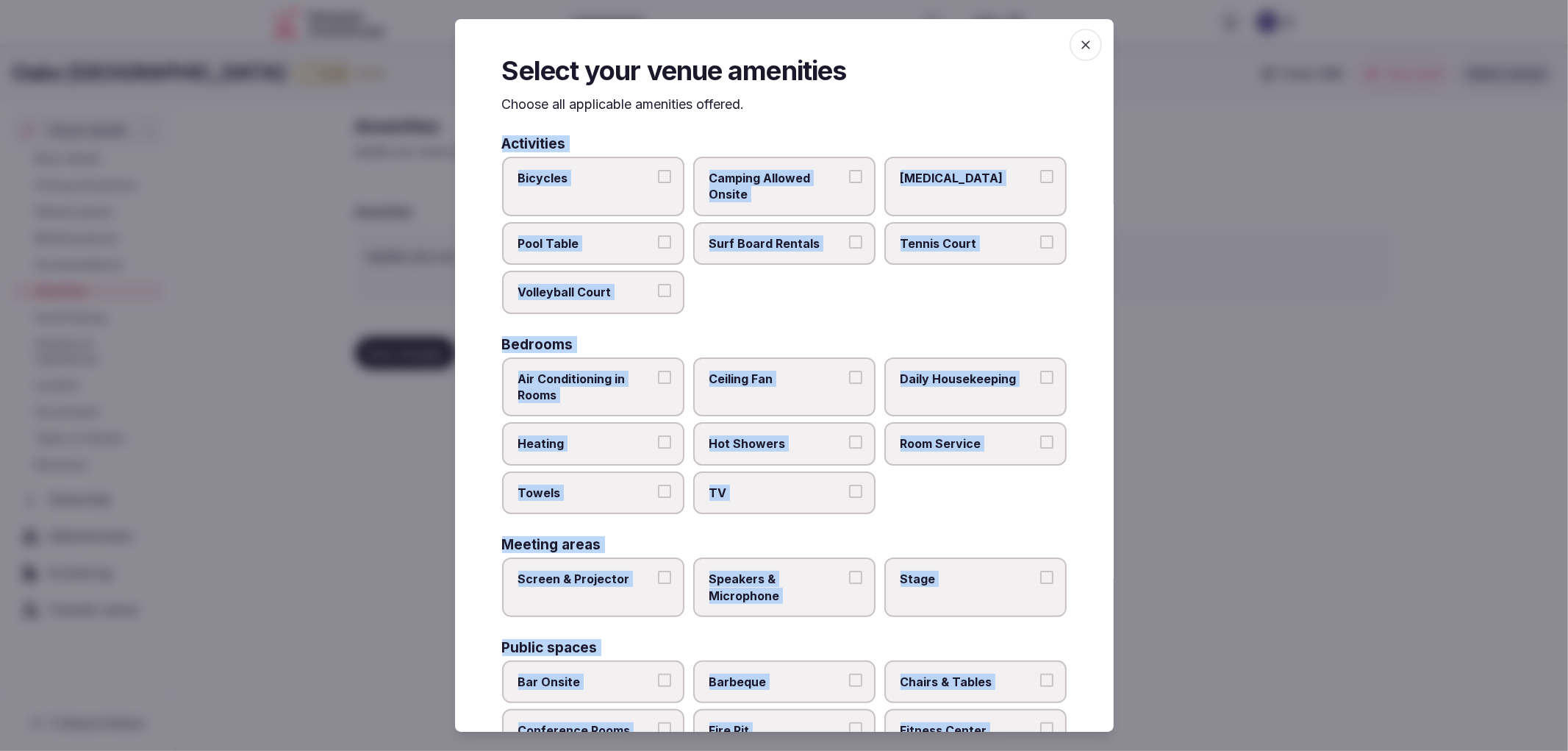
click at [895, 300] on div "Bicycles Camping Allowed Onsite Ice Bath Pool Table Surf Board Rentals Tennis C…" at bounding box center [784, 235] width 565 height 157
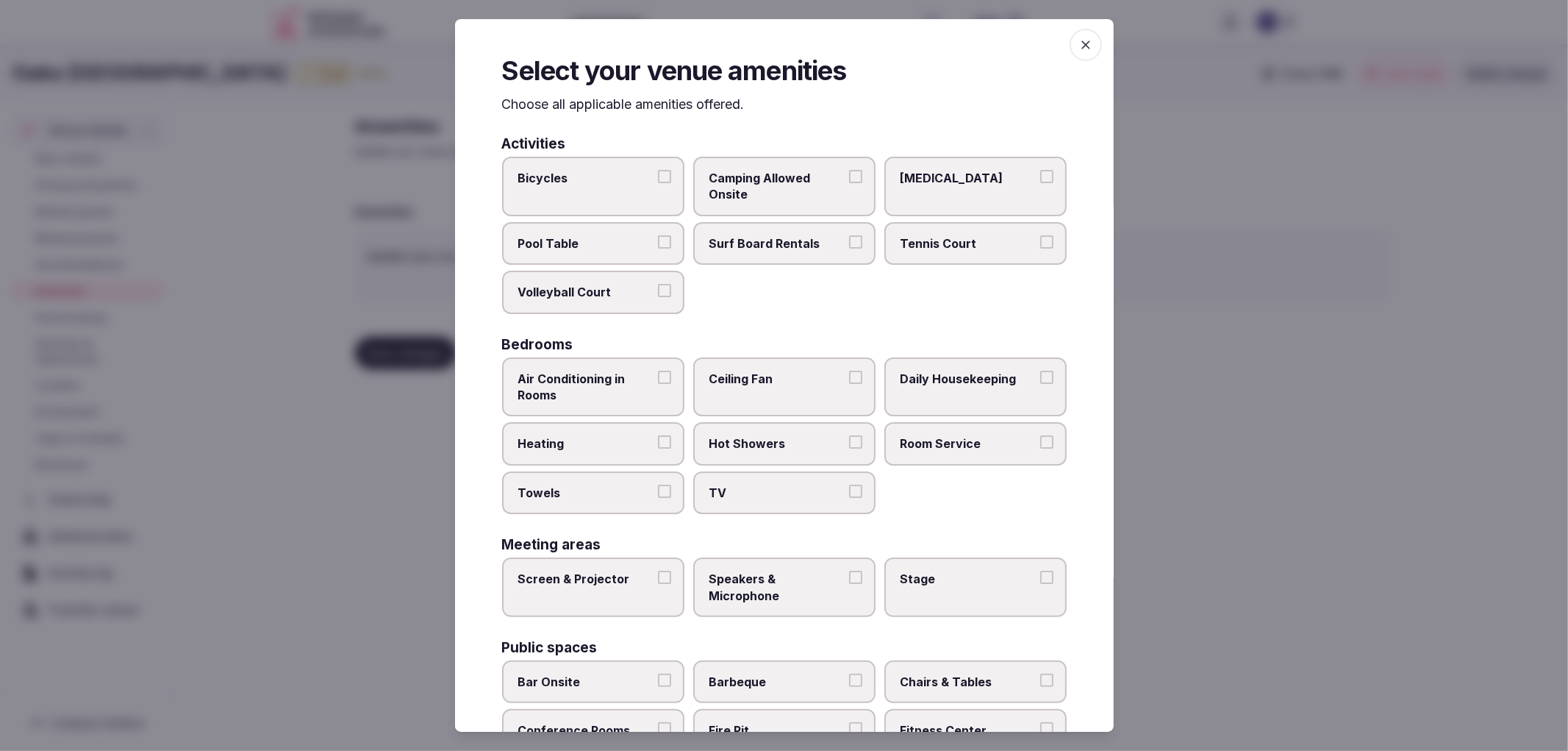
click at [952, 251] on label "Tennis Court" at bounding box center [975, 243] width 182 height 43
click at [1040, 249] on button "Tennis Court" at bounding box center [1046, 241] width 13 height 13
click at [574, 375] on span "Air Conditioning in Rooms" at bounding box center [586, 387] width 135 height 33
click at [658, 375] on button "Air Conditioning in Rooms" at bounding box center [664, 376] width 13 height 13
click at [594, 438] on span "Heating" at bounding box center [586, 443] width 135 height 17
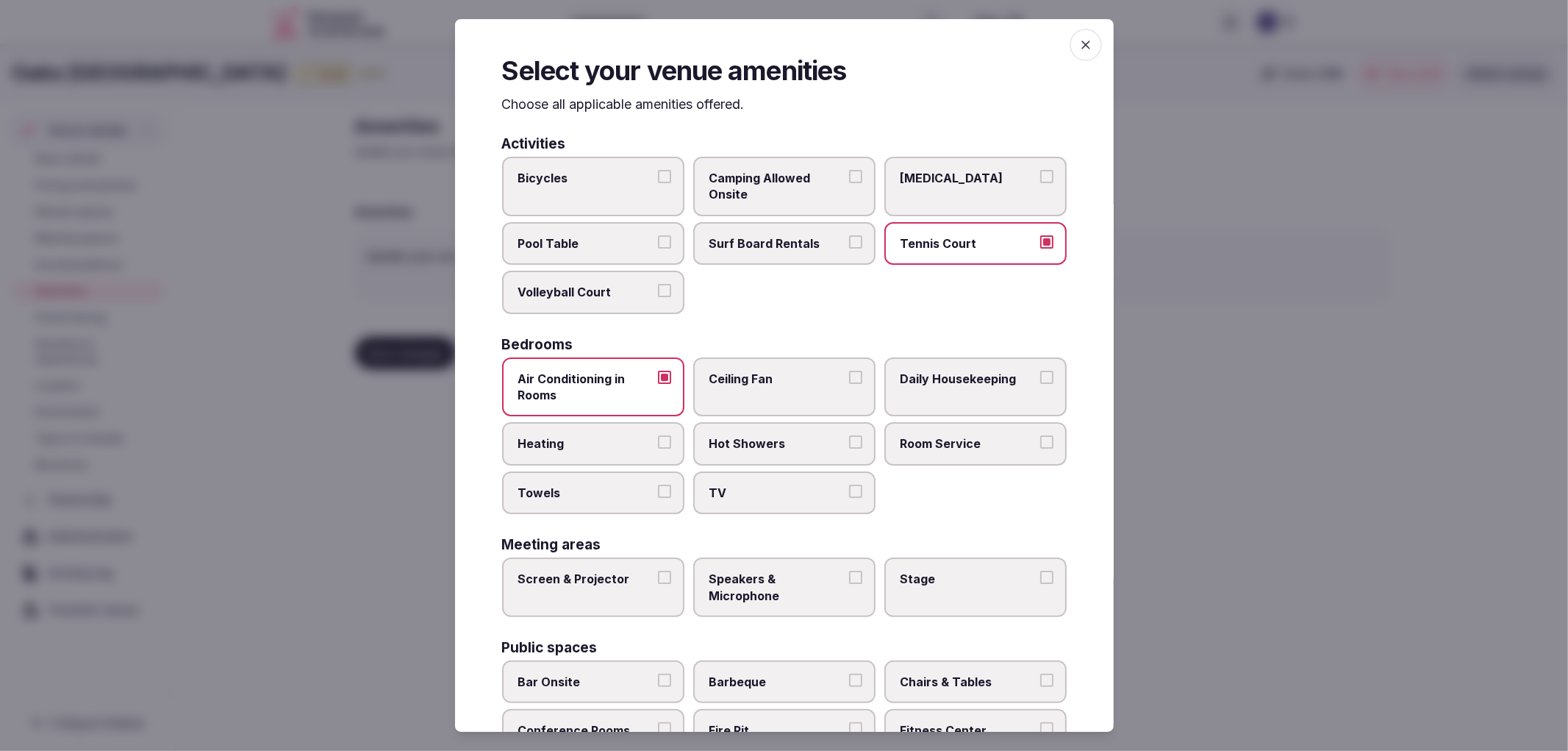
click at [658, 438] on button "Heating" at bounding box center [664, 441] width 13 height 13
drag, startPoint x: 607, startPoint y: 471, endPoint x: 672, endPoint y: 446, distance: 69.6
click at [608, 472] on label "Towels" at bounding box center [593, 493] width 182 height 43
click at [658, 485] on button "Towels" at bounding box center [664, 491] width 13 height 13
click at [750, 435] on span "Hot Showers" at bounding box center [777, 443] width 135 height 17
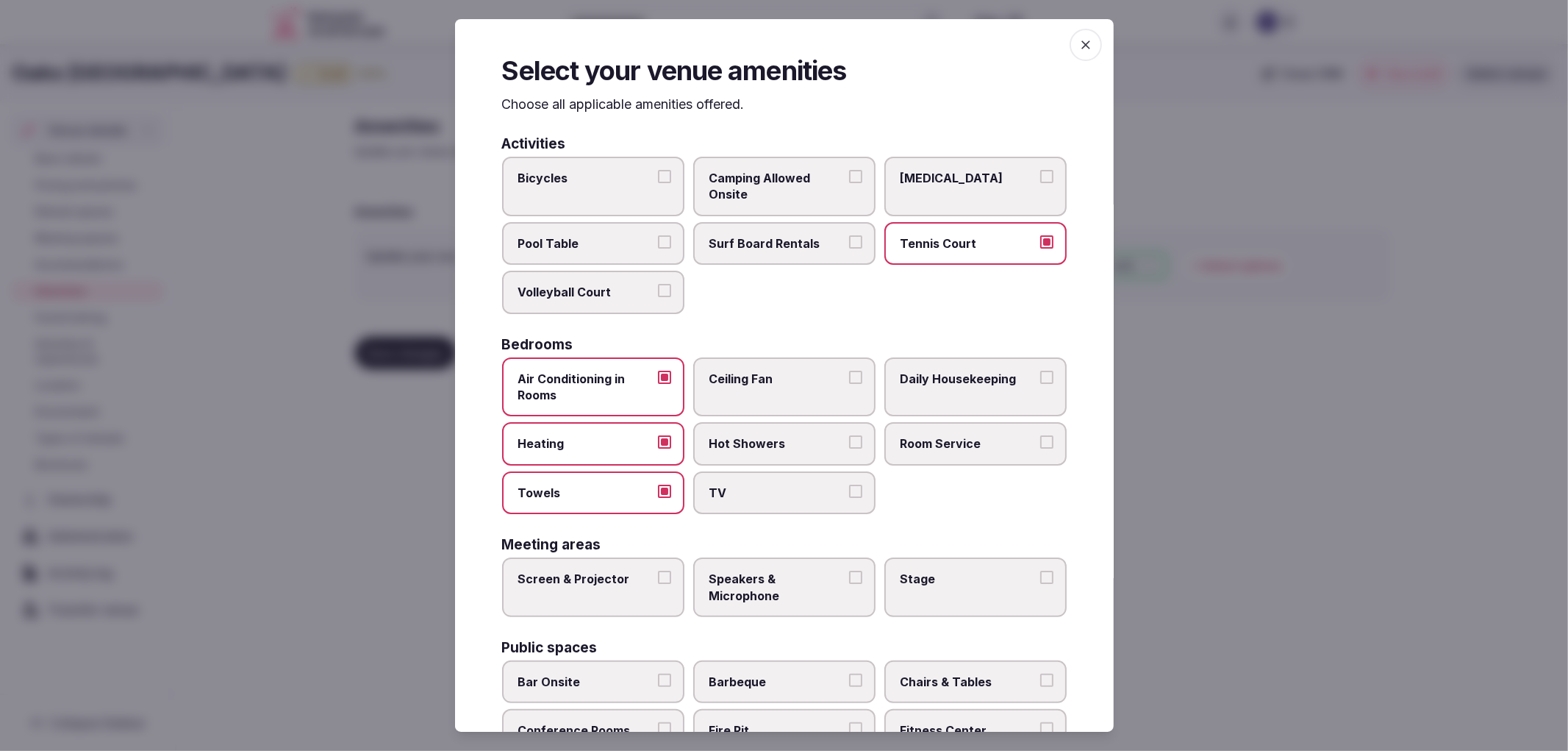
click at [849, 435] on button "Hot Showers" at bounding box center [856, 441] width 13 height 13
click at [768, 472] on label "TV" at bounding box center [784, 493] width 182 height 43
click at [849, 485] on button "TV" at bounding box center [856, 491] width 13 height 13
drag, startPoint x: 1004, startPoint y: 435, endPoint x: 939, endPoint y: 431, distance: 65.1
click at [1005, 435] on span "Room Service" at bounding box center [968, 443] width 135 height 17
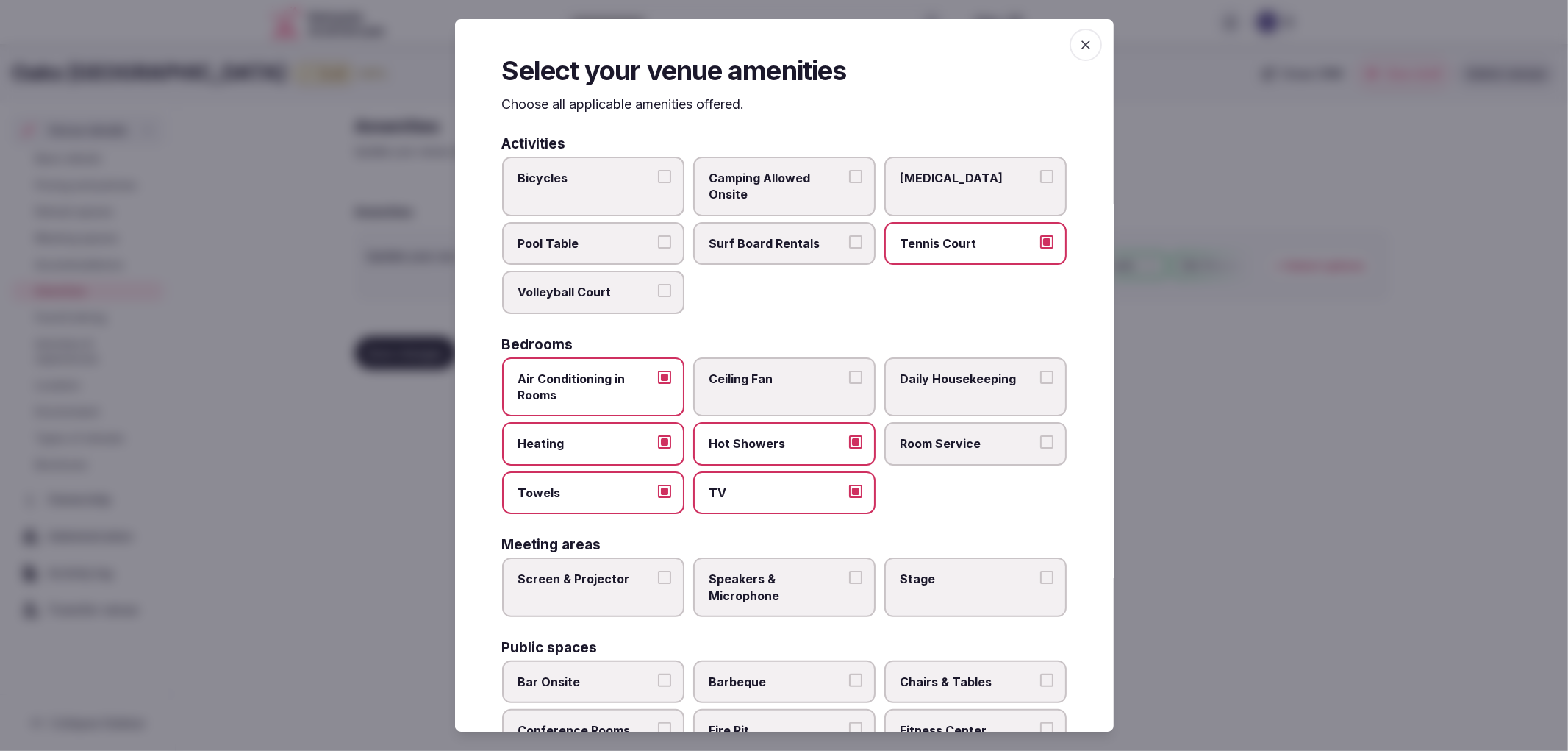
click at [1040, 435] on button "Room Service" at bounding box center [1046, 441] width 13 height 13
click at [952, 370] on span "Daily Housekeeping" at bounding box center [968, 378] width 135 height 17
click at [1040, 370] on button "Daily Housekeeping" at bounding box center [1046, 376] width 13 height 13
click at [952, 422] on label "Room Service" at bounding box center [975, 443] width 182 height 43
click at [1040, 435] on button "Room Service" at bounding box center [1046, 441] width 13 height 13
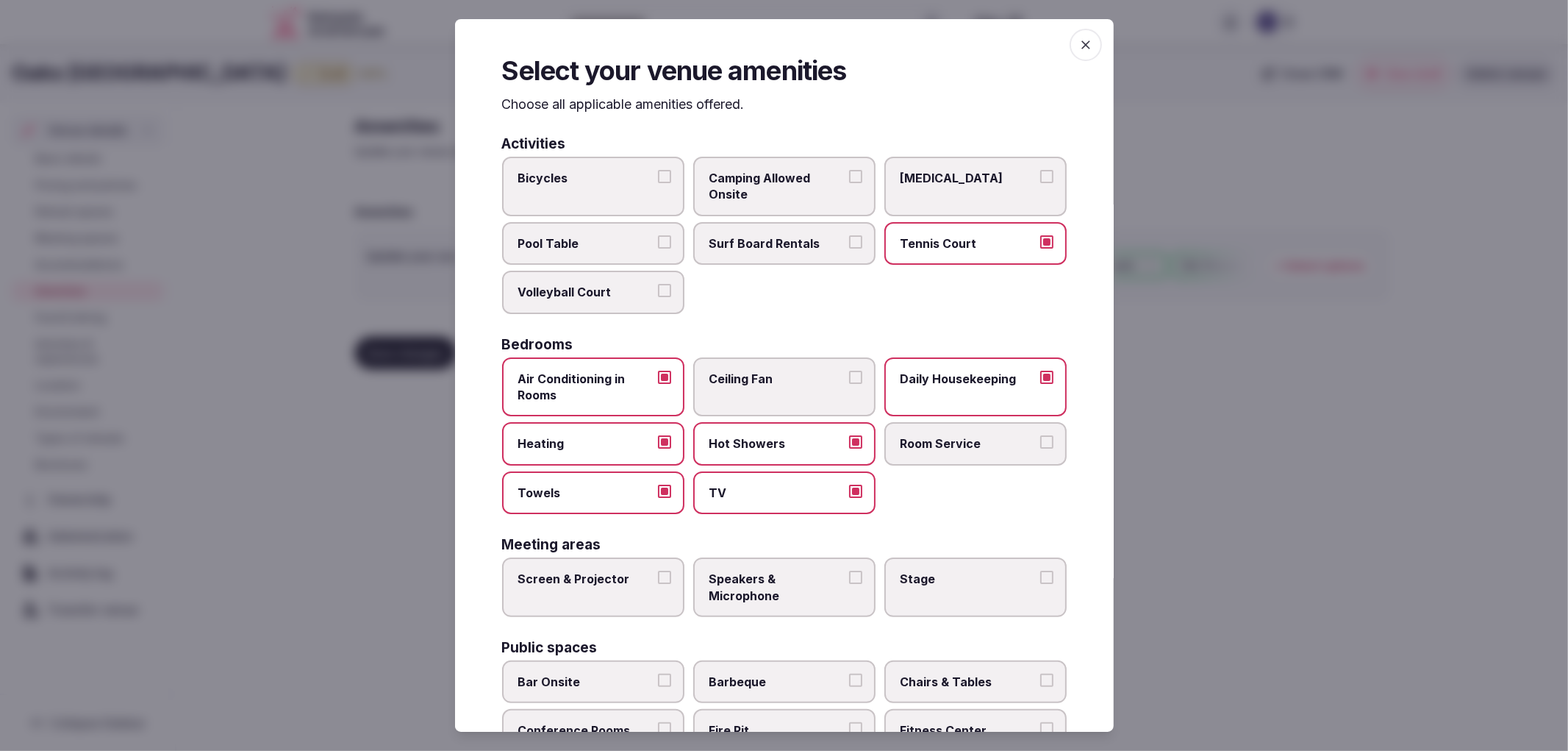
drag, startPoint x: 634, startPoint y: 592, endPoint x: 662, endPoint y: 594, distance: 28.1
click at [636, 592] on label "Screen & Projector" at bounding box center [593, 587] width 182 height 59
click at [658, 584] on button "Screen & Projector" at bounding box center [664, 576] width 13 height 13
click at [775, 583] on span "Speakers & Microphone" at bounding box center [777, 587] width 135 height 33
click at [849, 583] on button "Speakers & Microphone" at bounding box center [856, 576] width 13 height 13
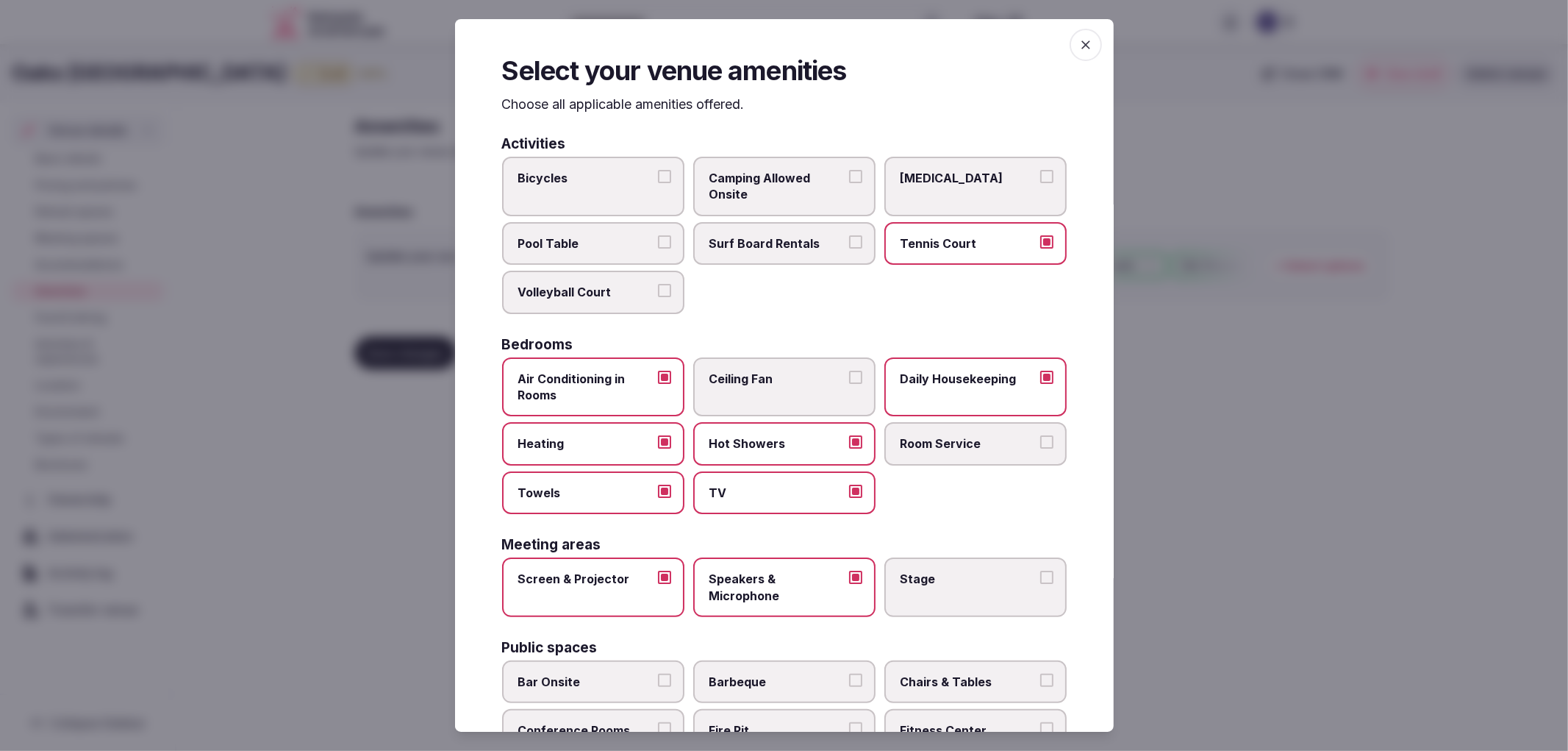
click at [1008, 575] on span "Stage" at bounding box center [968, 578] width 135 height 17
click at [1040, 575] on button "Stage" at bounding box center [1046, 576] width 13 height 13
click at [658, 641] on div "Public spaces" at bounding box center [784, 647] width 565 height 14
click at [693, 663] on label "Barbeque" at bounding box center [784, 681] width 182 height 43
click at [849, 673] on button "Barbeque" at bounding box center [856, 679] width 13 height 13
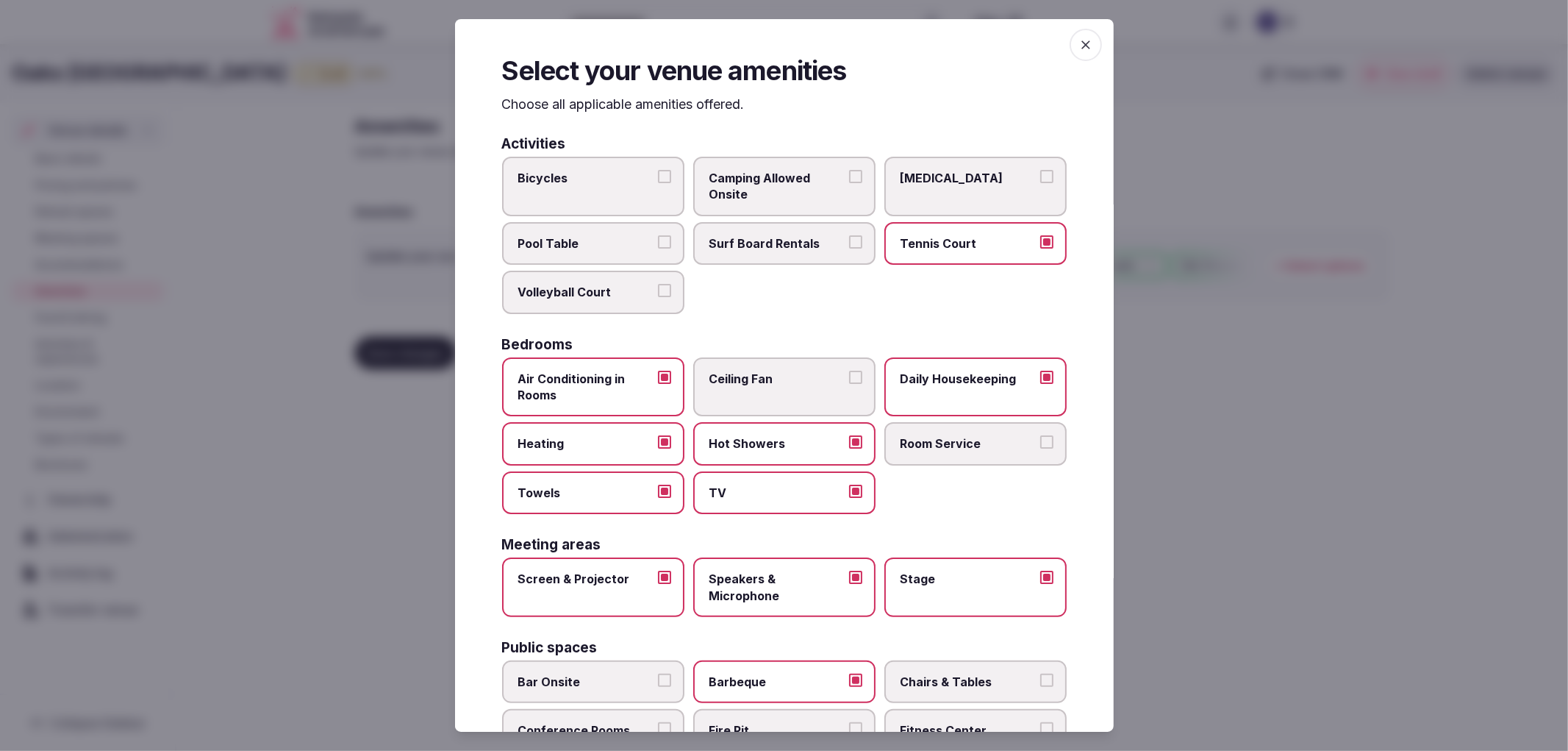
click at [664, 660] on label "Bar Onsite" at bounding box center [593, 681] width 182 height 43
click at [664, 673] on button "Bar Onsite" at bounding box center [664, 679] width 13 height 13
click at [773, 673] on span "Barbeque" at bounding box center [777, 681] width 135 height 17
click at [849, 673] on button "Barbeque" at bounding box center [856, 679] width 13 height 13
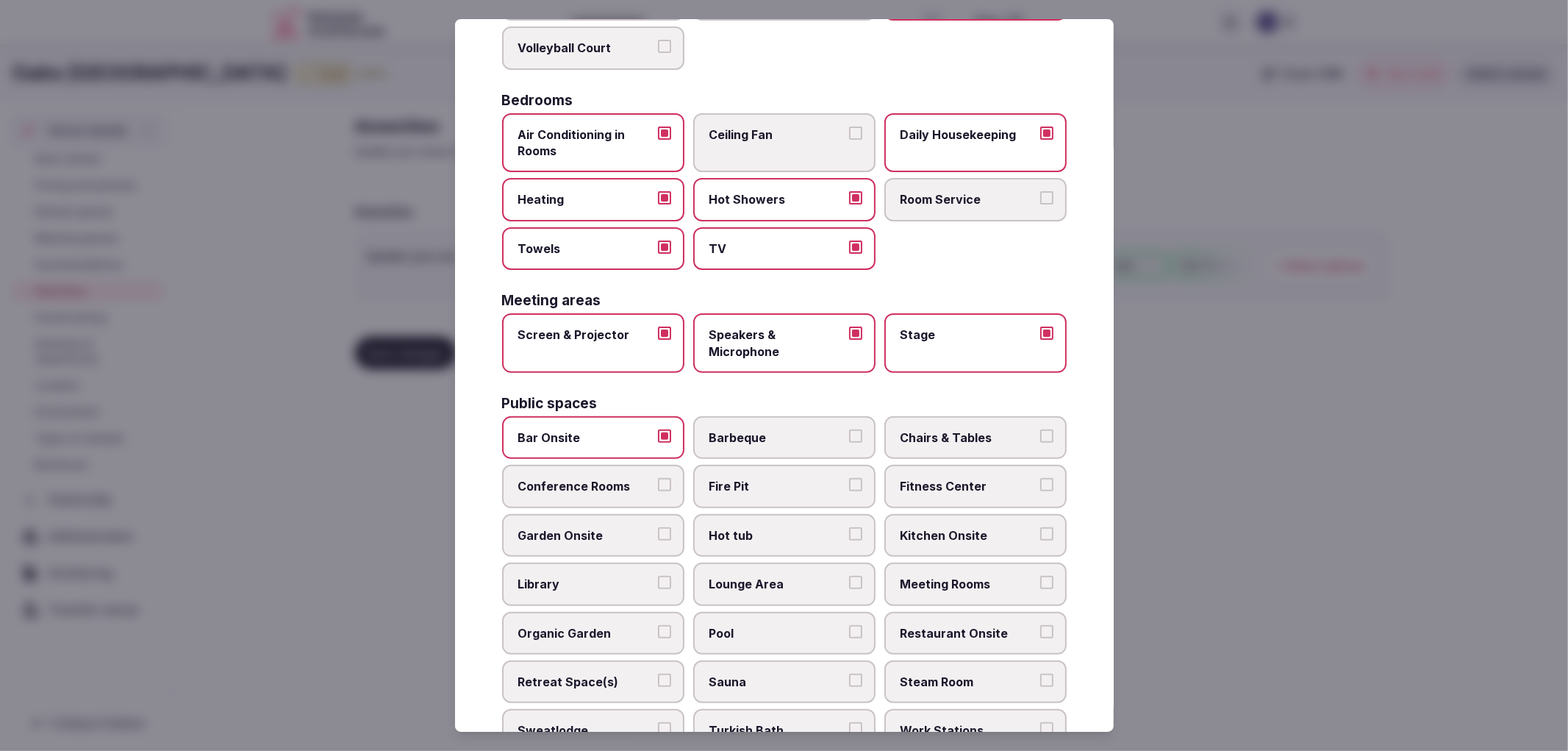
scroll to position [247, 0]
click at [629, 429] on span "Bar Onsite" at bounding box center [586, 437] width 135 height 17
click at [658, 429] on button "Bar Onsite" at bounding box center [664, 435] width 13 height 13
click at [650, 464] on label "Conference Rooms" at bounding box center [593, 485] width 182 height 43
click at [658, 477] on button "Conference Rooms" at bounding box center [664, 483] width 13 height 13
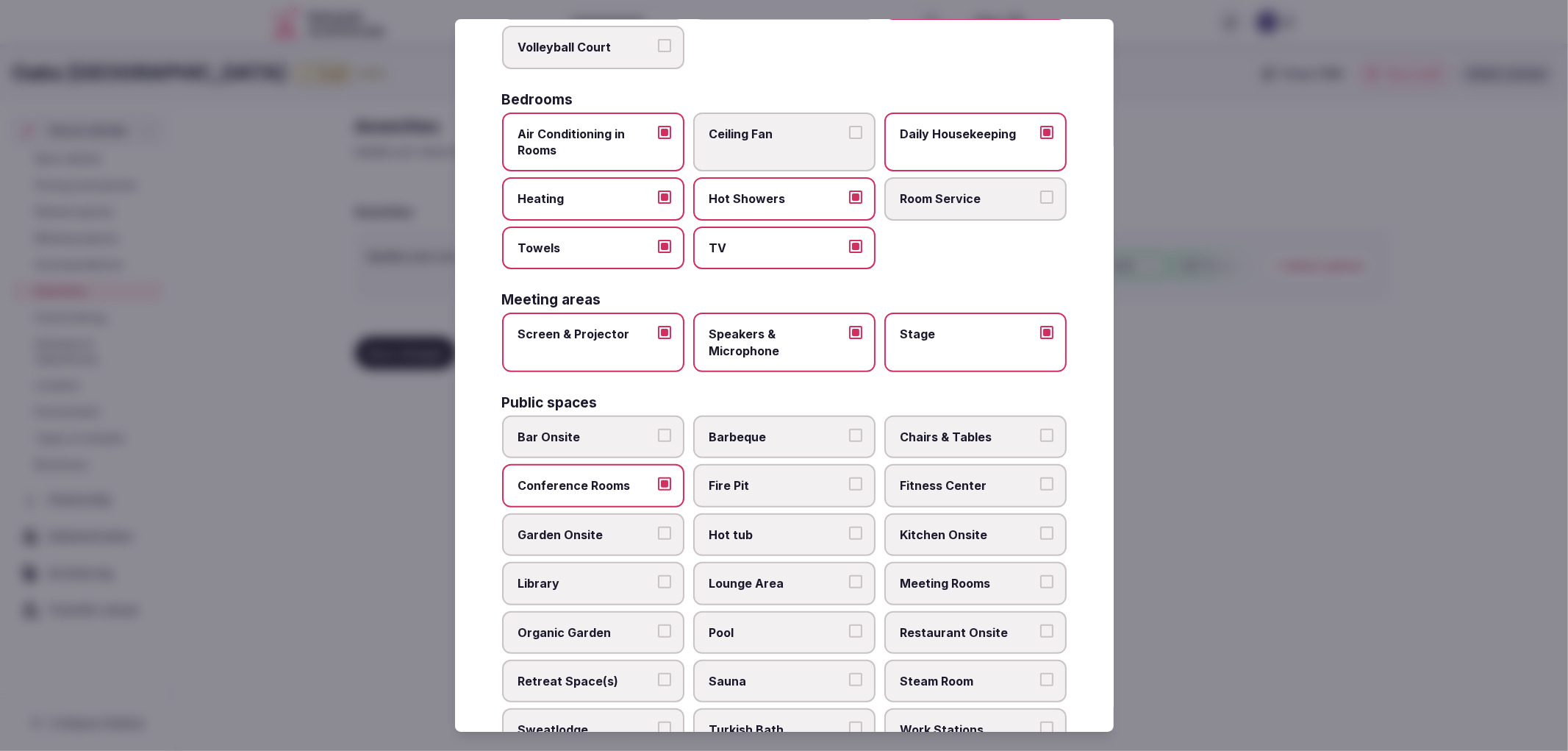
click at [654, 431] on label "Bar Onsite" at bounding box center [593, 437] width 182 height 43
click at [658, 431] on button "Bar Onsite" at bounding box center [664, 435] width 13 height 13
click at [969, 434] on span "Chairs & Tables" at bounding box center [968, 437] width 135 height 17
click at [1040, 434] on button "Chairs & Tables" at bounding box center [1046, 435] width 13 height 13
click at [985, 477] on span "Fitness Center" at bounding box center [968, 485] width 135 height 17
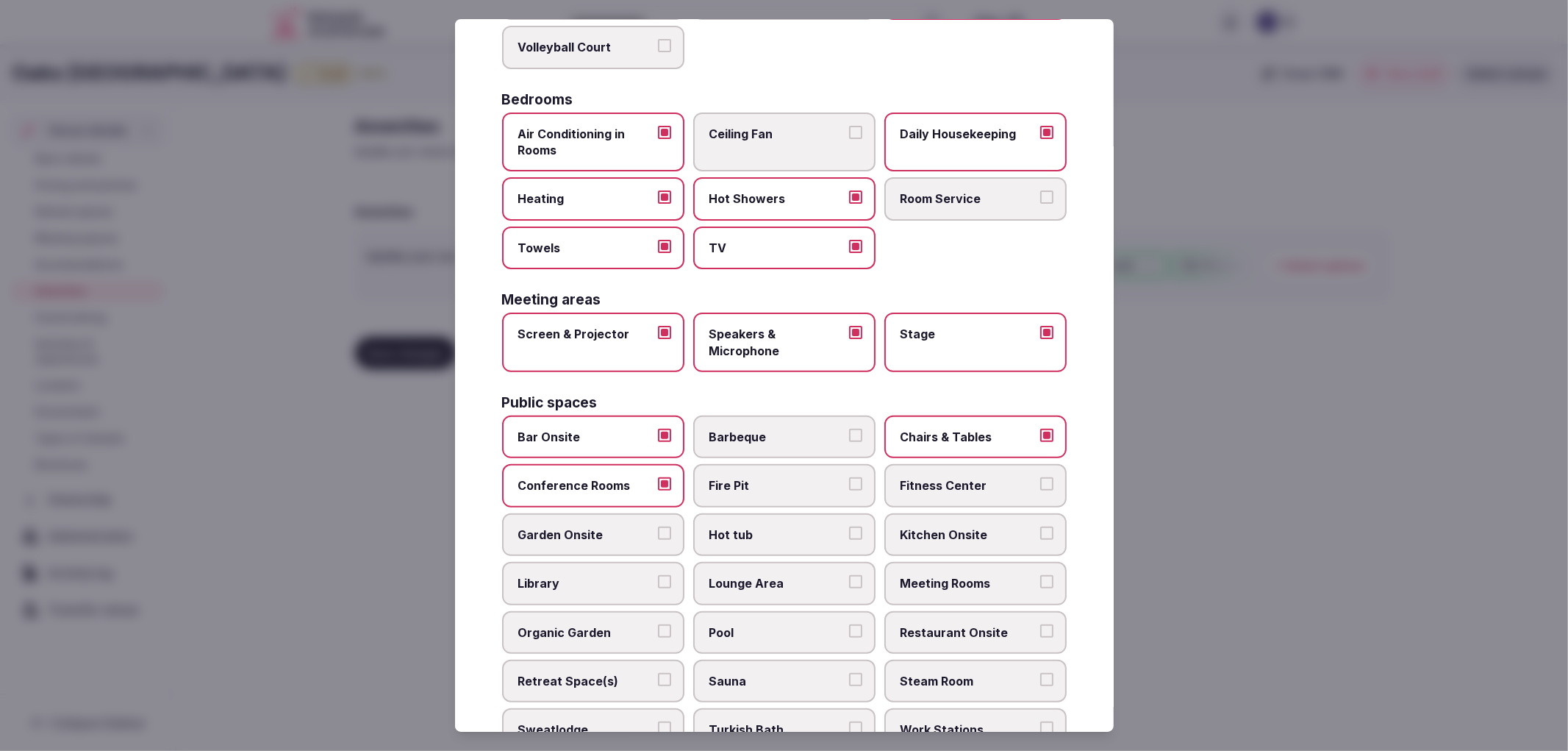
click at [1040, 477] on button "Fitness Center" at bounding box center [1046, 483] width 13 height 13
click at [665, 527] on button "Garden Onsite" at bounding box center [664, 533] width 13 height 13
click at [808, 575] on span "Lounge Area" at bounding box center [777, 582] width 135 height 17
click at [849, 575] on button "Lounge Area" at bounding box center [856, 581] width 13 height 13
click at [952, 575] on span "Meeting Rooms" at bounding box center [968, 582] width 135 height 17
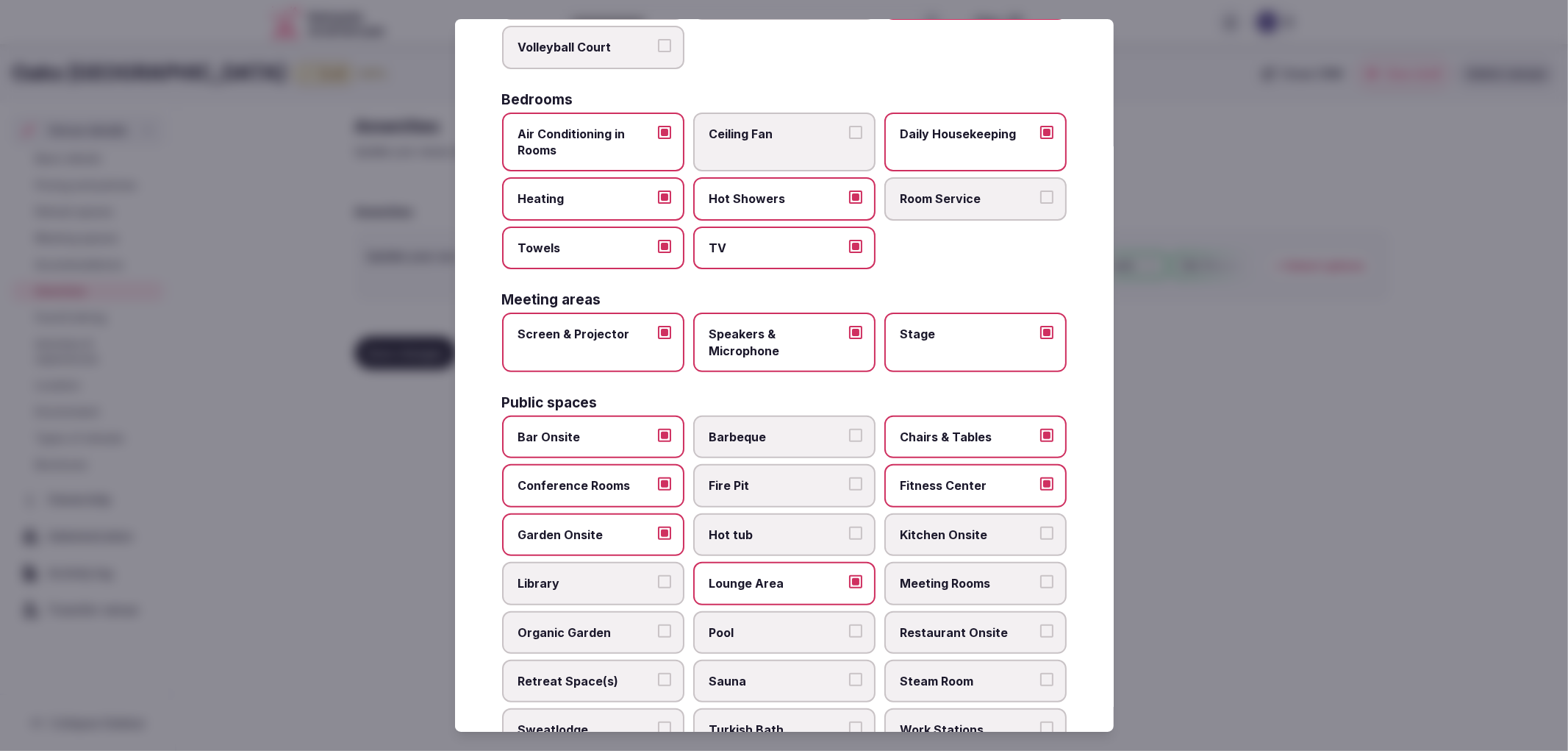
click at [1040, 575] on button "Meeting Rooms" at bounding box center [1046, 581] width 13 height 13
click at [832, 624] on span "Pool" at bounding box center [777, 632] width 135 height 17
click at [849, 624] on button "Pool" at bounding box center [856, 630] width 13 height 13
click at [939, 624] on span "Restaurant Onsite" at bounding box center [968, 632] width 135 height 17
click at [1040, 624] on button "Restaurant Onsite" at bounding box center [1046, 630] width 13 height 13
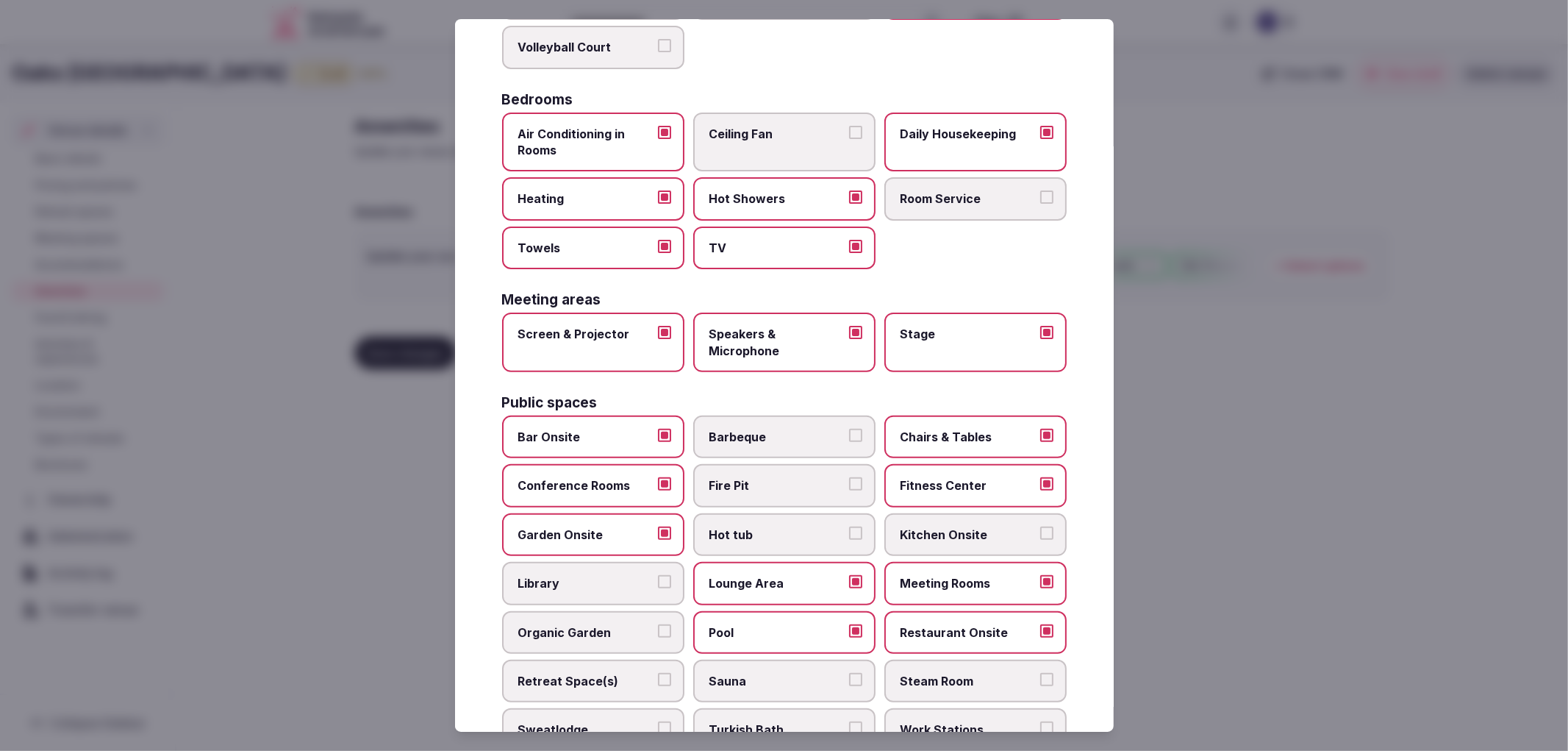
click at [640, 641] on div "Bar Onsite Barbeque Chairs & Tables Conference Rooms Fire Pit Fitness Center Ga…" at bounding box center [784, 608] width 565 height 384
click at [635, 659] on label "Retreat Space(s)" at bounding box center [593, 680] width 182 height 43
click at [658, 672] on button "Retreat Space(s)" at bounding box center [664, 679] width 13 height 13
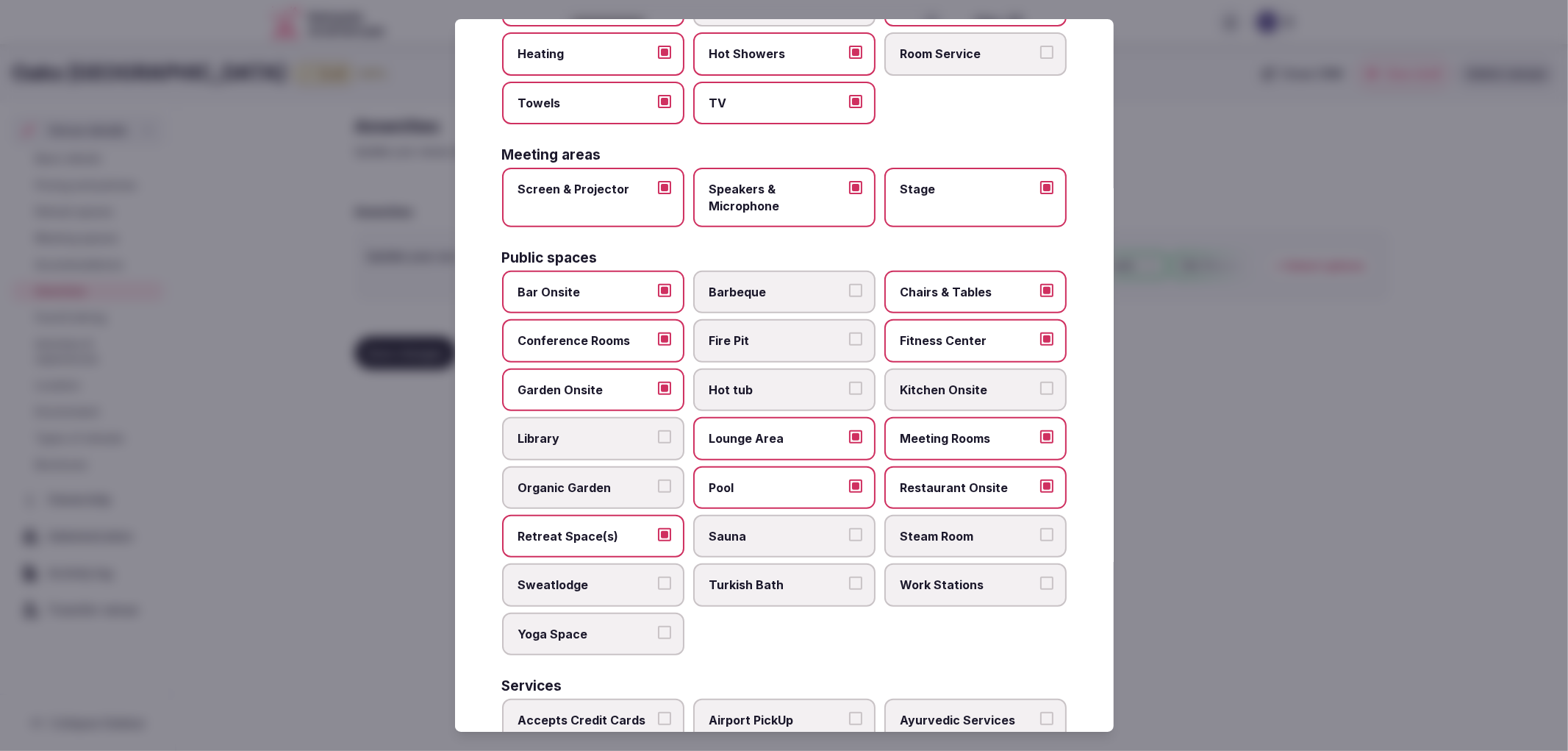
scroll to position [410, 0]
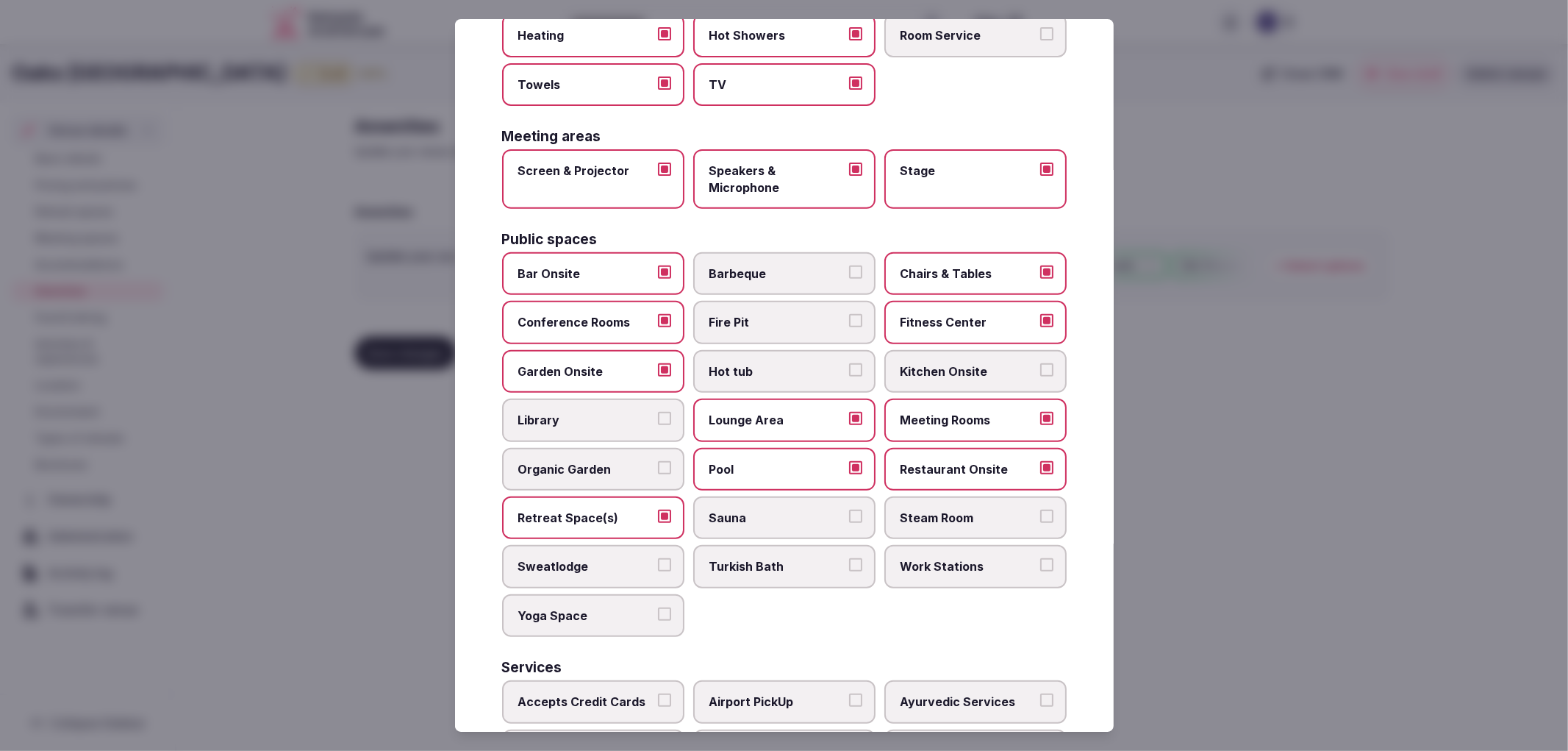
click at [640, 608] on span "Yoga Space" at bounding box center [586, 616] width 135 height 17
click at [658, 608] on button "Yoga Space" at bounding box center [664, 614] width 13 height 13
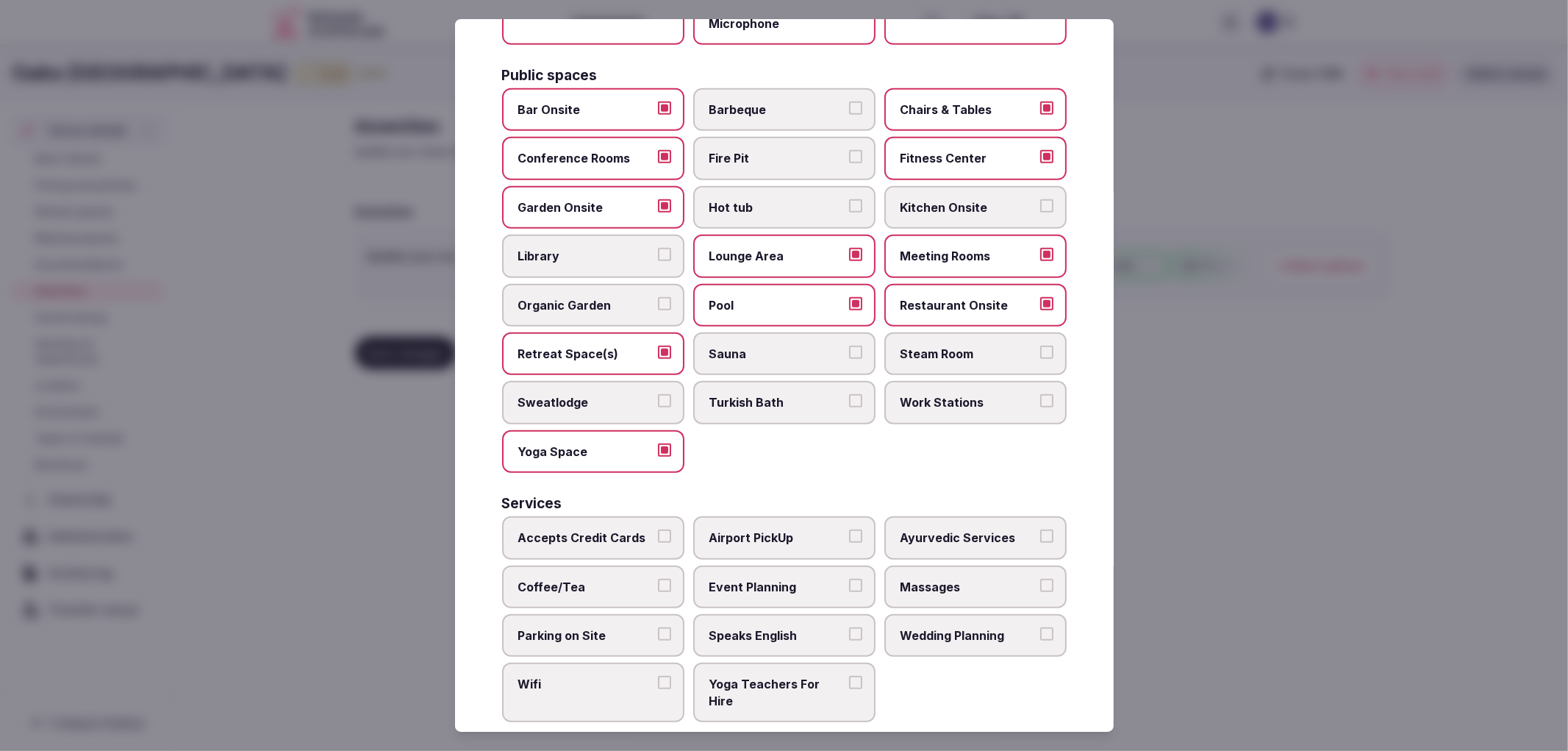
click at [606, 516] on label "Accepts Credit Cards" at bounding box center [593, 537] width 182 height 43
click at [658, 529] on button "Accepts Credit Cards" at bounding box center [664, 535] width 13 height 13
click at [622, 566] on label "Coffee/Tea" at bounding box center [593, 587] width 182 height 43
click at [658, 579] on button "Coffee/Tea" at bounding box center [664, 585] width 13 height 13
click at [637, 614] on label "Parking on Site" at bounding box center [593, 635] width 182 height 43
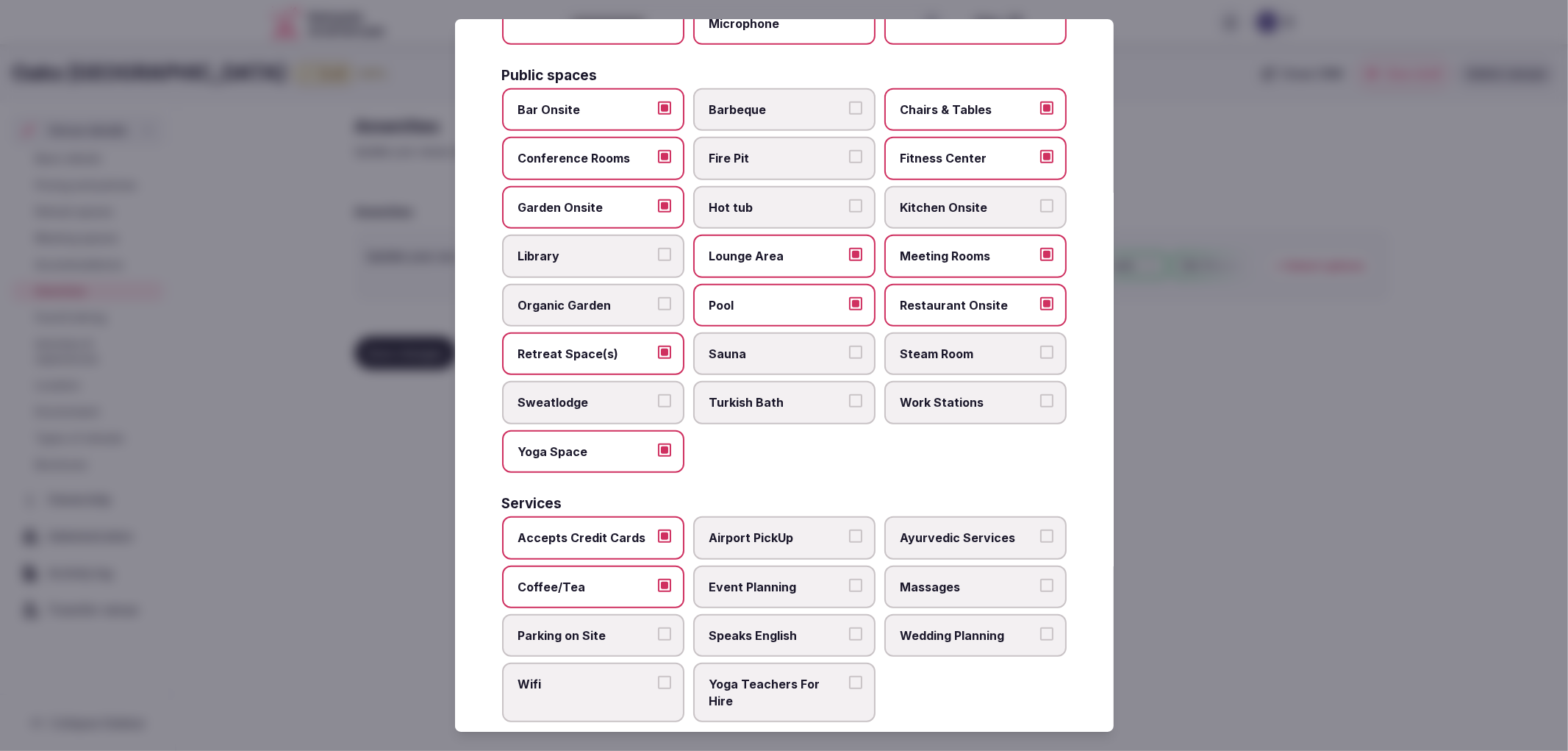
click at [658, 627] on button "Parking on Site" at bounding box center [664, 633] width 13 height 13
drag, startPoint x: 647, startPoint y: 640, endPoint x: 664, endPoint y: 666, distance: 31.1
click at [650, 663] on label "Wifi" at bounding box center [593, 692] width 182 height 59
click at [658, 676] on button "Wifi" at bounding box center [664, 682] width 13 height 13
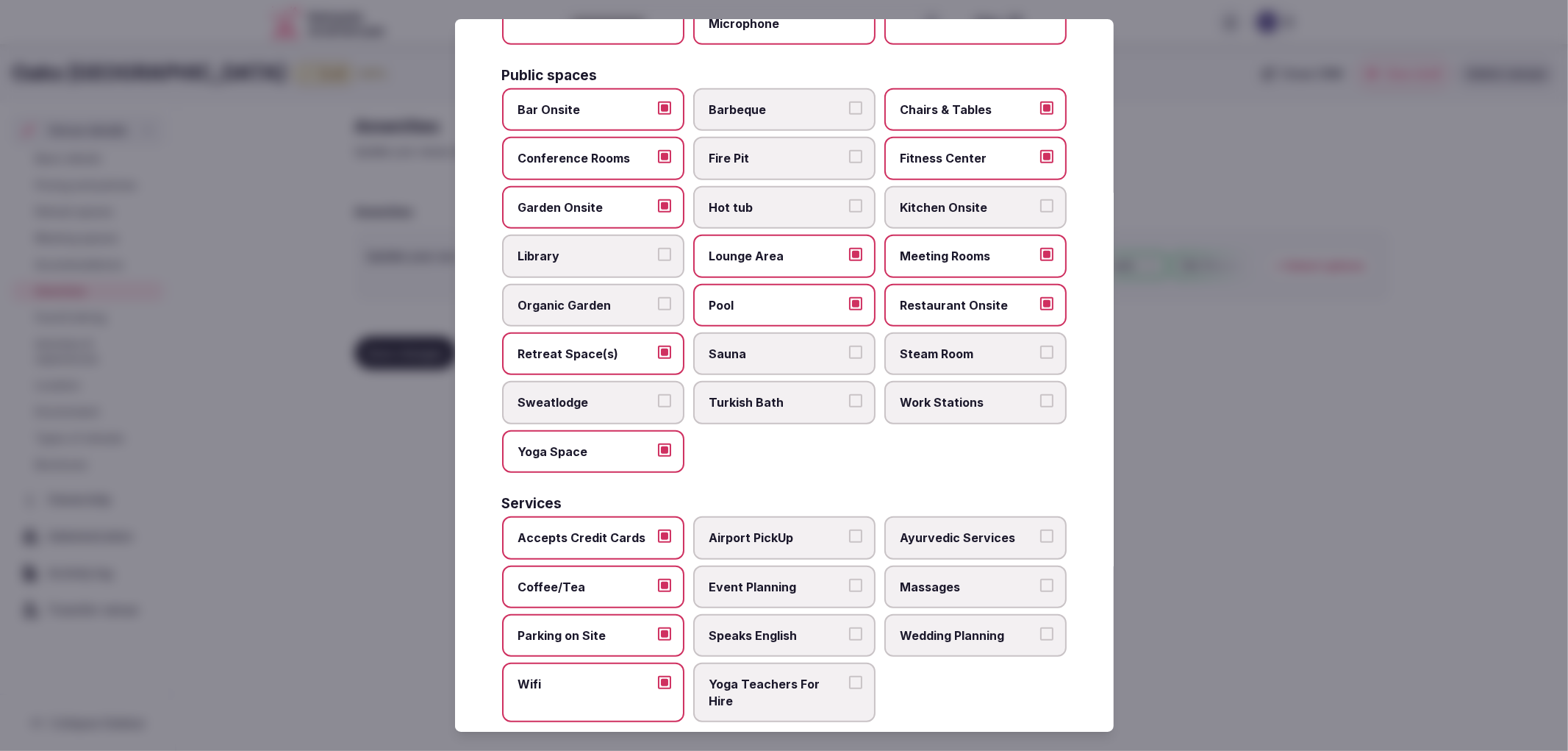
click at [742, 663] on label "Yoga Teachers For Hire" at bounding box center [784, 692] width 182 height 59
click at [849, 676] on button "Yoga Teachers For Hire" at bounding box center [856, 682] width 13 height 13
click at [753, 627] on span "Speaks English" at bounding box center [777, 635] width 135 height 17
click at [849, 627] on button "Speaks English" at bounding box center [856, 633] width 13 height 13
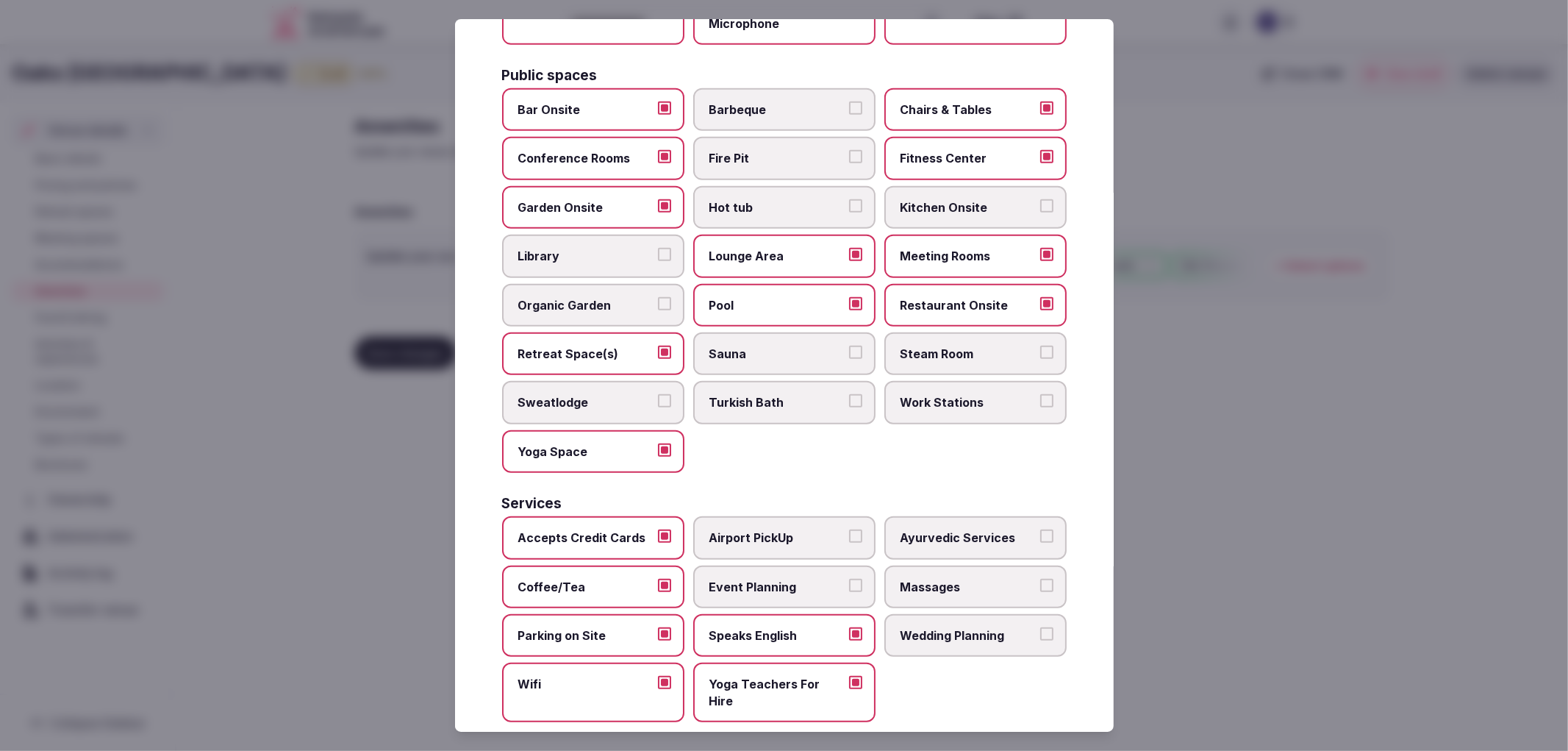
click at [776, 579] on span "Event Planning" at bounding box center [777, 587] width 135 height 17
click at [849, 579] on button "Event Planning" at bounding box center [856, 585] width 13 height 13
click at [803, 529] on span "Airport PickUp" at bounding box center [777, 537] width 135 height 17
click at [849, 529] on button "Airport PickUp" at bounding box center [856, 535] width 13 height 13
click at [939, 579] on label "Massages" at bounding box center [975, 587] width 182 height 43
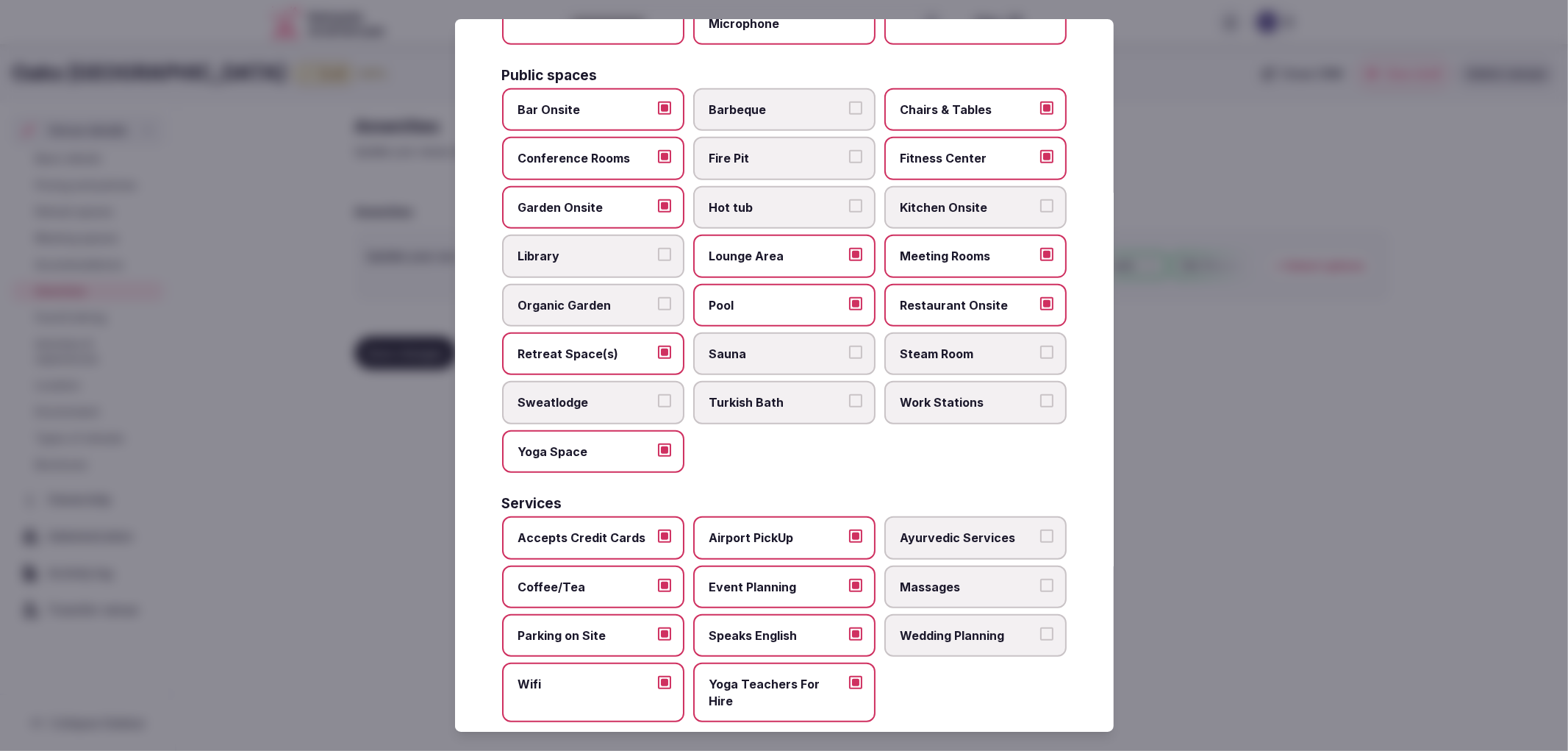
click at [1040, 579] on button "Massages" at bounding box center [1046, 585] width 13 height 13
click at [939, 627] on span "Wedding Planning" at bounding box center [968, 635] width 135 height 17
click at [1040, 627] on button "Wedding Planning" at bounding box center [1046, 633] width 13 height 13
click at [1417, 526] on div at bounding box center [784, 376] width 1568 height 751
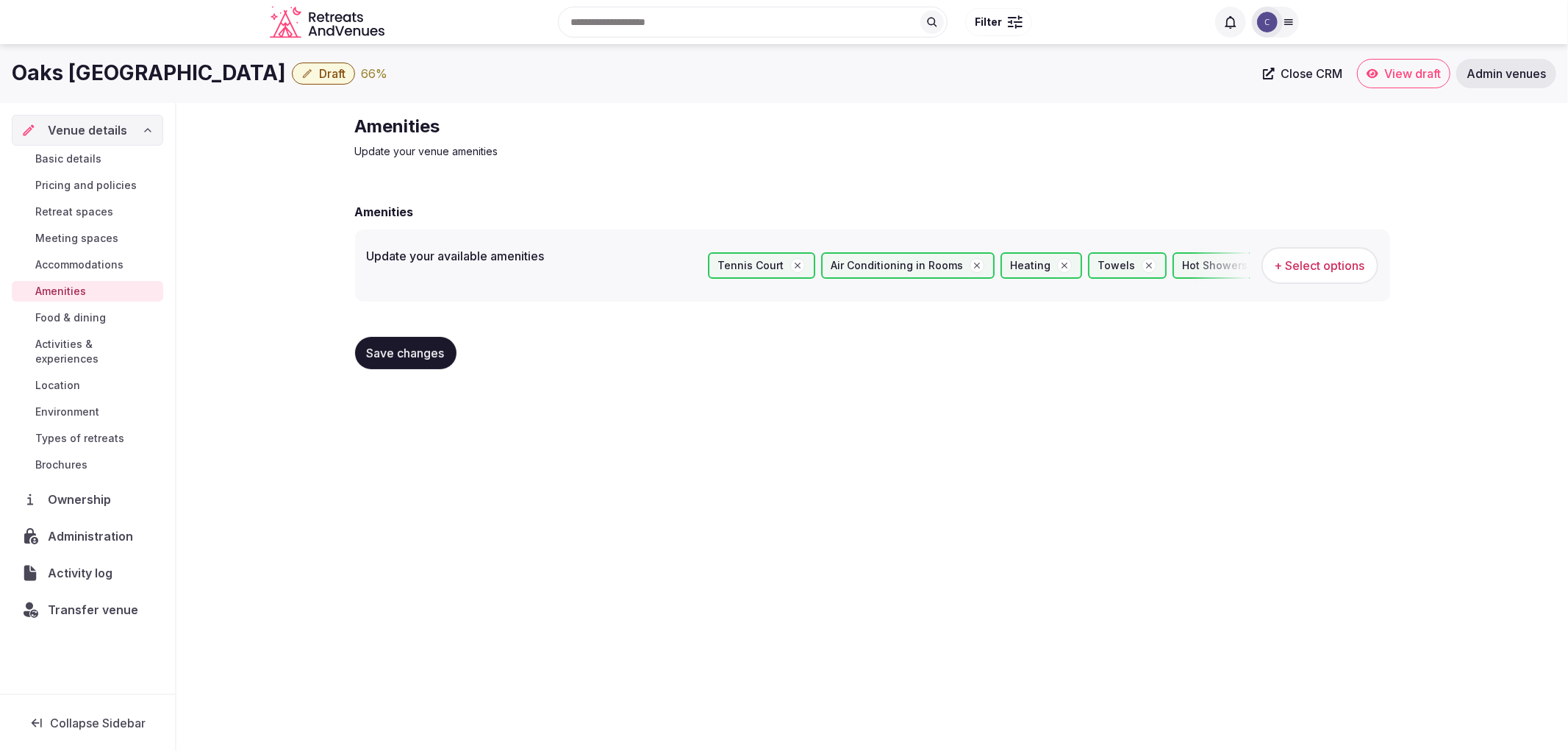
click at [434, 351] on span "Save changes" at bounding box center [405, 353] width 78 height 15
click at [93, 203] on link "Retreat spaces" at bounding box center [86, 212] width 151 height 21
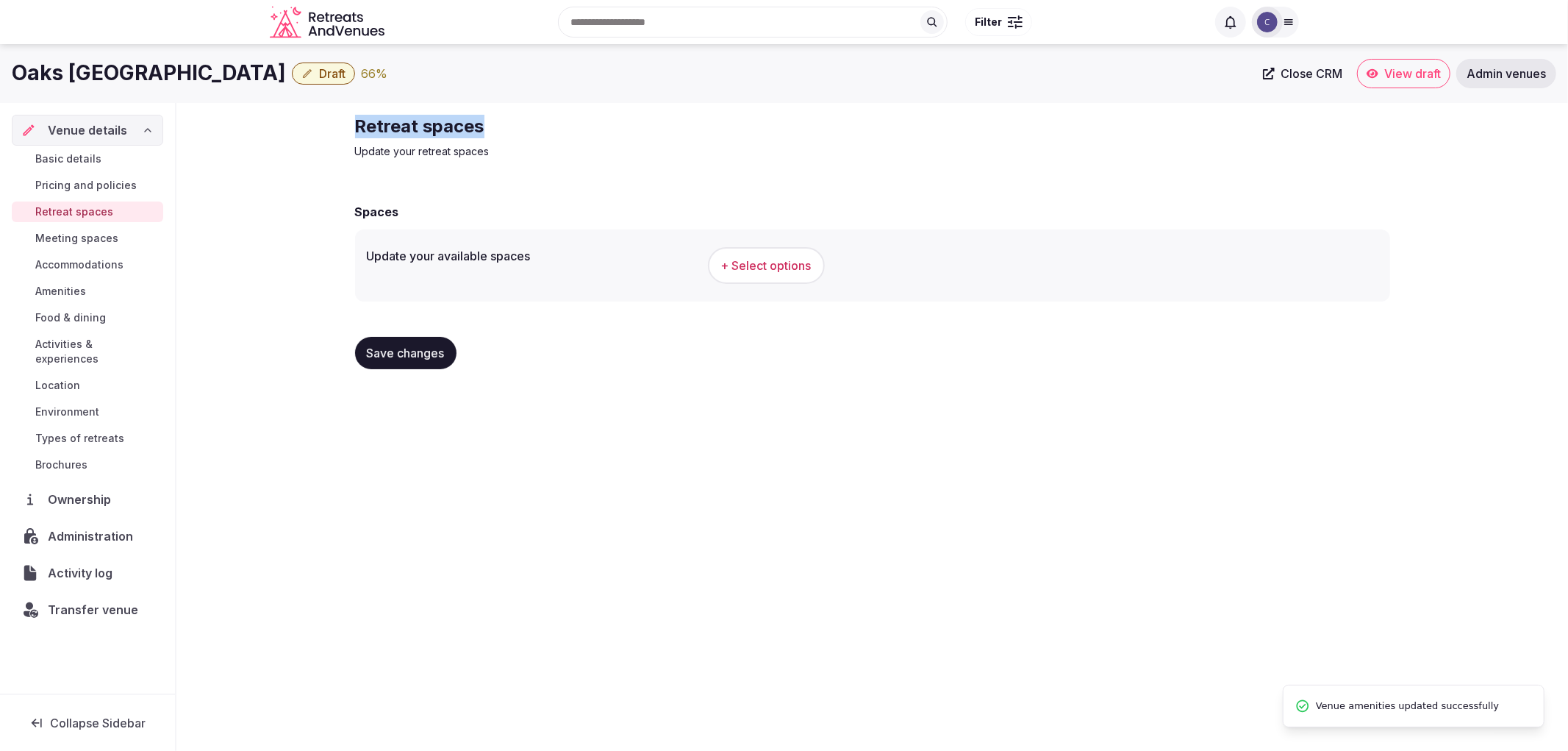
drag, startPoint x: 387, startPoint y: 123, endPoint x: 583, endPoint y: 113, distance: 196.3
click at [583, 113] on div "Retreat spaces Update your retreat spaces Spaces Update your available spaces +…" at bounding box center [872, 248] width 1392 height 290
copy h2 "Retreat spaces"
click at [766, 232] on div "Update your available spaces + Select options" at bounding box center [873, 265] width 1035 height 72
click at [775, 254] on button "+ Select options" at bounding box center [767, 265] width 117 height 37
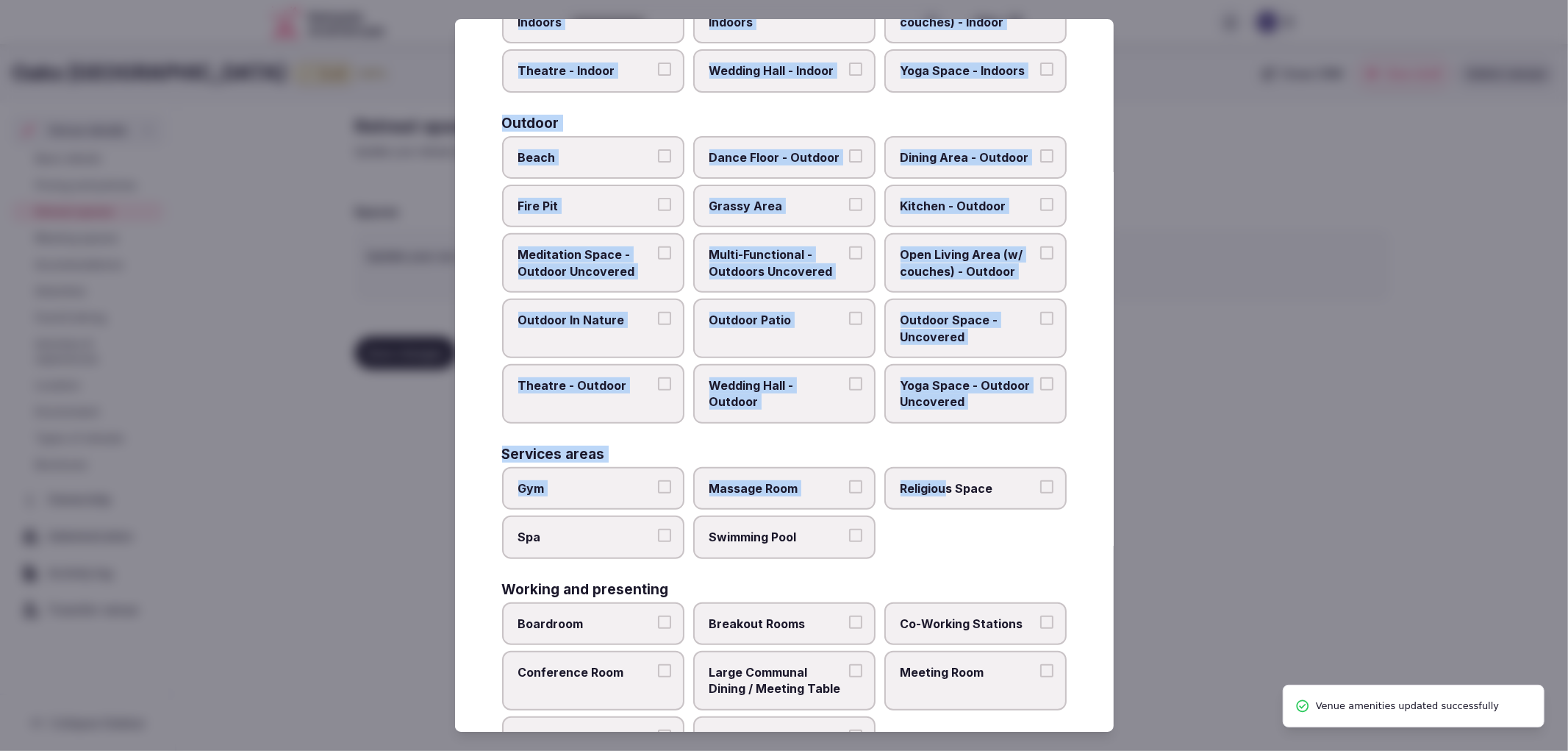
scroll to position [450, 0]
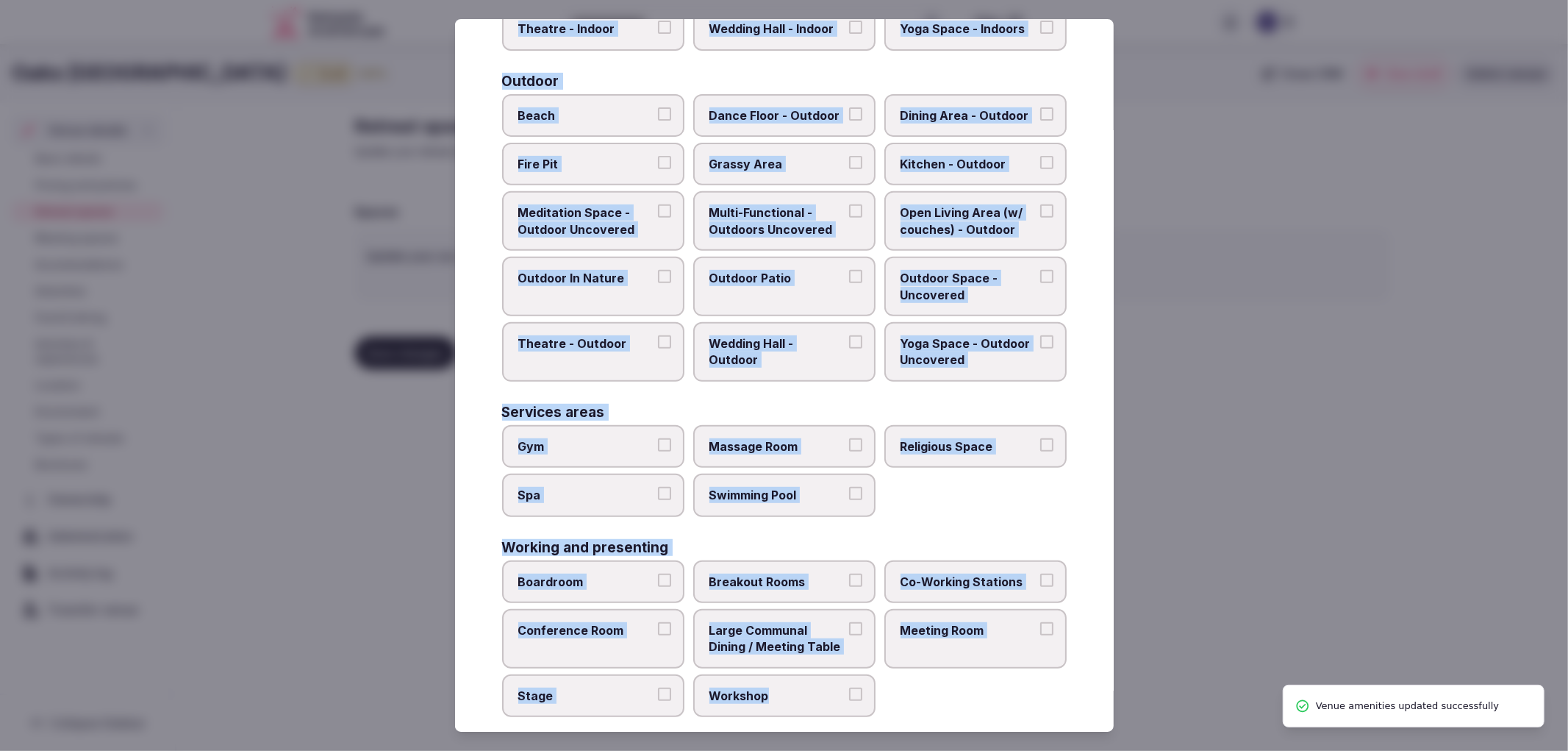
drag, startPoint x: 499, startPoint y: 138, endPoint x: 917, endPoint y: 711, distance: 709.3
click at [917, 711] on div "Select your retreat spaces Choose all applicable retreat spaces offered. Covere…" at bounding box center [784, 376] width 658 height 713
copy div "Covered outdoor spaces Meditation Space - Outdoor Covered (Open Air) Multi-Func…"
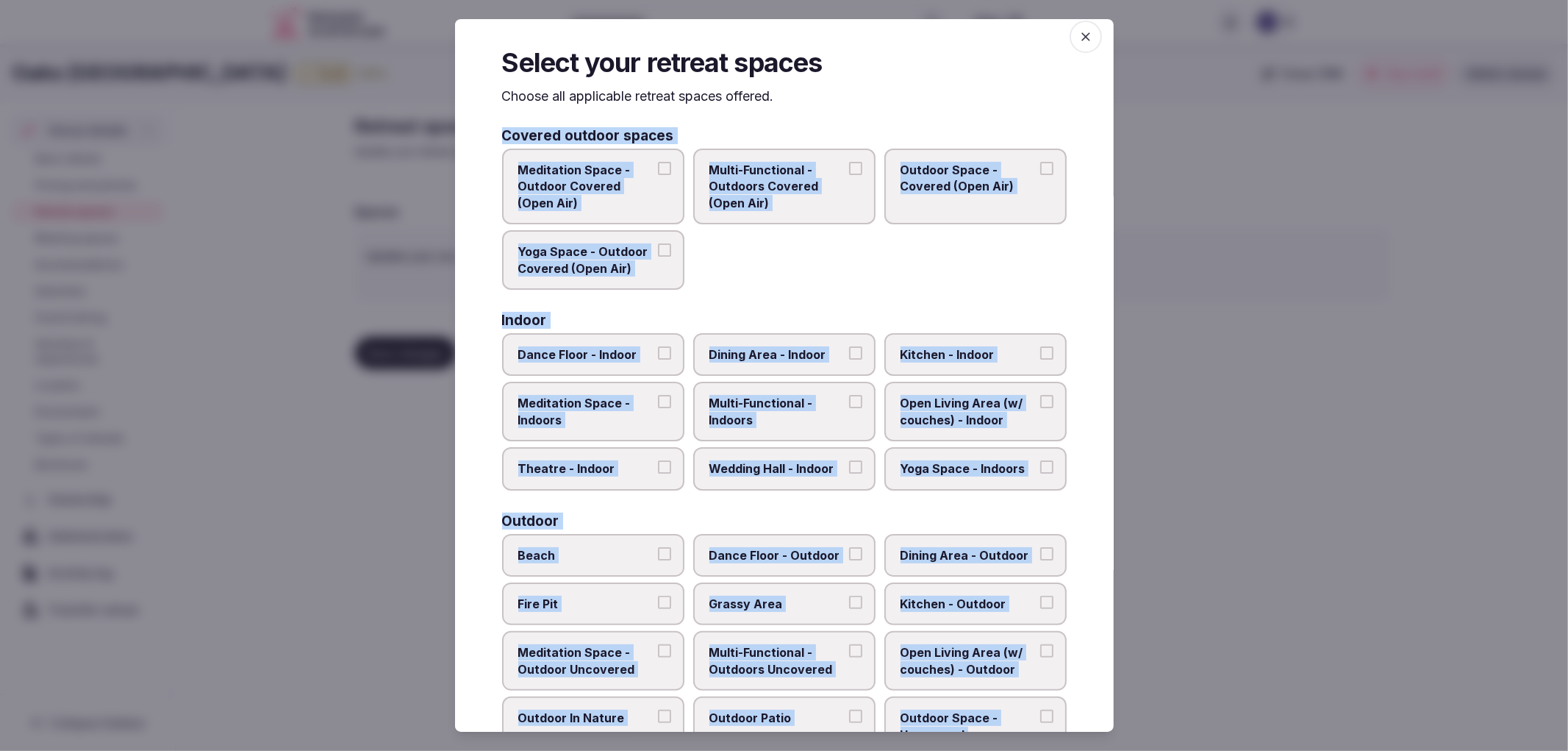
scroll to position [0, 0]
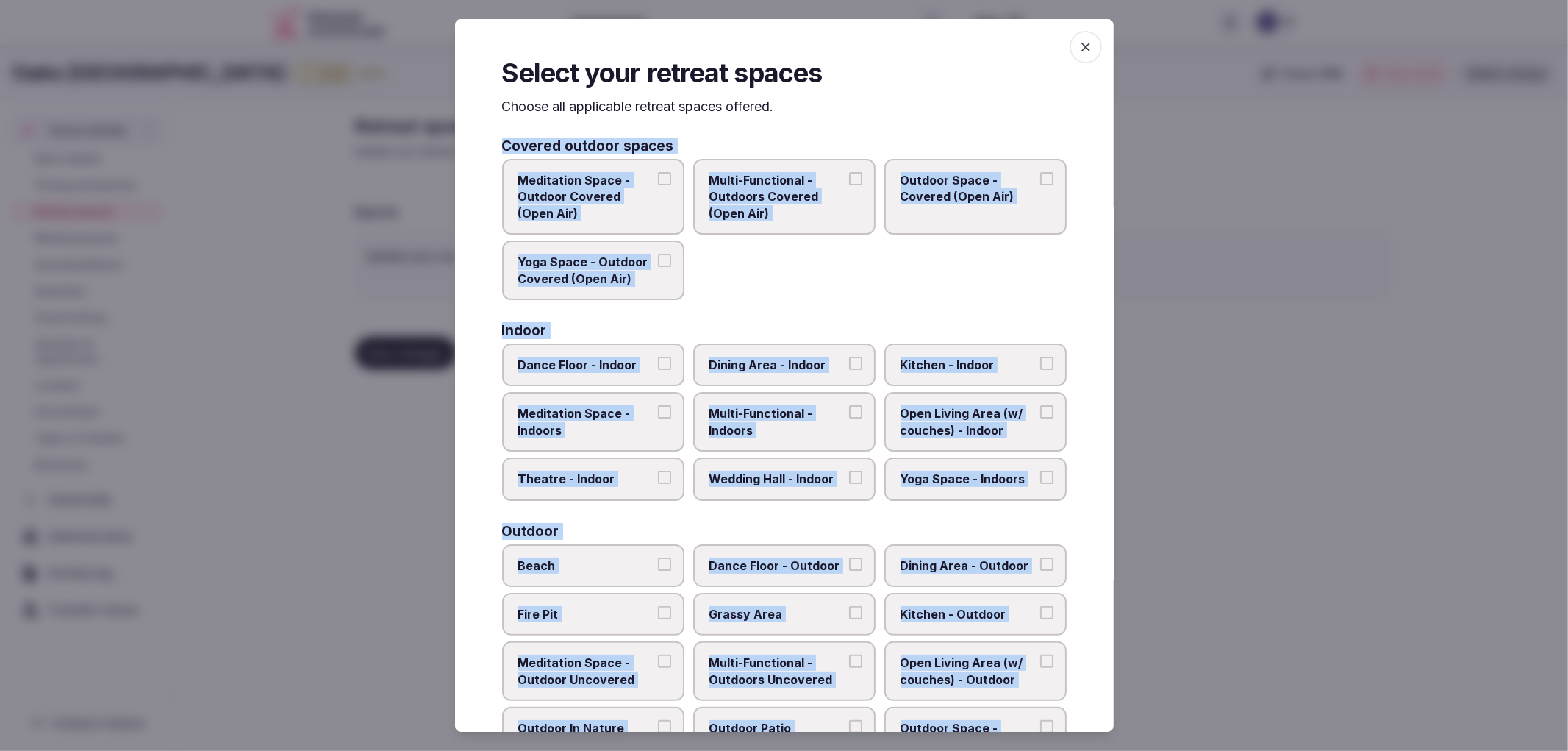
click at [724, 233] on div "Meditation Space - Outdoor Covered (Open Air) Multi-Functional - Outdoors Cover…" at bounding box center [784, 230] width 565 height 141
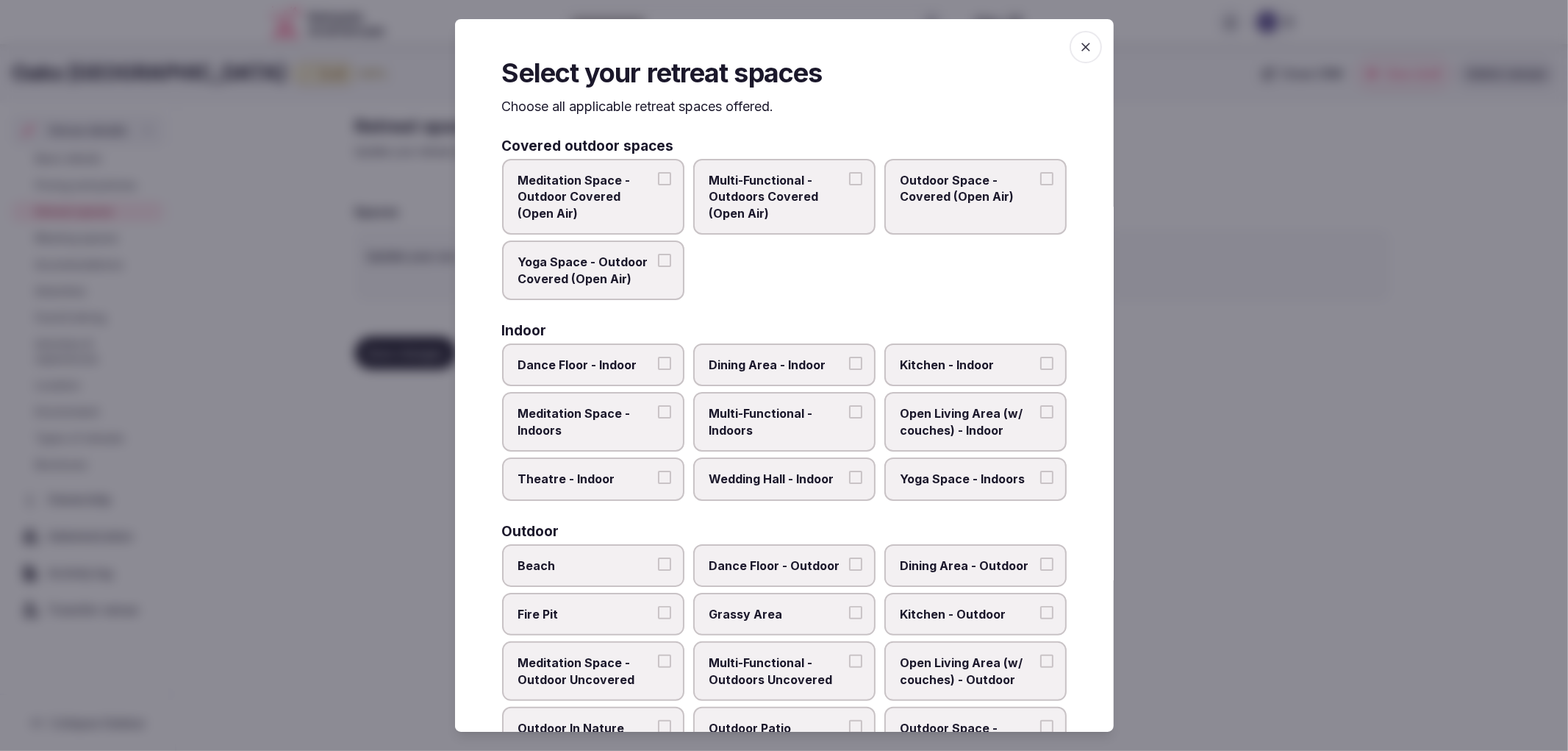
click at [643, 217] on span "Meditation Space - Outdoor Covered (Open Air)" at bounding box center [586, 196] width 135 height 49
click at [658, 185] on button "Meditation Space - Outdoor Covered (Open Air)" at bounding box center [664, 178] width 13 height 13
click at [730, 210] on span "Multi-Functional - Outdoors Covered (Open Air)" at bounding box center [777, 196] width 135 height 49
click at [849, 185] on button "Multi-Functional - Outdoors Covered (Open Air)" at bounding box center [856, 178] width 13 height 13
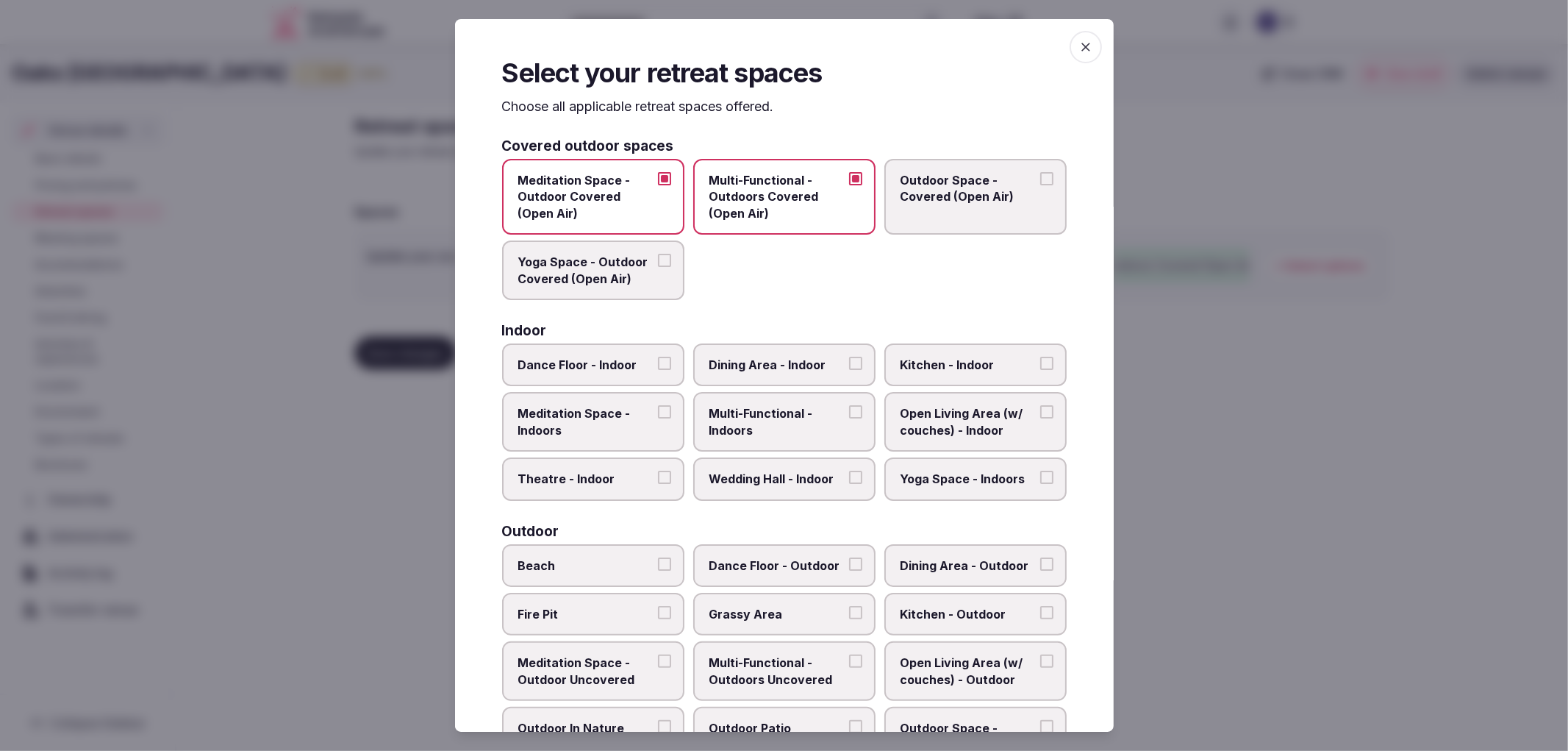
click at [952, 210] on label "Outdoor Space - Covered (Open Air)" at bounding box center [975, 196] width 182 height 76
click at [1040, 185] on button "Outdoor Space - Covered (Open Air)" at bounding box center [1046, 178] width 13 height 13
click at [609, 287] on label "Yoga Space - Outdoor Covered (Open Air)" at bounding box center [593, 270] width 182 height 59
click at [658, 267] on button "Yoga Space - Outdoor Covered (Open Air)" at bounding box center [664, 260] width 13 height 13
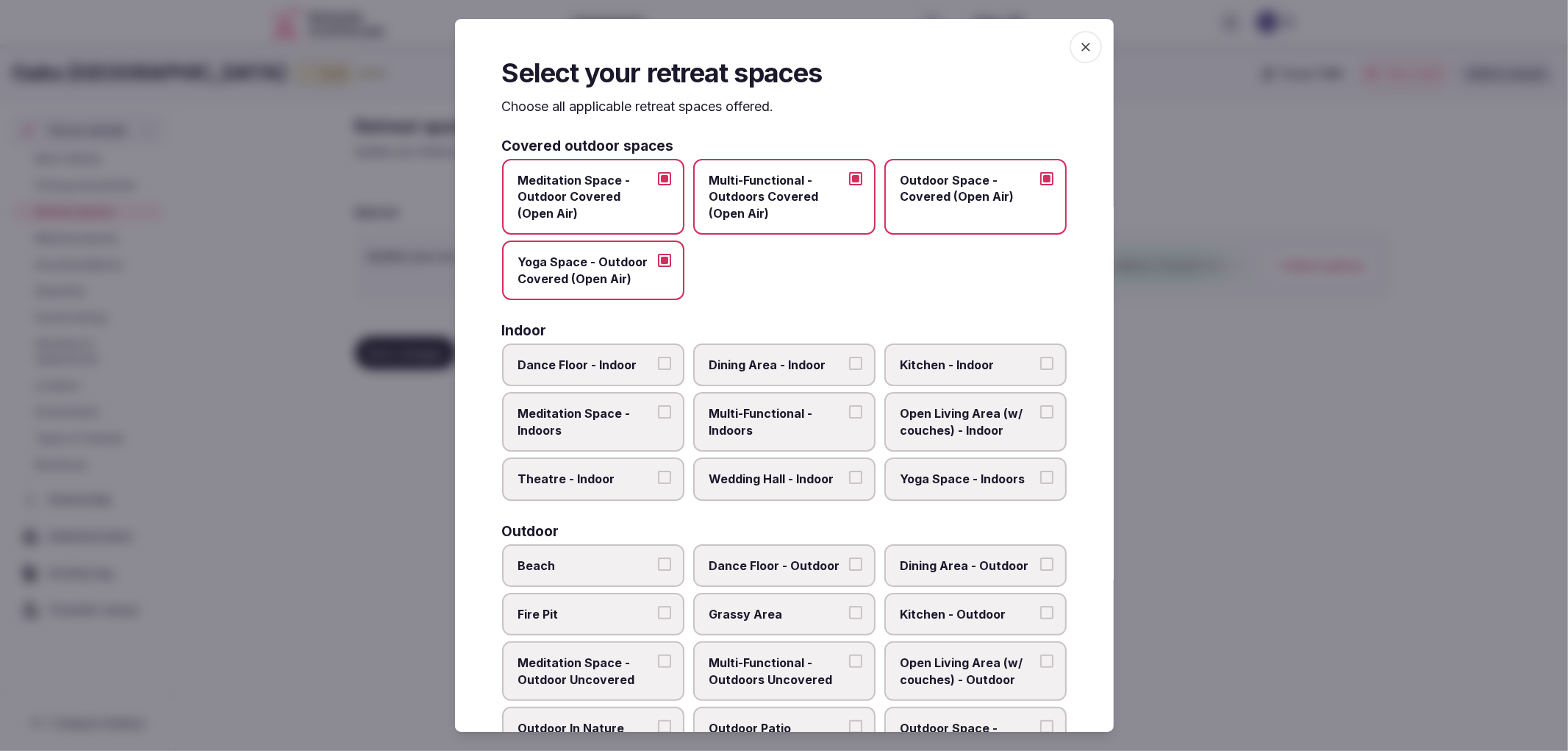
click at [789, 372] on label "Dining Area - Indoor" at bounding box center [784, 364] width 182 height 43
click at [849, 370] on button "Dining Area - Indoor" at bounding box center [856, 362] width 13 height 13
click at [920, 472] on span "Yoga Space - Indoors" at bounding box center [968, 479] width 135 height 17
click at [1040, 472] on button "Yoga Space - Indoors" at bounding box center [1046, 477] width 13 height 13
click at [785, 471] on span "Wedding Hall - Indoor" at bounding box center [777, 479] width 135 height 17
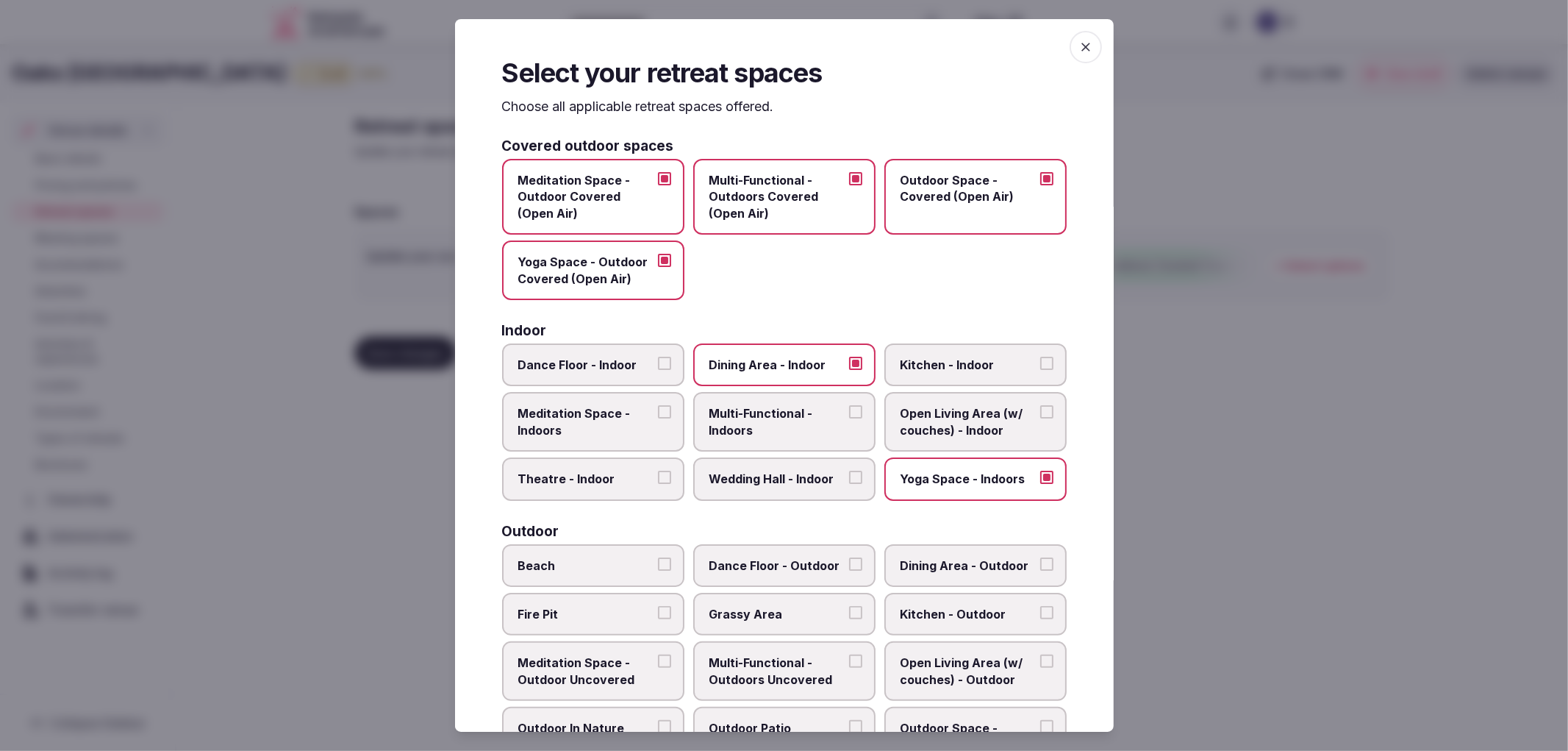
click at [849, 471] on button "Wedding Hall - Indoor" at bounding box center [856, 477] width 13 height 13
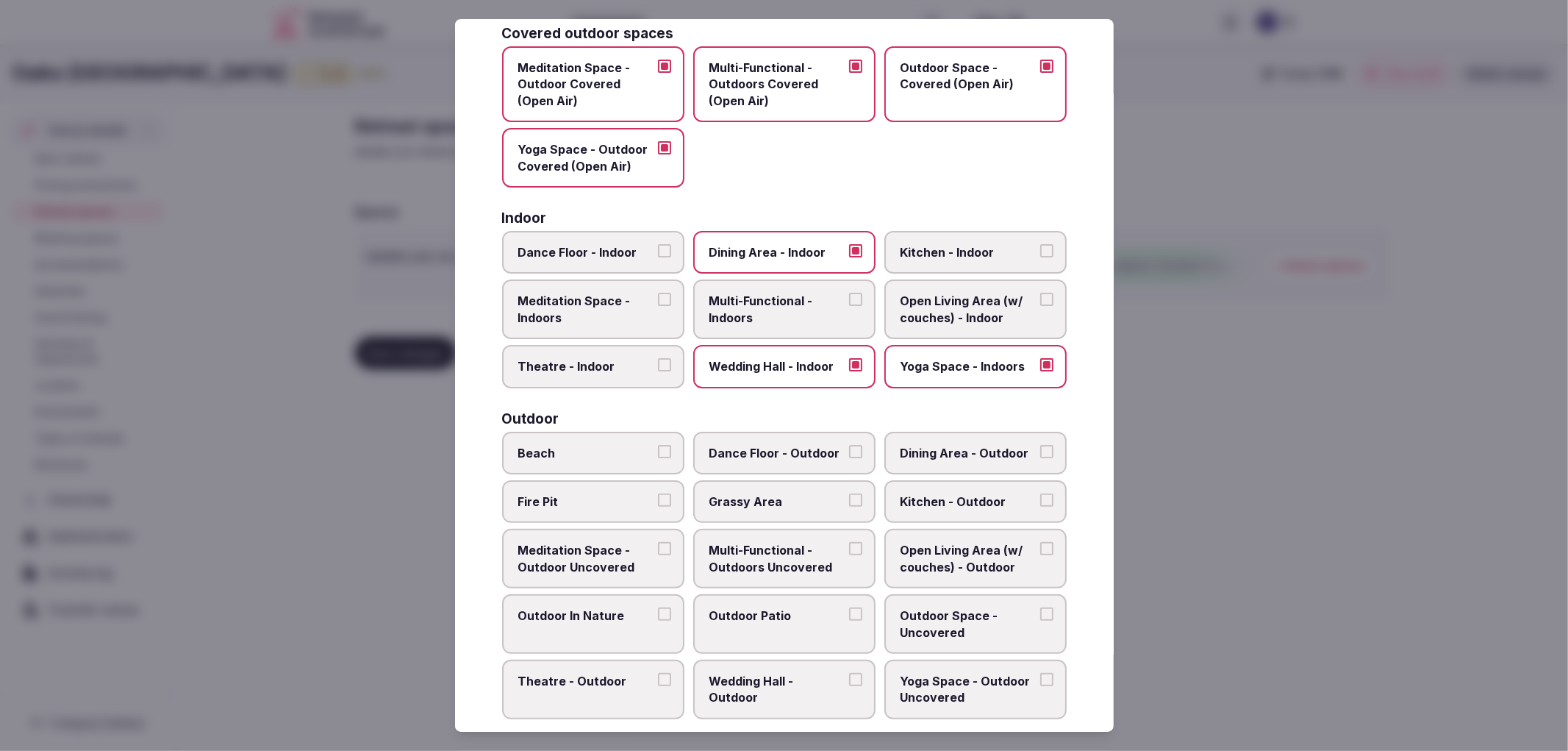
scroll to position [327, 0]
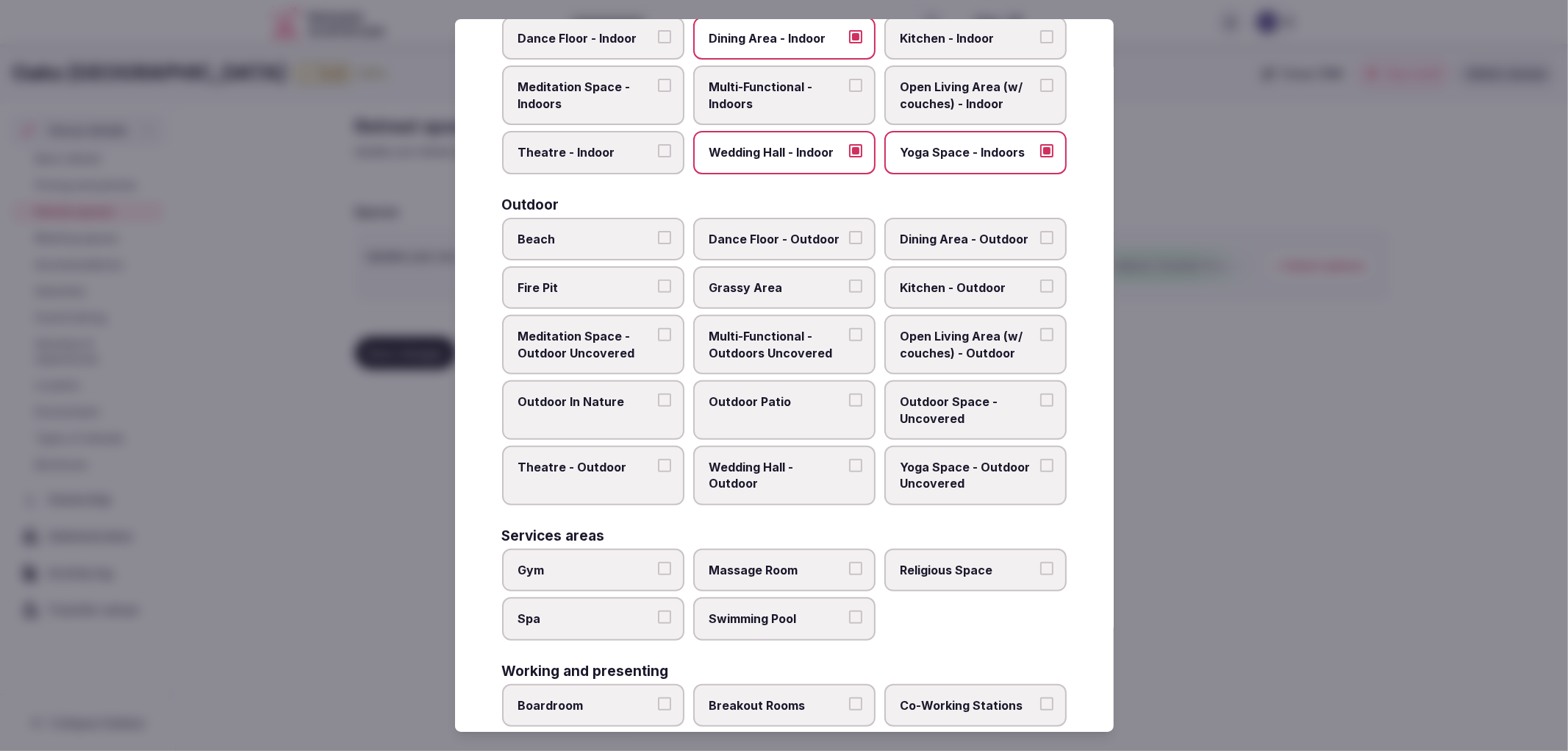
drag, startPoint x: 615, startPoint y: 535, endPoint x: 617, endPoint y: 542, distance: 7.3
click at [616, 548] on label "Gym" at bounding box center [593, 569] width 182 height 43
click at [658, 562] on button "Gym" at bounding box center [664, 568] width 13 height 13
drag, startPoint x: 636, startPoint y: 589, endPoint x: 650, endPoint y: 589, distance: 14.0
click at [637, 597] on label "Spa" at bounding box center [593, 618] width 182 height 43
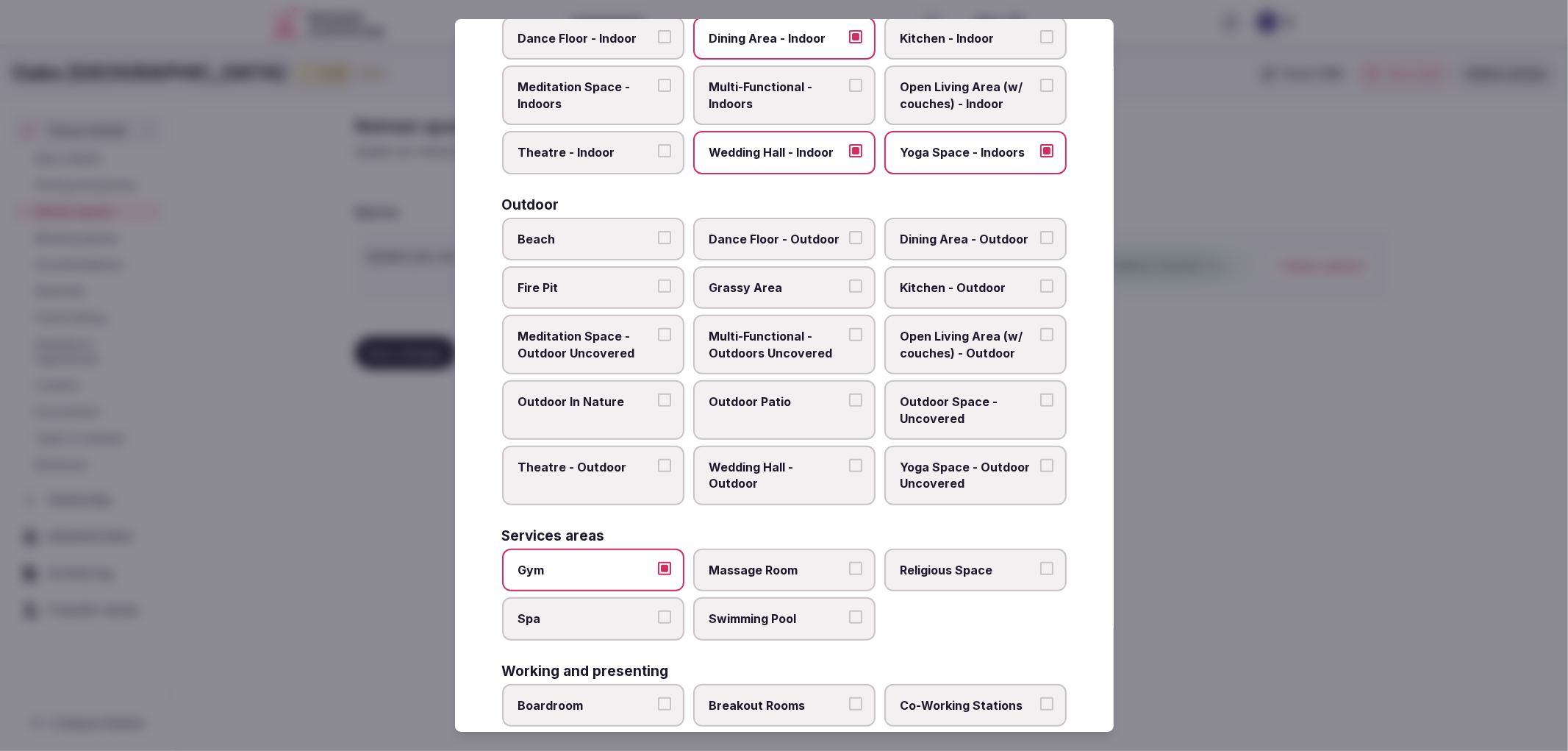
click at [658, 610] on button "Spa" at bounding box center [664, 617] width 13 height 13
click at [717, 562] on span "Massage Room" at bounding box center [777, 569] width 135 height 17
click at [849, 562] on button "Massage Room" at bounding box center [856, 568] width 13 height 13
drag, startPoint x: 768, startPoint y: 622, endPoint x: 838, endPoint y: 584, distance: 79.6
click at [772, 622] on label "Swimming Pool" at bounding box center [784, 618] width 182 height 43
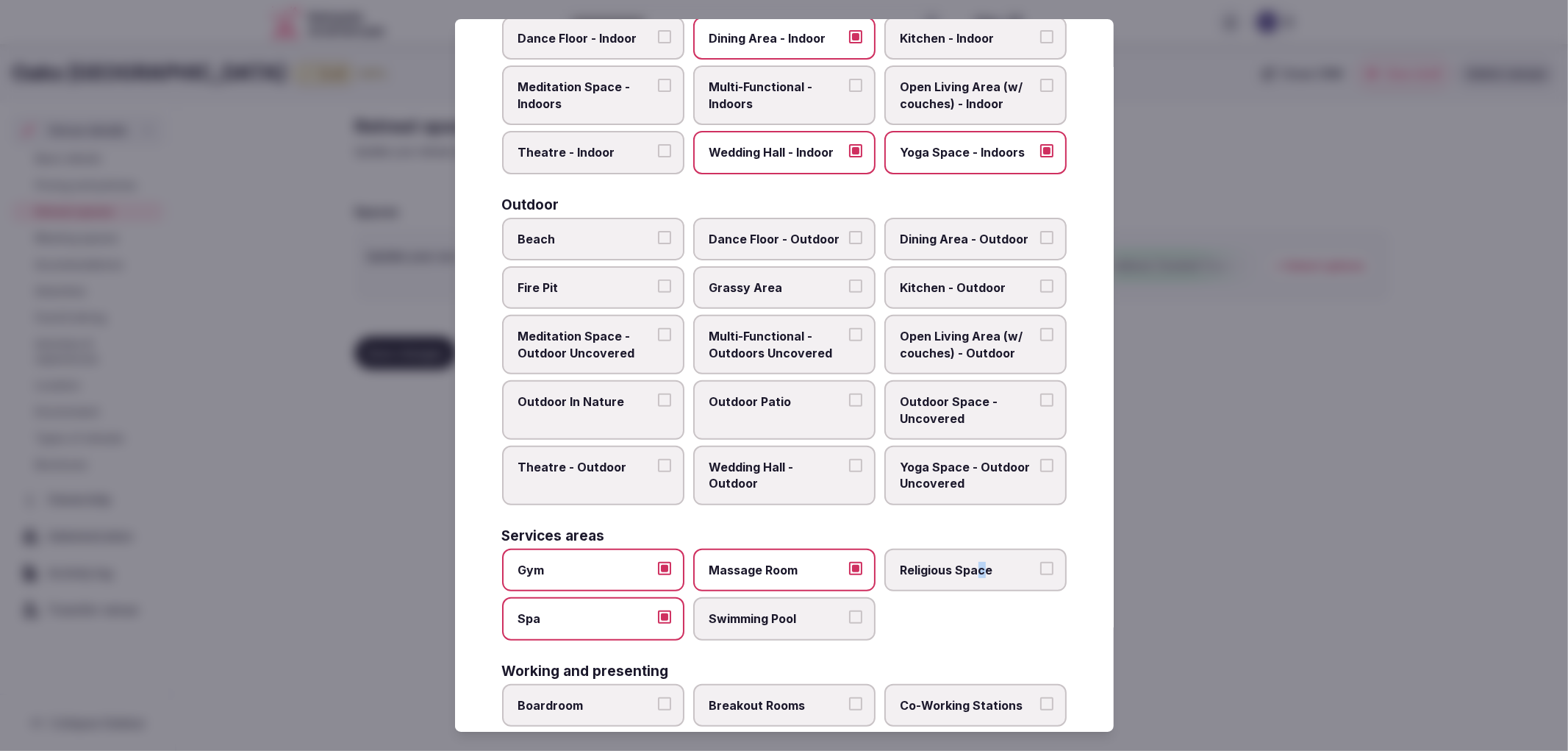
click at [973, 548] on label "Religious Space" at bounding box center [975, 569] width 182 height 43
click at [795, 597] on label "Swimming Pool" at bounding box center [784, 618] width 182 height 43
click at [849, 610] on button "Swimming Pool" at bounding box center [856, 617] width 13 height 13
click at [1012, 572] on label "Religious Space" at bounding box center [975, 569] width 182 height 43
click at [1040, 572] on button "Religious Space" at bounding box center [1046, 568] width 13 height 13
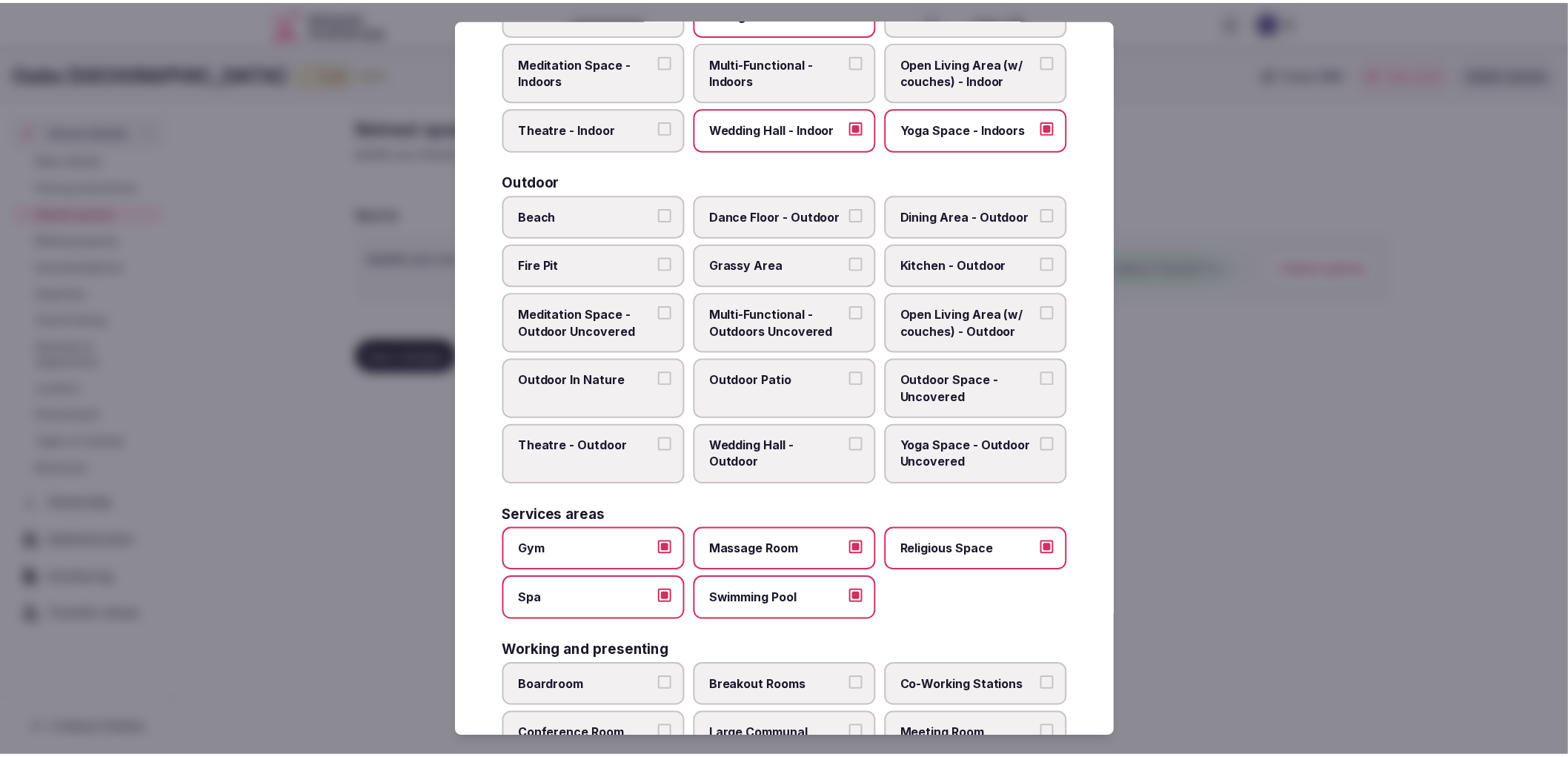
scroll to position [453, 0]
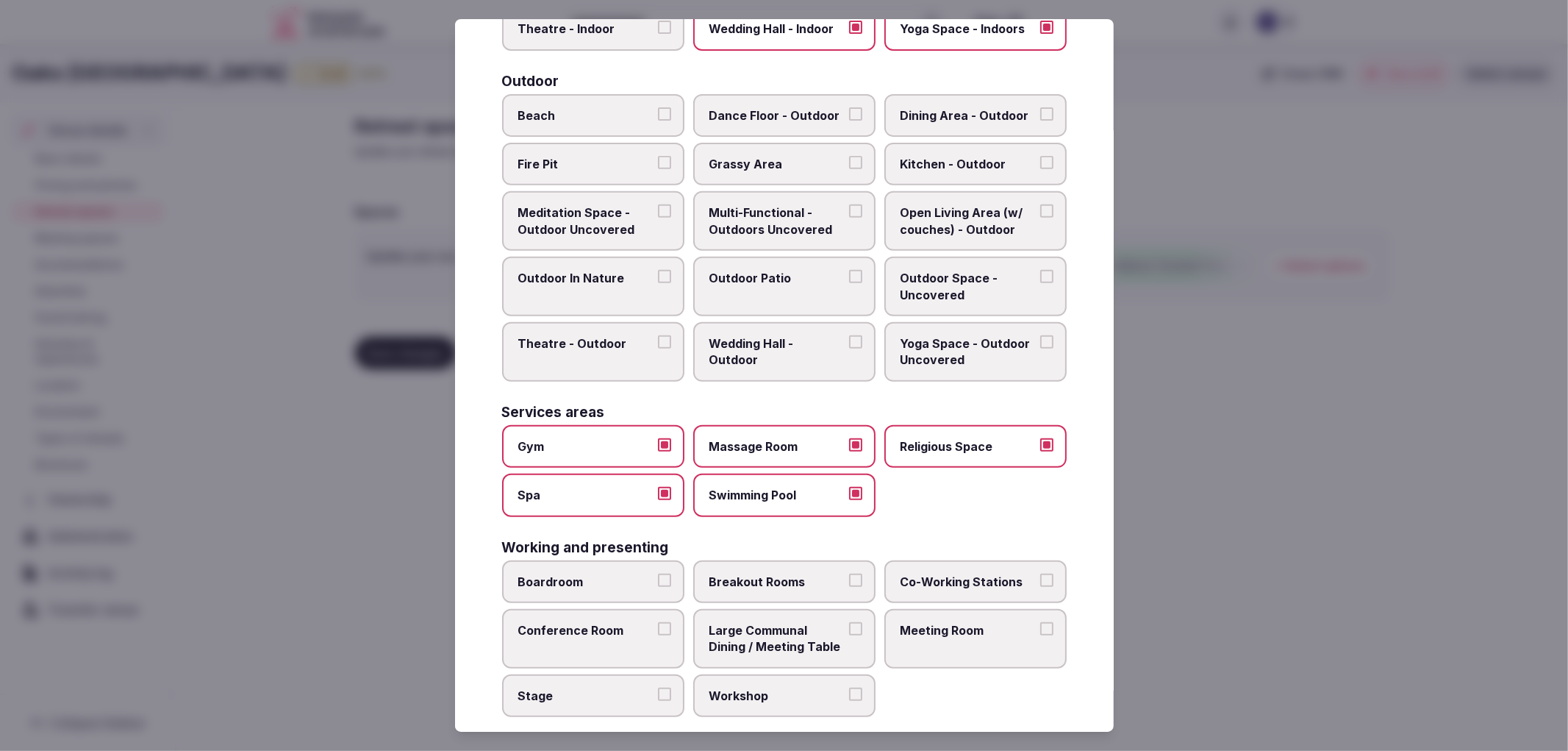
click at [594, 574] on span "Boardroom" at bounding box center [586, 582] width 135 height 17
click at [658, 574] on button "Boardroom" at bounding box center [664, 580] width 13 height 13
click at [959, 609] on label "Meeting Room" at bounding box center [975, 638] width 182 height 59
click at [1040, 622] on button "Meeting Room" at bounding box center [1046, 628] width 13 height 13
drag, startPoint x: 636, startPoint y: 645, endPoint x: 643, endPoint y: 650, distance: 8.6
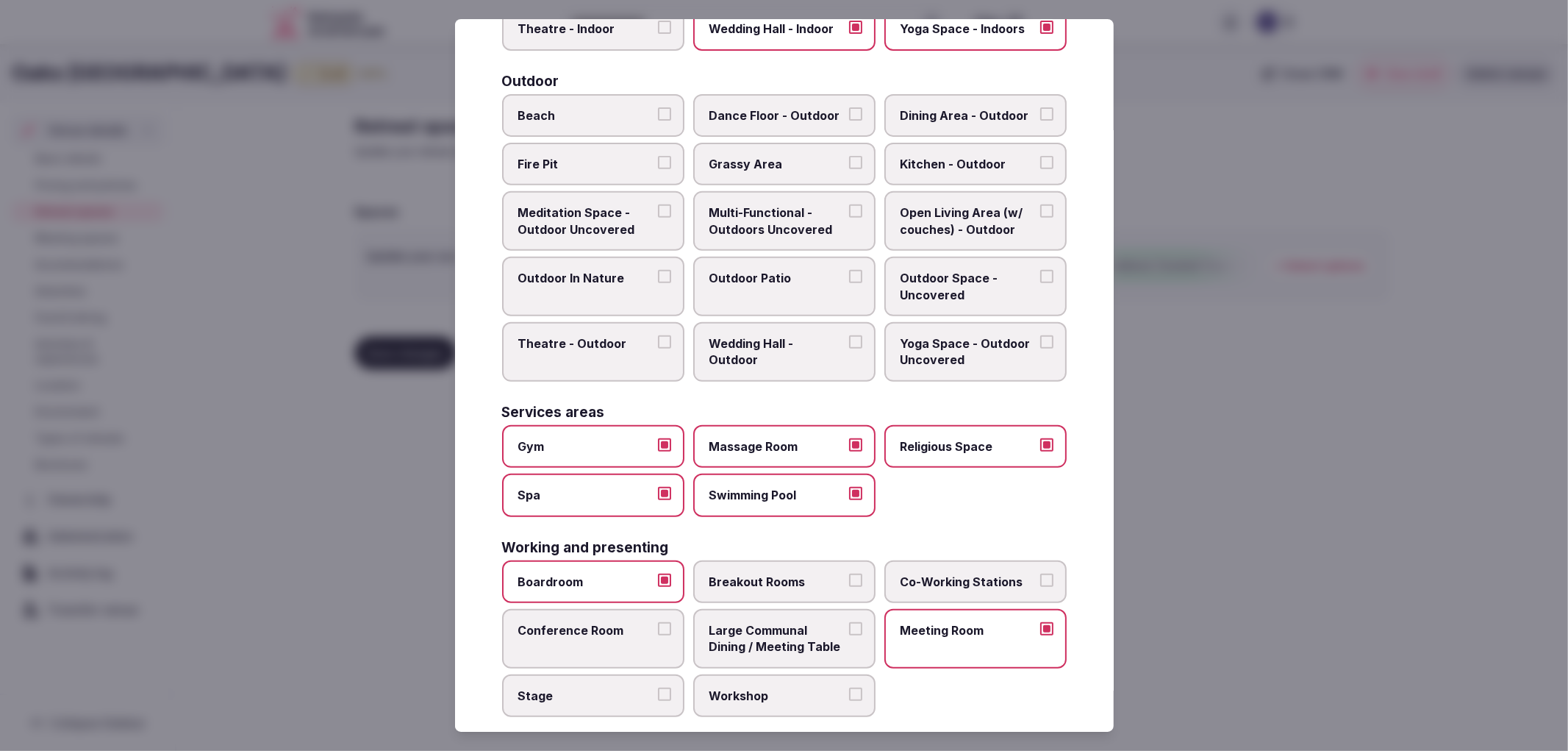
click at [637, 645] on label "Conference Room" at bounding box center [593, 638] width 182 height 59
click at [658, 636] on button "Conference Room" at bounding box center [664, 628] width 13 height 13
click at [669, 674] on label "Stage" at bounding box center [593, 695] width 182 height 43
click at [669, 687] on button "Stage" at bounding box center [664, 693] width 13 height 13
click at [1421, 527] on div at bounding box center [784, 376] width 1568 height 751
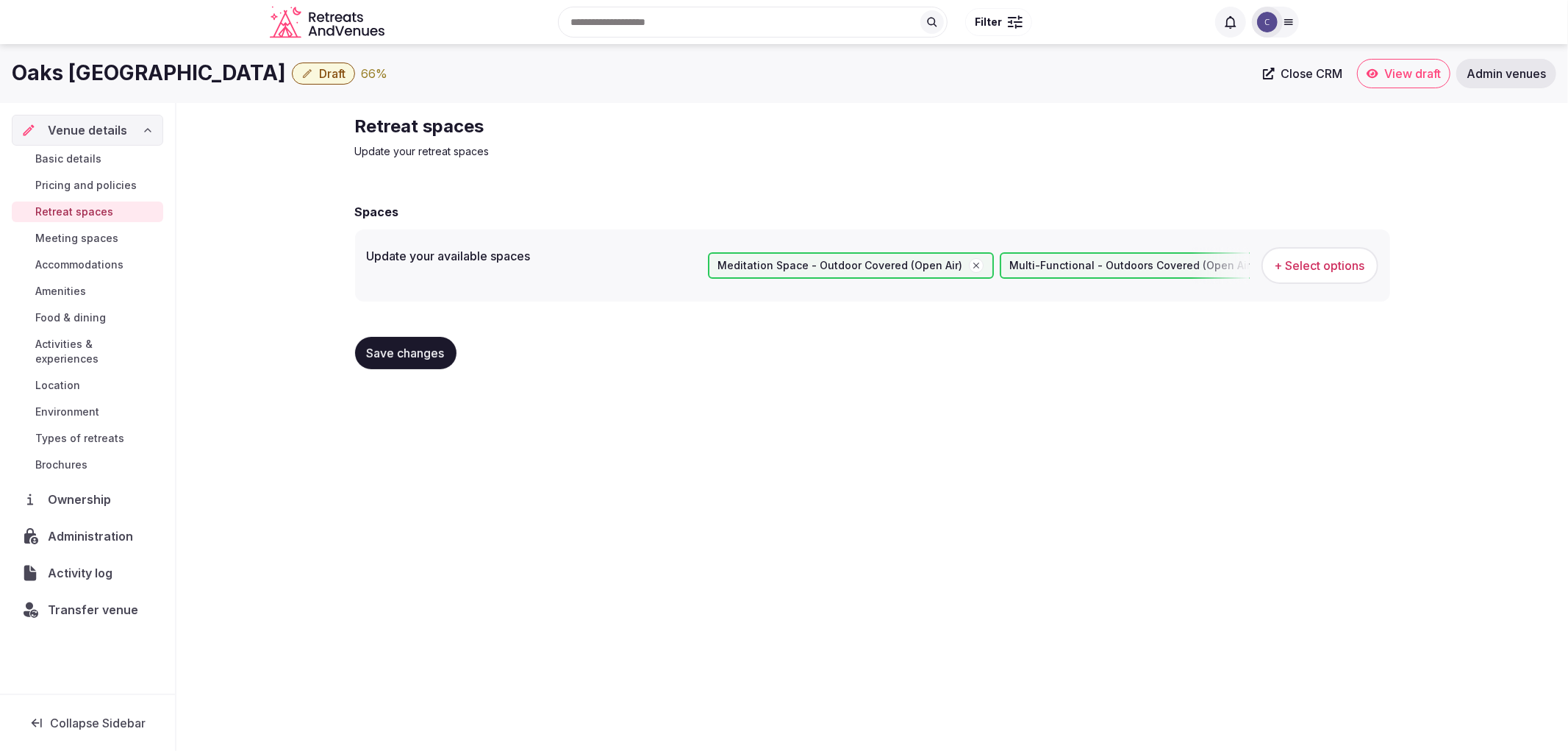
click at [429, 355] on span "Save changes" at bounding box center [405, 353] width 78 height 15
click at [84, 161] on span "Basic details" at bounding box center [68, 158] width 66 height 15
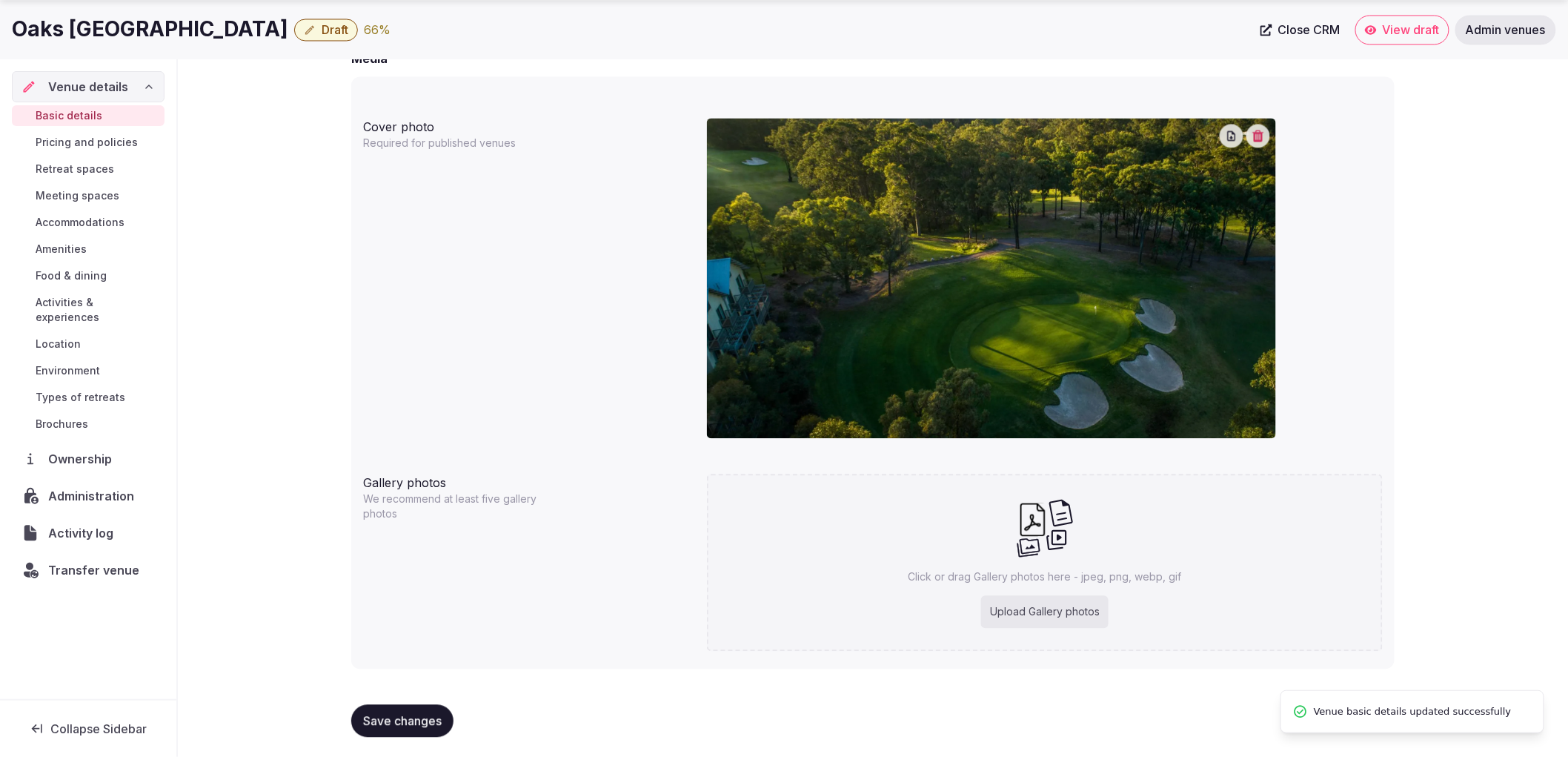
scroll to position [1203, 0]
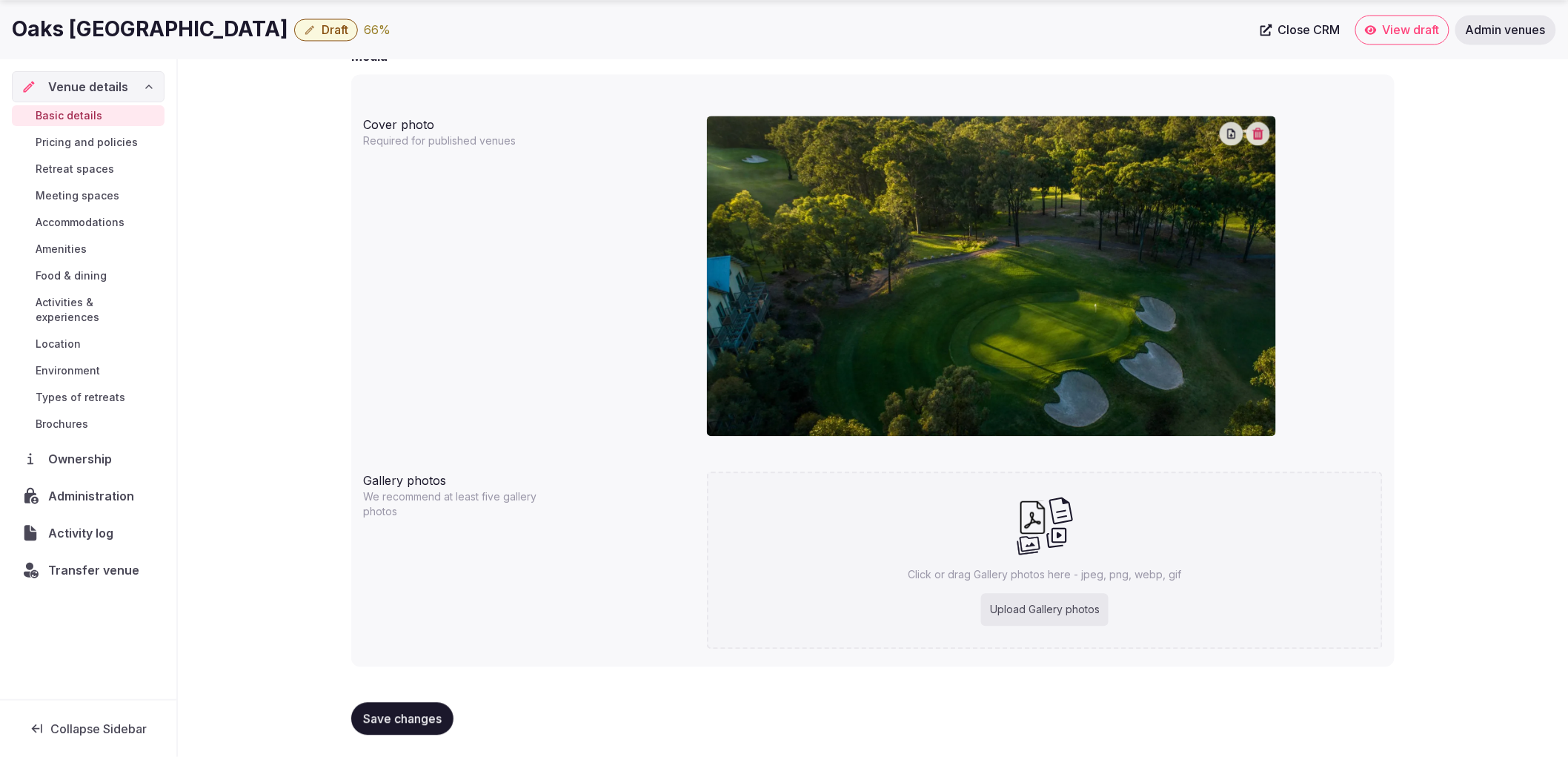
click at [960, 495] on div "Click or drag Gallery photos here - jpeg, png, webp, gif Upload Gallery photos" at bounding box center [1044, 560] width 676 height 177
type input "**********"
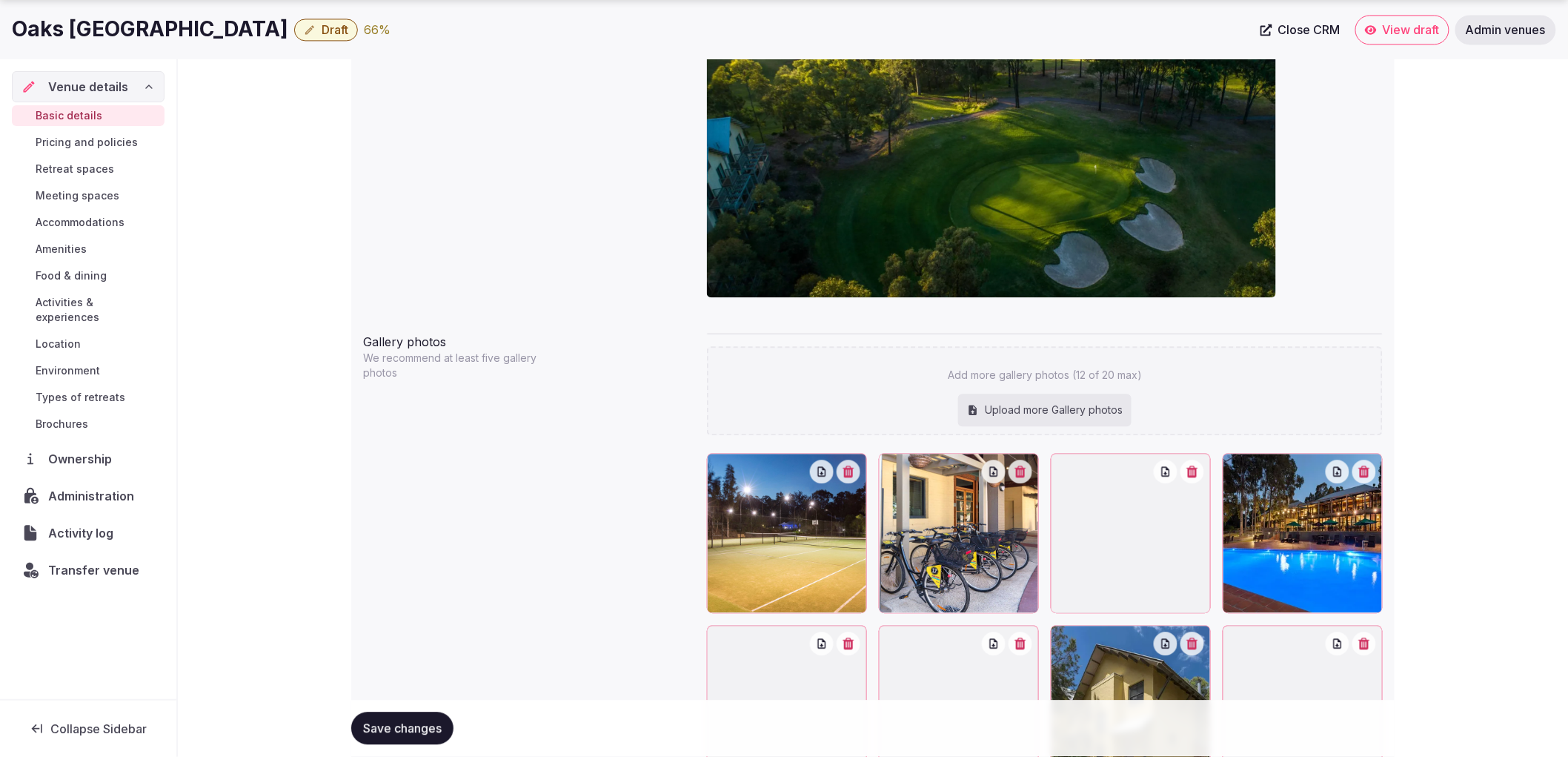
scroll to position [1650, 0]
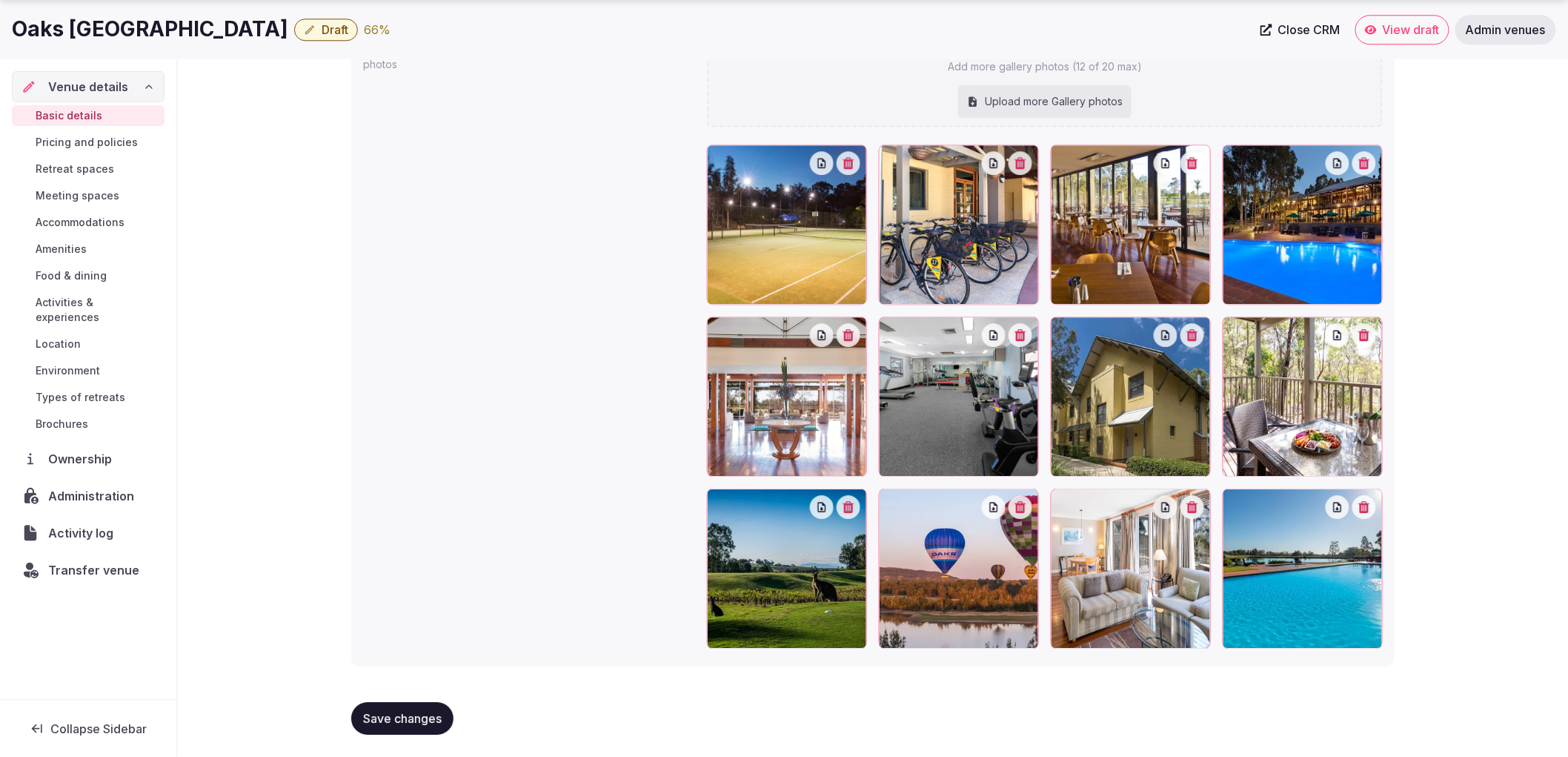
click at [425, 715] on span "Save changes" at bounding box center [402, 718] width 78 height 15
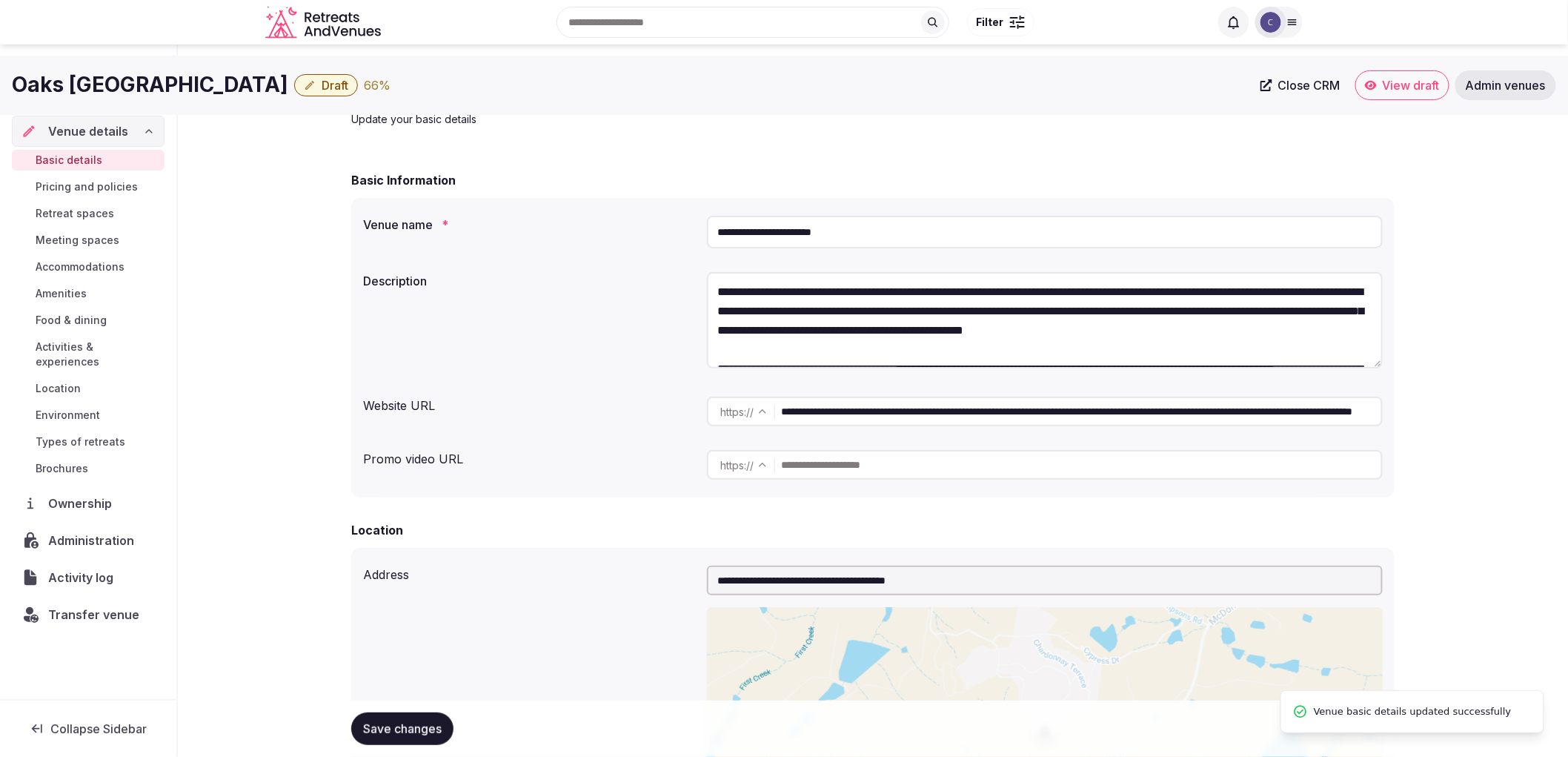
scroll to position [0, 0]
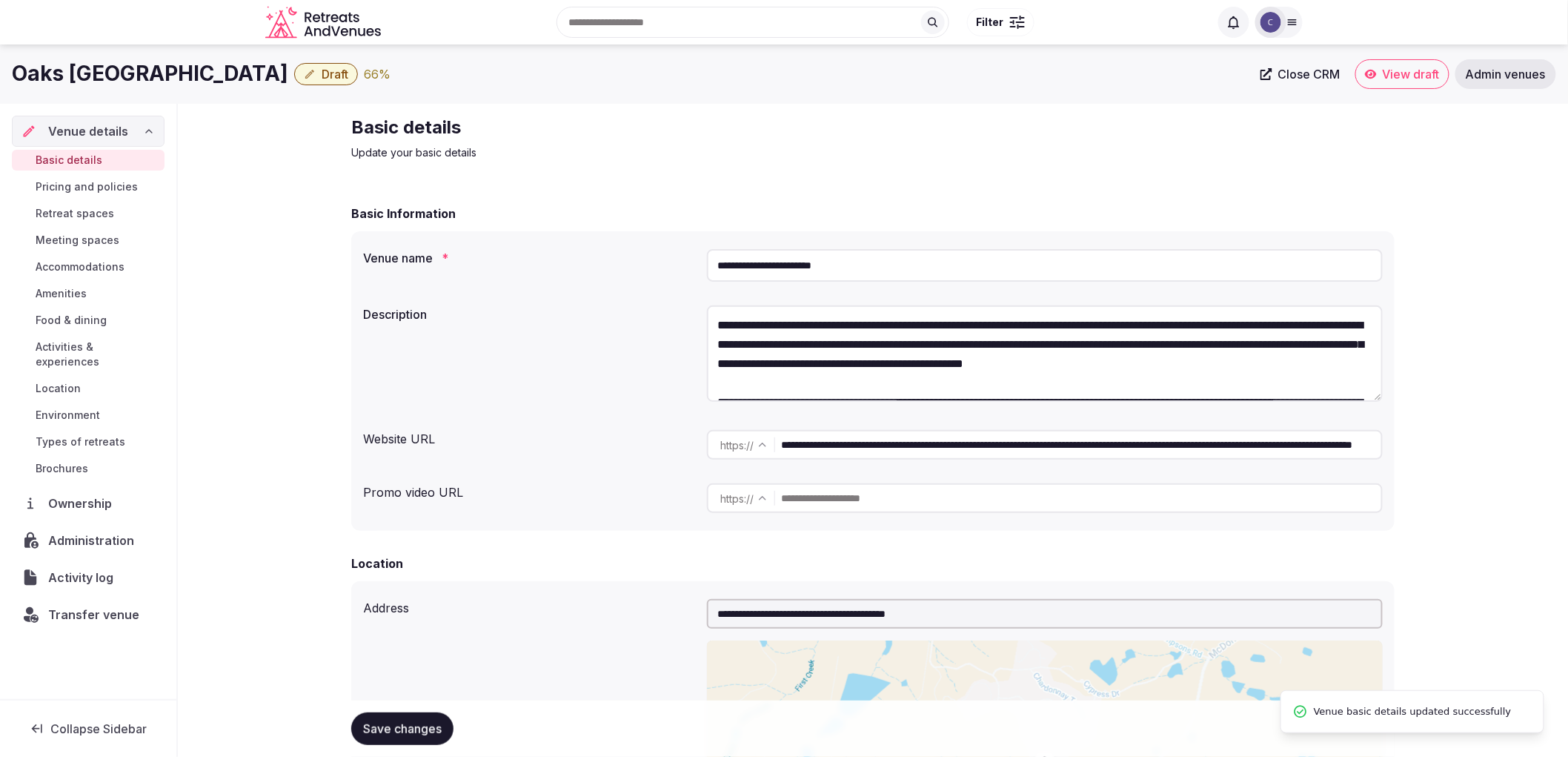
click at [422, 728] on span "Save changes" at bounding box center [402, 728] width 78 height 15
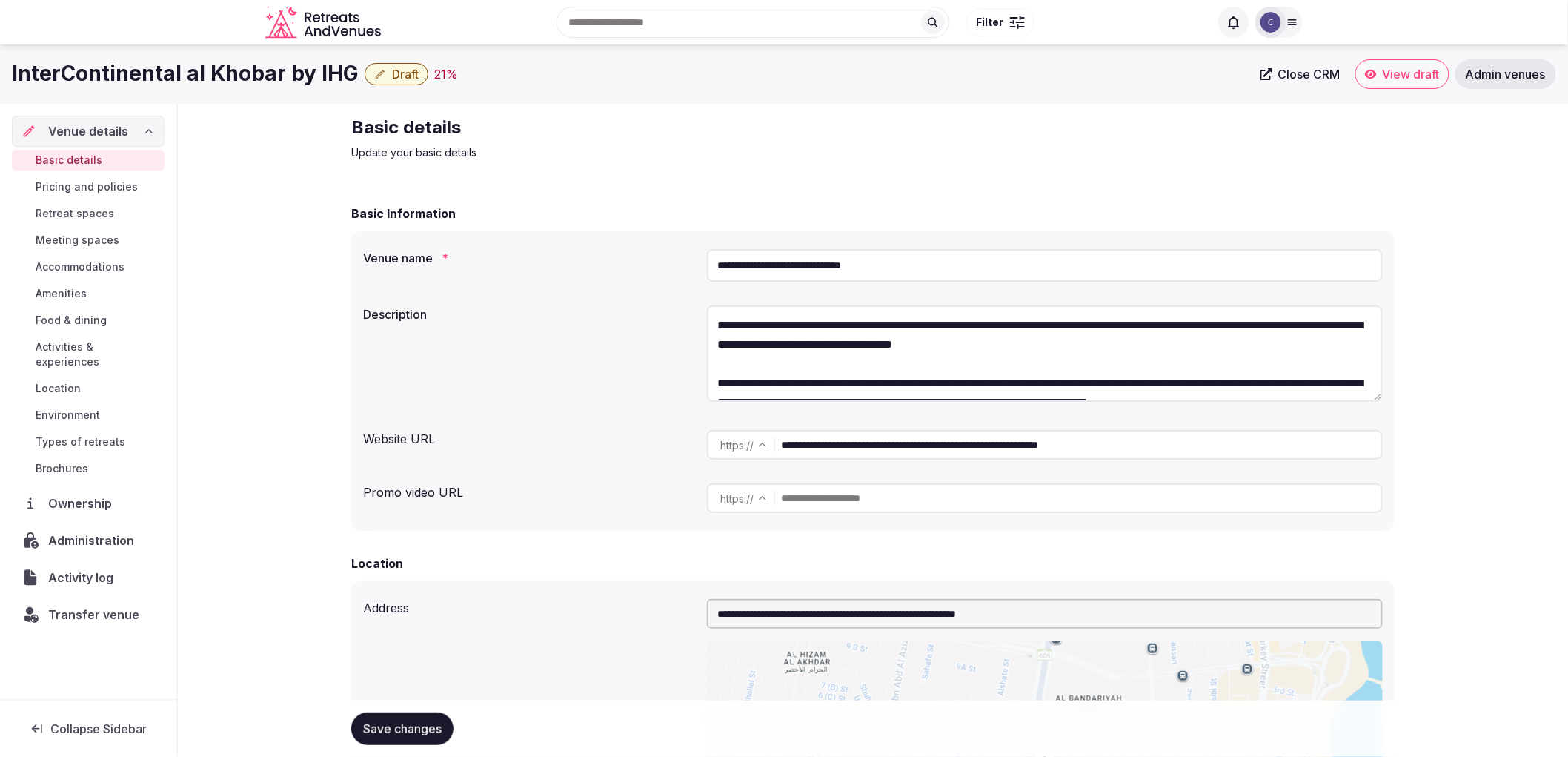
click at [839, 270] on input "**********" at bounding box center [1044, 265] width 676 height 33
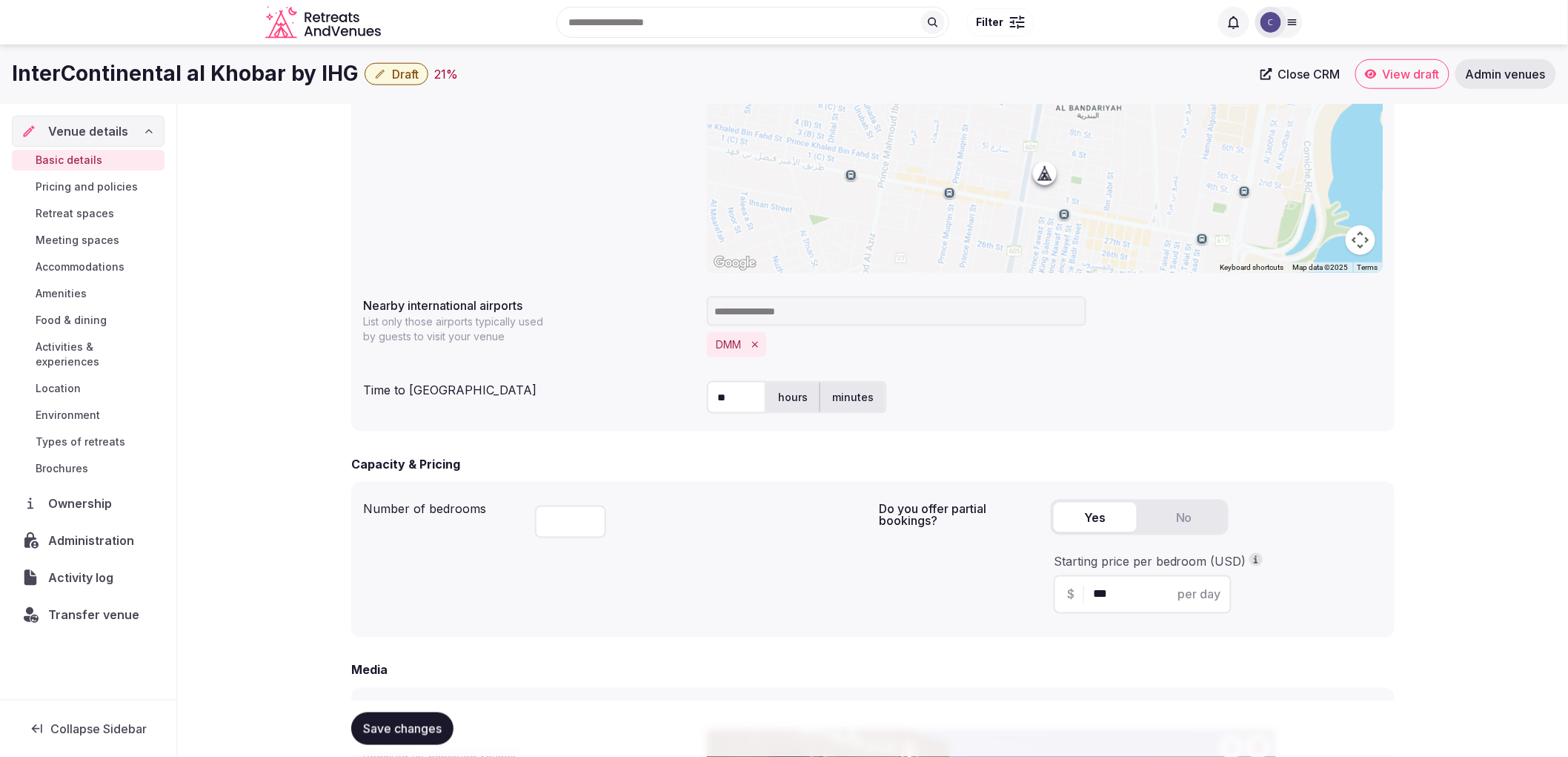
scroll to position [545, 0]
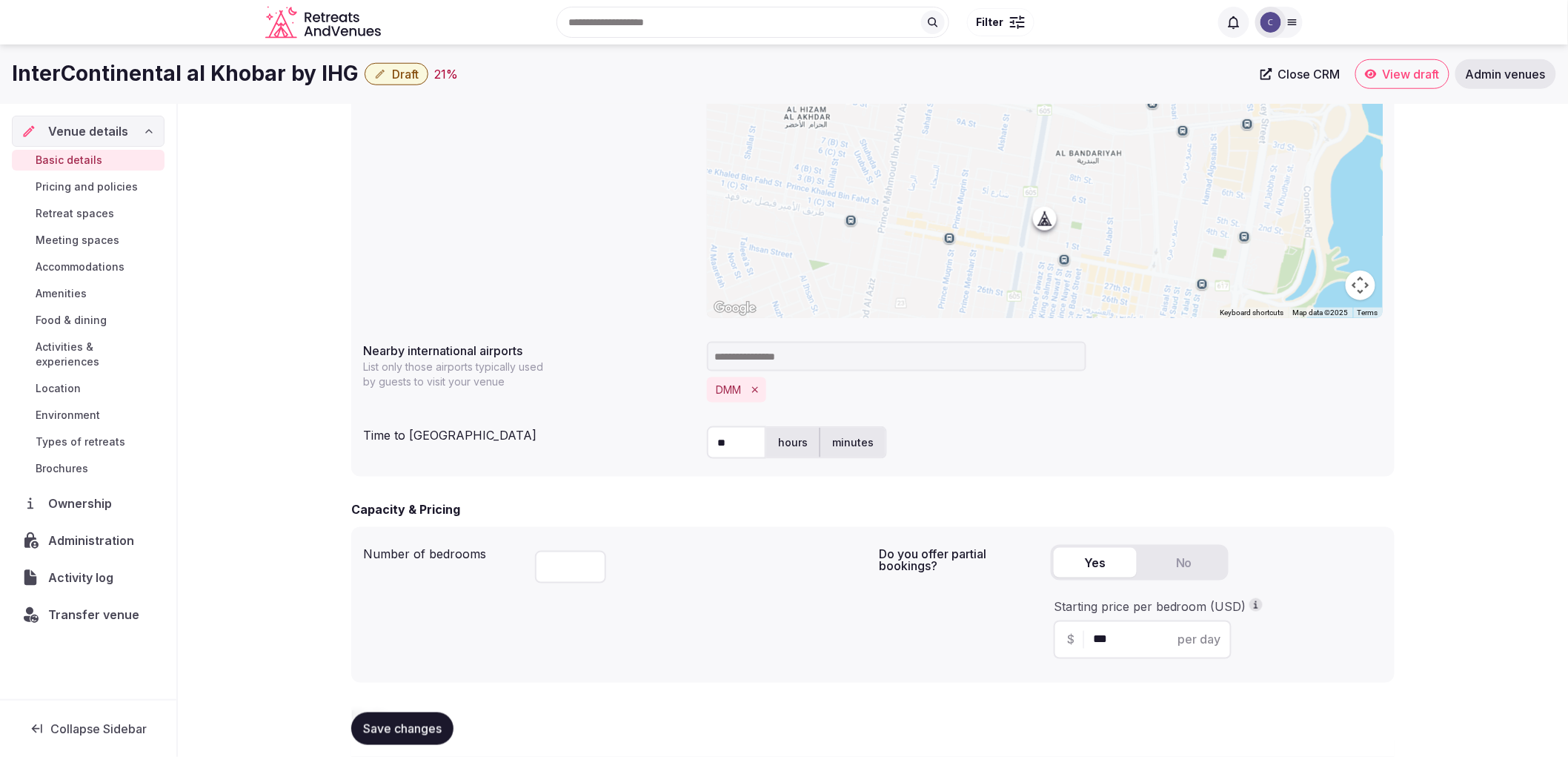
click at [60, 261] on span "Accommodations" at bounding box center [79, 267] width 89 height 15
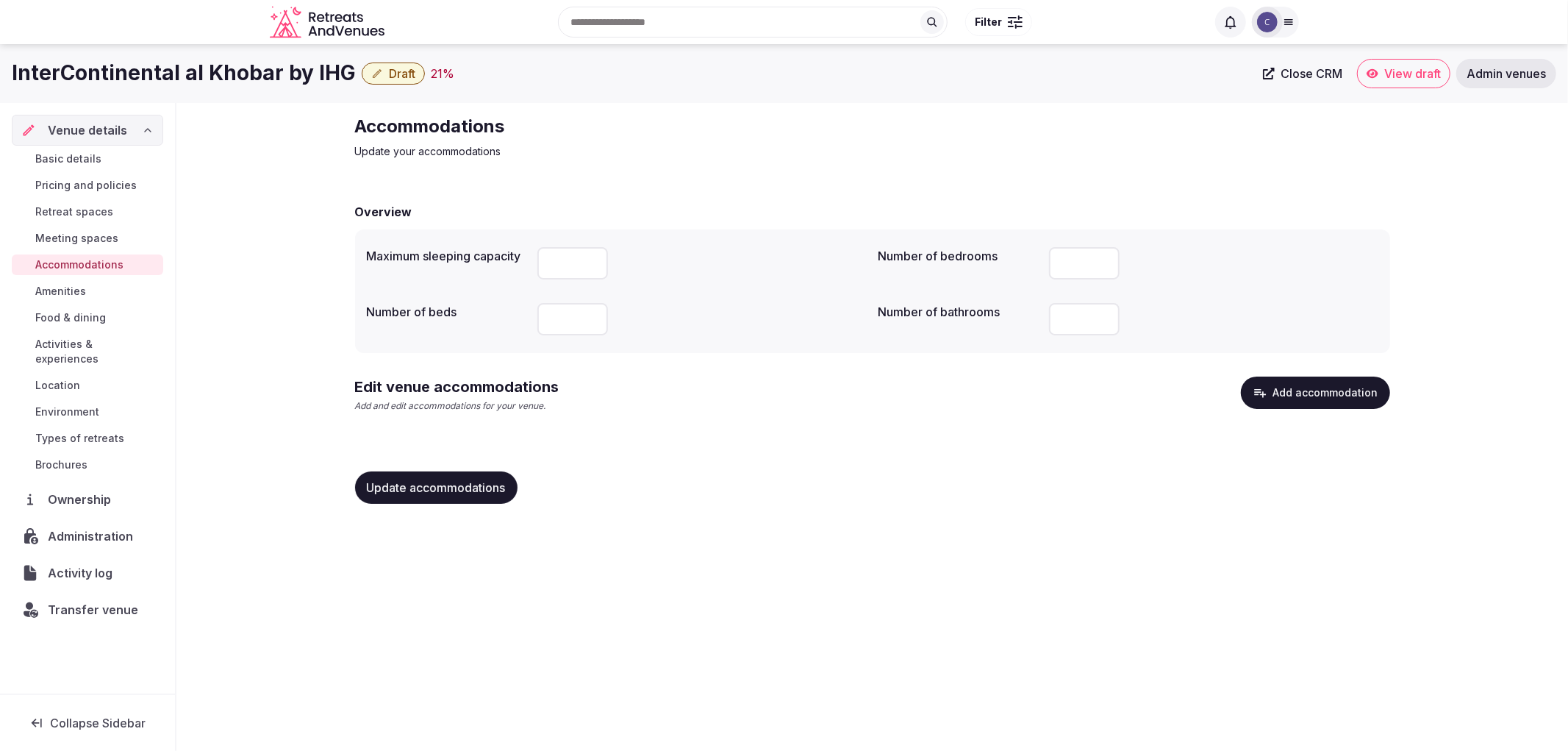
click at [1290, 391] on button "Add accommodation" at bounding box center [1315, 392] width 149 height 32
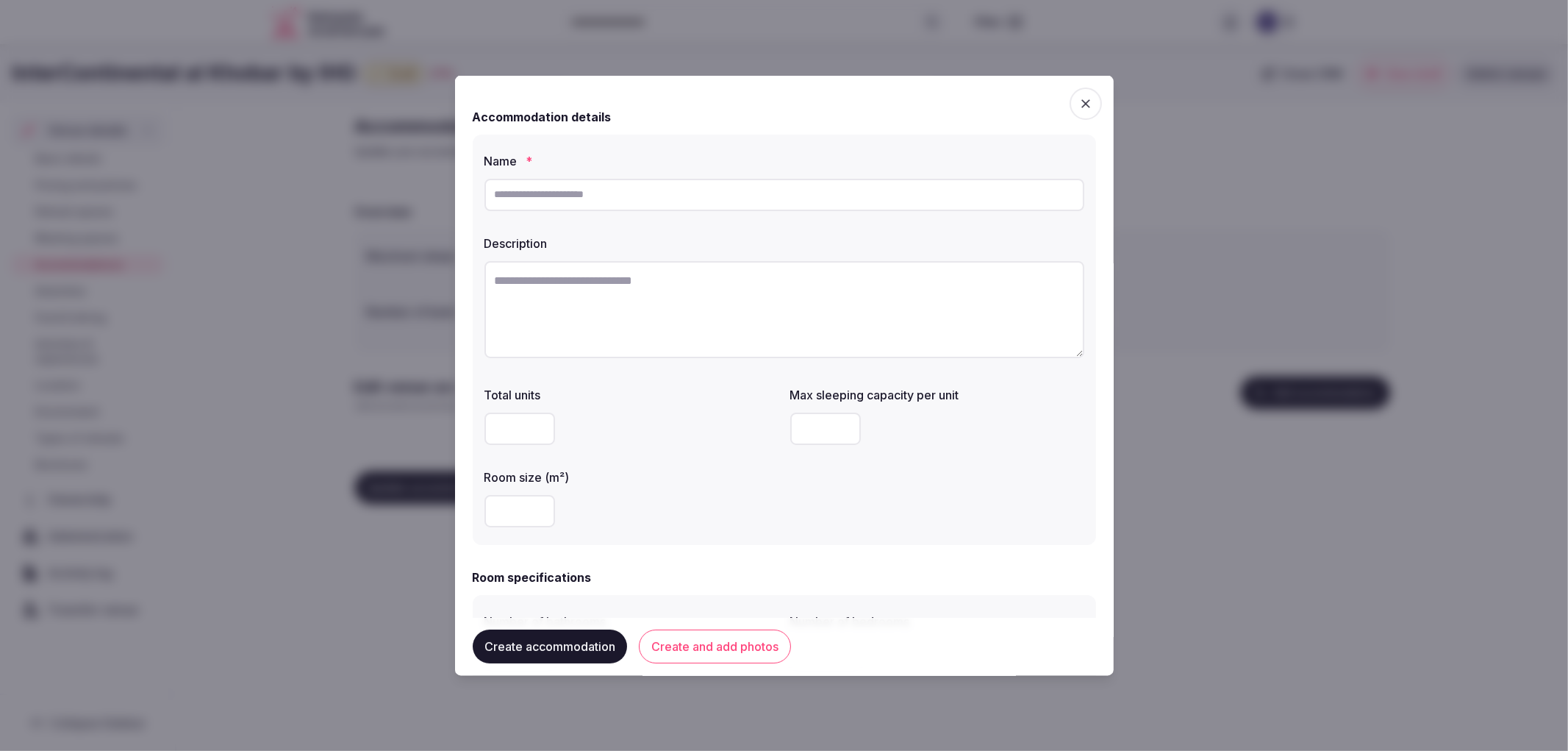
click at [746, 186] on input "text" at bounding box center [784, 194] width 600 height 32
paste input "**********"
type input "**********"
click at [666, 295] on textarea at bounding box center [784, 308] width 600 height 97
paste textarea "**********"
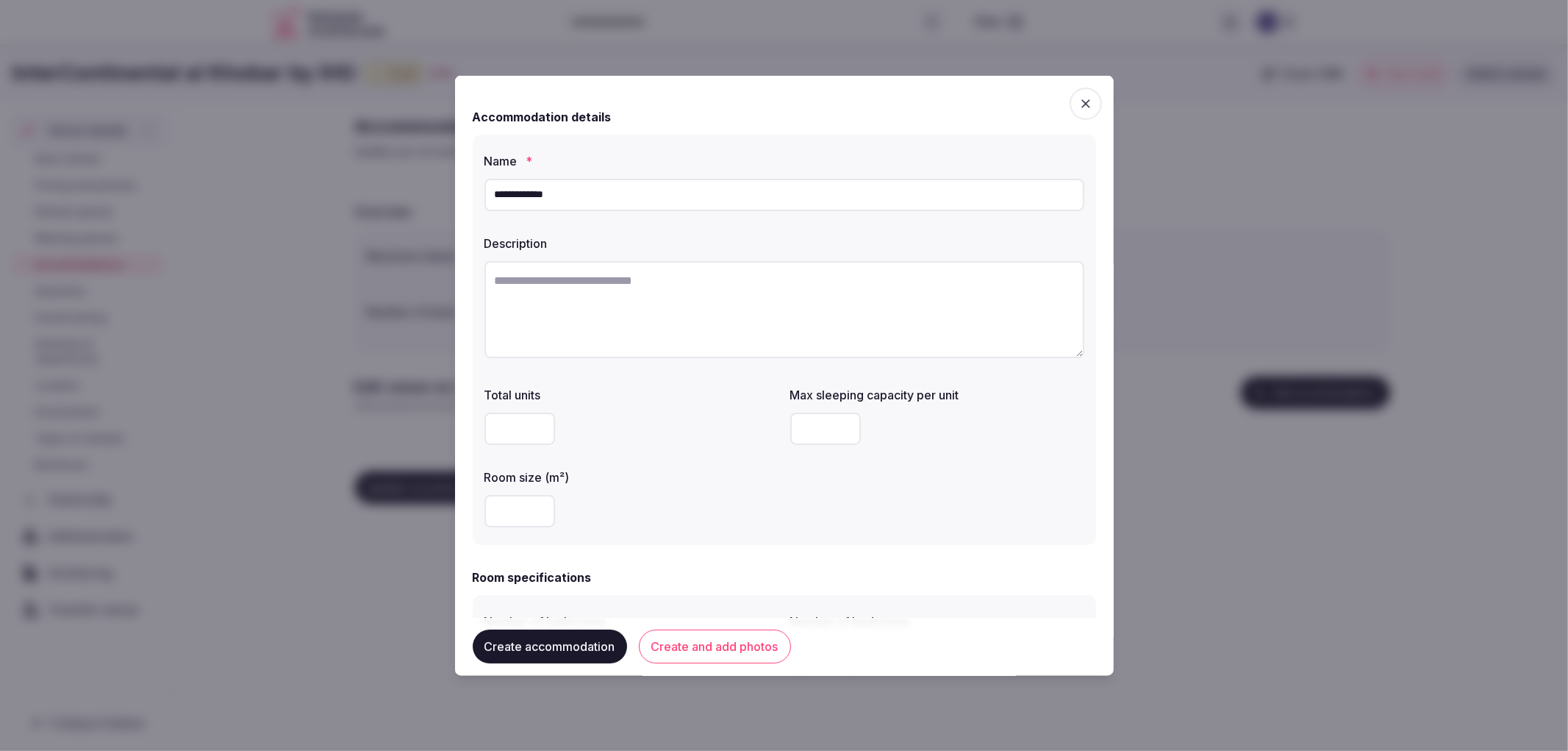
type textarea "**********"
drag, startPoint x: 609, startPoint y: 341, endPoint x: 531, endPoint y: 335, distance: 78.2
click at [531, 335] on textarea "**********" at bounding box center [778, 307] width 588 height 95
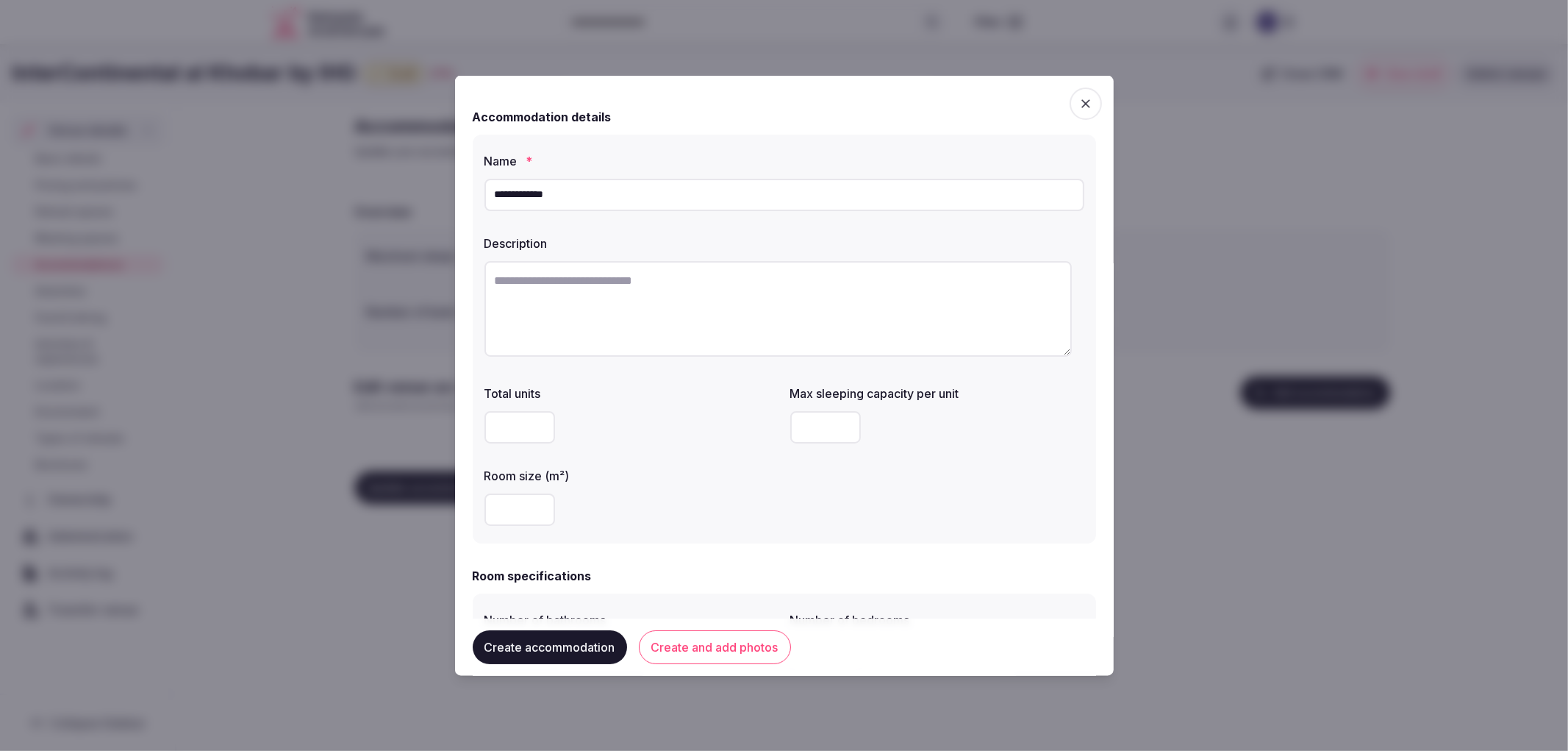
click at [675, 313] on textarea at bounding box center [778, 307] width 588 height 95
paste textarea "**********"
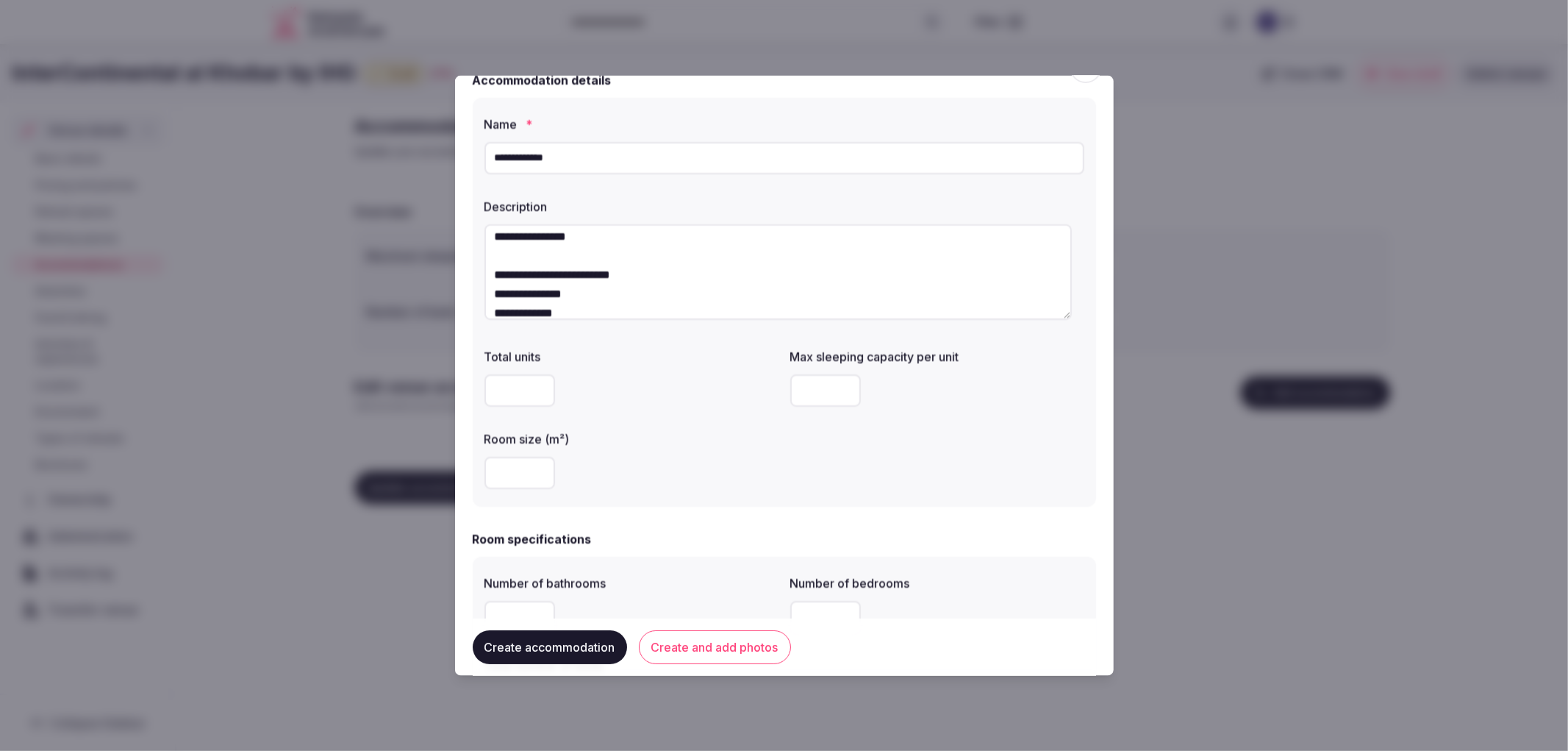
scroll to position [81, 0]
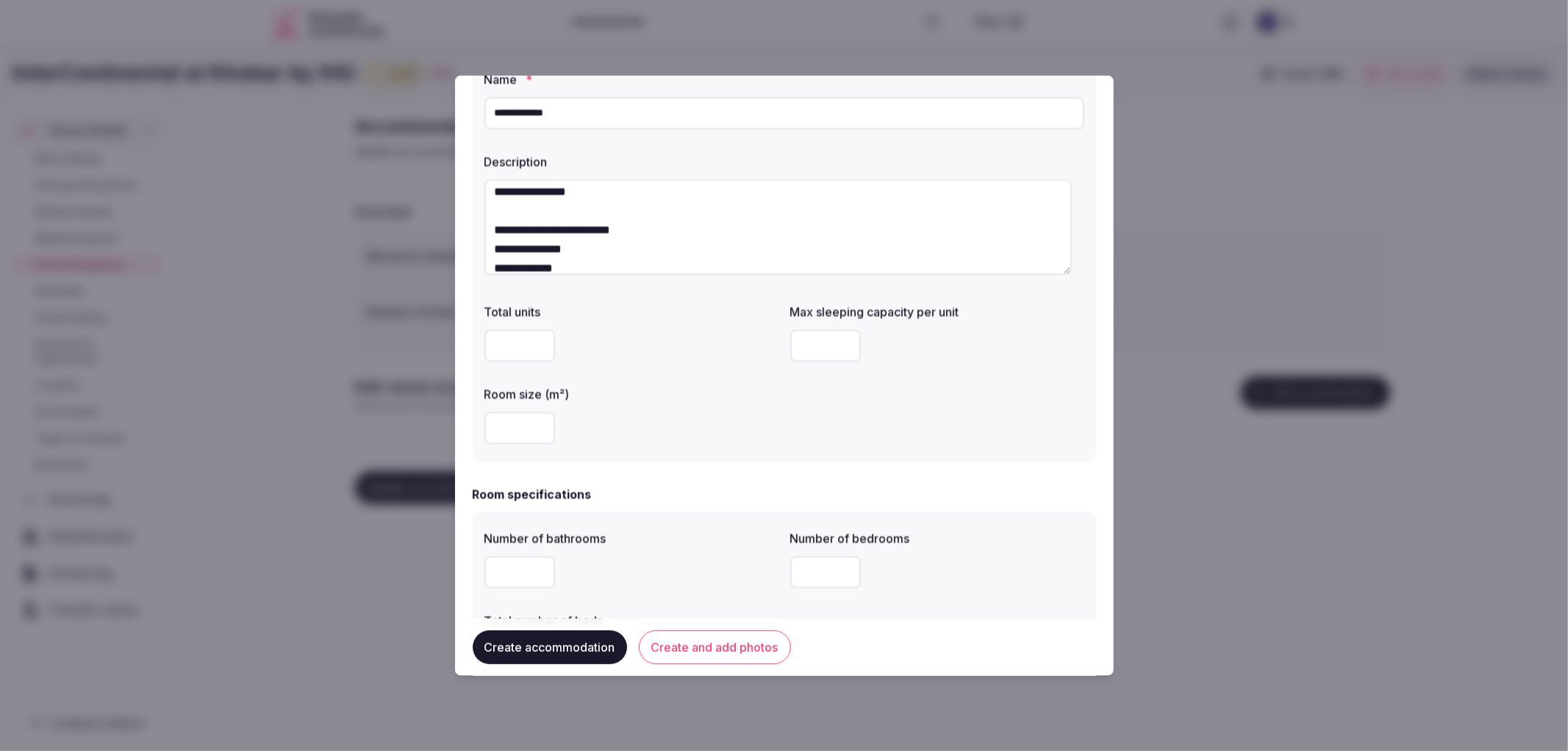
type textarea "**********"
click at [524, 419] on input "number" at bounding box center [519, 427] width 71 height 32
type input "**"
click at [610, 441] on div "**" at bounding box center [631, 427] width 294 height 32
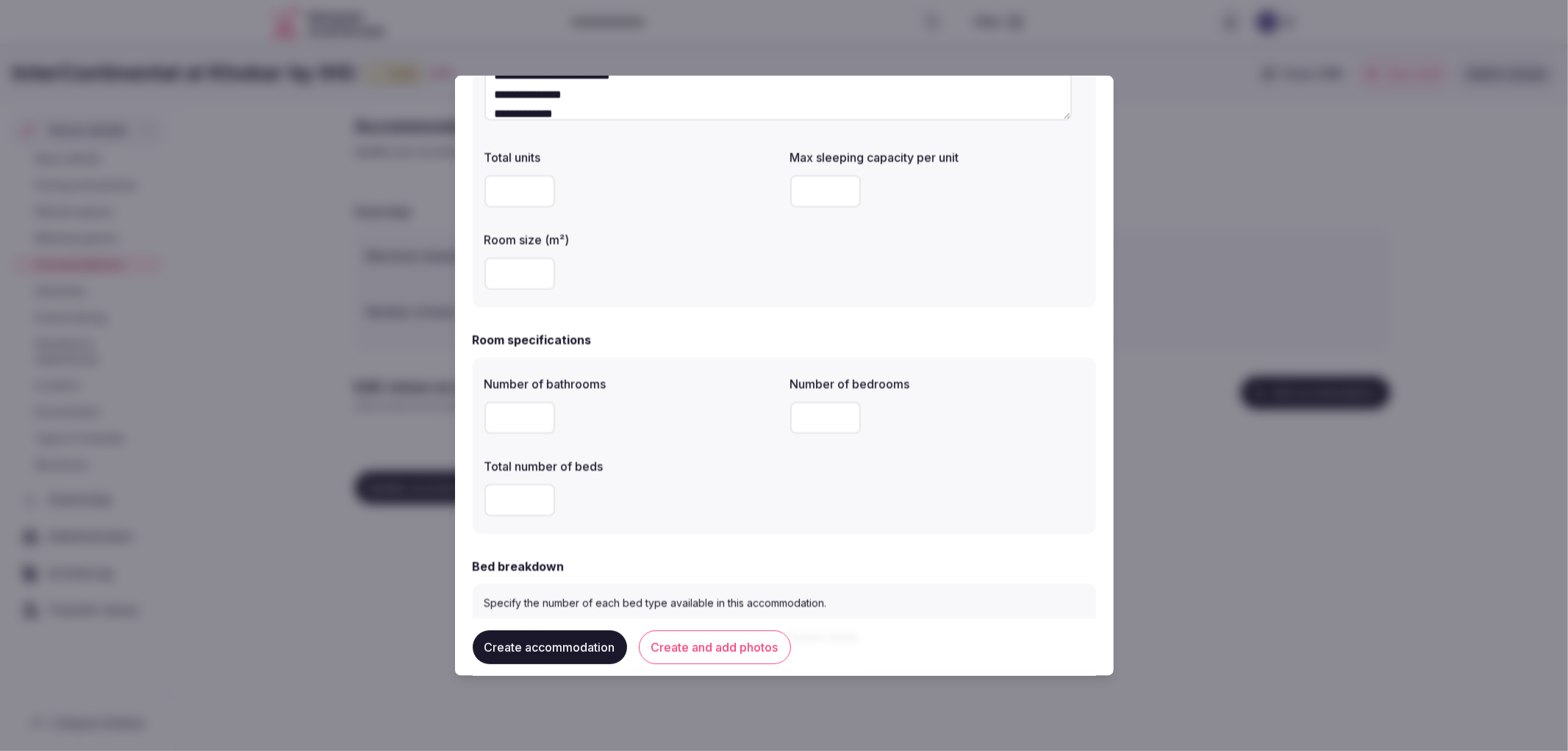
scroll to position [245, 0]
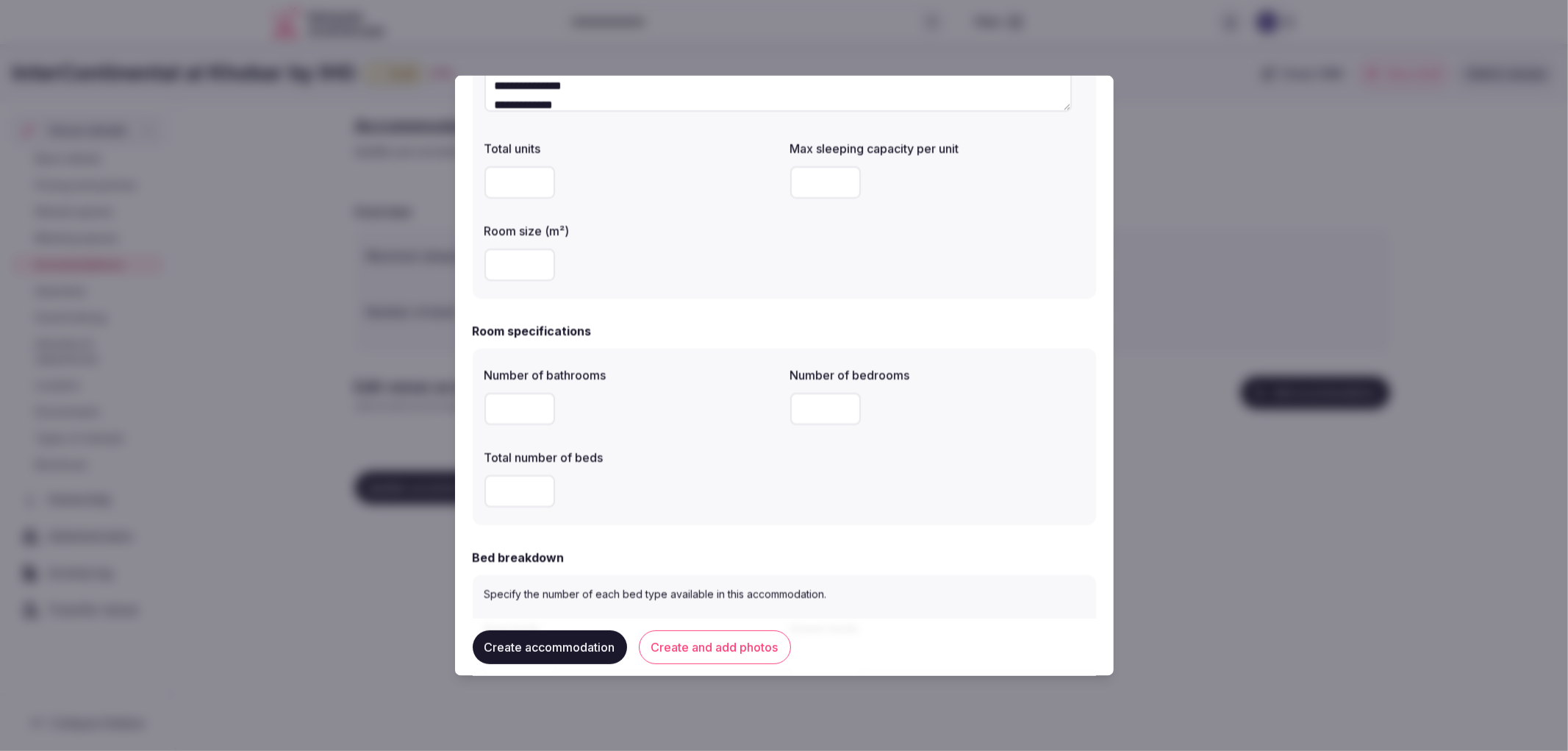
drag, startPoint x: 504, startPoint y: 403, endPoint x: 514, endPoint y: 413, distance: 14.1
click at [505, 405] on input "number" at bounding box center [519, 408] width 71 height 32
type input "*"
click at [809, 409] on input "number" at bounding box center [825, 408] width 71 height 32
type input "*"
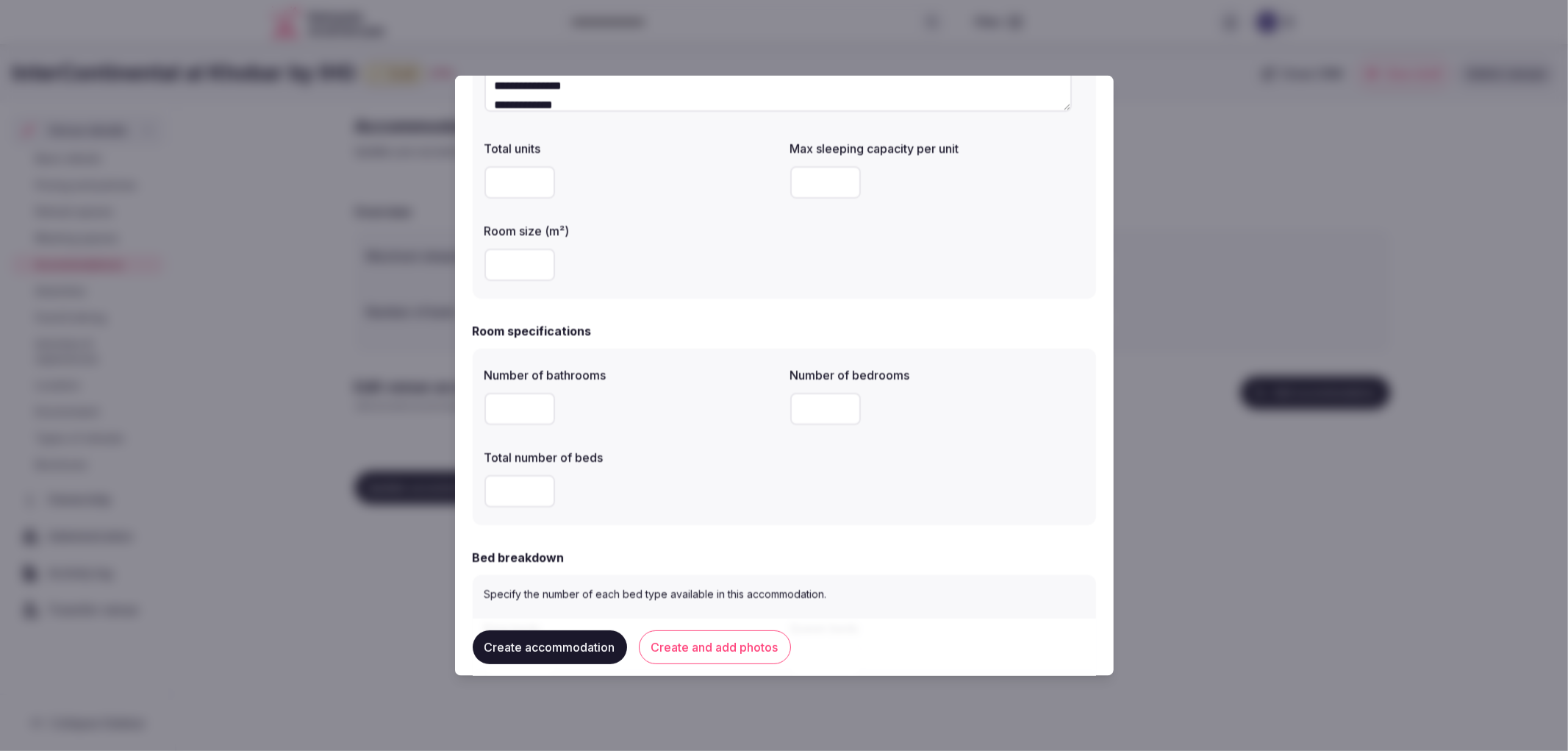
click at [523, 493] on input "number" at bounding box center [519, 490] width 71 height 32
type input "*"
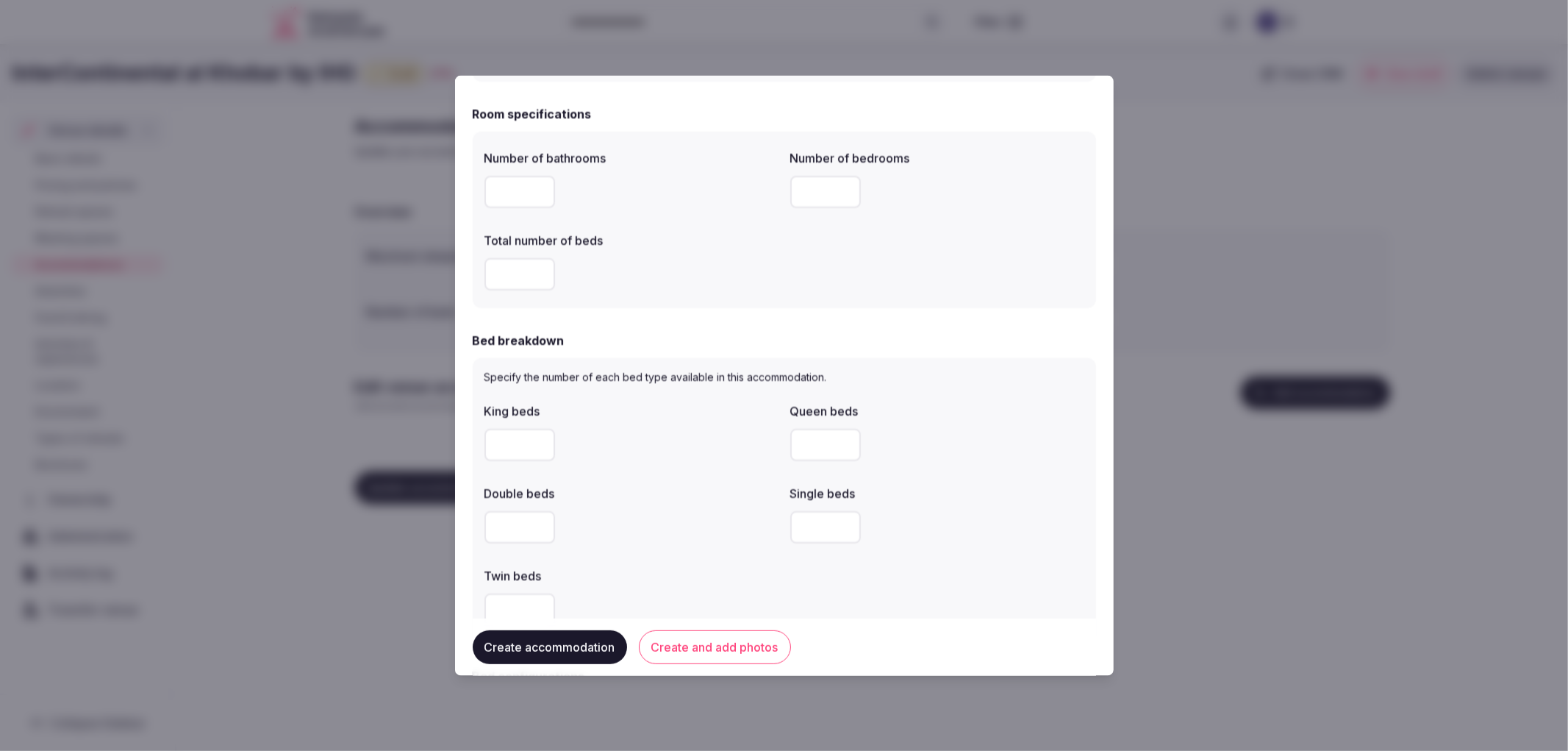
scroll to position [490, 0]
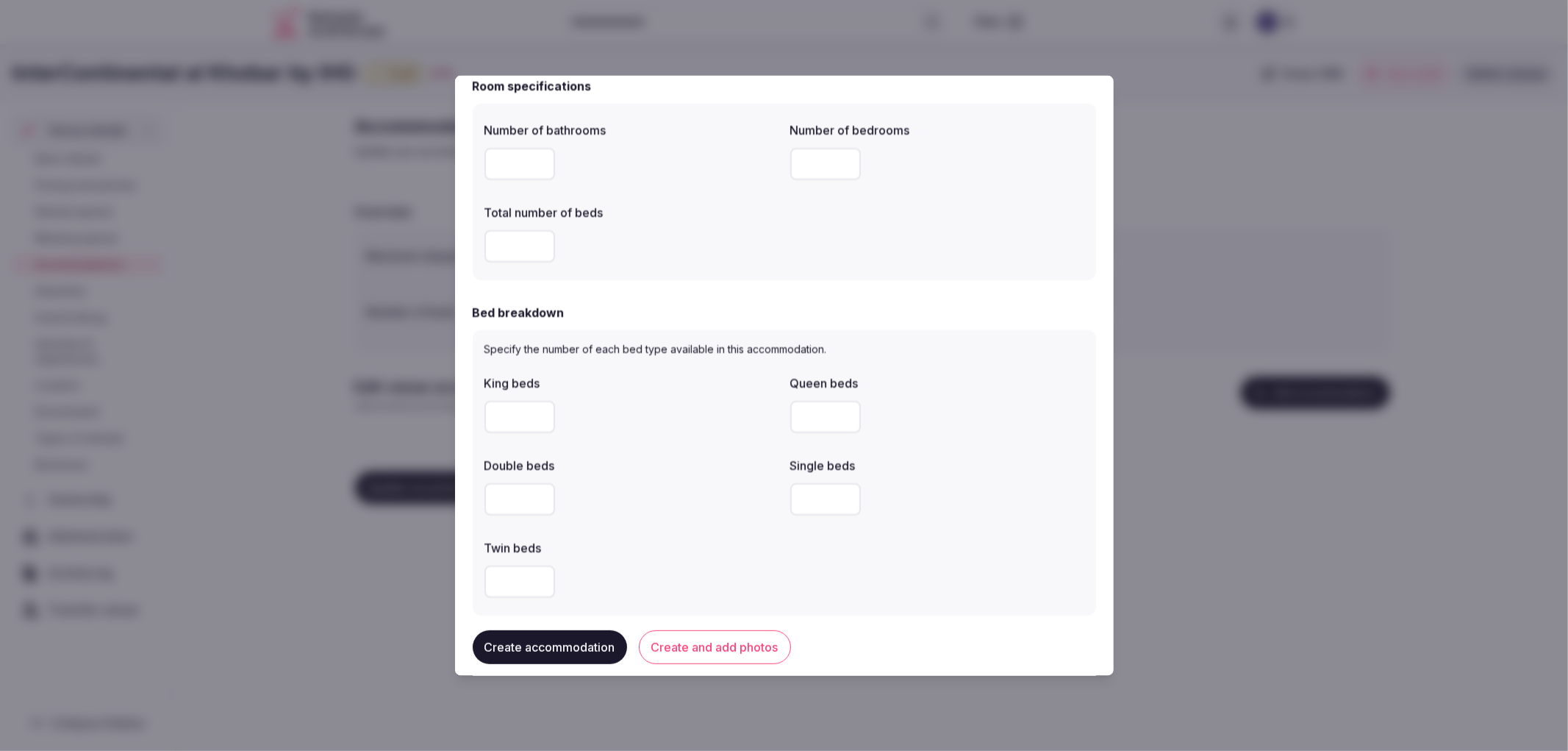
click at [510, 414] on input "number" at bounding box center [519, 416] width 71 height 32
type input "*"
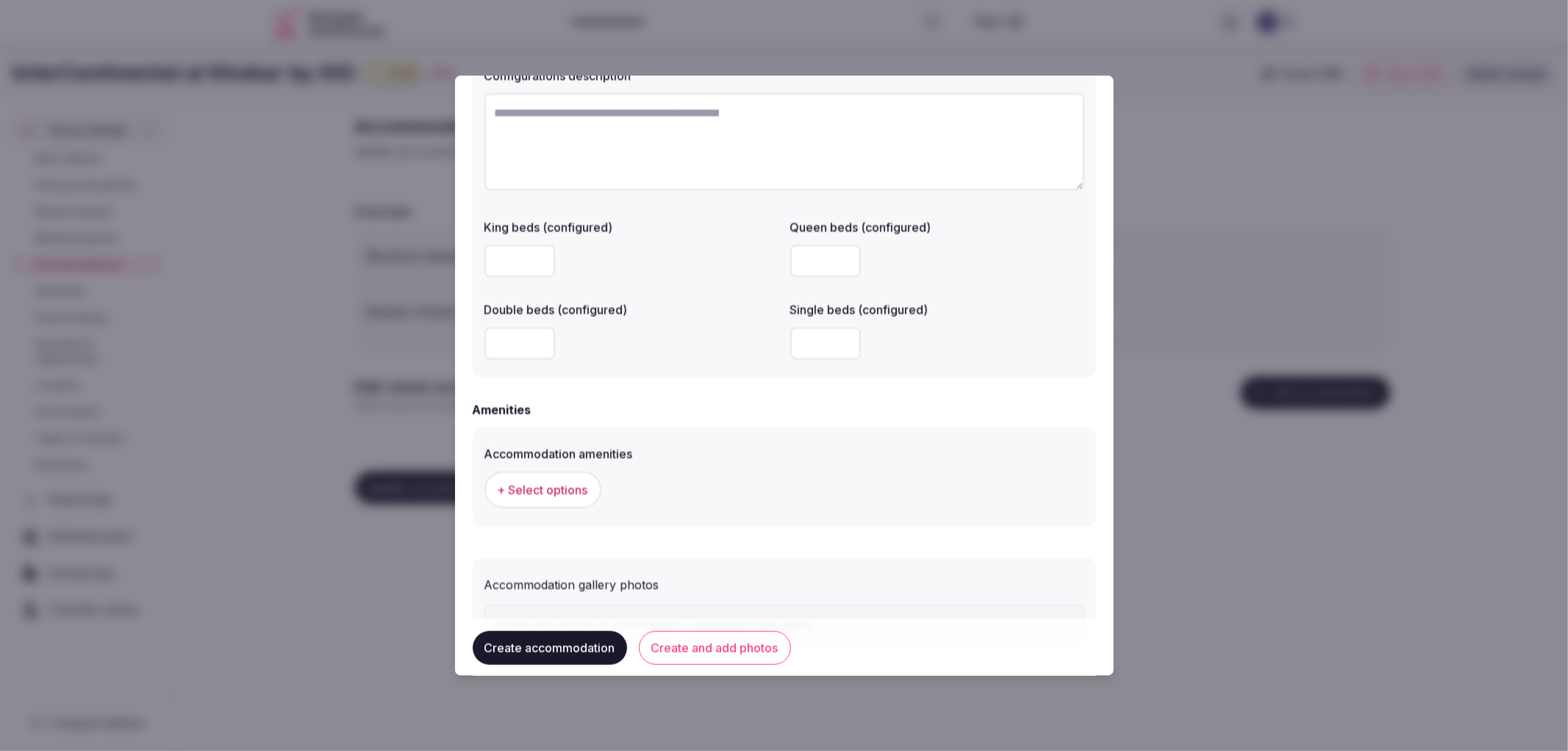
scroll to position [1175, 0]
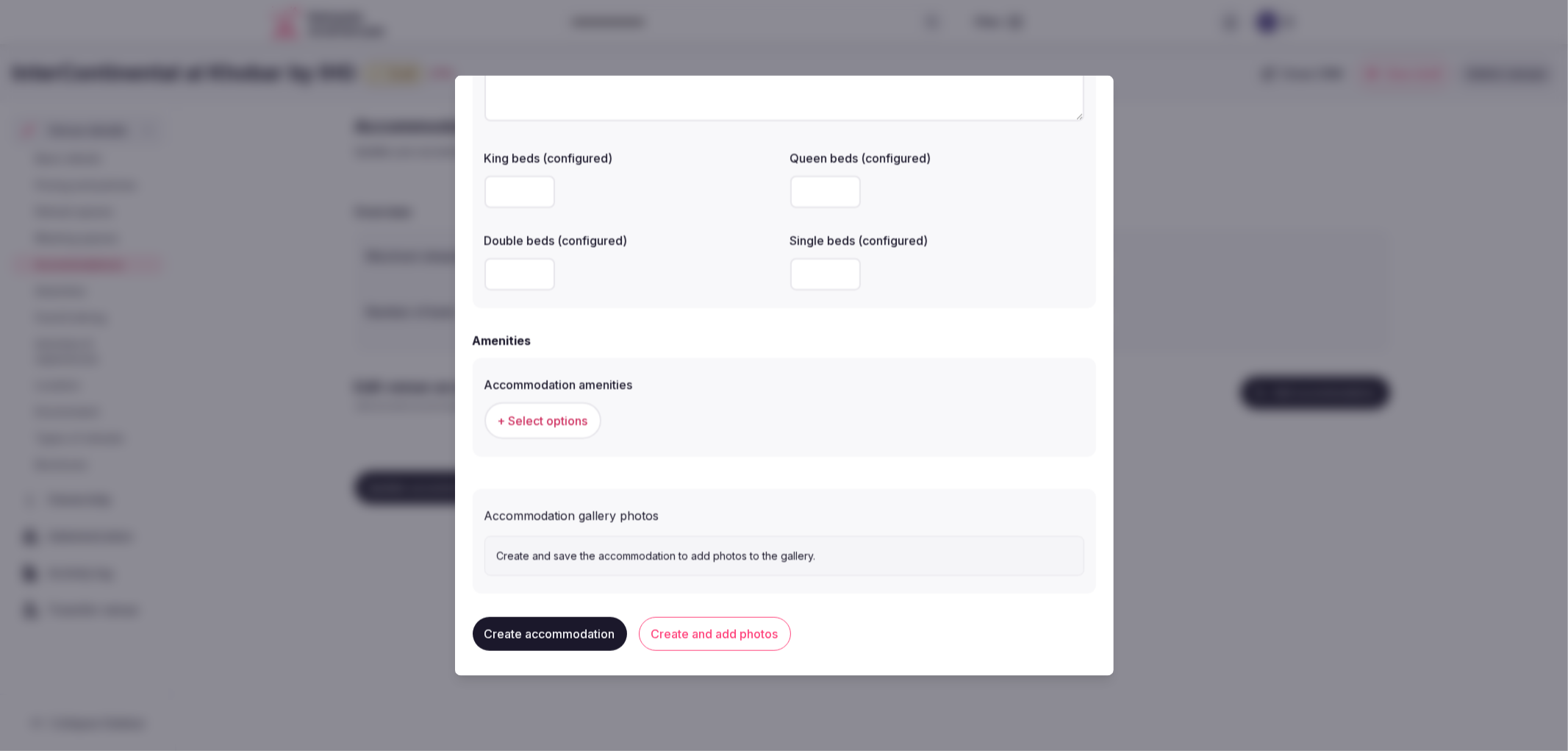
type input "*"
click at [582, 403] on button "+ Select options" at bounding box center [543, 420] width 117 height 37
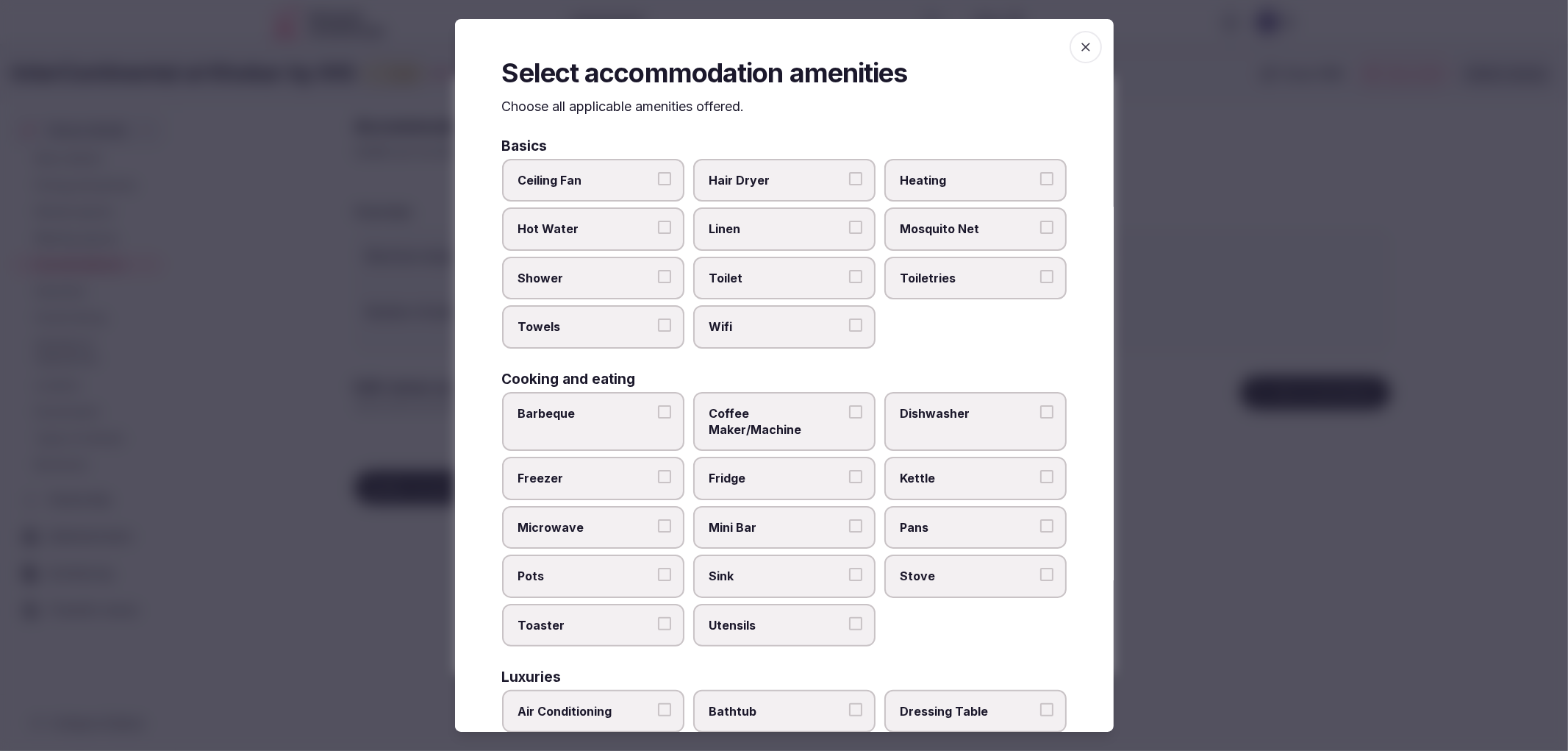
click at [612, 270] on span "Shower" at bounding box center [586, 278] width 135 height 17
click at [658, 270] on button "Shower" at bounding box center [664, 276] width 13 height 13
click at [700, 361] on div "Basics Ceiling Fan Hair Dryer Heating Hot Water Linen Mosquito Net Shower Toile…" at bounding box center [784, 717] width 565 height 1157
click at [642, 341] on label "Towels" at bounding box center [593, 326] width 182 height 43
click at [658, 332] on button "Towels" at bounding box center [664, 325] width 13 height 13
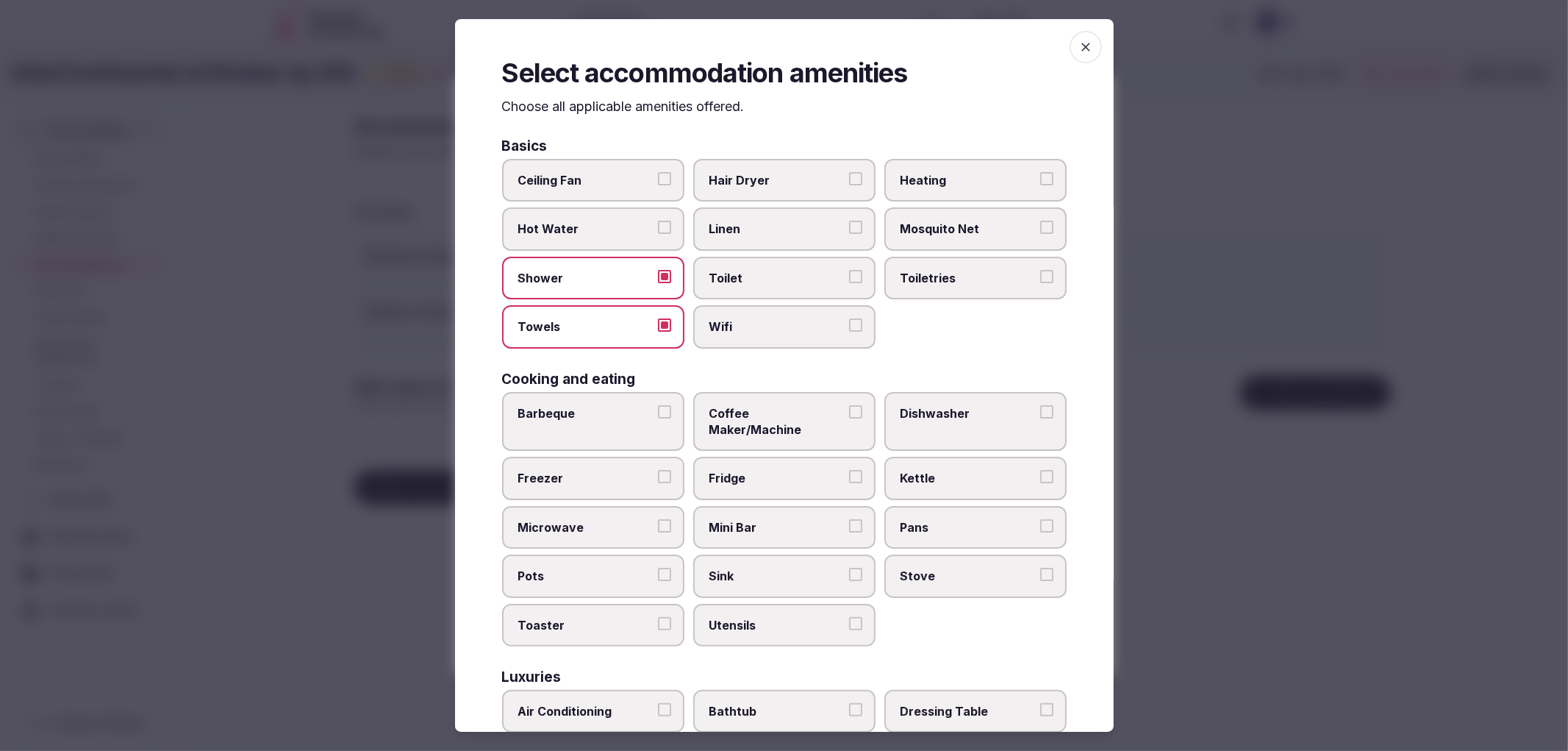
click at [735, 285] on label "Toilet" at bounding box center [784, 278] width 182 height 43
click at [849, 283] on button "Toilet" at bounding box center [856, 276] width 13 height 13
drag, startPoint x: 738, startPoint y: 307, endPoint x: 851, endPoint y: 280, distance: 116.2
click at [741, 309] on label "Wifi" at bounding box center [784, 326] width 182 height 43
click at [849, 319] on button "Wifi" at bounding box center [856, 325] width 13 height 13
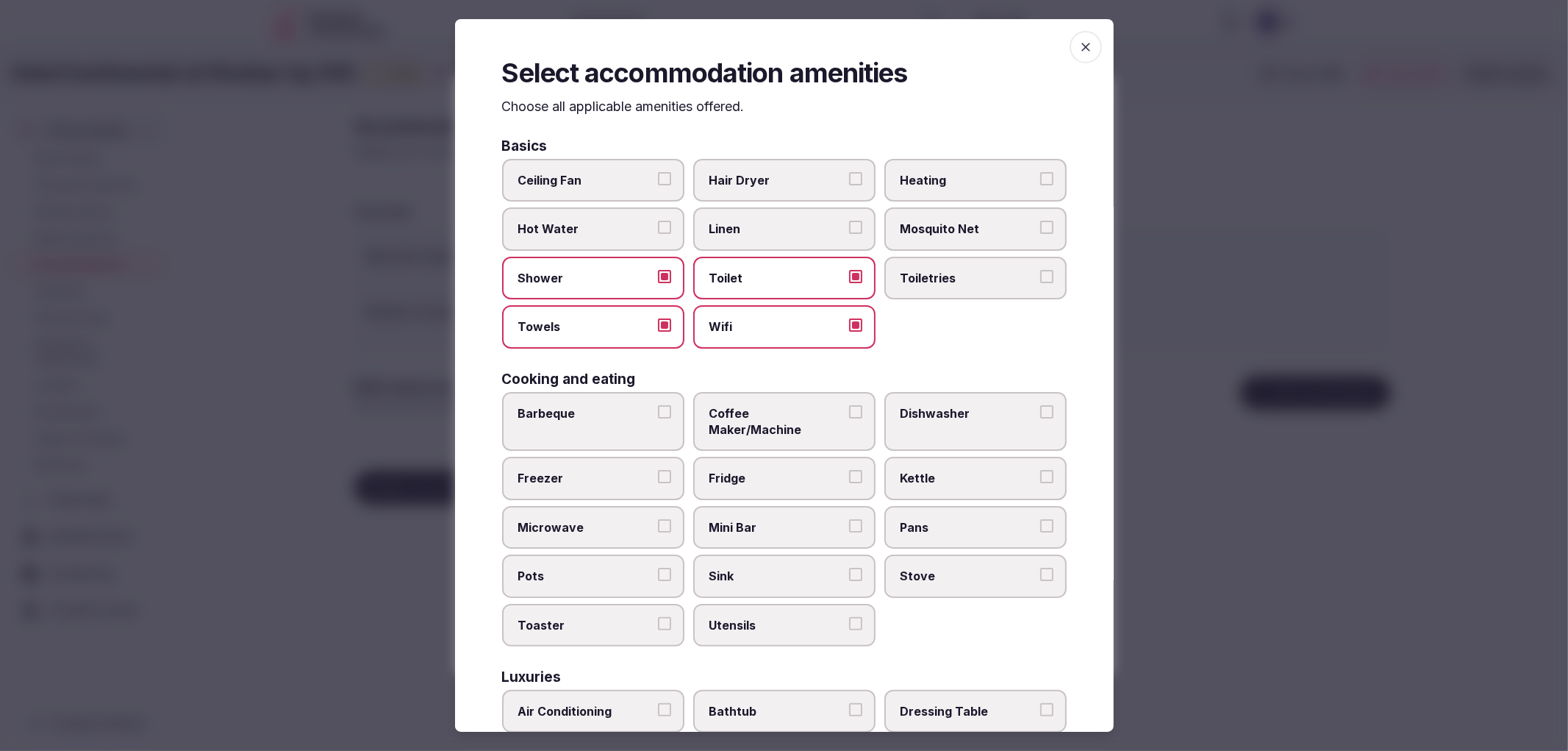
click at [862, 268] on label "Toilet" at bounding box center [784, 278] width 182 height 43
click at [862, 270] on button "Toilet" at bounding box center [856, 276] width 13 height 13
click at [906, 270] on span "Toiletries" at bounding box center [968, 278] width 135 height 17
click at [1040, 270] on button "Toiletries" at bounding box center [1046, 276] width 13 height 13
click at [761, 275] on span "Toilet" at bounding box center [777, 278] width 135 height 17
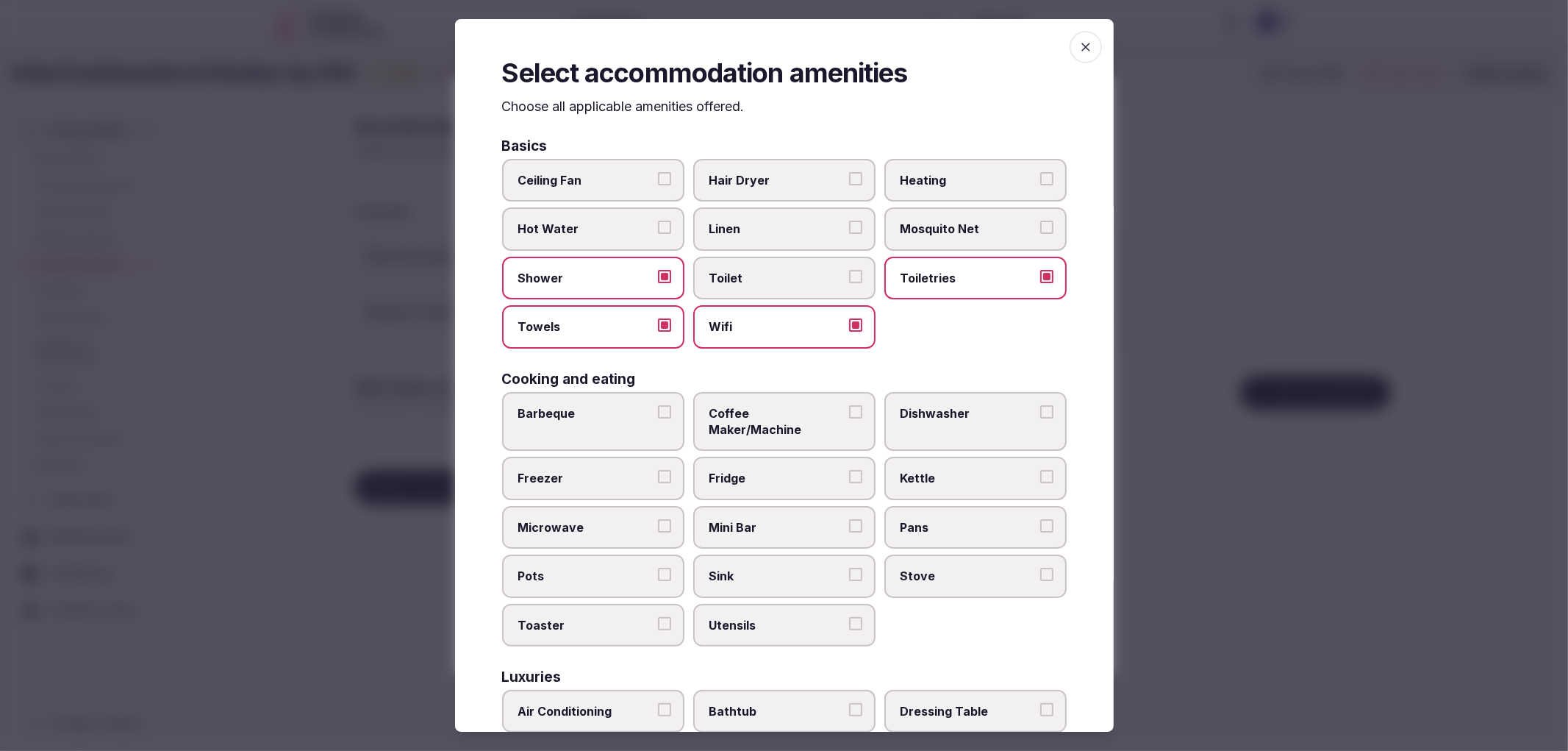
click at [849, 275] on button "Toilet" at bounding box center [856, 276] width 13 height 13
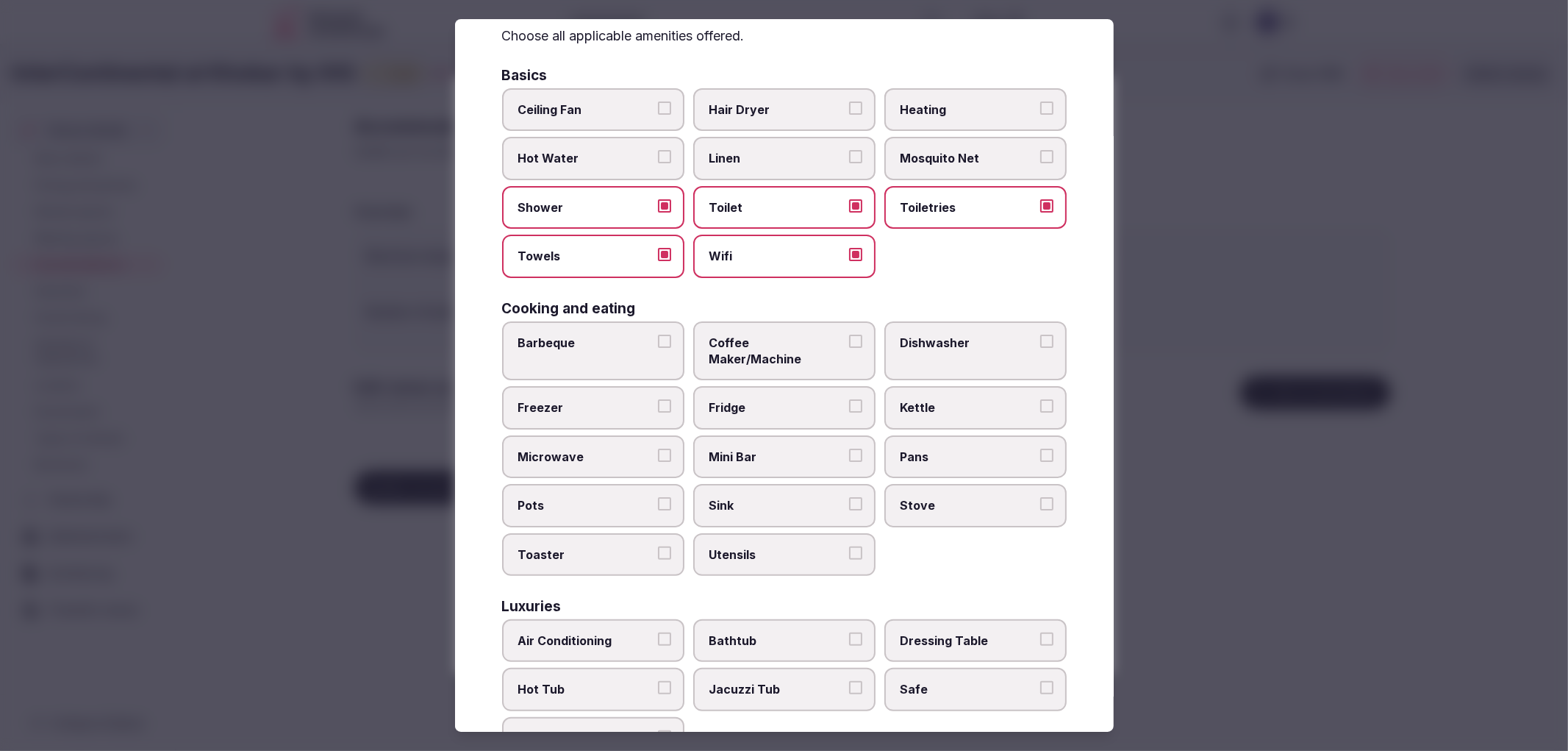
scroll to position [0, 0]
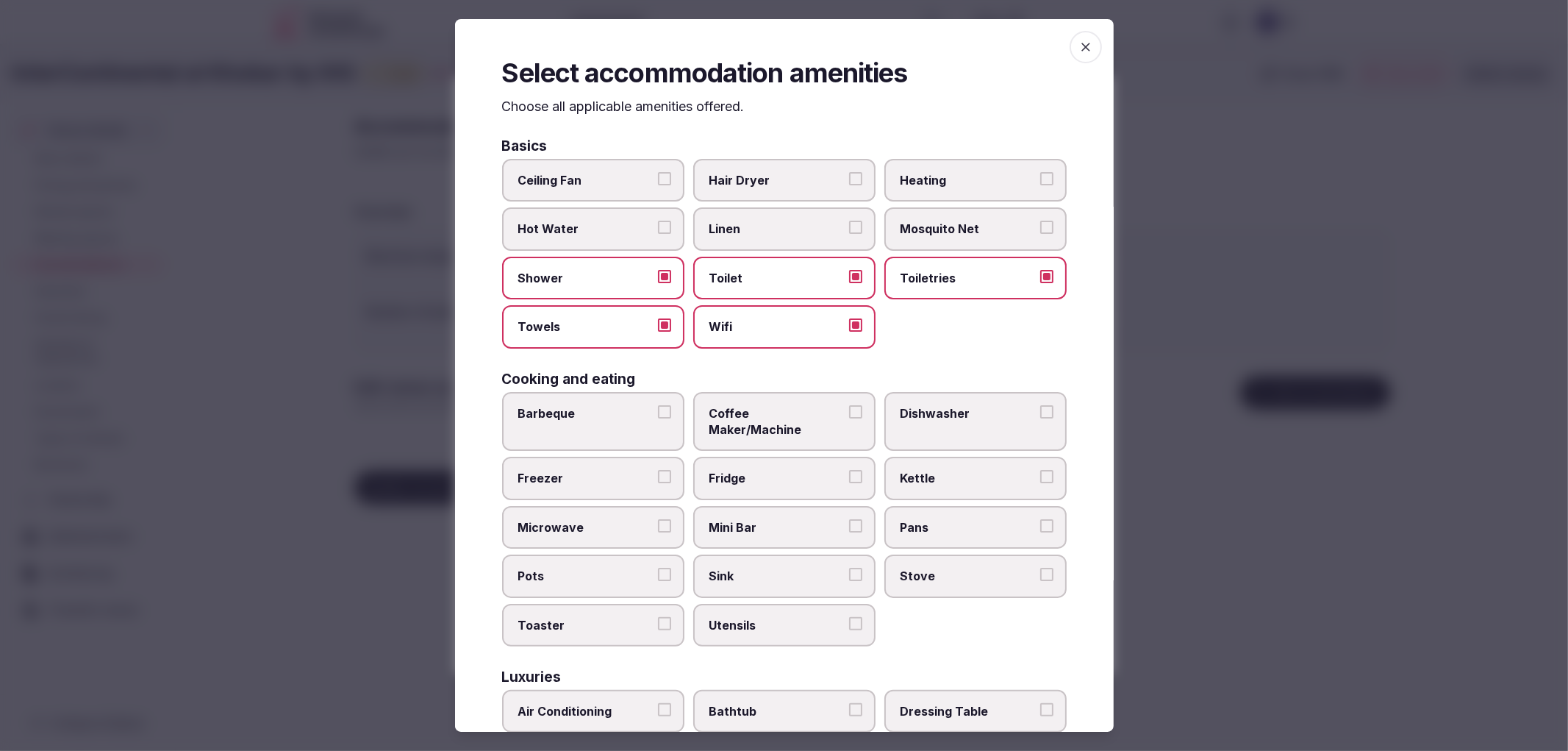
click at [760, 173] on span "Hair Dryer" at bounding box center [777, 180] width 135 height 17
click at [849, 173] on button "Hair Dryer" at bounding box center [856, 178] width 13 height 13
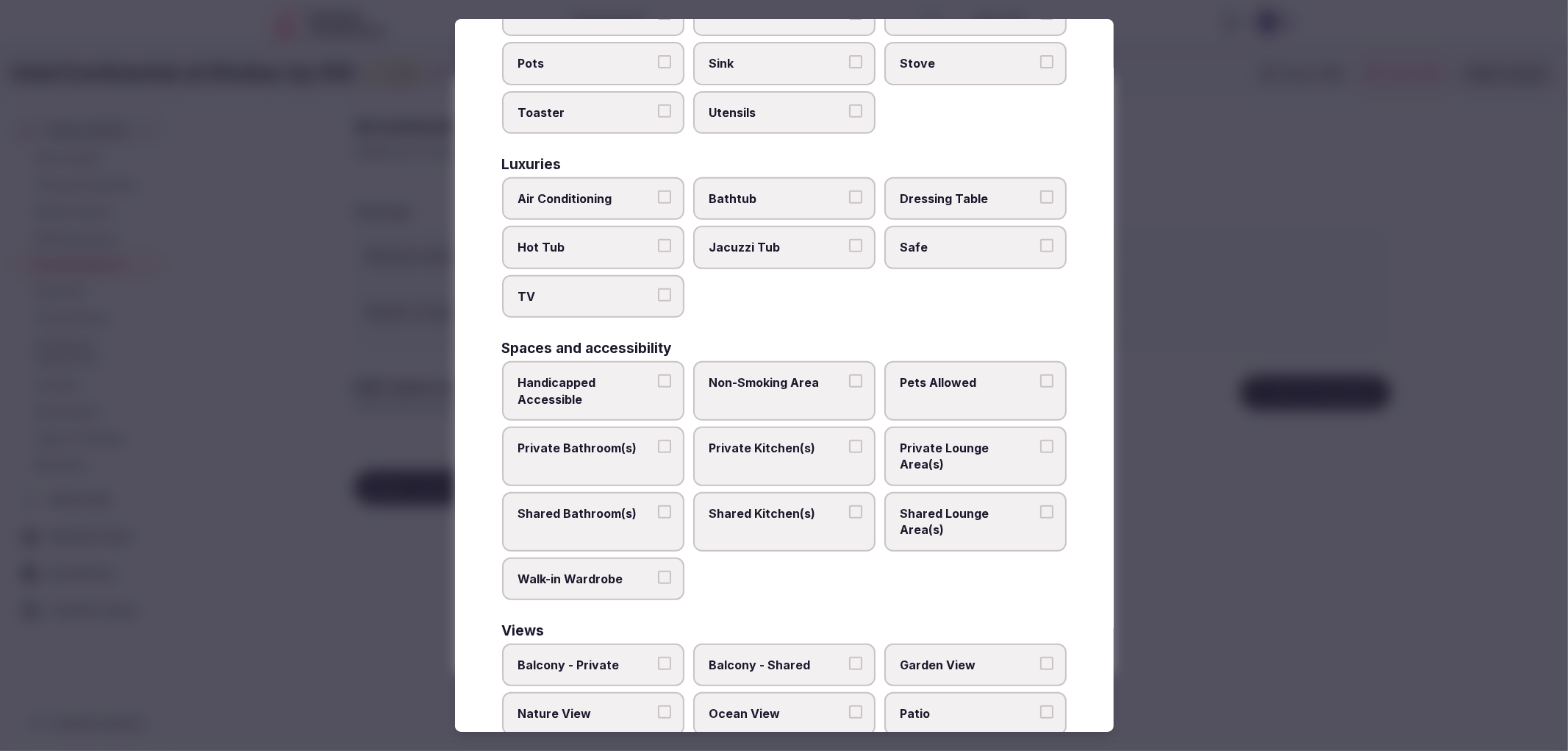
scroll to position [524, 0]
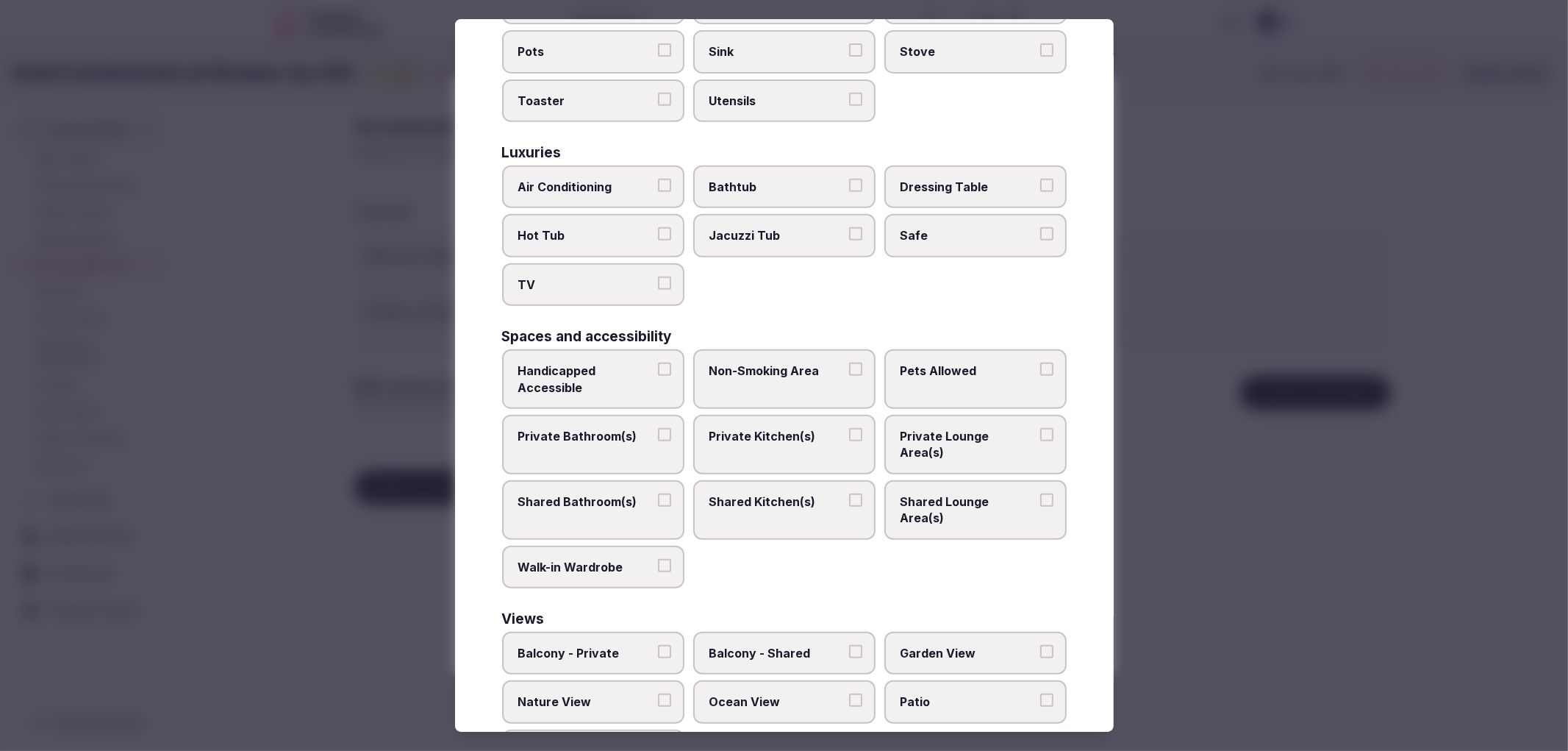
click at [629, 428] on span "Private Bathroom(s)" at bounding box center [586, 436] width 135 height 17
click at [658, 428] on button "Private Bathroom(s)" at bounding box center [664, 434] width 13 height 13
click at [715, 365] on label "Non-Smoking Area" at bounding box center [784, 379] width 182 height 59
click at [849, 365] on button "Non-Smoking Area" at bounding box center [856, 369] width 13 height 13
click at [1232, 533] on div at bounding box center [784, 376] width 1568 height 751
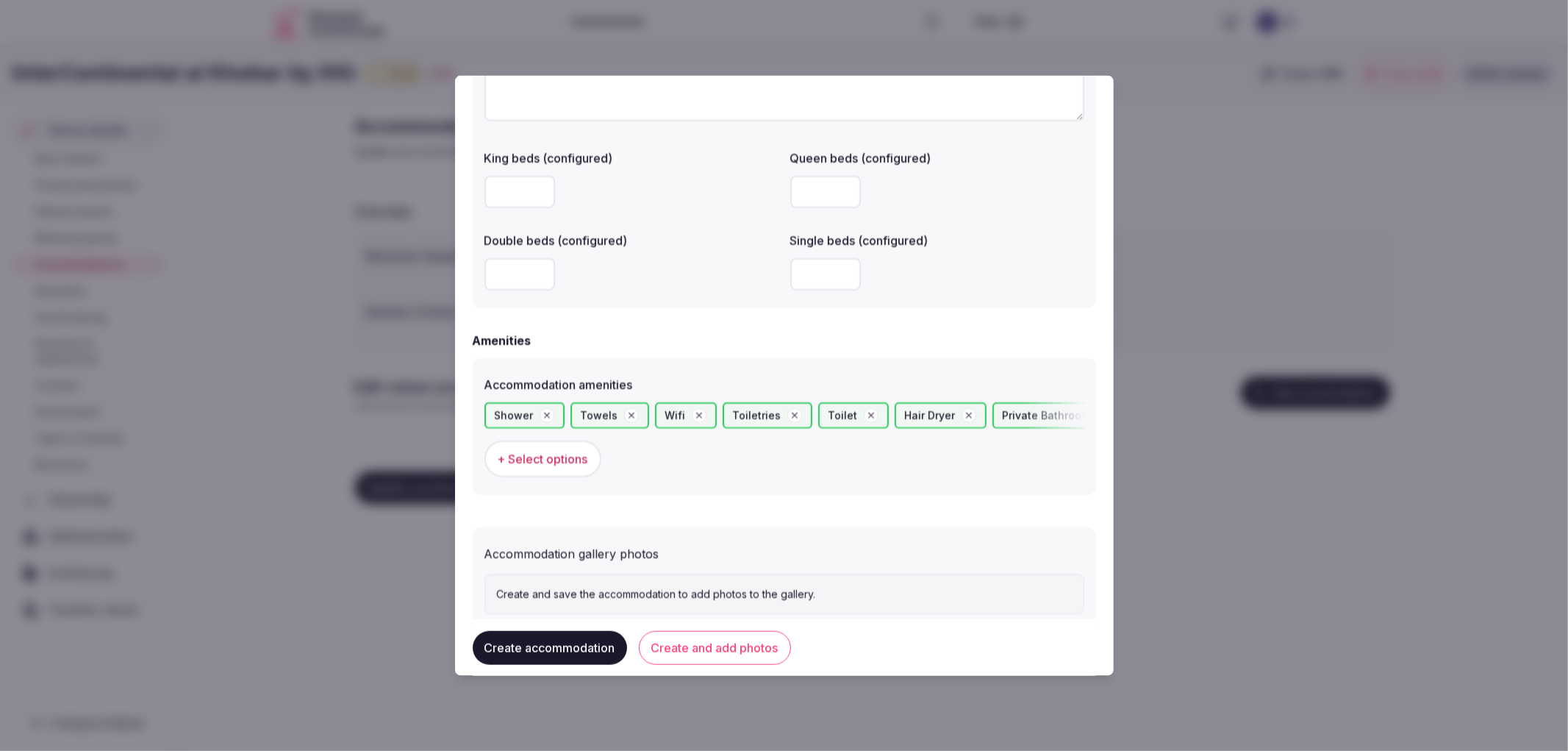
click at [680, 638] on button "Create and add photos" at bounding box center [715, 647] width 152 height 34
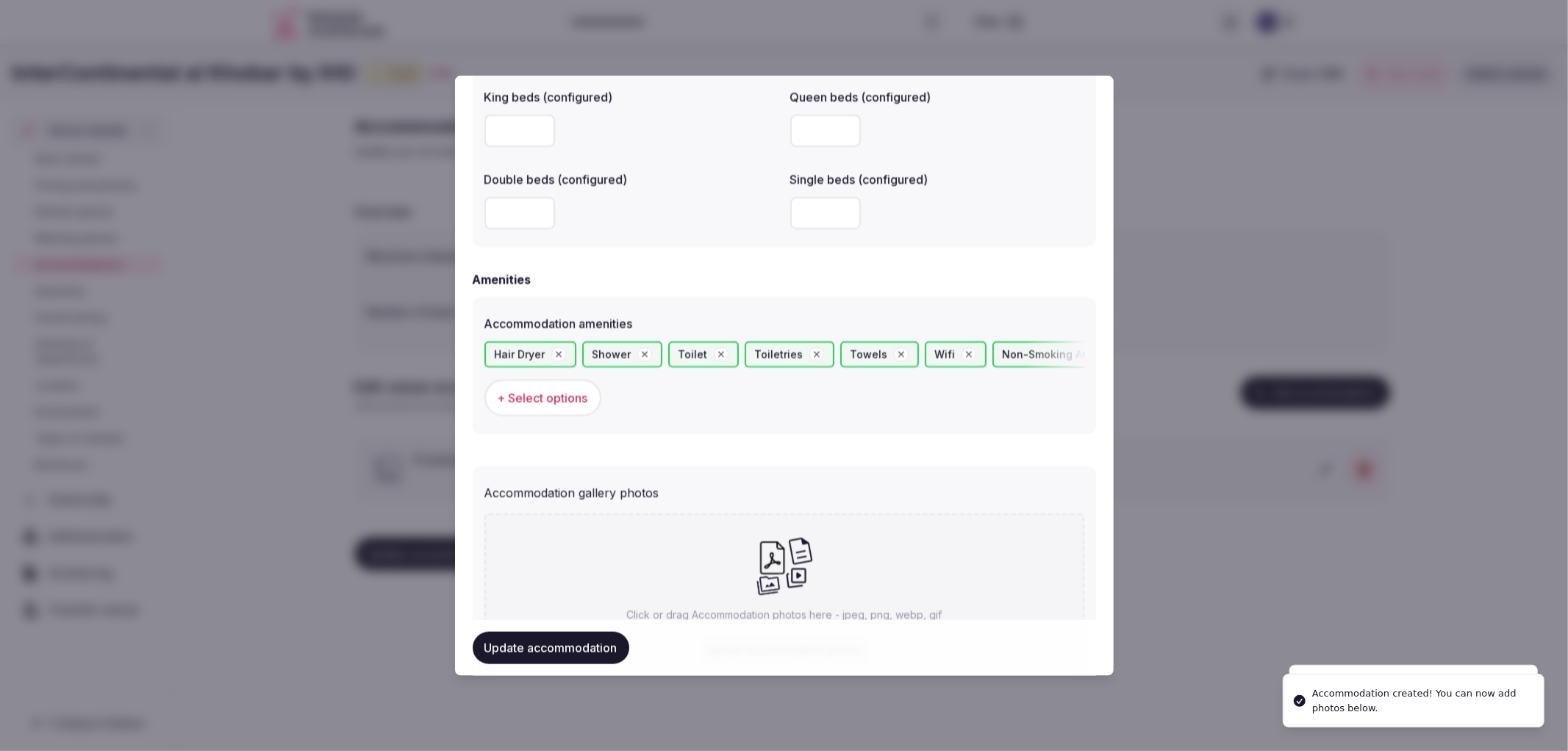
scroll to position [1347, 0]
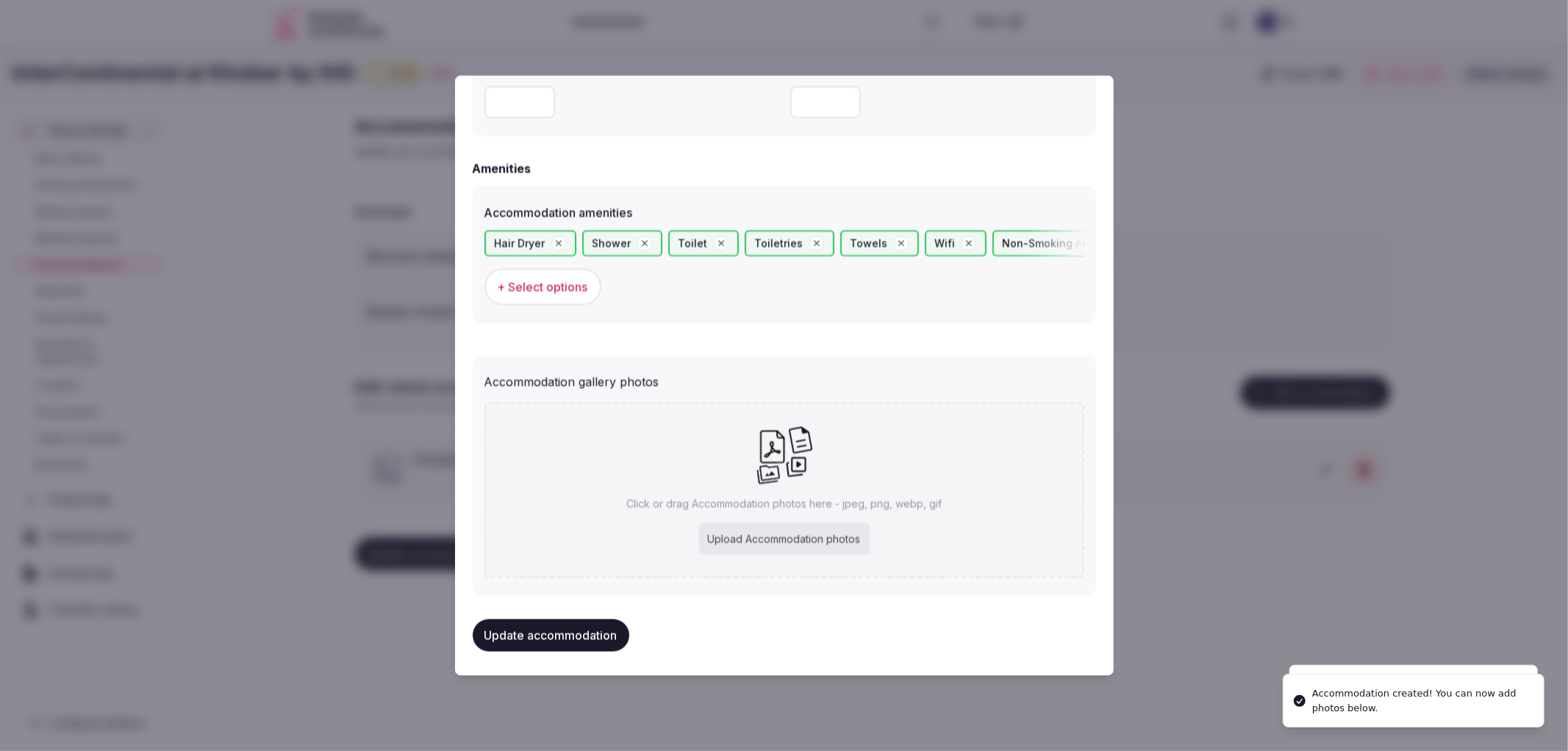
click at [762, 535] on div "Upload Accommodation photos" at bounding box center [784, 539] width 170 height 32
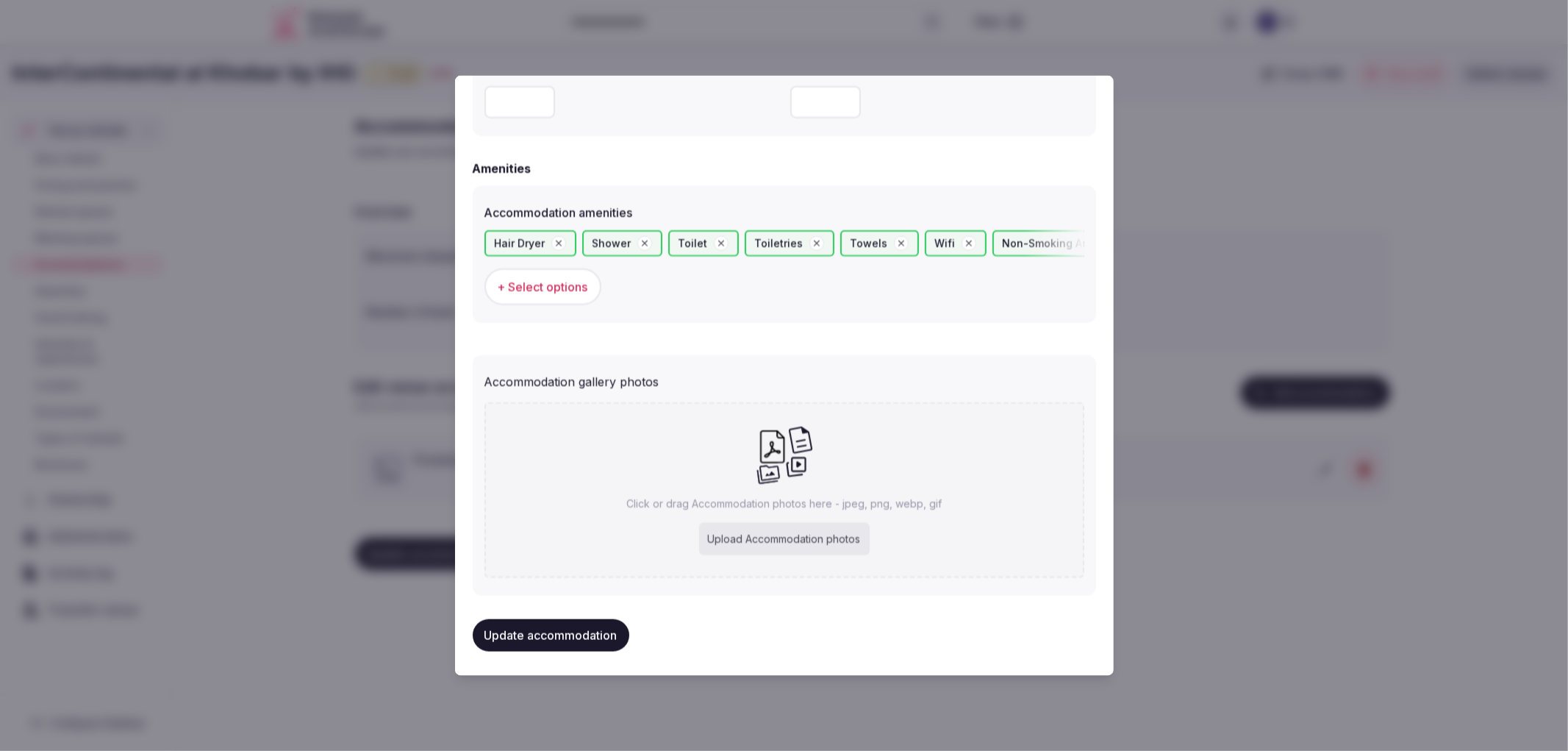
type input "**********"
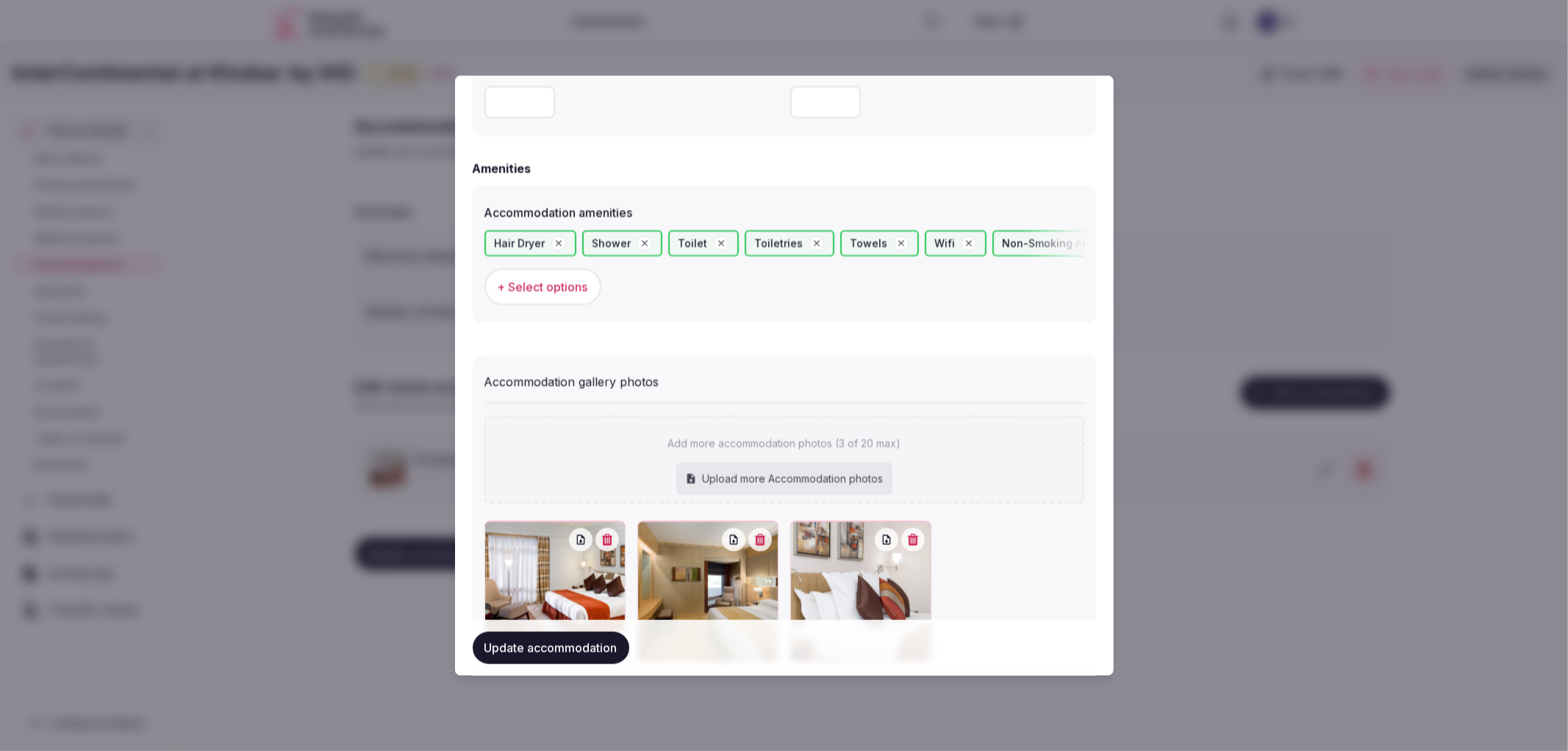
click at [496, 662] on button "Update accommodation" at bounding box center [550, 647] width 156 height 32
click at [424, 642] on div at bounding box center [784, 376] width 1568 height 751
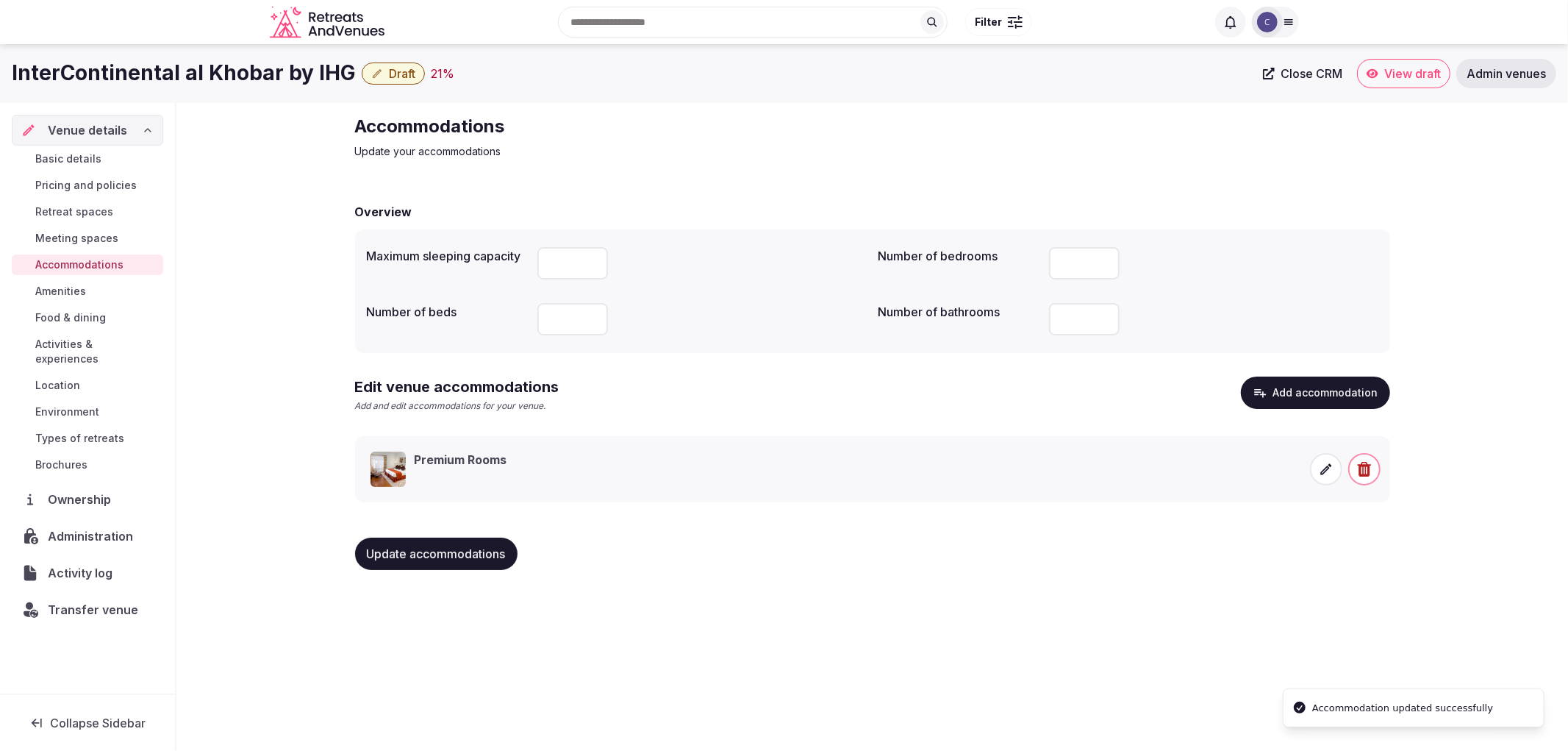
click at [398, 570] on div "Update accommodations" at bounding box center [873, 554] width 1035 height 56
click at [398, 559] on span "Update accommodations" at bounding box center [436, 554] width 139 height 15
click at [93, 313] on span "Food & dining" at bounding box center [70, 317] width 71 height 15
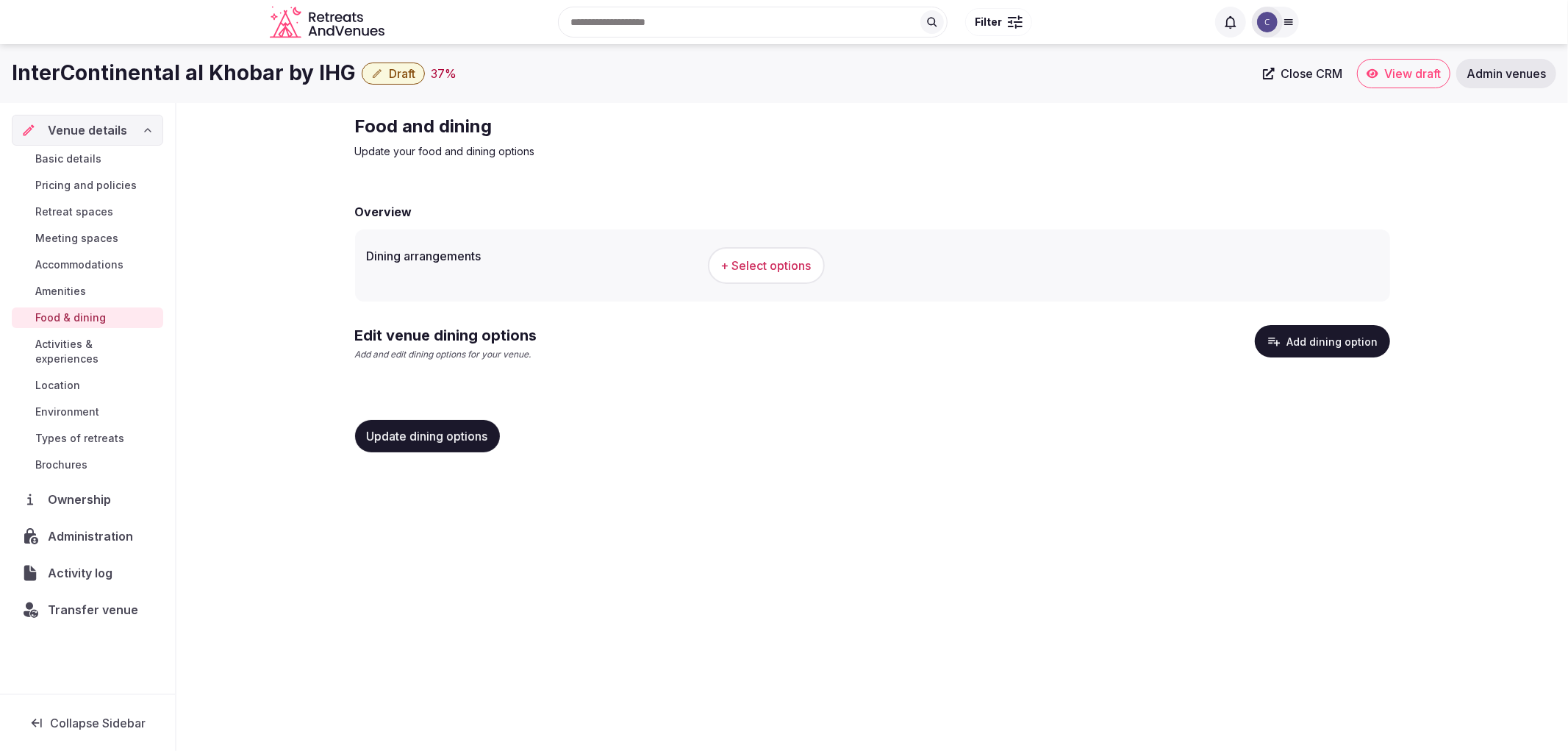
click at [588, 638] on div "InterContinental al Khobar by IHG Draft 37 % Close CRM View draft Admin venues …" at bounding box center [784, 393] width 1568 height 698
click at [799, 258] on span "+ Select options" at bounding box center [767, 265] width 91 height 17
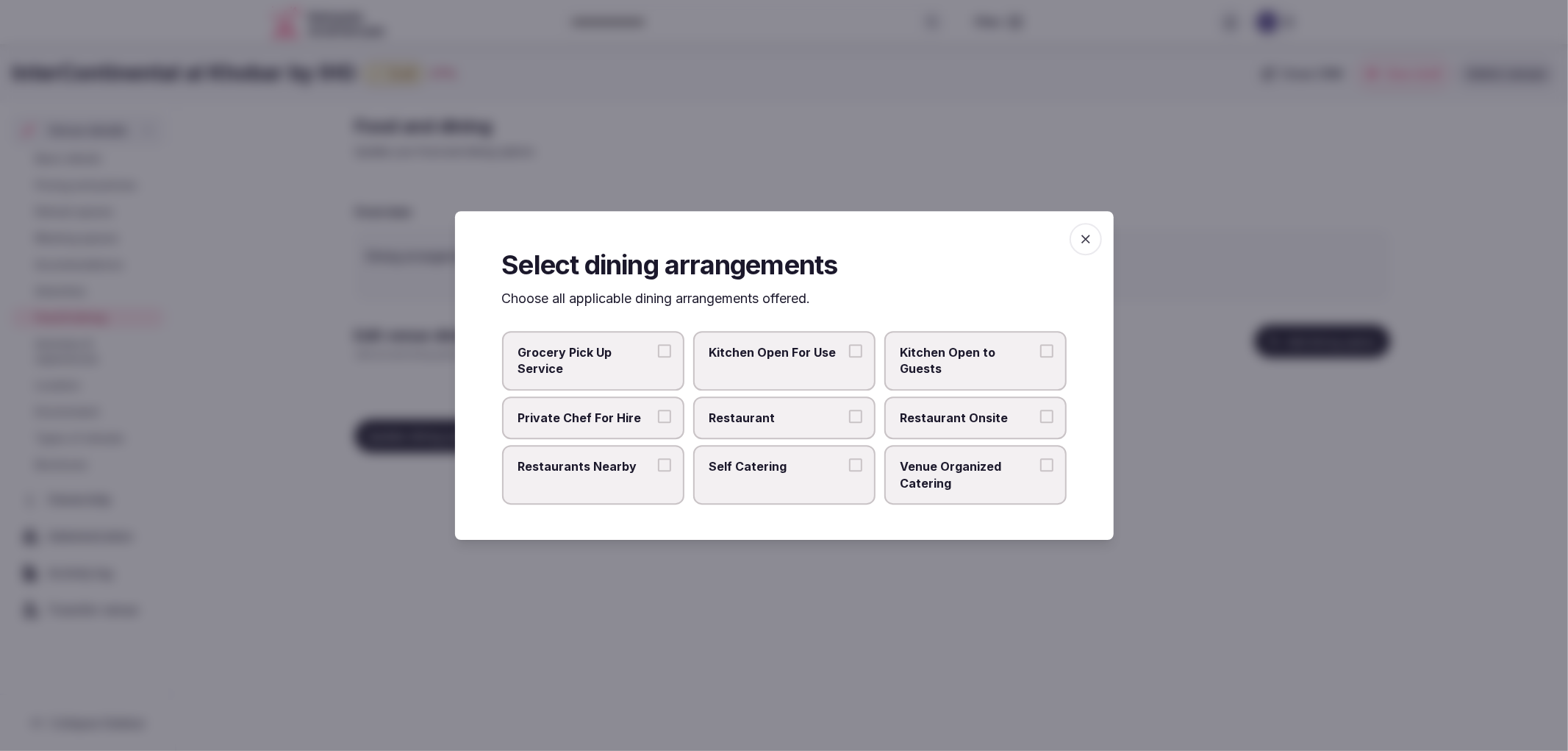
click at [952, 406] on label "Restaurant Onsite" at bounding box center [975, 417] width 182 height 43
click at [1040, 410] on button "Restaurant Onsite" at bounding box center [1046, 416] width 13 height 13
click at [811, 438] on div "Grocery Pick Up Service Kitchen Open For Use Kitchen Open to Guests Private Che…" at bounding box center [784, 417] width 565 height 174
click at [823, 430] on label "Restaurant" at bounding box center [784, 417] width 182 height 43
click at [849, 423] on button "Restaurant" at bounding box center [856, 416] width 13 height 13
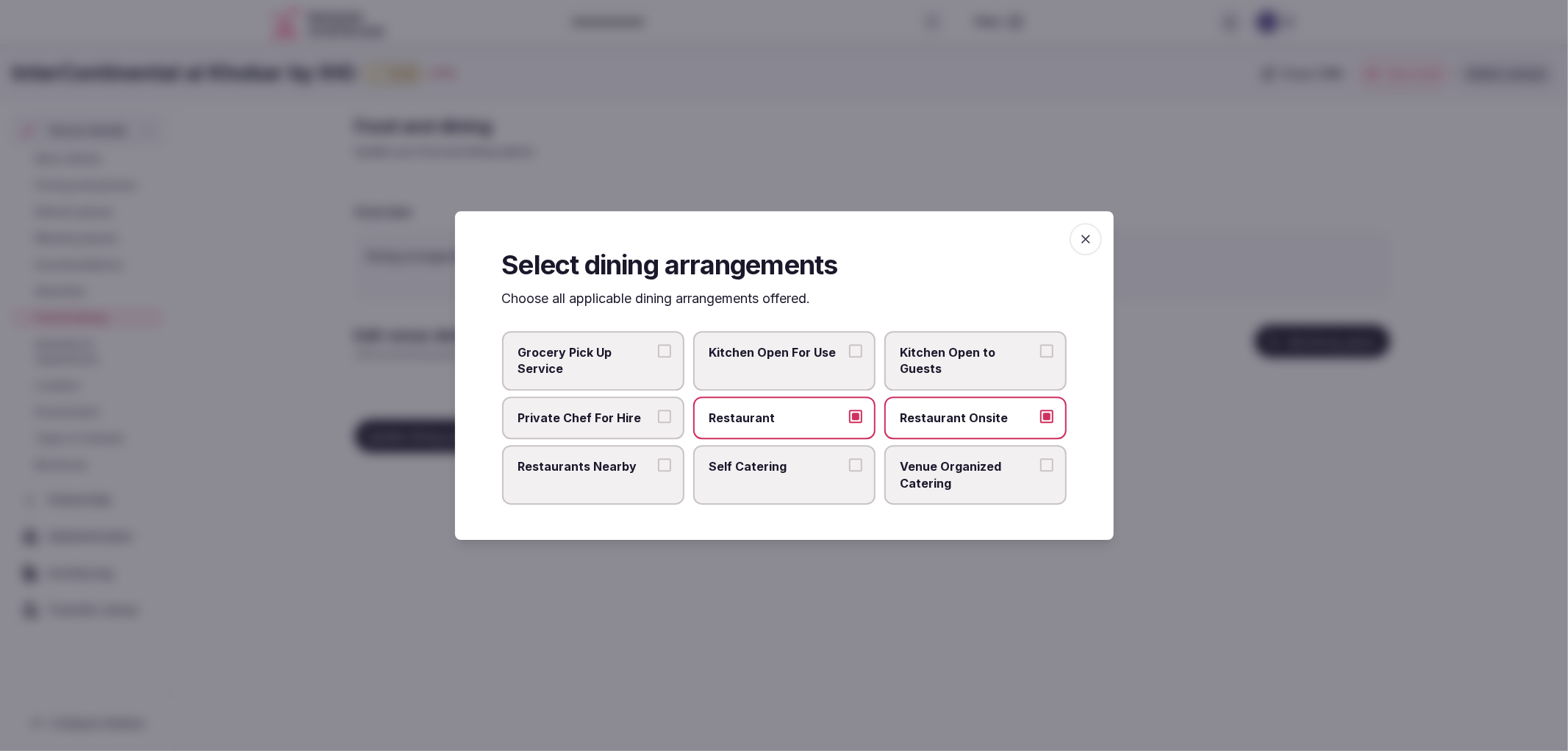
click at [1072, 238] on span "button" at bounding box center [1085, 238] width 32 height 32
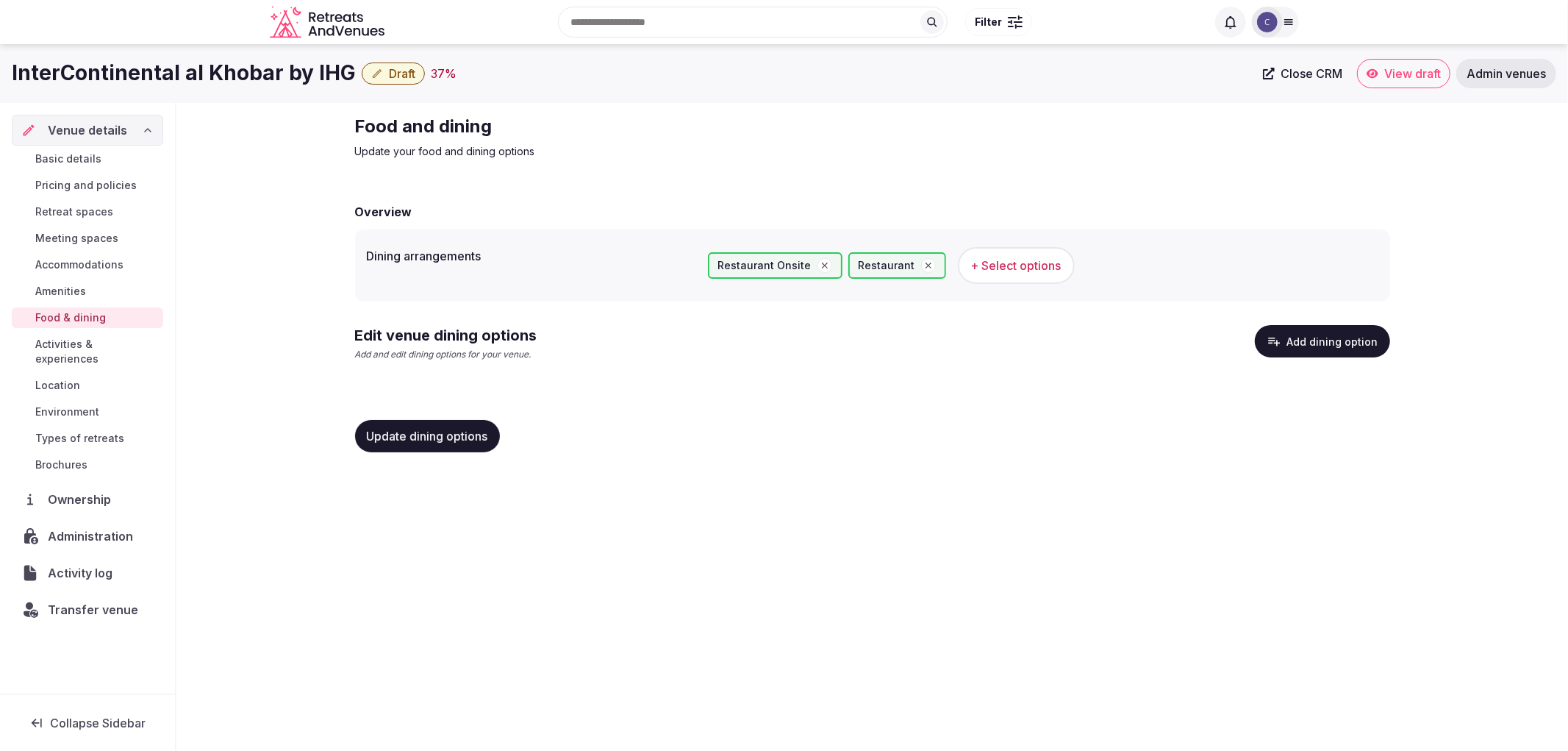
drag, startPoint x: 458, startPoint y: 435, endPoint x: 510, endPoint y: 431, distance: 52.2
click at [460, 435] on span "Update dining options" at bounding box center [427, 436] width 121 height 15
click at [1282, 359] on div "Edit venue dining options Add and edit dining options for your venue. Add dinin…" at bounding box center [873, 348] width 1035 height 48
click at [1285, 341] on button "Add dining option" at bounding box center [1322, 341] width 135 height 32
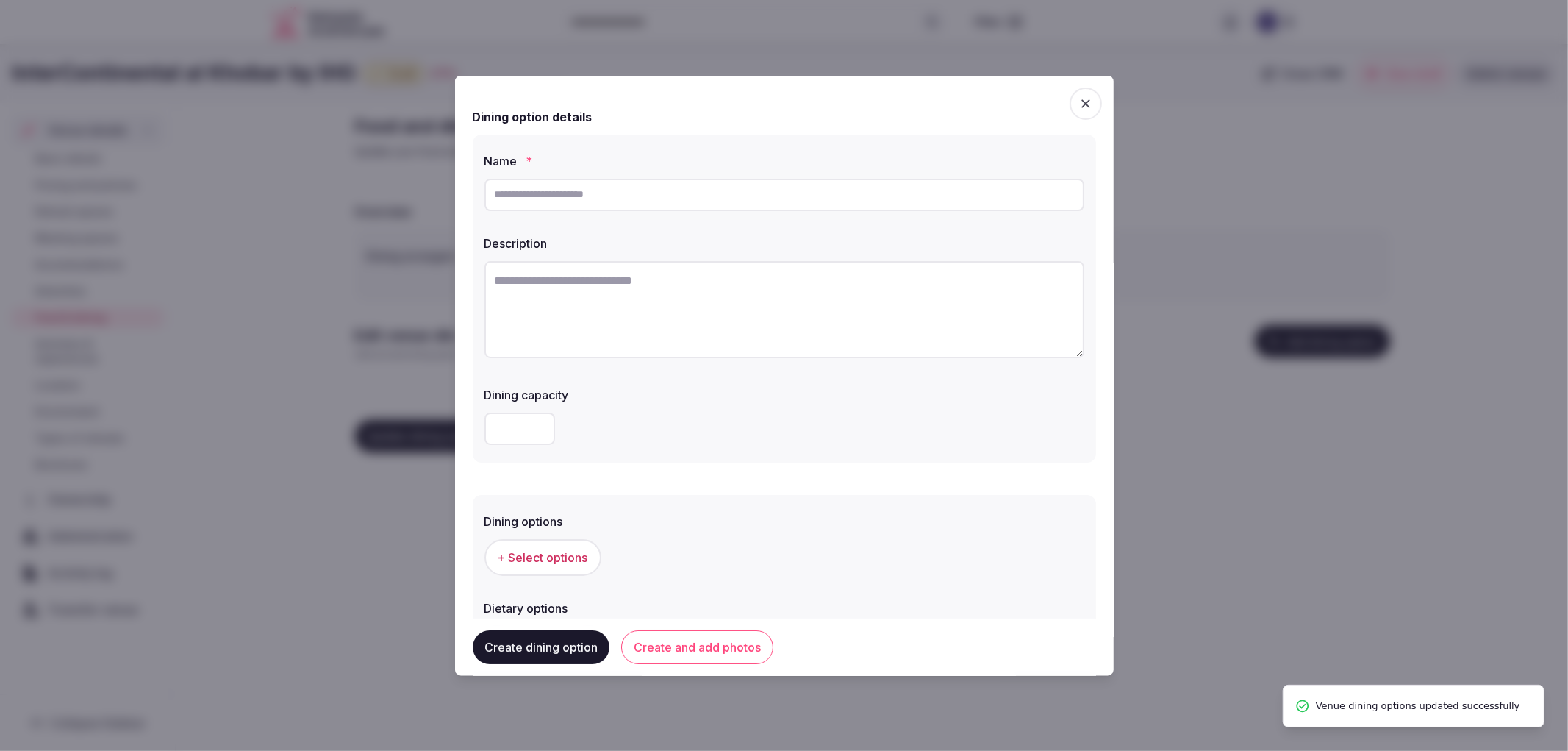
drag, startPoint x: 542, startPoint y: 208, endPoint x: 535, endPoint y: 200, distance: 10.6
click at [542, 208] on input "text" at bounding box center [784, 194] width 600 height 32
paste input "**********"
type input "**********"
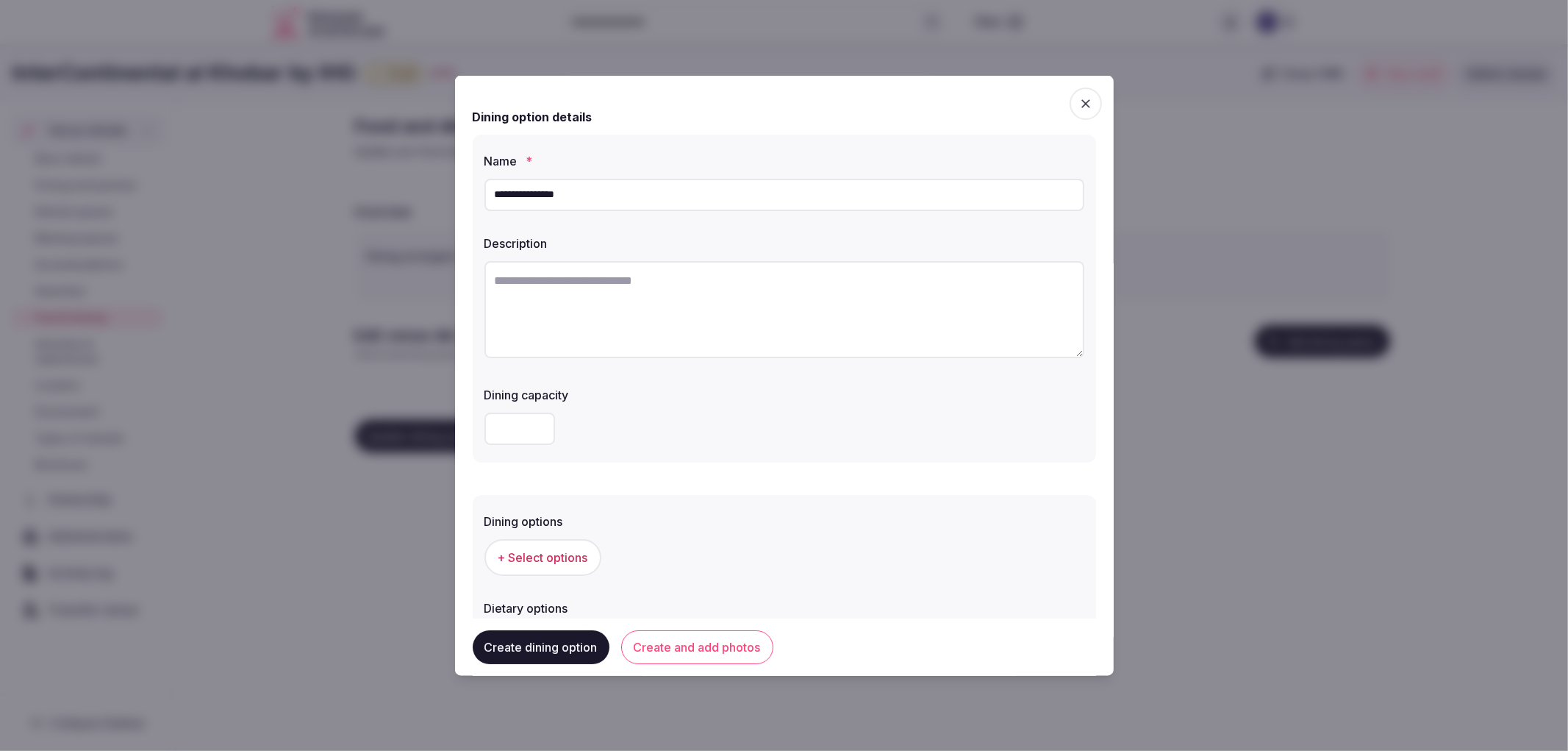
click at [799, 333] on textarea at bounding box center [784, 308] width 600 height 97
paste textarea "**********"
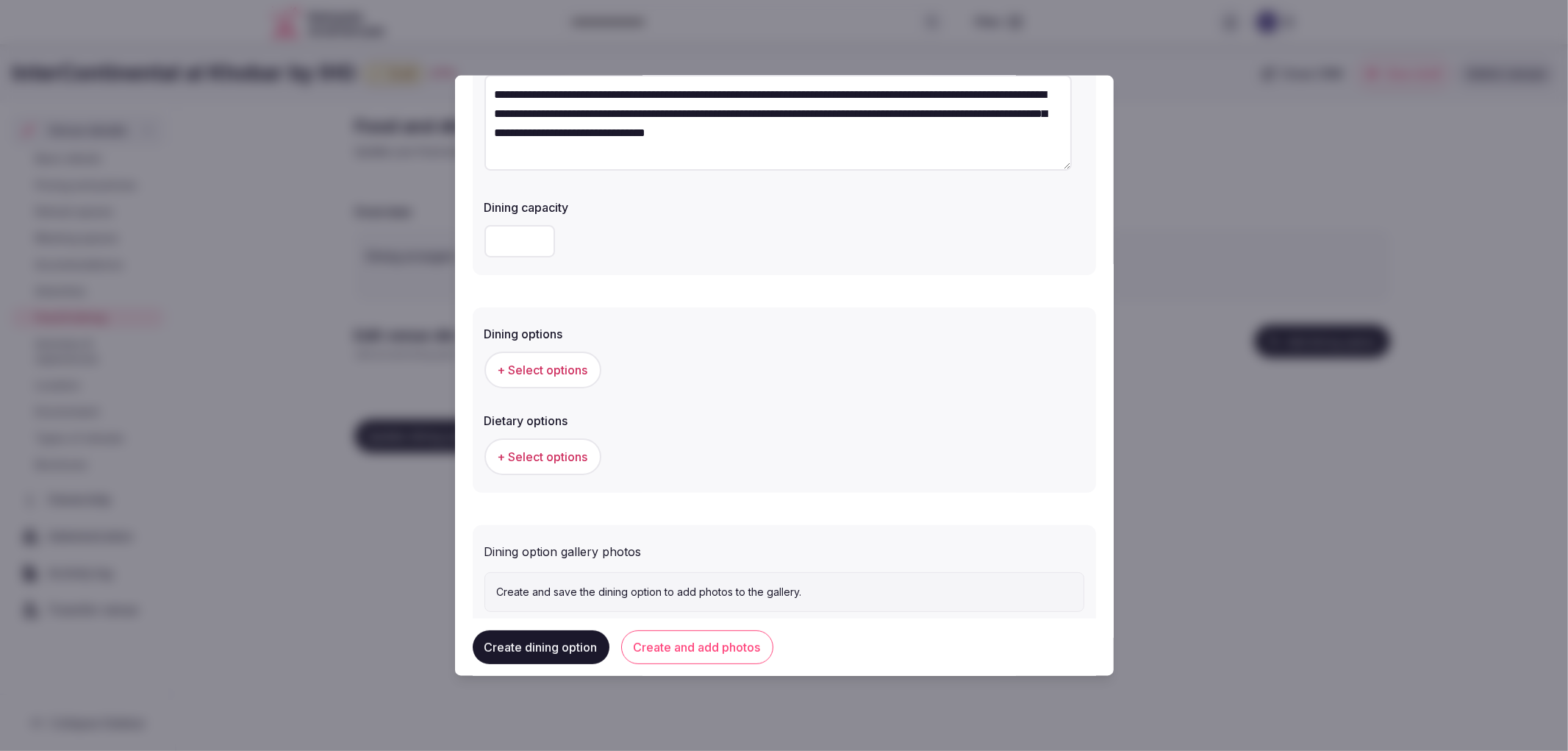
scroll to position [224, 0]
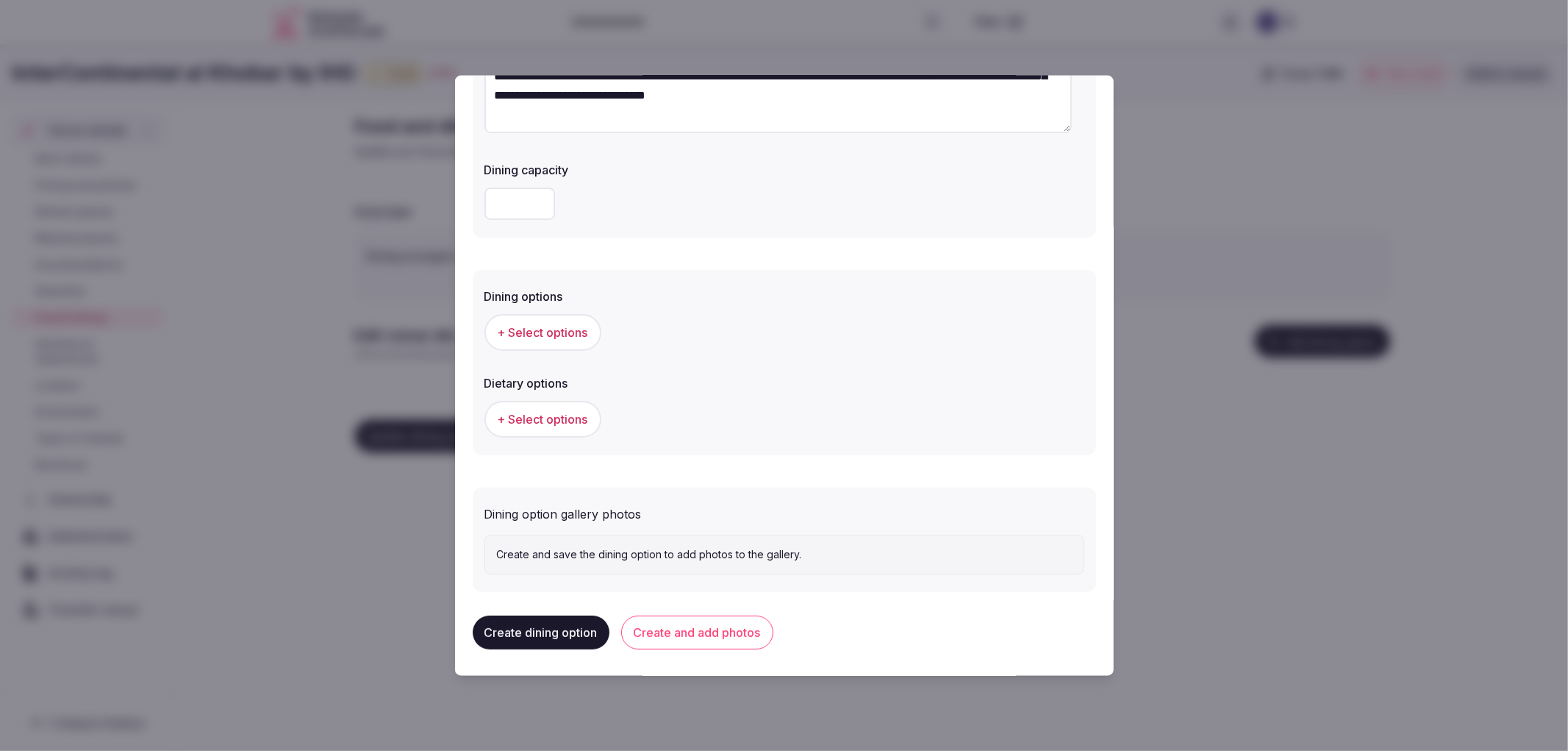
type textarea "**********"
click at [563, 327] on span "+ Select options" at bounding box center [543, 331] width 91 height 17
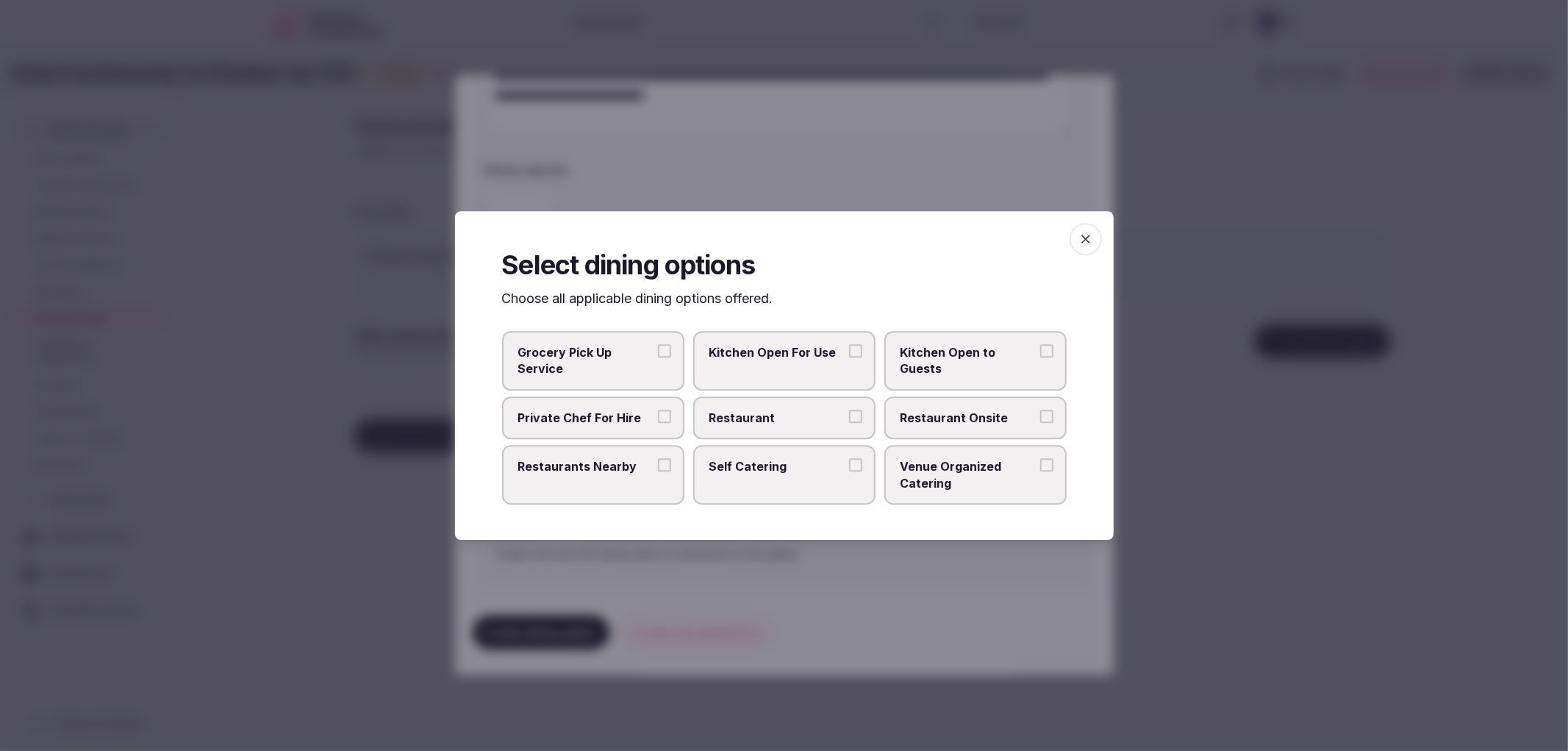
click at [760, 405] on label "Restaurant" at bounding box center [784, 417] width 182 height 43
click at [849, 410] on button "Restaurant" at bounding box center [856, 416] width 13 height 13
click at [875, 403] on label "Restaurant" at bounding box center [784, 417] width 182 height 43
click at [863, 410] on button "Restaurant" at bounding box center [856, 416] width 13 height 13
click at [849, 417] on label "Restaurant" at bounding box center [784, 417] width 182 height 43
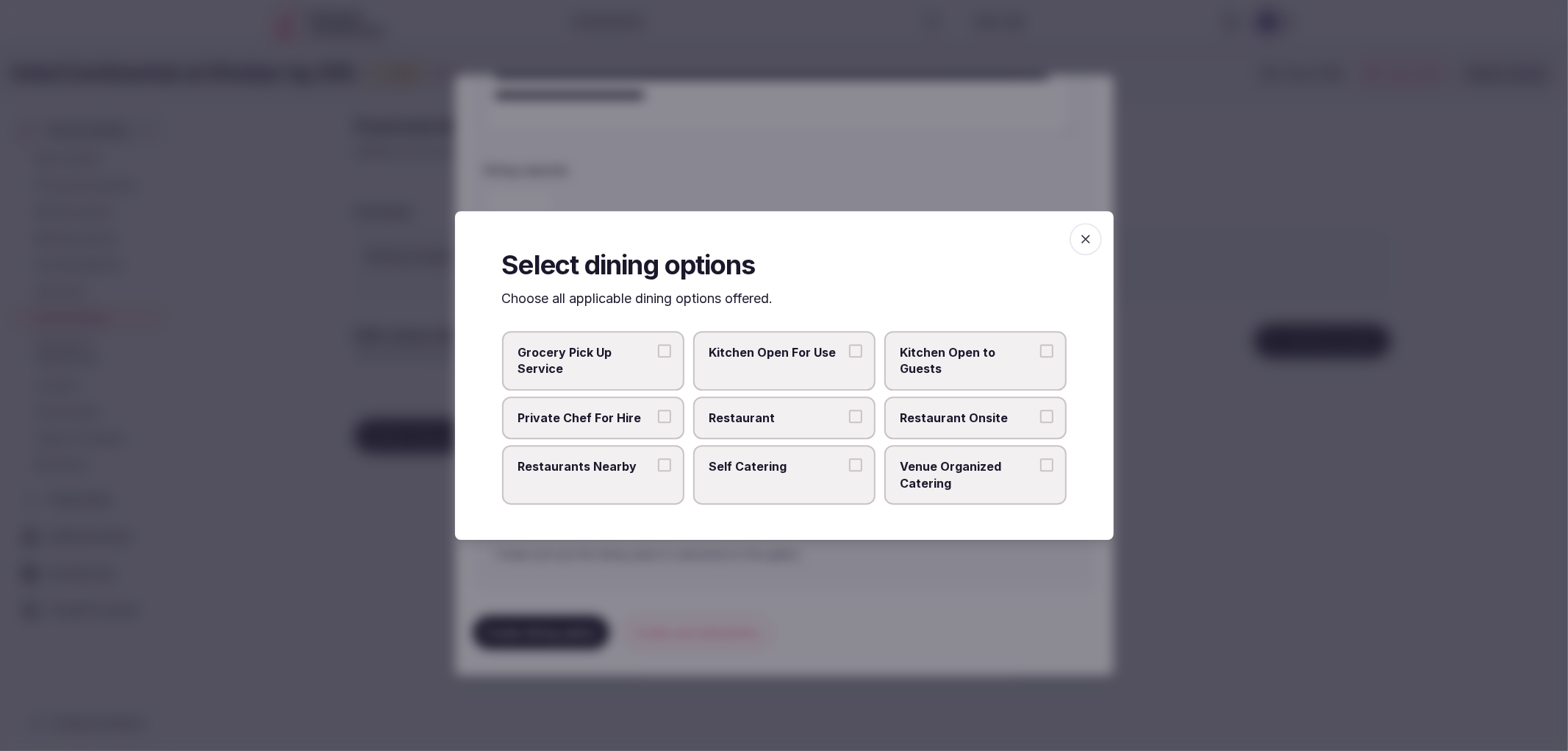
click at [849, 417] on button "Restaurant" at bounding box center [856, 416] width 13 height 13
click at [906, 415] on span "Restaurant Onsite" at bounding box center [968, 417] width 135 height 17
click at [1040, 415] on button "Restaurant Onsite" at bounding box center [1046, 416] width 13 height 13
click at [1082, 239] on icon "button" at bounding box center [1085, 238] width 15 height 15
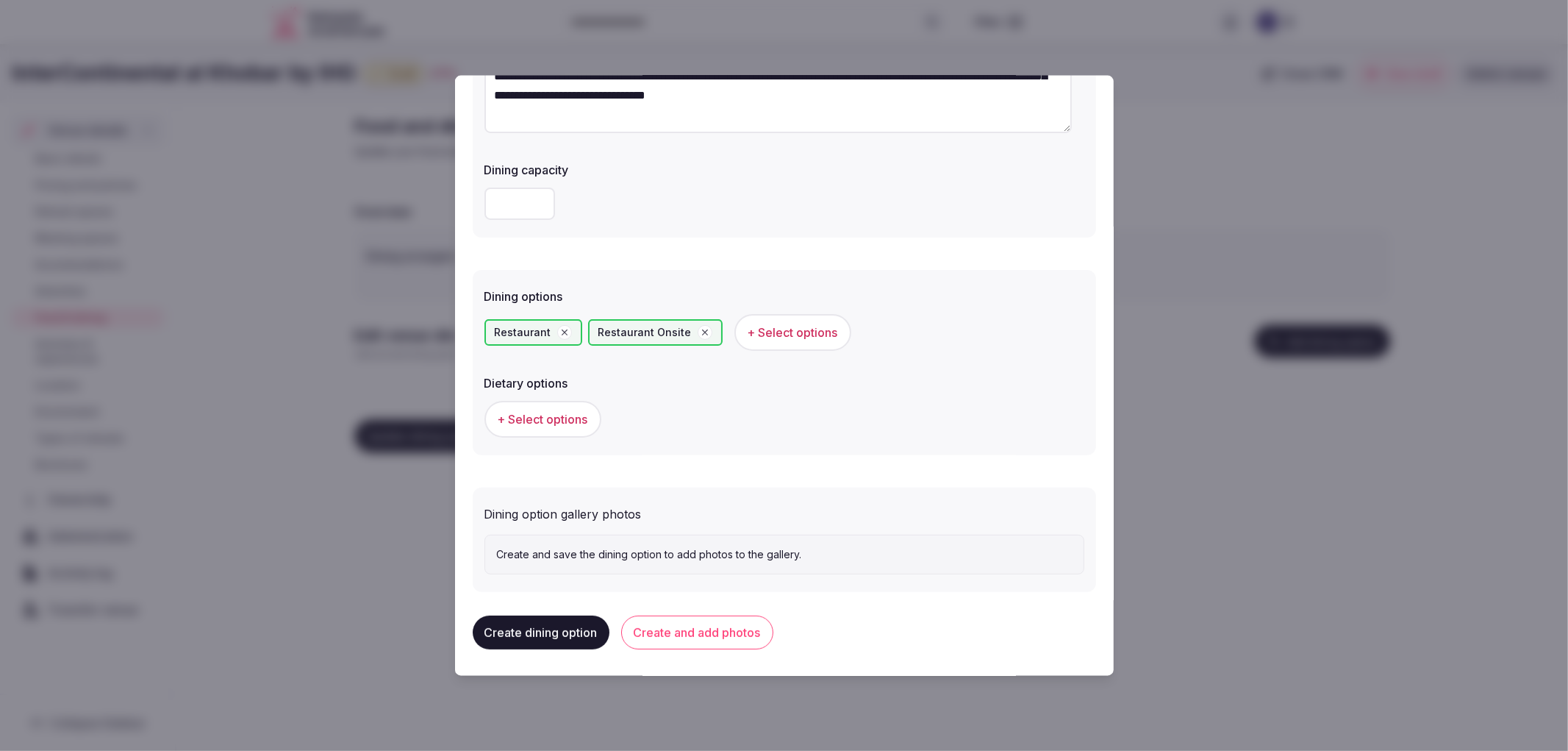
click at [553, 426] on button "+ Select options" at bounding box center [543, 419] width 117 height 37
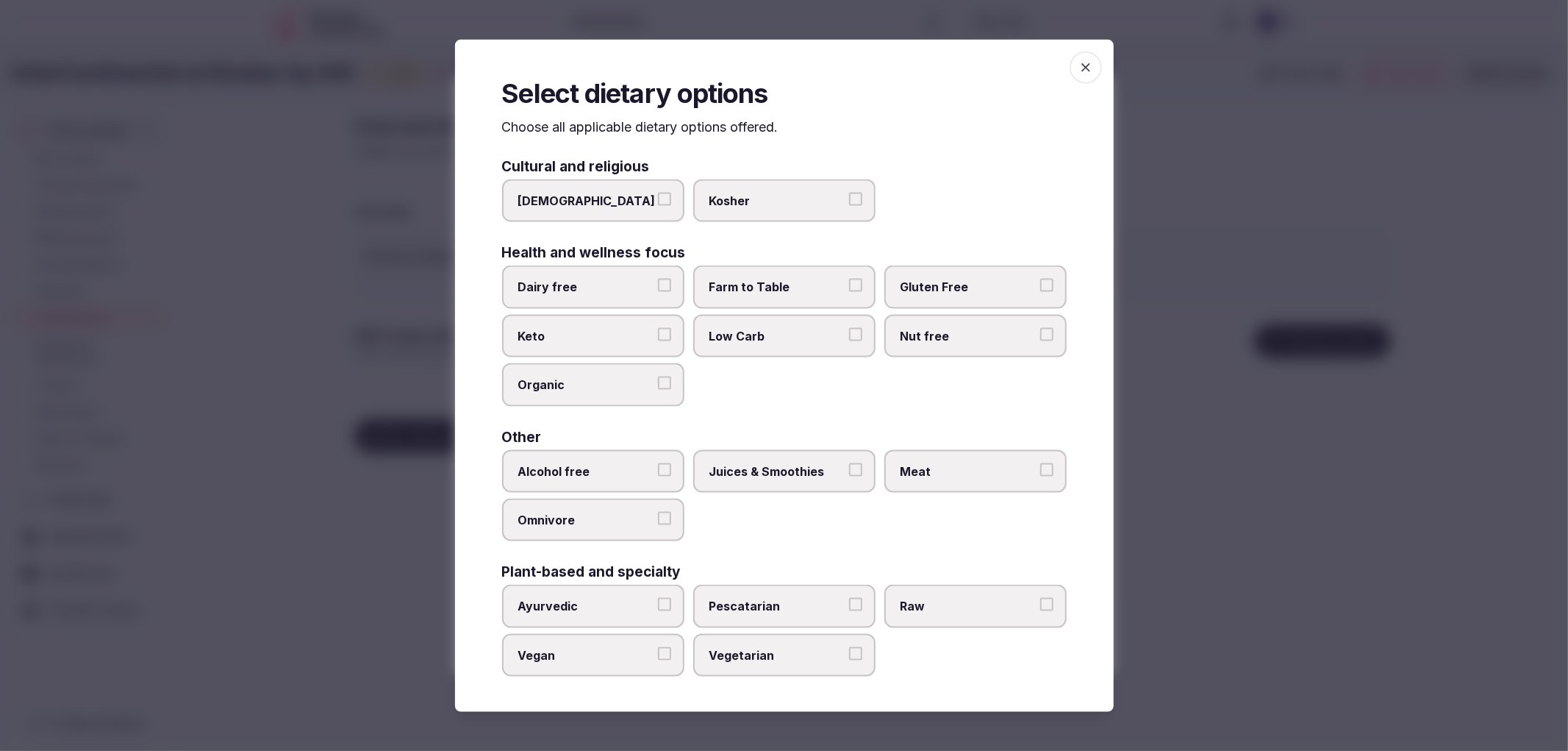
click at [1075, 71] on span "button" at bounding box center [1085, 66] width 32 height 32
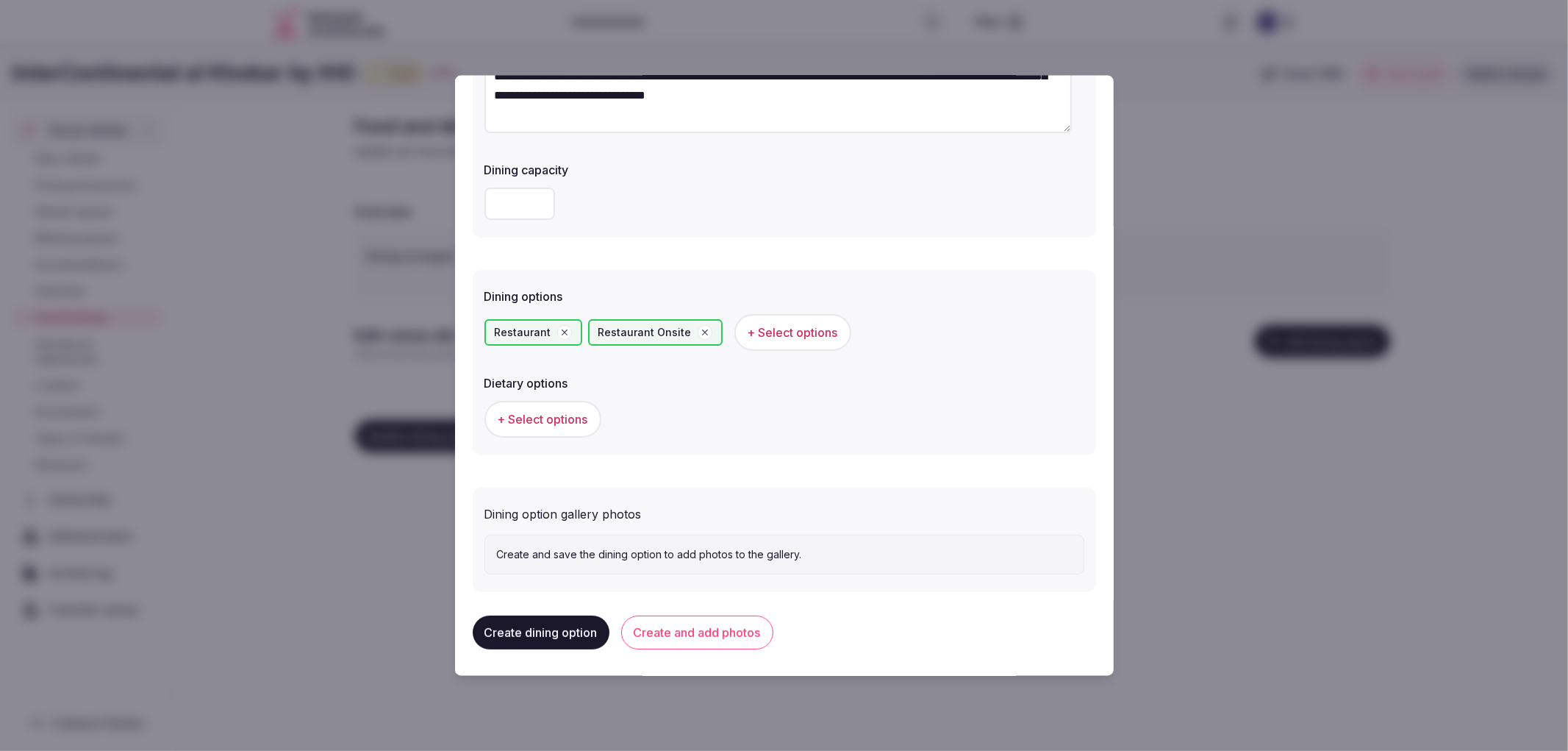
click at [675, 627] on button "Create and add photos" at bounding box center [698, 632] width 152 height 34
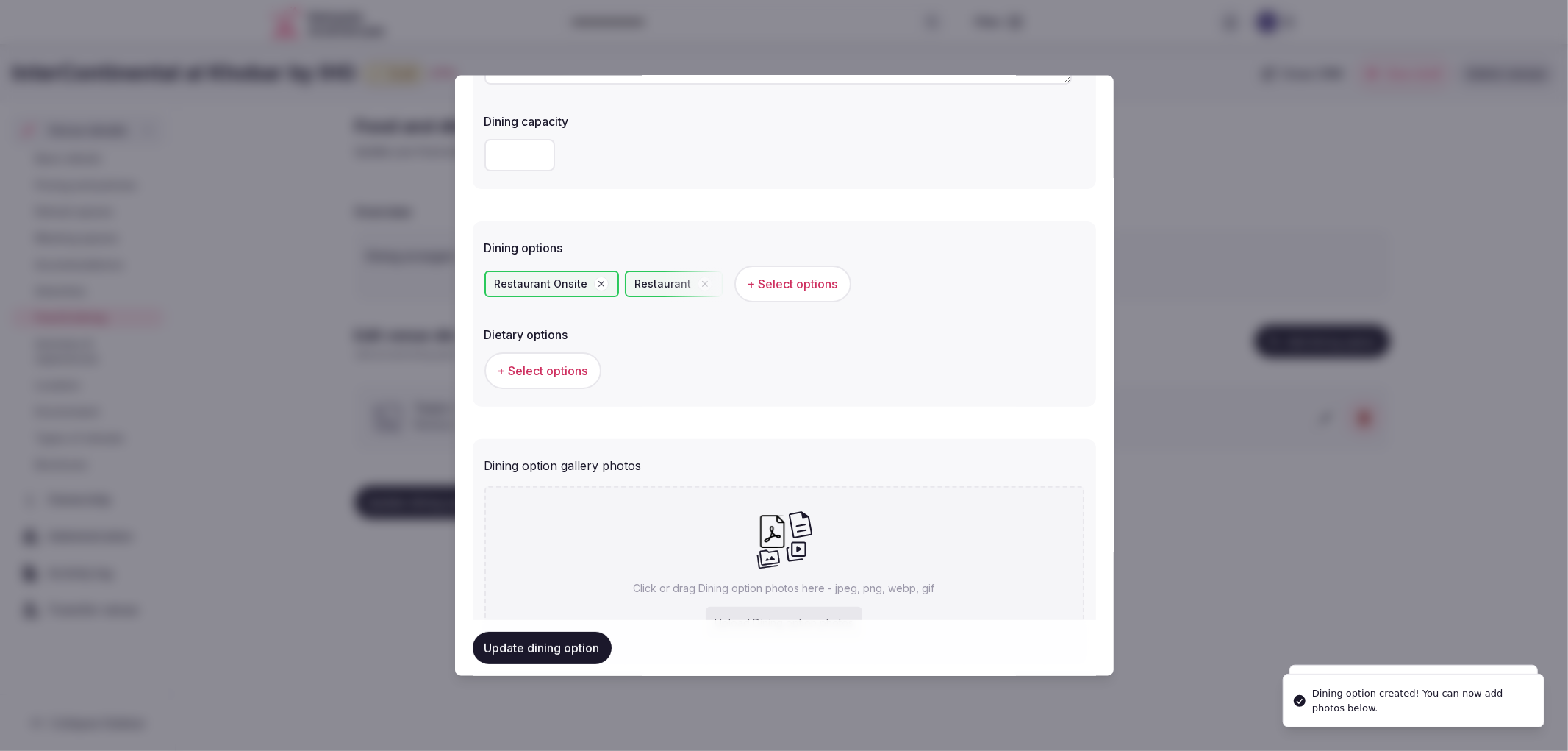
scroll to position [357, 0]
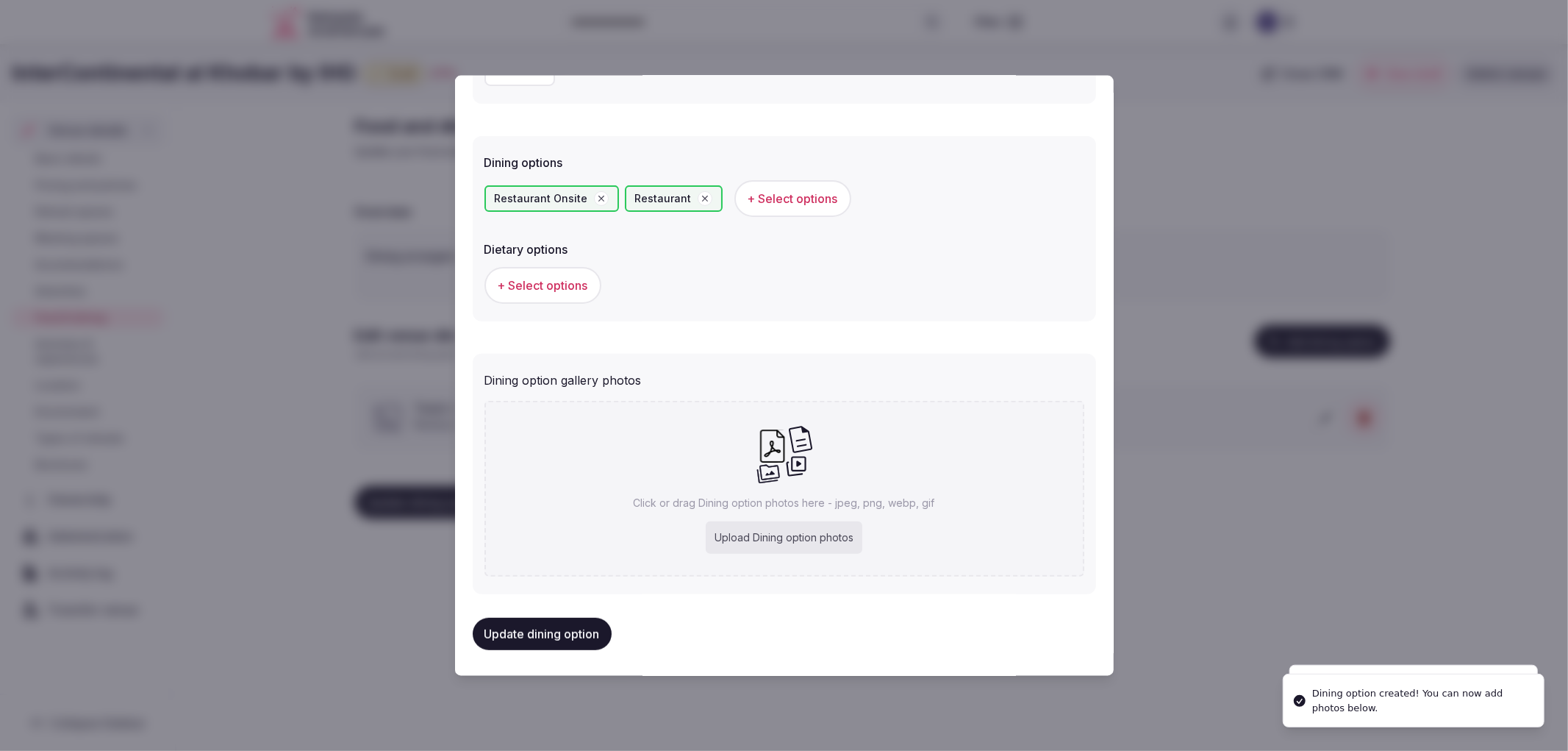
click at [809, 521] on div "Upload Dining option photos" at bounding box center [783, 537] width 156 height 32
type input "**********"
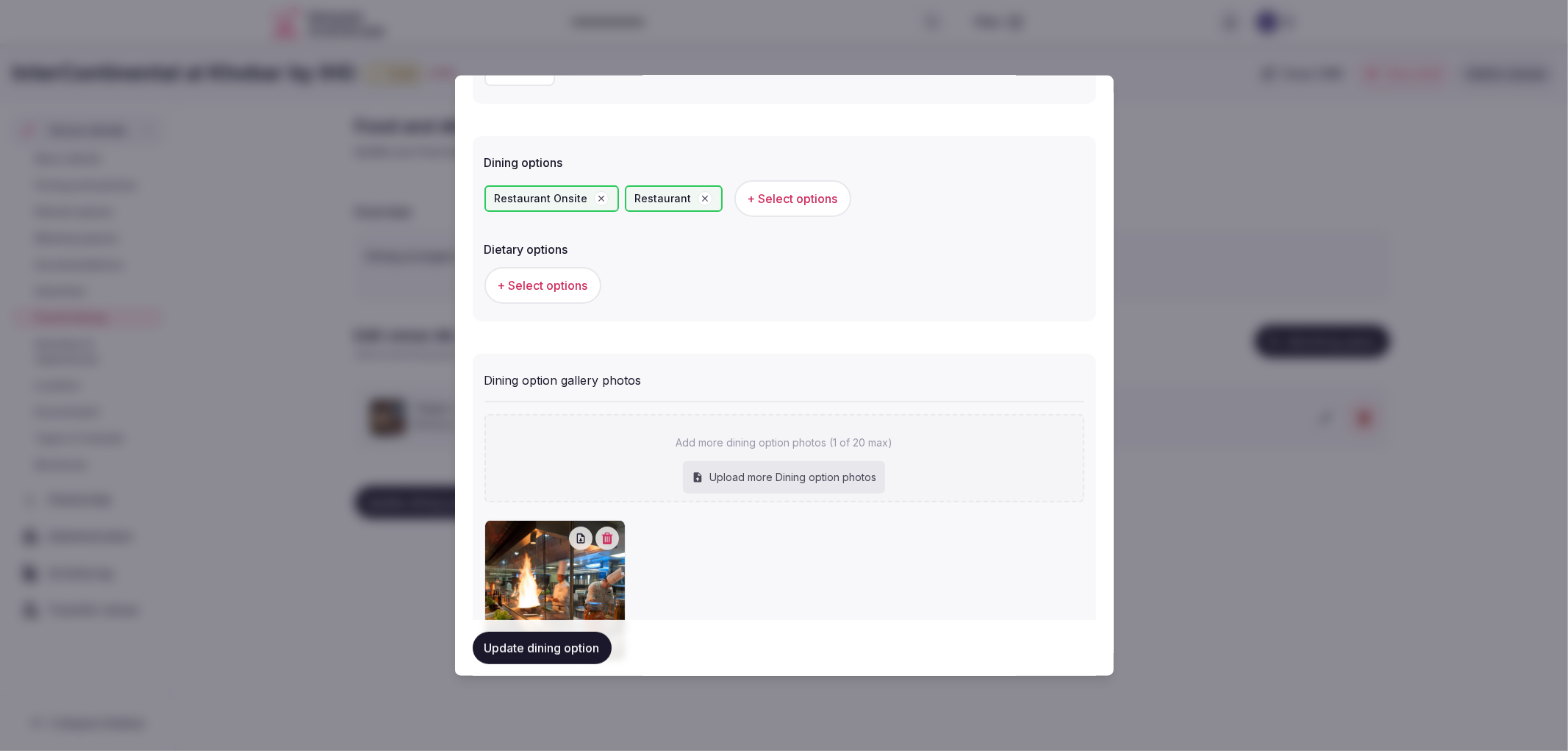
click at [588, 644] on button "Update dining option" at bounding box center [541, 647] width 139 height 32
click at [363, 510] on button "Update dining options" at bounding box center [428, 502] width 145 height 32
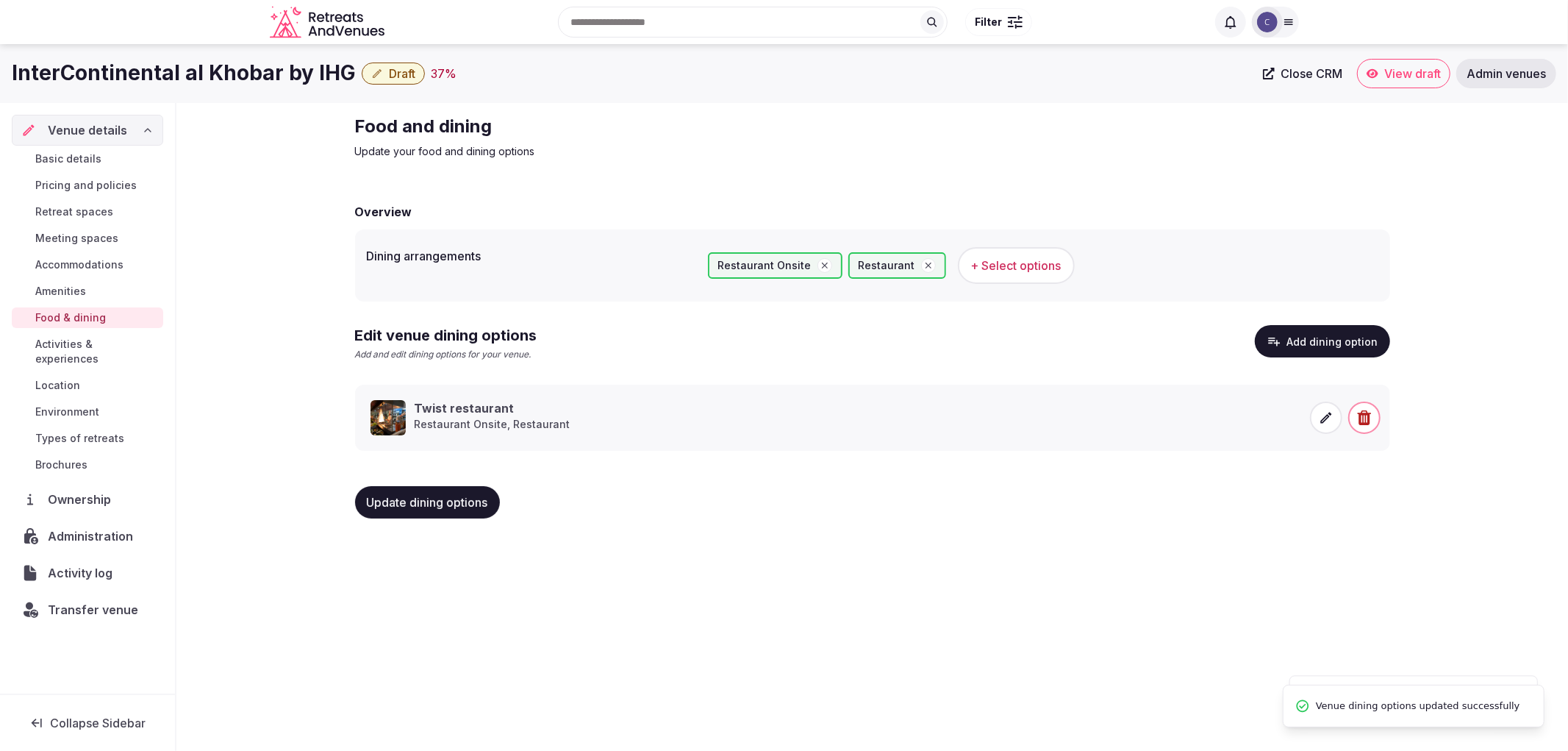
click at [363, 510] on button "Update dining options" at bounding box center [428, 502] width 145 height 32
click at [449, 493] on button "Update dining options" at bounding box center [428, 502] width 145 height 32
click at [62, 231] on span "Meeting spaces" at bounding box center [76, 238] width 83 height 15
